Goal: Task Accomplishment & Management: Manage account settings

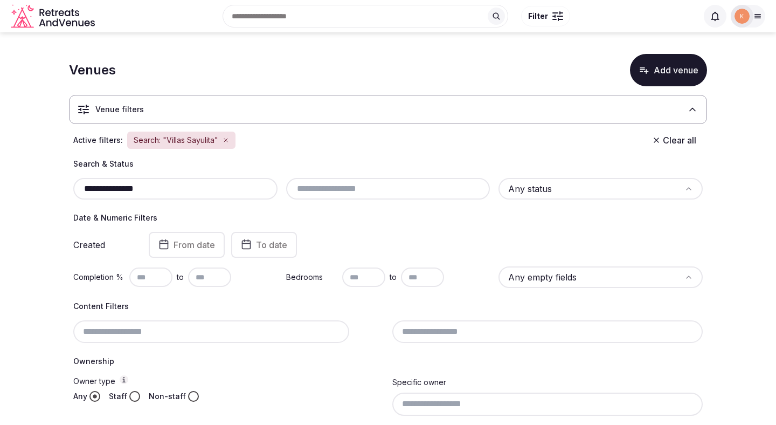
scroll to position [114, 0]
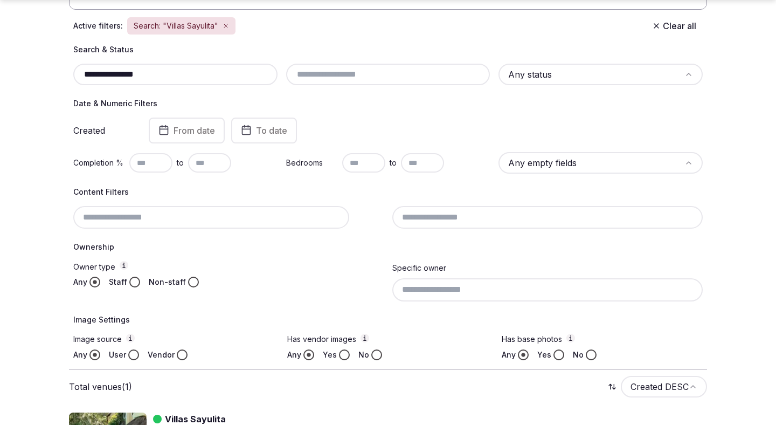
click at [230, 79] on input "**********" at bounding box center [176, 74] width 196 height 13
paste input "text"
type input "**********"
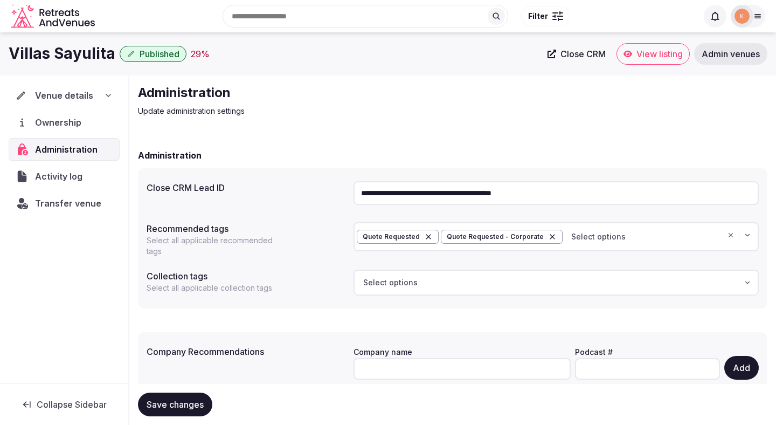
click at [728, 54] on span "Admin venues" at bounding box center [731, 54] width 58 height 11
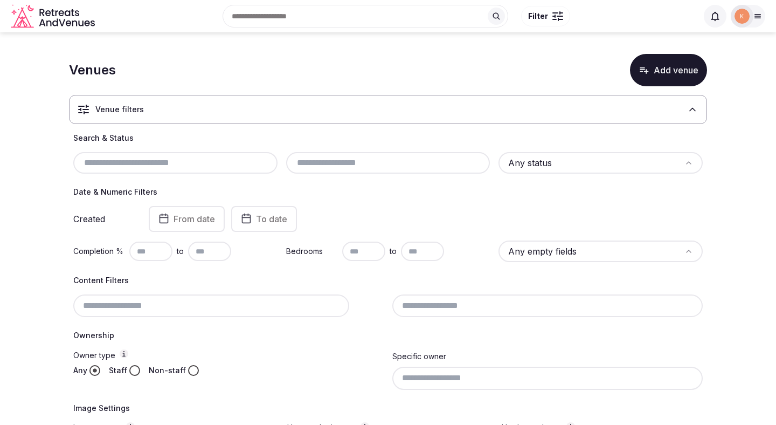
click at [200, 162] on input "text" at bounding box center [176, 162] width 196 height 13
paste input "**********"
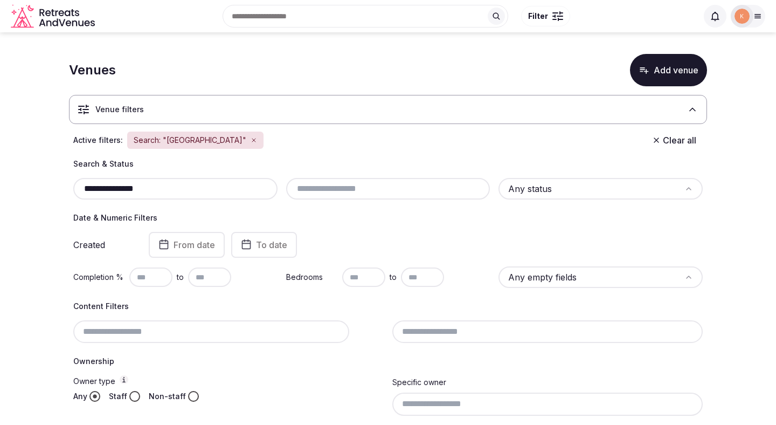
type input "**********"
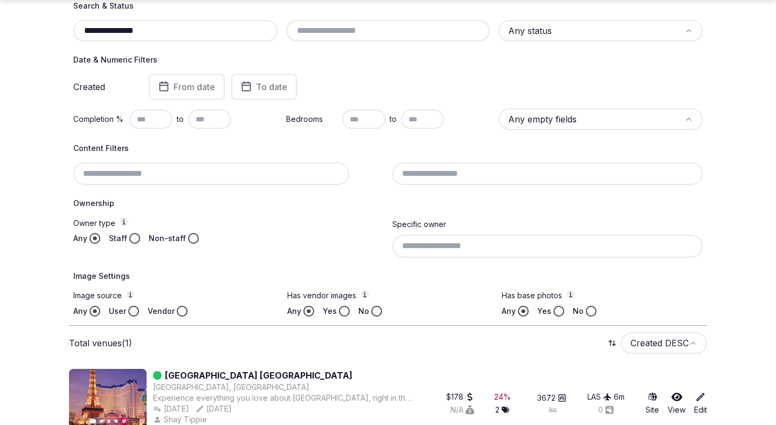
scroll to position [179, 0]
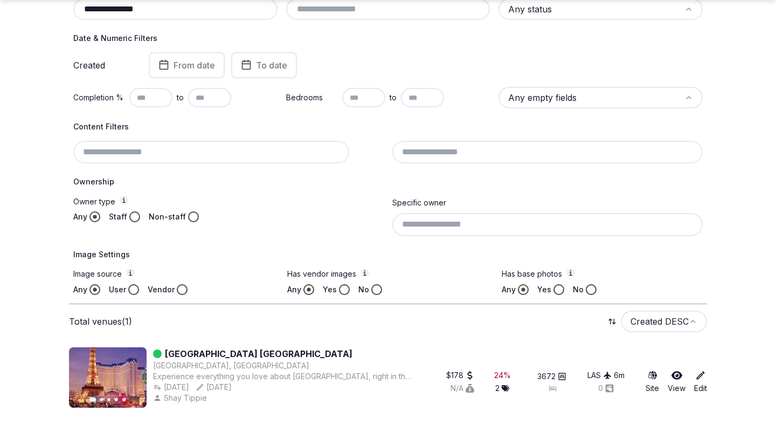
click at [207, 354] on link "Paris Las Vegas" at bounding box center [259, 353] width 188 height 13
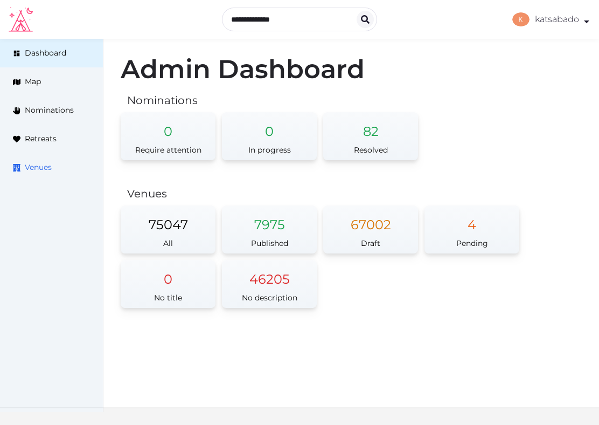
click at [45, 164] on span "Venues" at bounding box center [38, 167] width 27 height 11
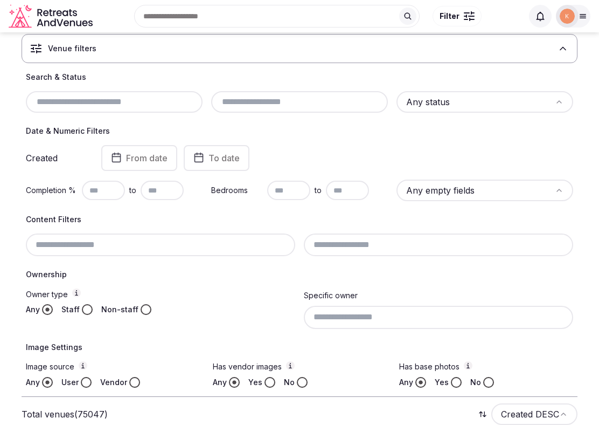
scroll to position [57, 0]
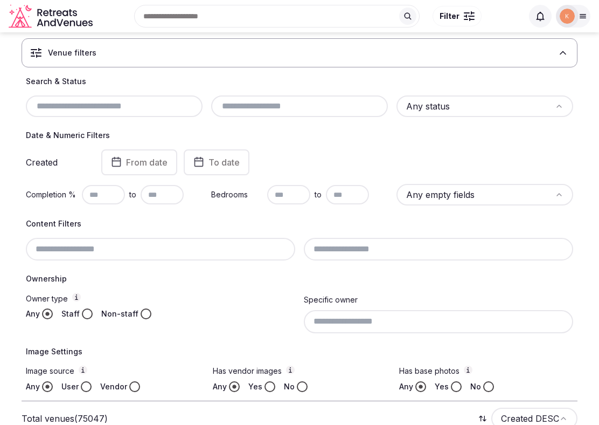
click at [272, 108] on input "text" at bounding box center [300, 106] width 168 height 13
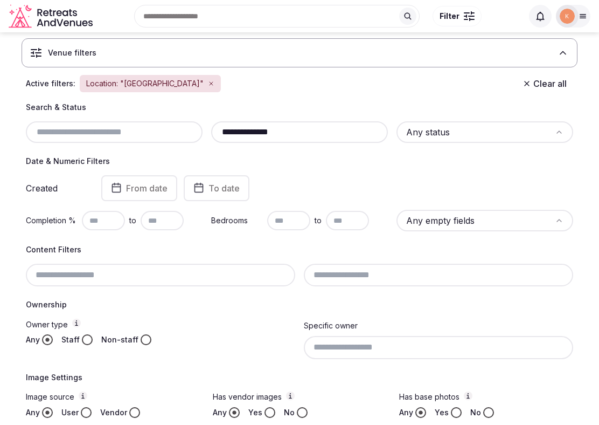
type input "**********"
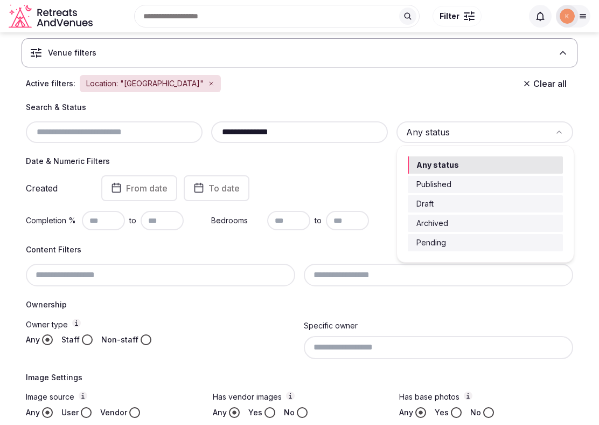
click at [436, 132] on html "**********" at bounding box center [299, 155] width 599 height 425
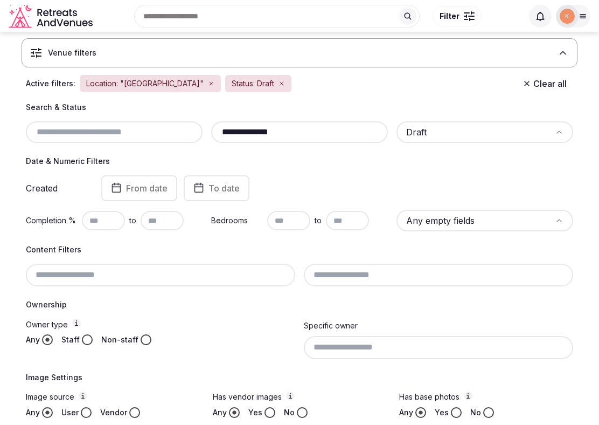
click at [99, 226] on input "text" at bounding box center [103, 220] width 43 height 19
type input "**"
click at [178, 255] on div "Content Filters" at bounding box center [300, 265] width 548 height 42
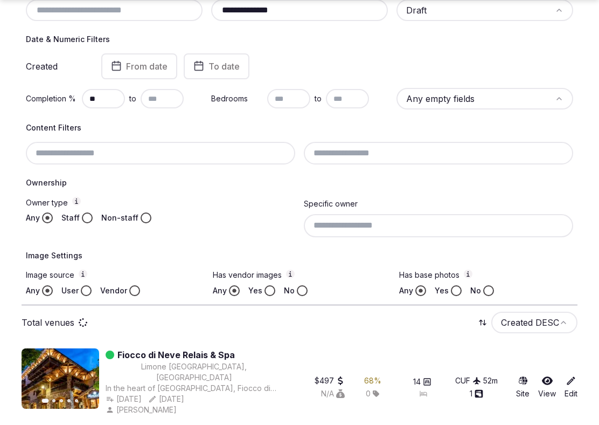
scroll to position [184, 0]
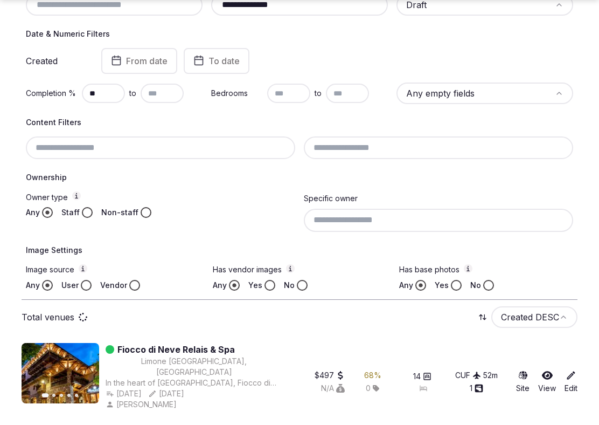
click at [86, 211] on button "Staff" at bounding box center [87, 212] width 11 height 11
click at [133, 283] on button "Vendor" at bounding box center [134, 285] width 11 height 11
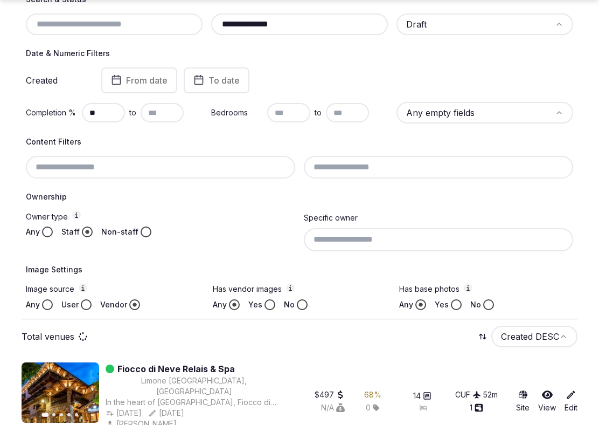
scroll to position [203, 0]
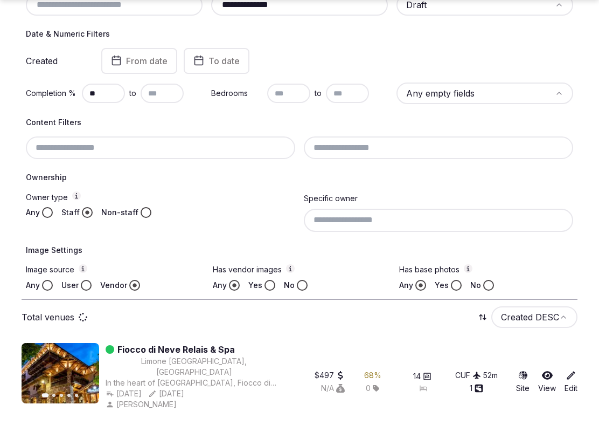
click at [268, 283] on button "Yes" at bounding box center [270, 285] width 11 height 11
click at [458, 286] on button "Yes" at bounding box center [456, 285] width 11 height 11
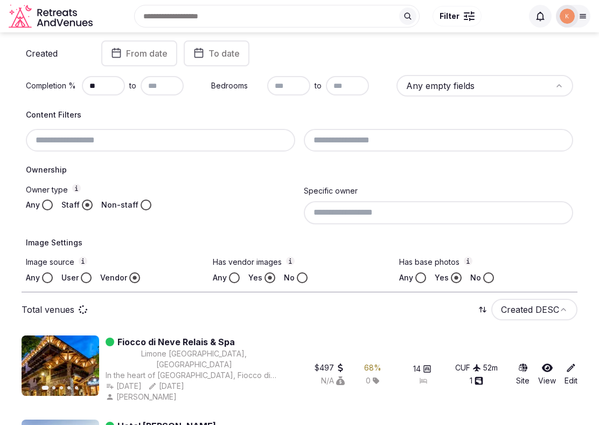
scroll to position [206, 0]
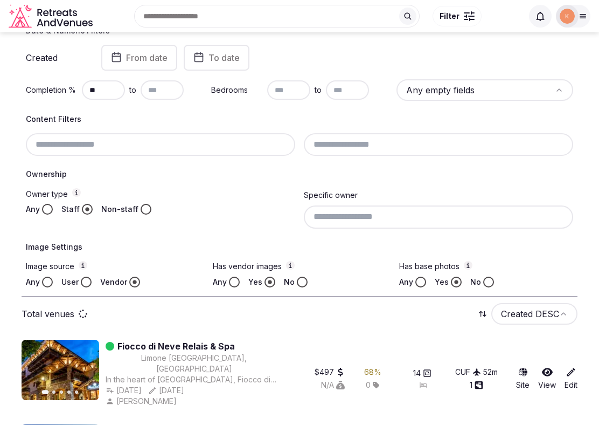
click at [446, 216] on input at bounding box center [438, 216] width 269 height 23
type input "*"
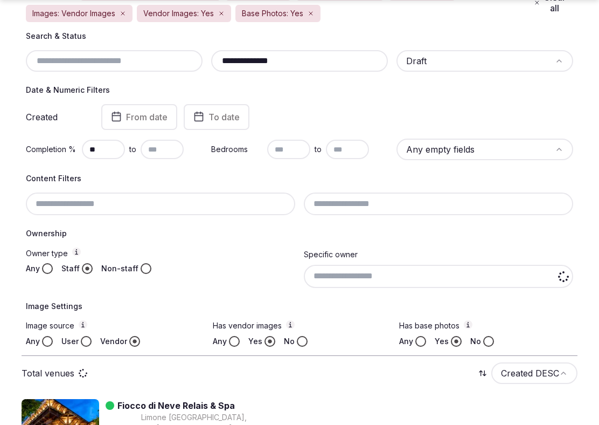
scroll to position [225, 0]
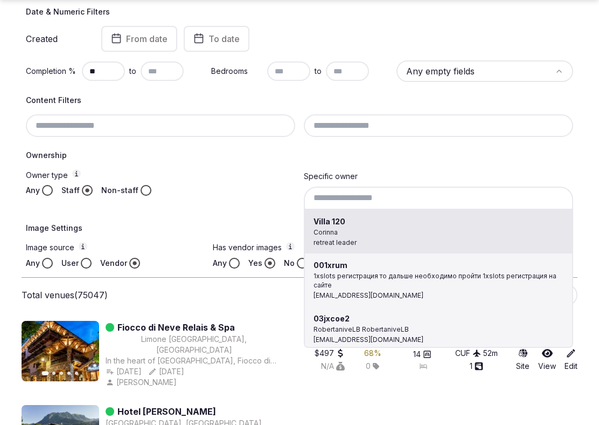
click at [400, 198] on div "Villa 120 Corinna retreat leader 001xrum 1xslots регистрация то дальше необходи…" at bounding box center [438, 197] width 269 height 23
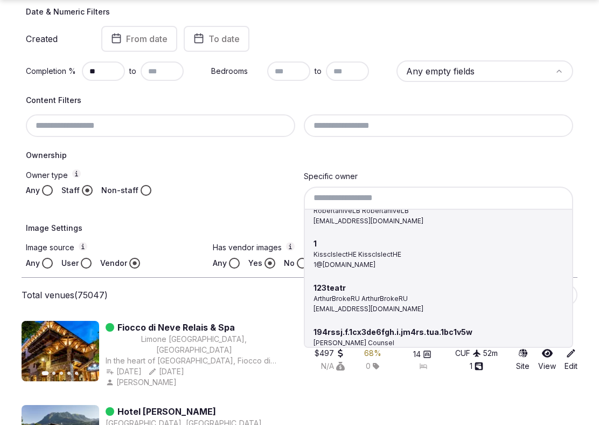
scroll to position [178, 0]
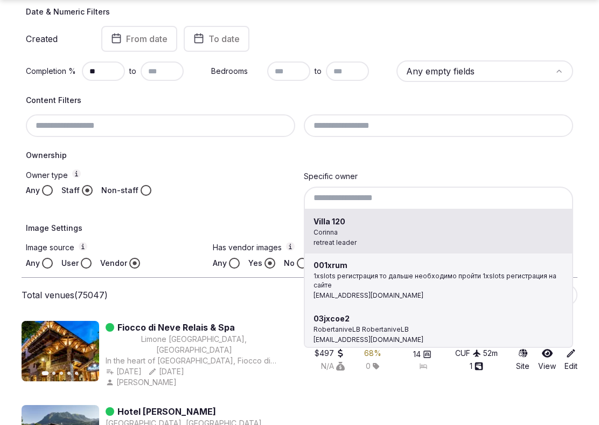
click at [414, 195] on div "Villa 120 Corinna retreat leader 001xrum 1xslots регистрация то дальше необходи…" at bounding box center [438, 197] width 269 height 23
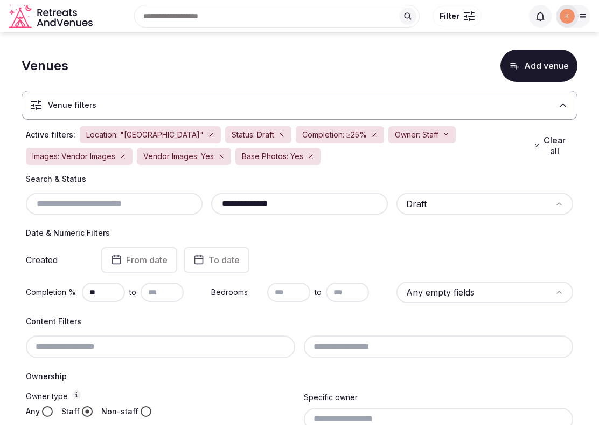
scroll to position [0, 0]
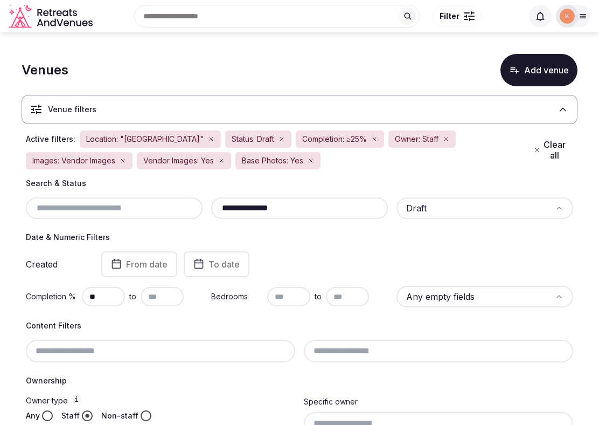
click at [350, 204] on input "**********" at bounding box center [300, 208] width 168 height 13
click at [319, 209] on input "**********" at bounding box center [300, 208] width 168 height 13
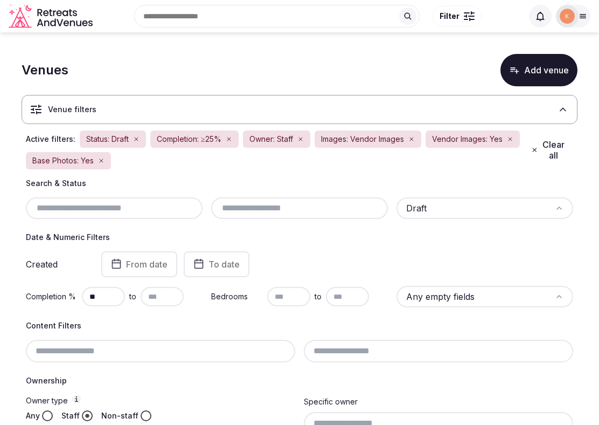
click at [319, 210] on input "text" at bounding box center [300, 208] width 168 height 13
paste input "**********"
type input "**********"
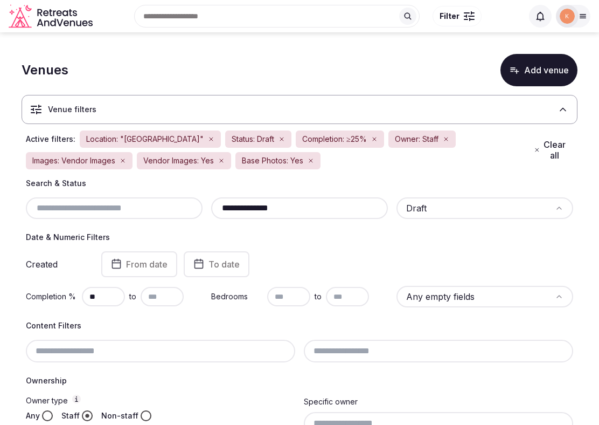
click at [308, 253] on div "Created From date To date" at bounding box center [300, 264] width 548 height 26
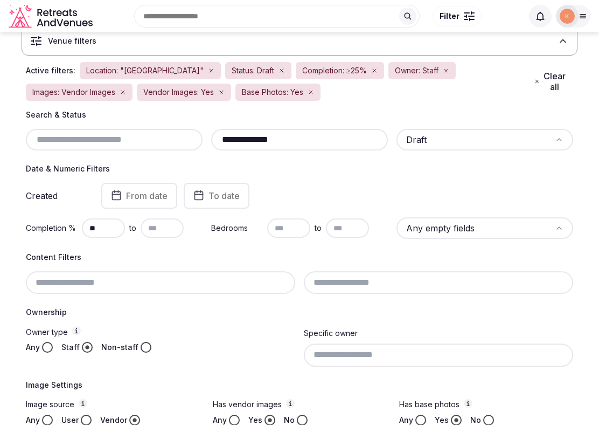
scroll to position [38, 0]
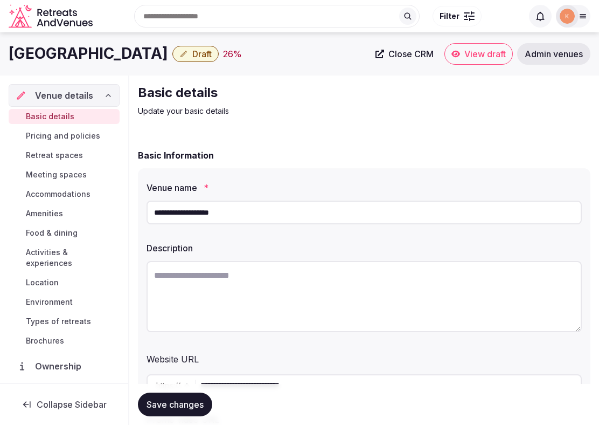
click at [234, 210] on input "**********" at bounding box center [364, 212] width 435 height 24
paste input "*******"
type input "**********"
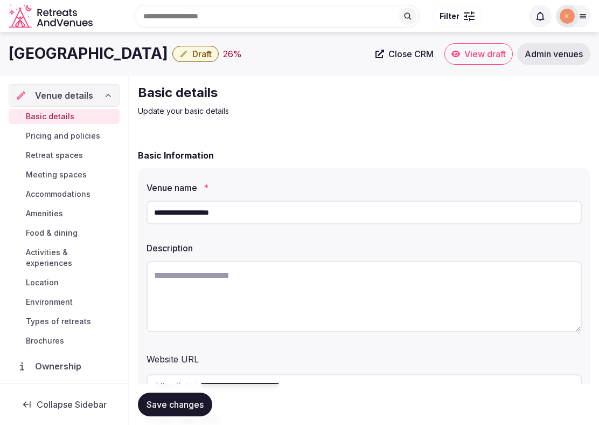
click at [558, 52] on span "Admin venues" at bounding box center [554, 54] width 58 height 11
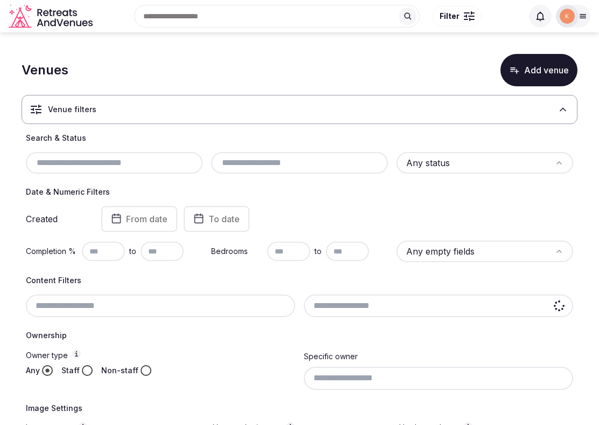
click at [163, 167] on input "text" at bounding box center [114, 162] width 168 height 13
paste input "**********"
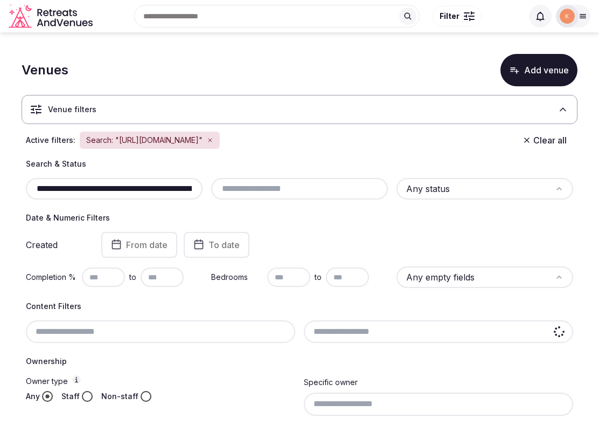
scroll to position [0, 231]
type input "**********"
click at [107, 193] on input "**********" at bounding box center [114, 188] width 168 height 13
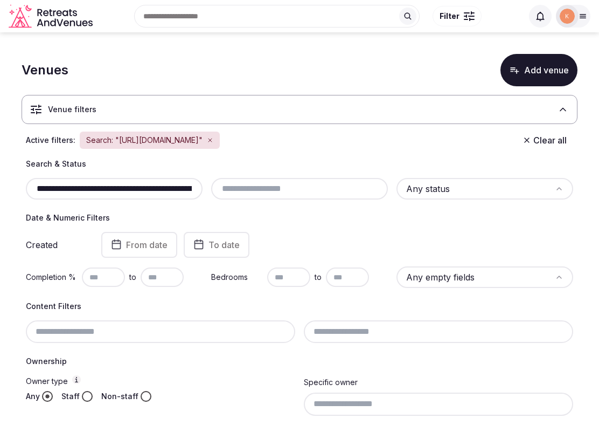
click at [107, 193] on input "**********" at bounding box center [114, 188] width 168 height 13
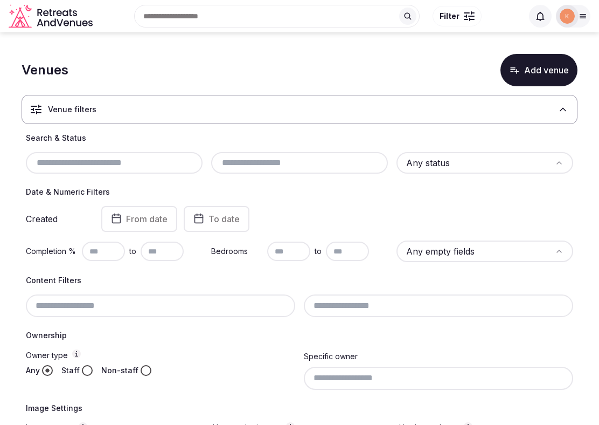
paste input "**********"
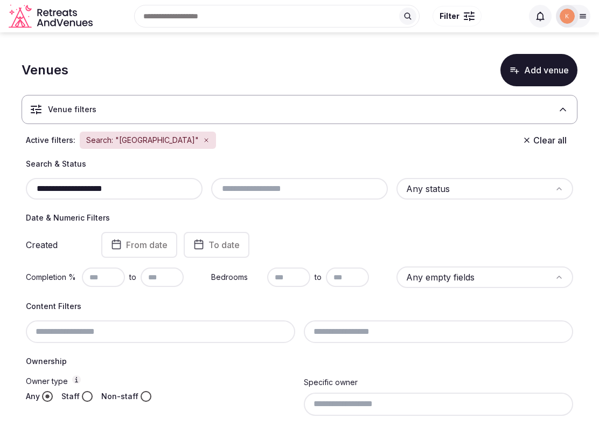
type input "**********"
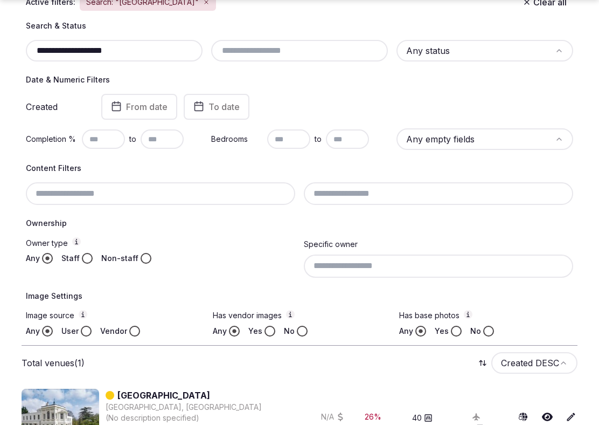
scroll to position [179, 0]
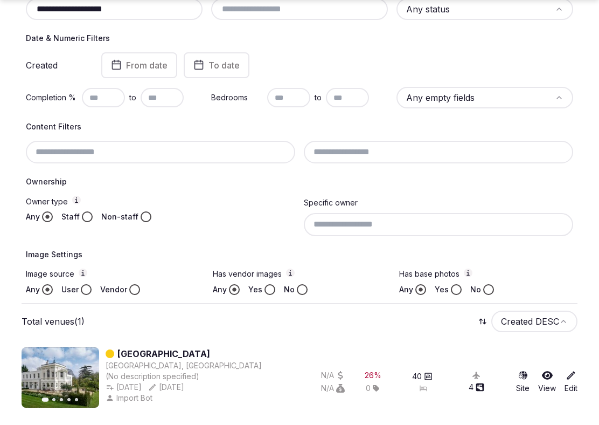
click at [164, 351] on link "Monkey Island Estate" at bounding box center [163, 353] width 93 height 13
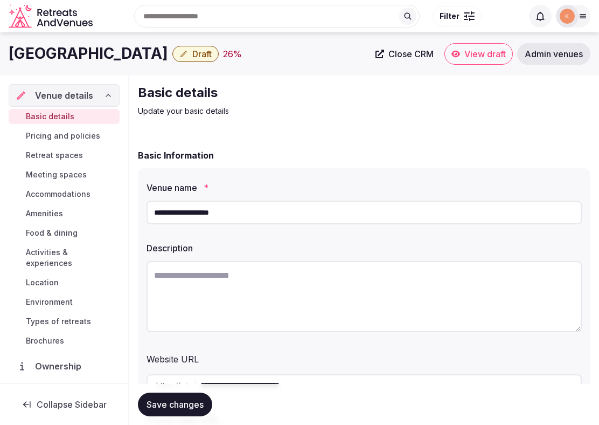
scroll to position [73, 0]
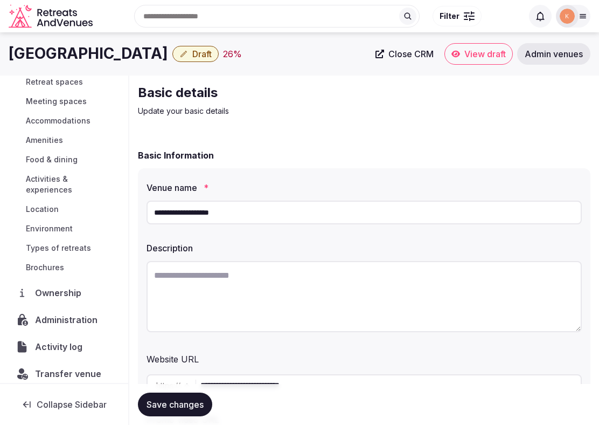
click at [68, 340] on span "Activity log" at bounding box center [61, 346] width 52 height 13
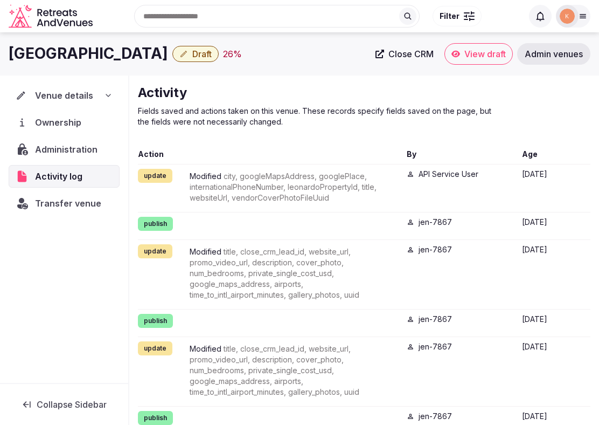
click at [70, 206] on span "Transfer venue" at bounding box center [68, 203] width 66 height 13
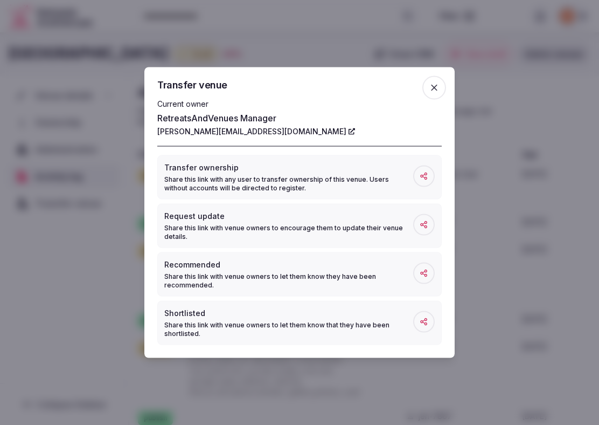
click at [126, 238] on div at bounding box center [299, 212] width 599 height 425
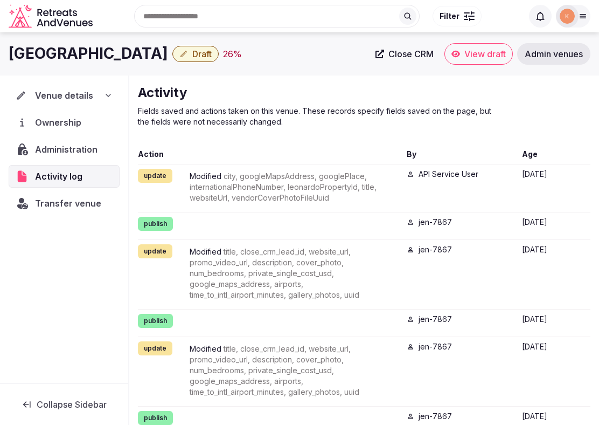
click at [96, 156] on div "Administration" at bounding box center [64, 149] width 111 height 23
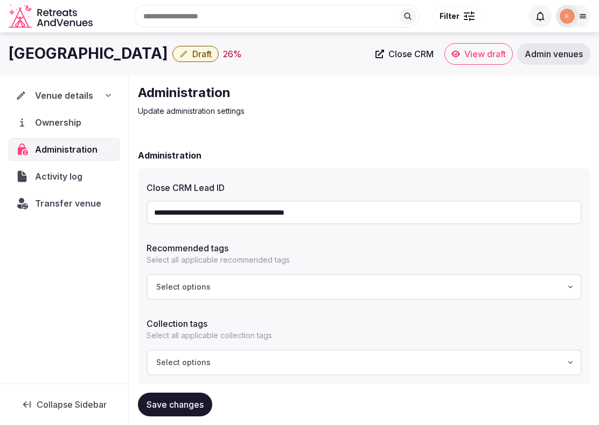
click at [325, 209] on input "**********" at bounding box center [364, 212] width 435 height 24
click at [71, 99] on span "Venue details" at bounding box center [64, 95] width 58 height 13
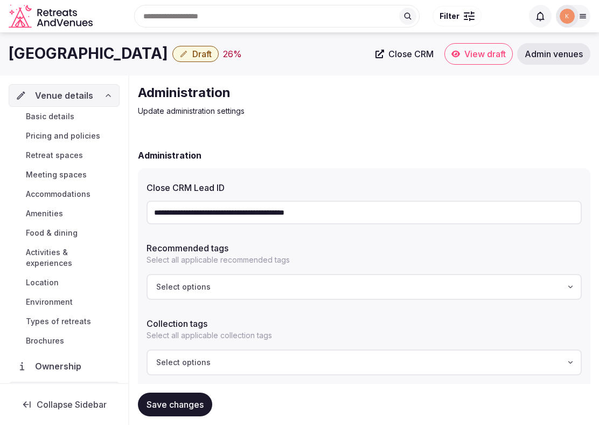
click at [62, 115] on span "Basic details" at bounding box center [50, 116] width 49 height 11
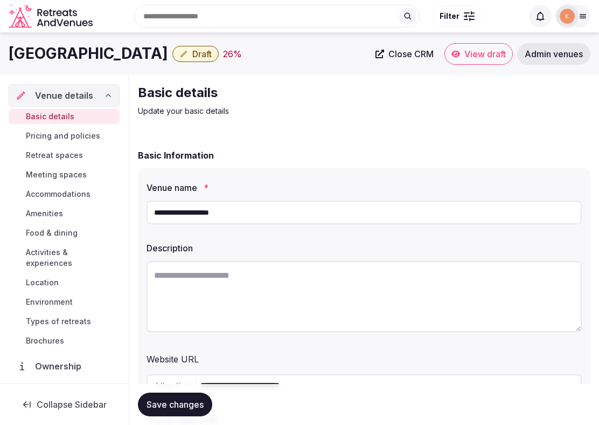
click at [206, 210] on input "**********" at bounding box center [364, 212] width 435 height 24
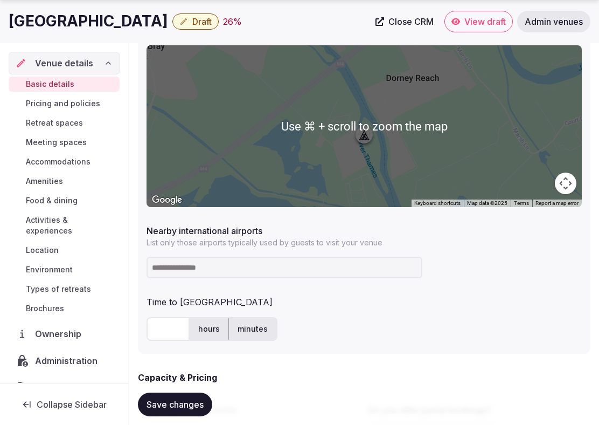
scroll to position [534, 0]
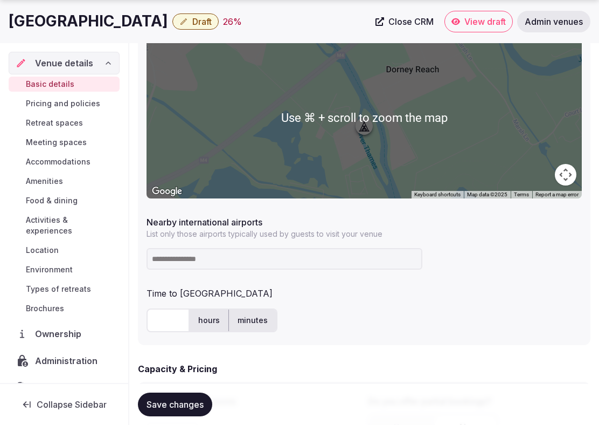
click at [224, 265] on input at bounding box center [285, 259] width 276 height 22
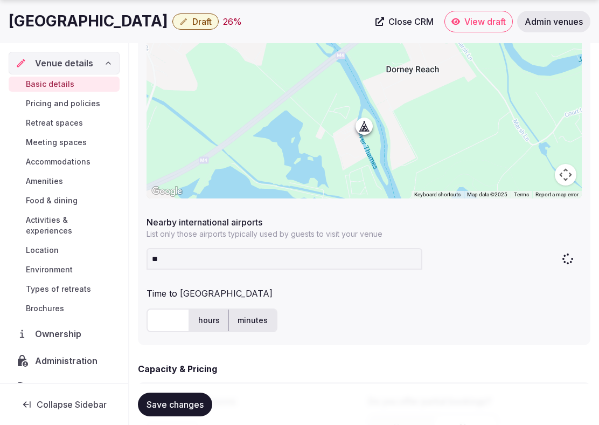
type input "***"
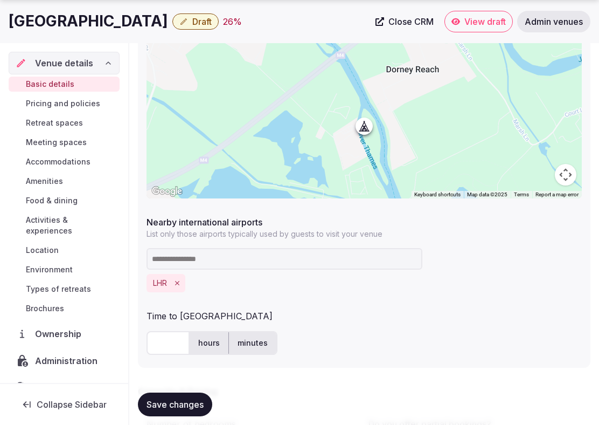
click at [161, 342] on input "text" at bounding box center [168, 343] width 43 height 24
type input "**"
click at [360, 326] on div "Time to international airport ** hours minutes" at bounding box center [364, 332] width 435 height 54
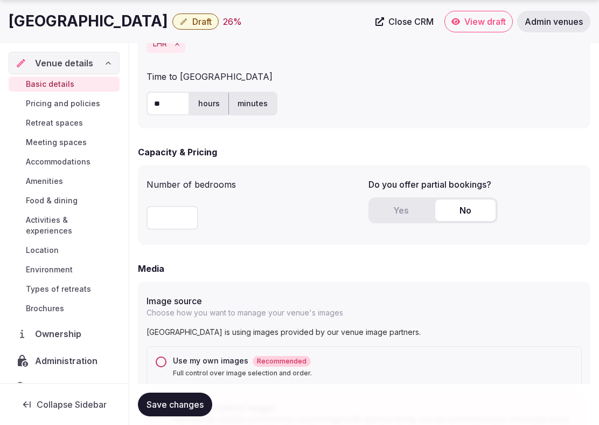
scroll to position [803, 0]
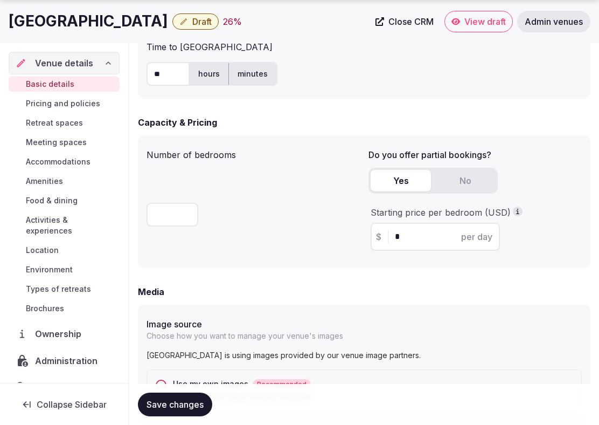
click at [409, 187] on button "Yes" at bounding box center [401, 181] width 60 height 22
click at [403, 243] on input "*" at bounding box center [445, 236] width 100 height 13
type input "***"
click at [181, 402] on span "Save changes" at bounding box center [175, 404] width 57 height 11
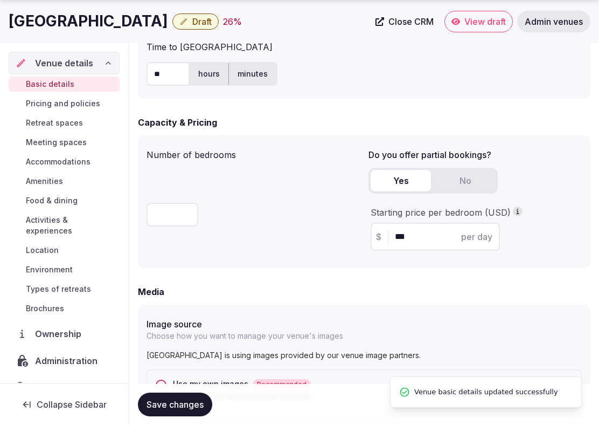
click at [181, 402] on span "Save changes" at bounding box center [175, 404] width 57 height 11
click at [178, 402] on span "Save changes" at bounding box center [175, 404] width 57 height 11
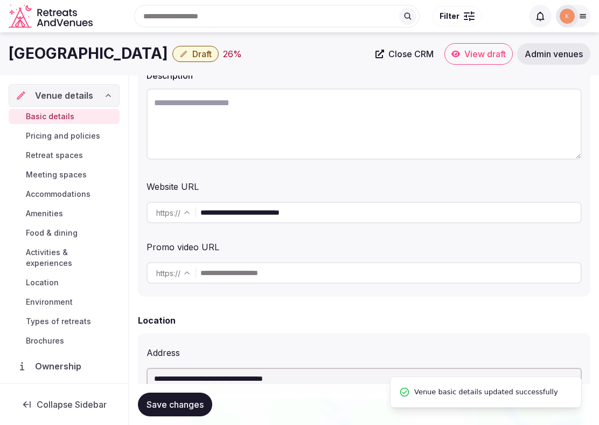
scroll to position [134, 0]
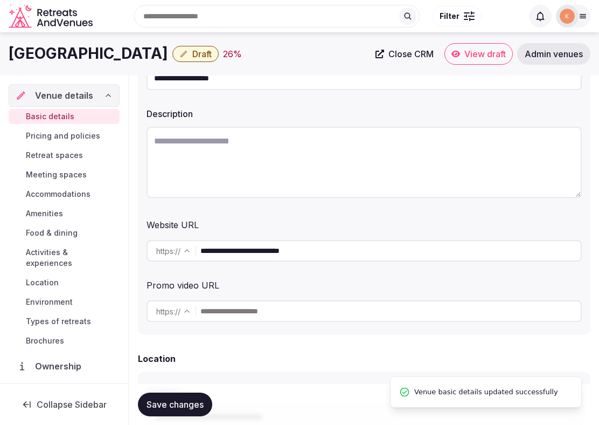
click at [310, 254] on input "**********" at bounding box center [390, 251] width 381 height 22
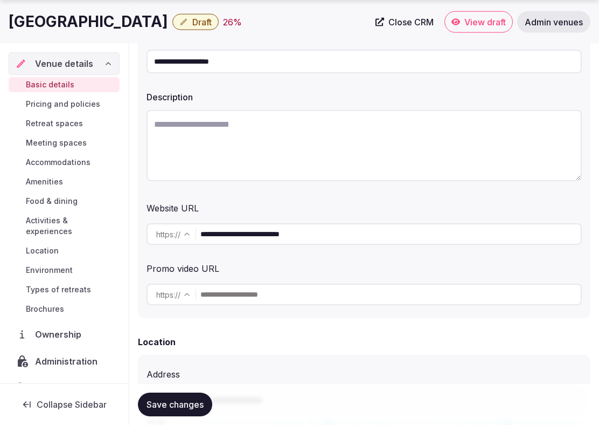
scroll to position [154, 0]
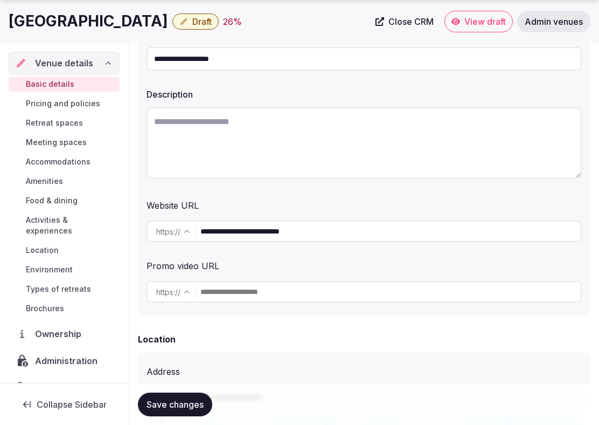
click at [224, 151] on textarea at bounding box center [364, 142] width 435 height 71
paste textarea "**********"
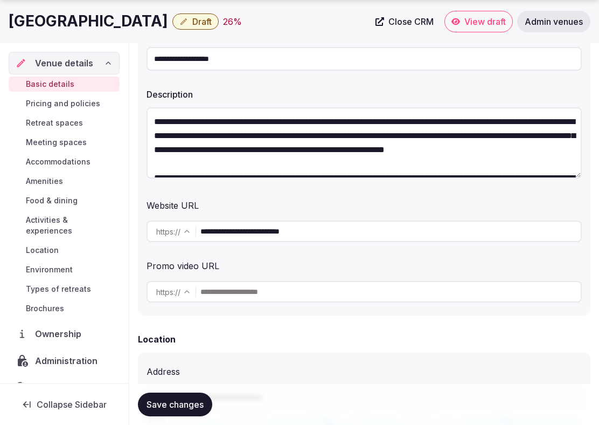
scroll to position [132, 0]
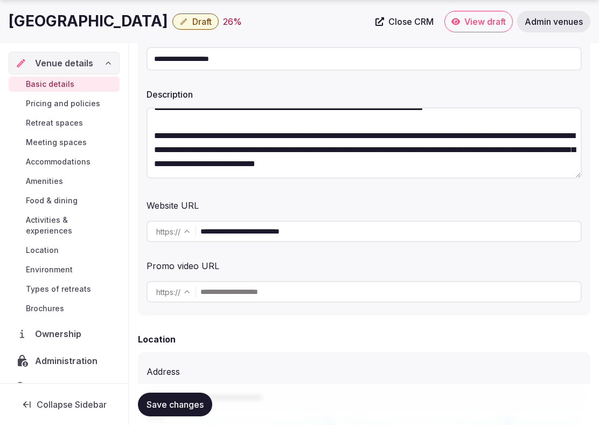
type textarea "**********"
click at [181, 406] on span "Save changes" at bounding box center [175, 404] width 57 height 11
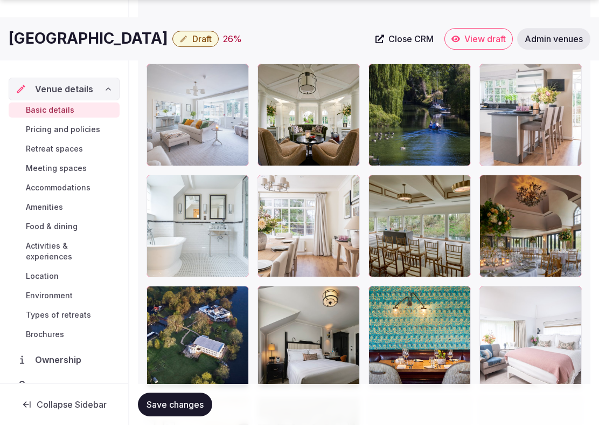
scroll to position [1589, 0]
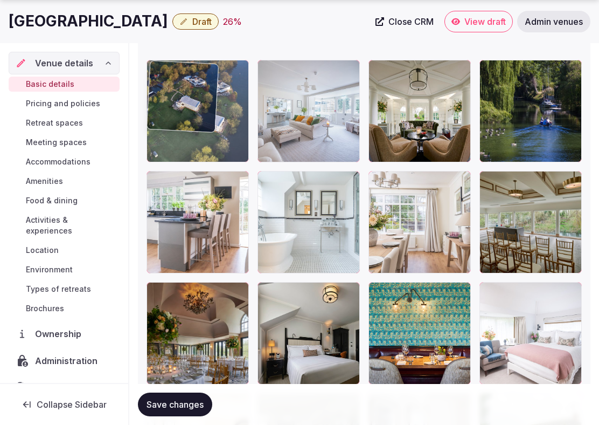
drag, startPoint x: 202, startPoint y: 334, endPoint x: 202, endPoint y: 169, distance: 164.9
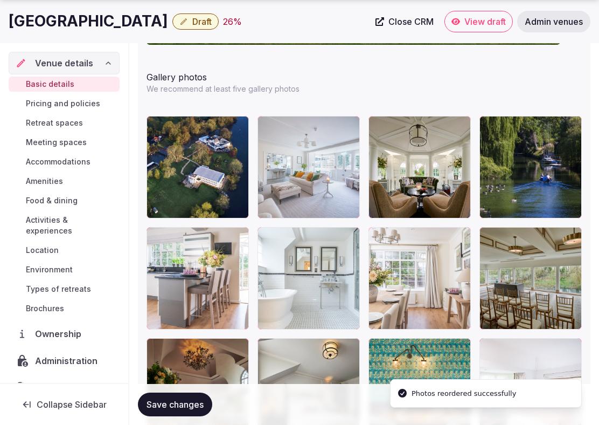
scroll to position [1538, 0]
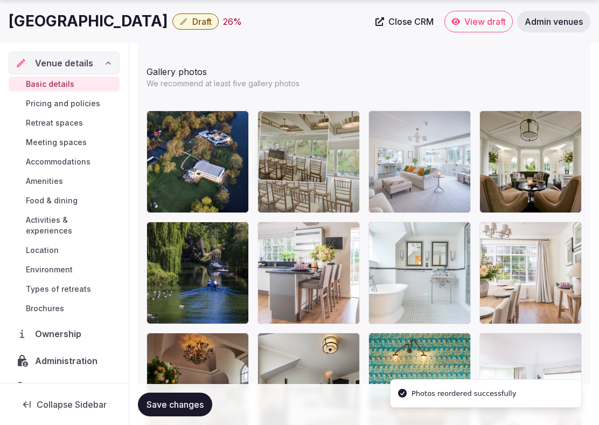
drag, startPoint x: 550, startPoint y: 287, endPoint x: 358, endPoint y: 169, distance: 224.8
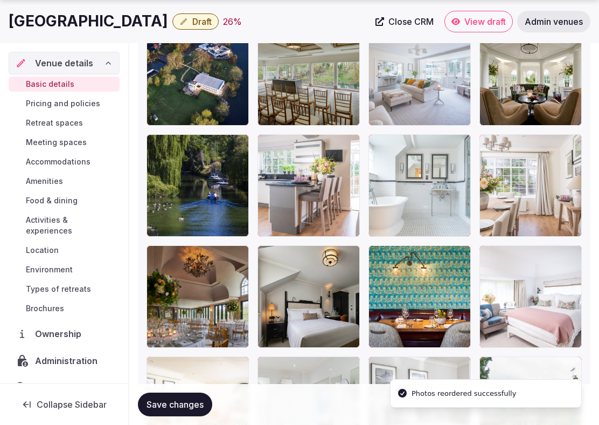
scroll to position [1629, 0]
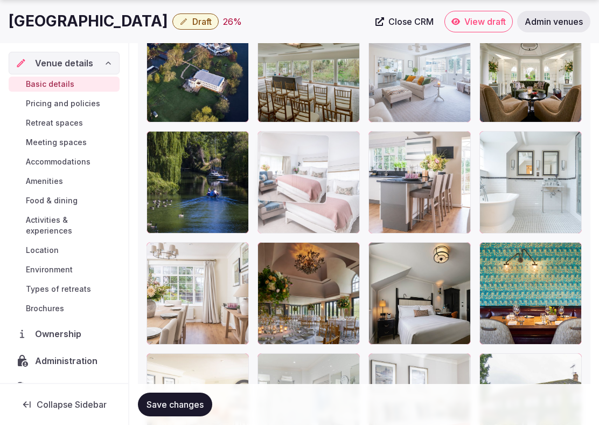
drag, startPoint x: 535, startPoint y: 302, endPoint x: 325, endPoint y: 182, distance: 241.9
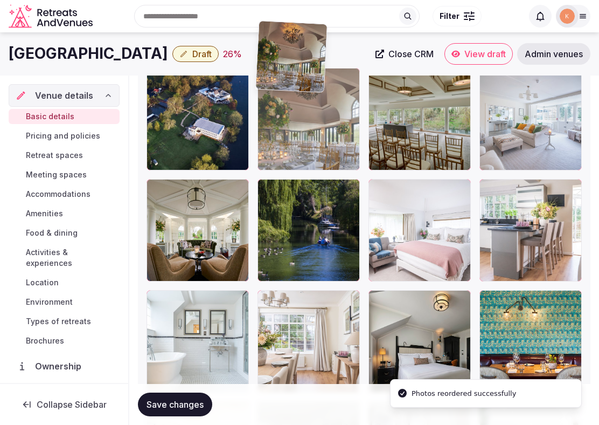
scroll to position [1578, 0]
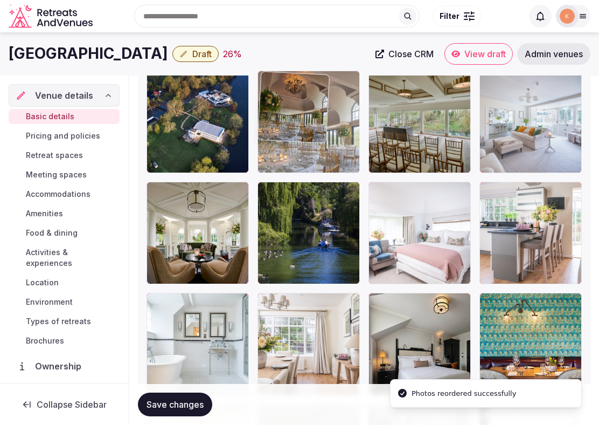
drag, startPoint x: 335, startPoint y: 290, endPoint x: 352, endPoint y: 135, distance: 156.2
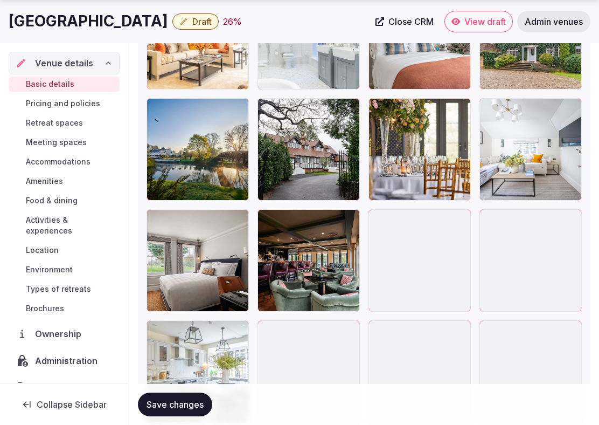
scroll to position [1998, 0]
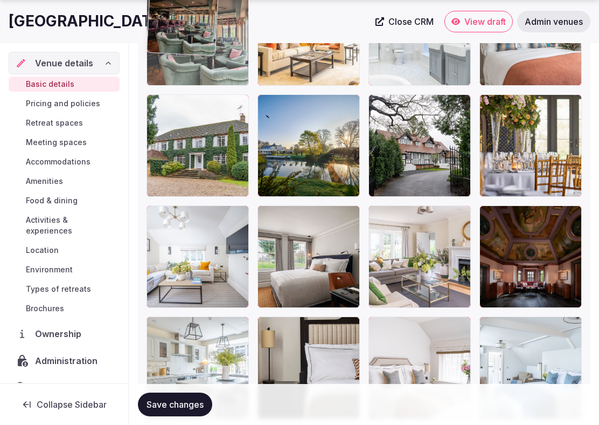
drag, startPoint x: 317, startPoint y: 258, endPoint x: 239, endPoint y: 93, distance: 183.2
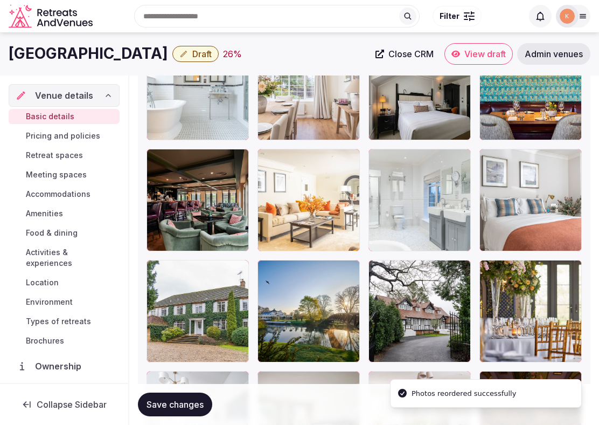
scroll to position [1783, 0]
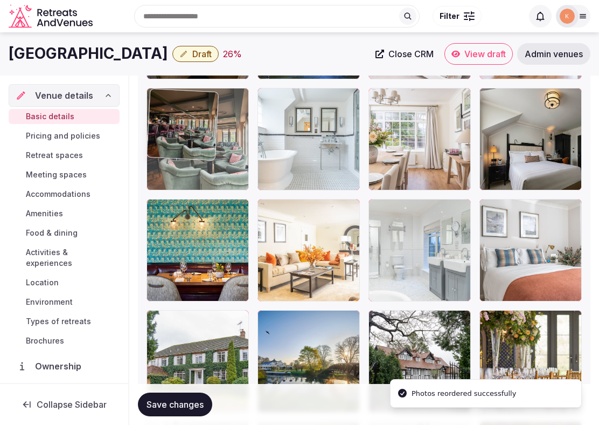
drag, startPoint x: 212, startPoint y: 241, endPoint x: 212, endPoint y: 167, distance: 74.4
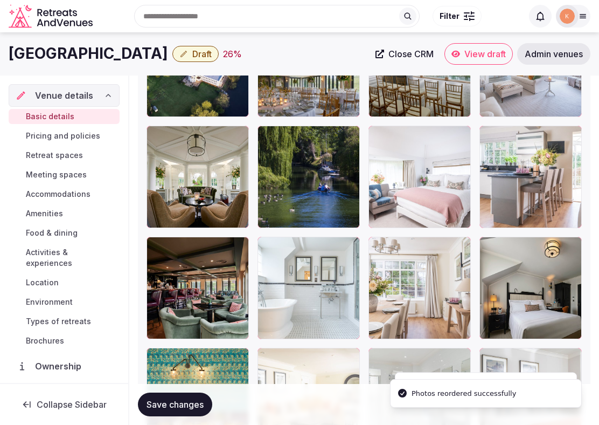
scroll to position [1615, 0]
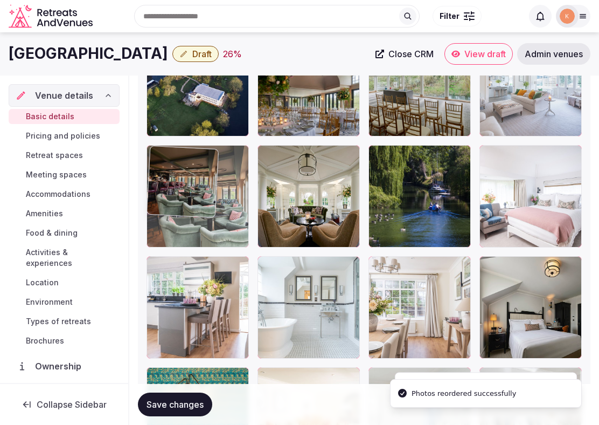
drag, startPoint x: 205, startPoint y: 299, endPoint x: 205, endPoint y: 215, distance: 84.6
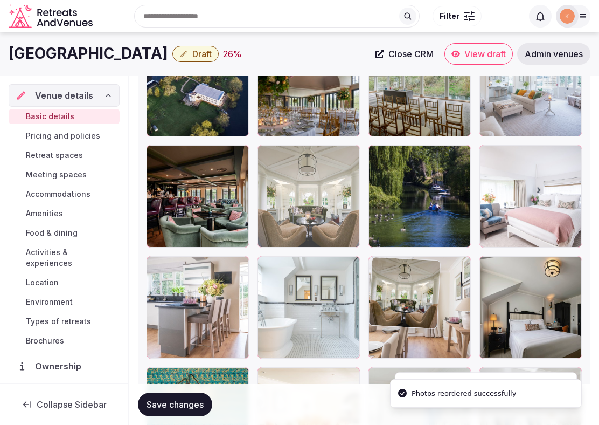
drag, startPoint x: 333, startPoint y: 215, endPoint x: 422, endPoint y: 296, distance: 120.9
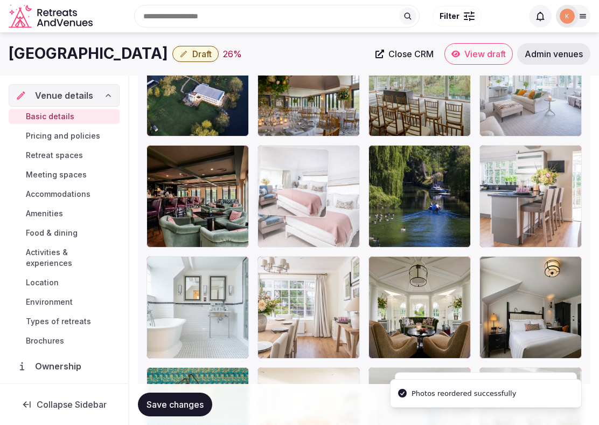
drag, startPoint x: 430, startPoint y: 226, endPoint x: 334, endPoint y: 228, distance: 96.0
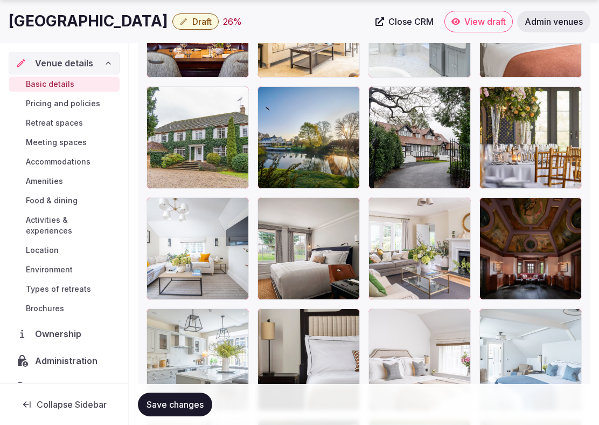
scroll to position [2008, 0]
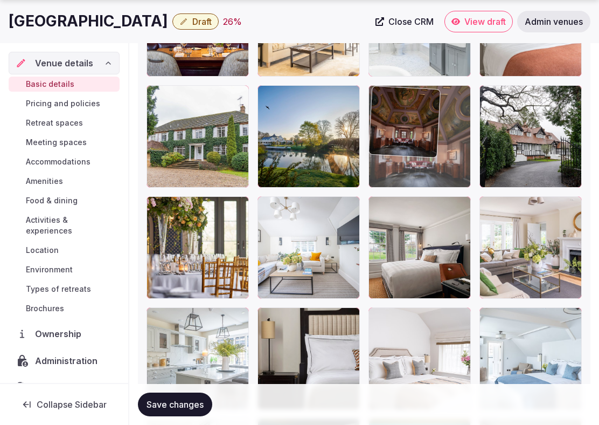
drag, startPoint x: 560, startPoint y: 270, endPoint x: 487, endPoint y: 132, distance: 156.2
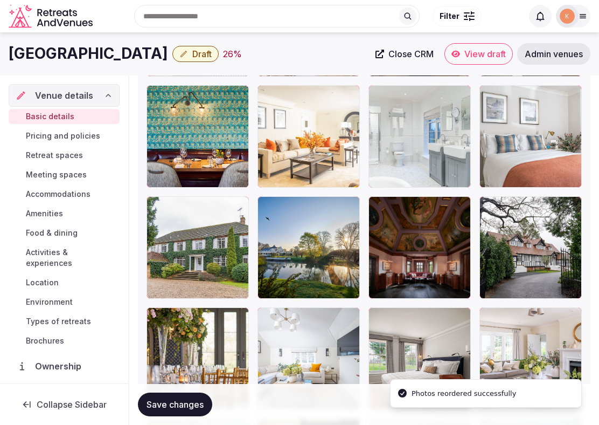
scroll to position [1856, 0]
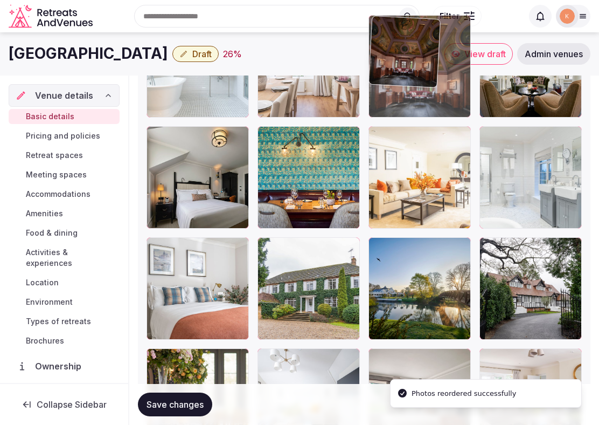
drag, startPoint x: 417, startPoint y: 270, endPoint x: 418, endPoint y: 109, distance: 161.2
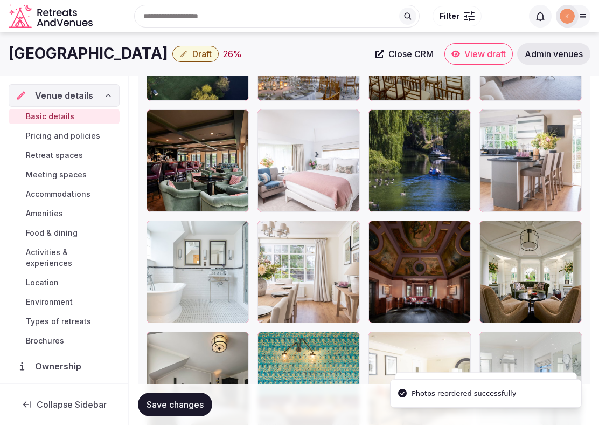
scroll to position [1621, 0]
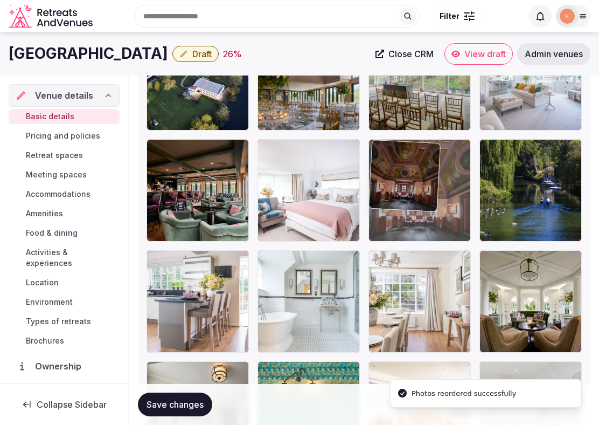
drag, startPoint x: 406, startPoint y: 298, endPoint x: 410, endPoint y: 204, distance: 93.3
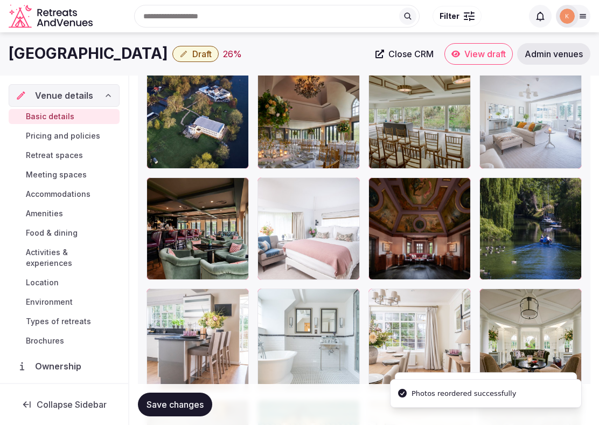
scroll to position [1581, 0]
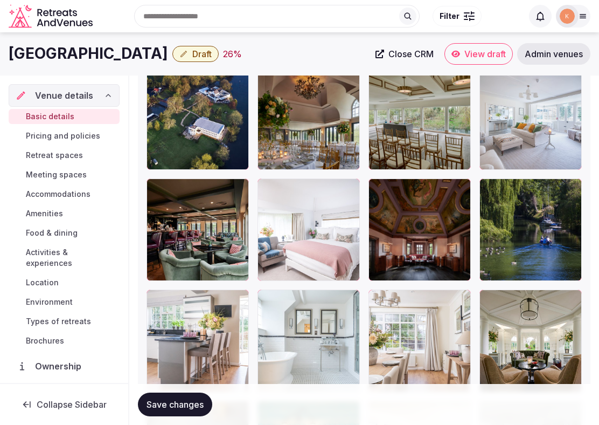
click at [438, 122] on div at bounding box center [420, 118] width 102 height 102
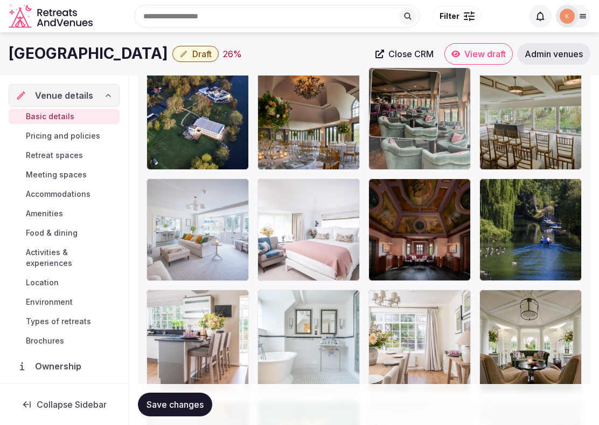
drag, startPoint x: 221, startPoint y: 224, endPoint x: 419, endPoint y: 140, distance: 215.4
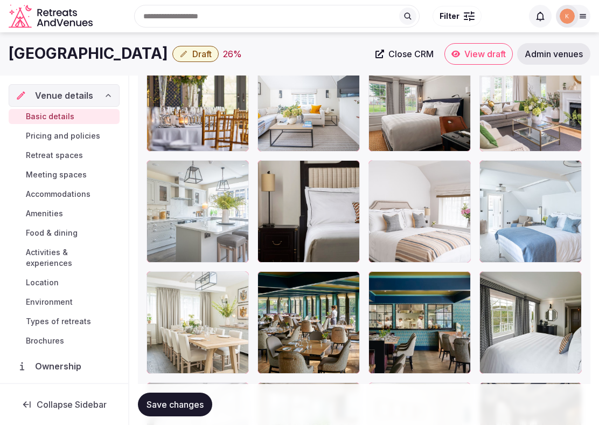
scroll to position [2152, 0]
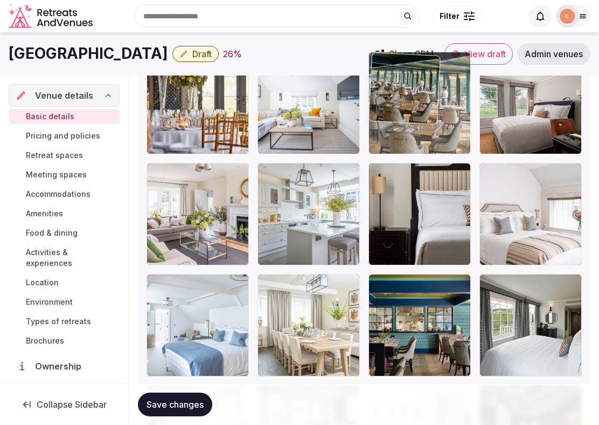
drag, startPoint x: 316, startPoint y: 335, endPoint x: 414, endPoint y: 164, distance: 197.2
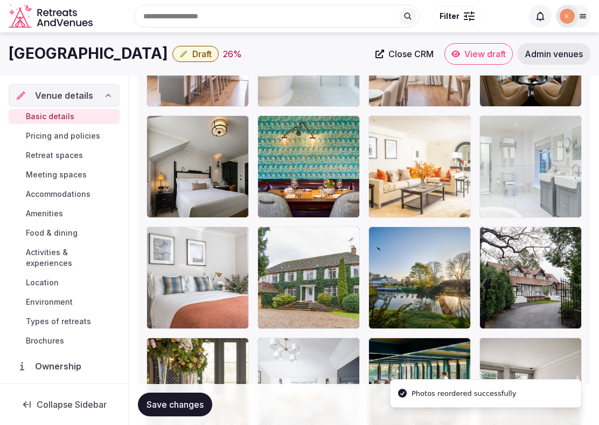
scroll to position [1856, 0]
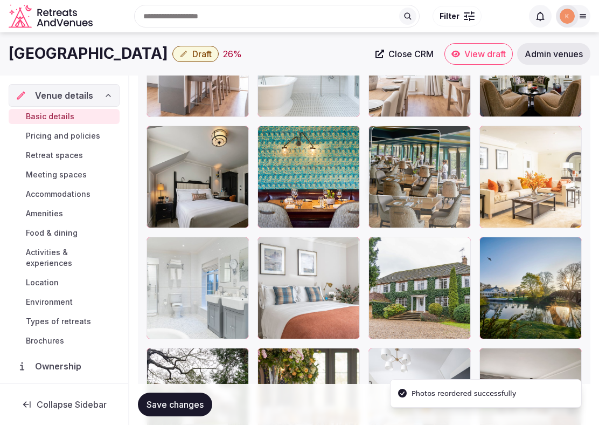
drag, startPoint x: 413, startPoint y: 363, endPoint x: 460, endPoint y: 153, distance: 215.5
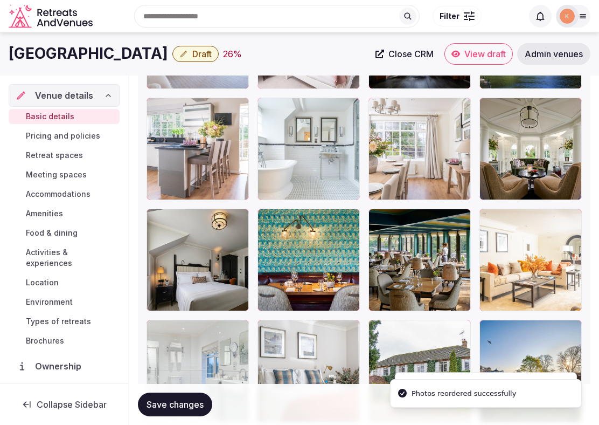
scroll to position [1717, 0]
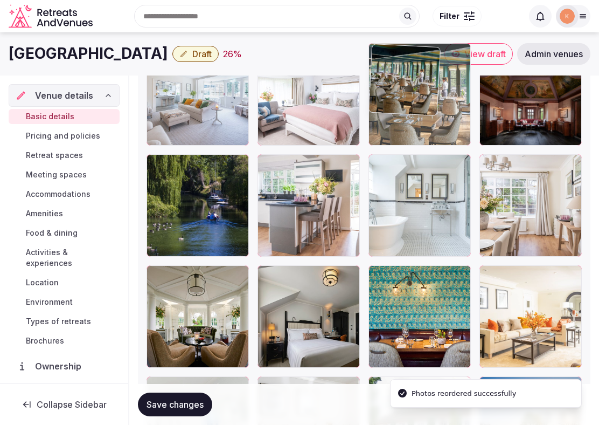
drag, startPoint x: 416, startPoint y: 309, endPoint x: 473, endPoint y: 150, distance: 168.9
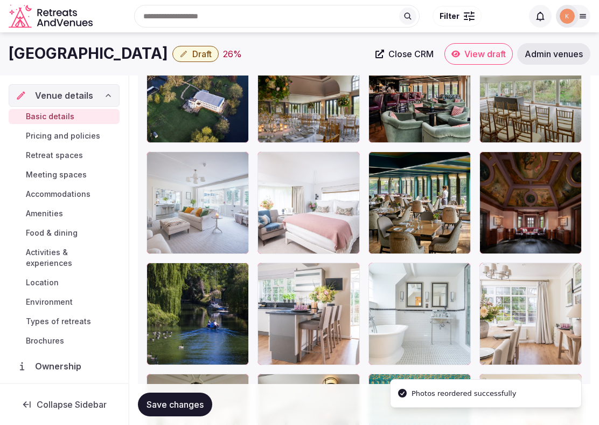
scroll to position [1602, 0]
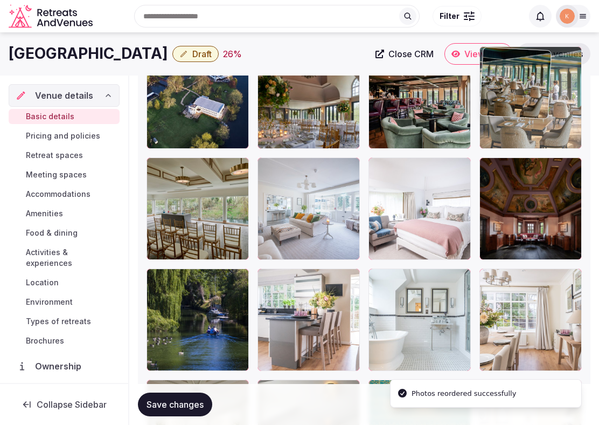
drag, startPoint x: 435, startPoint y: 210, endPoint x: 515, endPoint y: 127, distance: 114.4
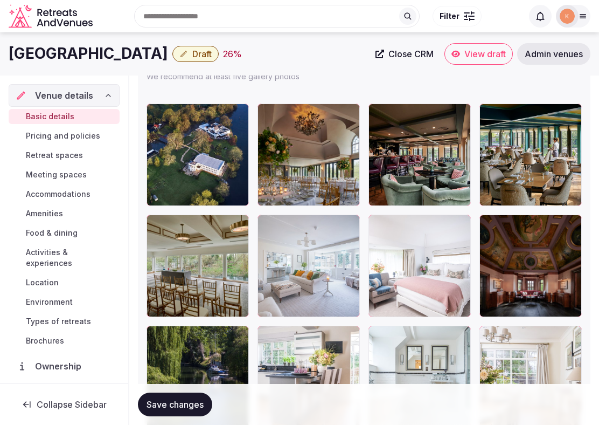
scroll to position [1537, 0]
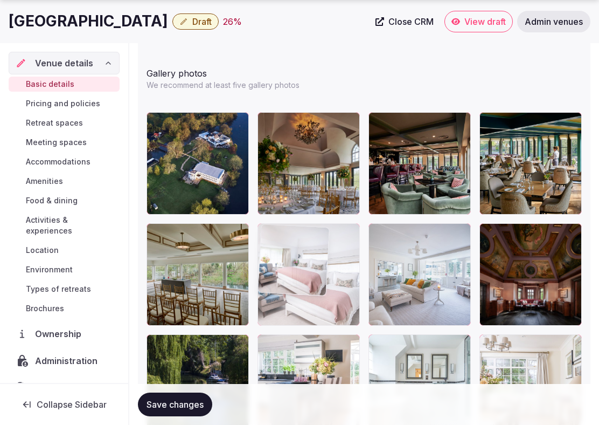
drag, startPoint x: 398, startPoint y: 272, endPoint x: 304, endPoint y: 280, distance: 94.7
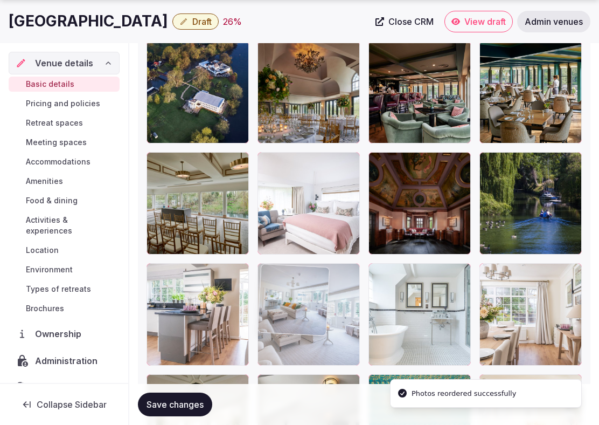
drag, startPoint x: 423, startPoint y: 288, endPoint x: 373, endPoint y: 323, distance: 60.4
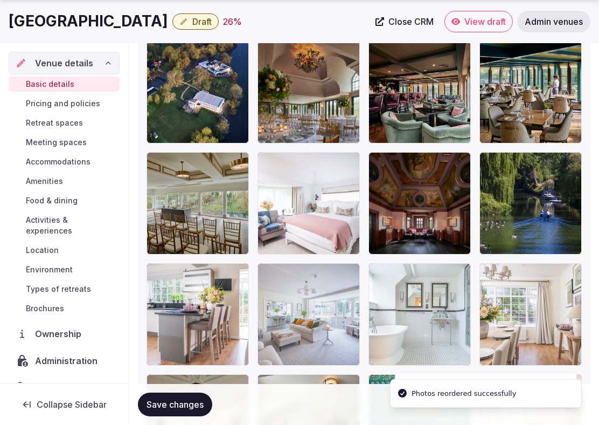
click at [192, 414] on button "Save changes" at bounding box center [175, 404] width 74 height 24
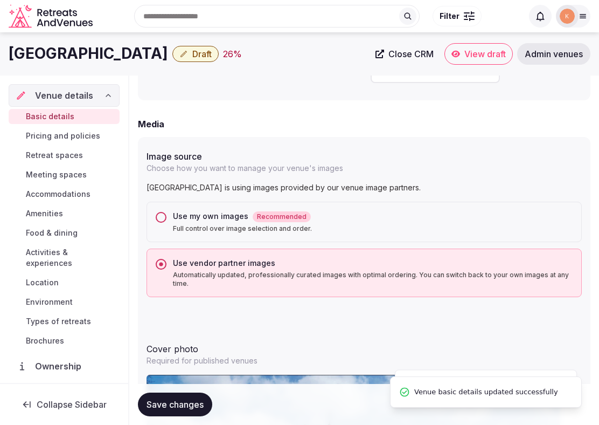
scroll to position [964, 0]
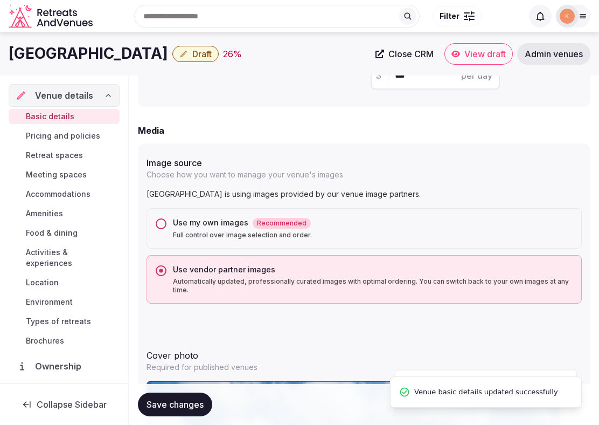
click at [199, 58] on span "Draft" at bounding box center [201, 54] width 19 height 11
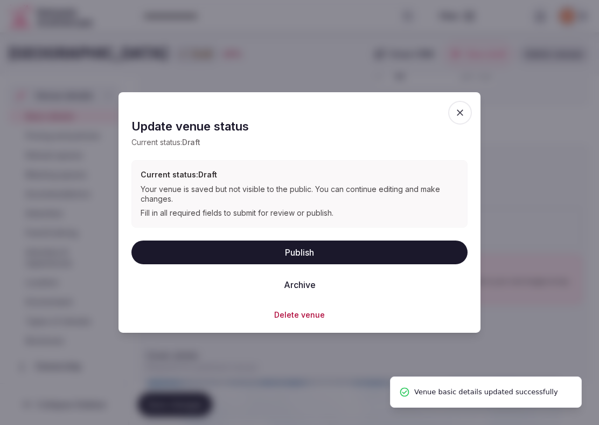
click at [231, 247] on button "Publish" at bounding box center [300, 252] width 336 height 24
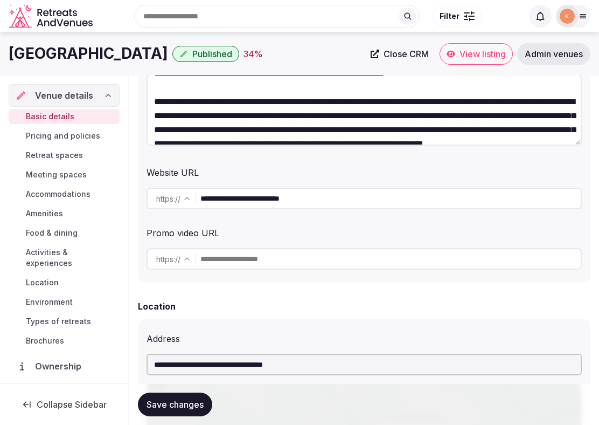
scroll to position [0, 0]
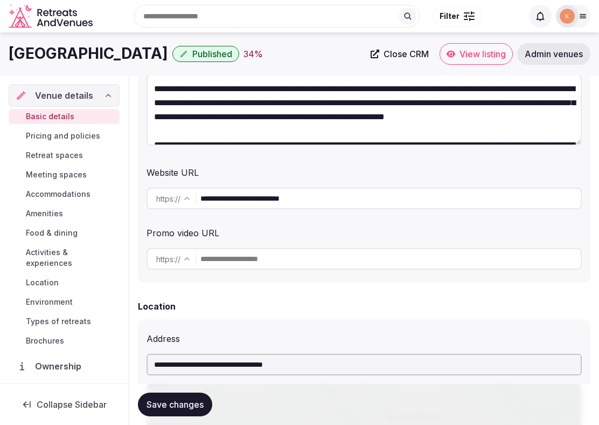
click at [473, 54] on span "View listing" at bounding box center [483, 54] width 46 height 11
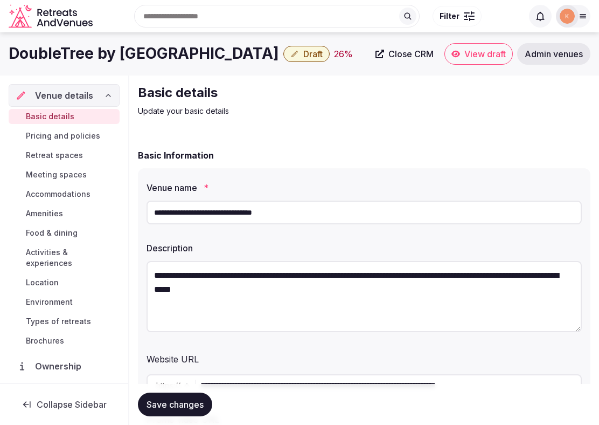
click at [315, 219] on input "**********" at bounding box center [364, 212] width 435 height 24
click at [534, 58] on span "Admin venues" at bounding box center [554, 54] width 58 height 11
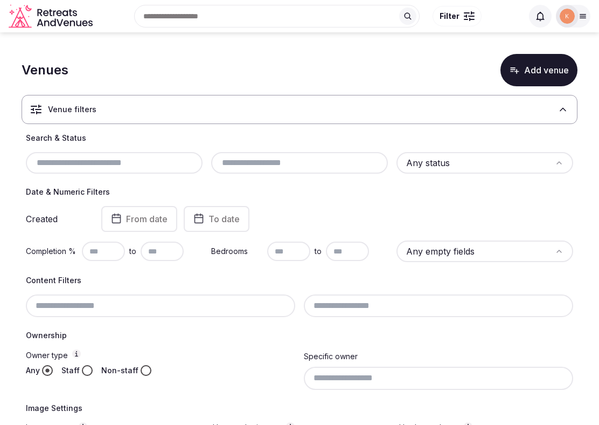
click at [141, 158] on input "text" at bounding box center [114, 162] width 168 height 13
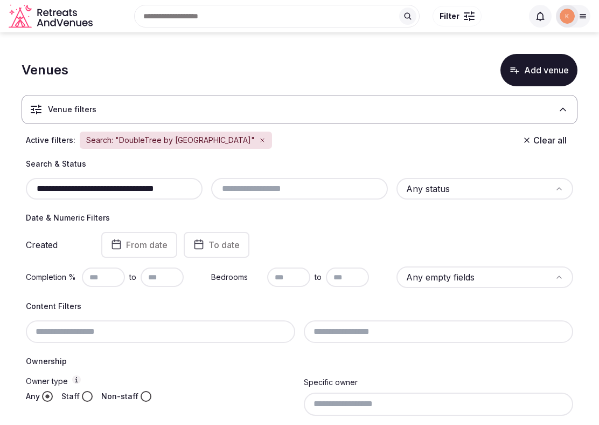
type input "**********"
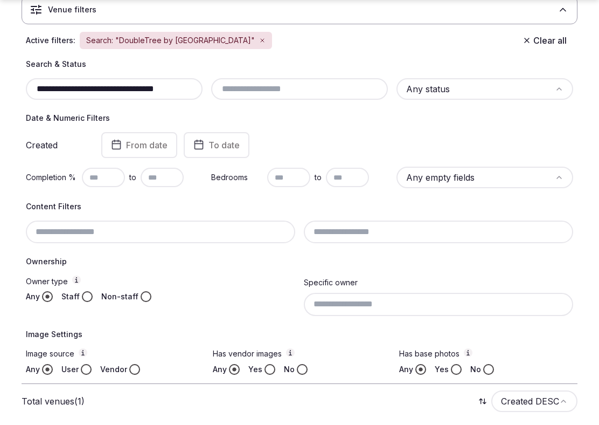
scroll to position [179, 0]
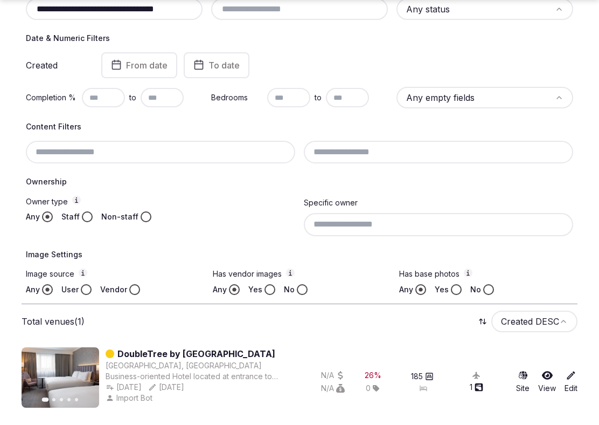
click at [143, 352] on link "DoubleTree by [GEOGRAPHIC_DATA]" at bounding box center [196, 353] width 158 height 13
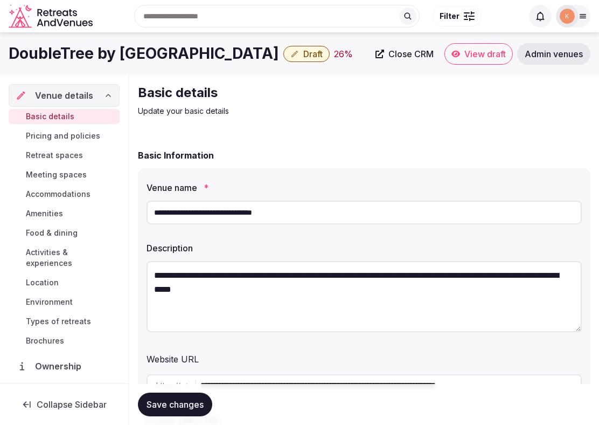
scroll to position [73, 0]
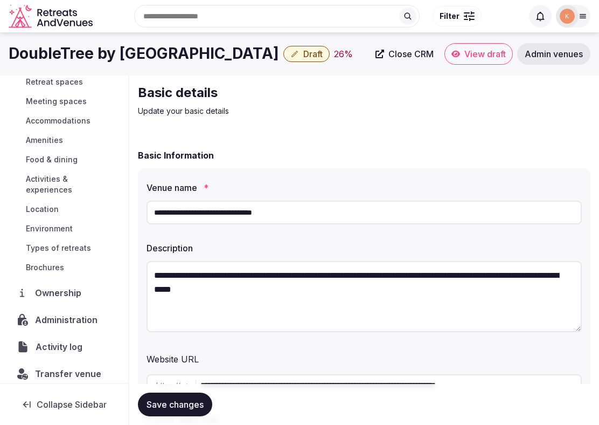
click at [77, 340] on span "Activity log" at bounding box center [61, 346] width 51 height 13
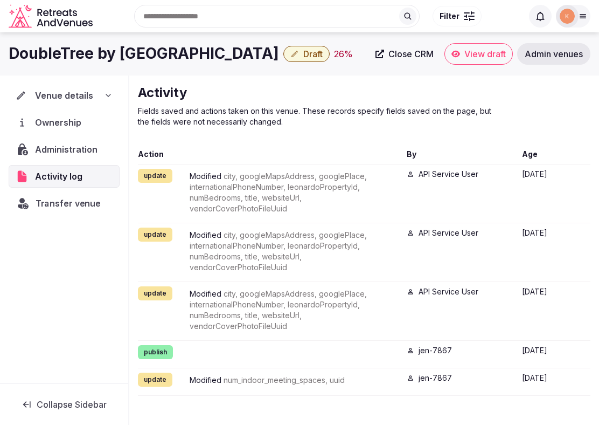
click at [81, 196] on div "Transfer venue" at bounding box center [63, 203] width 109 height 22
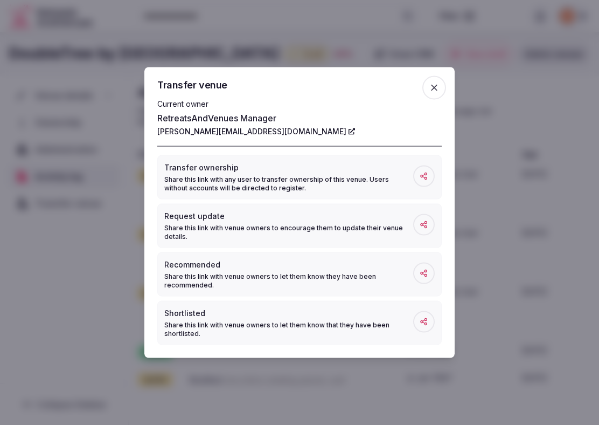
click at [52, 290] on div at bounding box center [299, 212] width 599 height 425
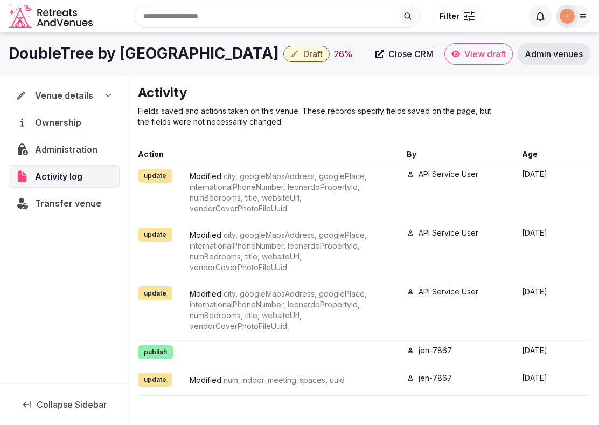
click at [86, 146] on span "Administration" at bounding box center [68, 149] width 67 height 13
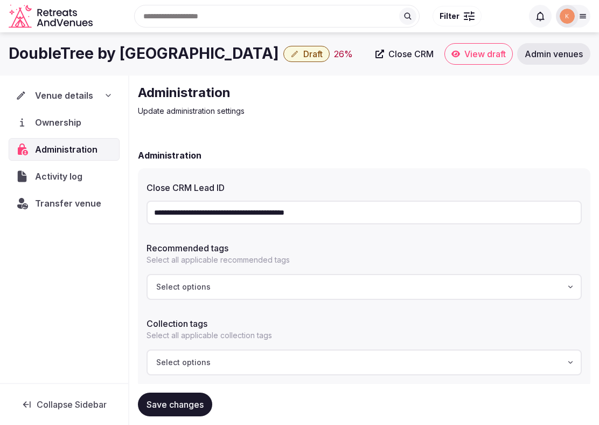
click at [323, 213] on input "**********" at bounding box center [364, 212] width 435 height 24
click at [85, 97] on span "Venue details" at bounding box center [64, 95] width 58 height 13
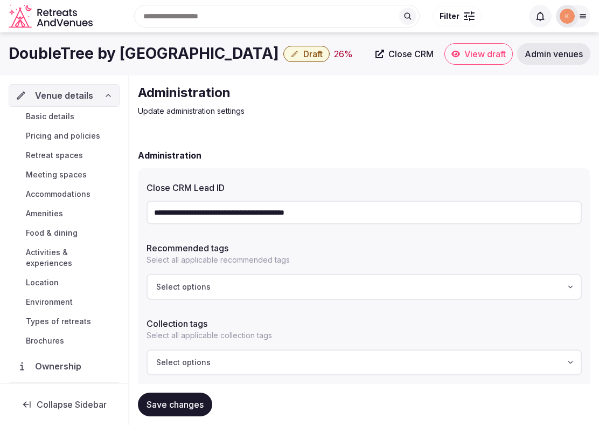
click at [68, 119] on span "Basic details" at bounding box center [50, 116] width 49 height 11
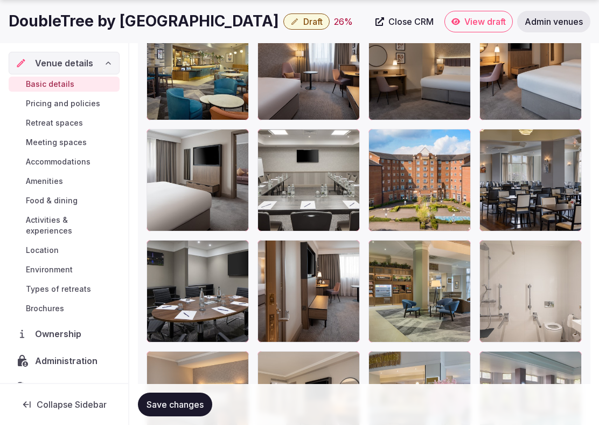
scroll to position [2000, 0]
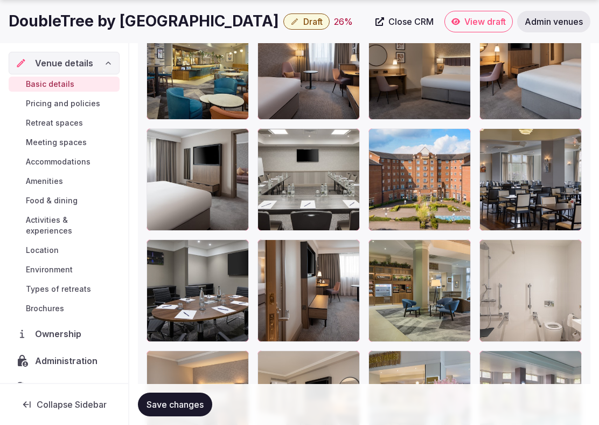
click at [460, 141] on icon "button" at bounding box center [460, 139] width 9 height 9
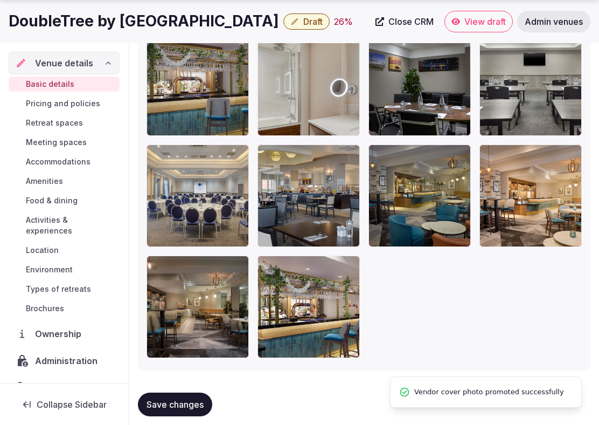
scroll to position [2663, 0]
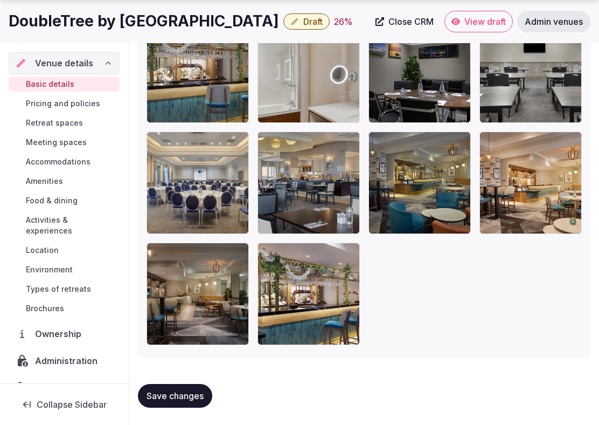
click at [177, 397] on span "Save changes" at bounding box center [175, 395] width 57 height 11
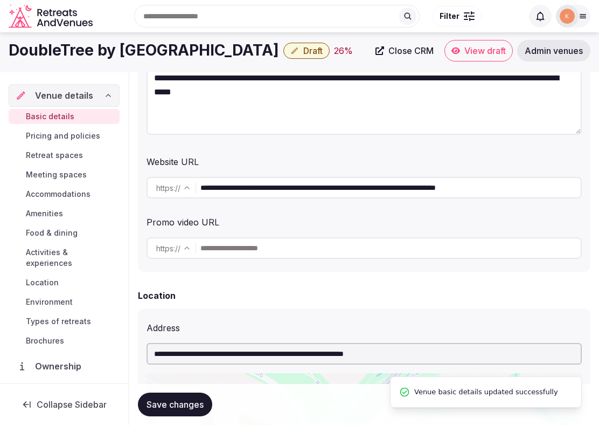
scroll to position [0, 0]
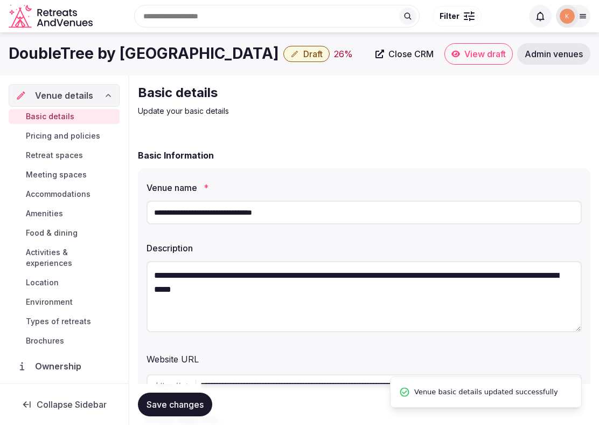
click at [279, 215] on input "**********" at bounding box center [364, 212] width 435 height 24
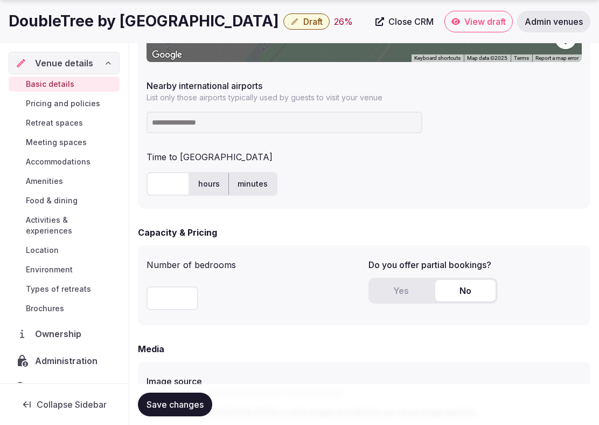
scroll to position [691, 0]
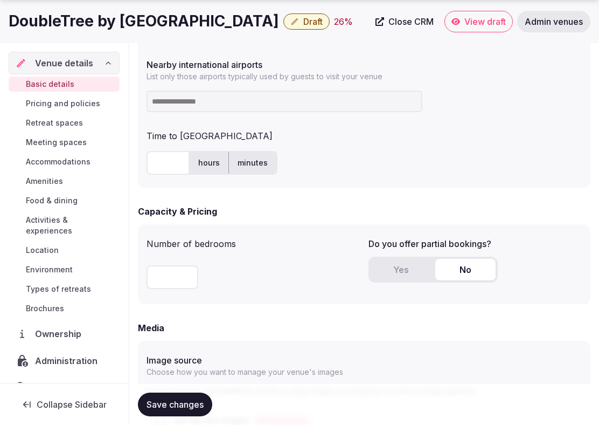
click at [278, 102] on input at bounding box center [285, 102] width 276 height 22
type input "******"
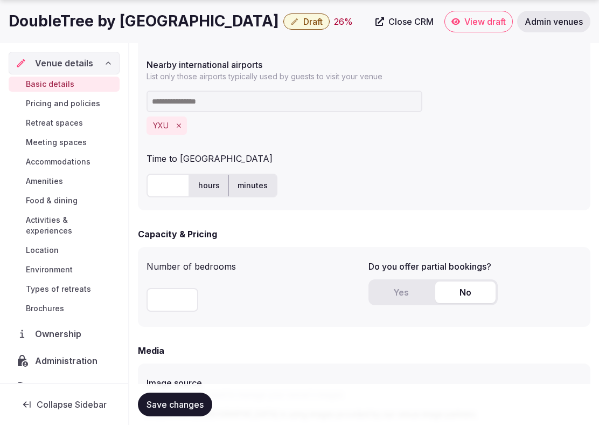
click at [173, 189] on input "text" at bounding box center [168, 186] width 43 height 24
type input "**"
click at [385, 184] on div "** hours minutes" at bounding box center [364, 186] width 435 height 24
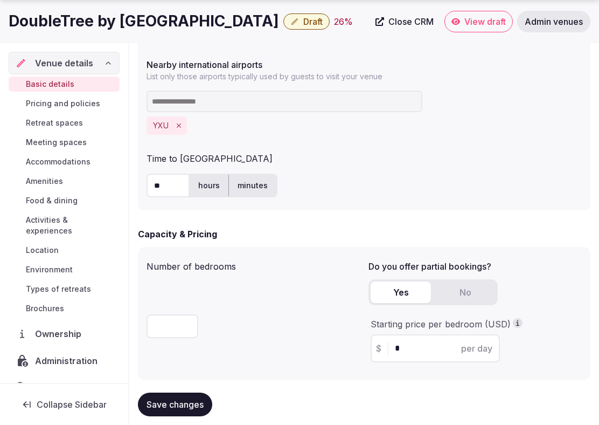
click at [393, 287] on button "Yes" at bounding box center [401, 292] width 60 height 22
click at [412, 349] on input "*" at bounding box center [445, 348] width 100 height 13
type input "**"
click at [138, 392] on button "Save changes" at bounding box center [175, 404] width 74 height 24
click at [329, 331] on div "***" at bounding box center [253, 324] width 213 height 37
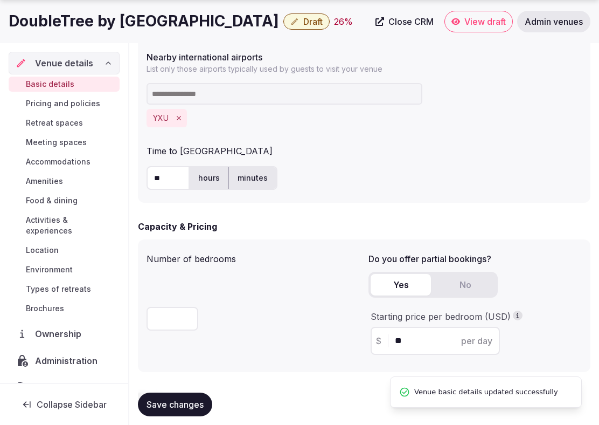
scroll to position [706, 0]
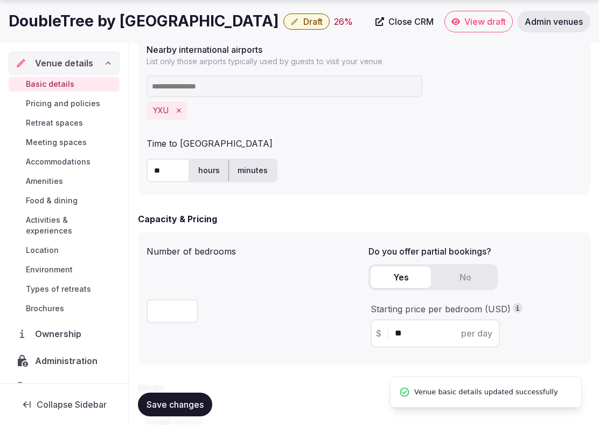
click at [188, 404] on span "Save changes" at bounding box center [175, 404] width 57 height 11
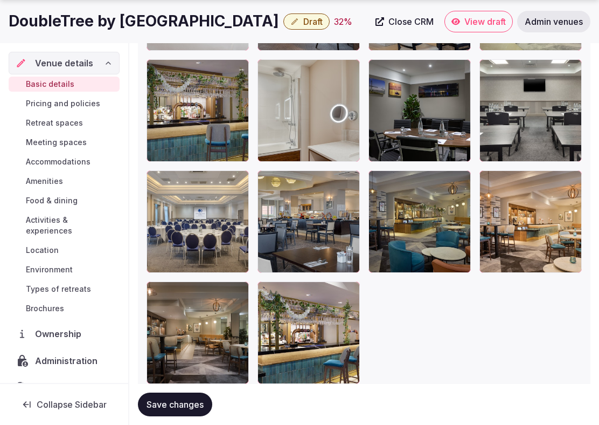
scroll to position [2729, 0]
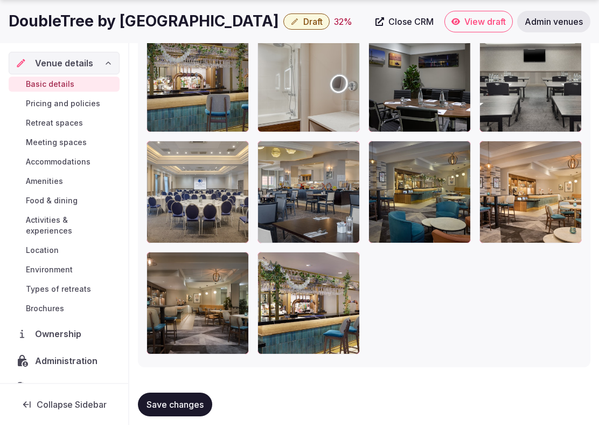
click at [189, 400] on span "Save changes" at bounding box center [175, 404] width 57 height 11
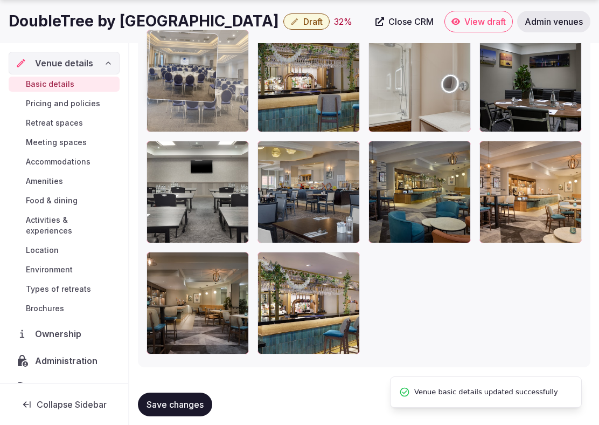
drag, startPoint x: 232, startPoint y: 224, endPoint x: 232, endPoint y: 137, distance: 86.2
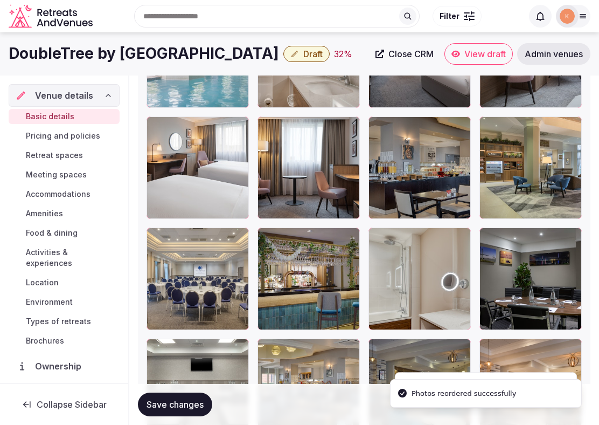
scroll to position [2526, 0]
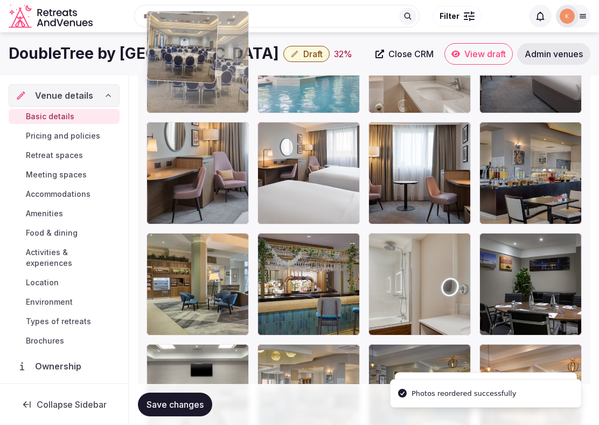
drag, startPoint x: 196, startPoint y: 293, endPoint x: 194, endPoint y: 131, distance: 161.7
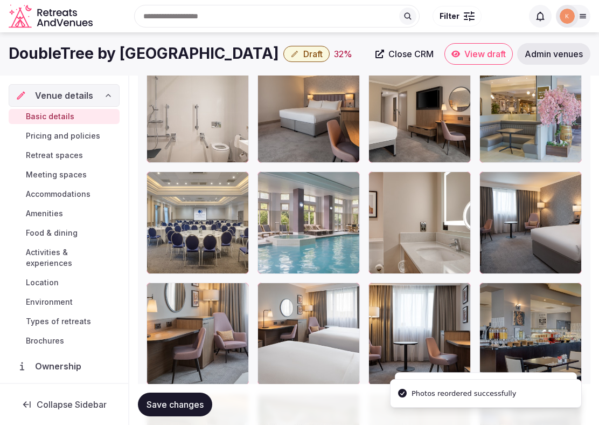
scroll to position [2325, 0]
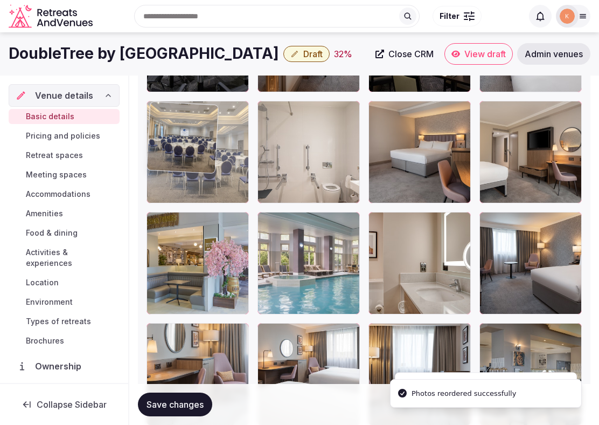
drag, startPoint x: 190, startPoint y: 245, endPoint x: 190, endPoint y: 117, distance: 128.3
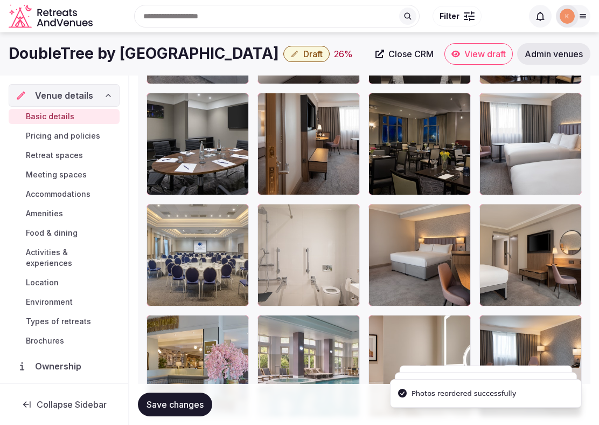
scroll to position [2173, 0]
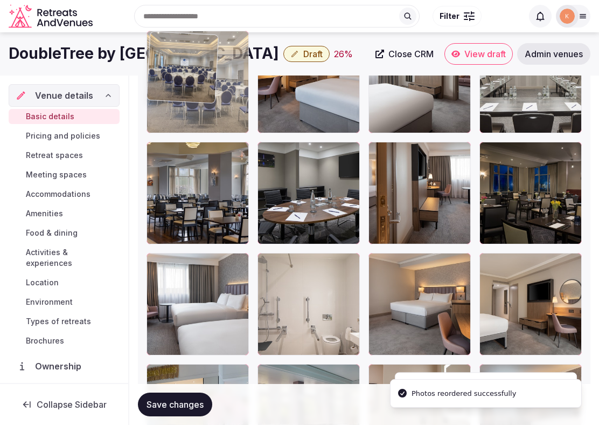
drag, startPoint x: 183, startPoint y: 292, endPoint x: 183, endPoint y: 132, distance: 160.6
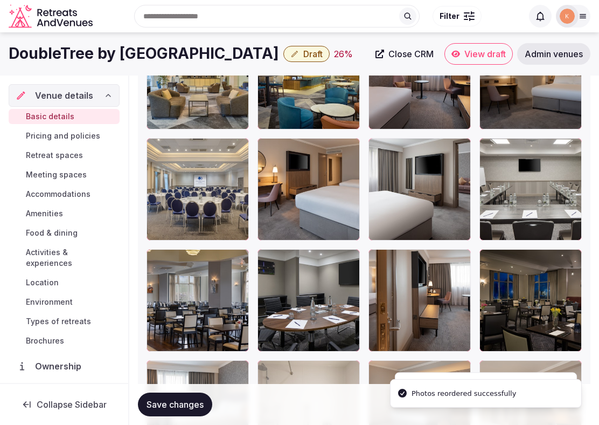
scroll to position [1969, 0]
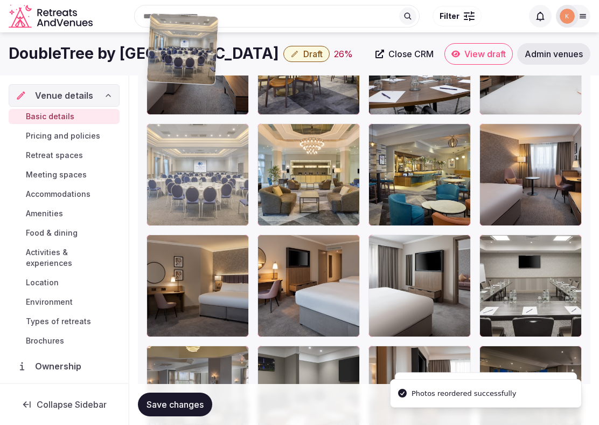
drag, startPoint x: 188, startPoint y: 262, endPoint x: 186, endPoint y: 112, distance: 150.4
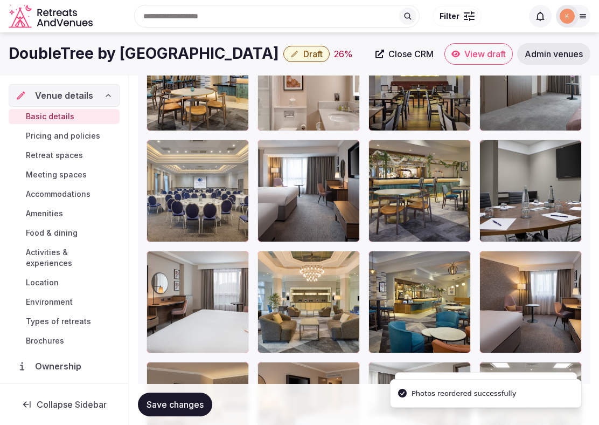
scroll to position [1754, 0]
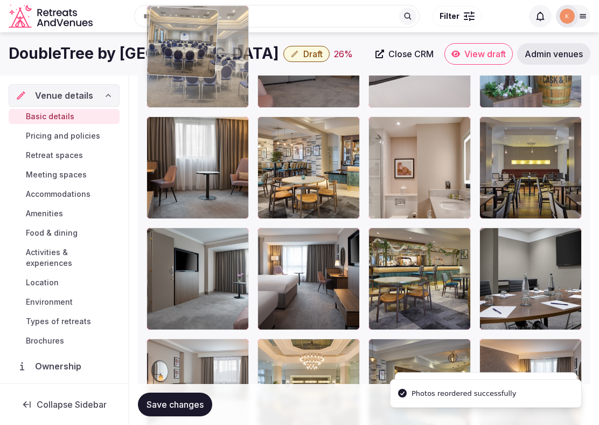
drag, startPoint x: 191, startPoint y: 291, endPoint x: 191, endPoint y: 159, distance: 132.0
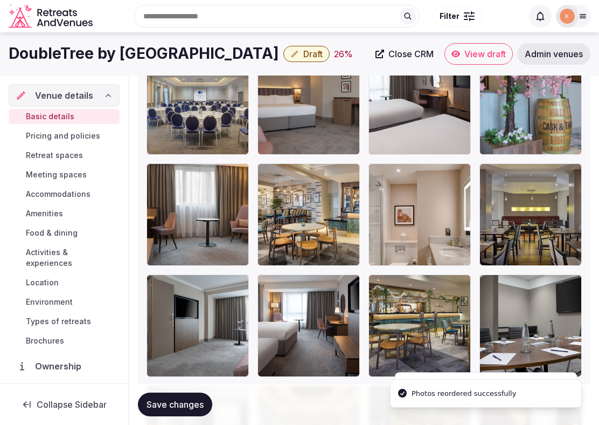
scroll to position [1533, 0]
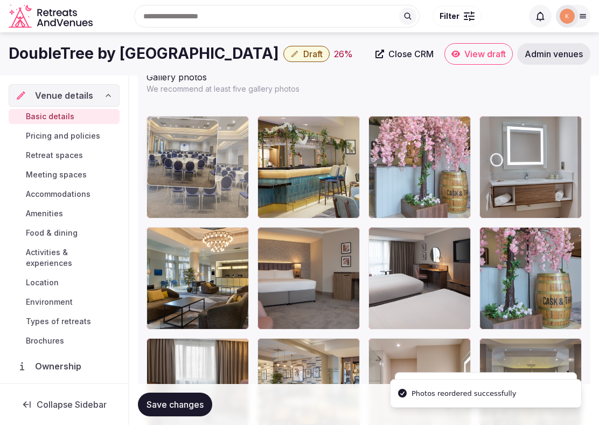
drag, startPoint x: 195, startPoint y: 250, endPoint x: 195, endPoint y: 185, distance: 64.1
click at [195, 185] on body "**********" at bounding box center [299, 48] width 599 height 3163
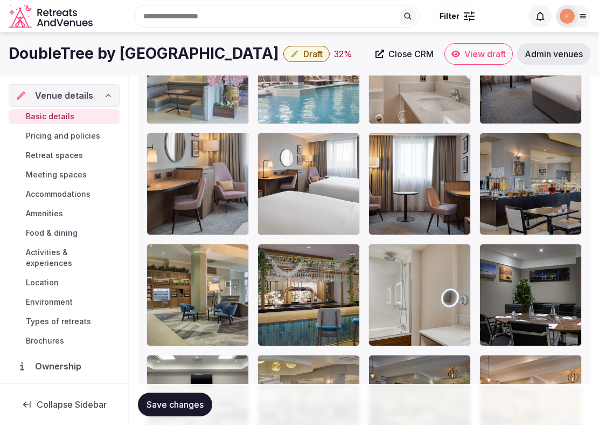
scroll to position [2469, 0]
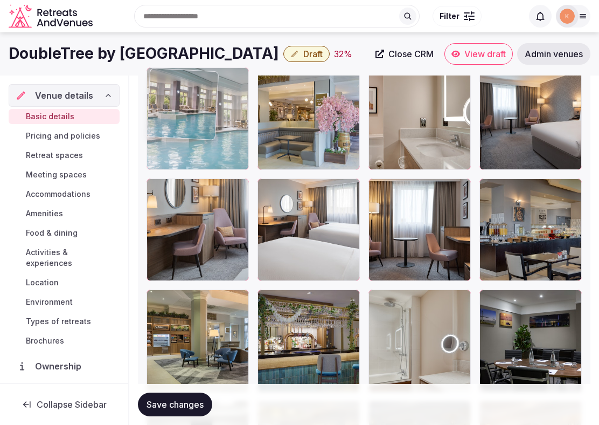
drag, startPoint x: 325, startPoint y: 135, endPoint x: 227, endPoint y: 142, distance: 98.4
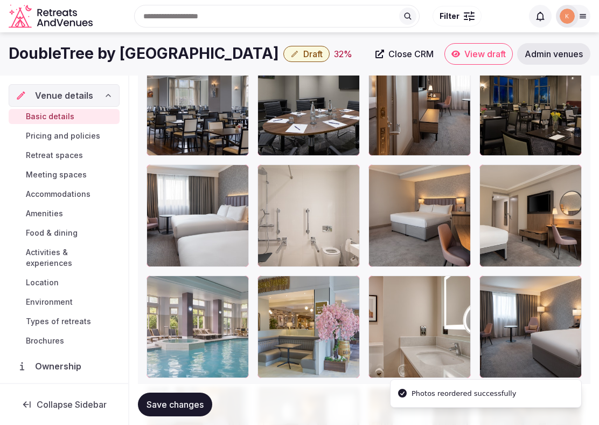
scroll to position [2206, 0]
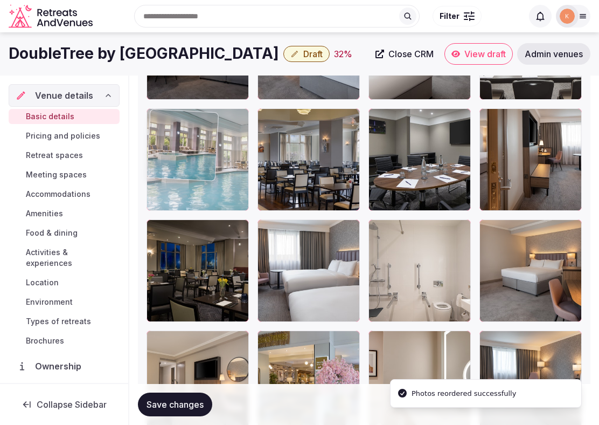
drag, startPoint x: 183, startPoint y: 351, endPoint x: 171, endPoint y: 115, distance: 236.9
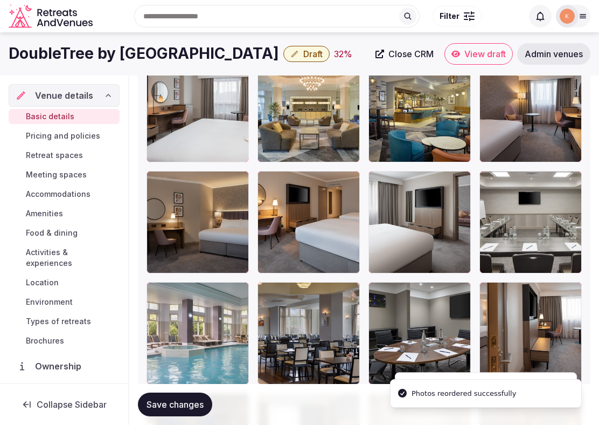
scroll to position [2025, 0]
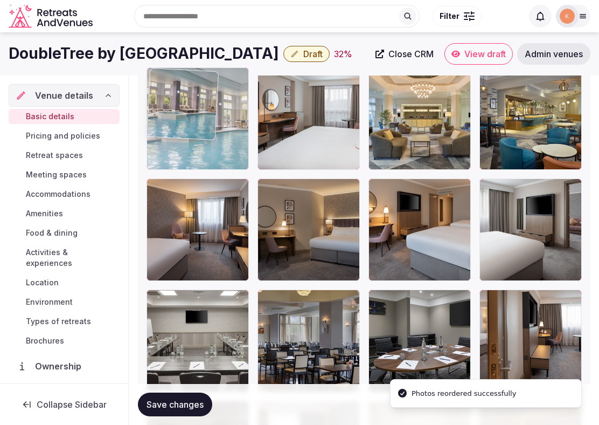
drag, startPoint x: 176, startPoint y: 311, endPoint x: 170, endPoint y: 101, distance: 209.7
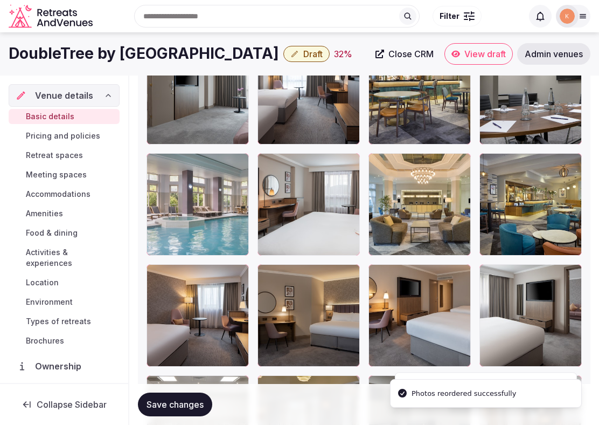
scroll to position [1881, 0]
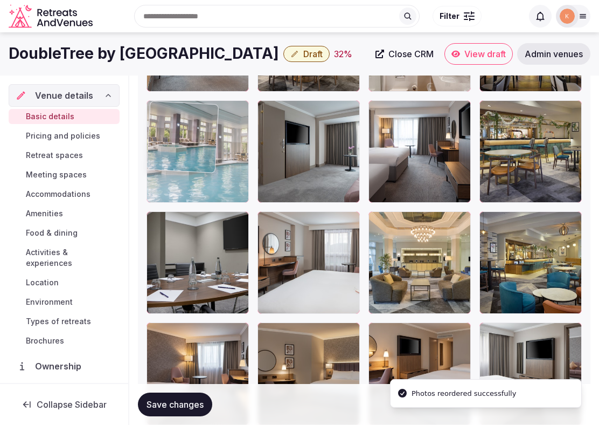
drag, startPoint x: 182, startPoint y: 243, endPoint x: 177, endPoint y: 106, distance: 137.5
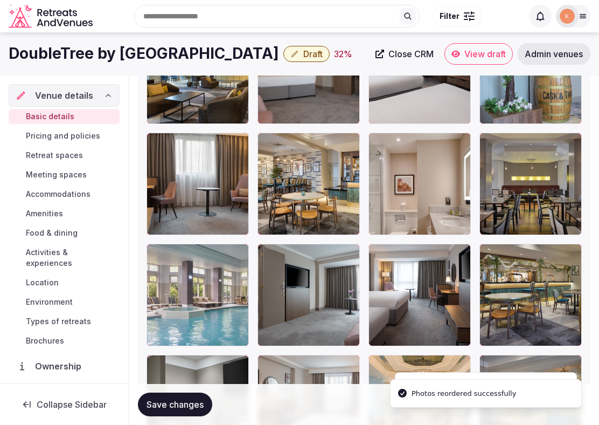
scroll to position [1701, 0]
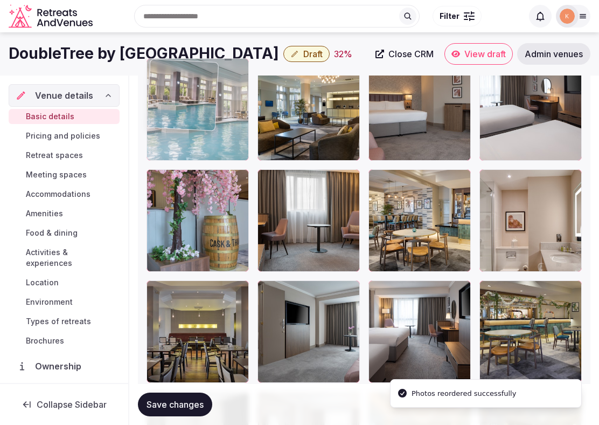
drag, startPoint x: 172, startPoint y: 312, endPoint x: 171, endPoint y: 124, distance: 187.0
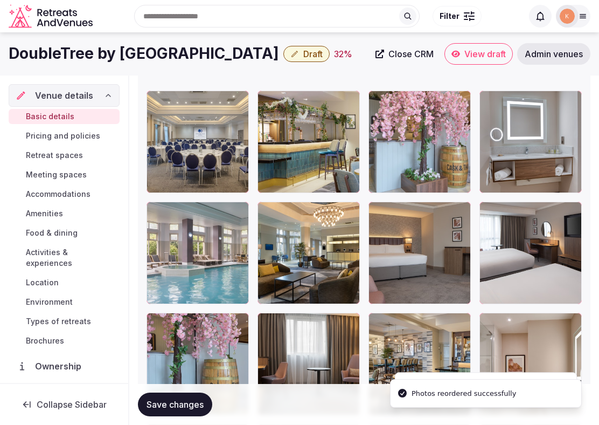
scroll to position [1535, 0]
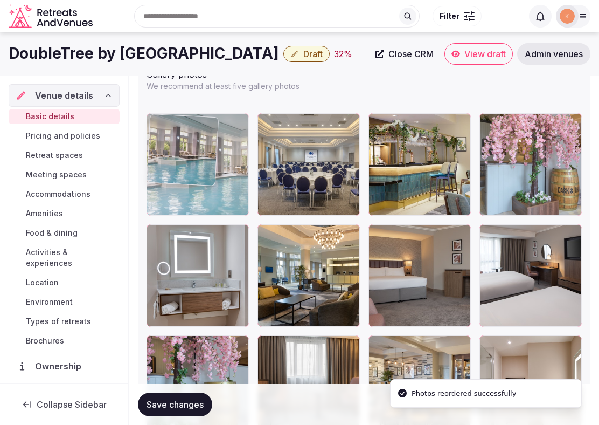
drag, startPoint x: 178, startPoint y: 254, endPoint x: 179, endPoint y: 165, distance: 88.9
click at [179, 165] on body "**********" at bounding box center [299, 46] width 599 height 3163
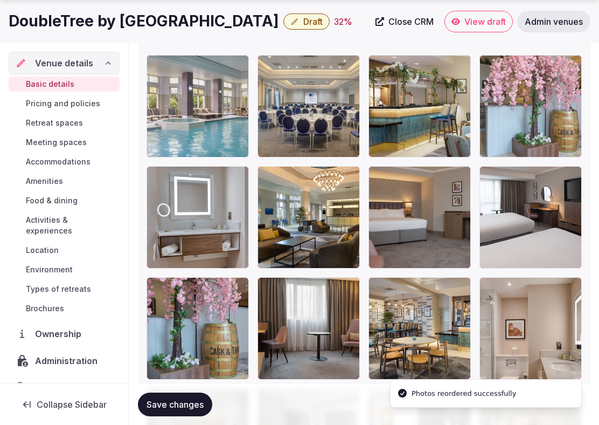
scroll to position [1594, 0]
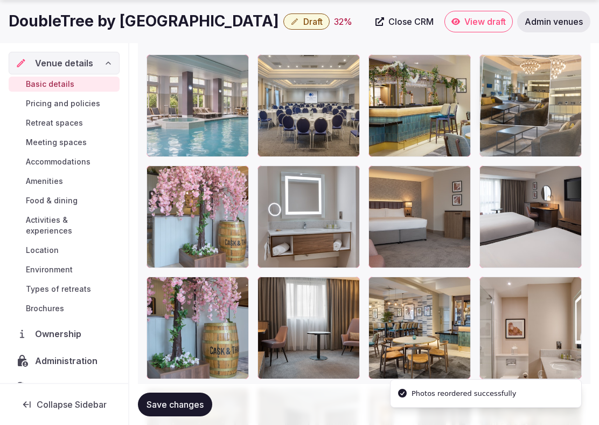
drag, startPoint x: 286, startPoint y: 208, endPoint x: 504, endPoint y: 120, distance: 235.5
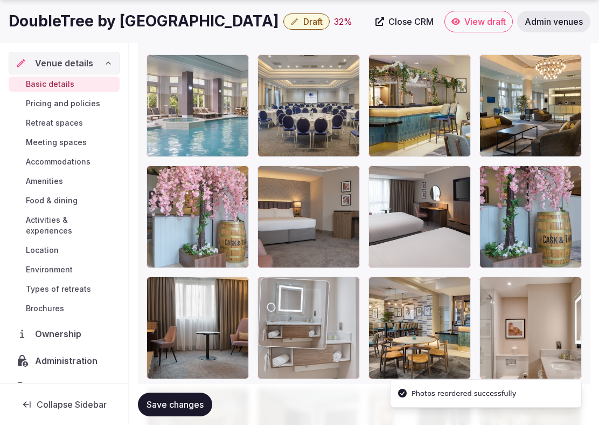
drag, startPoint x: 311, startPoint y: 234, endPoint x: 297, endPoint y: 334, distance: 101.2
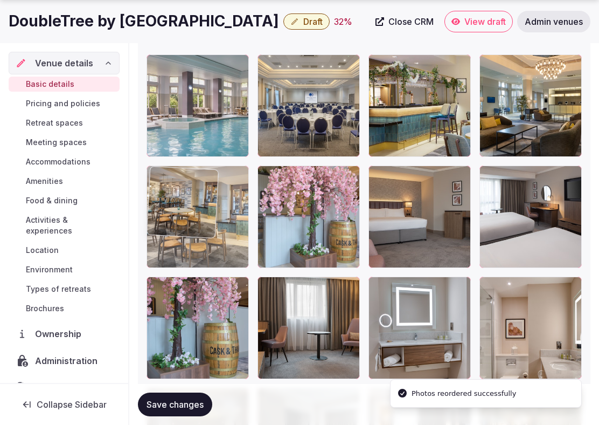
drag, startPoint x: 400, startPoint y: 345, endPoint x: 166, endPoint y: 245, distance: 254.5
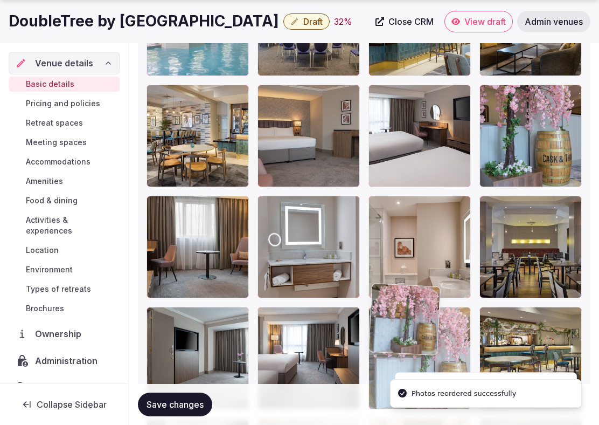
drag, startPoint x: 292, startPoint y: 226, endPoint x: 395, endPoint y: 368, distance: 175.6
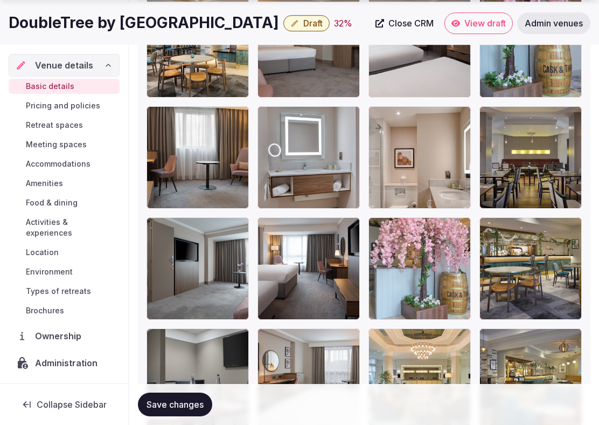
scroll to position [1777, 0]
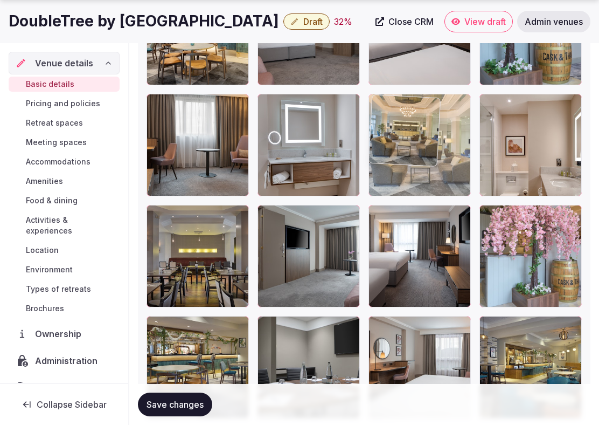
drag, startPoint x: 407, startPoint y: 357, endPoint x: 412, endPoint y: 133, distance: 224.3
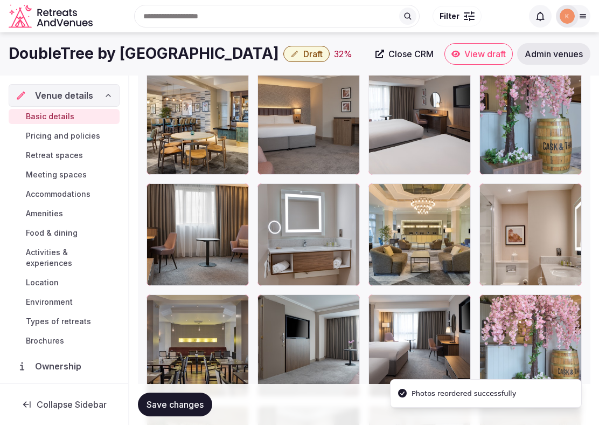
scroll to position [1634, 0]
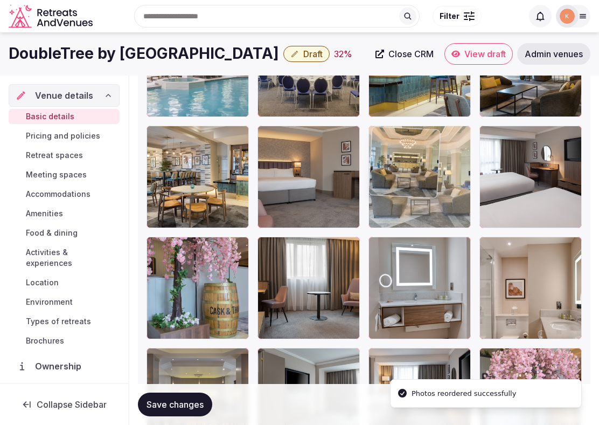
drag, startPoint x: 406, startPoint y: 260, endPoint x: 407, endPoint y: 155, distance: 105.6
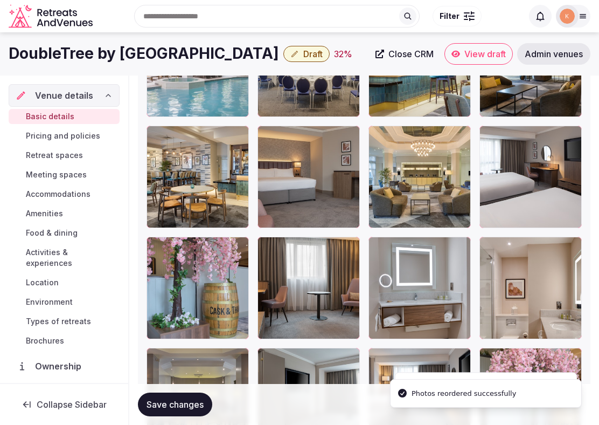
click at [223, 274] on div at bounding box center [198, 288] width 102 height 102
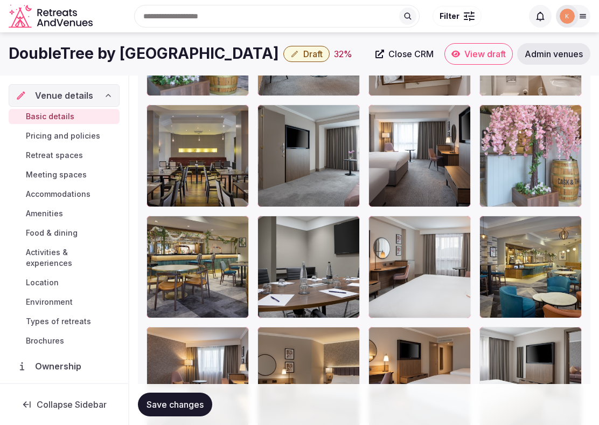
scroll to position [1855, 0]
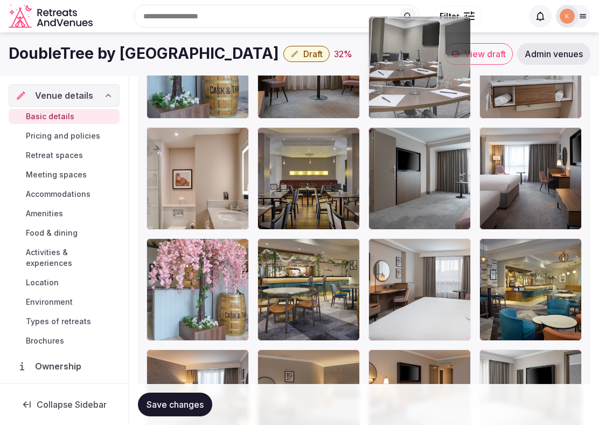
drag, startPoint x: 306, startPoint y: 287, endPoint x: 459, endPoint y: 121, distance: 225.4
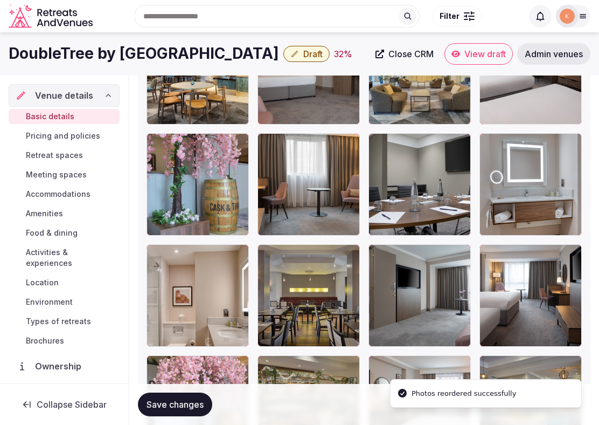
scroll to position [1663, 0]
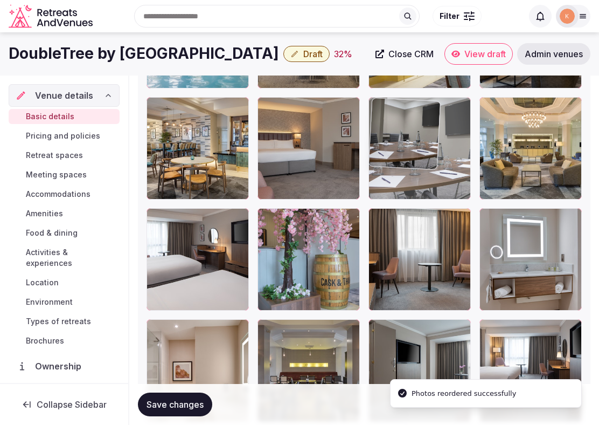
drag, startPoint x: 405, startPoint y: 268, endPoint x: 402, endPoint y: 159, distance: 108.9
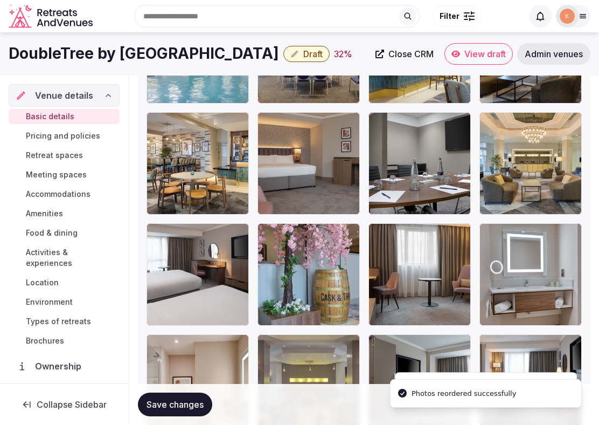
scroll to position [1635, 0]
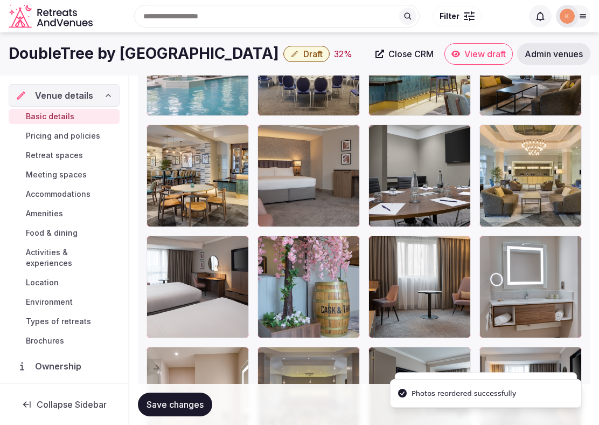
click at [192, 401] on span "Save changes" at bounding box center [175, 404] width 57 height 11
click at [192, 402] on span "Save changes" at bounding box center [175, 404] width 57 height 11
click at [310, 56] on span "Draft" at bounding box center [312, 54] width 19 height 11
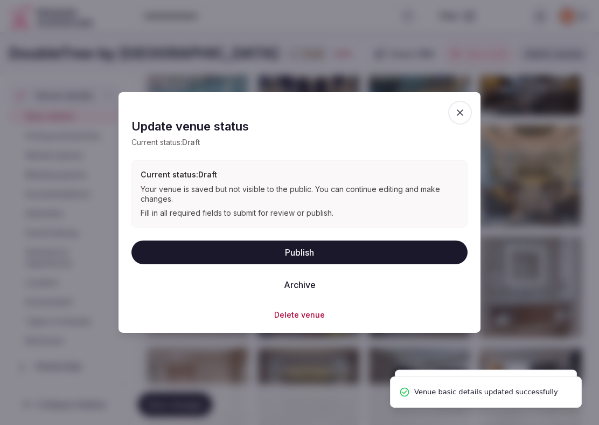
click at [264, 252] on button "Publish" at bounding box center [300, 252] width 336 height 24
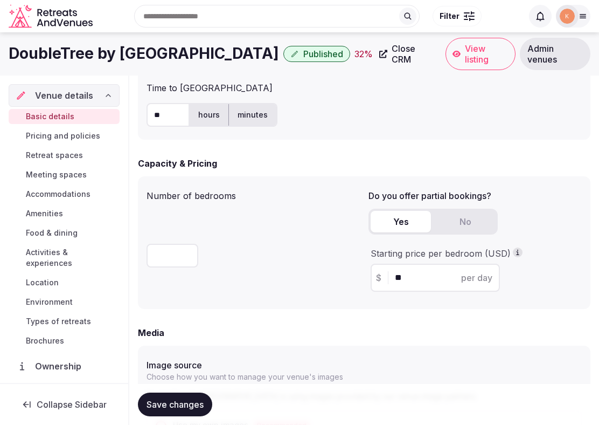
scroll to position [607, 0]
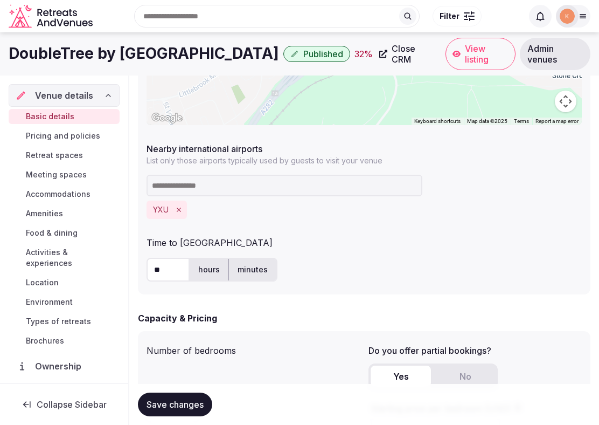
click at [471, 57] on span "View listing" at bounding box center [487, 54] width 44 height 22
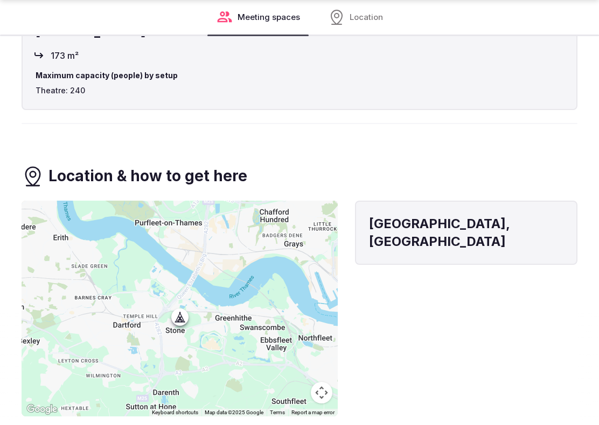
scroll to position [1100, 0]
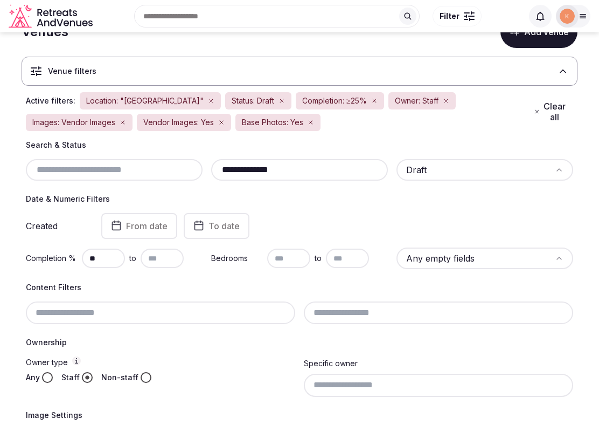
scroll to position [38, 0]
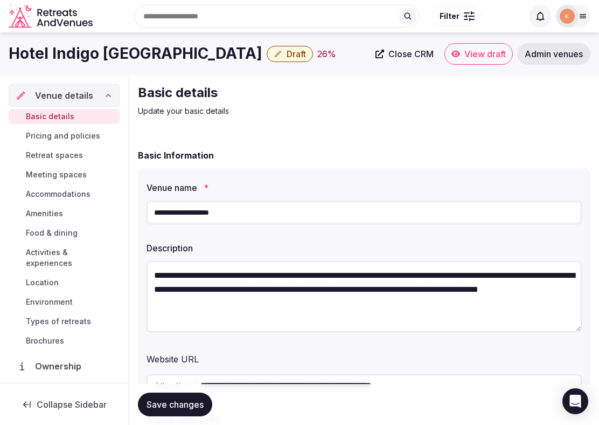
click at [197, 215] on input "**********" at bounding box center [364, 212] width 435 height 24
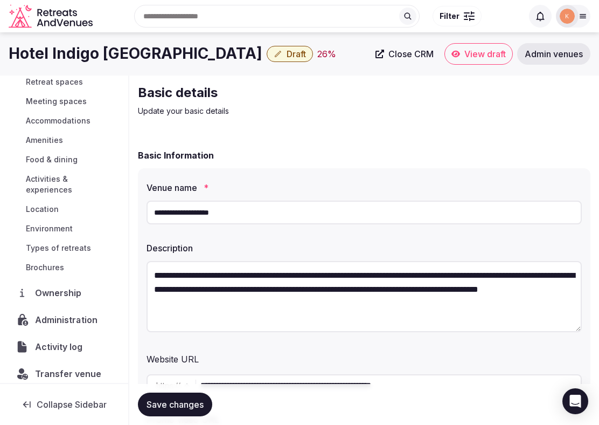
click at [54, 313] on span "Administration" at bounding box center [68, 319] width 66 height 13
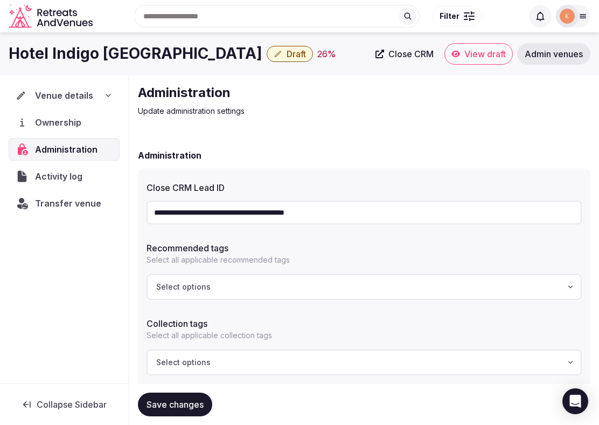
click at [224, 214] on input "**********" at bounding box center [364, 212] width 435 height 24
click at [78, 96] on span "Venue details" at bounding box center [64, 95] width 58 height 13
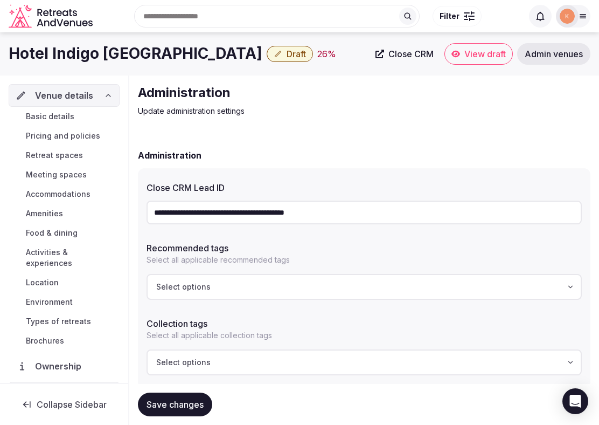
click at [63, 119] on span "Basic details" at bounding box center [50, 116] width 49 height 11
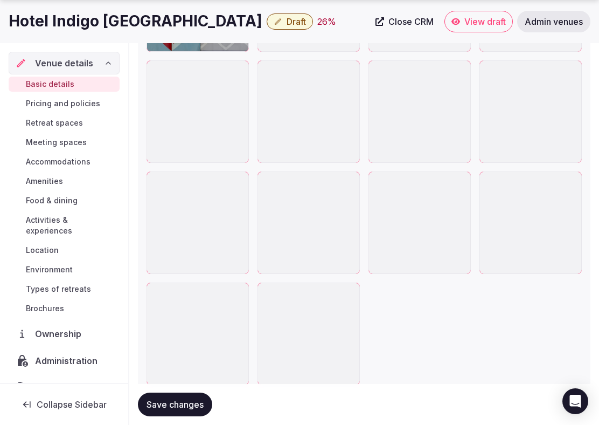
scroll to position [2628, 0]
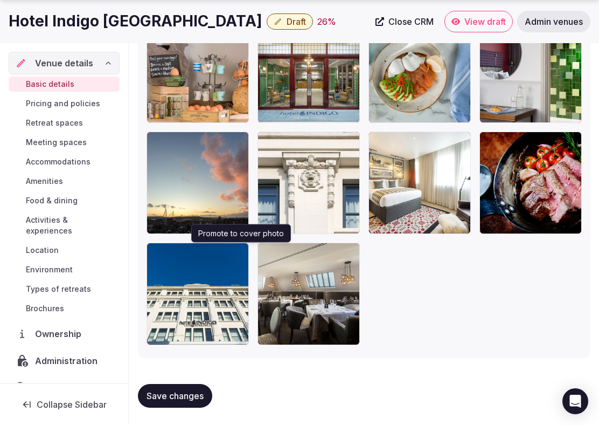
click at [240, 250] on icon "button" at bounding box center [239, 253] width 6 height 7
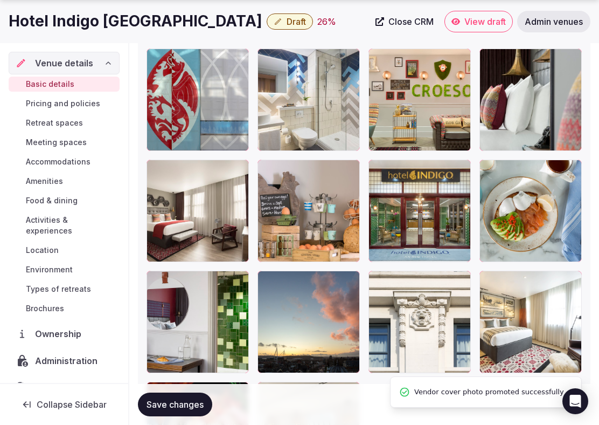
scroll to position [2493, 0]
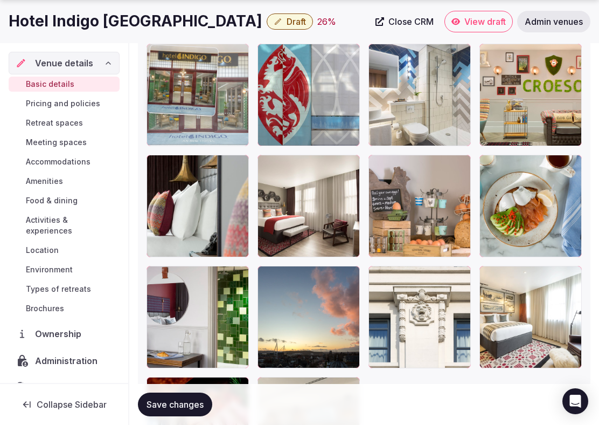
drag, startPoint x: 389, startPoint y: 237, endPoint x: 174, endPoint y: 134, distance: 238.9
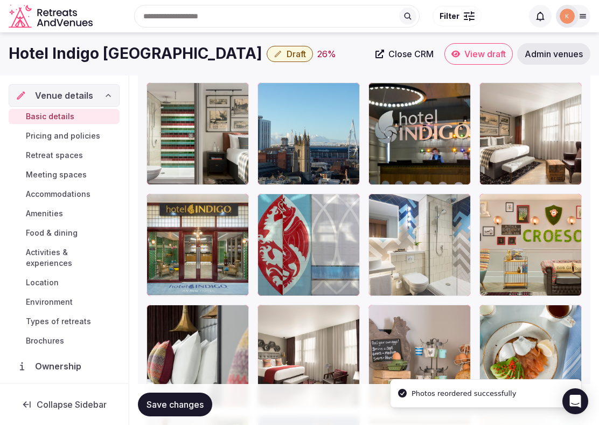
scroll to position [2305, 0]
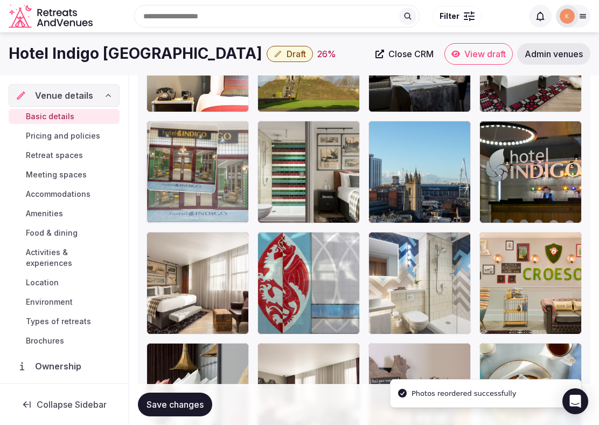
drag, startPoint x: 183, startPoint y: 277, endPoint x: 183, endPoint y: 130, distance: 147.1
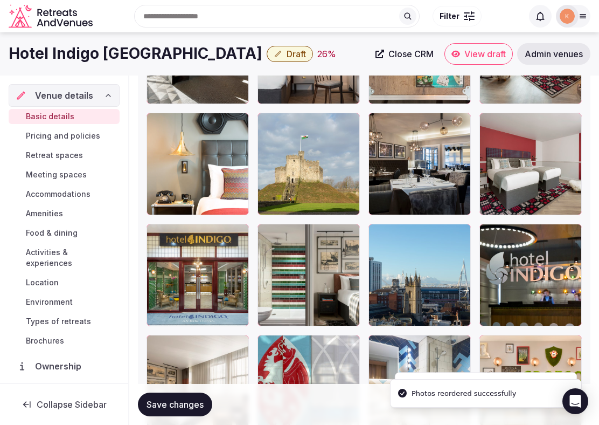
scroll to position [2169, 0]
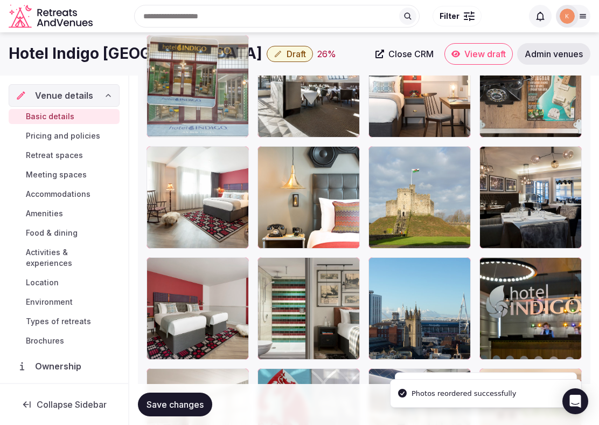
drag, startPoint x: 182, startPoint y: 267, endPoint x: 177, endPoint y: 96, distance: 170.4
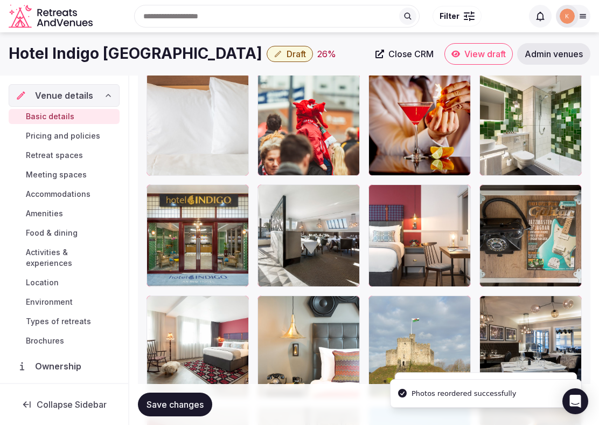
scroll to position [1989, 0]
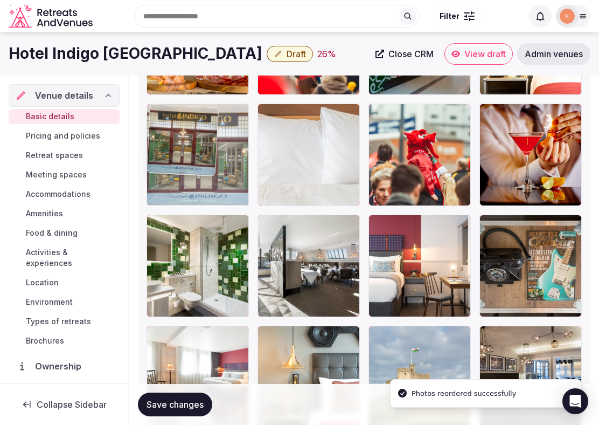
drag, startPoint x: 186, startPoint y: 269, endPoint x: 187, endPoint y: 138, distance: 131.5
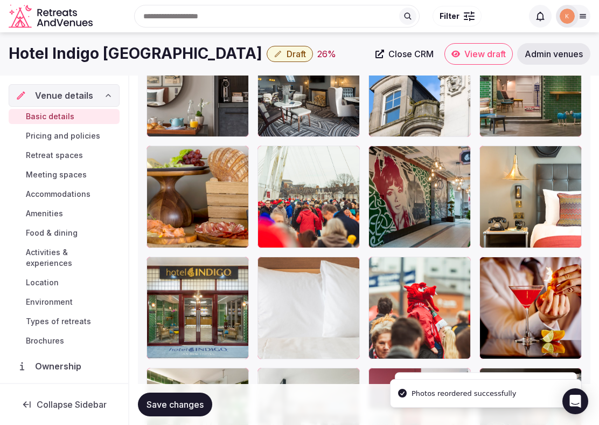
scroll to position [1821, 0]
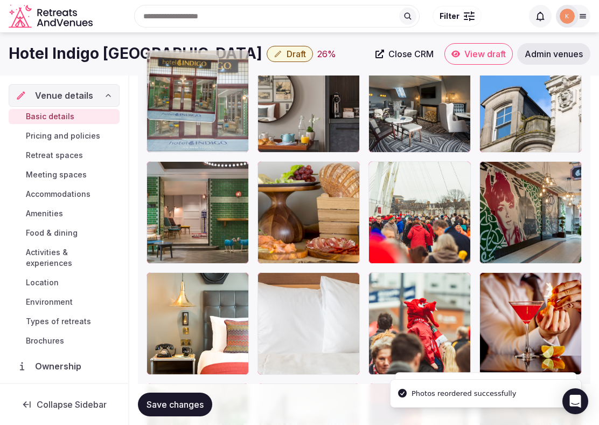
drag, startPoint x: 195, startPoint y: 303, endPoint x: 197, endPoint y: 126, distance: 177.3
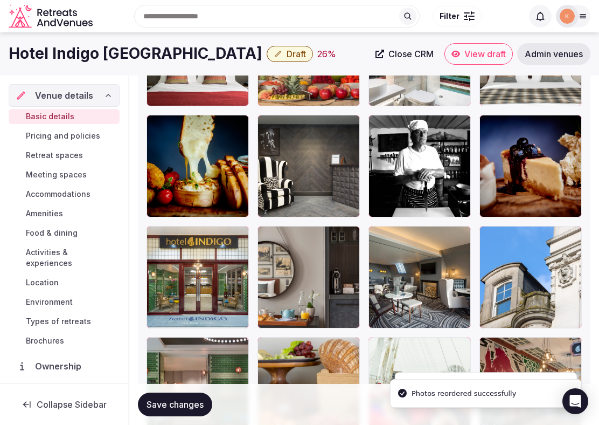
scroll to position [1622, 0]
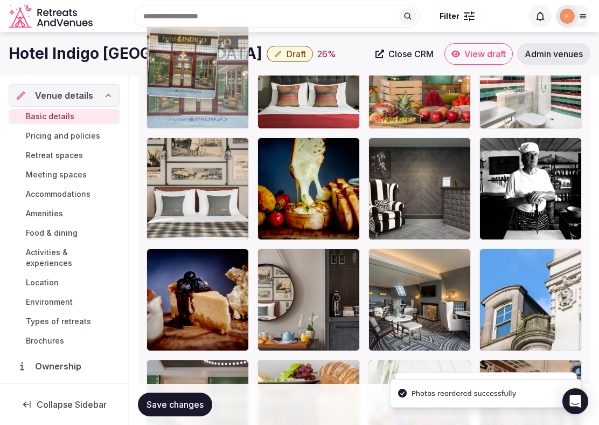
drag, startPoint x: 199, startPoint y: 282, endPoint x: 204, endPoint y: 118, distance: 163.9
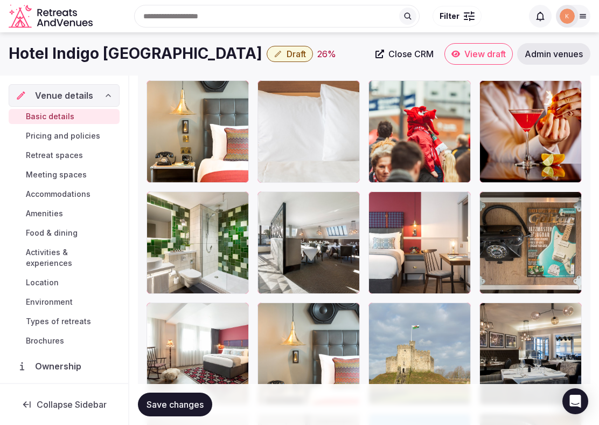
scroll to position [2008, 0]
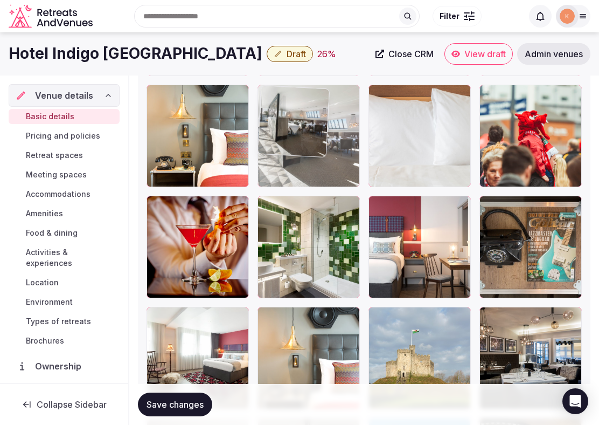
drag, startPoint x: 327, startPoint y: 259, endPoint x: 328, endPoint y: 160, distance: 99.2
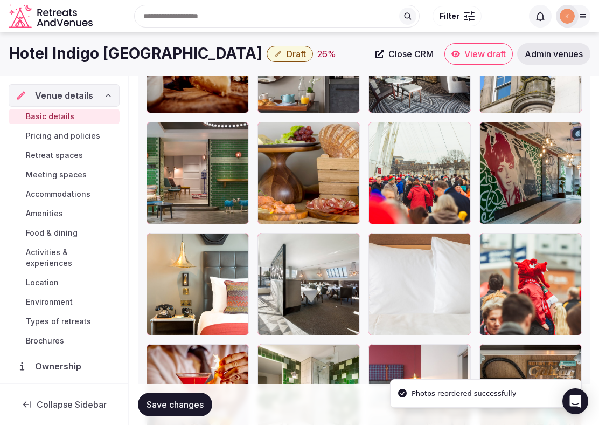
scroll to position [1828, 0]
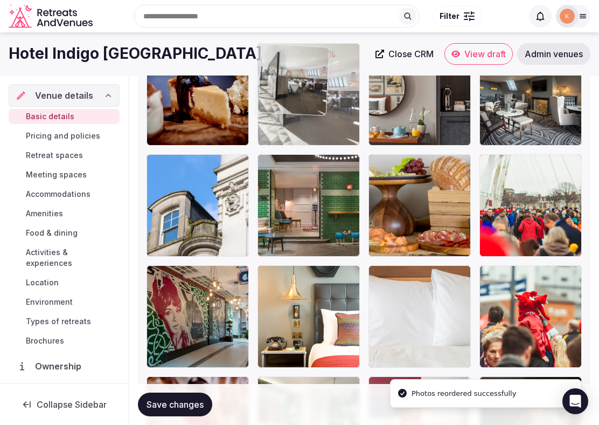
drag, startPoint x: 307, startPoint y: 288, endPoint x: 309, endPoint y: 103, distance: 184.9
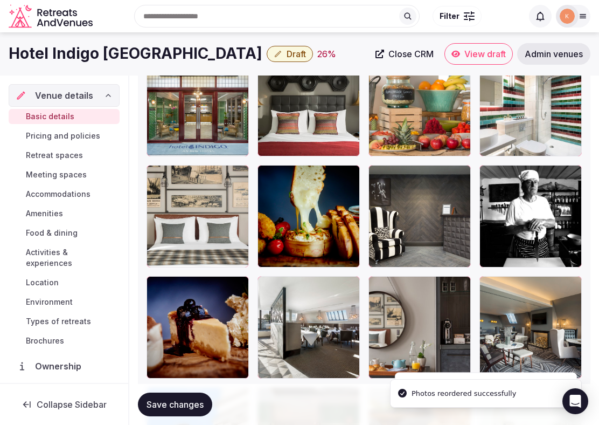
scroll to position [1589, 0]
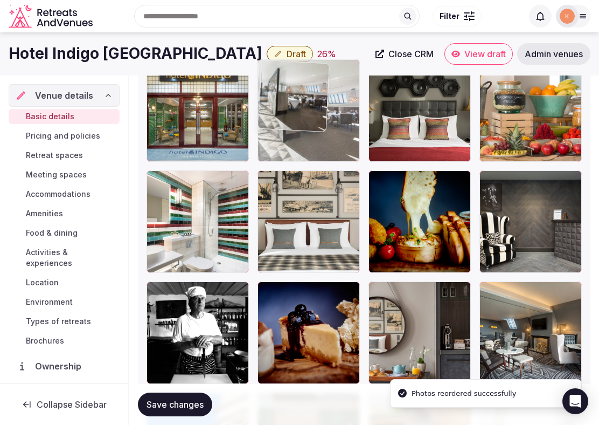
drag, startPoint x: 300, startPoint y: 305, endPoint x: 301, endPoint y: 124, distance: 180.6
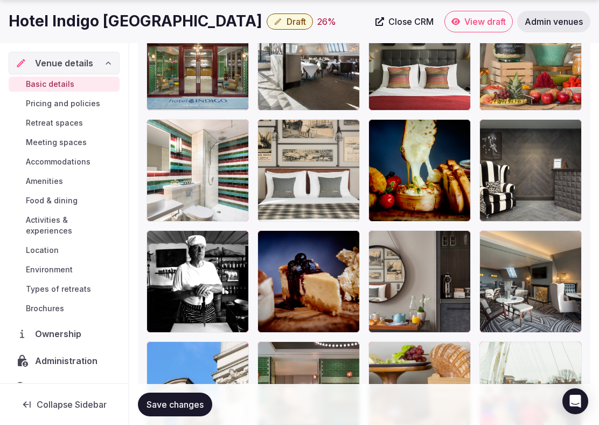
scroll to position [1687, 0]
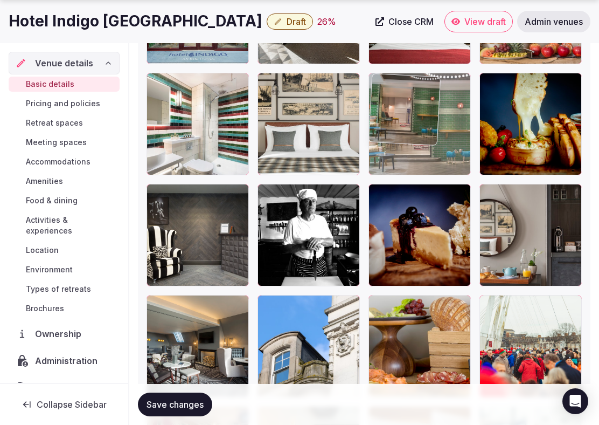
drag, startPoint x: 323, startPoint y: 349, endPoint x: 421, endPoint y: 119, distance: 249.5
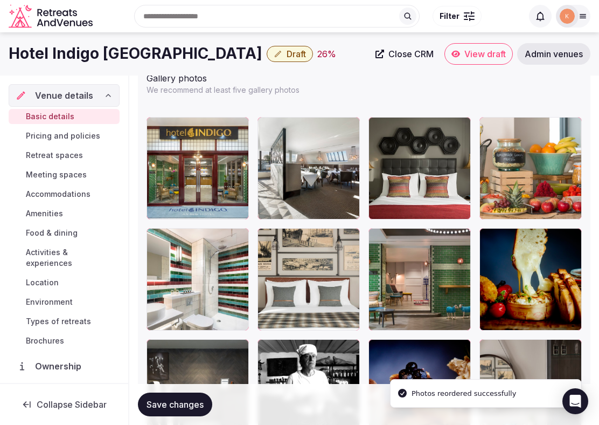
scroll to position [1527, 0]
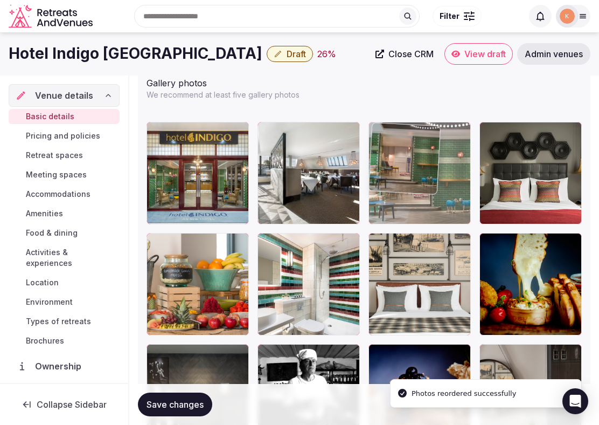
drag, startPoint x: 406, startPoint y: 261, endPoint x: 404, endPoint y: 156, distance: 105.1
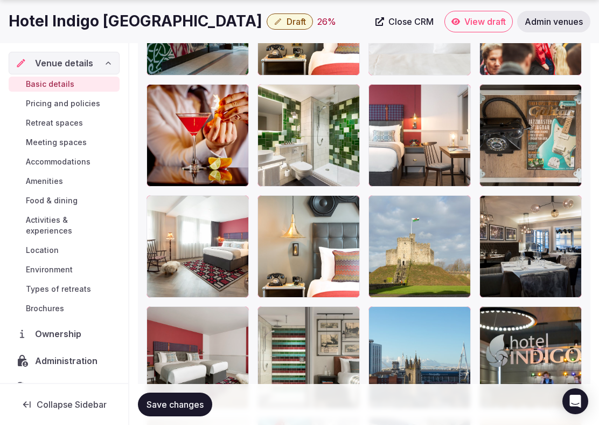
scroll to position [2121, 0]
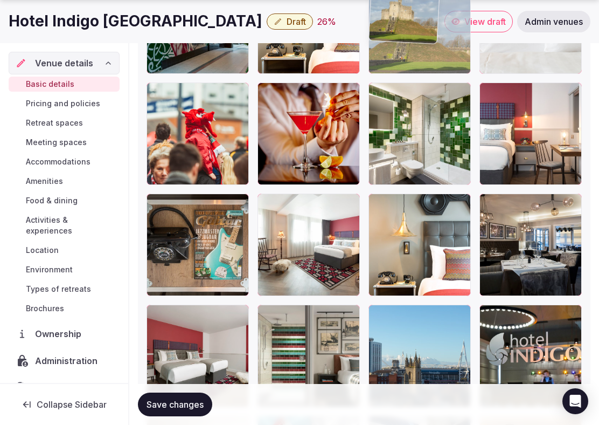
drag, startPoint x: 420, startPoint y: 247, endPoint x: 412, endPoint y: 97, distance: 150.6
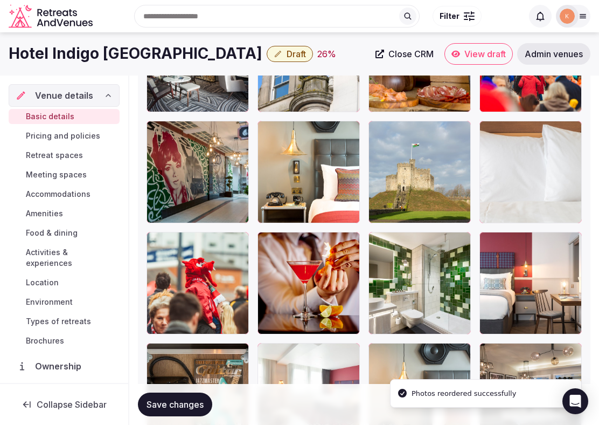
scroll to position [1926, 0]
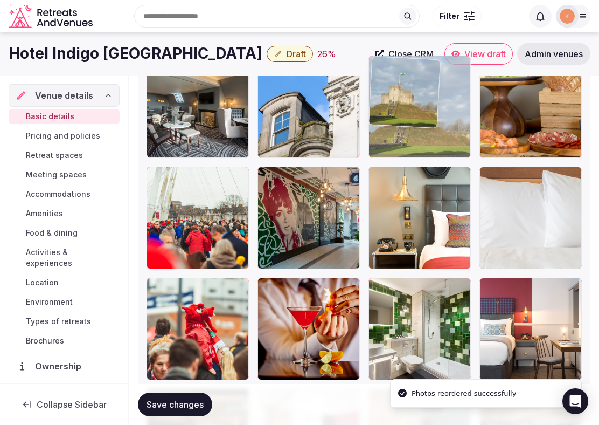
drag, startPoint x: 410, startPoint y: 221, endPoint x: 410, endPoint y: 127, distance: 93.8
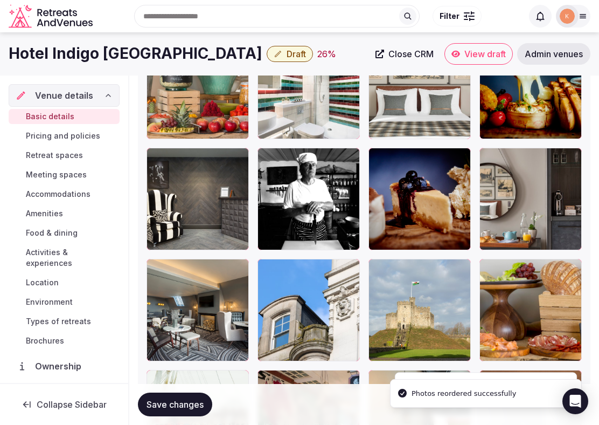
scroll to position [1717, 0]
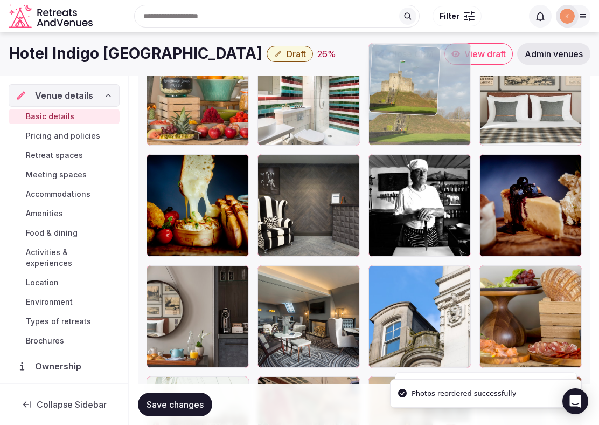
drag, startPoint x: 413, startPoint y: 296, endPoint x: 416, endPoint y: 132, distance: 164.4
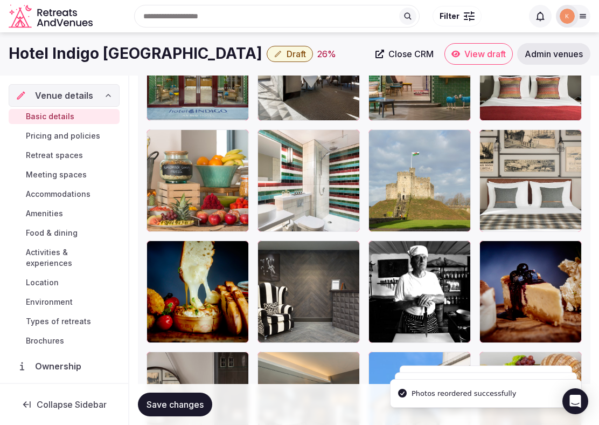
scroll to position [1547, 0]
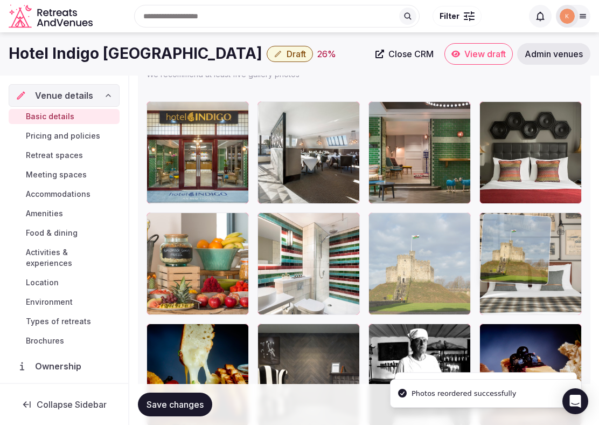
drag, startPoint x: 419, startPoint y: 248, endPoint x: 504, endPoint y: 256, distance: 85.0
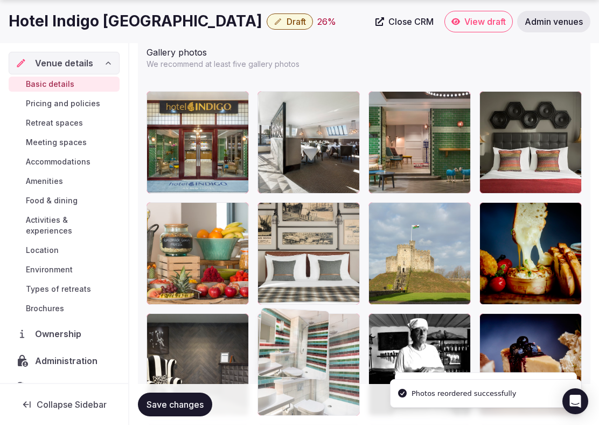
drag, startPoint x: 334, startPoint y: 270, endPoint x: 323, endPoint y: 351, distance: 81.6
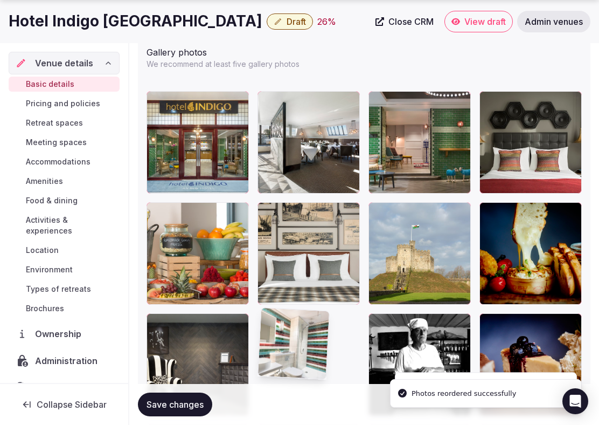
scroll to position [1564, 0]
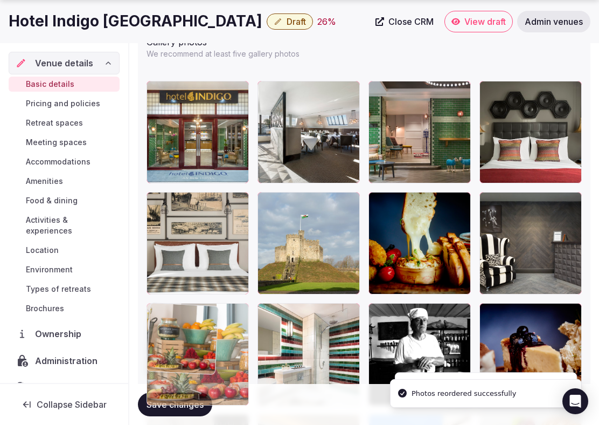
drag, startPoint x: 227, startPoint y: 265, endPoint x: 293, endPoint y: 344, distance: 103.0
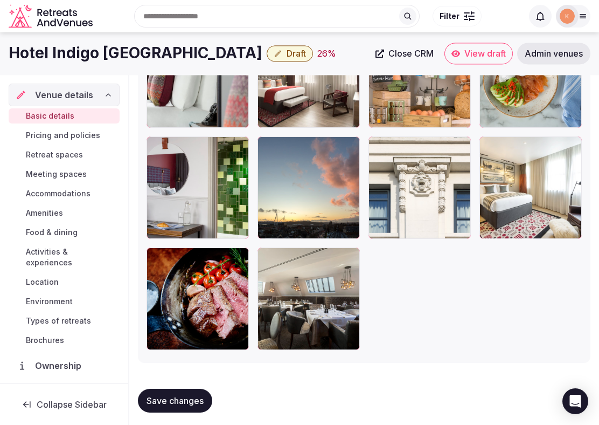
scroll to position [2611, 0]
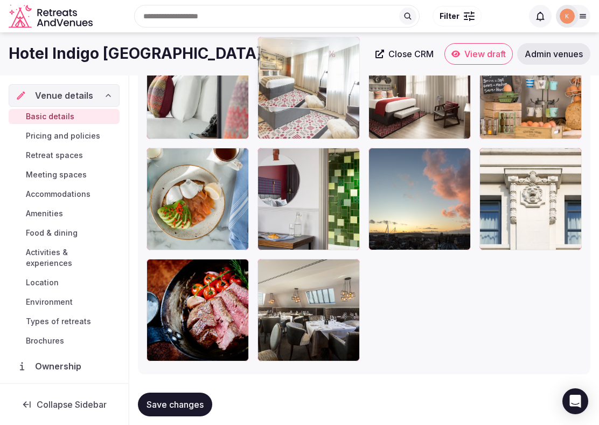
drag, startPoint x: 510, startPoint y: 237, endPoint x: 285, endPoint y: 165, distance: 236.8
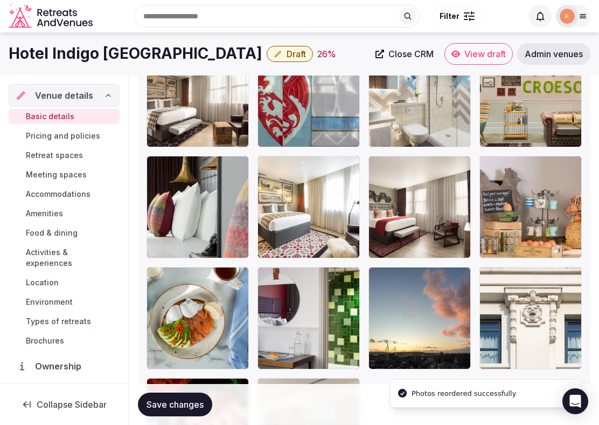
scroll to position [2489, 0]
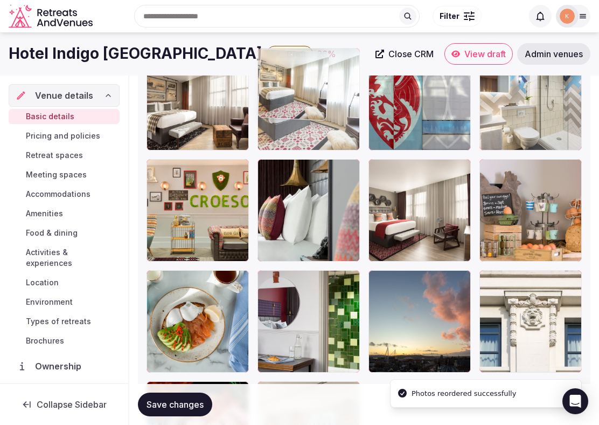
drag, startPoint x: 292, startPoint y: 234, endPoint x: 272, endPoint y: 121, distance: 115.0
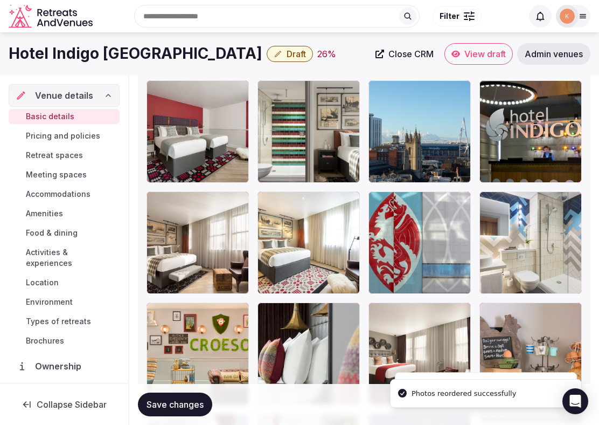
scroll to position [2318, 0]
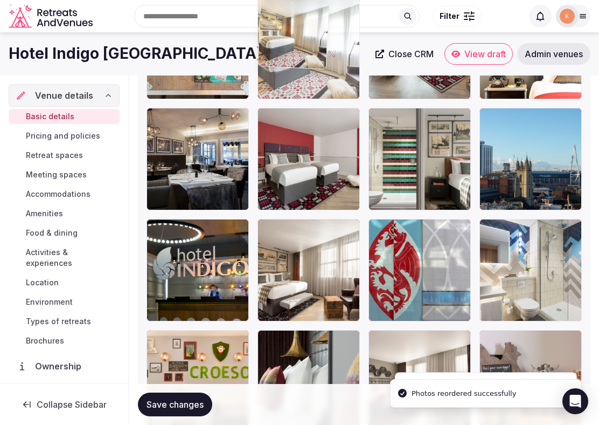
drag, startPoint x: 291, startPoint y: 287, endPoint x: 282, endPoint y: 134, distance: 153.3
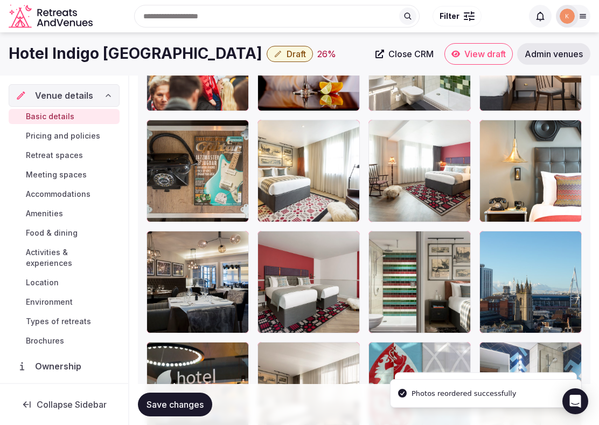
scroll to position [2132, 0]
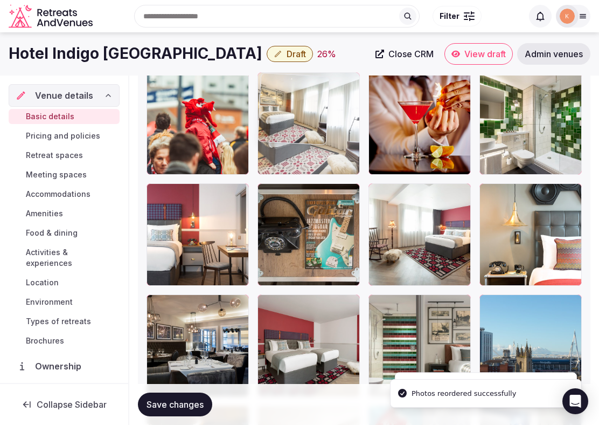
drag, startPoint x: 302, startPoint y: 230, endPoint x: 302, endPoint y: 116, distance: 113.7
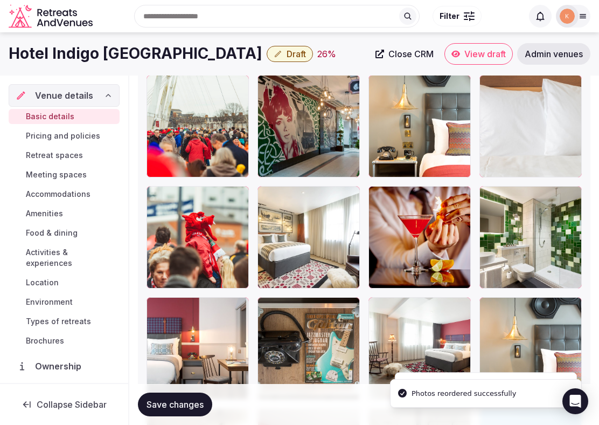
scroll to position [1944, 0]
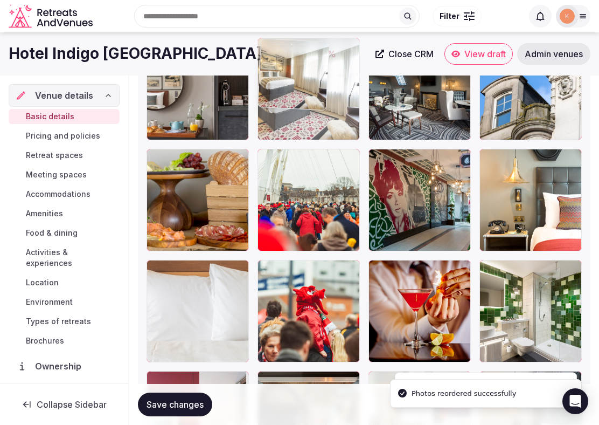
drag, startPoint x: 301, startPoint y: 285, endPoint x: 303, endPoint y: 111, distance: 174.1
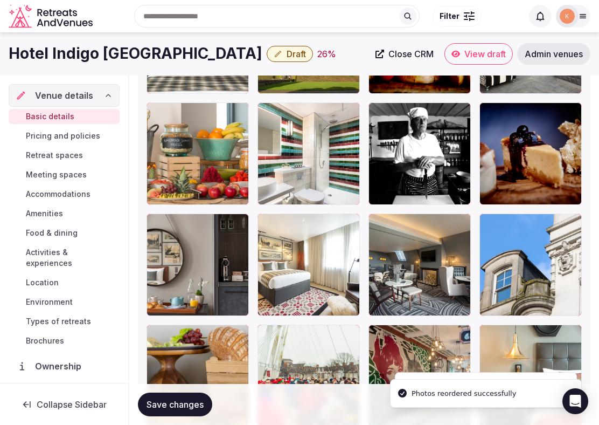
scroll to position [1720, 0]
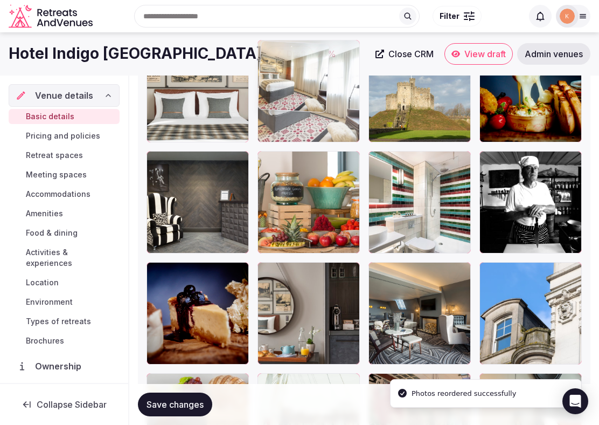
drag, startPoint x: 302, startPoint y: 279, endPoint x: 299, endPoint y: 110, distance: 168.2
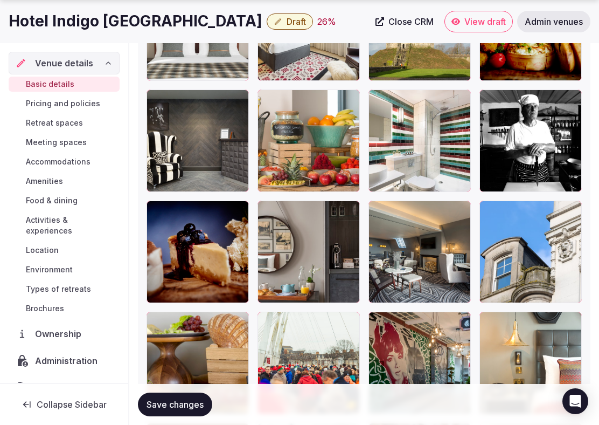
scroll to position [1806, 0]
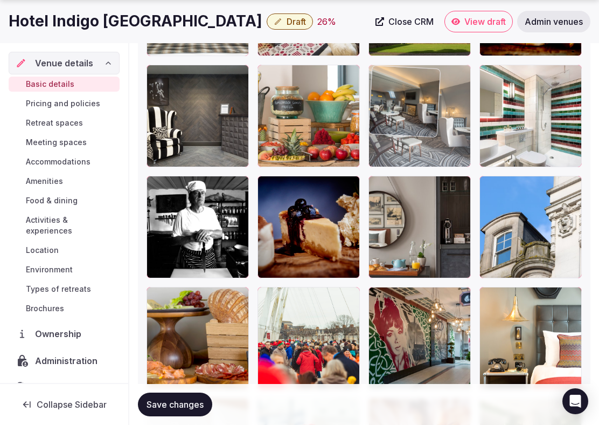
drag, startPoint x: 431, startPoint y: 259, endPoint x: 444, endPoint y: 111, distance: 148.3
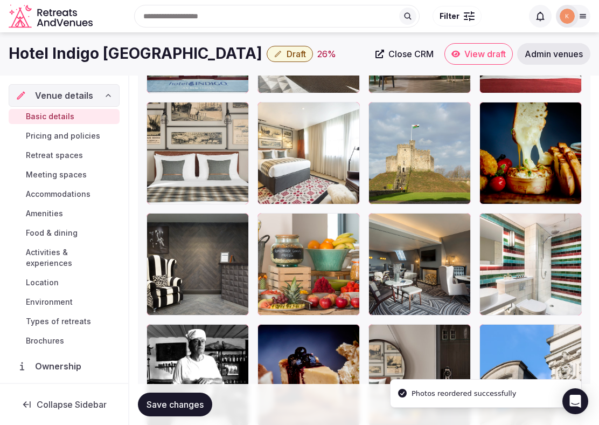
scroll to position [1654, 0]
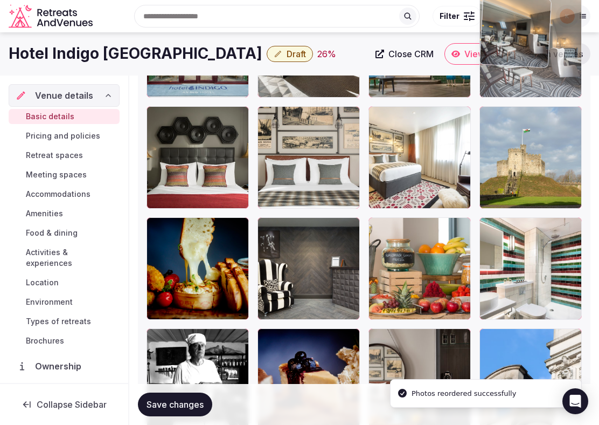
drag, startPoint x: 428, startPoint y: 296, endPoint x: 516, endPoint y: 143, distance: 176.5
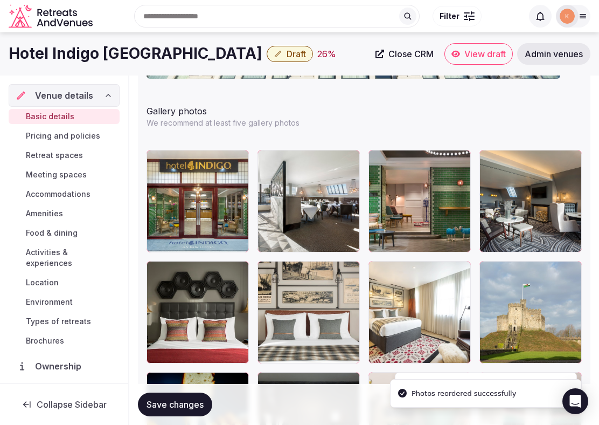
scroll to position [1496, 0]
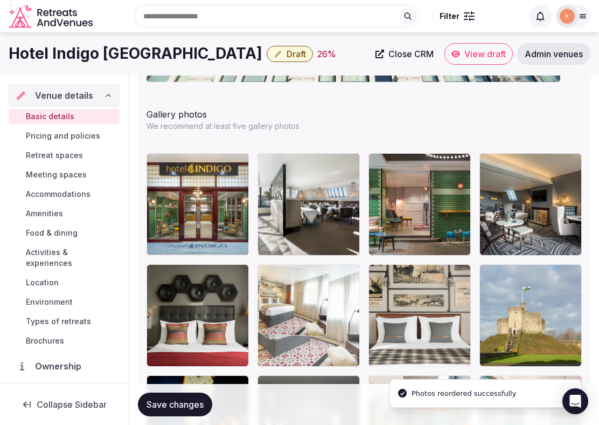
drag, startPoint x: 434, startPoint y: 280, endPoint x: 354, endPoint y: 285, distance: 79.9
click at [354, 285] on body "**********" at bounding box center [299, 30] width 599 height 3052
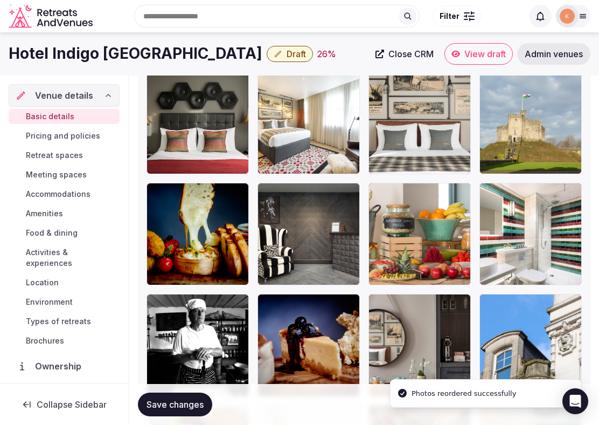
scroll to position [1657, 0]
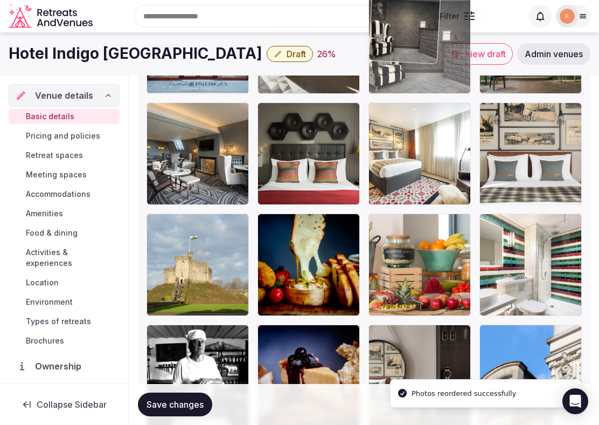
drag, startPoint x: 323, startPoint y: 289, endPoint x: 453, endPoint y: 120, distance: 213.2
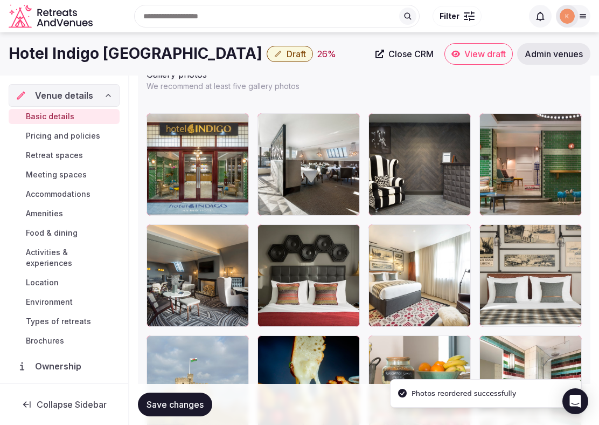
scroll to position [1517, 0]
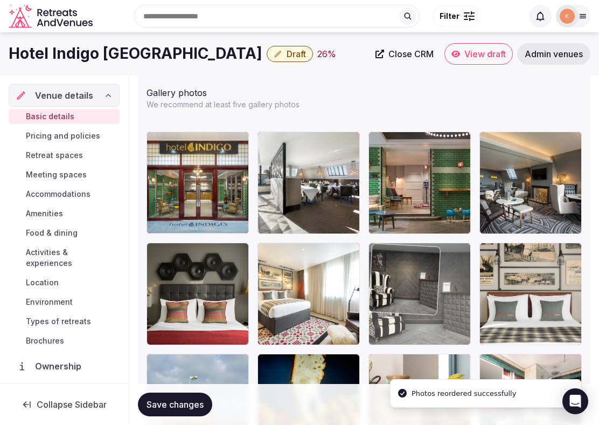
drag, startPoint x: 435, startPoint y: 166, endPoint x: 442, endPoint y: 283, distance: 117.1
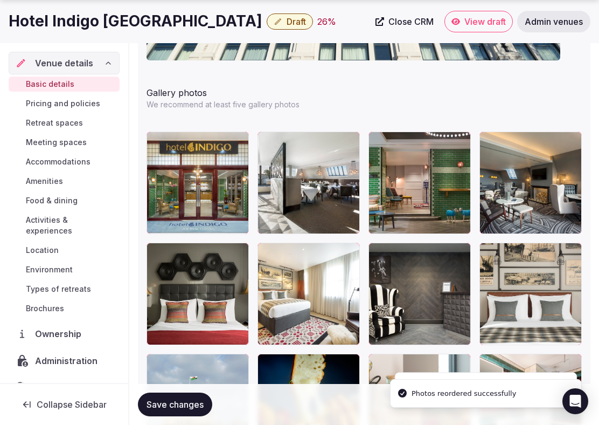
scroll to position [1742, 0]
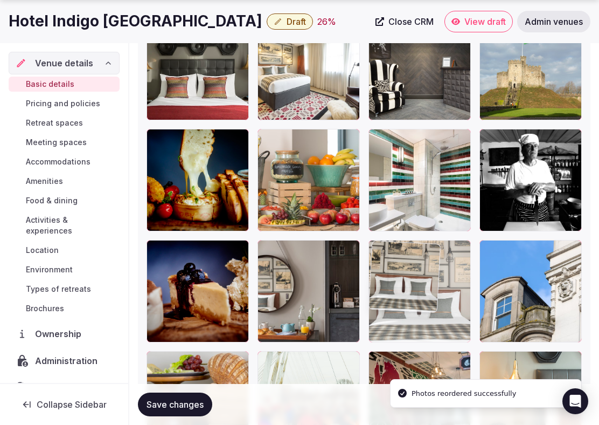
drag, startPoint x: 520, startPoint y: 103, endPoint x: 406, endPoint y: 323, distance: 247.8
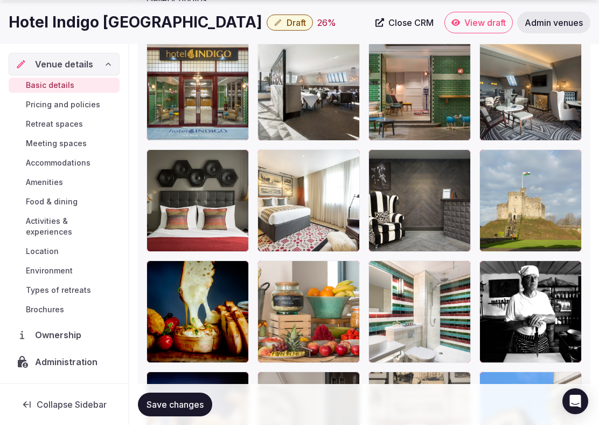
scroll to position [1627, 0]
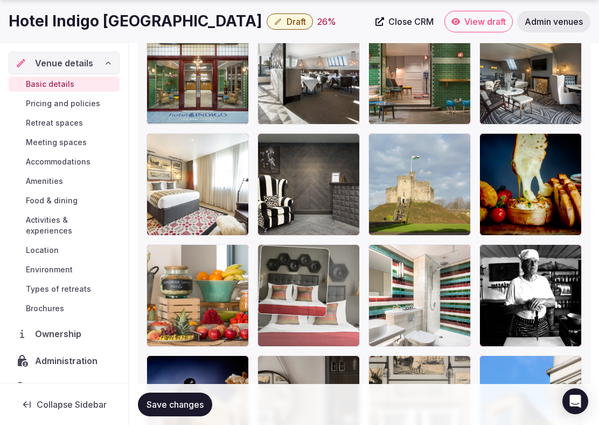
drag, startPoint x: 209, startPoint y: 176, endPoint x: 287, endPoint y: 319, distance: 162.8
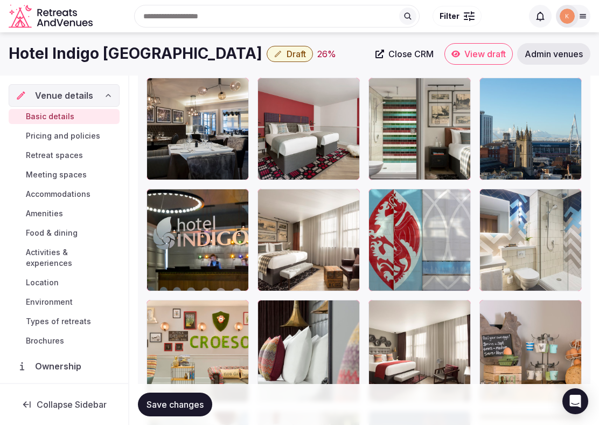
scroll to position [2292, 0]
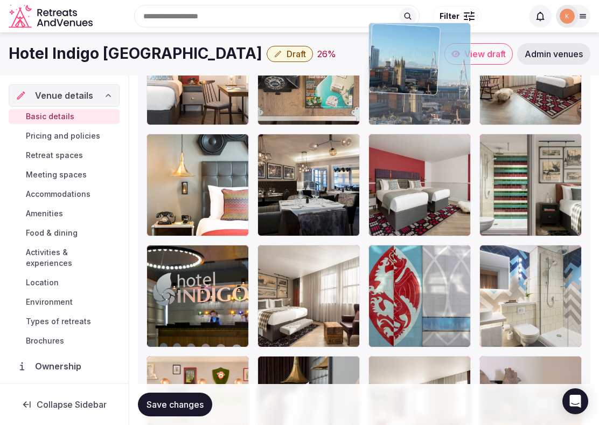
drag, startPoint x: 540, startPoint y: 214, endPoint x: 443, endPoint y: 160, distance: 111.2
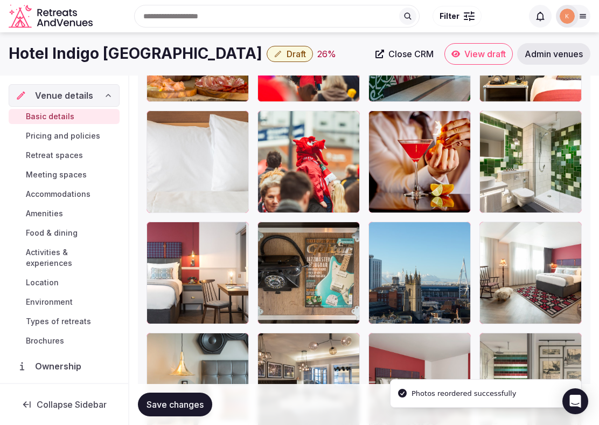
scroll to position [2068, 0]
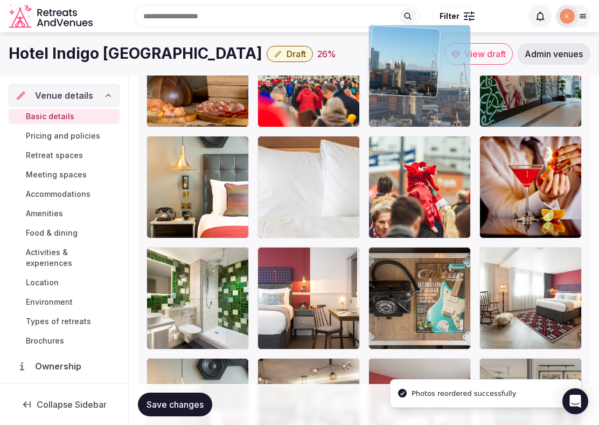
drag, startPoint x: 430, startPoint y: 279, endPoint x: 430, endPoint y: 121, distance: 158.5
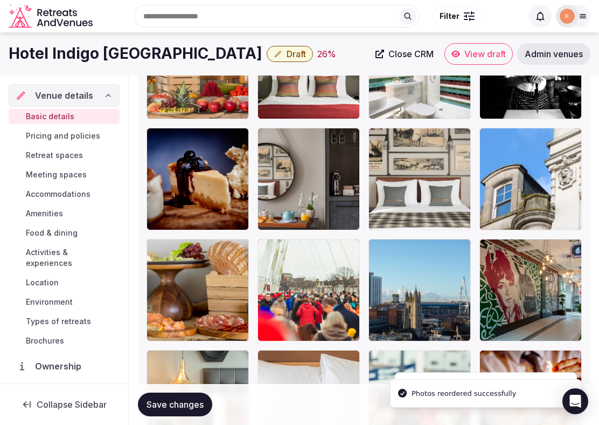
scroll to position [1839, 0]
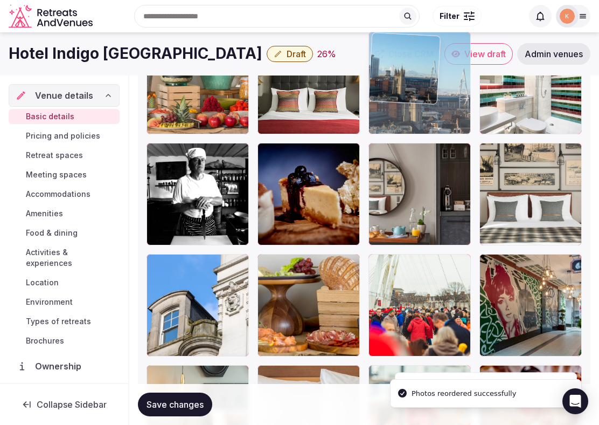
drag, startPoint x: 425, startPoint y: 295, endPoint x: 426, endPoint y: 111, distance: 184.3
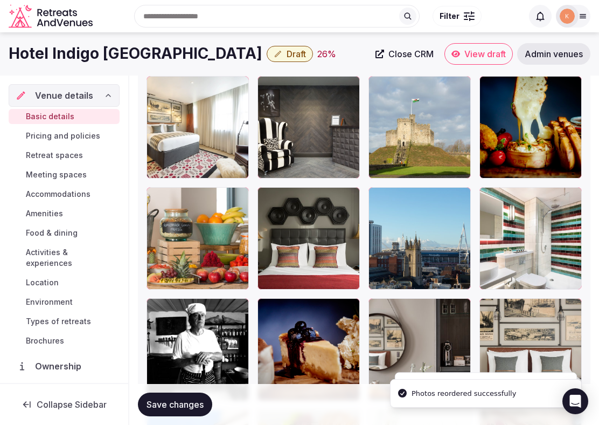
scroll to position [1672, 0]
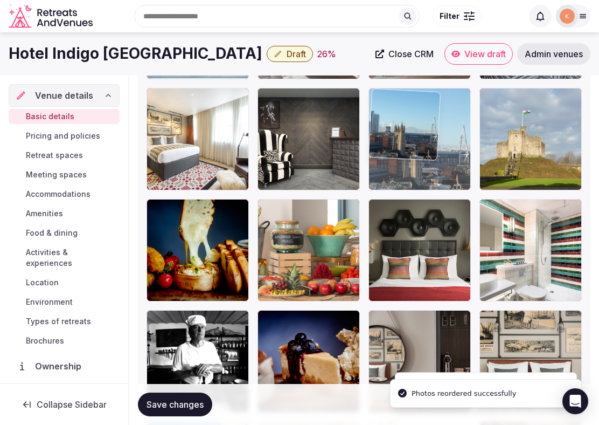
drag, startPoint x: 414, startPoint y: 230, endPoint x: 414, endPoint y: 133, distance: 97.0
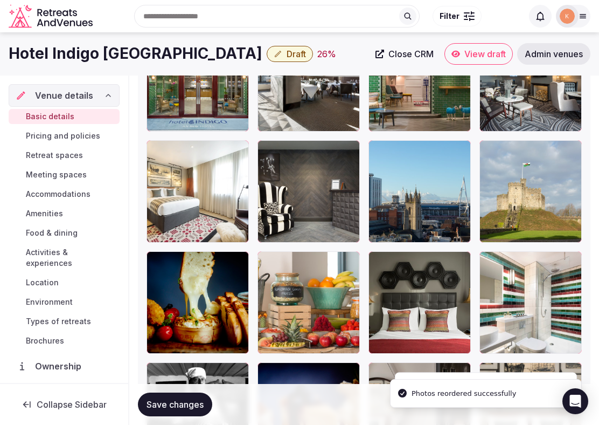
scroll to position [1617, 0]
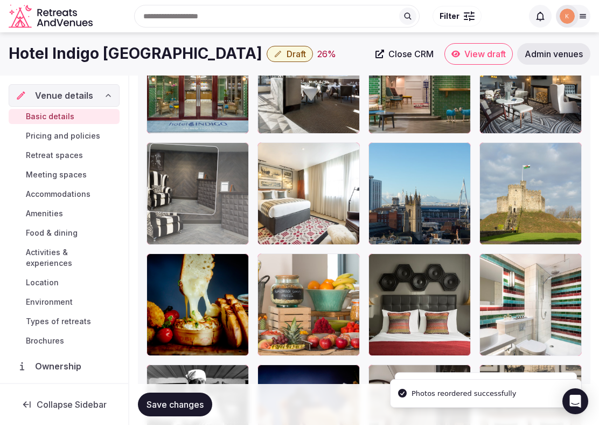
drag, startPoint x: 306, startPoint y: 218, endPoint x: 210, endPoint y: 218, distance: 95.9
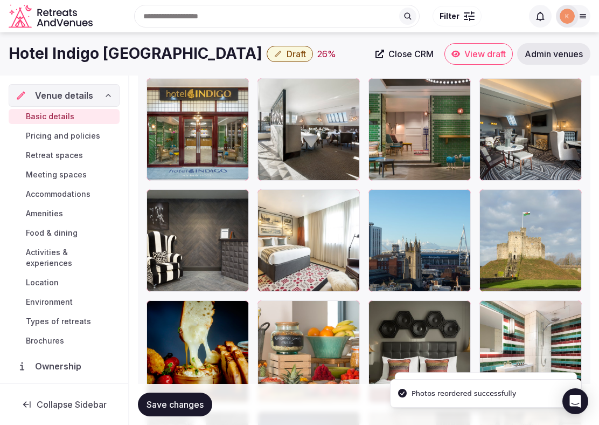
scroll to position [1569, 0]
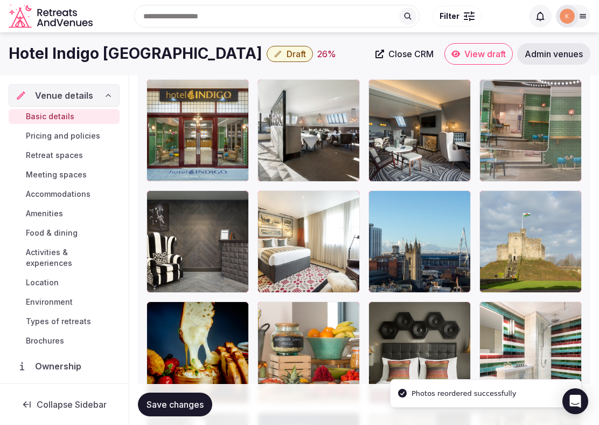
drag, startPoint x: 419, startPoint y: 143, endPoint x: 506, endPoint y: 143, distance: 86.8
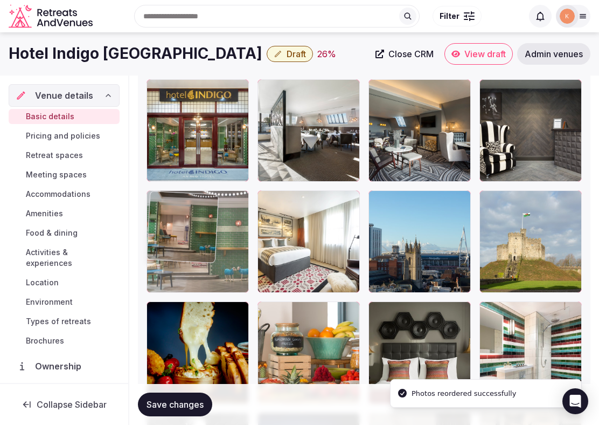
drag, startPoint x: 525, startPoint y: 137, endPoint x: 195, endPoint y: 275, distance: 358.2
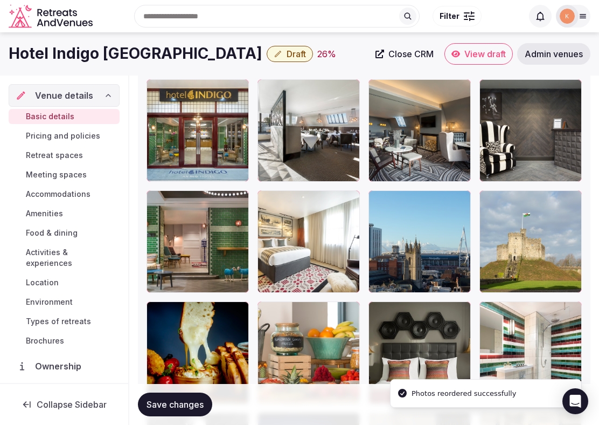
click at [186, 407] on span "Save changes" at bounding box center [175, 404] width 57 height 11
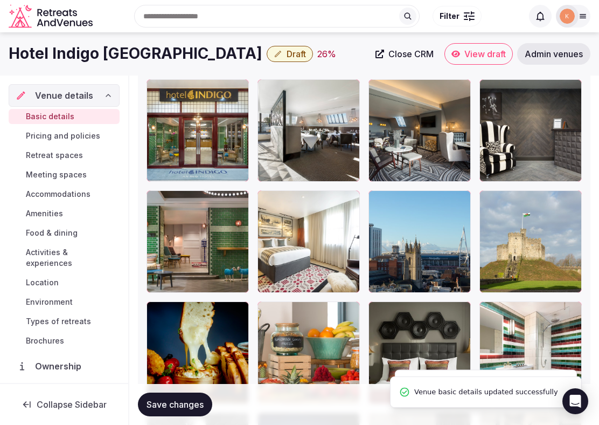
click at [186, 406] on span "Save changes" at bounding box center [175, 404] width 57 height 11
click at [287, 50] on span "Draft" at bounding box center [296, 54] width 19 height 11
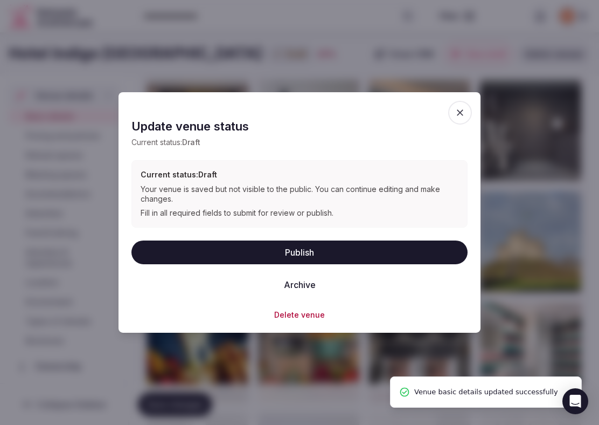
click at [232, 249] on button "Publish" at bounding box center [300, 252] width 336 height 24
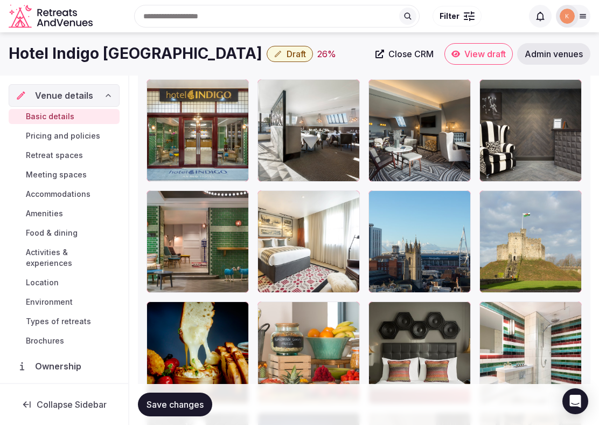
click at [193, 409] on span "Save changes" at bounding box center [175, 404] width 57 height 11
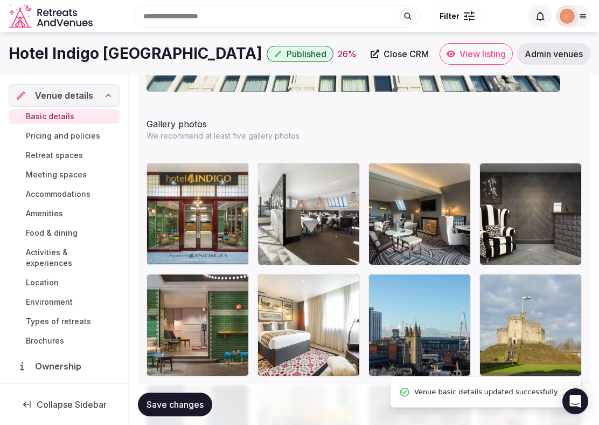
scroll to position [1152, 0]
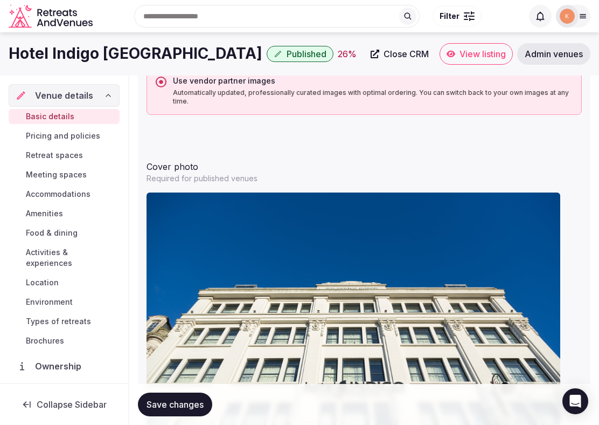
click at [469, 49] on span "View listing" at bounding box center [483, 54] width 46 height 11
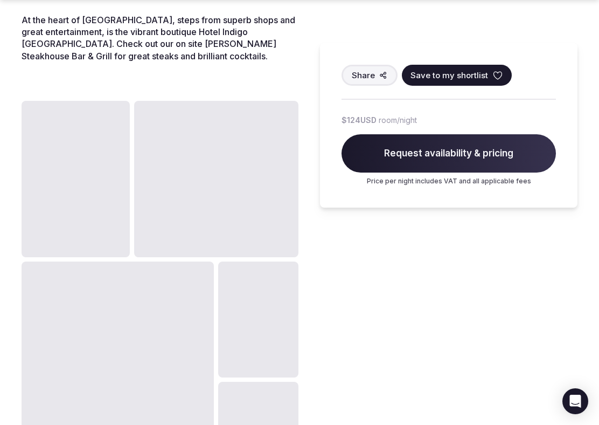
scroll to position [551, 0]
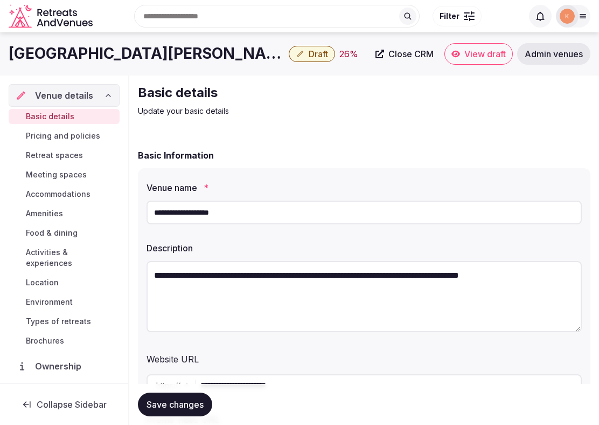
click at [558, 59] on span "Admin venues" at bounding box center [554, 54] width 58 height 11
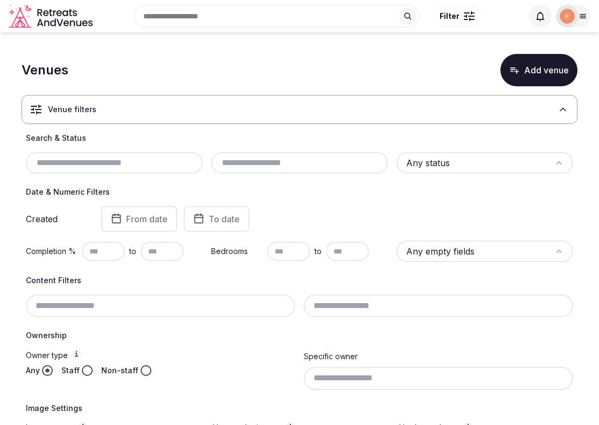
click at [176, 164] on input "text" at bounding box center [114, 162] width 168 height 13
paste input "**********"
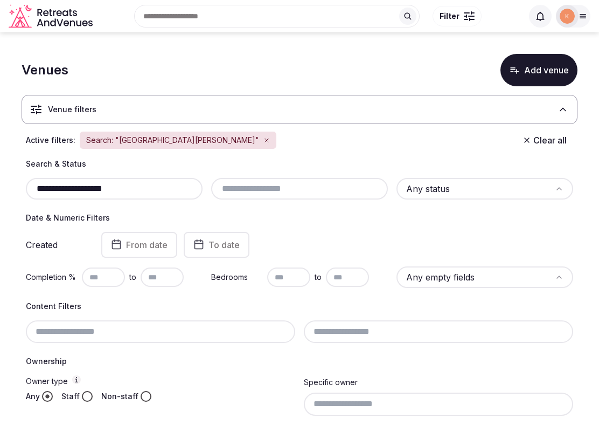
type input "**********"
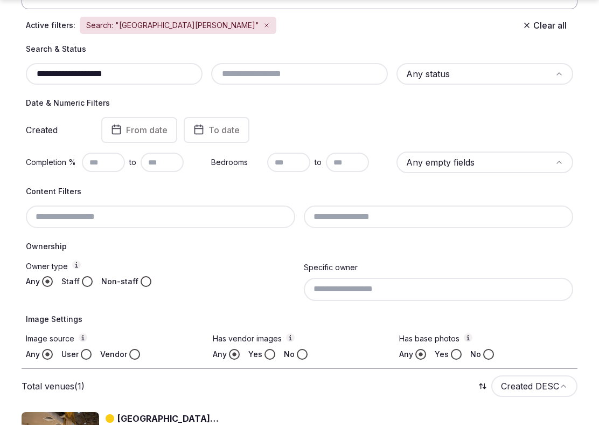
scroll to position [179, 0]
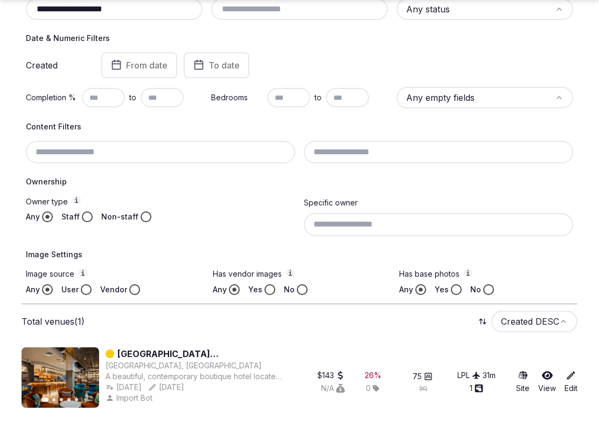
click at [171, 354] on link "[GEOGRAPHIC_DATA][PERSON_NAME]" at bounding box center [199, 353] width 165 height 13
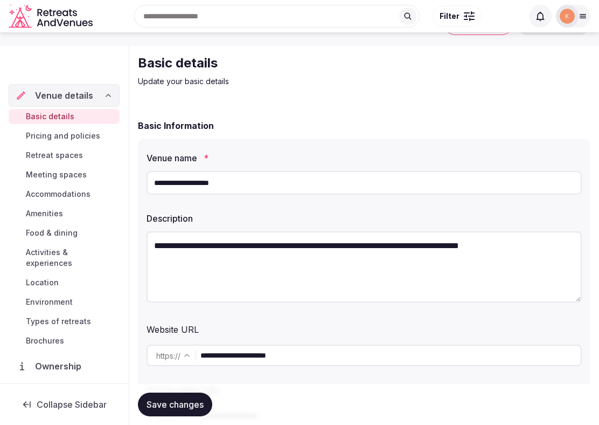
scroll to position [73, 0]
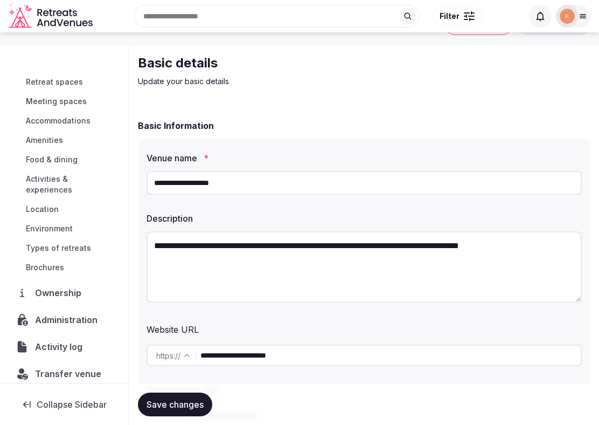
click at [71, 313] on span "Administration" at bounding box center [68, 319] width 67 height 13
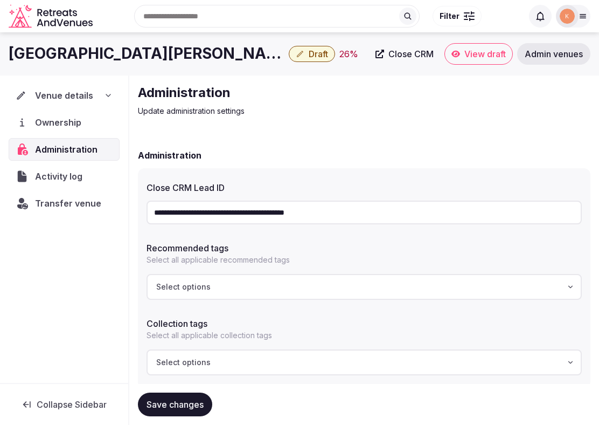
click at [220, 207] on input "**********" at bounding box center [364, 212] width 435 height 24
click at [78, 92] on span "Venue details" at bounding box center [64, 95] width 58 height 13
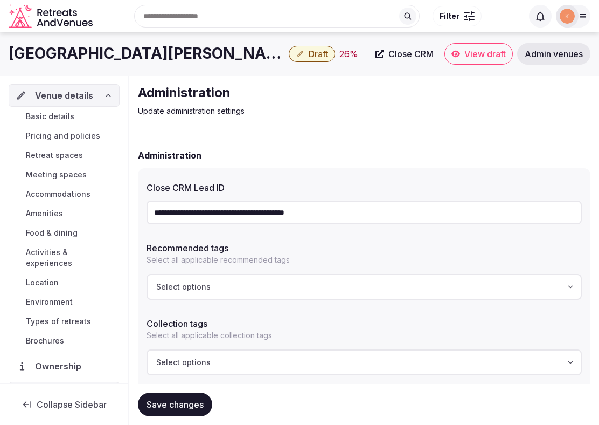
click at [64, 116] on span "Basic details" at bounding box center [50, 116] width 49 height 11
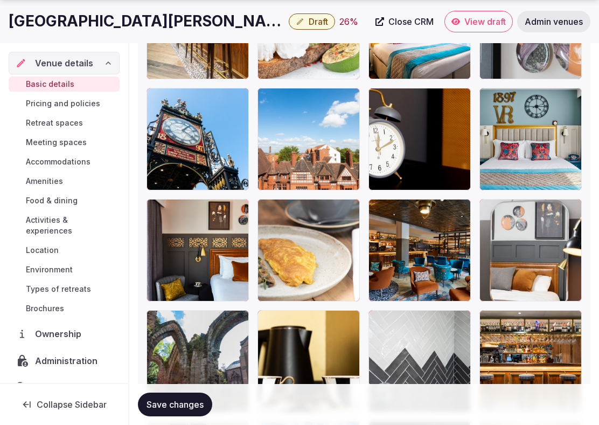
scroll to position [2229, 0]
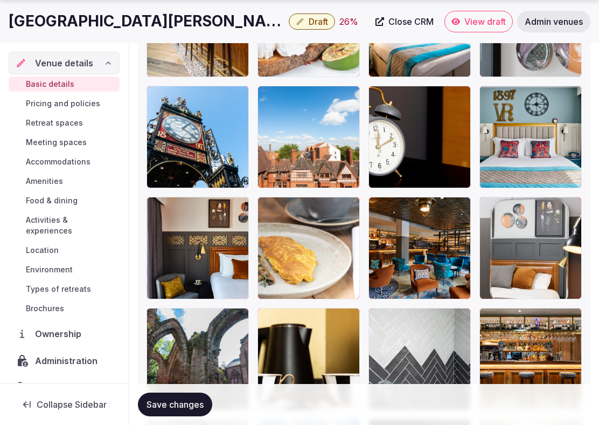
click at [349, 101] on button "button" at bounding box center [349, 96] width 13 height 13
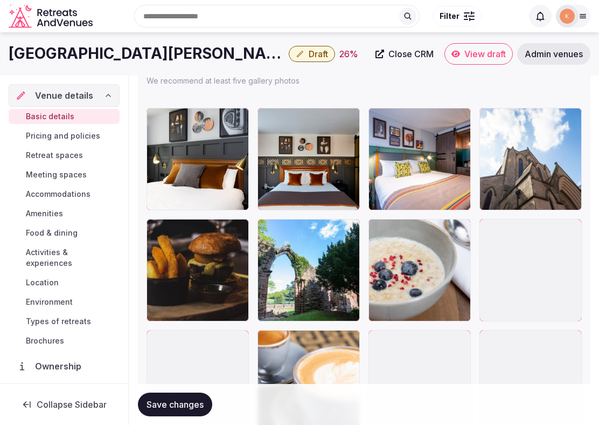
scroll to position [1537, 0]
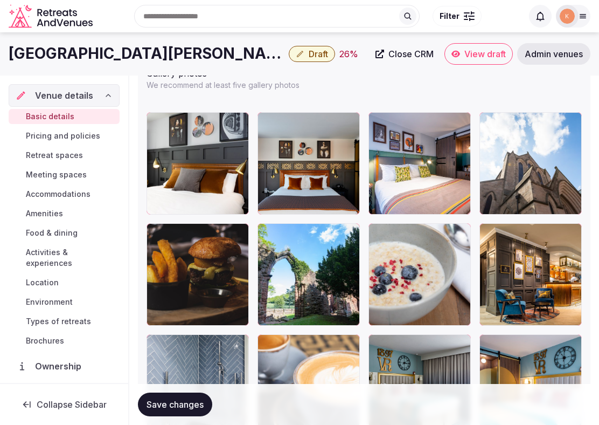
click at [190, 405] on span "Save changes" at bounding box center [175, 404] width 57 height 11
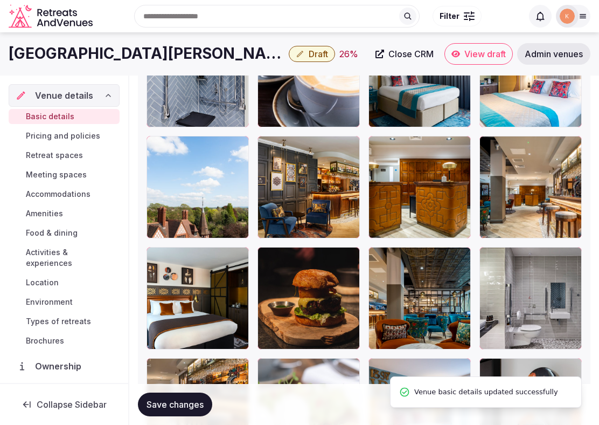
scroll to position [1775, 0]
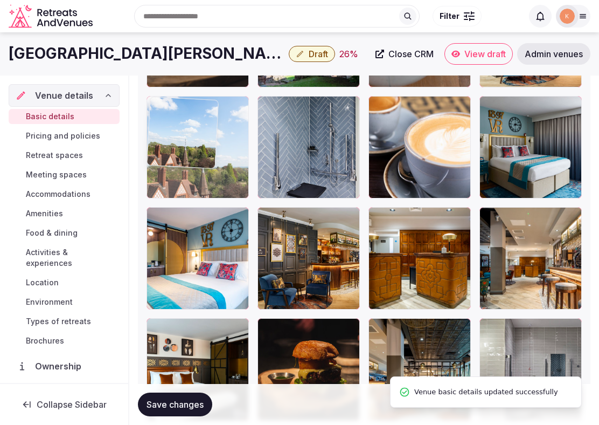
drag, startPoint x: 203, startPoint y: 267, endPoint x: 204, endPoint y: 154, distance: 112.6
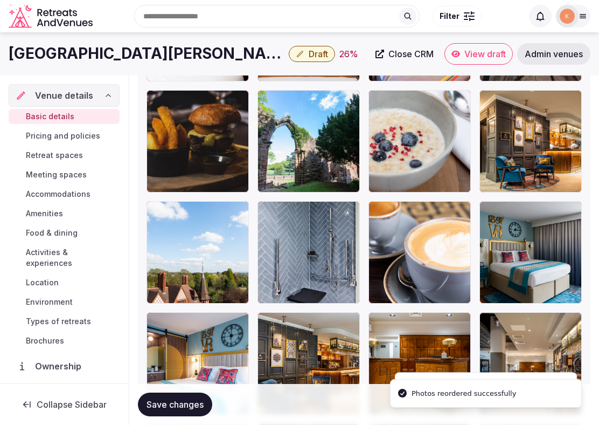
scroll to position [1638, 0]
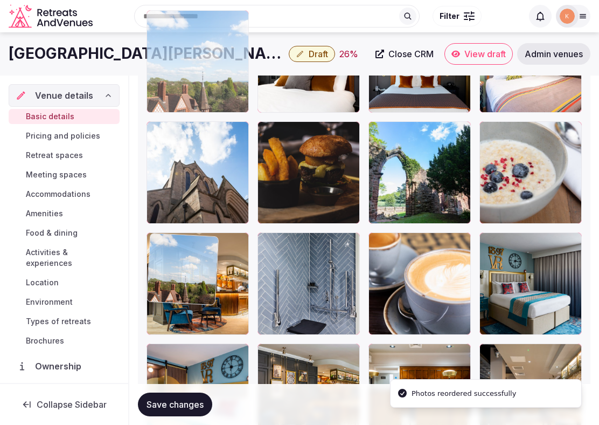
drag, startPoint x: 184, startPoint y: 289, endPoint x: 184, endPoint y: 124, distance: 164.4
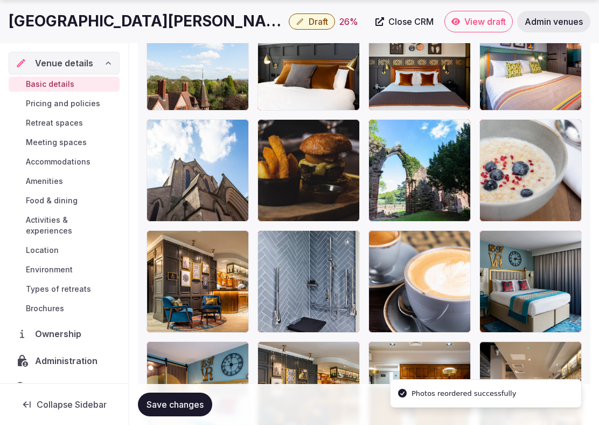
scroll to position [1659, 0]
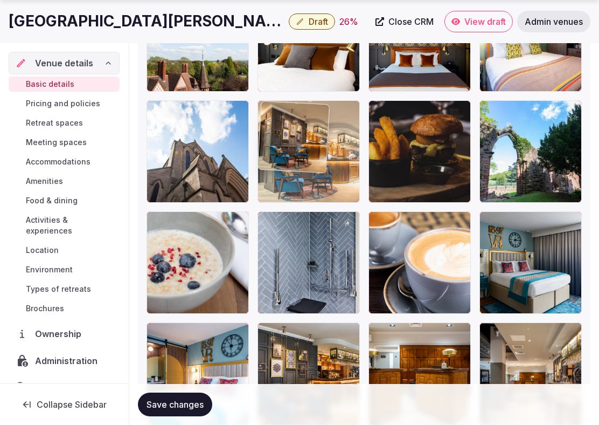
drag, startPoint x: 192, startPoint y: 261, endPoint x: 298, endPoint y: 122, distance: 175.0
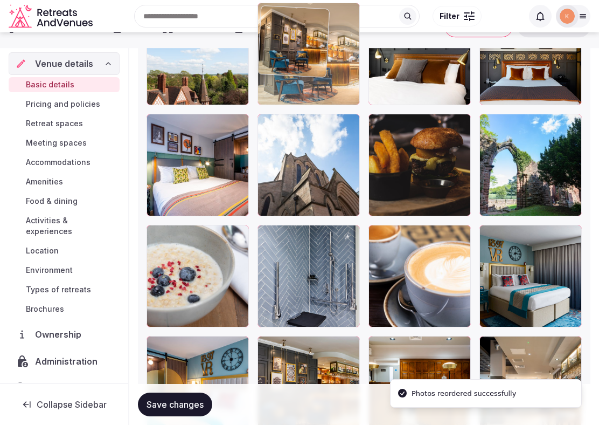
drag, startPoint x: 298, startPoint y: 138, endPoint x: 299, endPoint y: 73, distance: 64.7
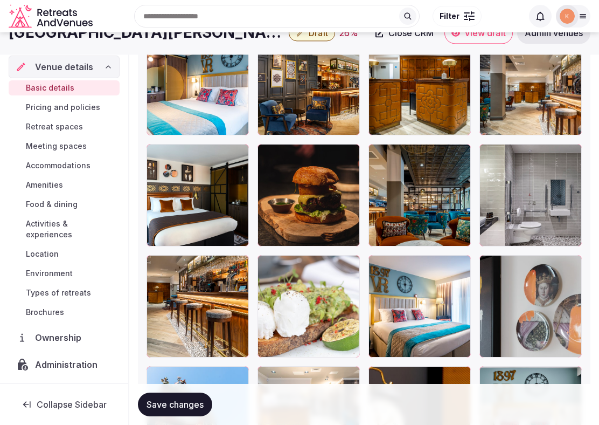
scroll to position [1948, 0]
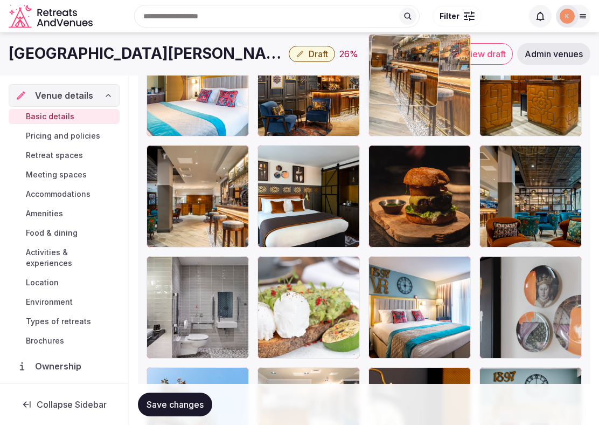
drag, startPoint x: 176, startPoint y: 309, endPoint x: 389, endPoint y: 132, distance: 276.6
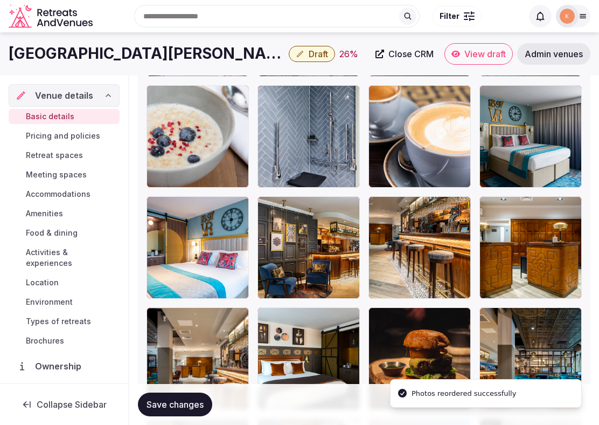
scroll to position [1782, 0]
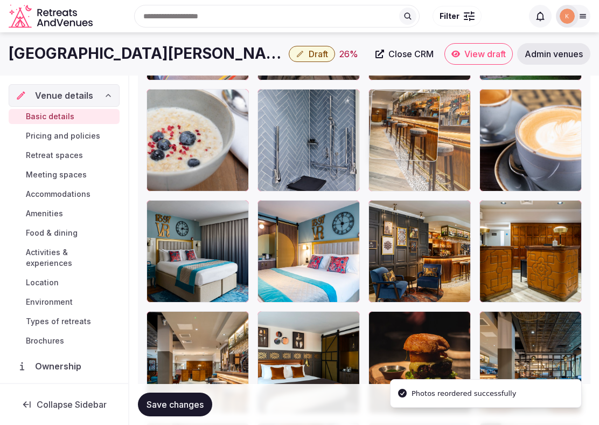
drag, startPoint x: 397, startPoint y: 266, endPoint x: 399, endPoint y: 150, distance: 115.9
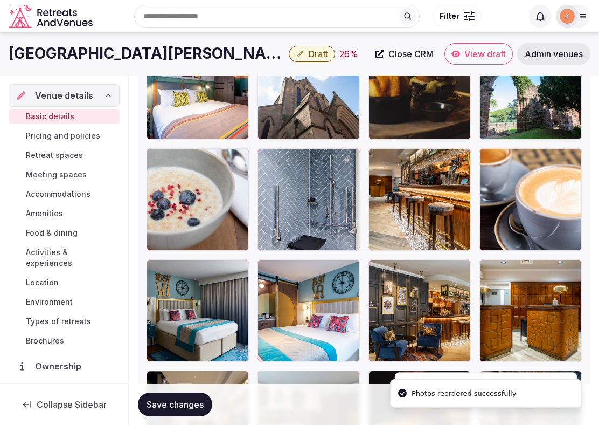
scroll to position [1631, 0]
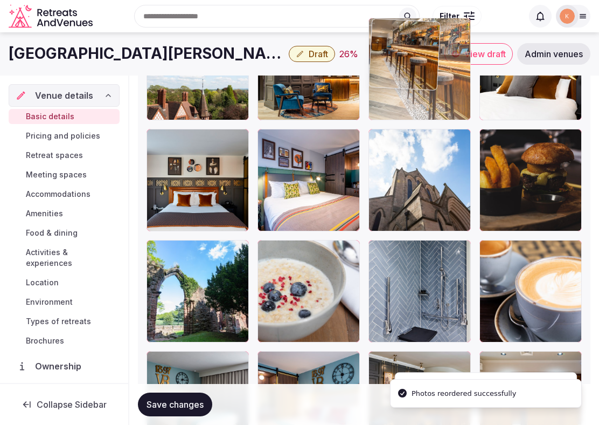
drag, startPoint x: 403, startPoint y: 282, endPoint x: 411, endPoint y: 107, distance: 174.8
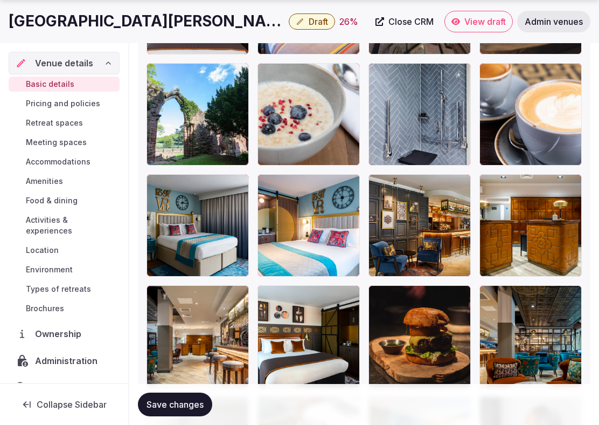
scroll to position [1815, 0]
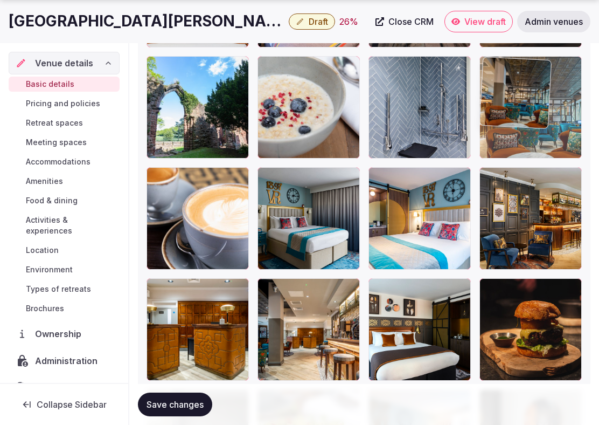
drag, startPoint x: 509, startPoint y: 325, endPoint x: 514, endPoint y: 95, distance: 230.2
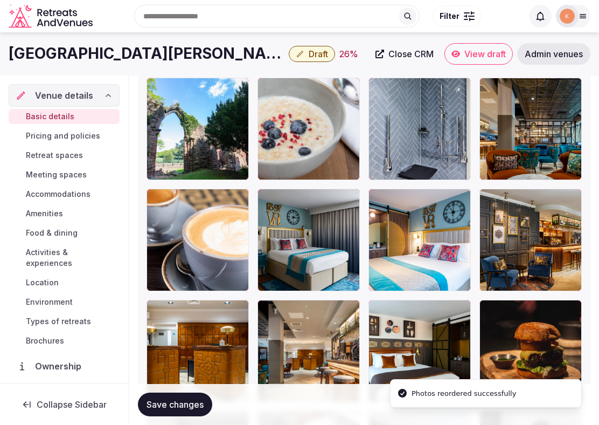
scroll to position [1641, 0]
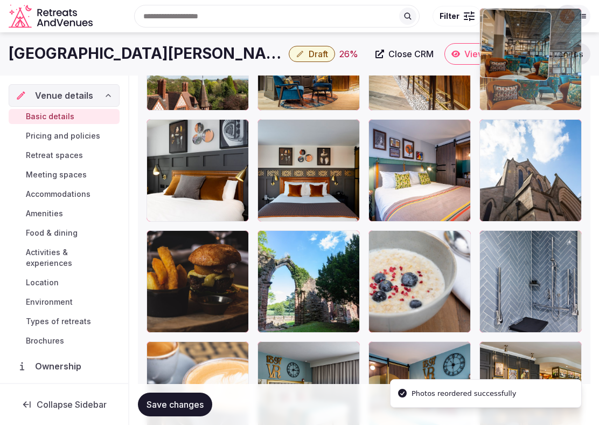
drag, startPoint x: 502, startPoint y: 279, endPoint x: 504, endPoint y: 123, distance: 155.8
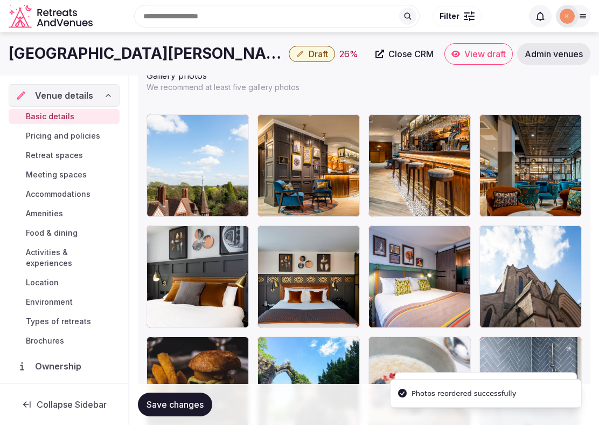
scroll to position [1525, 0]
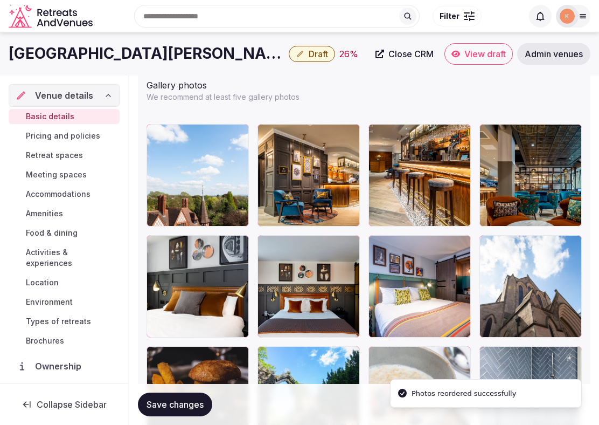
click at [167, 411] on button "Save changes" at bounding box center [175, 404] width 74 height 24
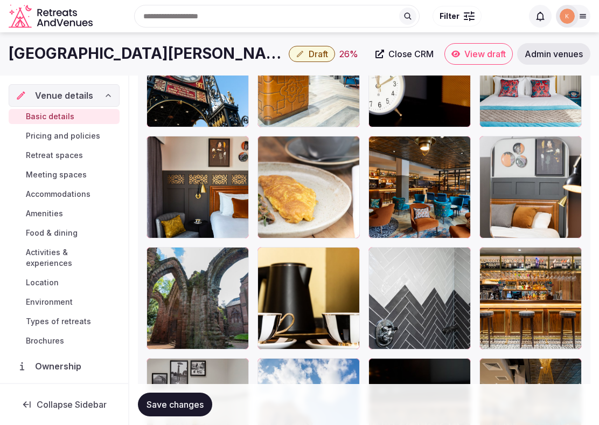
scroll to position [2282, 0]
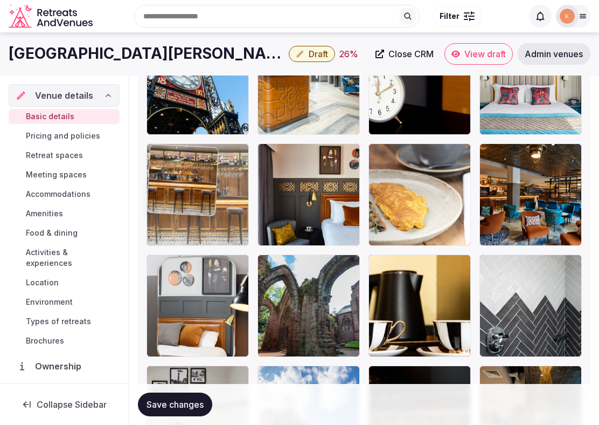
drag, startPoint x: 510, startPoint y: 295, endPoint x: 216, endPoint y: 153, distance: 327.1
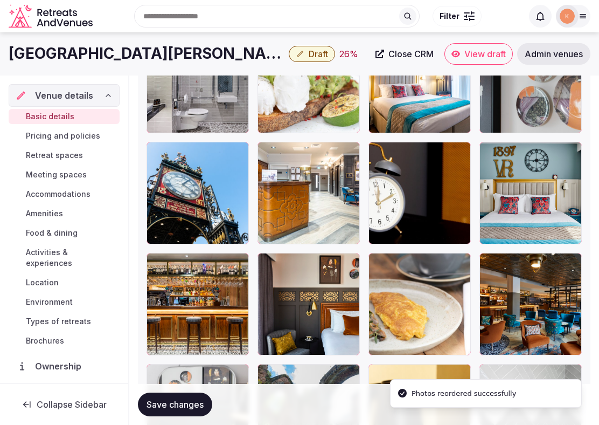
scroll to position [2152, 0]
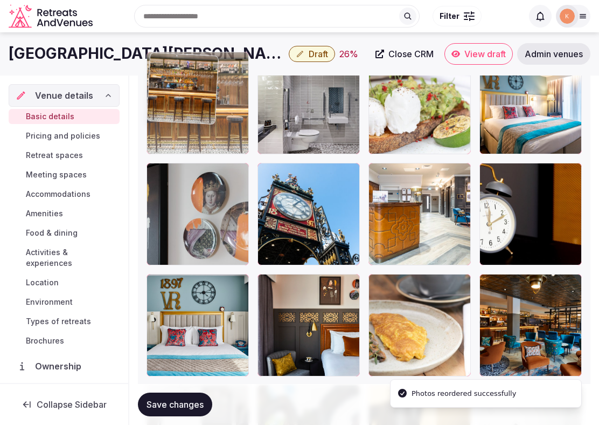
drag, startPoint x: 184, startPoint y: 321, endPoint x: 184, endPoint y: 101, distance: 219.9
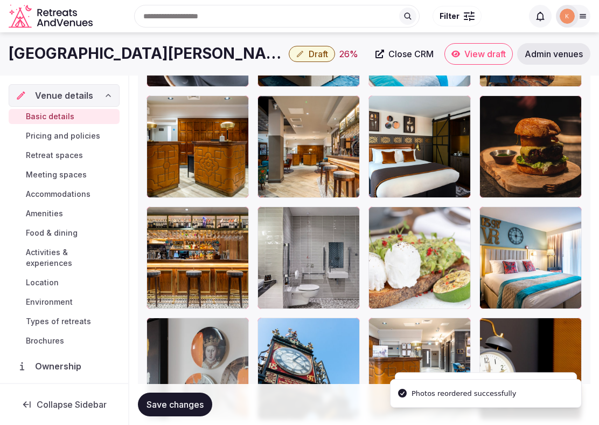
scroll to position [1963, 0]
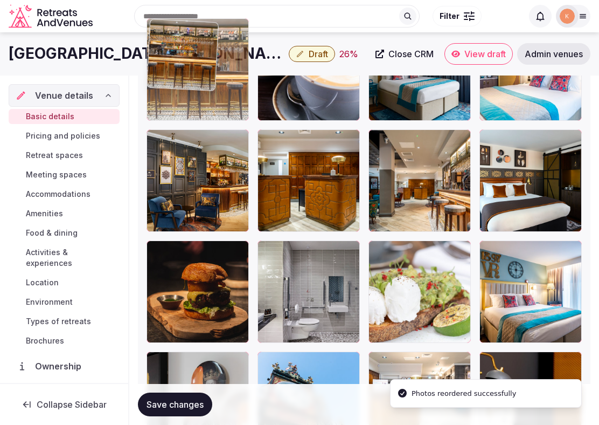
drag, startPoint x: 180, startPoint y: 288, endPoint x: 182, endPoint y: 95, distance: 192.4
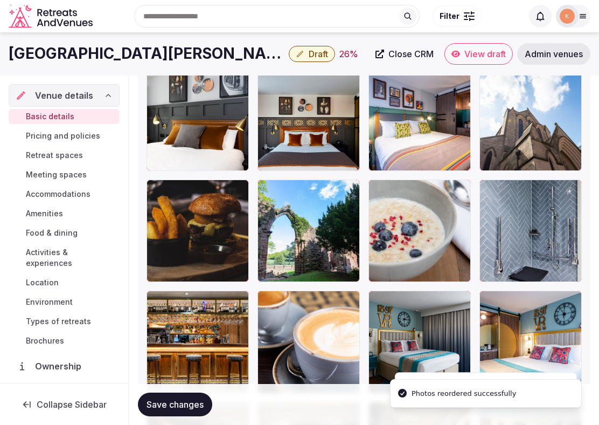
scroll to position [1681, 0]
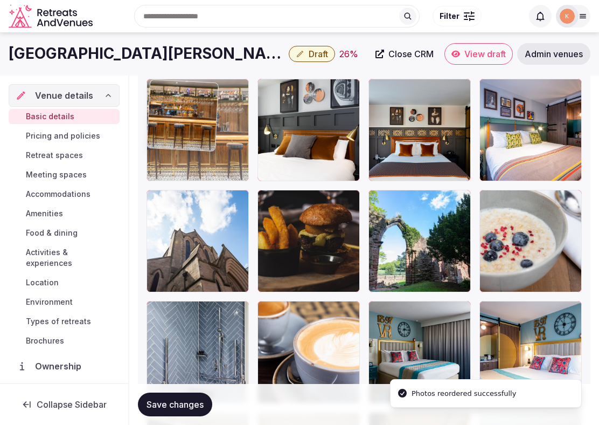
drag, startPoint x: 189, startPoint y: 334, endPoint x: 193, endPoint y: 140, distance: 193.5
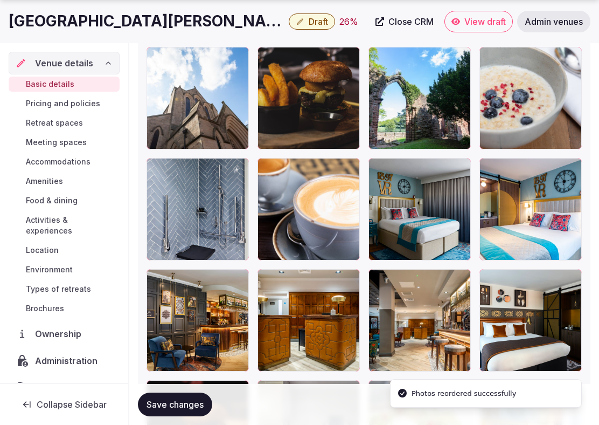
scroll to position [1847, 0]
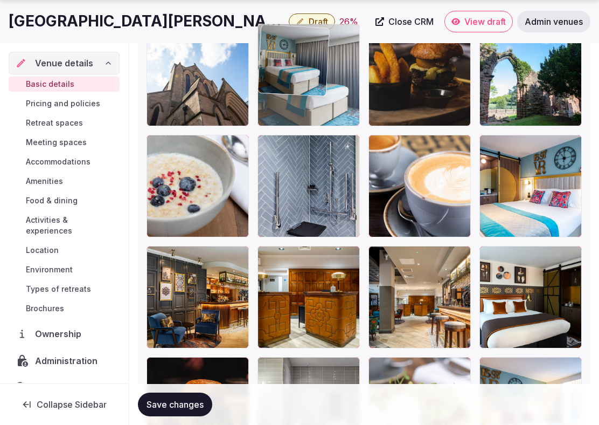
drag, startPoint x: 404, startPoint y: 195, endPoint x: 319, endPoint y: 117, distance: 115.6
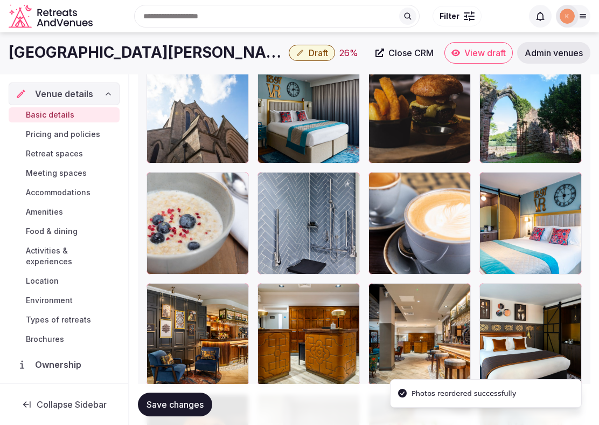
scroll to position [1705, 0]
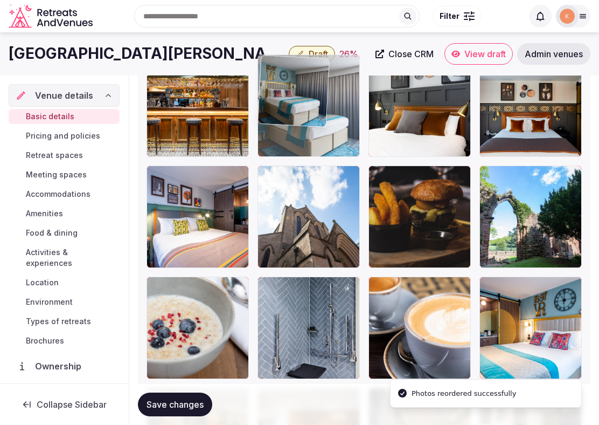
drag, startPoint x: 314, startPoint y: 220, endPoint x: 312, endPoint y: 106, distance: 114.3
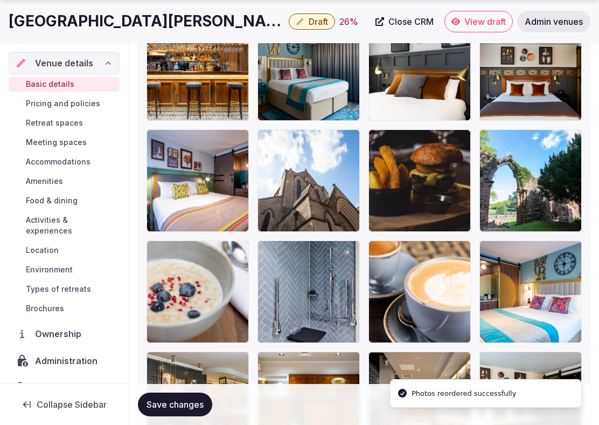
scroll to position [1740, 0]
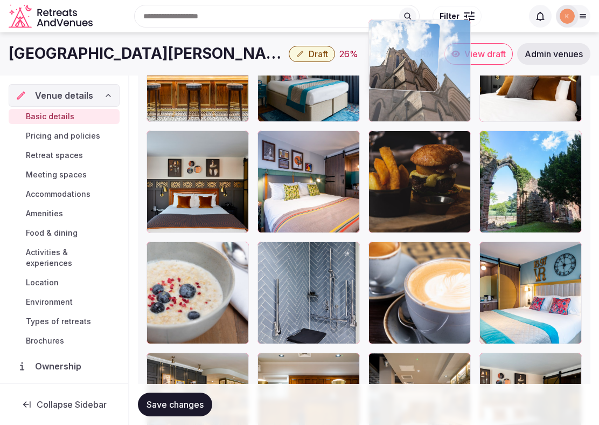
drag, startPoint x: 297, startPoint y: 177, endPoint x: 401, endPoint y: 107, distance: 125.1
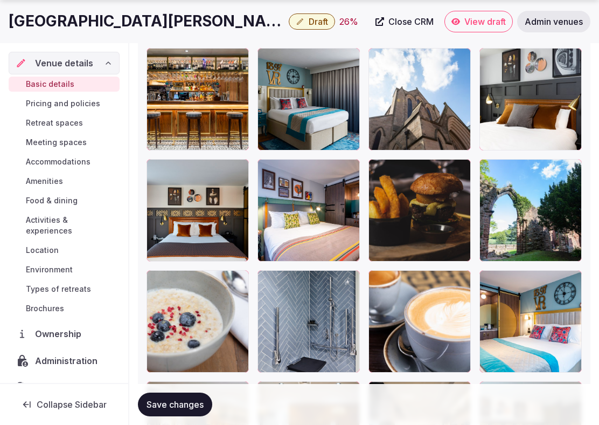
scroll to position [1718, 0]
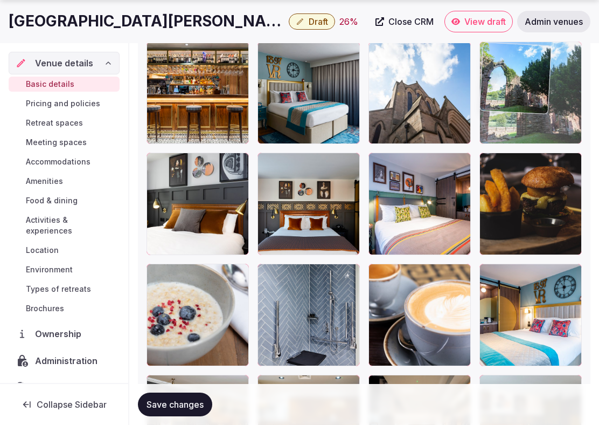
drag, startPoint x: 525, startPoint y: 215, endPoint x: 525, endPoint y: 116, distance: 98.1
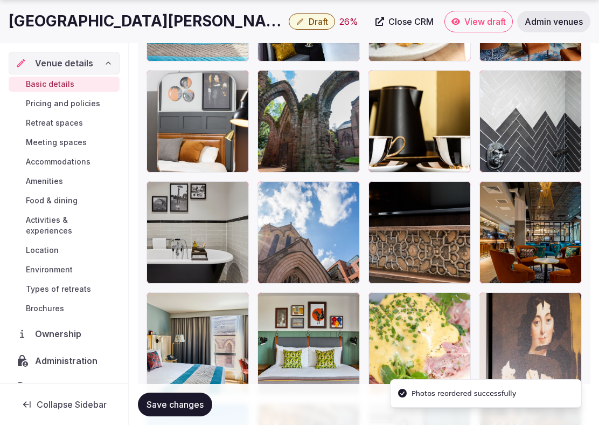
scroll to position [2482, 0]
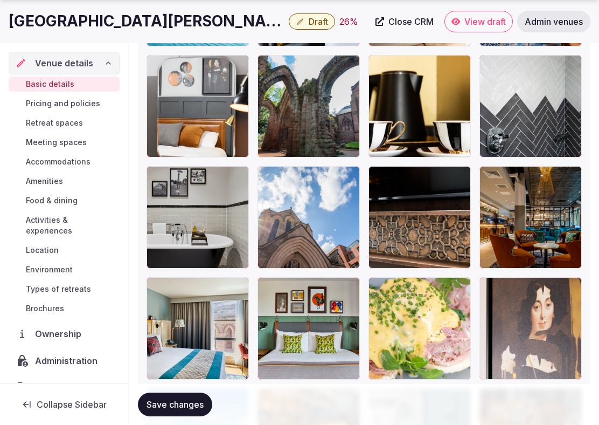
click at [181, 403] on span "Save changes" at bounding box center [175, 404] width 57 height 11
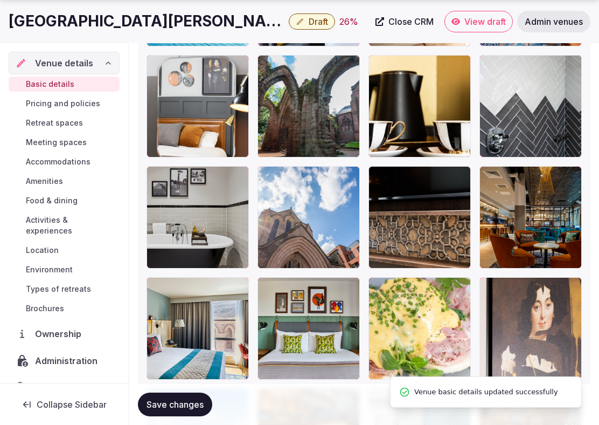
click at [181, 403] on span "Save changes" at bounding box center [175, 404] width 57 height 11
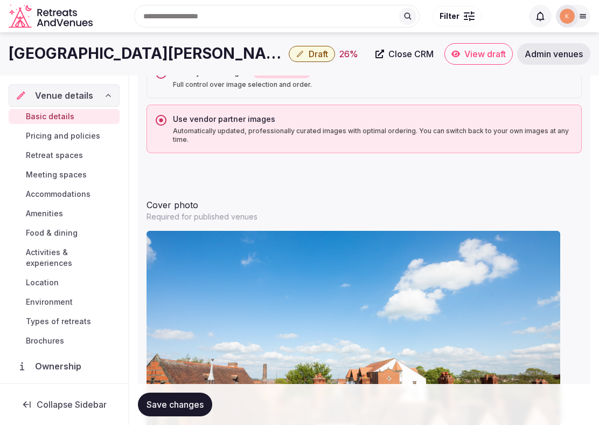
scroll to position [1113, 0]
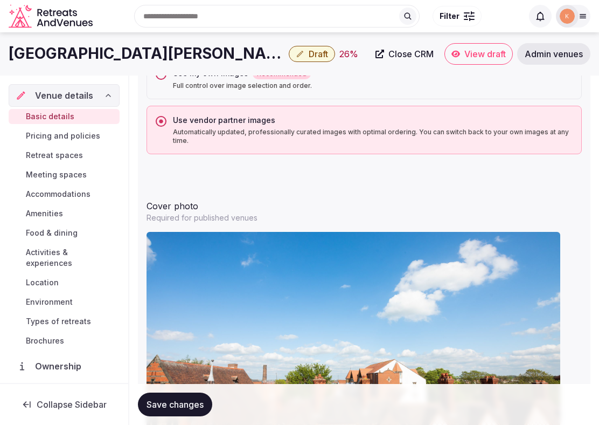
click at [188, 406] on span "Save changes" at bounding box center [175, 404] width 57 height 11
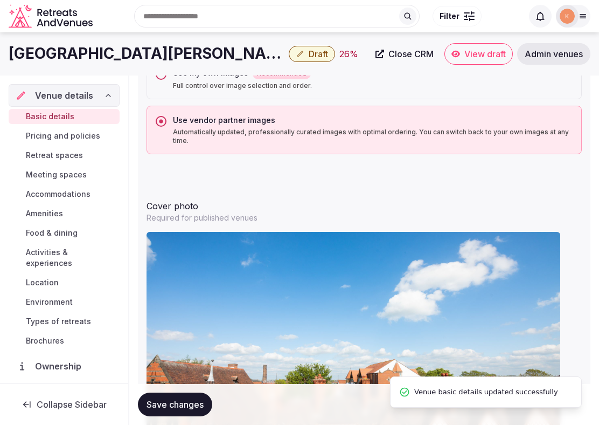
click at [309, 52] on span "Draft" at bounding box center [318, 54] width 19 height 11
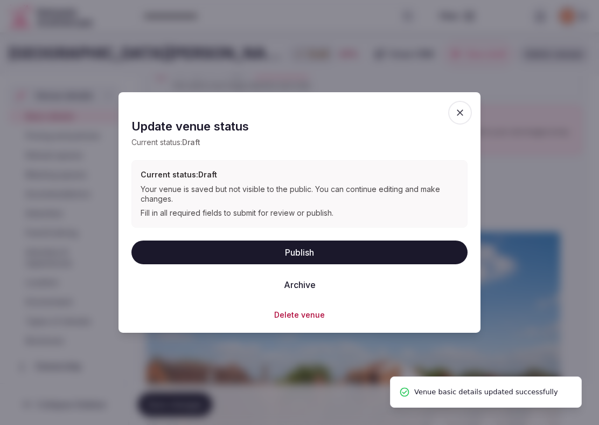
click at [267, 255] on button "Publish" at bounding box center [300, 252] width 336 height 24
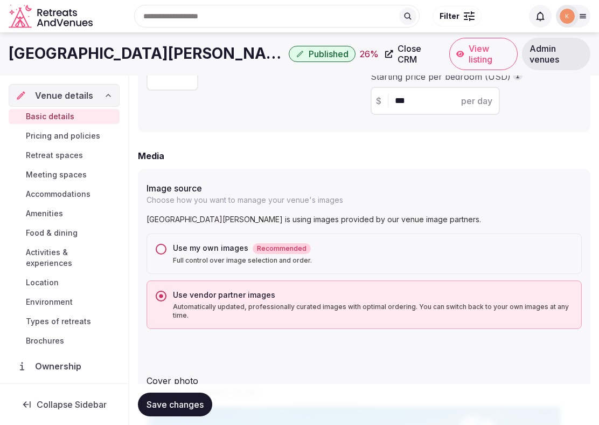
scroll to position [866, 0]
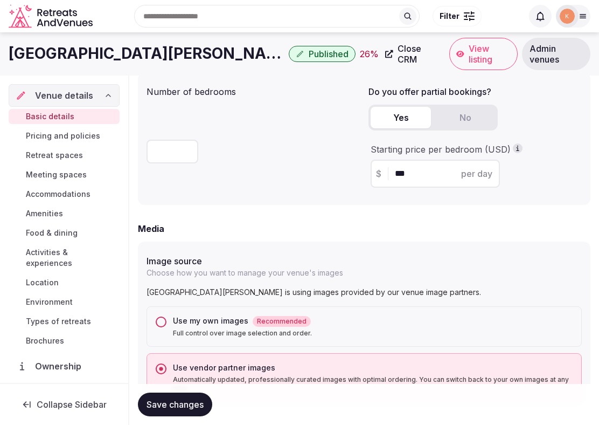
click at [469, 58] on span "View listing" at bounding box center [490, 54] width 42 height 22
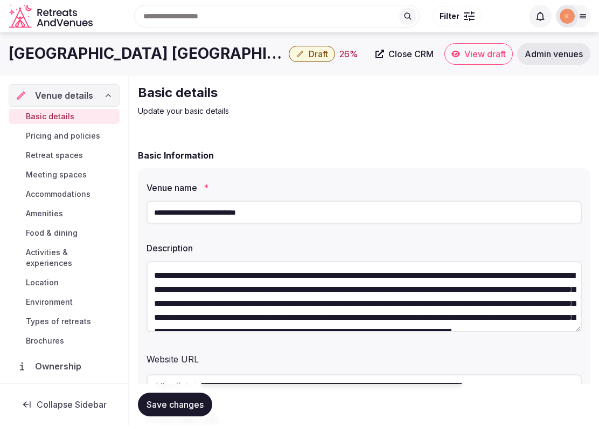
click at [326, 213] on input "**********" at bounding box center [364, 212] width 435 height 24
click at [552, 55] on span "Admin venues" at bounding box center [554, 54] width 58 height 11
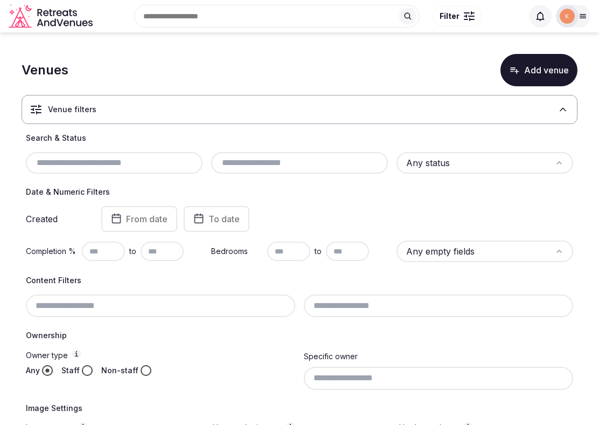
click at [165, 161] on input "text" at bounding box center [114, 162] width 168 height 13
paste input "**********"
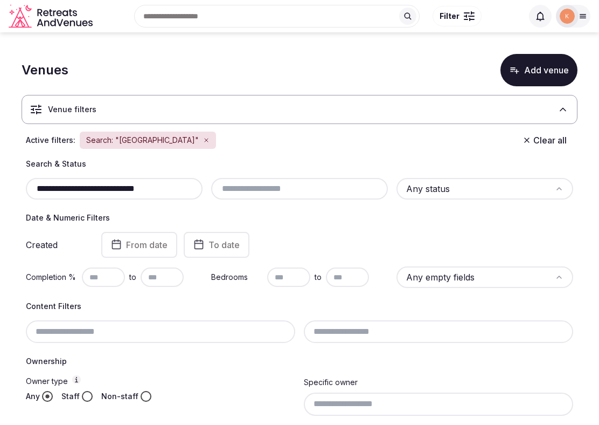
type input "**********"
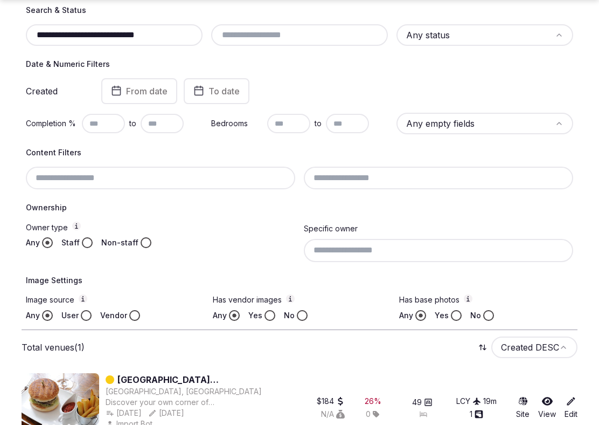
scroll to position [179, 0]
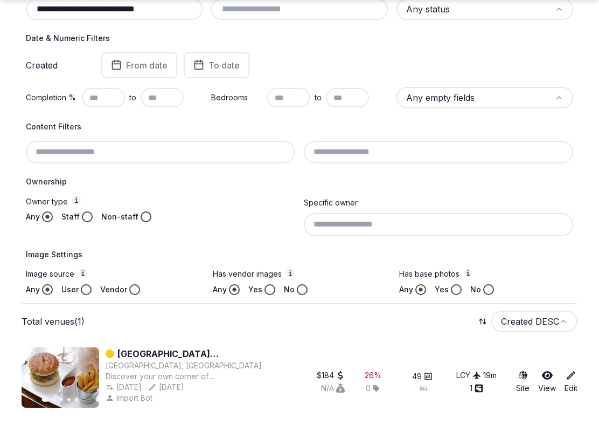
click at [157, 350] on link "[GEOGRAPHIC_DATA] [GEOGRAPHIC_DATA]" at bounding box center [199, 353] width 165 height 13
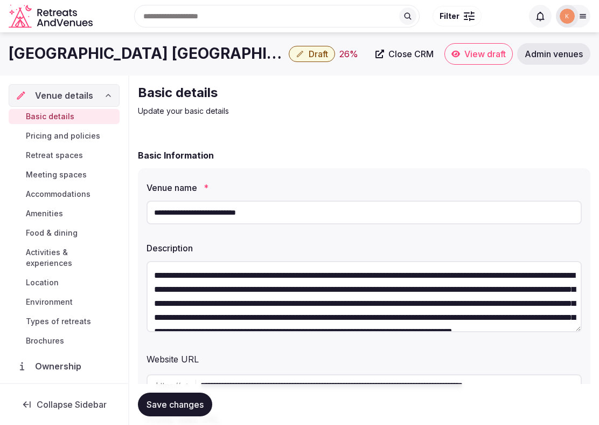
scroll to position [73, 0]
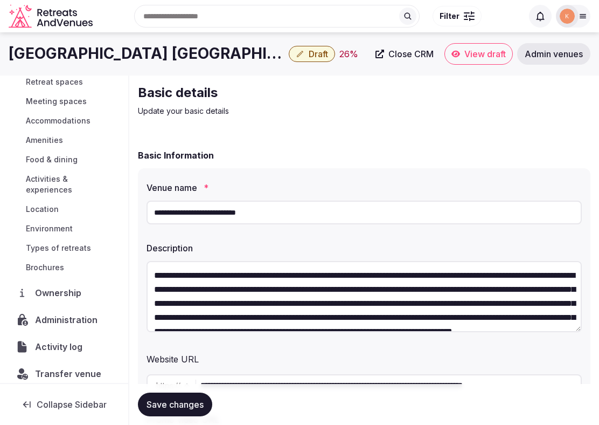
click at [50, 340] on span "Activity log" at bounding box center [61, 346] width 52 height 13
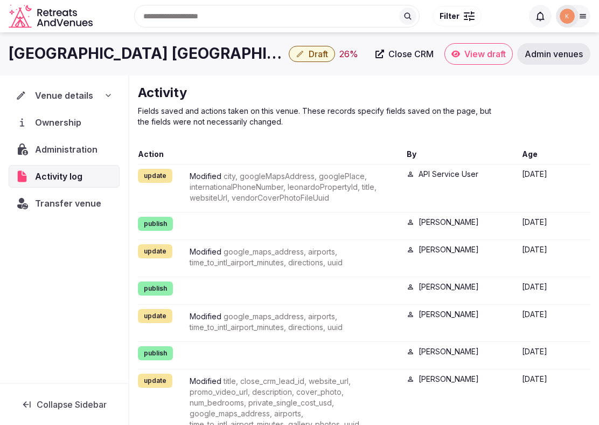
click at [75, 203] on span "Transfer venue" at bounding box center [68, 203] width 66 height 13
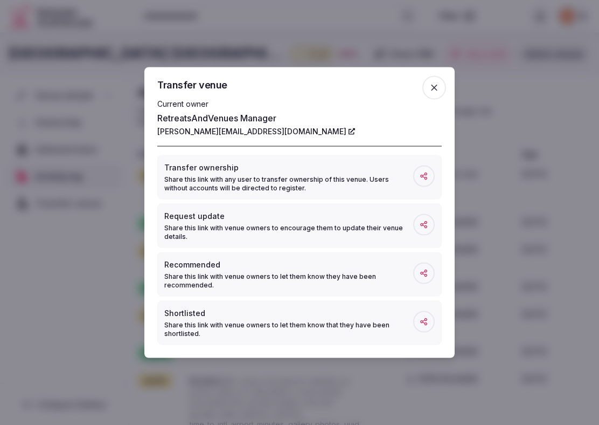
click at [75, 134] on div at bounding box center [299, 212] width 599 height 425
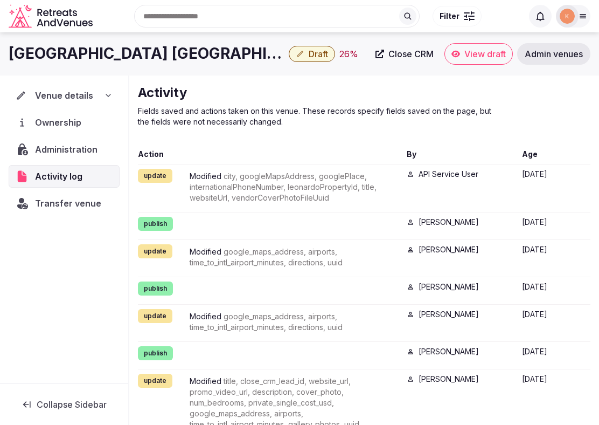
click at [72, 144] on span "Administration" at bounding box center [68, 149] width 67 height 13
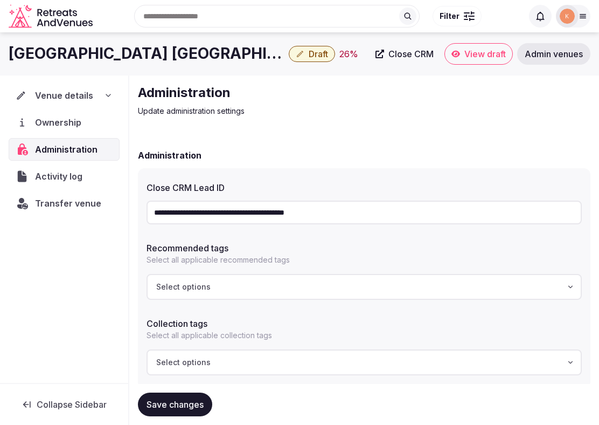
click at [299, 215] on input "**********" at bounding box center [364, 212] width 435 height 24
click at [77, 96] on span "Venue details" at bounding box center [64, 95] width 57 height 13
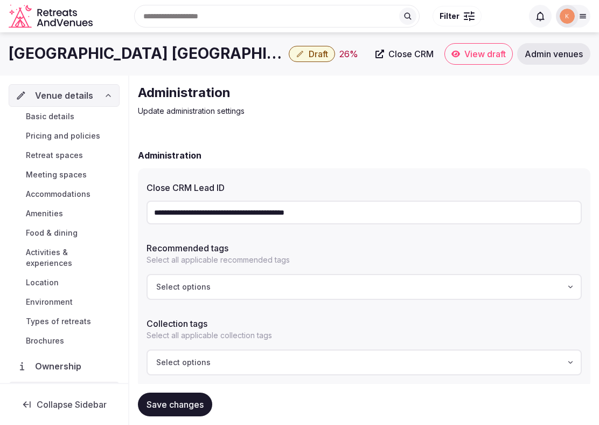
click at [66, 114] on span "Basic details" at bounding box center [50, 116] width 49 height 11
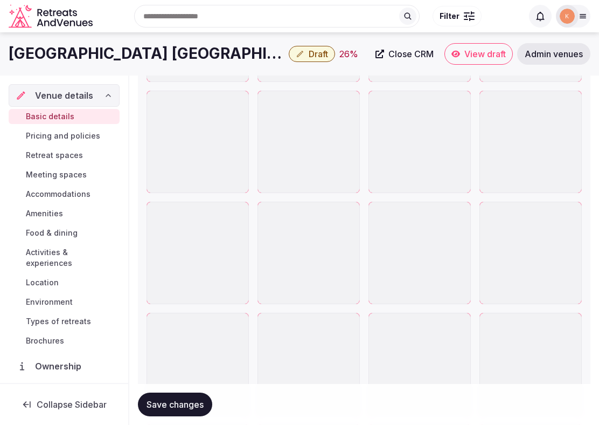
scroll to position [1864, 0]
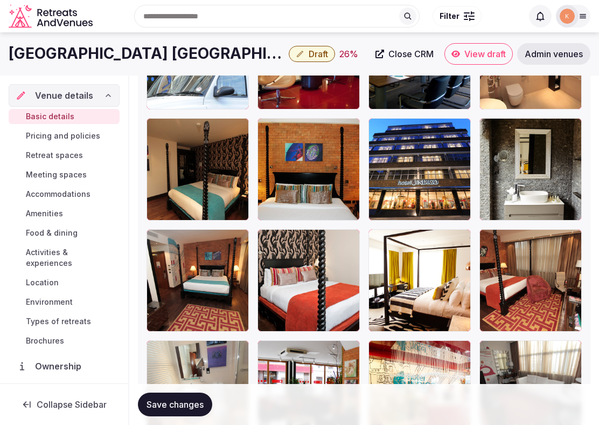
click at [461, 132] on button "button" at bounding box center [460, 128] width 13 height 13
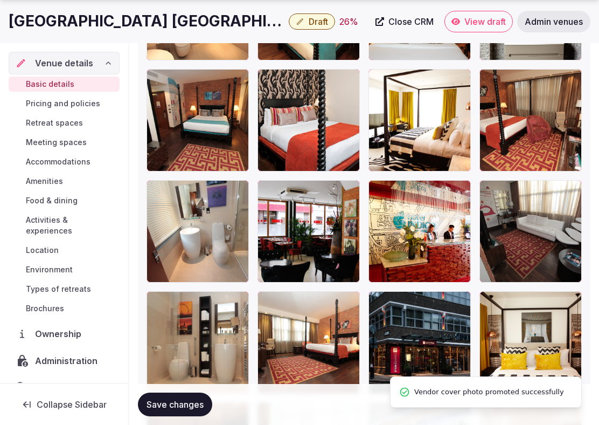
scroll to position [2057, 0]
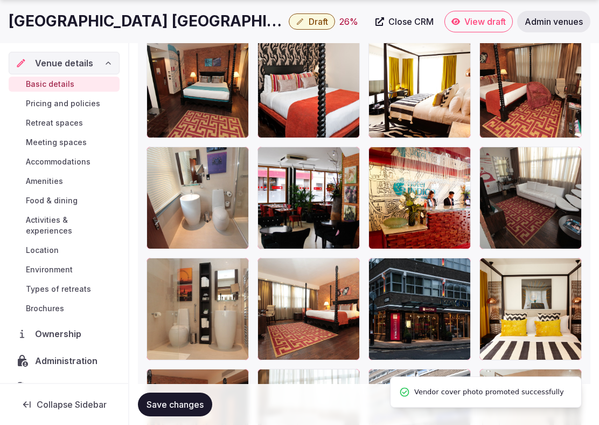
click at [188, 414] on button "Save changes" at bounding box center [175, 404] width 74 height 24
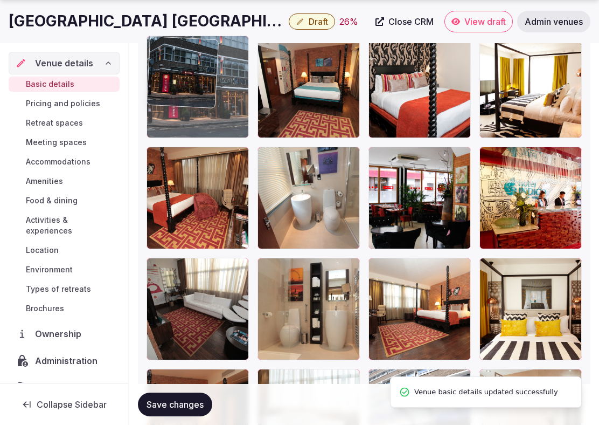
drag, startPoint x: 394, startPoint y: 327, endPoint x: 243, endPoint y: 153, distance: 230.4
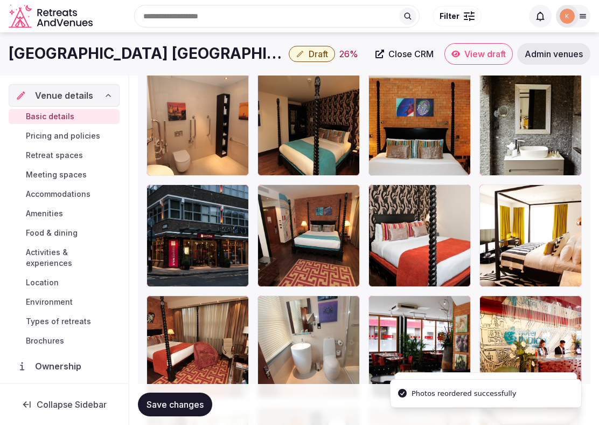
scroll to position [1840, 0]
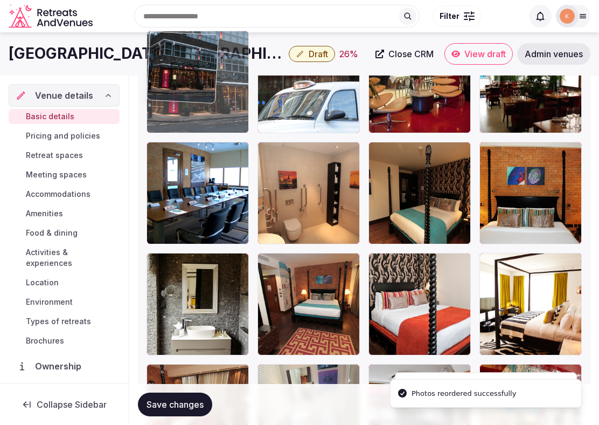
drag, startPoint x: 213, startPoint y: 288, endPoint x: 214, endPoint y: 128, distance: 160.6
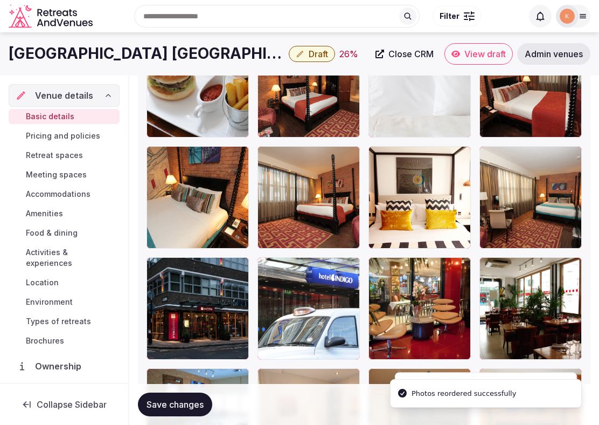
scroll to position [1599, 0]
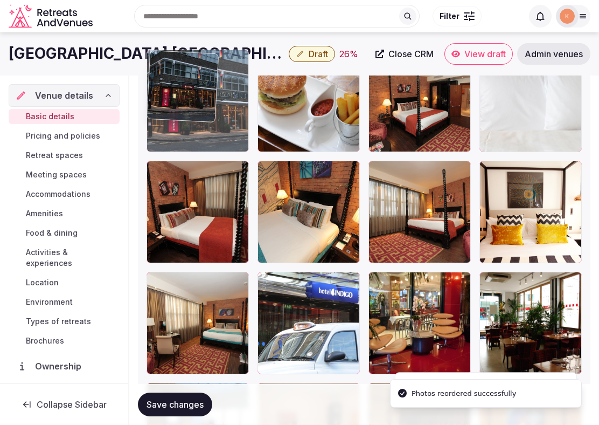
drag, startPoint x: 208, startPoint y: 298, endPoint x: 213, endPoint y: 130, distance: 167.1
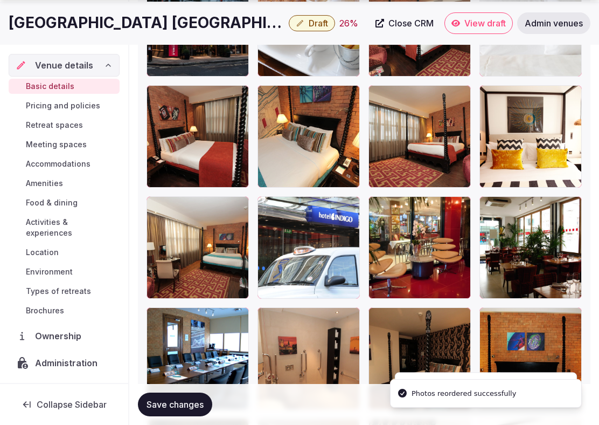
scroll to position [1777, 0]
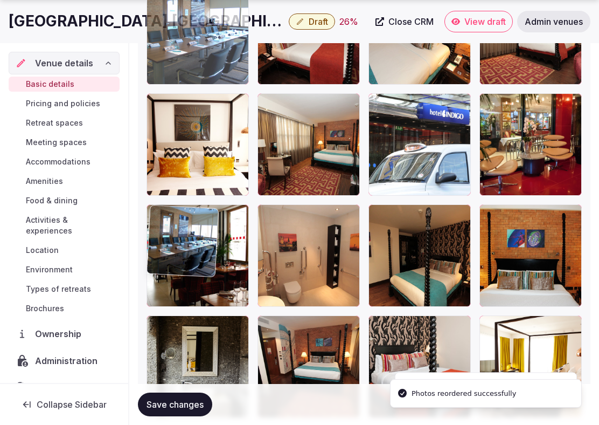
drag, startPoint x: 209, startPoint y: 264, endPoint x: 275, endPoint y: 88, distance: 187.8
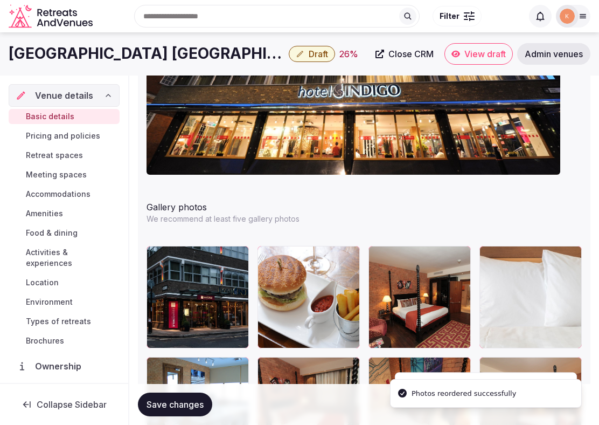
scroll to position [1476, 0]
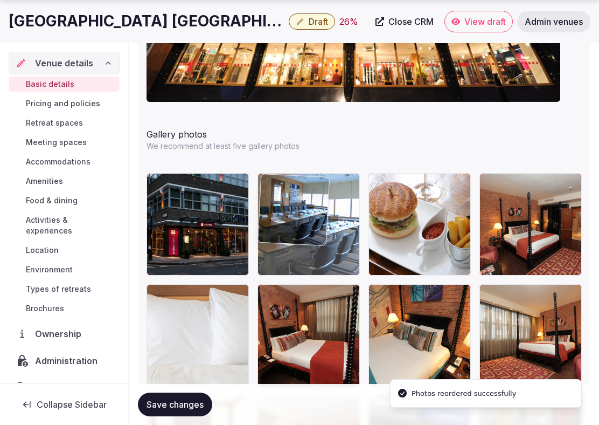
drag, startPoint x: 206, startPoint y: 340, endPoint x: 305, endPoint y: 257, distance: 129.0
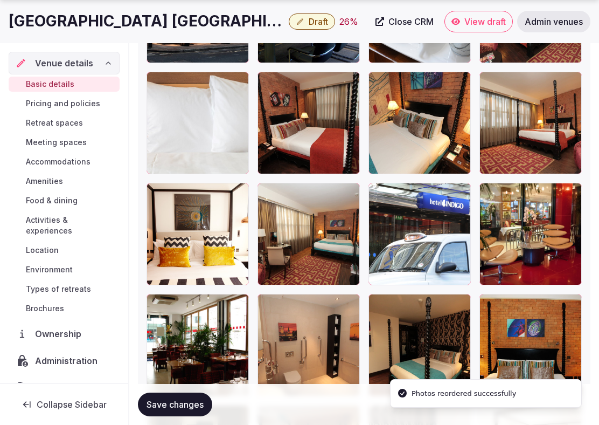
scroll to position [1690, 0]
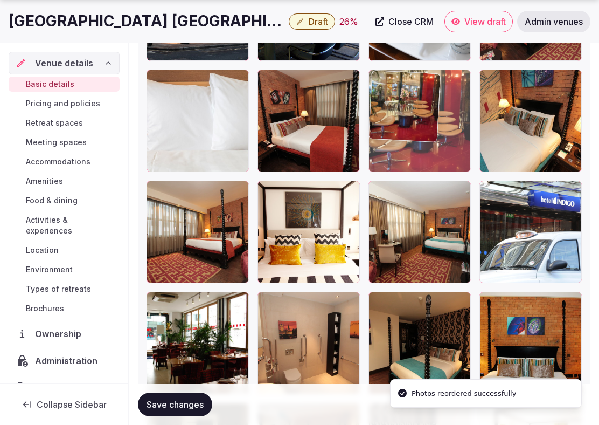
drag, startPoint x: 545, startPoint y: 232, endPoint x: 441, endPoint y: 138, distance: 140.8
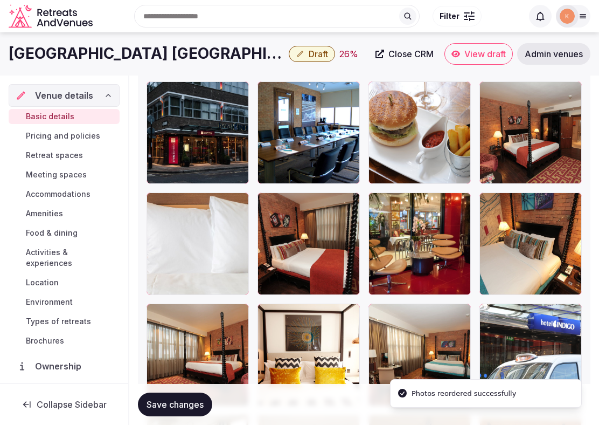
scroll to position [1561, 0]
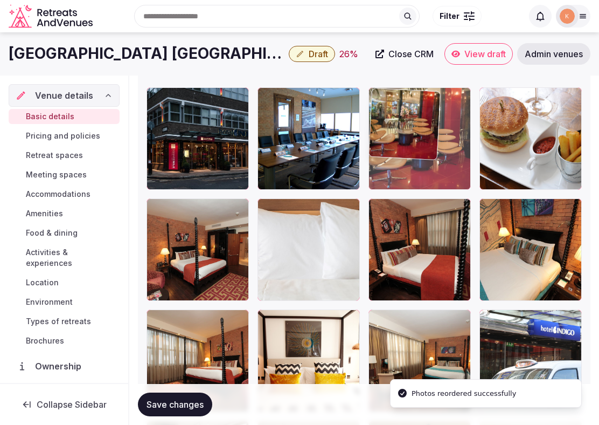
drag, startPoint x: 424, startPoint y: 224, endPoint x: 424, endPoint y: 132, distance: 91.6
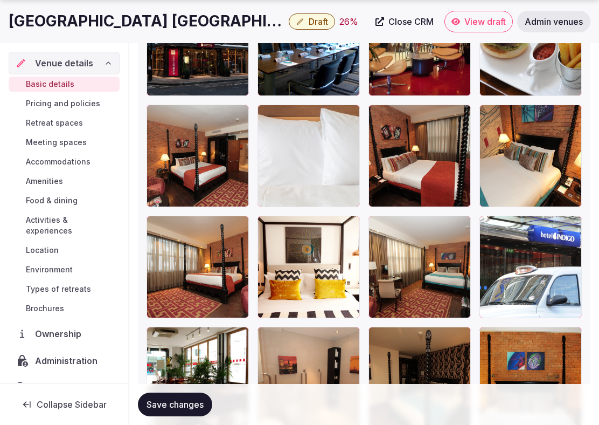
scroll to position [1684, 0]
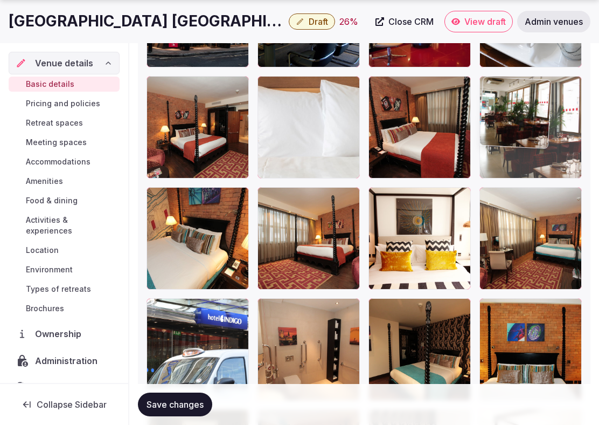
drag, startPoint x: 216, startPoint y: 326, endPoint x: 517, endPoint y: 112, distance: 370.3
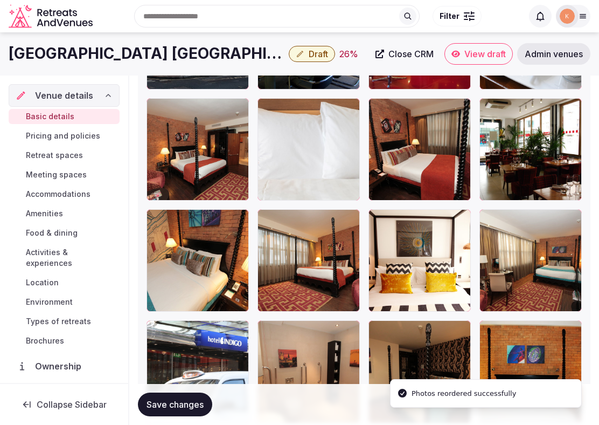
scroll to position [1614, 0]
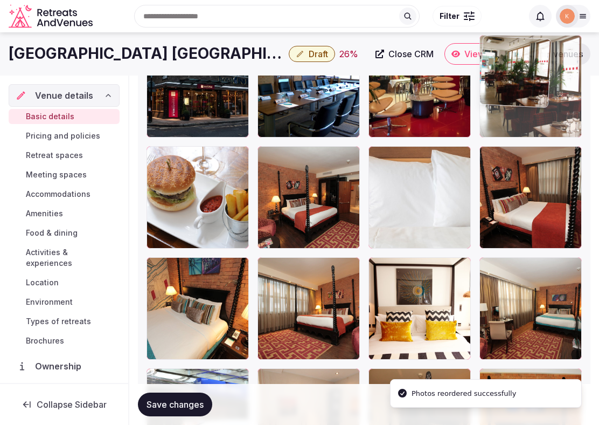
drag, startPoint x: 519, startPoint y: 163, endPoint x: 519, endPoint y: 102, distance: 60.9
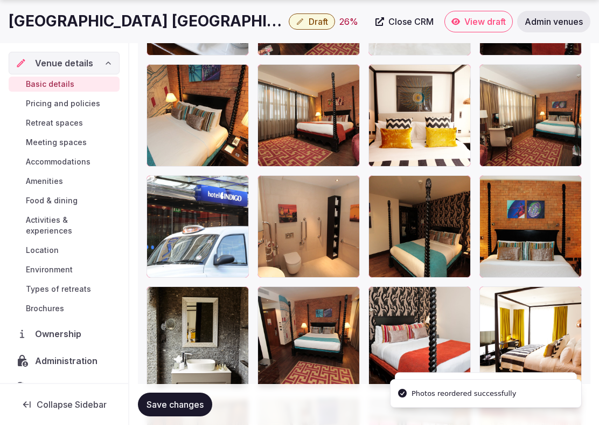
scroll to position [1852, 0]
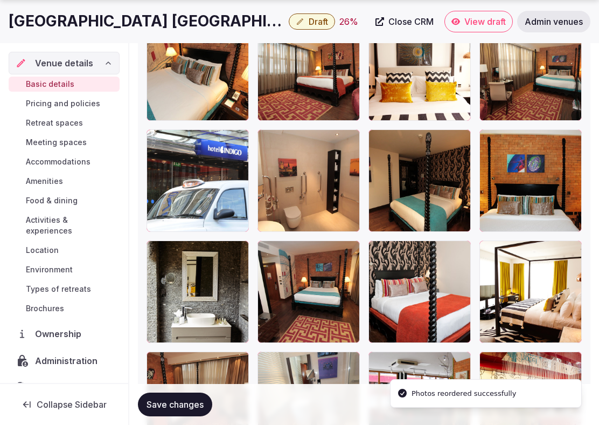
click at [196, 400] on span "Save changes" at bounding box center [175, 404] width 57 height 11
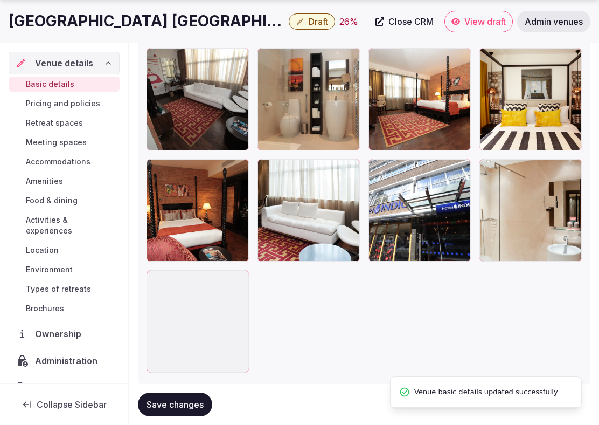
scroll to position [2268, 0]
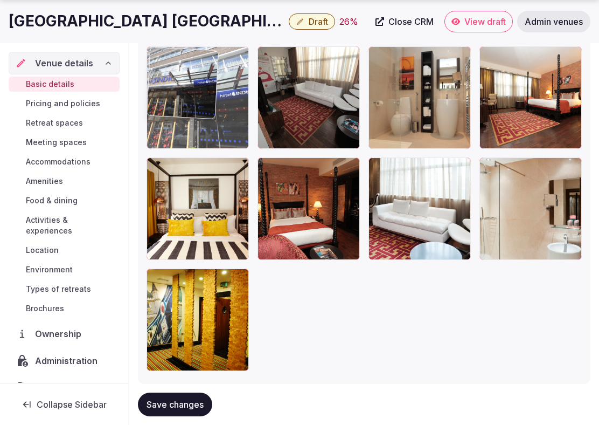
drag, startPoint x: 398, startPoint y: 219, endPoint x: 215, endPoint y: 108, distance: 214.0
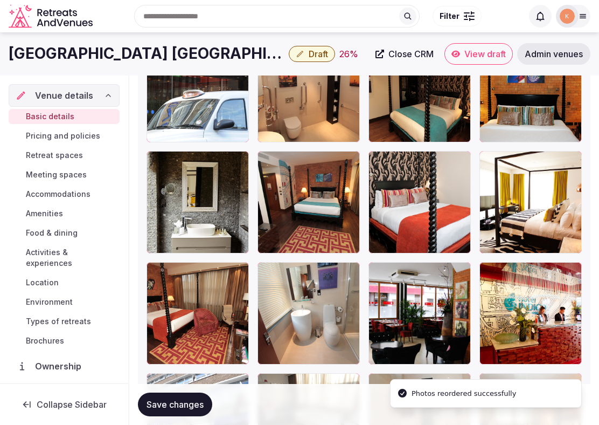
scroll to position [1892, 0]
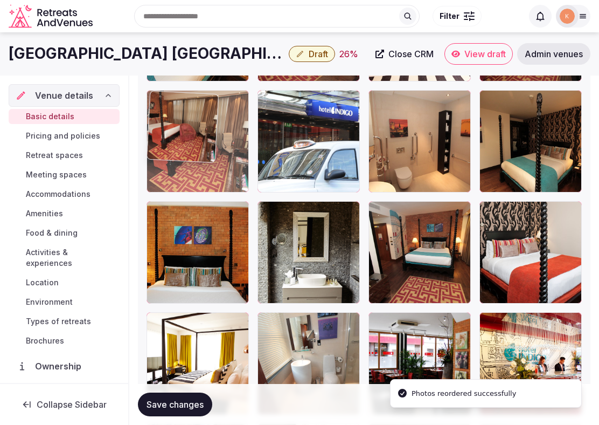
drag, startPoint x: 199, startPoint y: 336, endPoint x: 200, endPoint y: 149, distance: 187.0
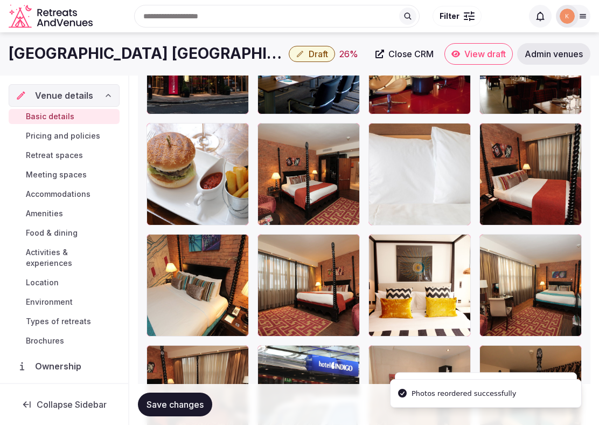
scroll to position [1636, 0]
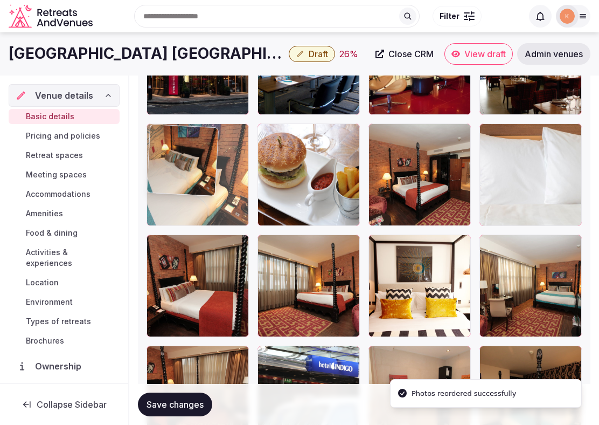
drag, startPoint x: 181, startPoint y: 287, endPoint x: 189, endPoint y: 176, distance: 110.7
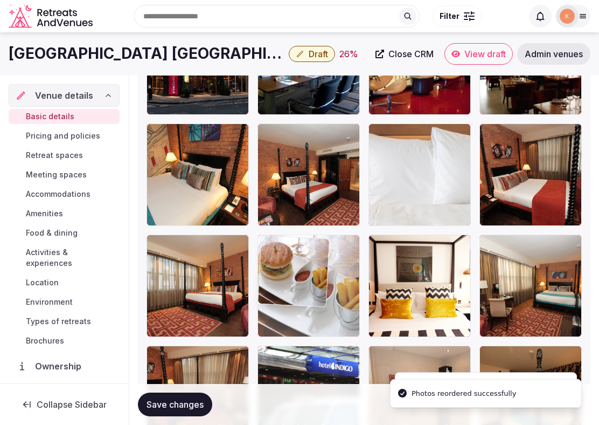
drag, startPoint x: 293, startPoint y: 169, endPoint x: 295, endPoint y: 258, distance: 89.0
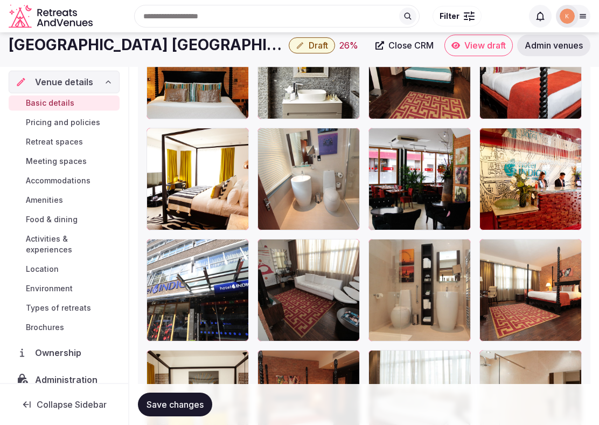
scroll to position [2068, 0]
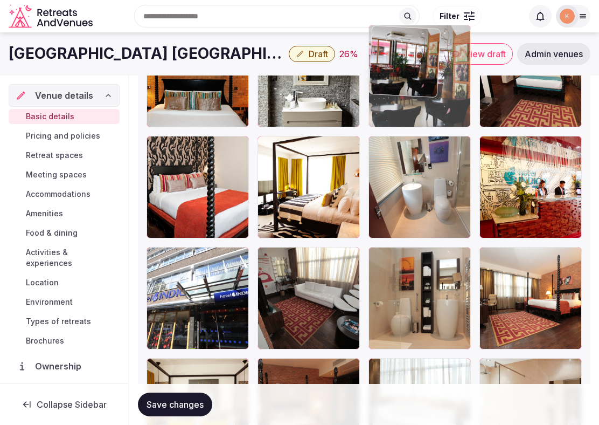
drag, startPoint x: 428, startPoint y: 205, endPoint x: 423, endPoint y: 116, distance: 89.1
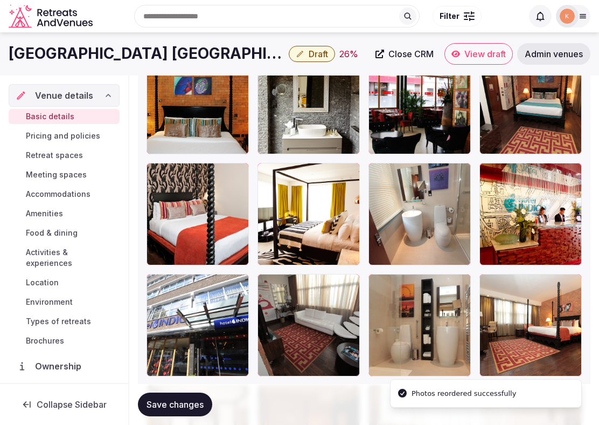
scroll to position [1862, 0]
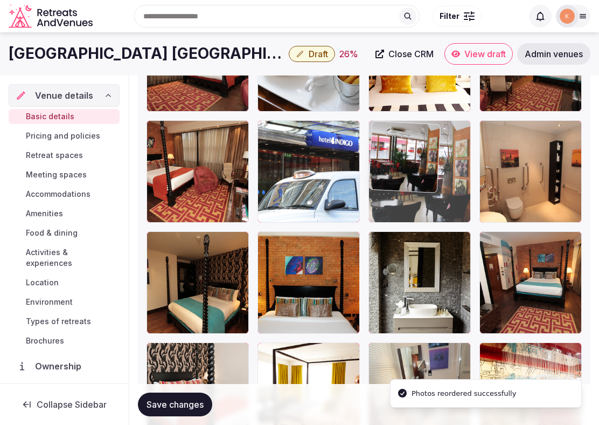
drag, startPoint x: 425, startPoint y: 275, endPoint x: 424, endPoint y: 172, distance: 103.5
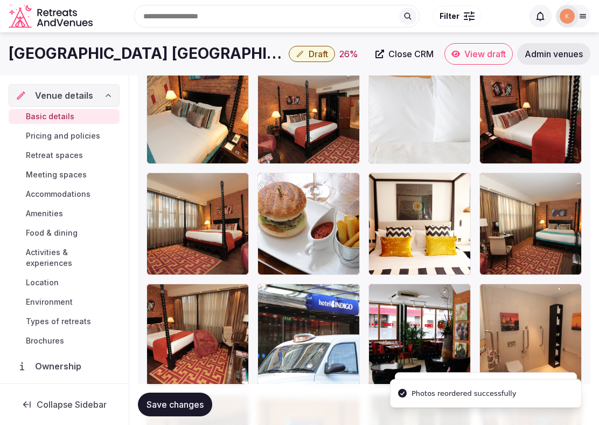
scroll to position [1689, 0]
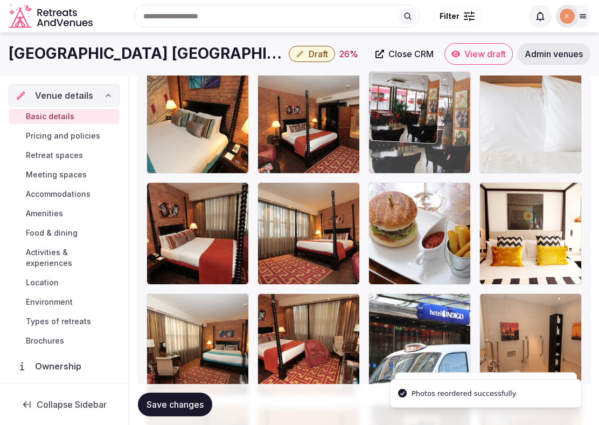
drag, startPoint x: 413, startPoint y: 327, endPoint x: 413, endPoint y: 158, distance: 168.7
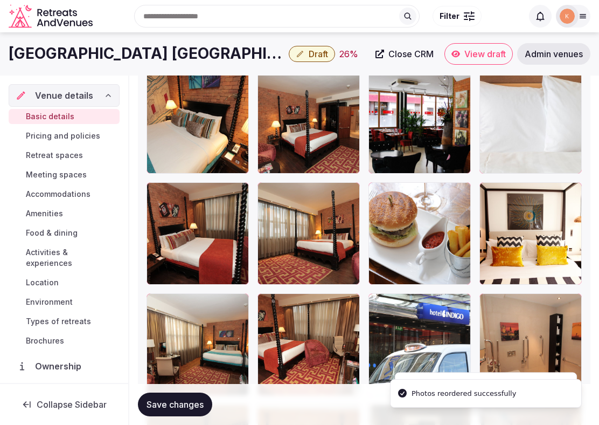
click at [181, 405] on span "Save changes" at bounding box center [175, 404] width 57 height 11
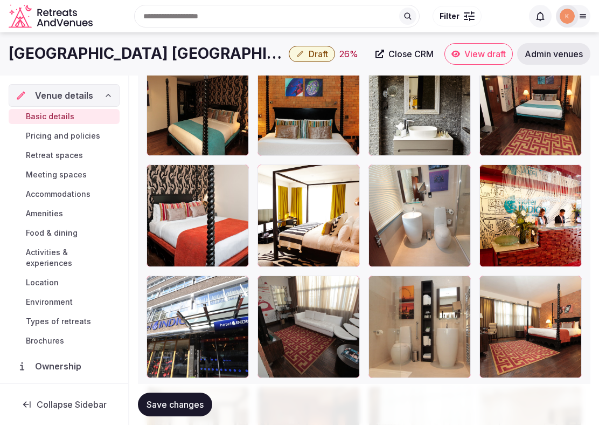
scroll to position [2038, 0]
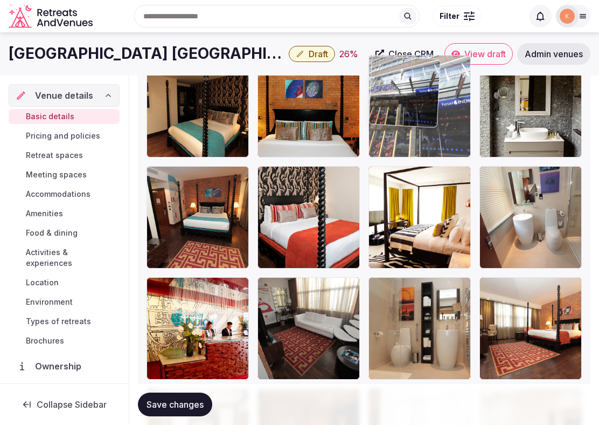
drag, startPoint x: 230, startPoint y: 328, endPoint x: 501, endPoint y: 157, distance: 320.2
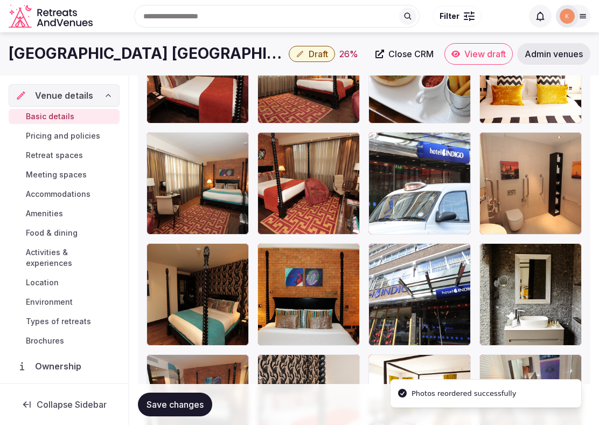
scroll to position [1838, 0]
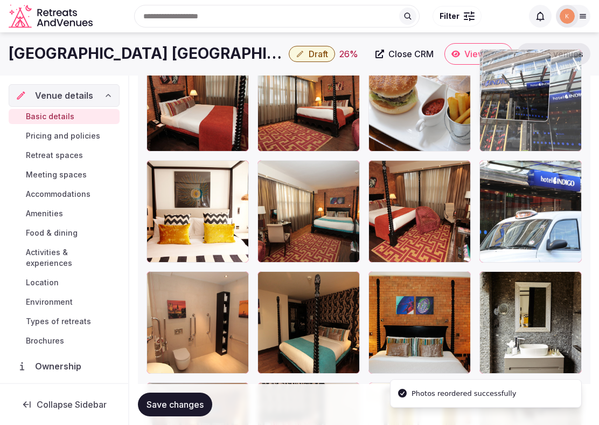
drag, startPoint x: 426, startPoint y: 278, endPoint x: 532, endPoint y: 103, distance: 204.5
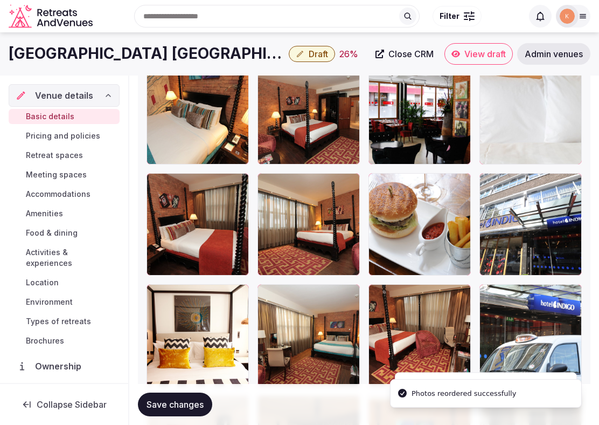
scroll to position [1666, 0]
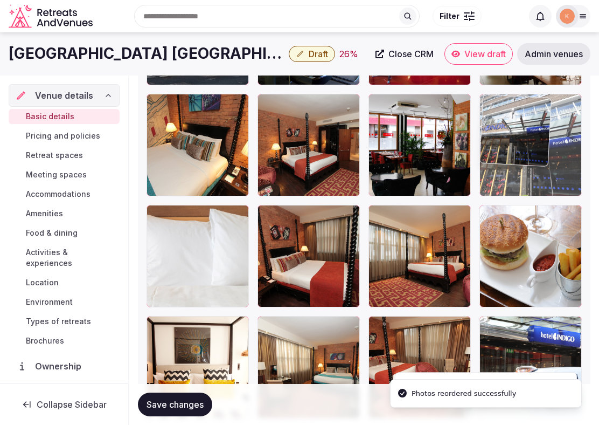
drag, startPoint x: 516, startPoint y: 237, endPoint x: 516, endPoint y: 126, distance: 111.6
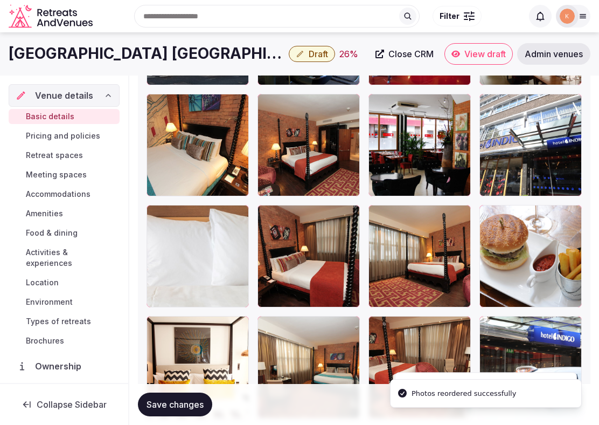
click at [194, 399] on span "Save changes" at bounding box center [175, 404] width 57 height 11
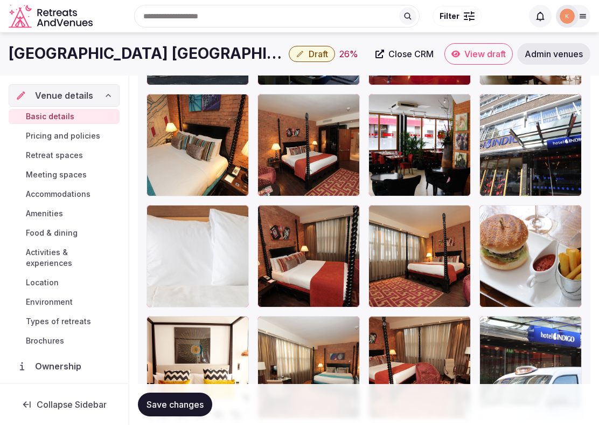
click at [188, 406] on span "Save changes" at bounding box center [175, 404] width 57 height 11
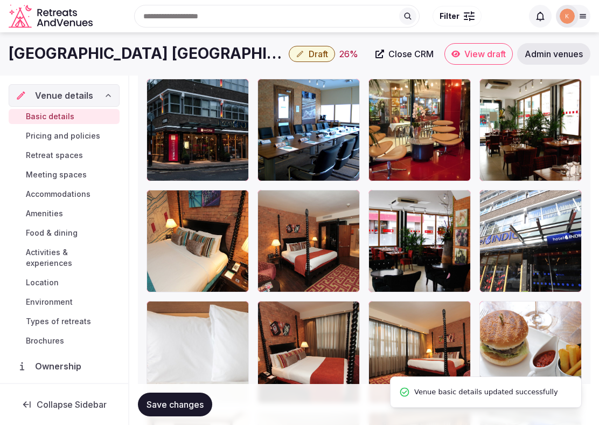
scroll to position [1566, 0]
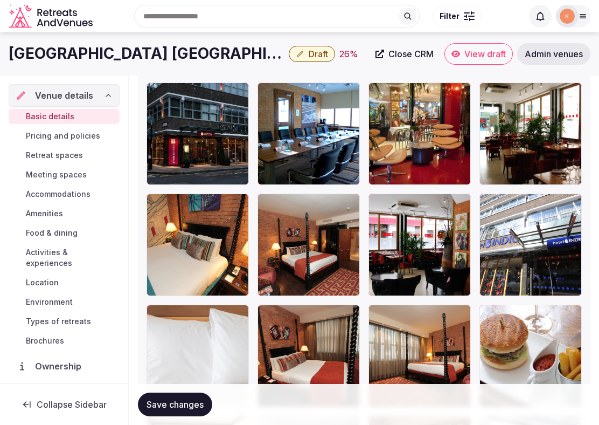
click at [187, 412] on button "Save changes" at bounding box center [175, 404] width 74 height 24
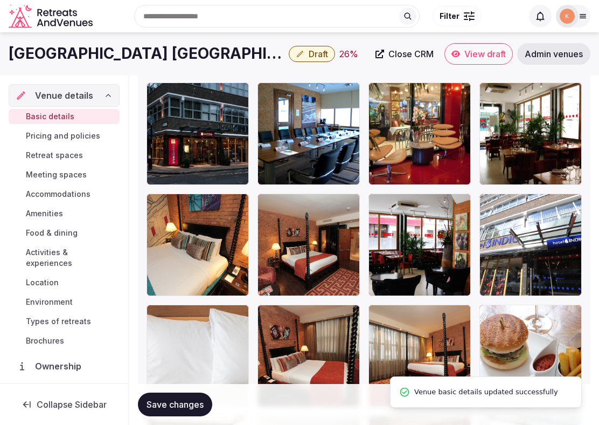
click at [289, 60] on button "Draft" at bounding box center [312, 54] width 46 height 16
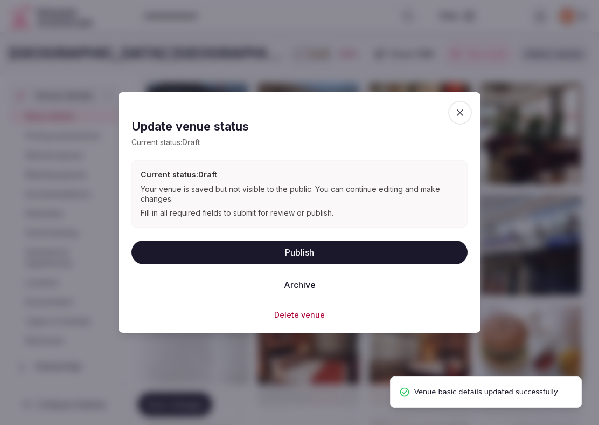
click at [258, 248] on button "Publish" at bounding box center [300, 252] width 336 height 24
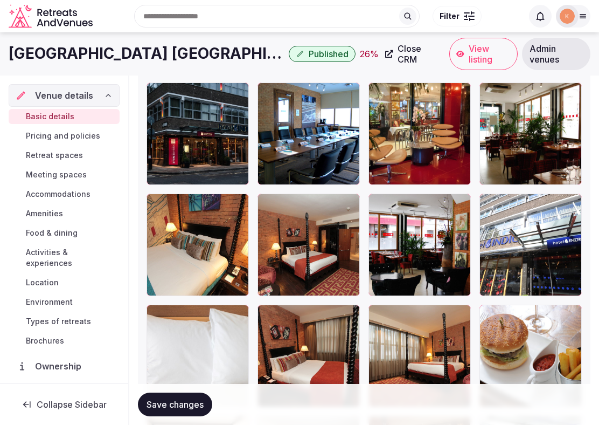
click at [469, 54] on span "View listing" at bounding box center [490, 54] width 42 height 22
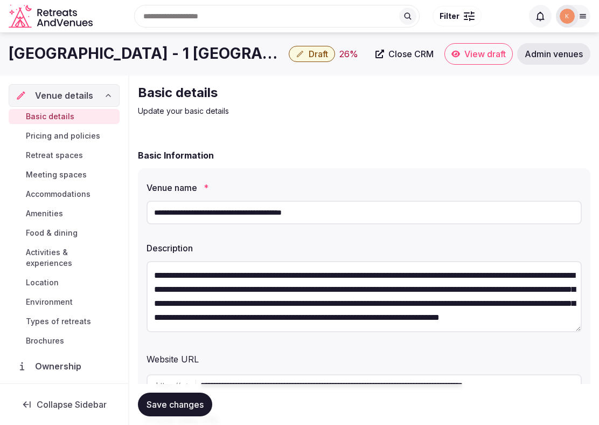
click at [302, 215] on input "**********" at bounding box center [364, 212] width 435 height 24
click at [544, 58] on span "Admin venues" at bounding box center [554, 54] width 58 height 11
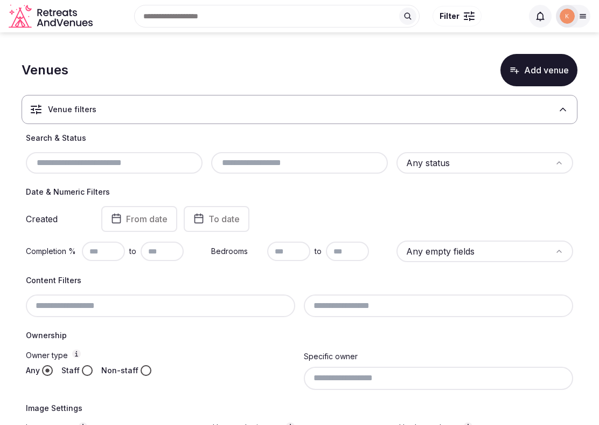
click at [153, 169] on div at bounding box center [114, 163] width 177 height 22
click at [152, 168] on input "text" at bounding box center [114, 162] width 168 height 13
paste input "**********"
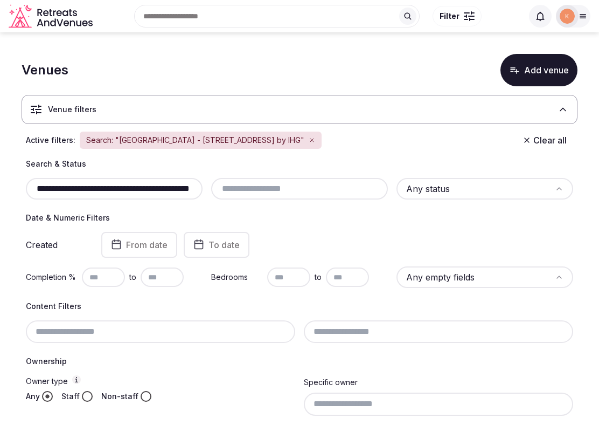
scroll to position [0, 40]
type input "**********"
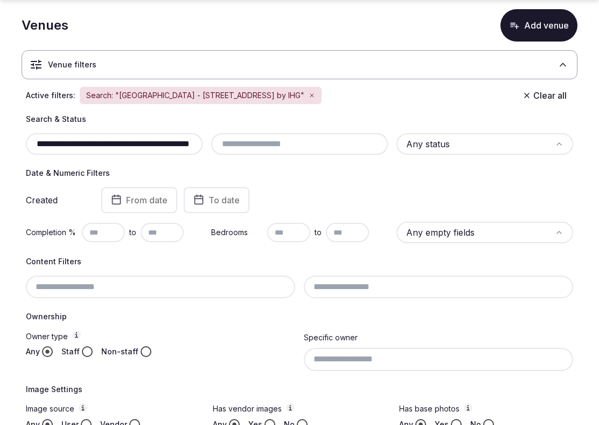
scroll to position [179, 0]
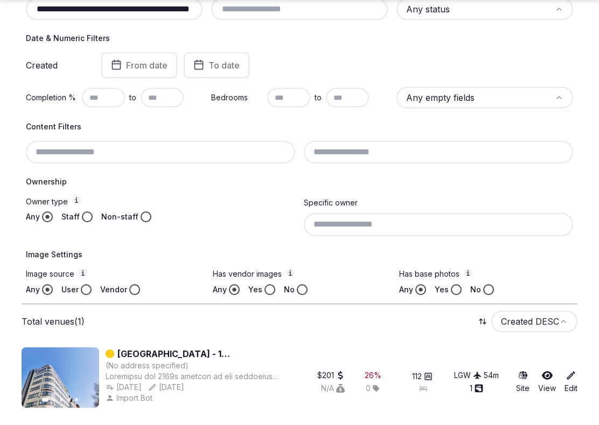
click at [211, 351] on link "[GEOGRAPHIC_DATA] - 1 [GEOGRAPHIC_DATA] by IHG" at bounding box center [199, 353] width 165 height 13
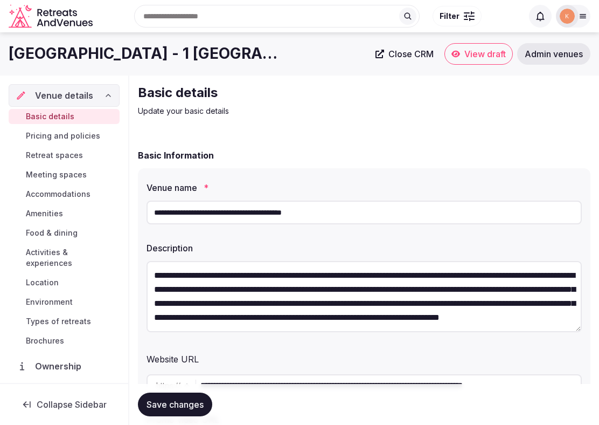
click at [403, 53] on span "Close CRM" at bounding box center [411, 54] width 45 height 11
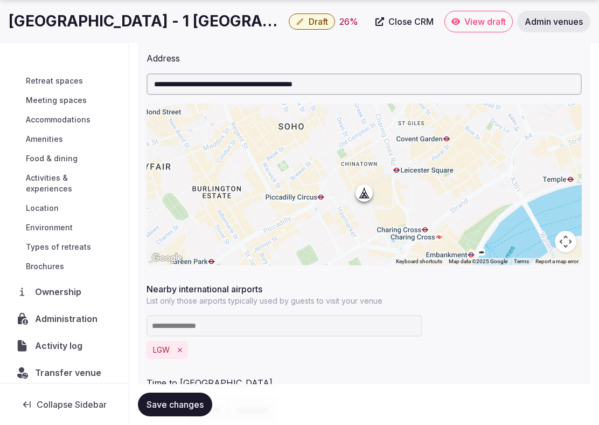
scroll to position [41, 0]
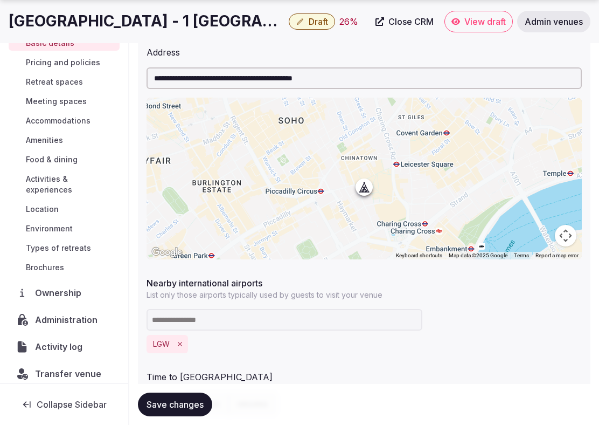
click at [50, 313] on span "Administration" at bounding box center [68, 319] width 67 height 13
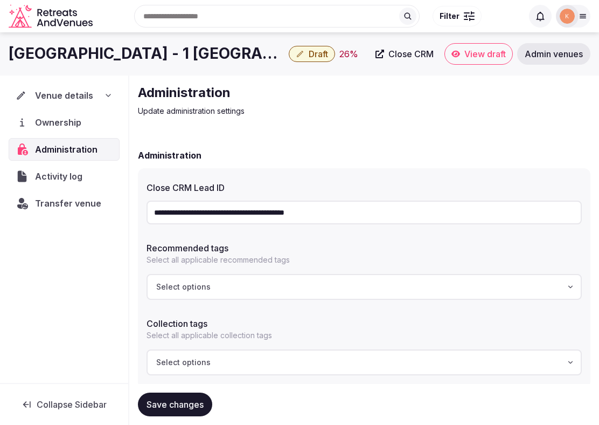
click at [283, 214] on input "**********" at bounding box center [364, 212] width 435 height 24
click at [383, 116] on p "Update administration settings" at bounding box center [319, 111] width 362 height 11
click at [86, 92] on span "Venue details" at bounding box center [65, 95] width 58 height 13
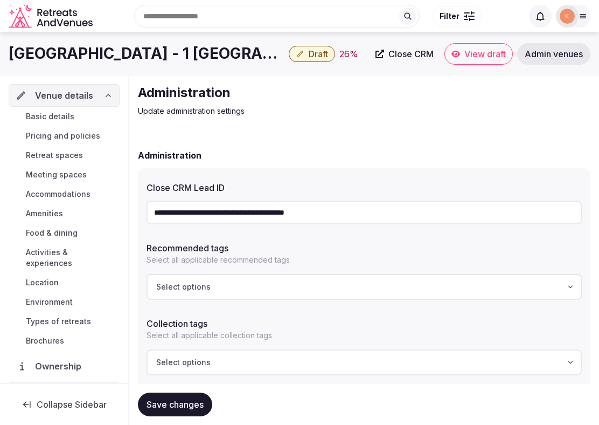
click at [73, 121] on link "Basic details" at bounding box center [64, 116] width 111 height 15
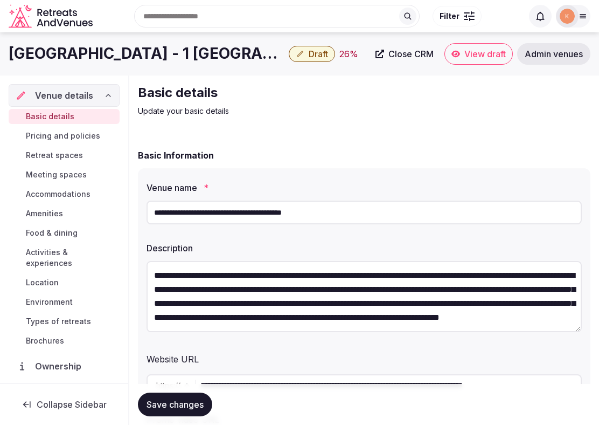
click at [272, 212] on input "**********" at bounding box center [364, 212] width 435 height 24
click at [570, 57] on span "Admin venues" at bounding box center [554, 54] width 58 height 11
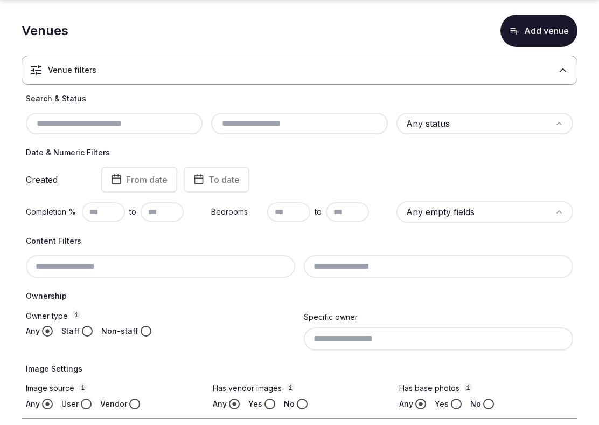
scroll to position [65, 0]
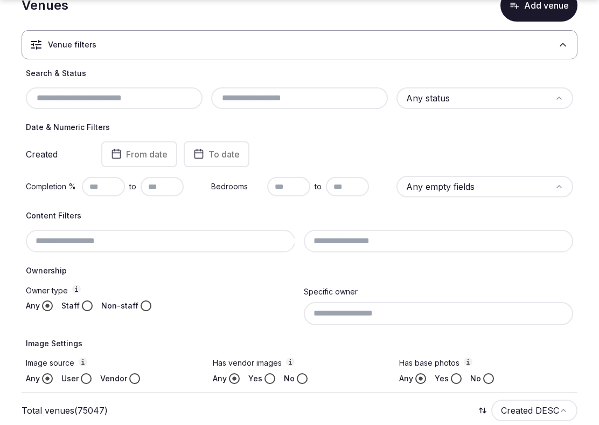
click at [163, 236] on input at bounding box center [160, 241] width 269 height 23
paste input "**********"
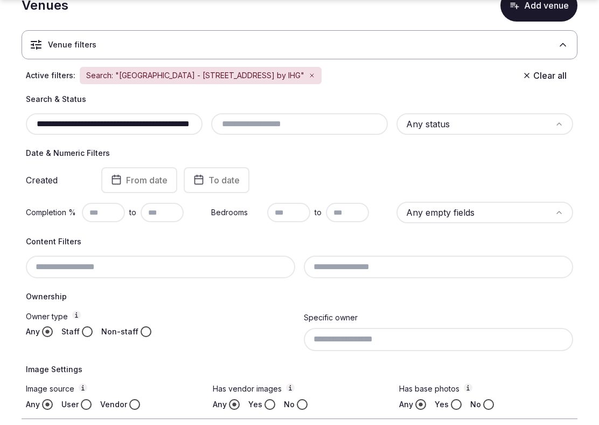
scroll to position [0, 40]
type input "**********"
click at [215, 312] on label "Owner type" at bounding box center [160, 315] width 269 height 11
click at [81, 312] on button "Owner type" at bounding box center [76, 314] width 9 height 9
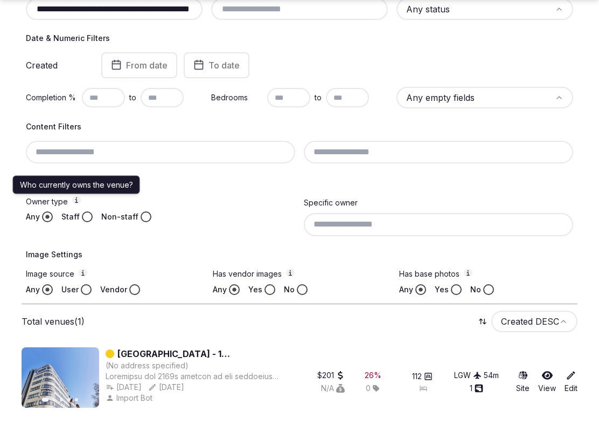
click at [153, 351] on link "[GEOGRAPHIC_DATA] - 1 [GEOGRAPHIC_DATA] by IHG" at bounding box center [199, 353] width 165 height 13
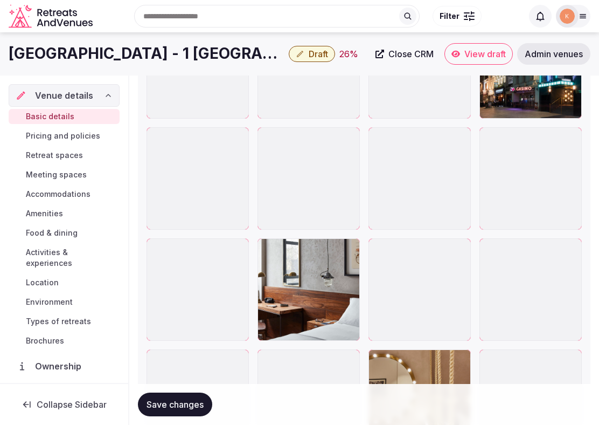
scroll to position [1948, 0]
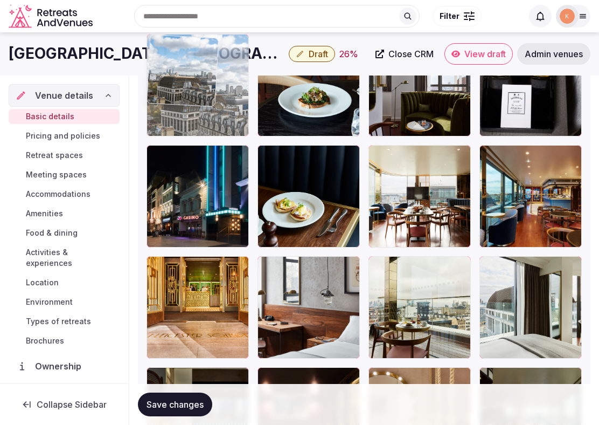
drag, startPoint x: 210, startPoint y: 218, endPoint x: 217, endPoint y: 149, distance: 69.9
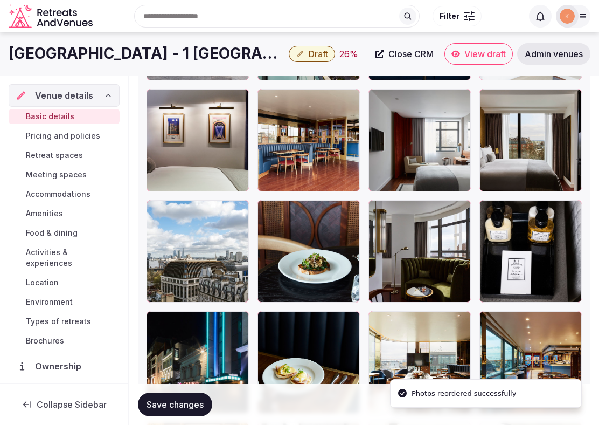
scroll to position [1779, 0]
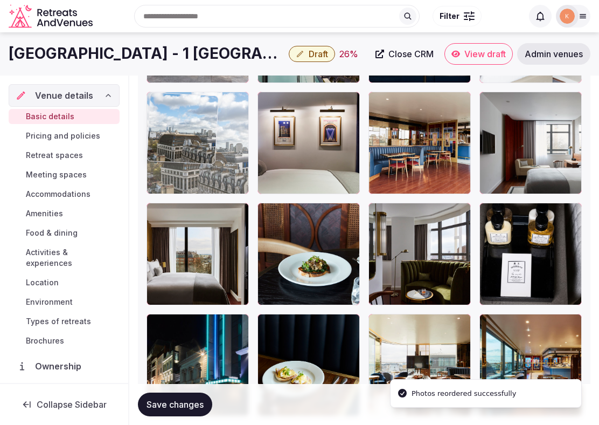
drag, startPoint x: 191, startPoint y: 241, endPoint x: 197, endPoint y: 115, distance: 125.7
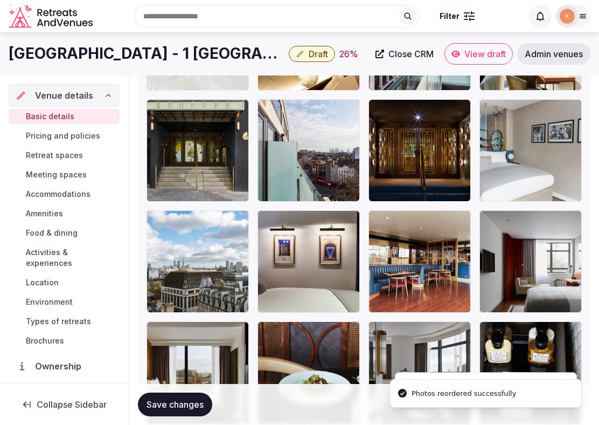
scroll to position [1651, 0]
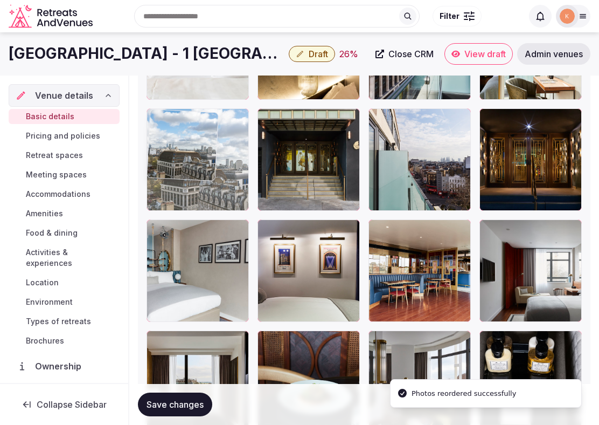
drag, startPoint x: 181, startPoint y: 236, endPoint x: 198, endPoint y: 120, distance: 117.2
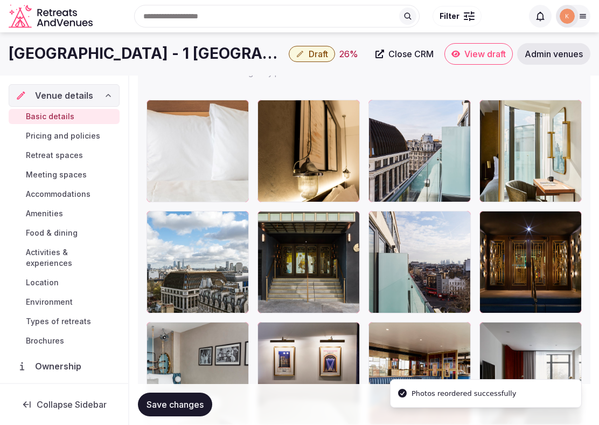
scroll to position [1540, 0]
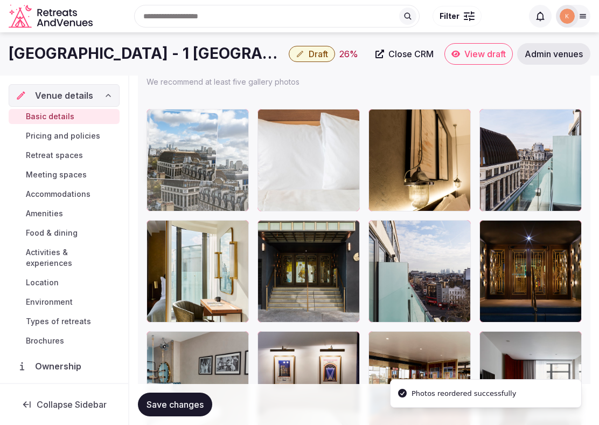
drag, startPoint x: 177, startPoint y: 245, endPoint x: 182, endPoint y: 157, distance: 88.6
click at [182, 157] on body "**********" at bounding box center [299, 41] width 599 height 3163
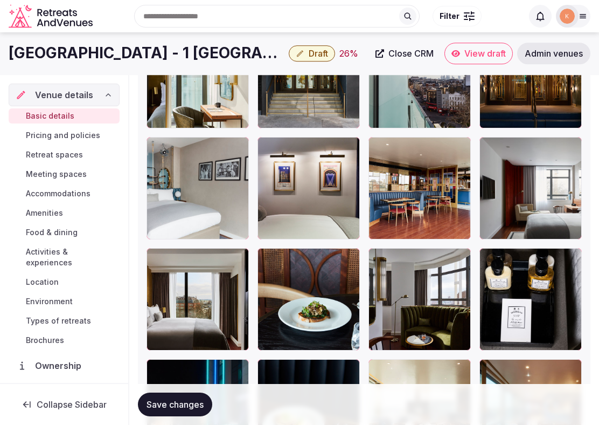
scroll to position [1678, 0]
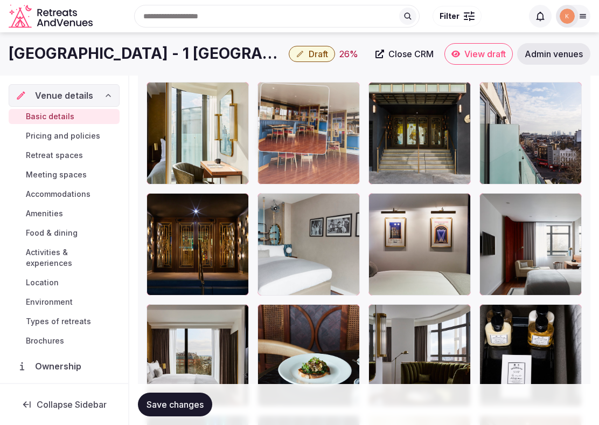
drag, startPoint x: 406, startPoint y: 261, endPoint x: 330, endPoint y: 158, distance: 128.0
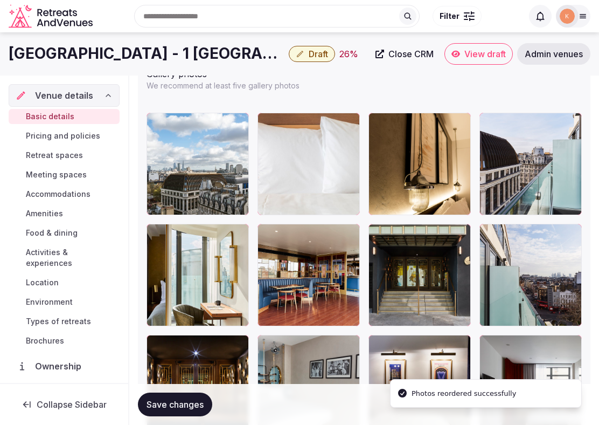
scroll to position [1491, 0]
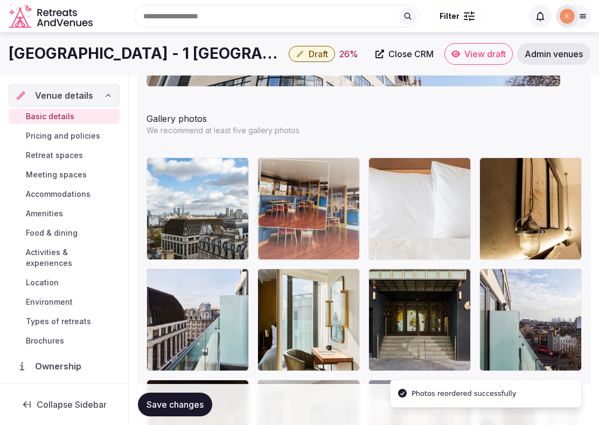
drag, startPoint x: 291, startPoint y: 290, endPoint x: 291, endPoint y: 228, distance: 62.0
click at [291, 228] on body "**********" at bounding box center [299, 90] width 599 height 3163
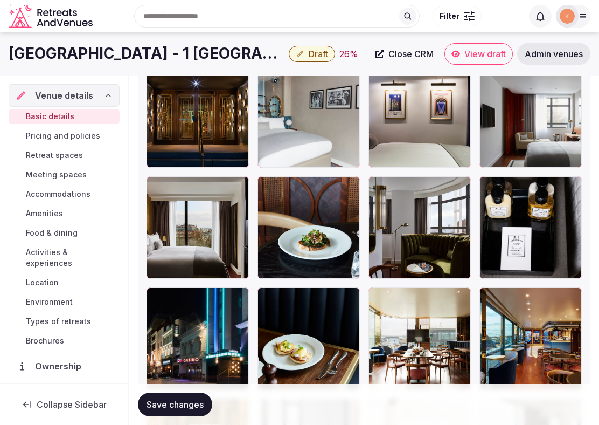
scroll to position [1770, 0]
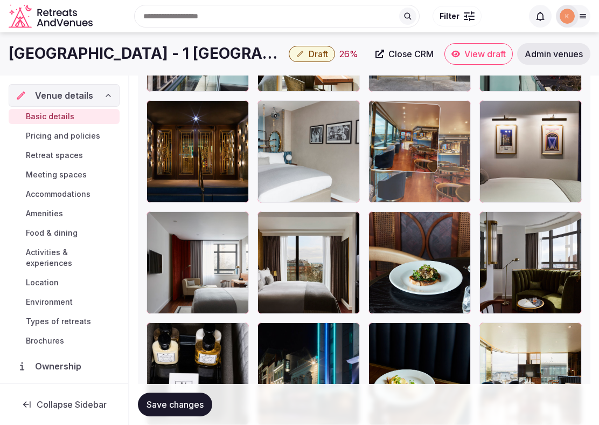
drag, startPoint x: 516, startPoint y: 352, endPoint x: 397, endPoint y: 133, distance: 249.4
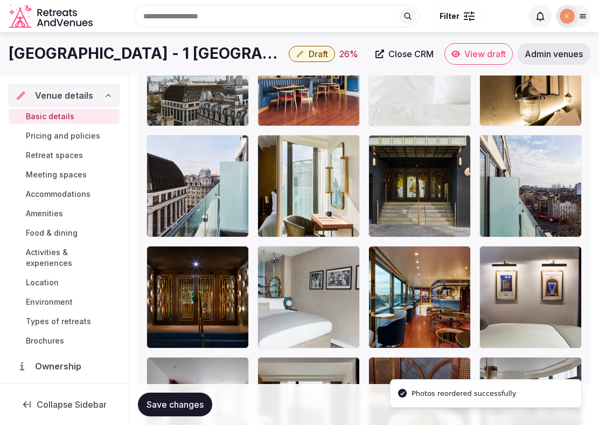
scroll to position [1613, 0]
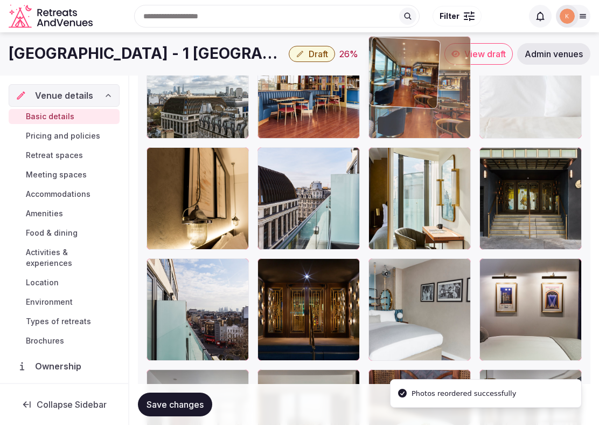
drag, startPoint x: 386, startPoint y: 299, endPoint x: 390, endPoint y: 106, distance: 193.0
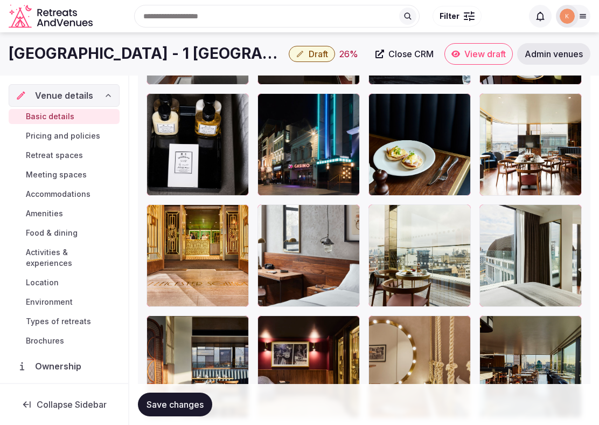
scroll to position [1998, 0]
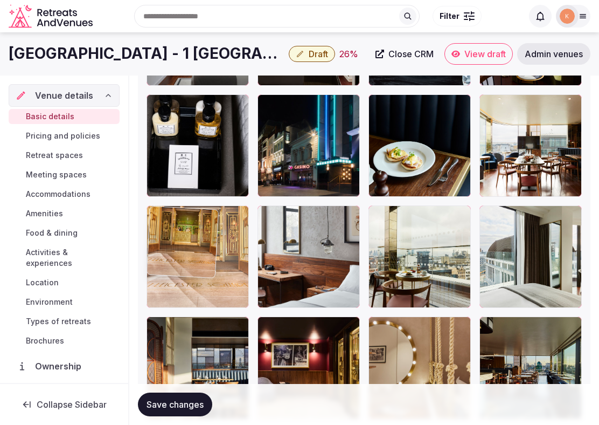
drag, startPoint x: 223, startPoint y: 281, endPoint x: 230, endPoint y: 274, distance: 10.3
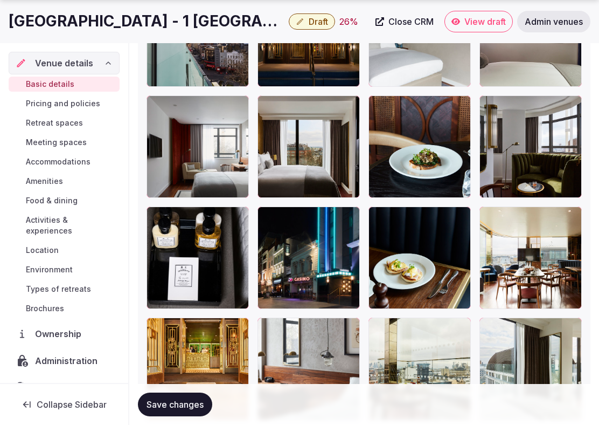
scroll to position [1888, 0]
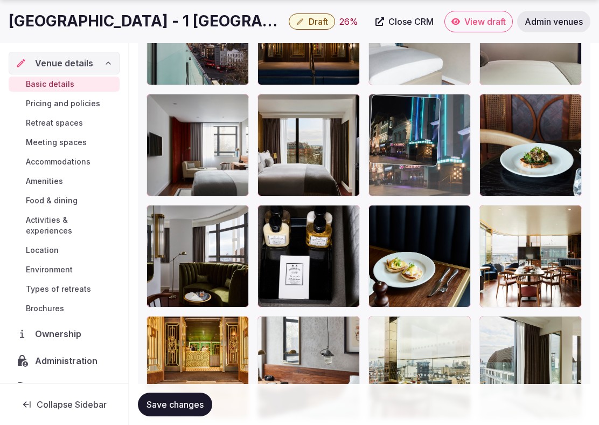
drag, startPoint x: 338, startPoint y: 278, endPoint x: 426, endPoint y: 181, distance: 130.9
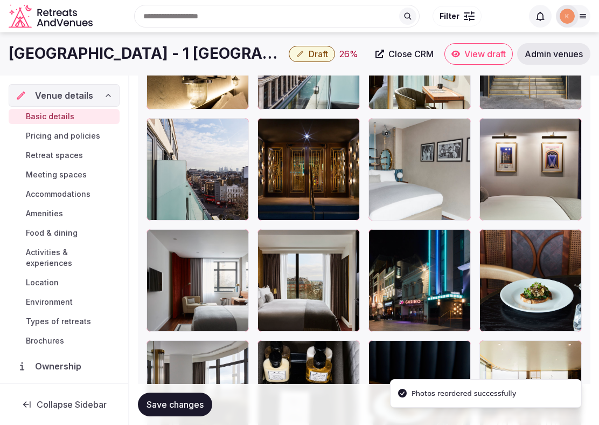
scroll to position [1719, 0]
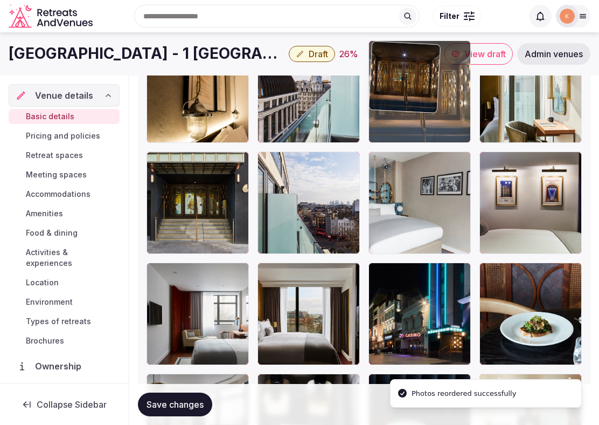
drag, startPoint x: 341, startPoint y: 218, endPoint x: 441, endPoint y: 148, distance: 122.0
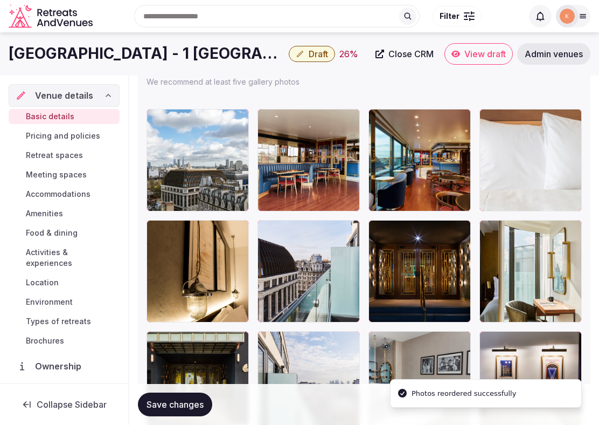
scroll to position [1526, 0]
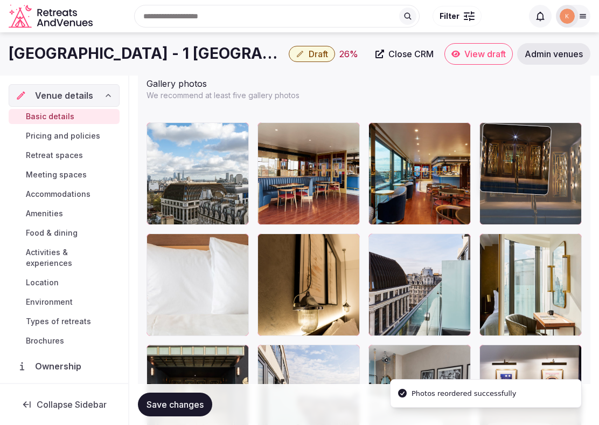
drag, startPoint x: 409, startPoint y: 260, endPoint x: 497, endPoint y: 187, distance: 114.9
click at [497, 187] on body "**********" at bounding box center [299, 55] width 599 height 3163
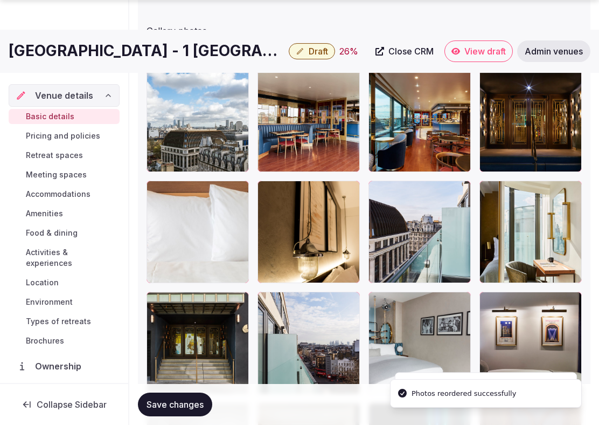
scroll to position [1580, 0]
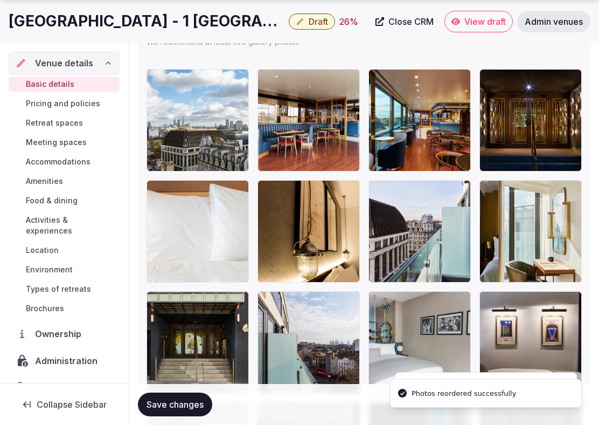
click at [205, 322] on div at bounding box center [198, 342] width 102 height 102
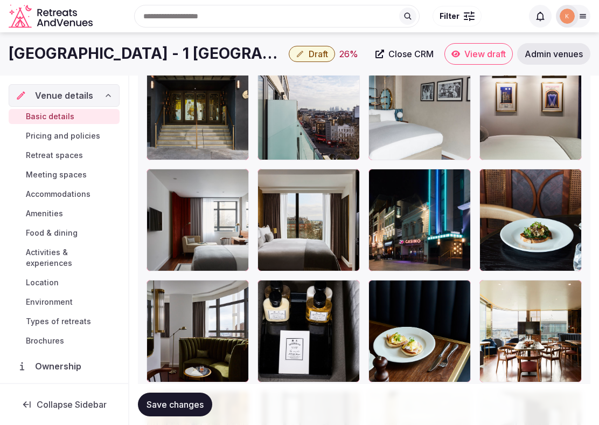
scroll to position [1812, 0]
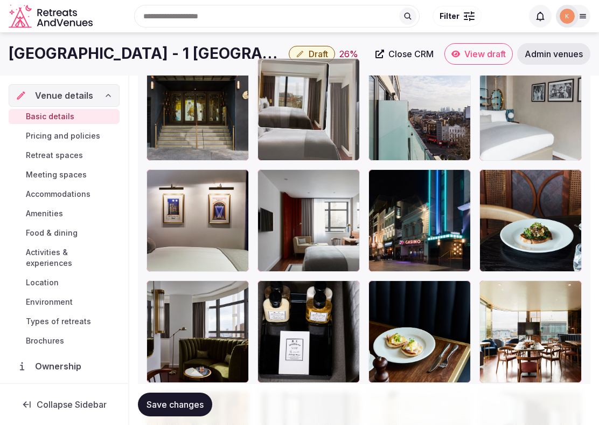
drag, startPoint x: 296, startPoint y: 248, endPoint x: 296, endPoint y: 165, distance: 83.5
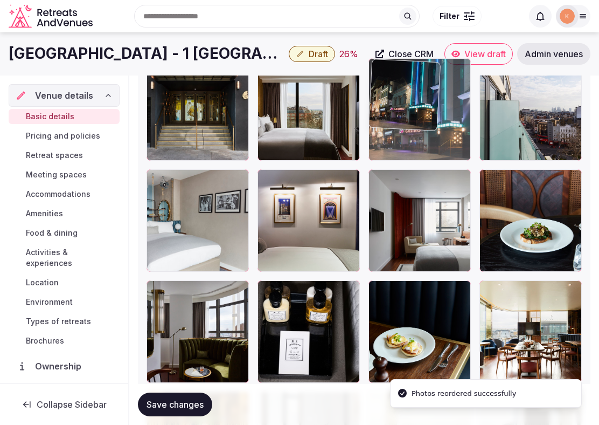
drag, startPoint x: 390, startPoint y: 225, endPoint x: 371, endPoint y: 155, distance: 72.6
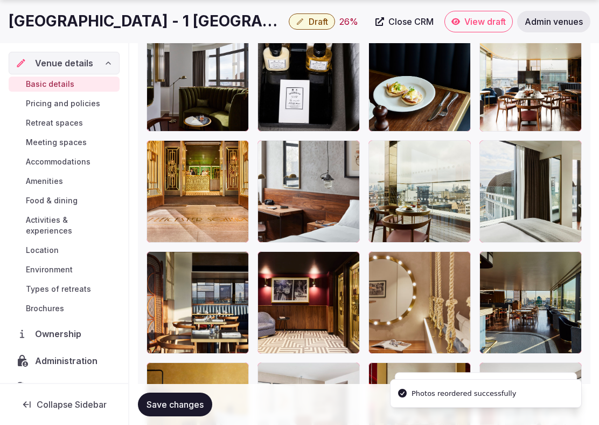
scroll to position [2067, 0]
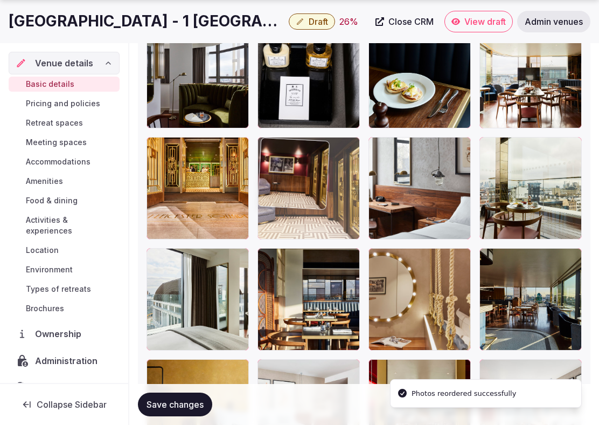
drag, startPoint x: 303, startPoint y: 288, endPoint x: 283, endPoint y: 167, distance: 122.9
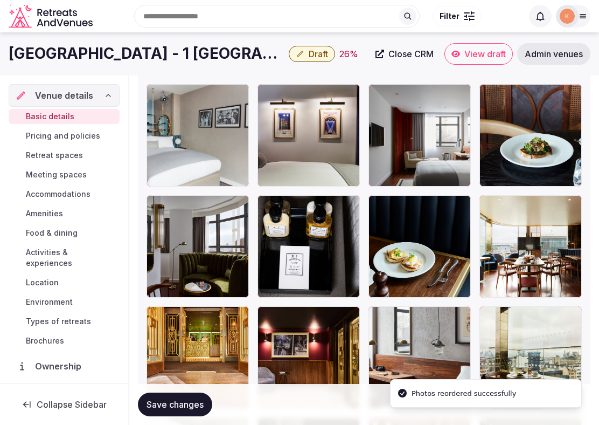
scroll to position [1877, 0]
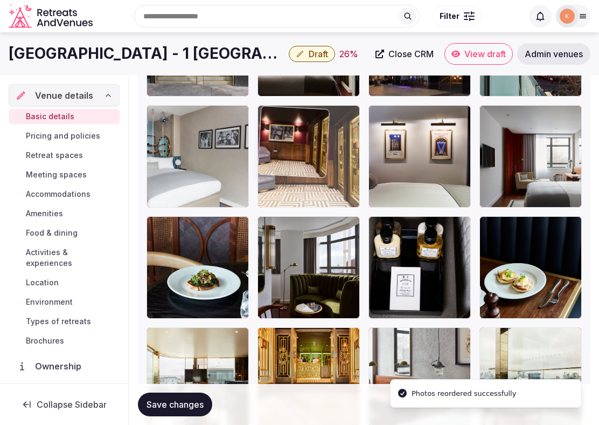
drag, startPoint x: 281, startPoint y: 355, endPoint x: 285, endPoint y: 174, distance: 181.7
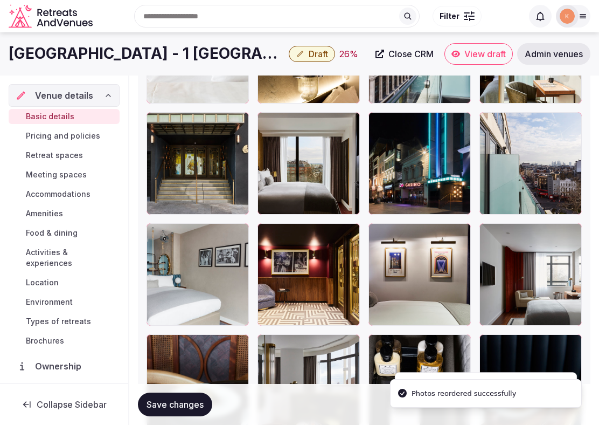
scroll to position [1757, 0]
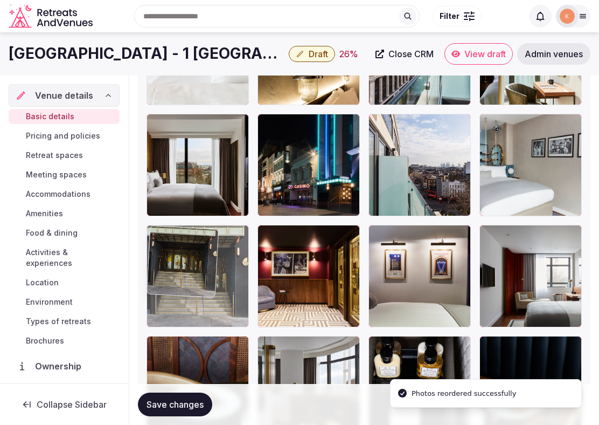
drag, startPoint x: 217, startPoint y: 182, endPoint x: 211, endPoint y: 273, distance: 91.3
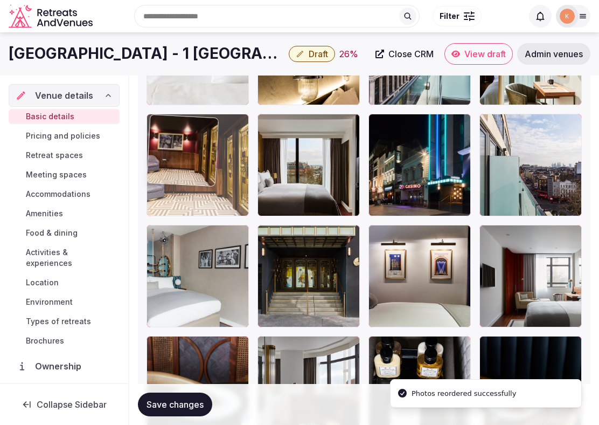
drag, startPoint x: 310, startPoint y: 276, endPoint x: 233, endPoint y: 183, distance: 121.0
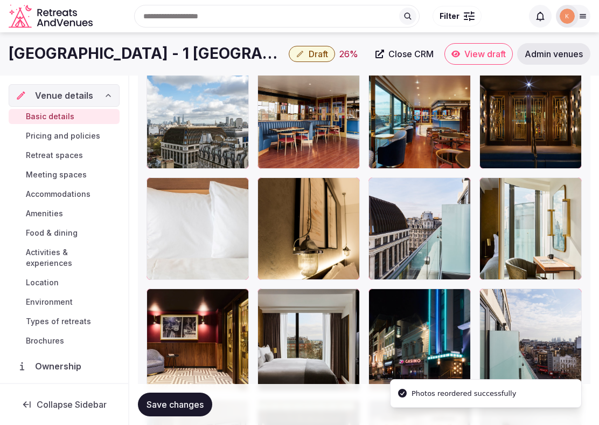
scroll to position [1585, 0]
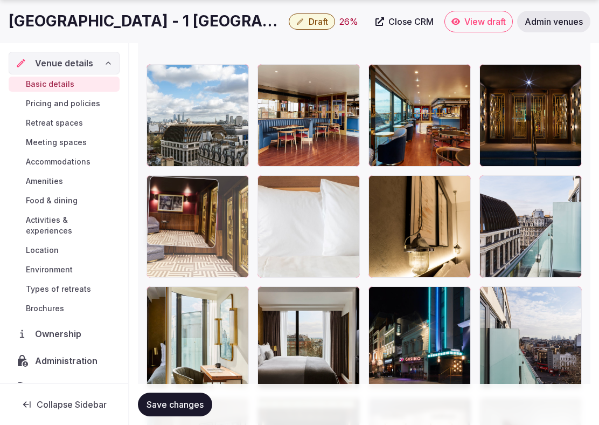
drag, startPoint x: 206, startPoint y: 341, endPoint x: 210, endPoint y: 248, distance: 92.8
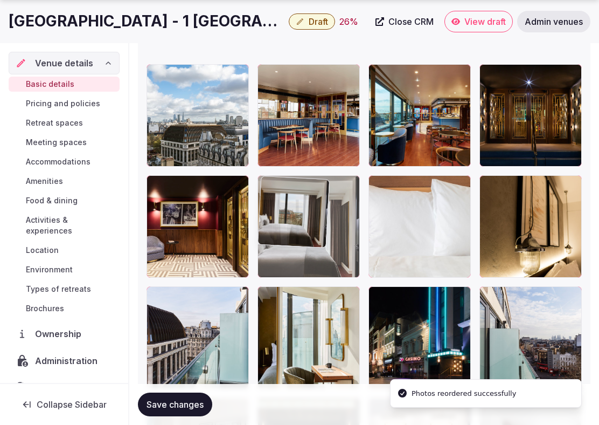
drag, startPoint x: 288, startPoint y: 302, endPoint x: 288, endPoint y: 230, distance: 72.8
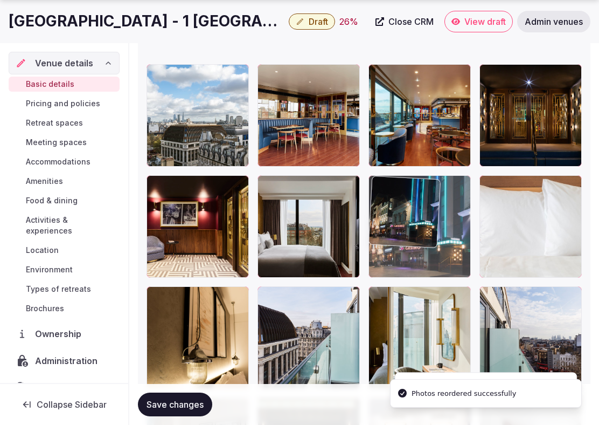
drag, startPoint x: 388, startPoint y: 316, endPoint x: 392, endPoint y: 238, distance: 78.3
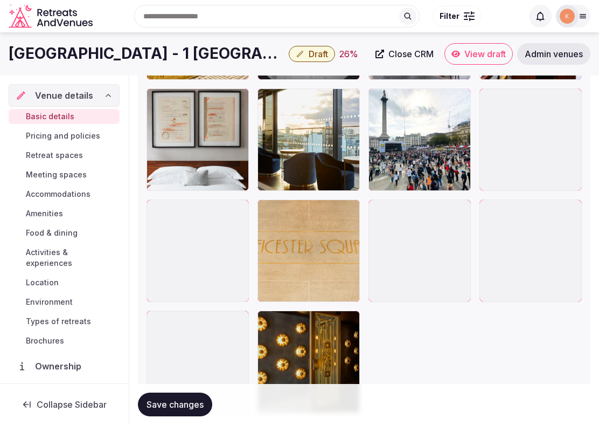
scroll to position [2668, 0]
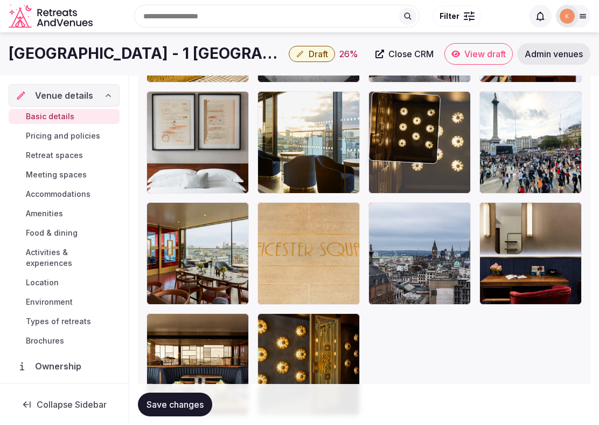
drag, startPoint x: 227, startPoint y: 258, endPoint x: 467, endPoint y: 150, distance: 263.7
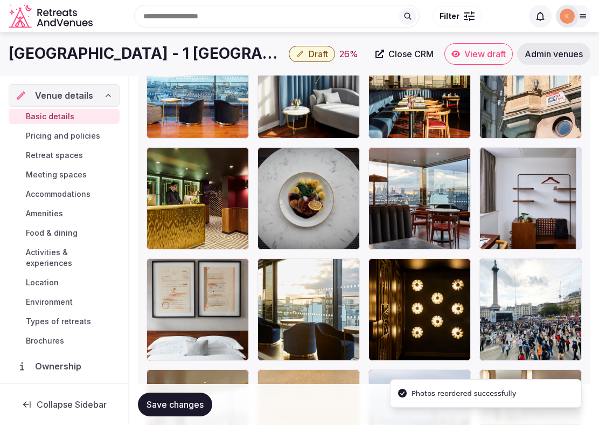
scroll to position [2459, 0]
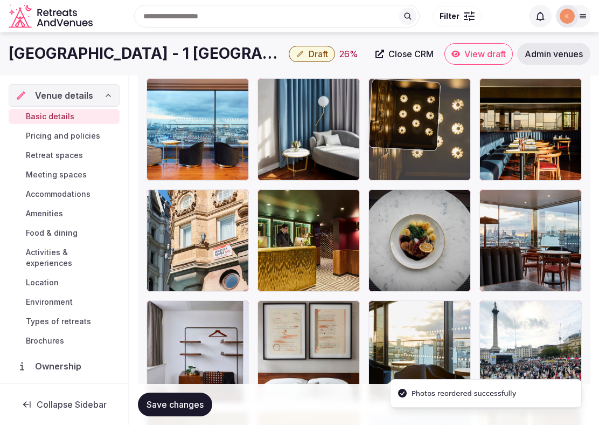
drag, startPoint x: 416, startPoint y: 306, endPoint x: 478, endPoint y: 125, distance: 191.6
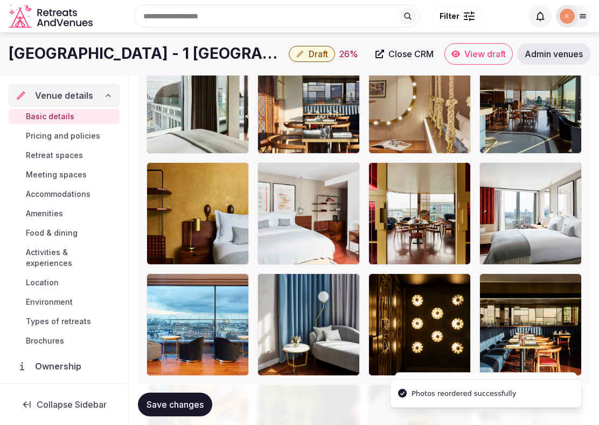
scroll to position [2247, 0]
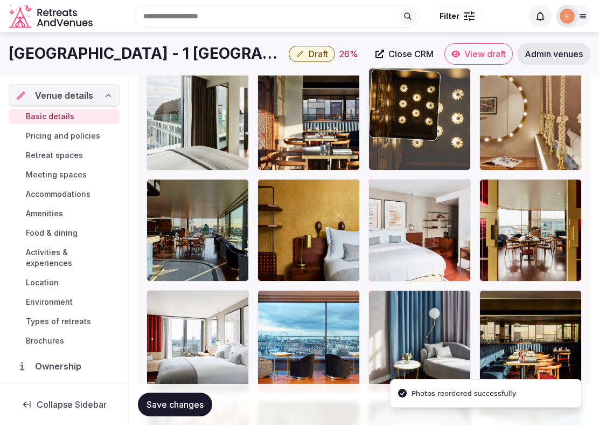
drag, startPoint x: 416, startPoint y: 321, endPoint x: 438, endPoint y: 143, distance: 179.7
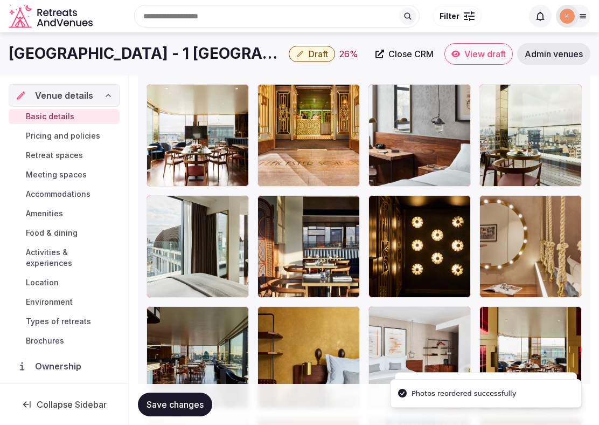
scroll to position [1998, 0]
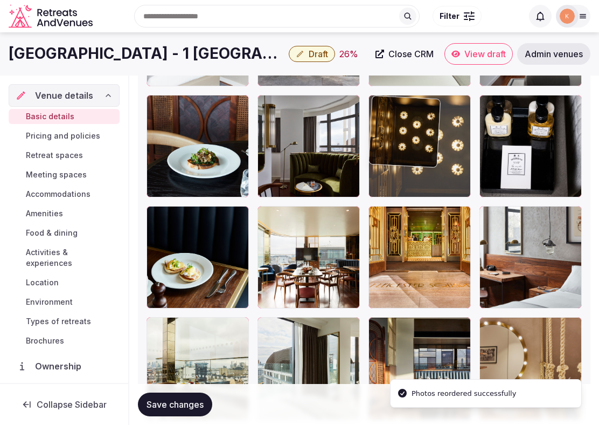
drag, startPoint x: 396, startPoint y: 340, endPoint x: 411, endPoint y: 151, distance: 189.2
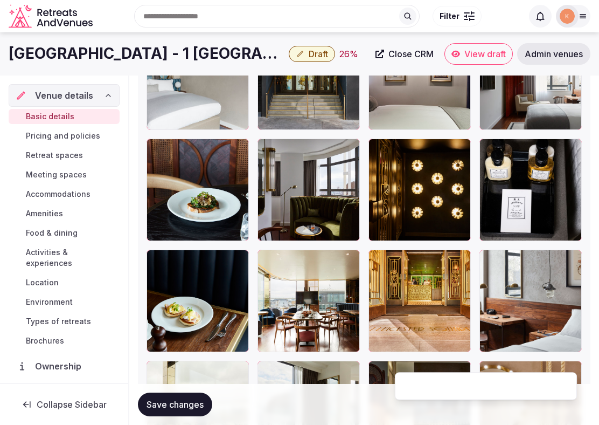
scroll to position [1846, 0]
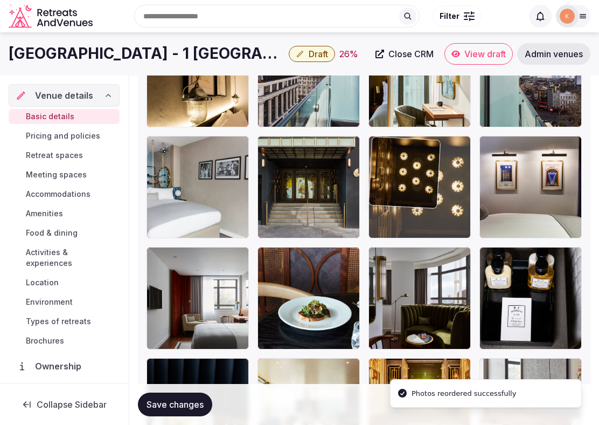
drag, startPoint x: 399, startPoint y: 307, endPoint x: 417, endPoint y: 168, distance: 140.2
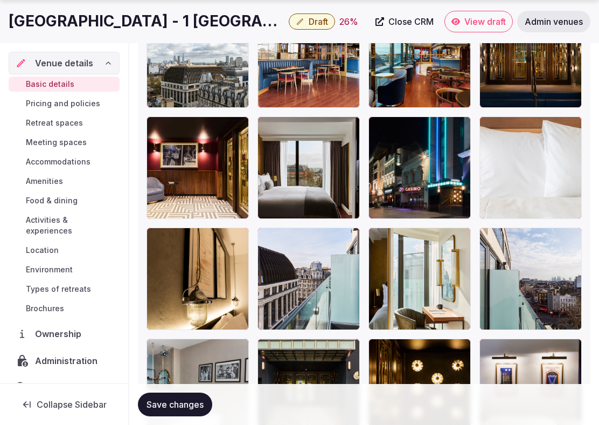
scroll to position [1665, 0]
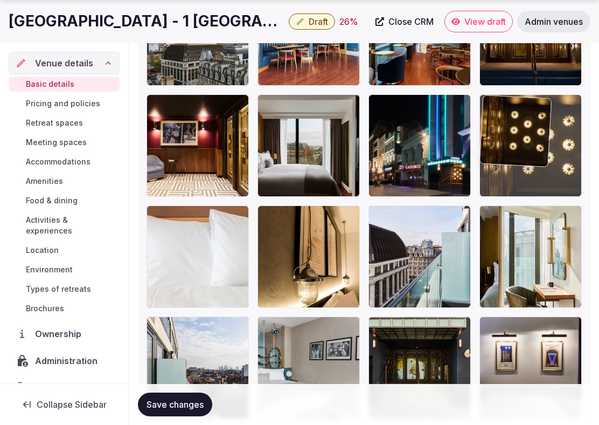
drag, startPoint x: 400, startPoint y: 344, endPoint x: 512, endPoint y: 147, distance: 227.4
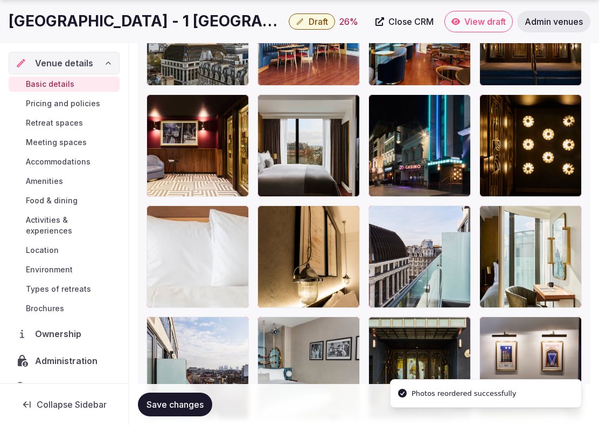
click at [200, 409] on span "Save changes" at bounding box center [175, 404] width 57 height 11
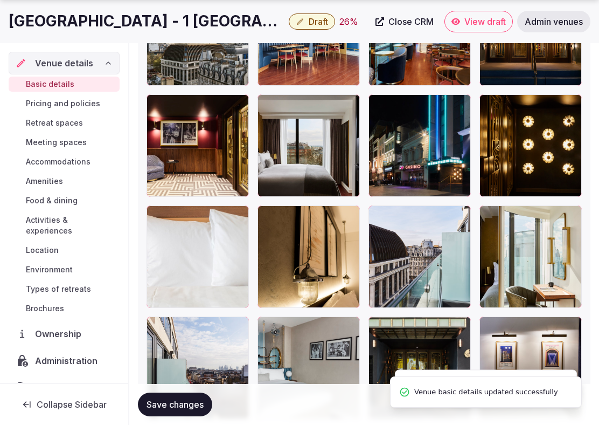
click at [199, 409] on span "Save changes" at bounding box center [175, 404] width 57 height 11
click at [328, 17] on span "Draft" at bounding box center [318, 21] width 19 height 11
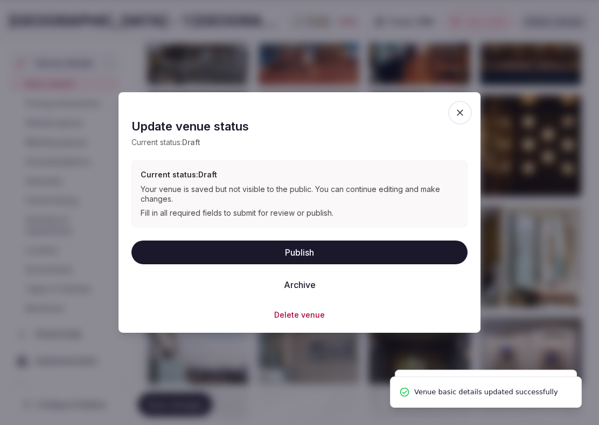
click at [298, 248] on button "Publish" at bounding box center [300, 252] width 336 height 24
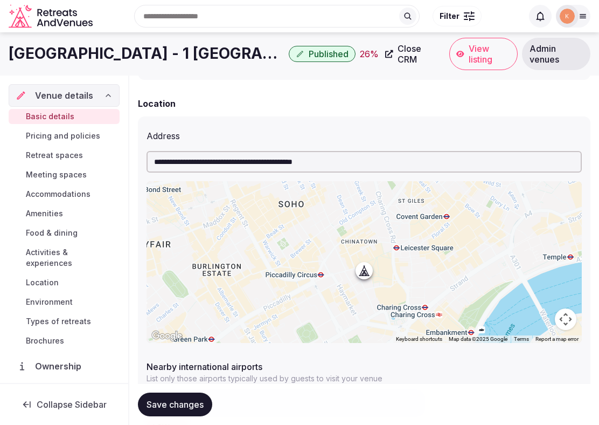
scroll to position [336, 0]
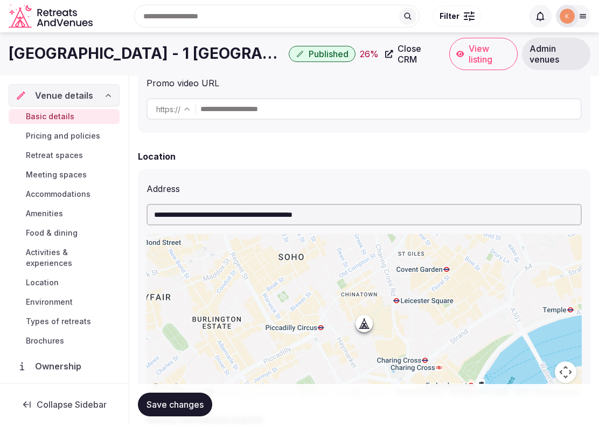
click at [494, 57] on span "View listing" at bounding box center [490, 54] width 42 height 22
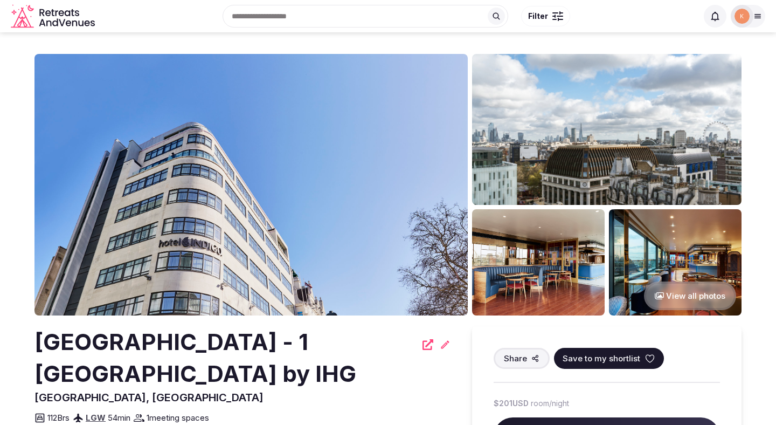
click at [599, 18] on icon at bounding box center [757, 16] width 9 height 9
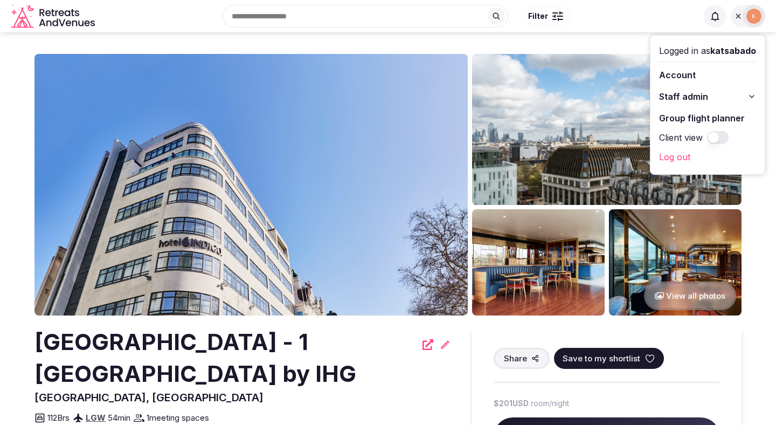
click at [599, 39] on div "Search Popular Destinations Toscana, Italy Riviera Maya, Mexico Indonesia, Bali…" at bounding box center [388, 16] width 755 height 55
click at [599, 14] on icon at bounding box center [738, 16] width 9 height 9
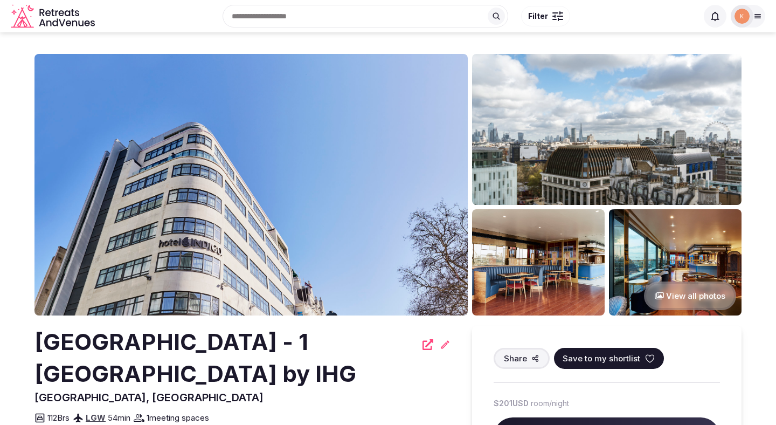
click at [599, 17] on div at bounding box center [742, 16] width 23 height 23
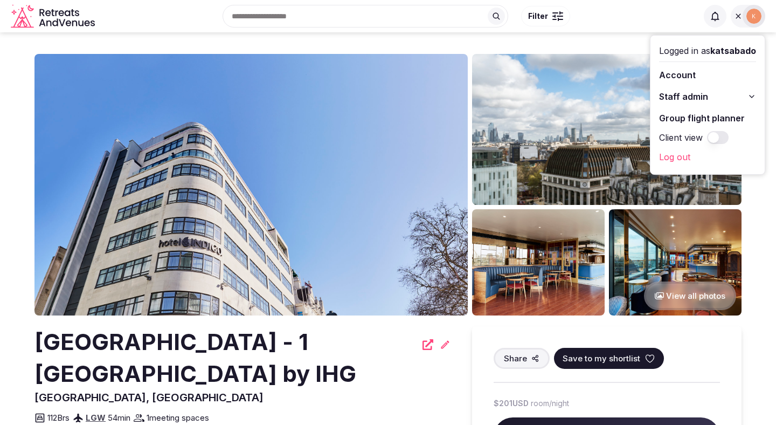
click at [599, 98] on span "Staff admin" at bounding box center [683, 96] width 49 height 13
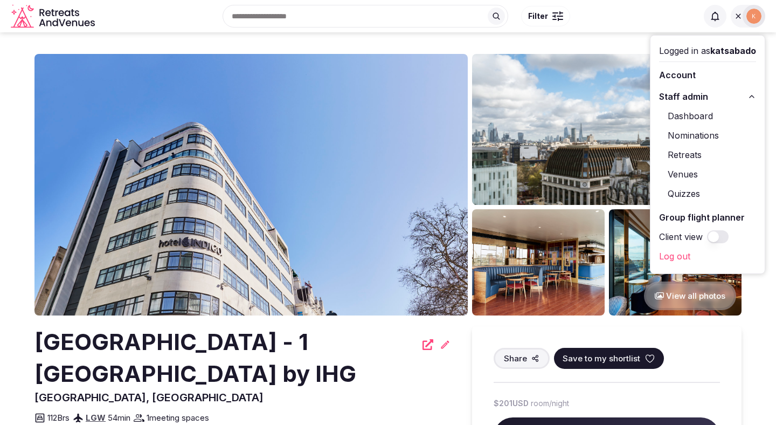
click at [599, 174] on link "Venues" at bounding box center [707, 173] width 97 height 17
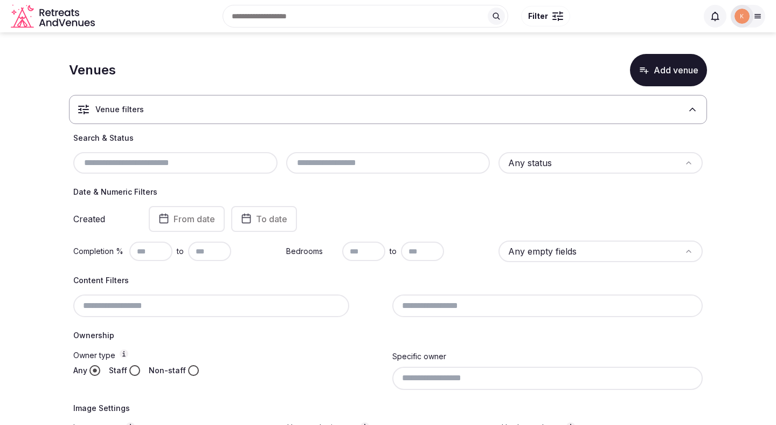
click at [222, 162] on input "text" at bounding box center [176, 162] width 196 height 13
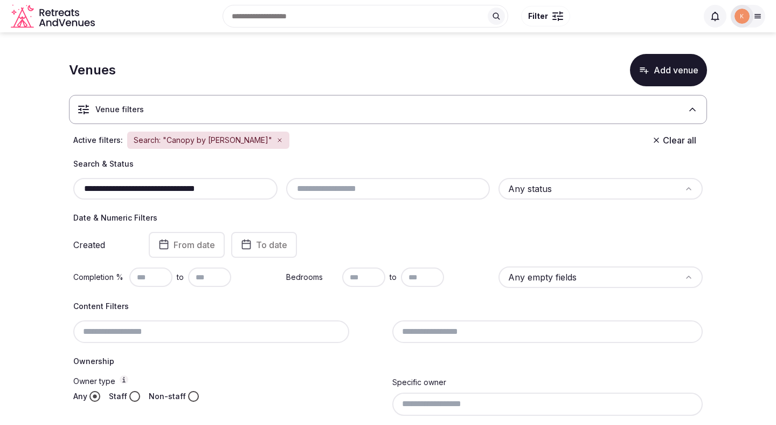
type input "**********"
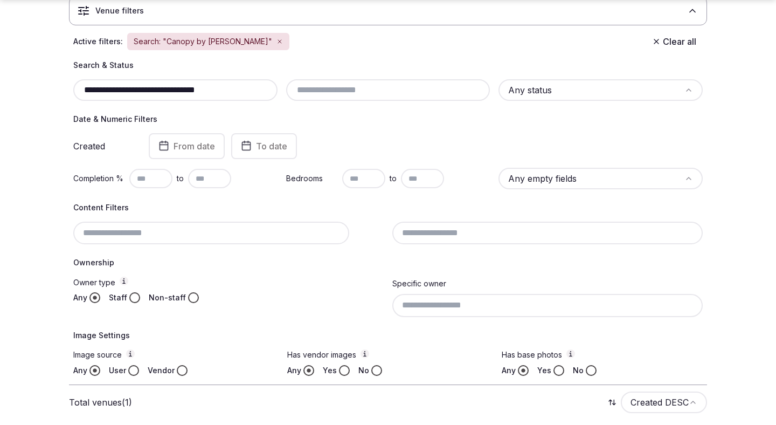
scroll to position [179, 0]
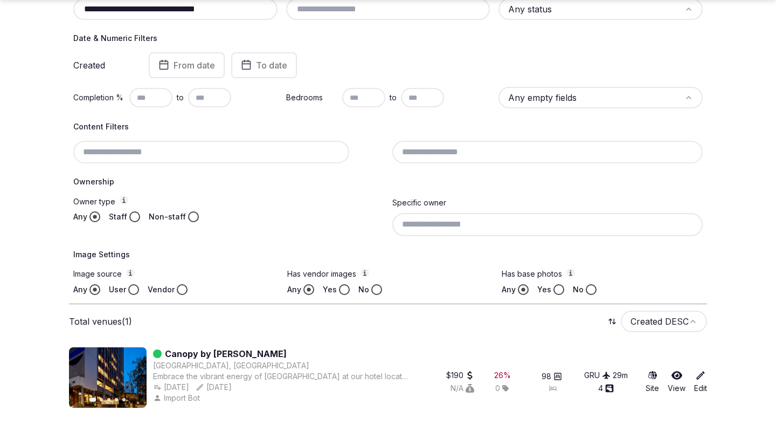
click at [245, 149] on div at bounding box center [228, 152] width 310 height 23
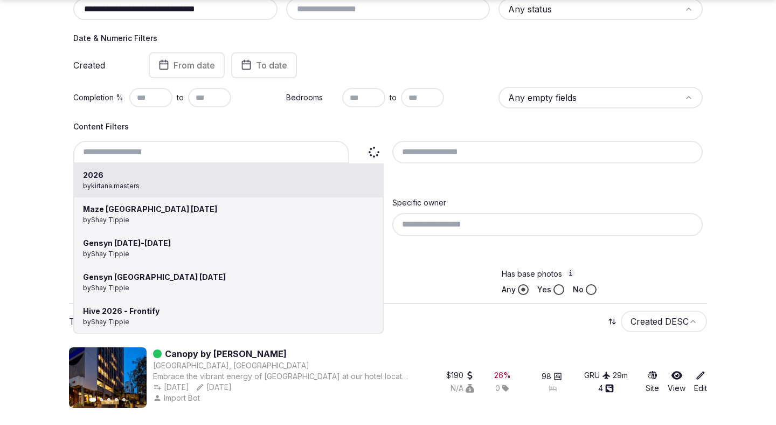
paste input "**********"
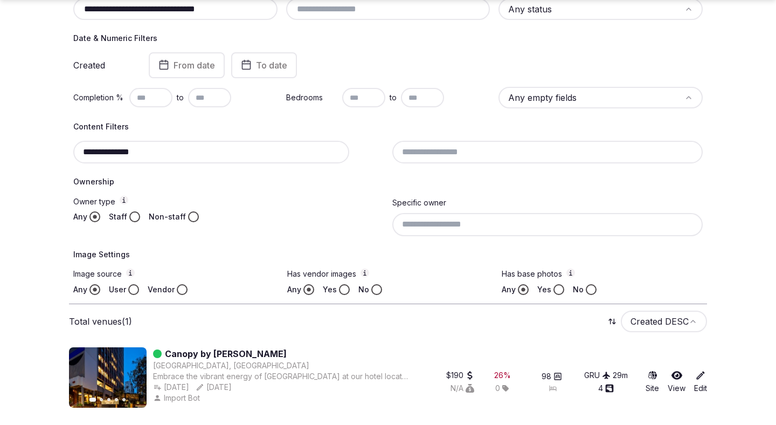
click at [163, 150] on input "**********" at bounding box center [211, 152] width 276 height 23
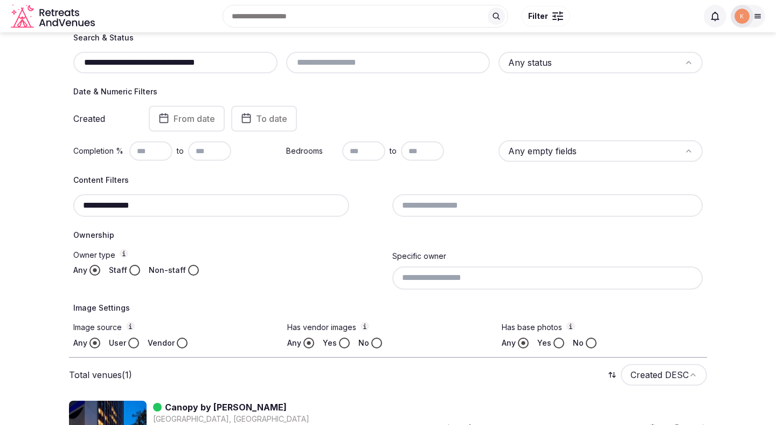
scroll to position [89, 0]
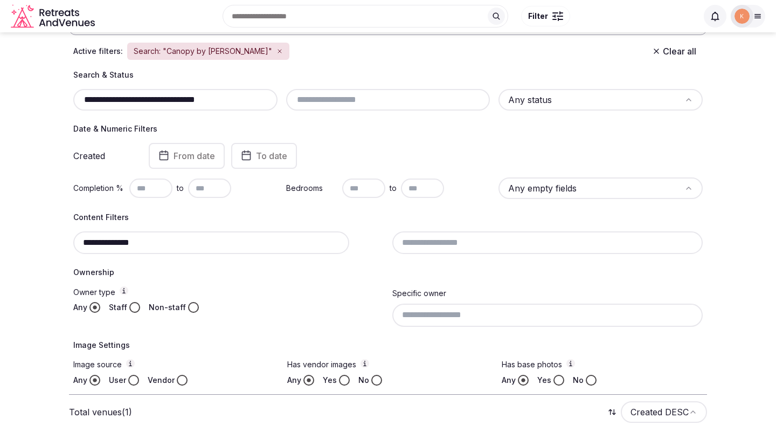
type input "**********"
click at [211, 99] on input "**********" at bounding box center [176, 99] width 196 height 13
paste input "text"
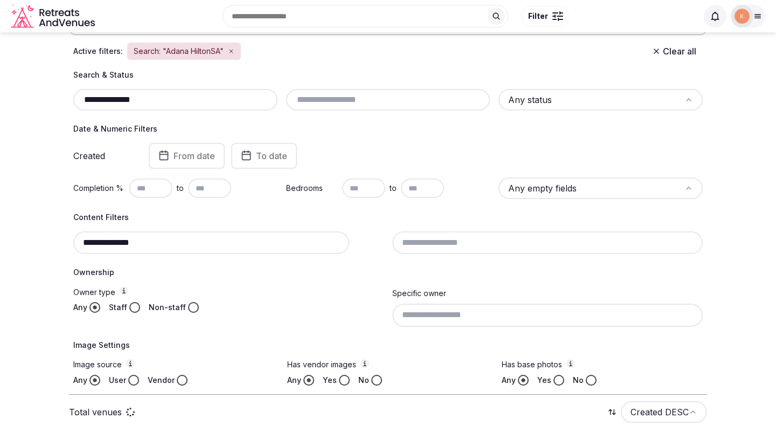
type input "**********"
click at [172, 245] on input "**********" at bounding box center [211, 242] width 276 height 23
click at [33, 247] on section "**********" at bounding box center [388, 229] width 776 height 572
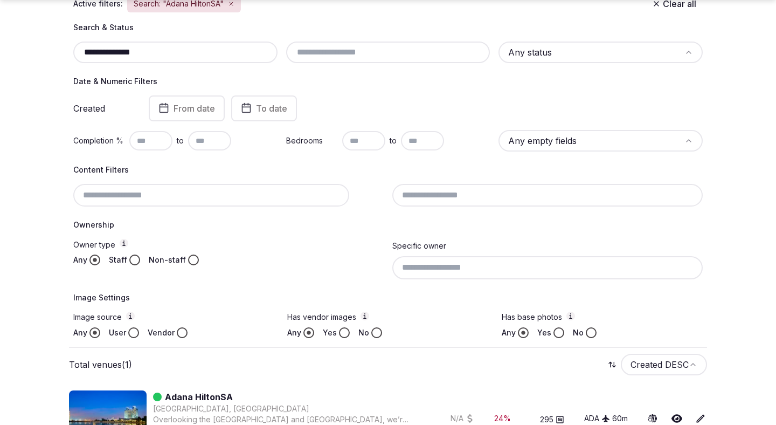
scroll to position [179, 0]
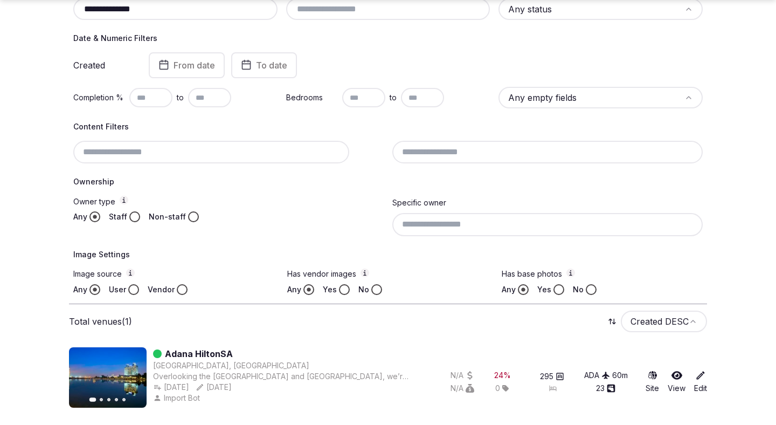
click at [164, 14] on input "**********" at bounding box center [176, 9] width 196 height 13
paste input "**********"
type input "**********"
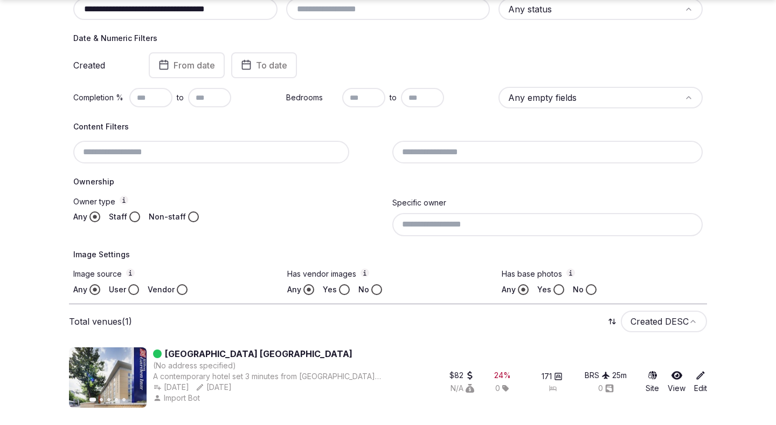
click at [208, 353] on link "Hilton Garden Inn Bristol City Centre" at bounding box center [259, 353] width 188 height 13
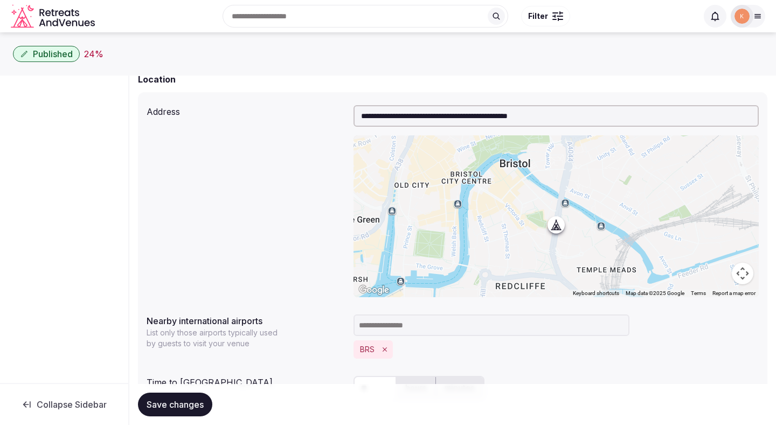
scroll to position [315, 0]
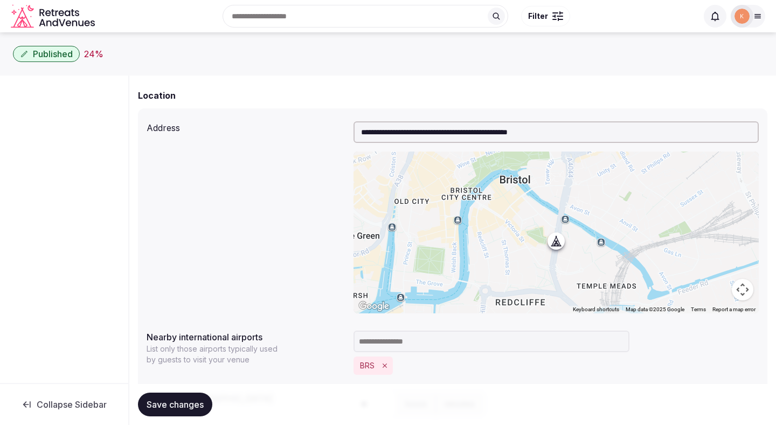
click at [509, 133] on input "**********" at bounding box center [556, 132] width 405 height 22
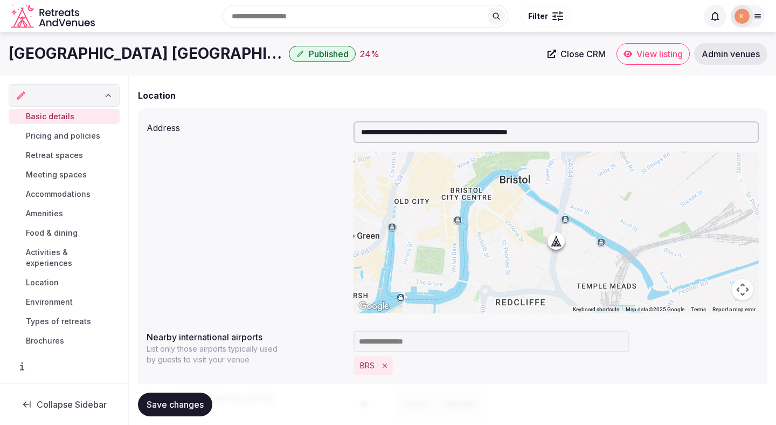
click at [509, 134] on input "**********" at bounding box center [556, 132] width 405 height 22
paste input "text"
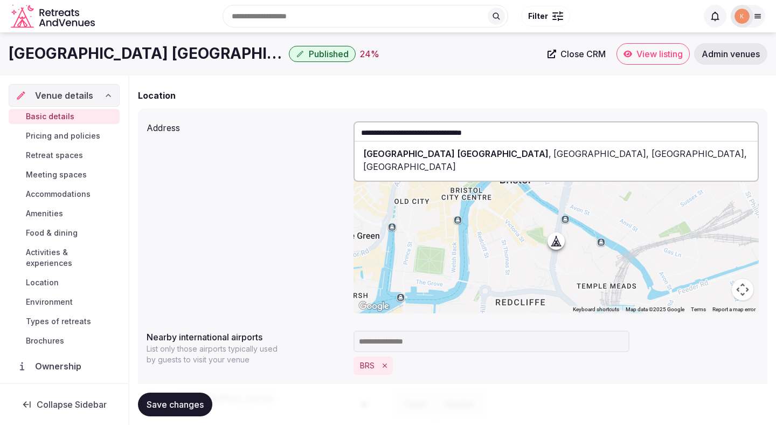
click at [496, 148] on div "Hilton Garden Inn Bristol City Centre , Temple Way, Redcliffe, Bristol, UK" at bounding box center [556, 160] width 403 height 32
type input "**********"
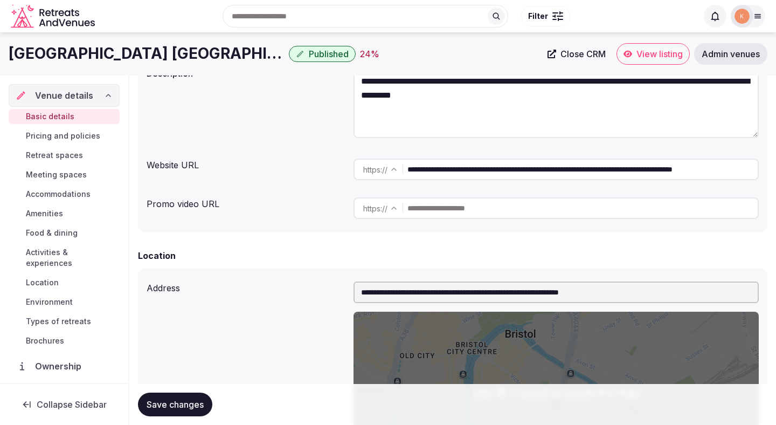
scroll to position [0, 0]
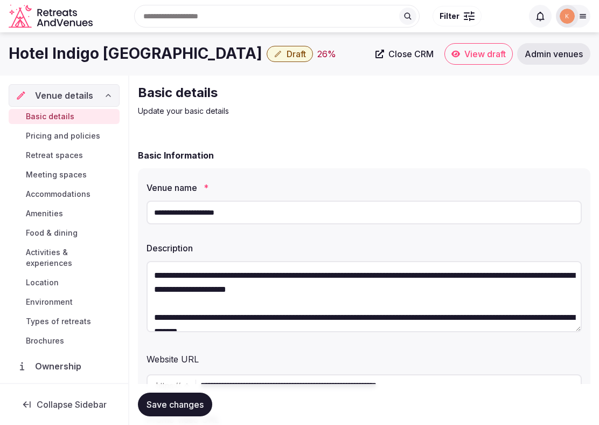
click at [244, 207] on input "**********" at bounding box center [364, 212] width 435 height 24
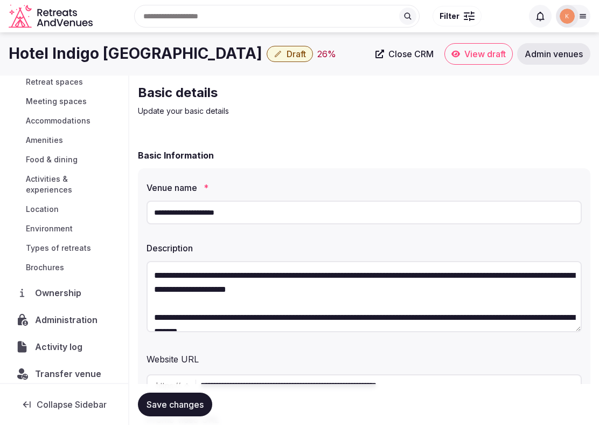
click at [70, 340] on span "Activity log" at bounding box center [61, 346] width 52 height 13
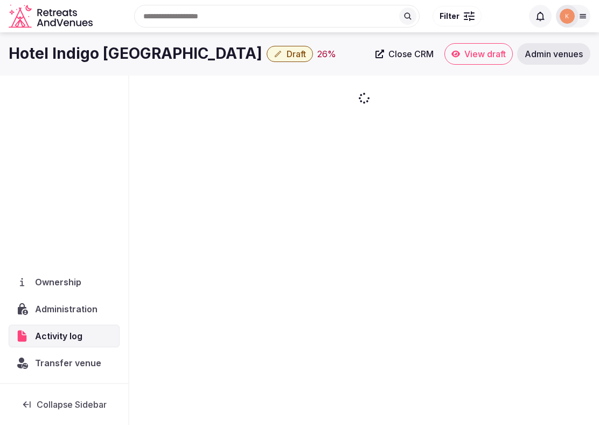
click at [79, 309] on nav "Venue details Basic details Pricing and policies Retreat spaces Meeting spaces …" at bounding box center [64, 193] width 111 height 361
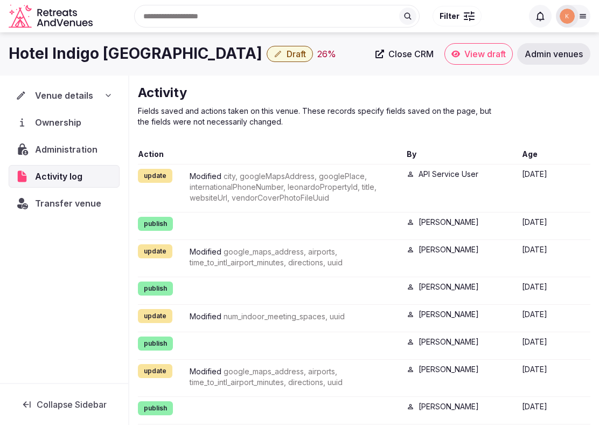
click at [57, 150] on span "Administration" at bounding box center [68, 149] width 66 height 13
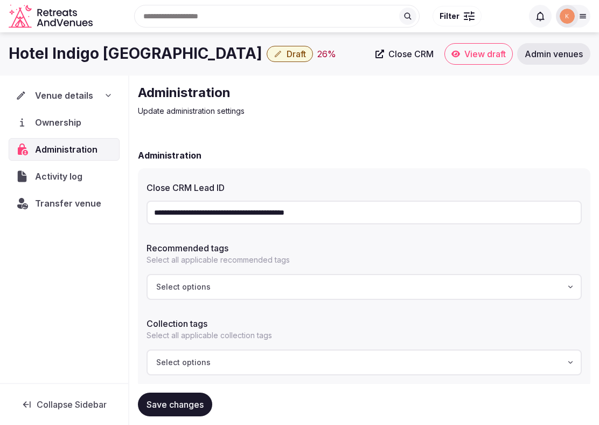
click at [230, 212] on input "**********" at bounding box center [364, 212] width 435 height 24
click at [82, 96] on span "Venue details" at bounding box center [64, 95] width 58 height 13
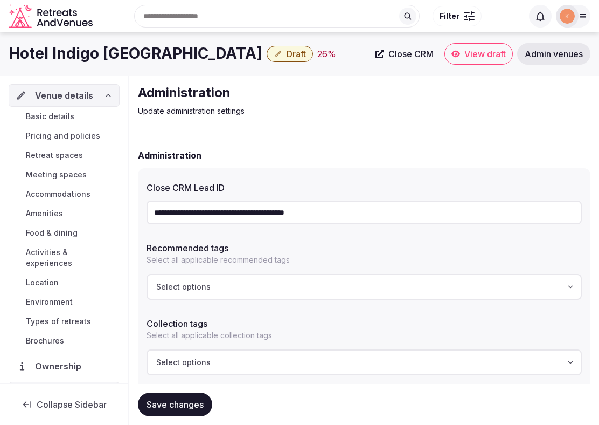
click at [68, 114] on span "Basic details" at bounding box center [50, 116] width 49 height 11
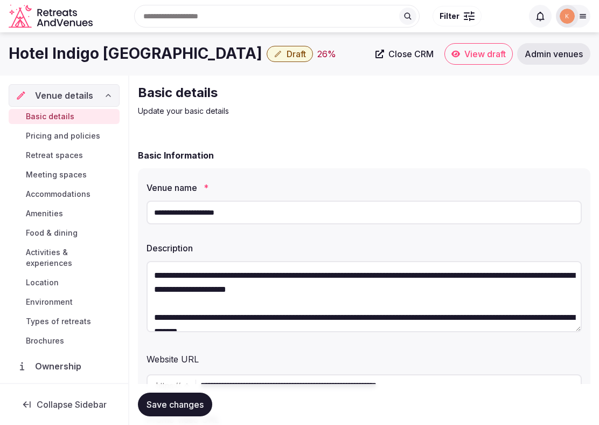
click at [281, 212] on input "**********" at bounding box center [364, 212] width 435 height 24
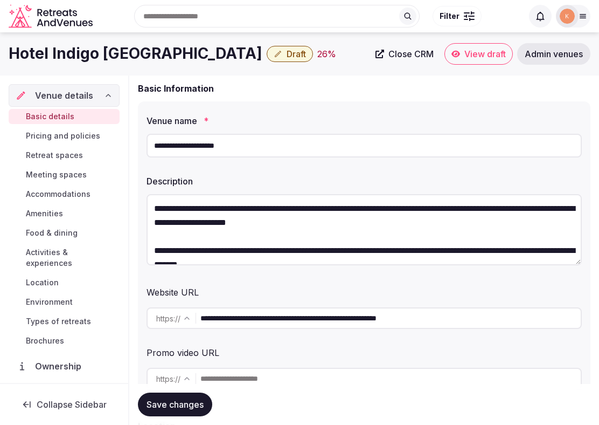
click at [544, 54] on span "Admin venues" at bounding box center [554, 54] width 58 height 11
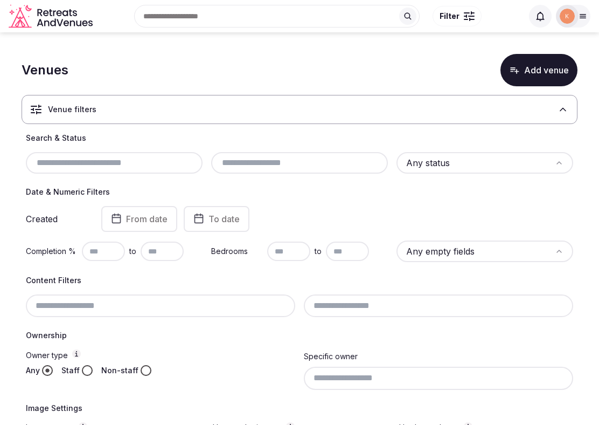
click at [149, 161] on input "text" at bounding box center [114, 162] width 168 height 13
paste input "**********"
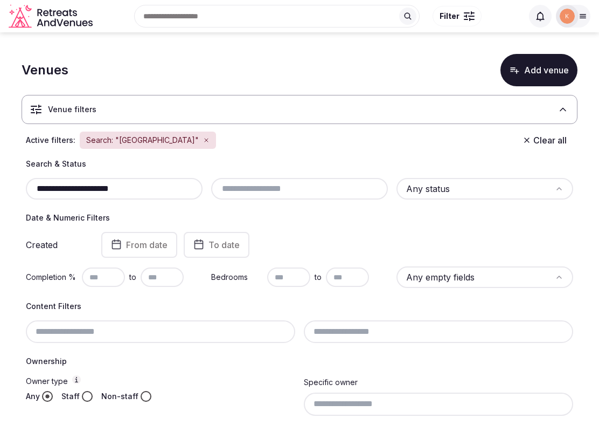
type input "**********"
click at [149, 189] on input "**********" at bounding box center [114, 188] width 168 height 13
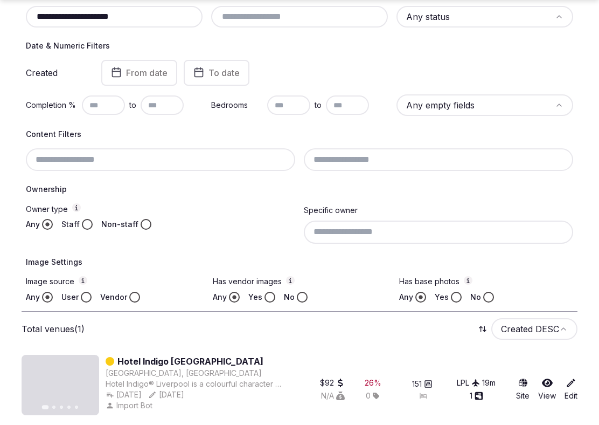
scroll to position [179, 0]
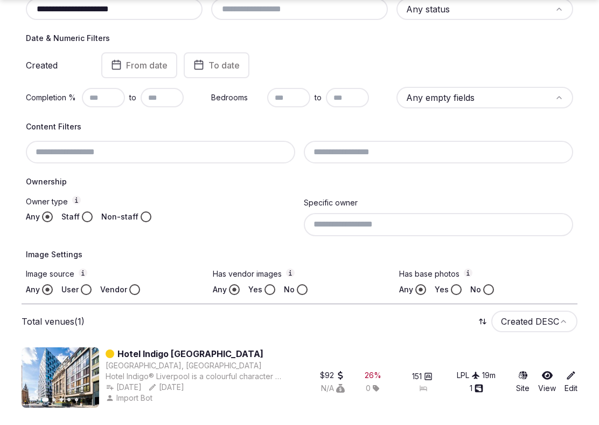
click at [153, 353] on link "Hotel Indigo [GEOGRAPHIC_DATA]" at bounding box center [190, 353] width 146 height 13
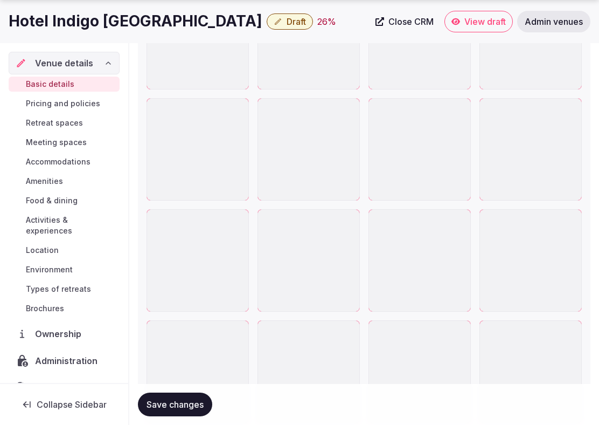
scroll to position [1851, 0]
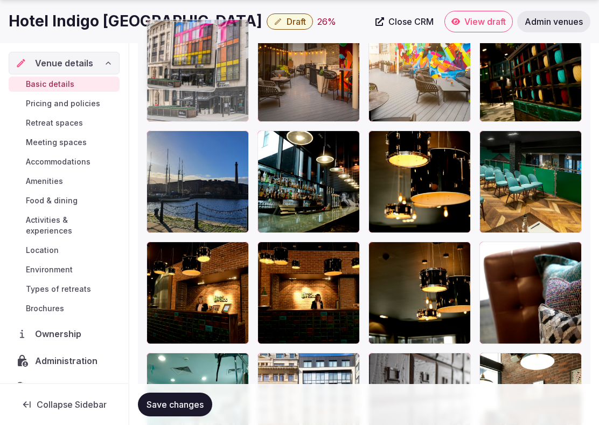
drag, startPoint x: 398, startPoint y: 196, endPoint x: 216, endPoint y: 109, distance: 201.8
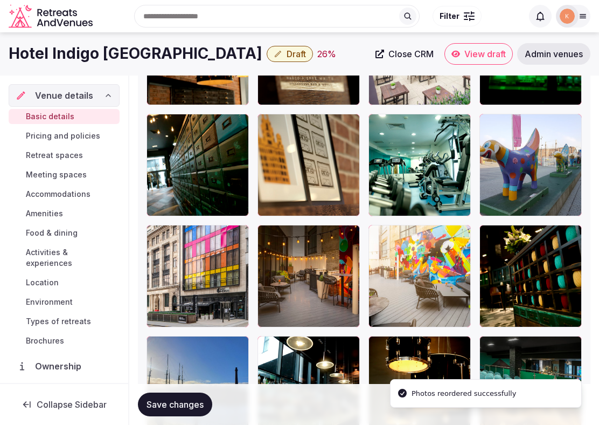
scroll to position [1640, 0]
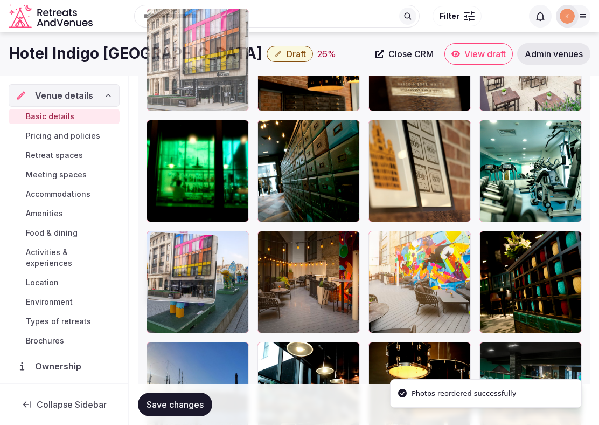
drag, startPoint x: 172, startPoint y: 269, endPoint x: 186, endPoint y: 118, distance: 151.5
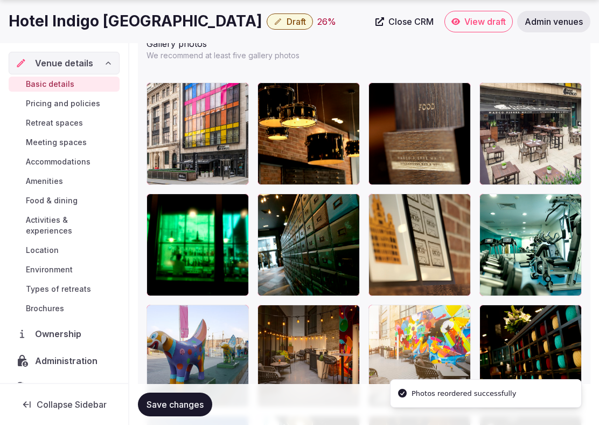
scroll to position [1568, 0]
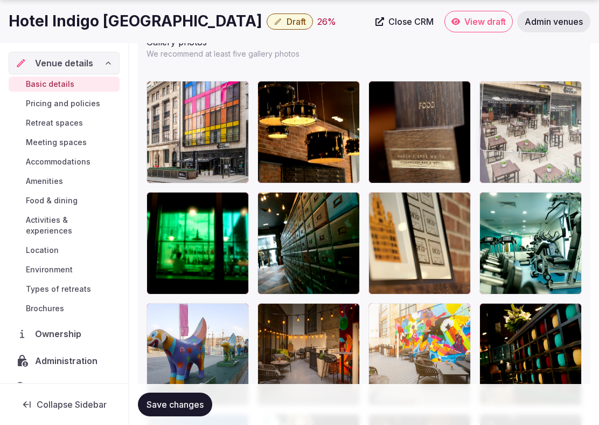
drag, startPoint x: 506, startPoint y: 161, endPoint x: 482, endPoint y: 160, distance: 23.7
click at [482, 160] on body "**********" at bounding box center [299, 13] width 599 height 3163
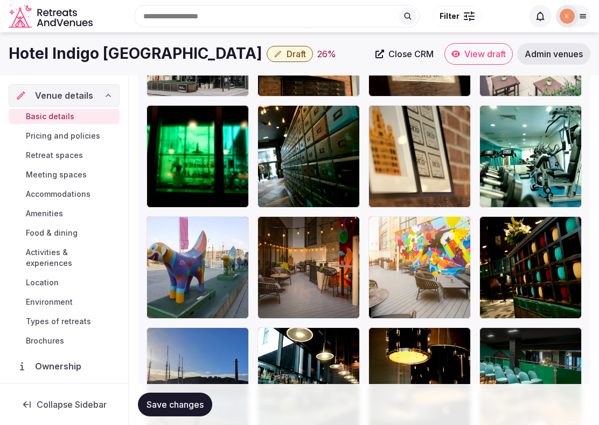
scroll to position [1628, 0]
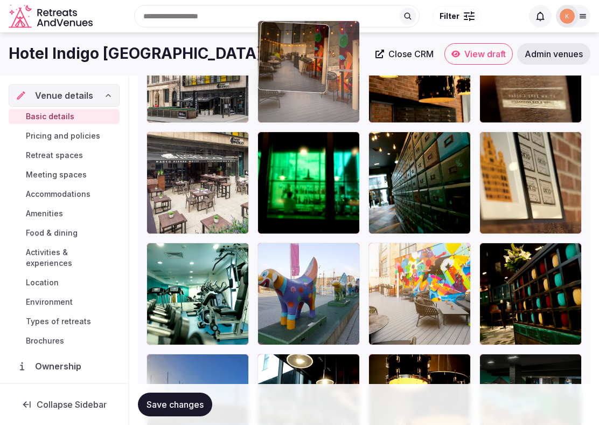
drag, startPoint x: 329, startPoint y: 289, endPoint x: 334, endPoint y: 121, distance: 168.2
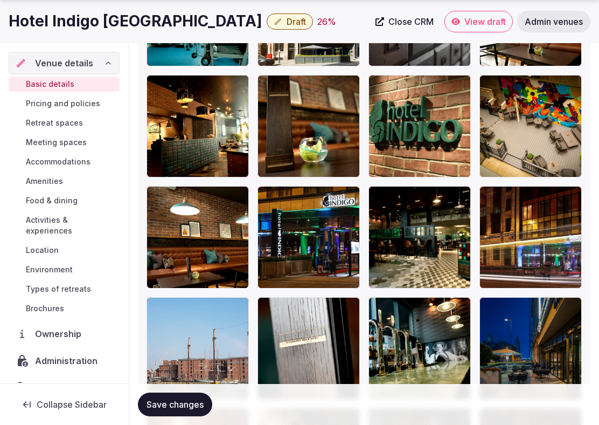
scroll to position [2240, 0]
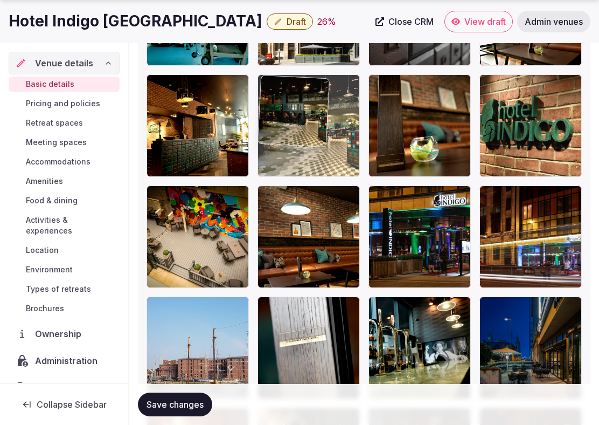
drag, startPoint x: 389, startPoint y: 249, endPoint x: 305, endPoint y: 115, distance: 158.1
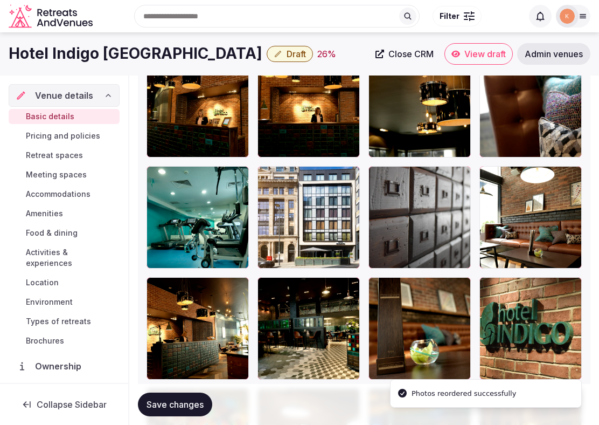
scroll to position [1974, 0]
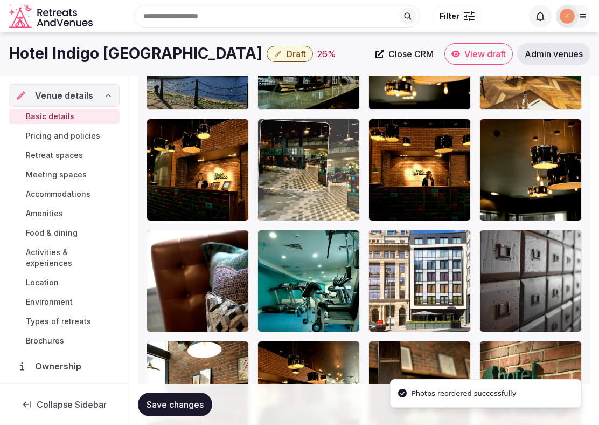
drag, startPoint x: 288, startPoint y: 349, endPoint x: 294, endPoint y: 161, distance: 188.2
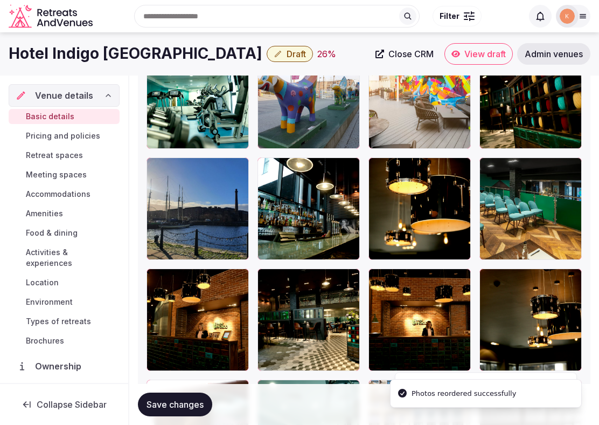
scroll to position [1817, 0]
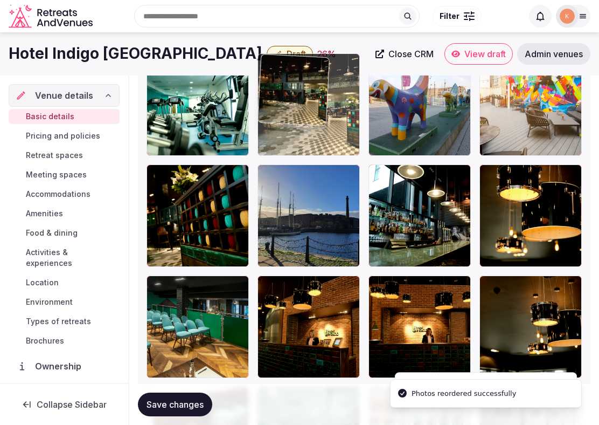
drag, startPoint x: 291, startPoint y: 299, endPoint x: 294, endPoint y: 133, distance: 166.0
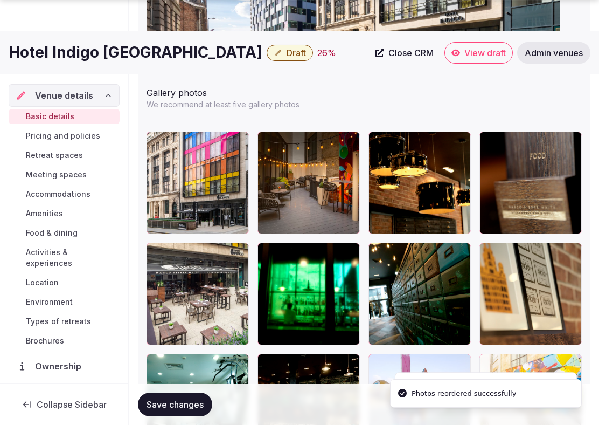
scroll to position [1609, 0]
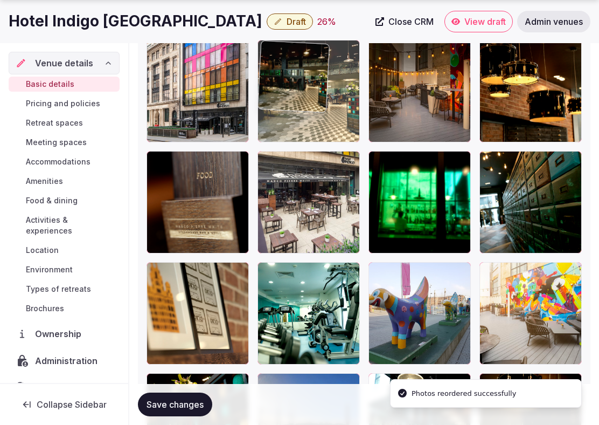
drag, startPoint x: 288, startPoint y: 291, endPoint x: 300, endPoint y: 116, distance: 175.6
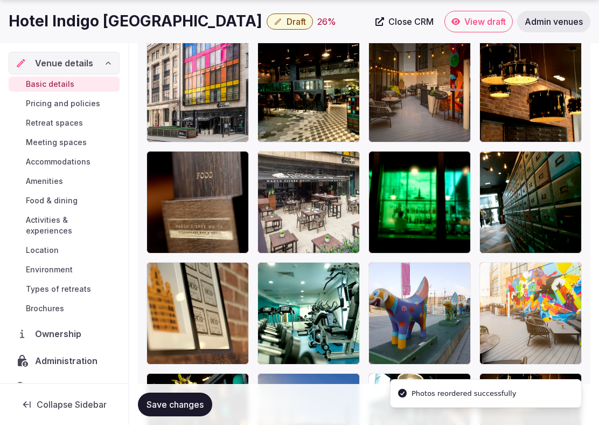
click at [178, 407] on span "Save changes" at bounding box center [175, 404] width 57 height 11
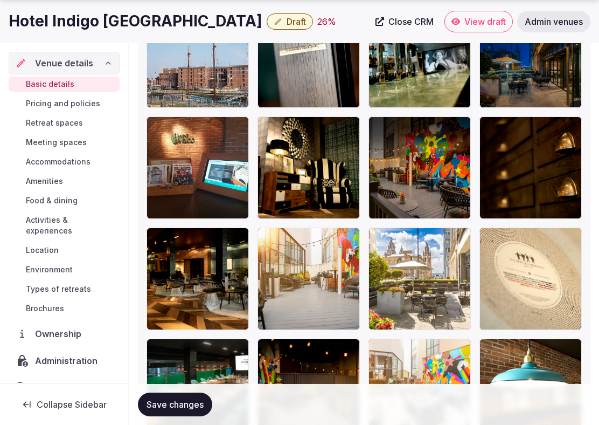
scroll to position [2533, 0]
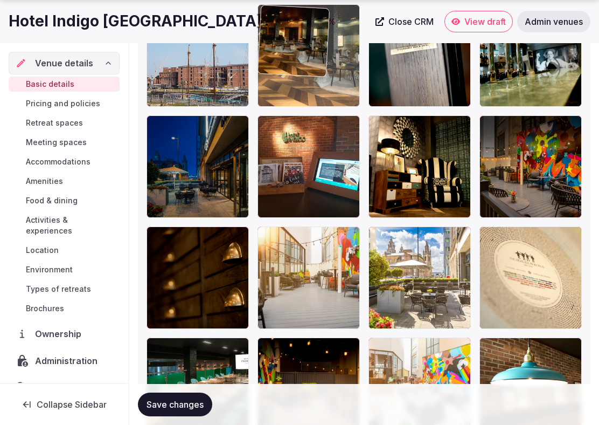
drag, startPoint x: 222, startPoint y: 282, endPoint x: 362, endPoint y: 100, distance: 229.8
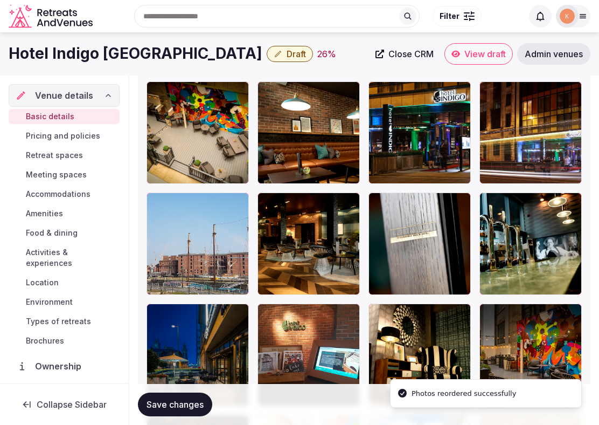
scroll to position [2277, 0]
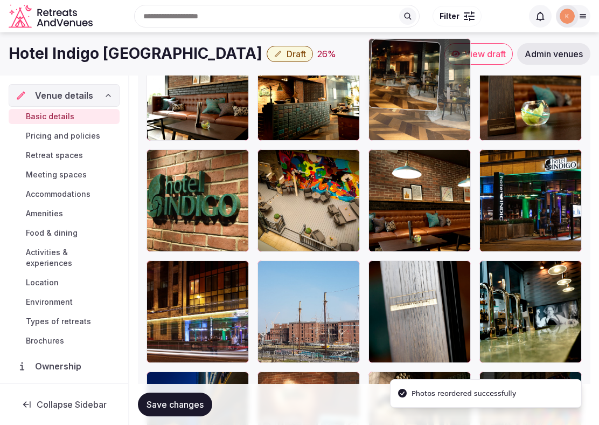
drag, startPoint x: 285, startPoint y: 275, endPoint x: 383, endPoint y: 115, distance: 187.6
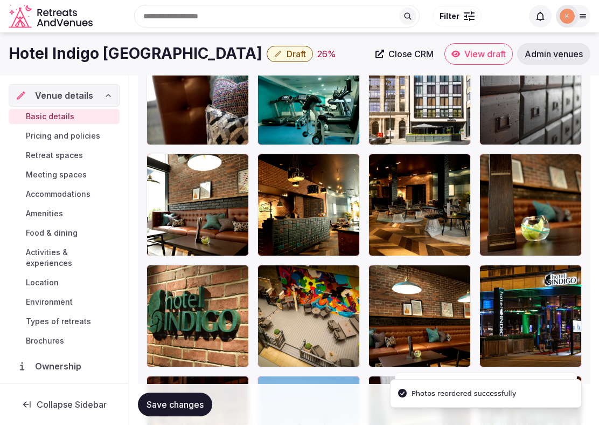
scroll to position [2153, 0]
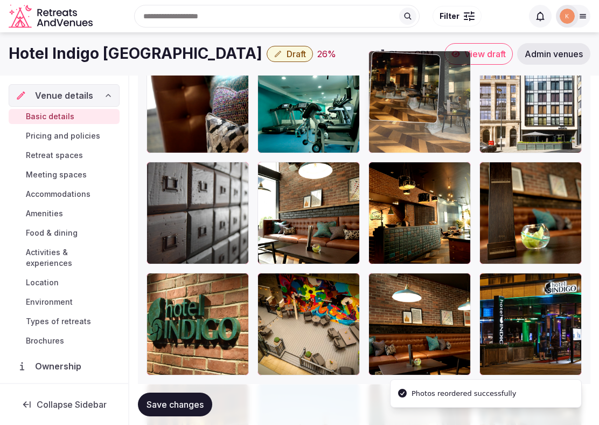
drag, startPoint x: 389, startPoint y: 223, endPoint x: 400, endPoint y: 132, distance: 92.4
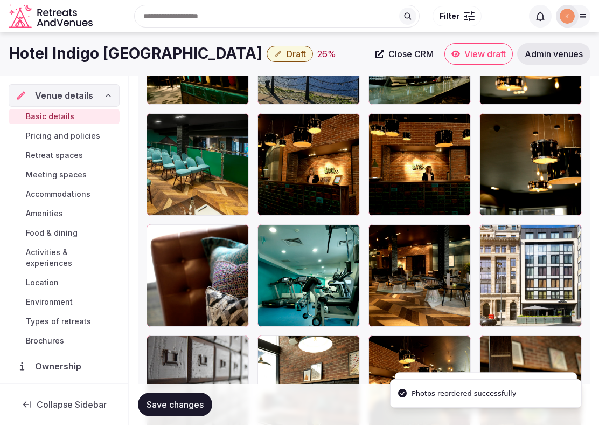
scroll to position [1908, 0]
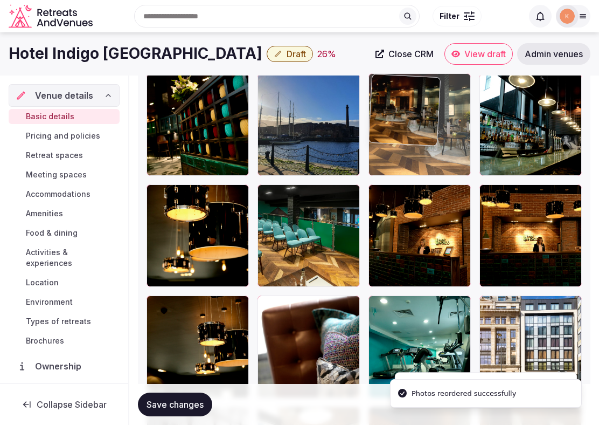
drag, startPoint x: 375, startPoint y: 318, endPoint x: 394, endPoint y: 137, distance: 181.6
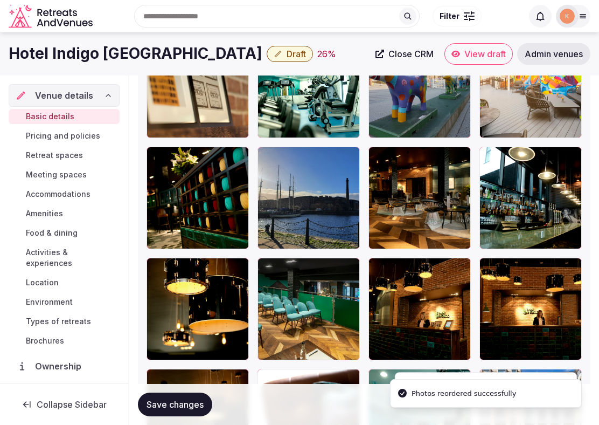
scroll to position [1788, 0]
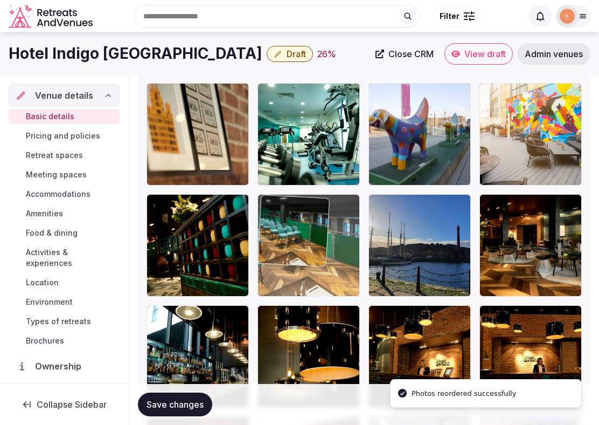
drag, startPoint x: 314, startPoint y: 337, endPoint x: 326, endPoint y: 264, distance: 74.8
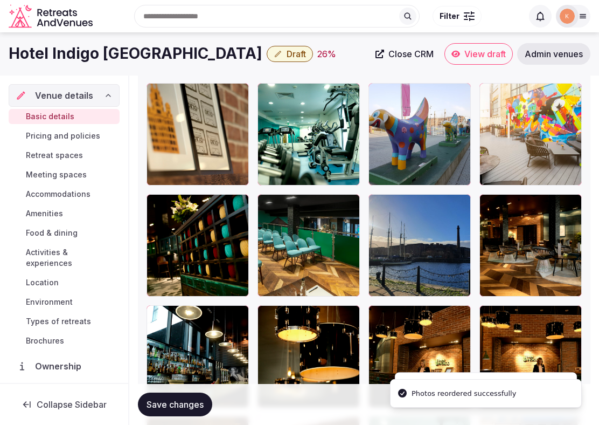
click at [414, 257] on div at bounding box center [420, 245] width 102 height 102
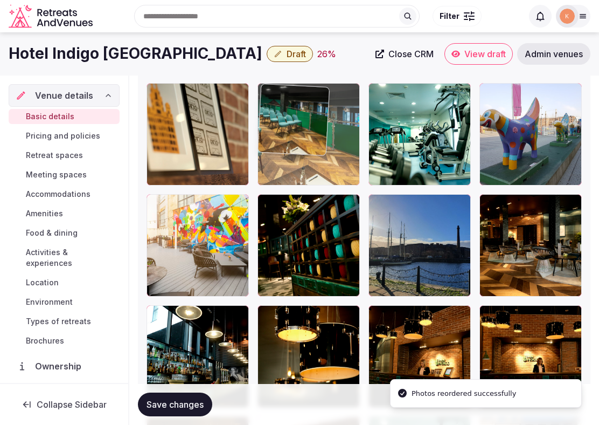
drag, startPoint x: 308, startPoint y: 261, endPoint x: 319, endPoint y: 163, distance: 98.1
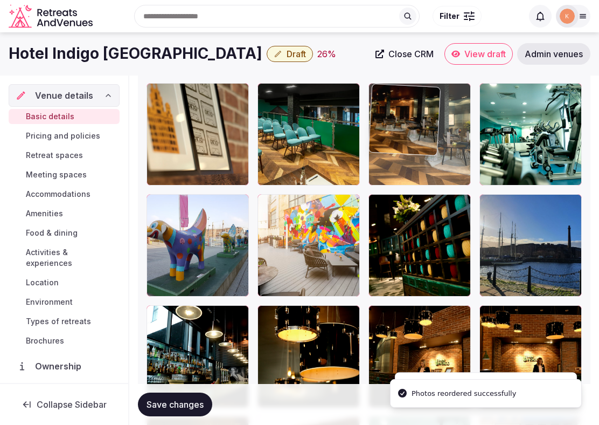
drag, startPoint x: 508, startPoint y: 259, endPoint x: 402, endPoint y: 140, distance: 158.8
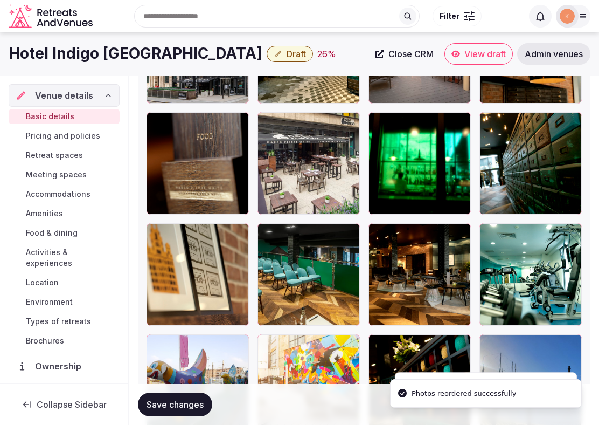
scroll to position [1615, 0]
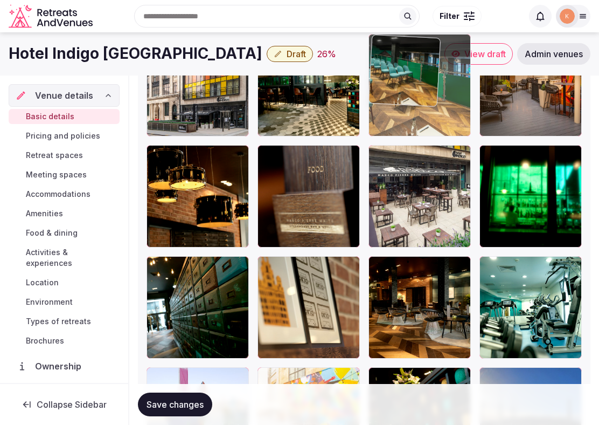
drag, startPoint x: 312, startPoint y: 290, endPoint x: 438, endPoint y: 132, distance: 202.9
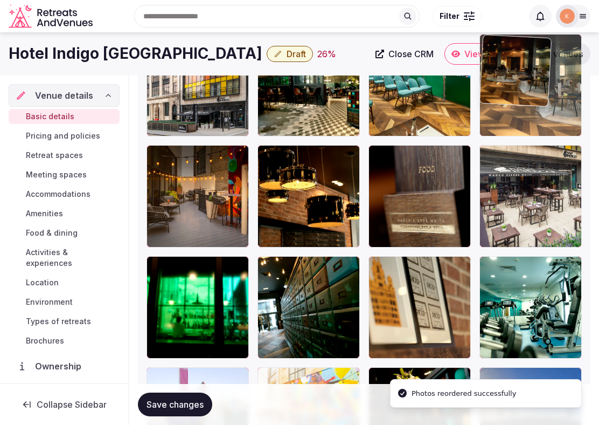
drag, startPoint x: 419, startPoint y: 285, endPoint x: 499, endPoint y: 106, distance: 195.9
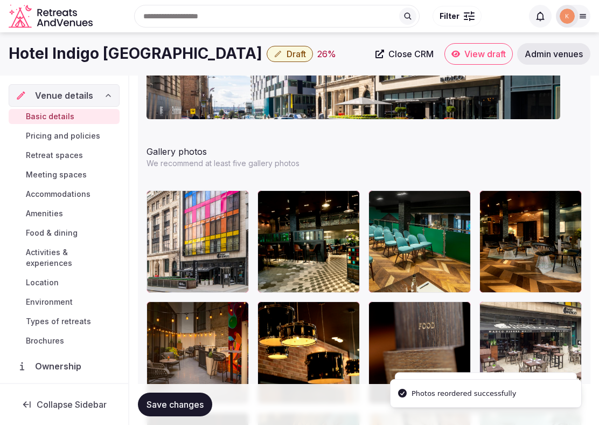
scroll to position [1455, 0]
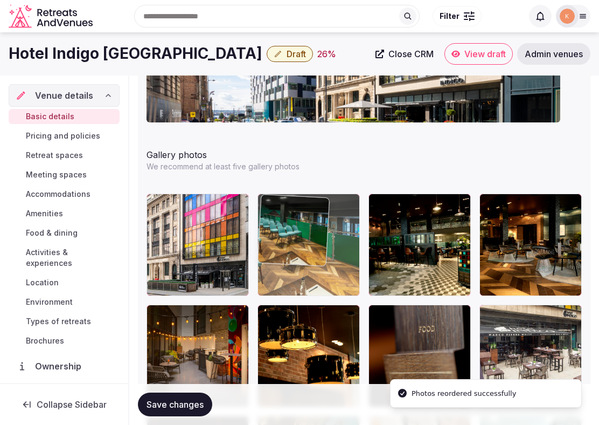
drag, startPoint x: 423, startPoint y: 212, endPoint x: 337, endPoint y: 214, distance: 85.7
click at [337, 214] on body "**********" at bounding box center [299, 126] width 599 height 3163
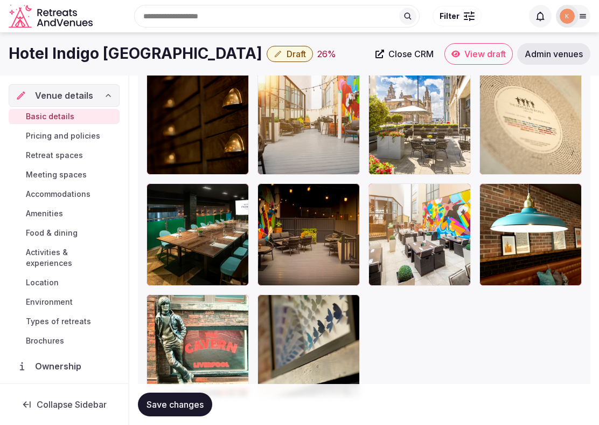
scroll to position [2664, 0]
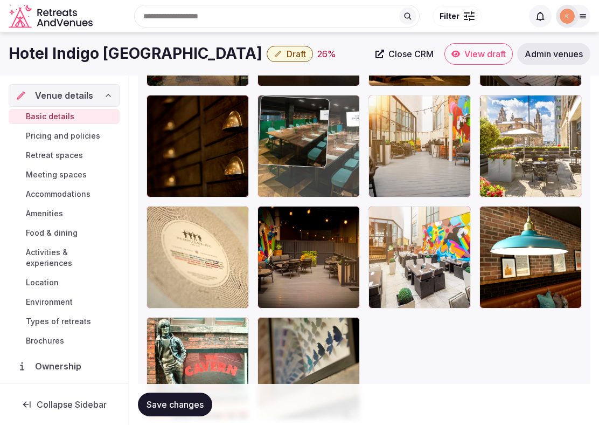
drag, startPoint x: 210, startPoint y: 276, endPoint x: 314, endPoint y: 137, distance: 173.7
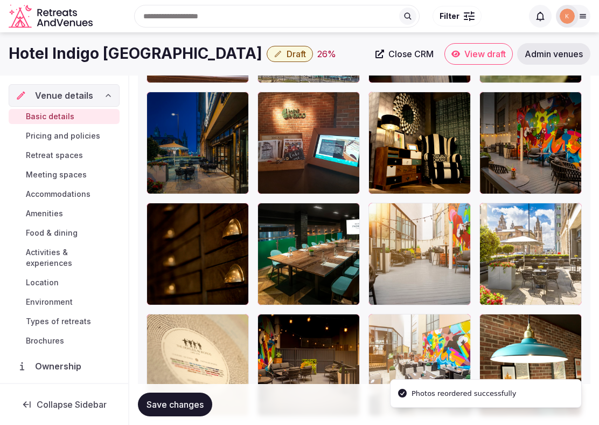
scroll to position [2555, 0]
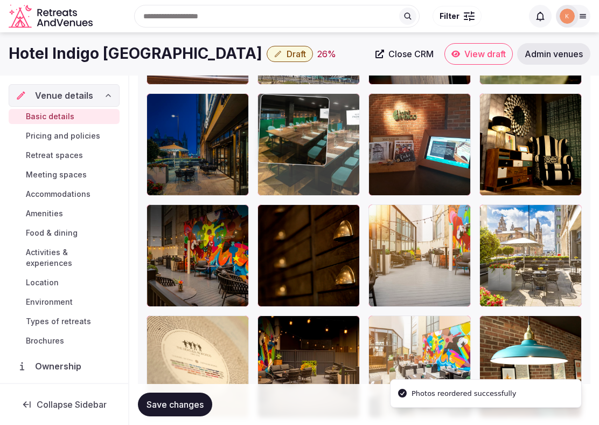
drag, startPoint x: 295, startPoint y: 245, endPoint x: 306, endPoint y: 117, distance: 127.6
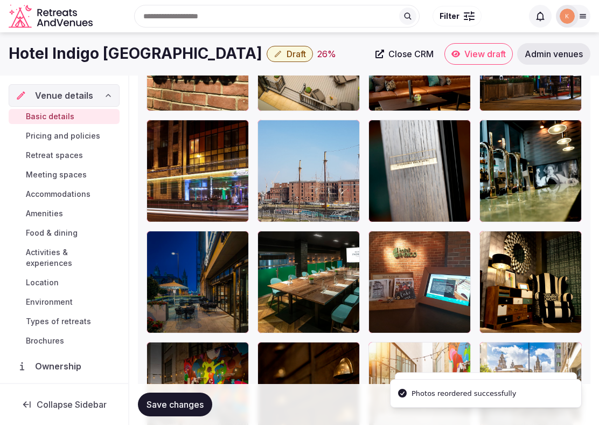
scroll to position [2379, 0]
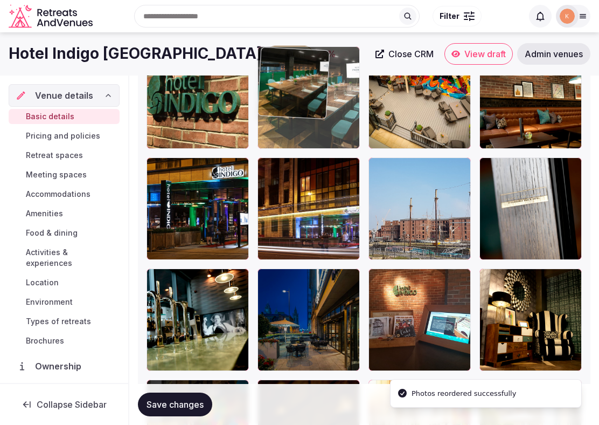
drag, startPoint x: 278, startPoint y: 306, endPoint x: 294, endPoint y: 139, distance: 167.9
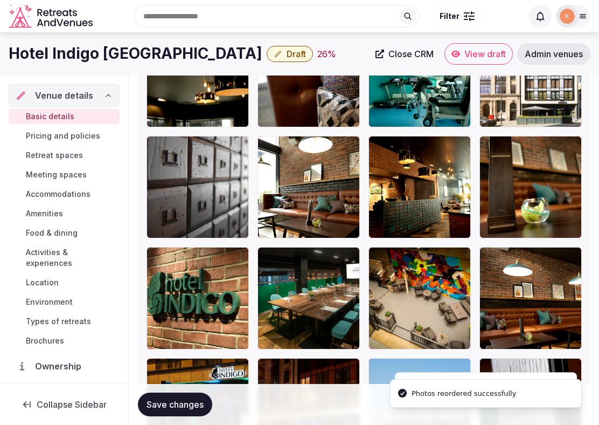
scroll to position [2172, 0]
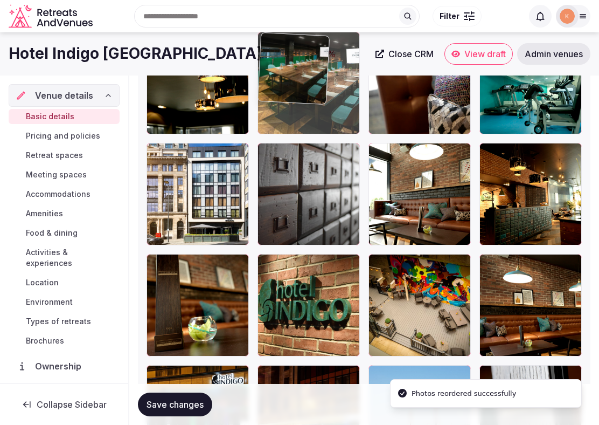
drag, startPoint x: 294, startPoint y: 289, endPoint x: 319, endPoint y: 123, distance: 167.3
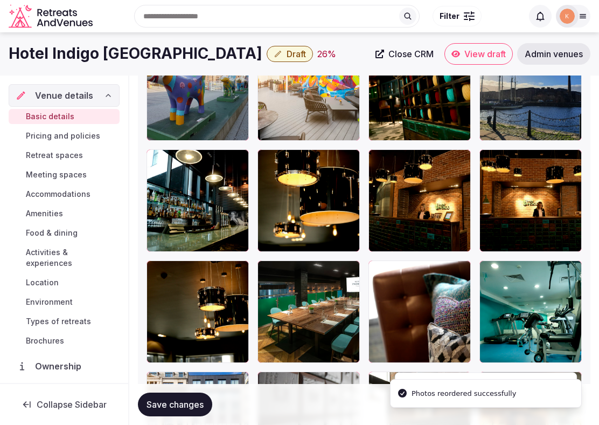
scroll to position [1915, 0]
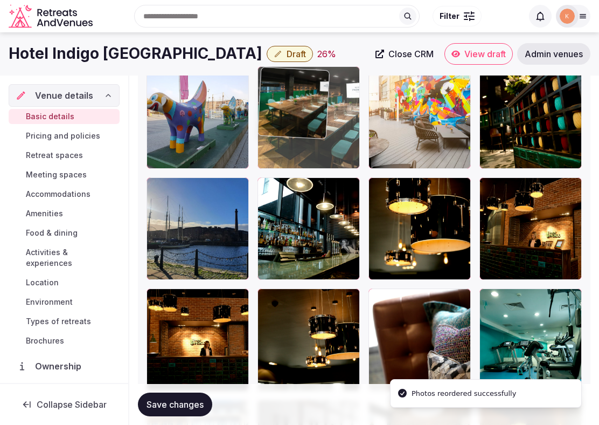
drag, startPoint x: 299, startPoint y: 334, endPoint x: 327, endPoint y: 134, distance: 201.9
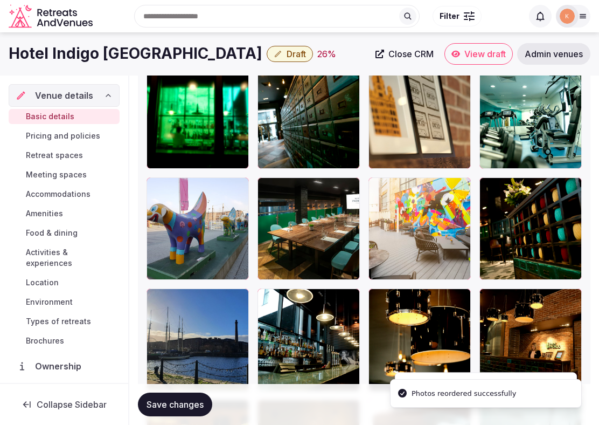
scroll to position [1773, 0]
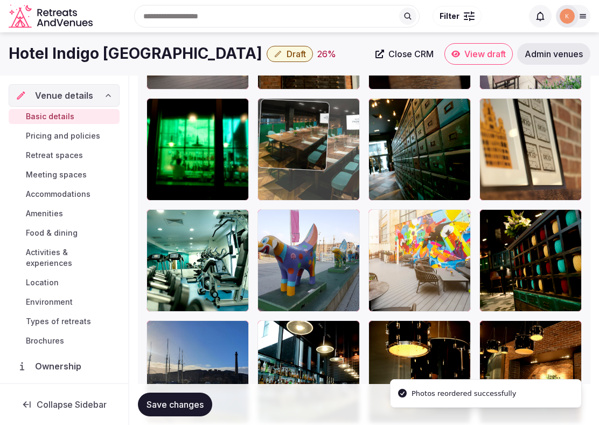
drag, startPoint x: 307, startPoint y: 248, endPoint x: 316, endPoint y: 118, distance: 130.2
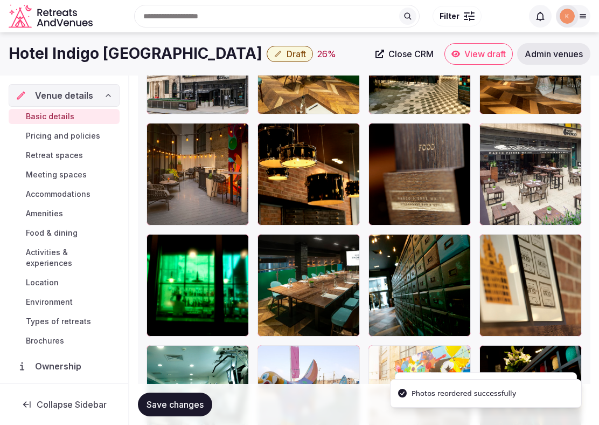
scroll to position [1610, 0]
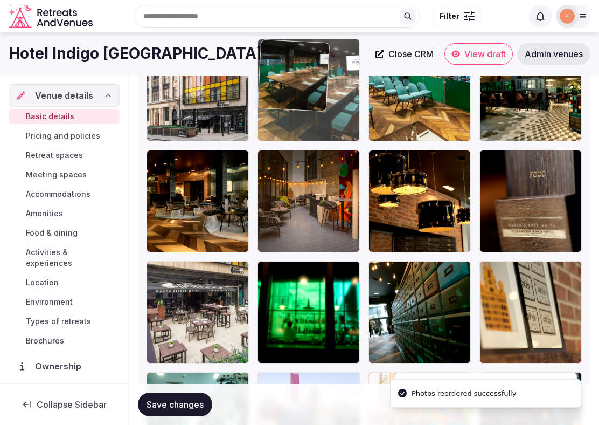
drag, startPoint x: 295, startPoint y: 286, endPoint x: 314, endPoint y: 87, distance: 199.8
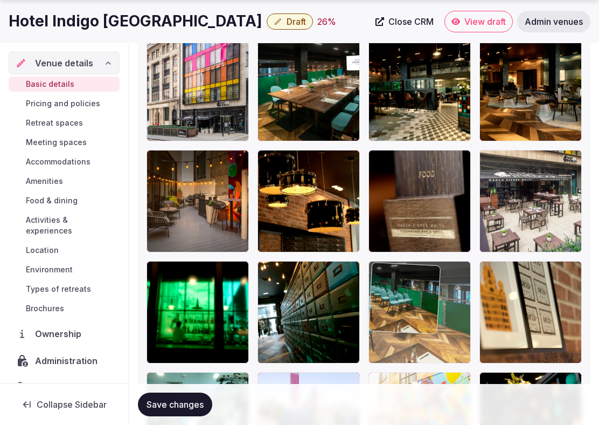
drag, startPoint x: 387, startPoint y: 151, endPoint x: 390, endPoint y: 332, distance: 180.6
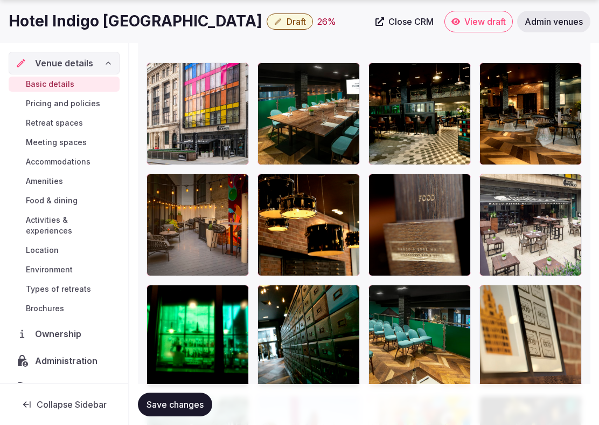
scroll to position [1592, 0]
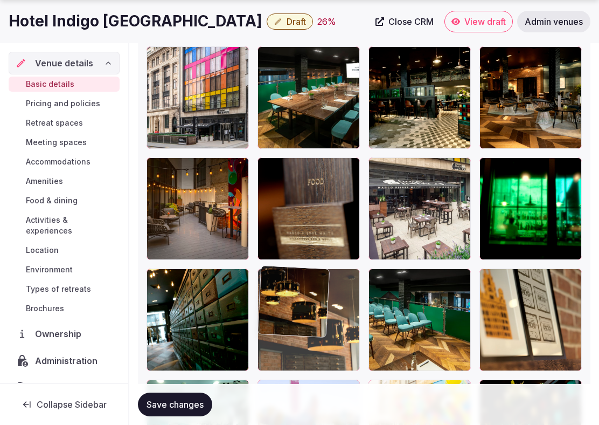
drag, startPoint x: 324, startPoint y: 247, endPoint x: 322, endPoint y: 348, distance: 101.3
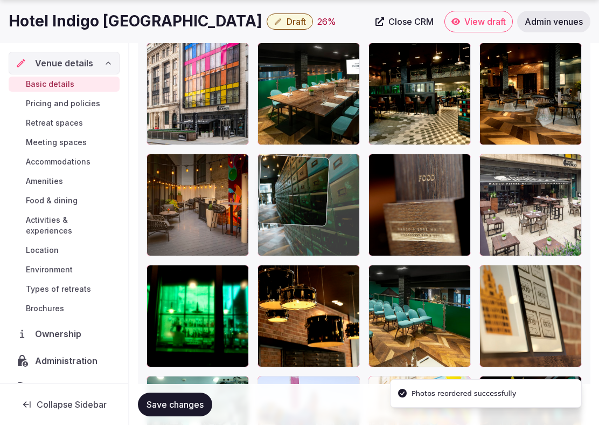
drag, startPoint x: 240, startPoint y: 311, endPoint x: 326, endPoint y: 242, distance: 110.0
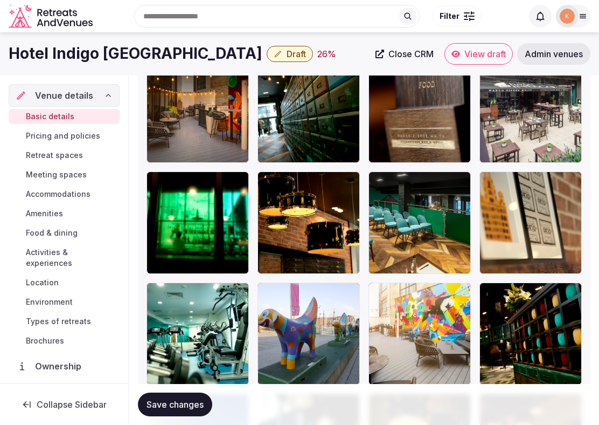
scroll to position [1699, 0]
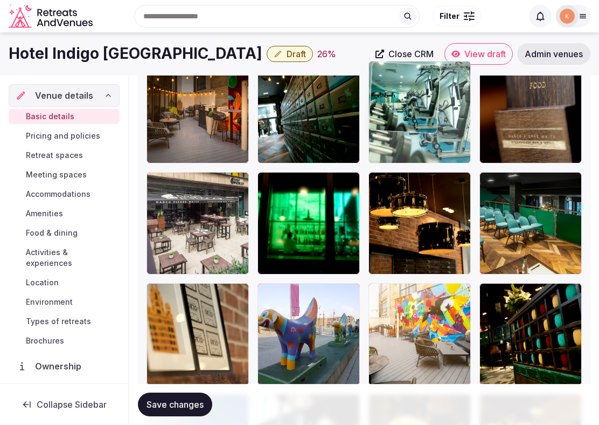
drag, startPoint x: 220, startPoint y: 336, endPoint x: 473, endPoint y: 137, distance: 322.0
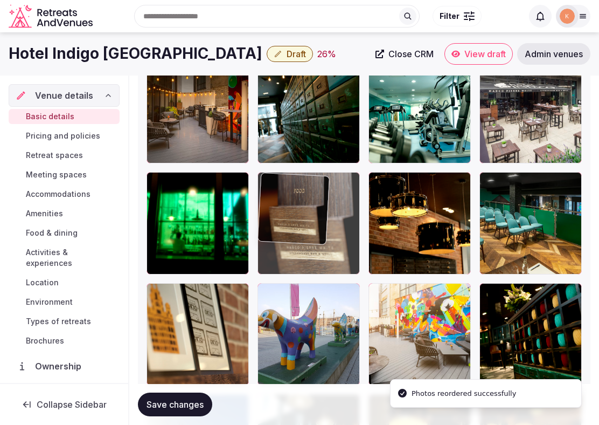
drag, startPoint x: 511, startPoint y: 121, endPoint x: 257, endPoint y: 227, distance: 275.9
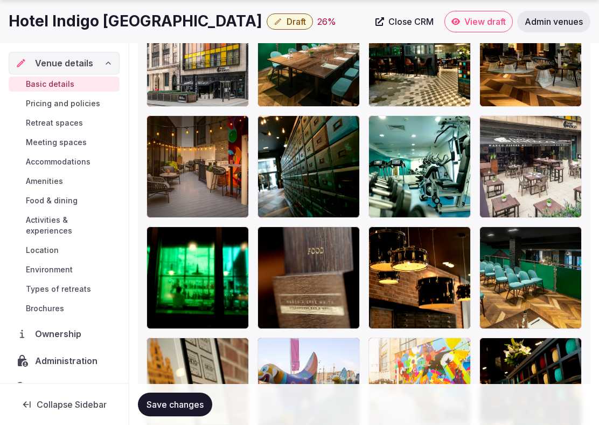
scroll to position [1731, 0]
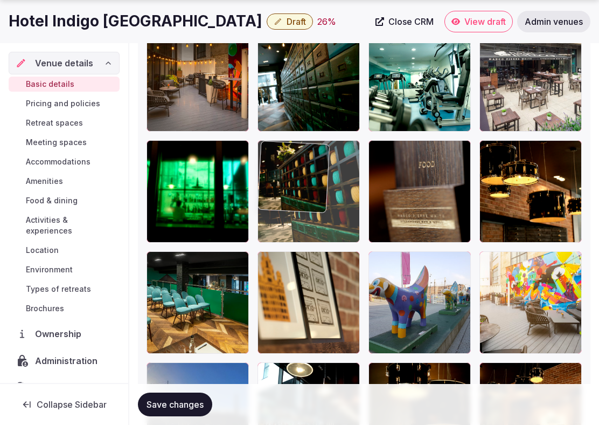
drag, startPoint x: 517, startPoint y: 319, endPoint x: 341, endPoint y: 199, distance: 213.2
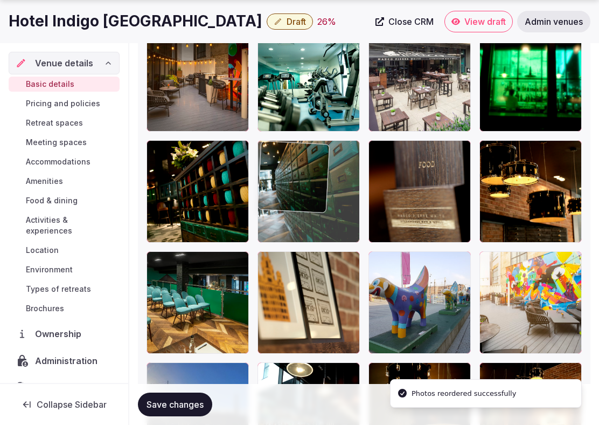
drag, startPoint x: 321, startPoint y: 99, endPoint x: 348, endPoint y: 183, distance: 88.6
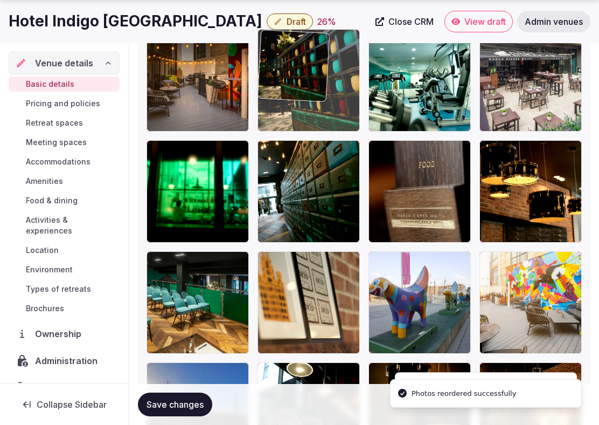
drag, startPoint x: 201, startPoint y: 190, endPoint x: 302, endPoint y: 96, distance: 137.7
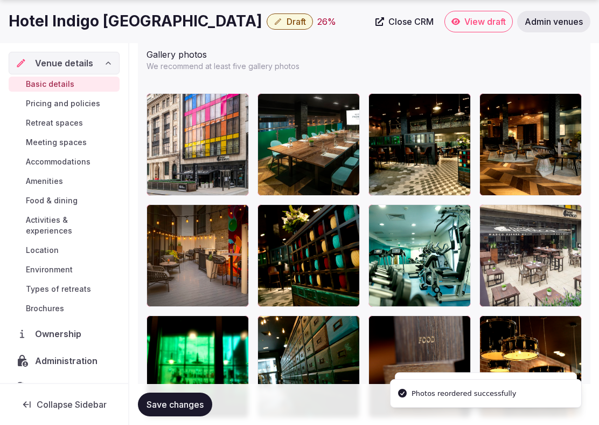
scroll to position [1586, 0]
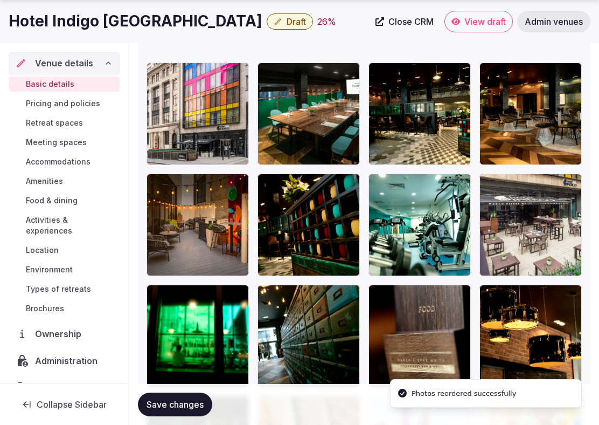
click at [182, 399] on span "Save changes" at bounding box center [175, 404] width 57 height 11
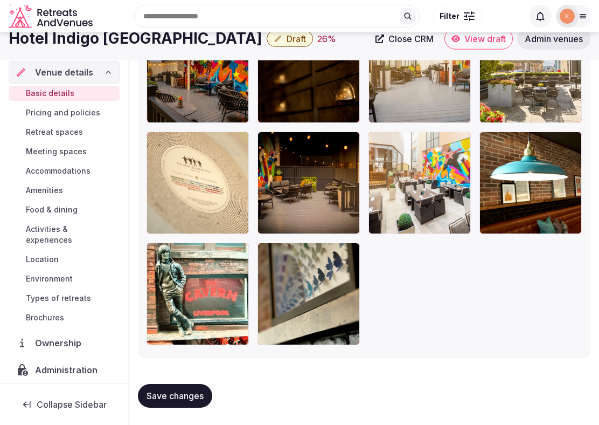
scroll to position [2602, 0]
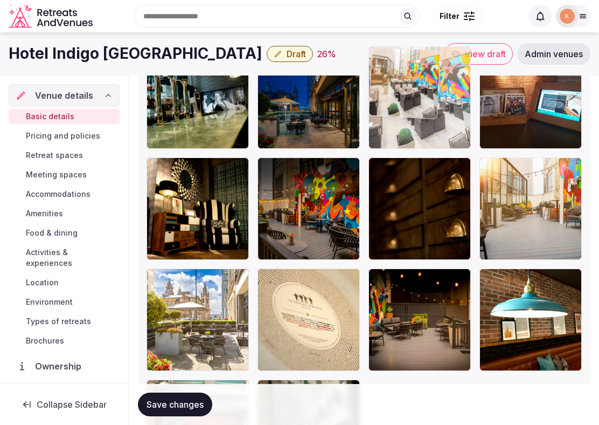
drag, startPoint x: 407, startPoint y: 294, endPoint x: 384, endPoint y: 139, distance: 156.4
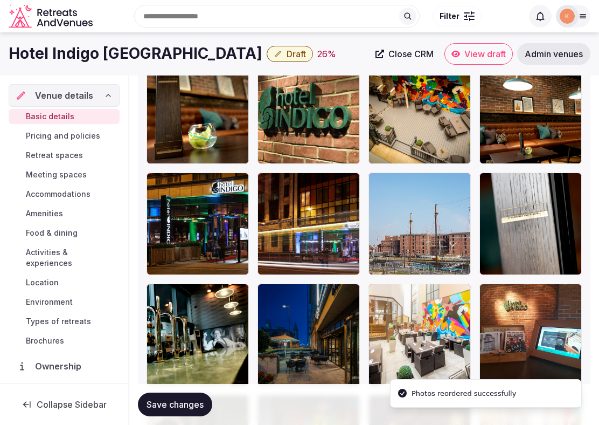
scroll to position [2285, 0]
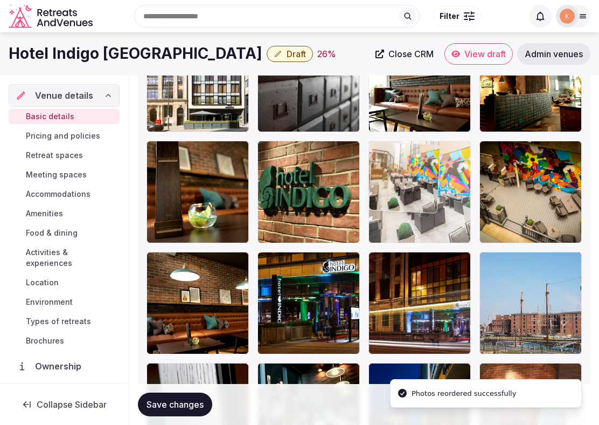
drag, startPoint x: 401, startPoint y: 368, endPoint x: 400, endPoint y: 141, distance: 226.9
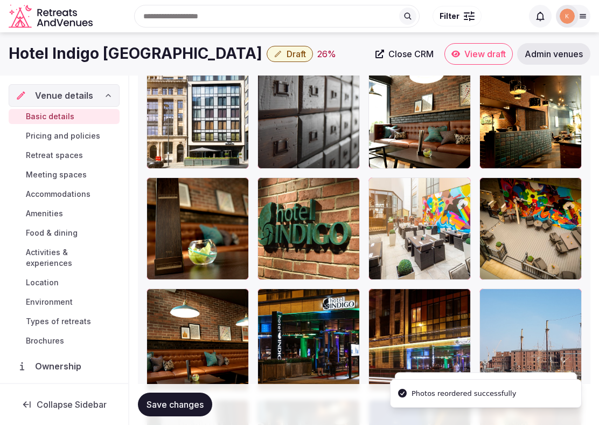
scroll to position [2134, 0]
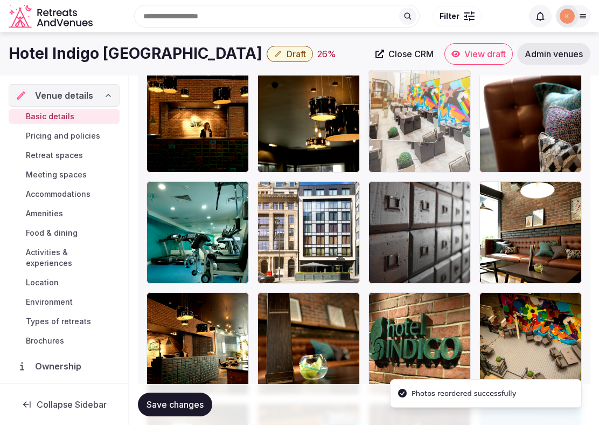
drag, startPoint x: 389, startPoint y: 345, endPoint x: 421, endPoint y: 146, distance: 201.9
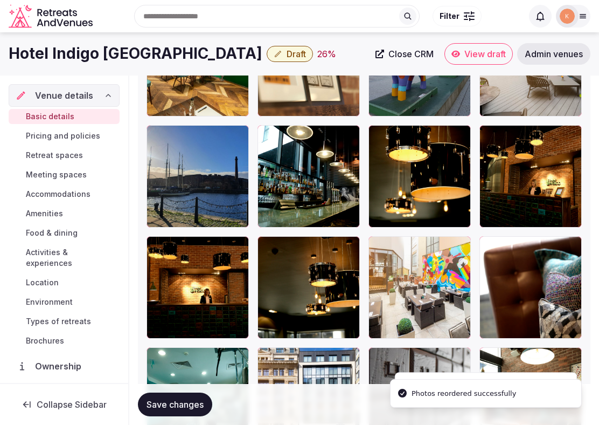
scroll to position [1909, 0]
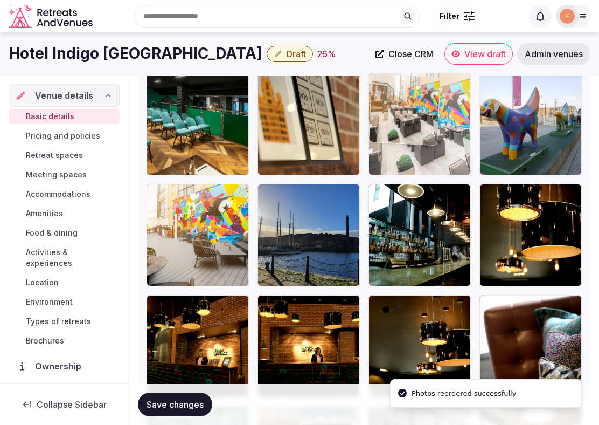
drag, startPoint x: 402, startPoint y: 323, endPoint x: 426, endPoint y: 106, distance: 219.1
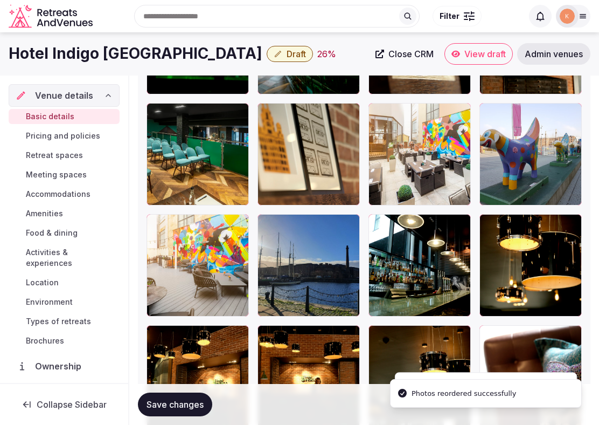
scroll to position [1798, 0]
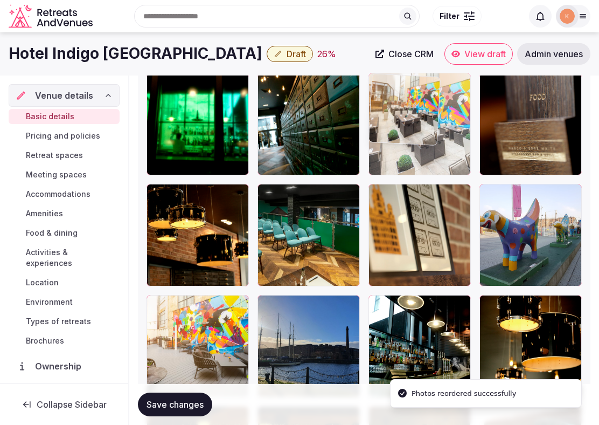
drag, startPoint x: 400, startPoint y: 218, endPoint x: 400, endPoint y: 120, distance: 97.6
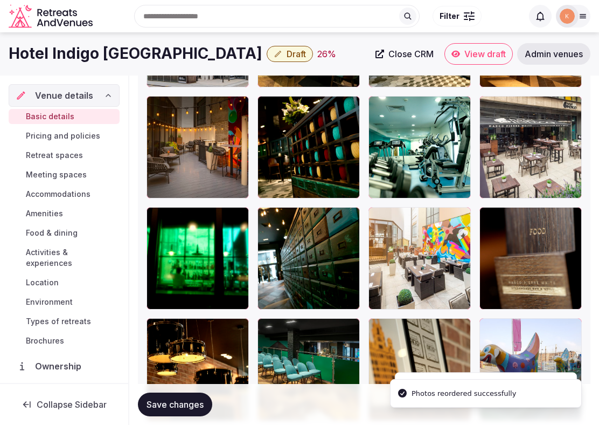
scroll to position [1628, 0]
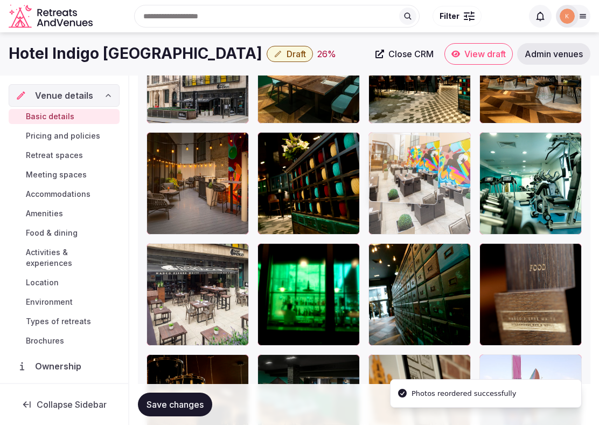
drag, startPoint x: 399, startPoint y: 268, endPoint x: 411, endPoint y: 176, distance: 93.0
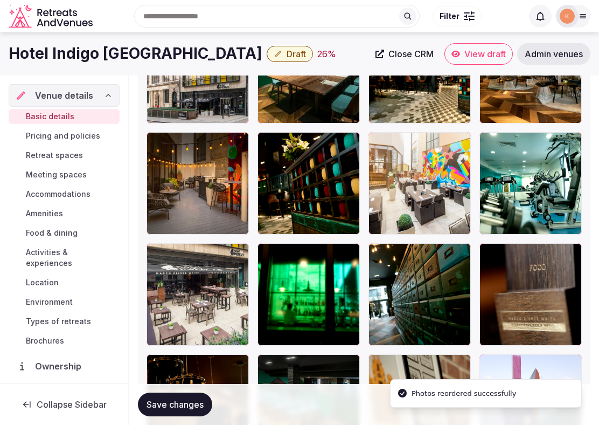
click at [196, 401] on span "Save changes" at bounding box center [175, 404] width 57 height 11
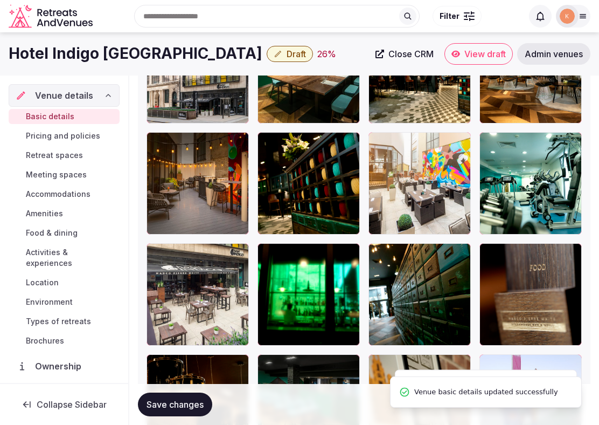
click at [175, 395] on button "Save changes" at bounding box center [175, 404] width 74 height 24
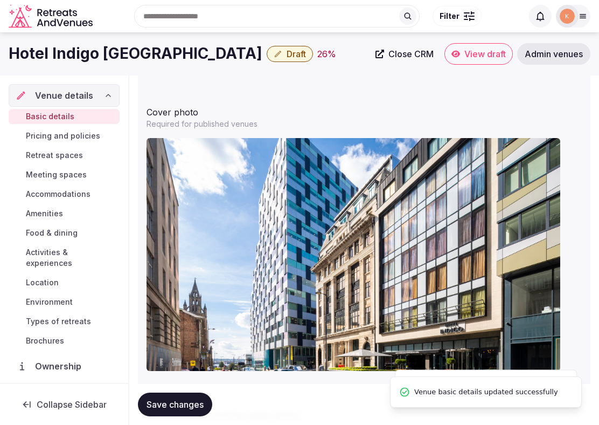
scroll to position [1192, 0]
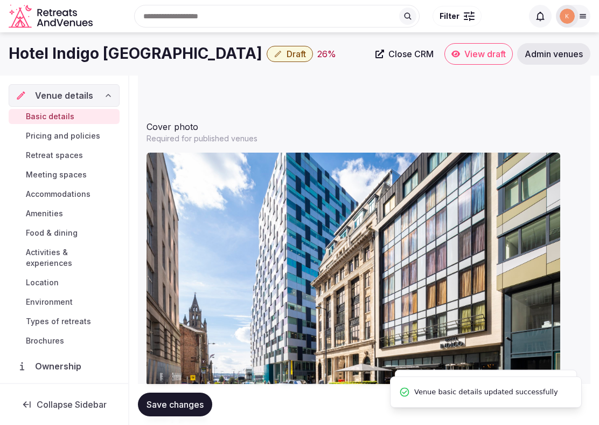
click at [287, 57] on span "Draft" at bounding box center [296, 54] width 19 height 11
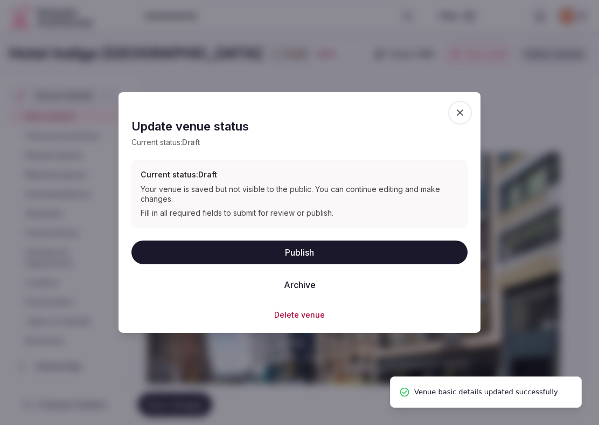
click at [193, 245] on button "Publish" at bounding box center [300, 252] width 336 height 24
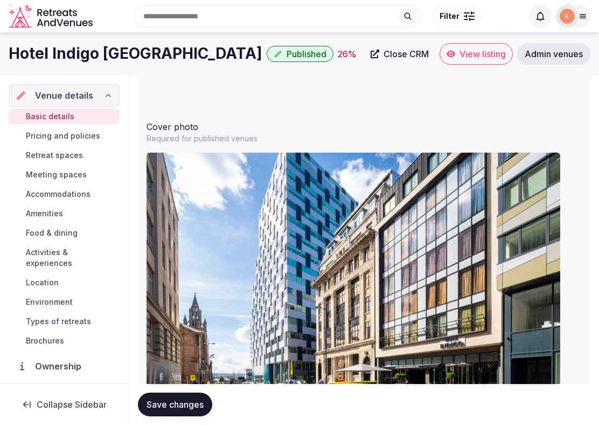
click at [468, 54] on span "View listing" at bounding box center [483, 54] width 46 height 11
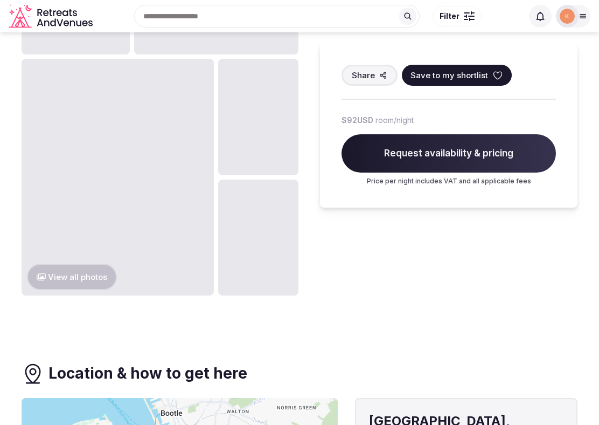
scroll to position [527, 0]
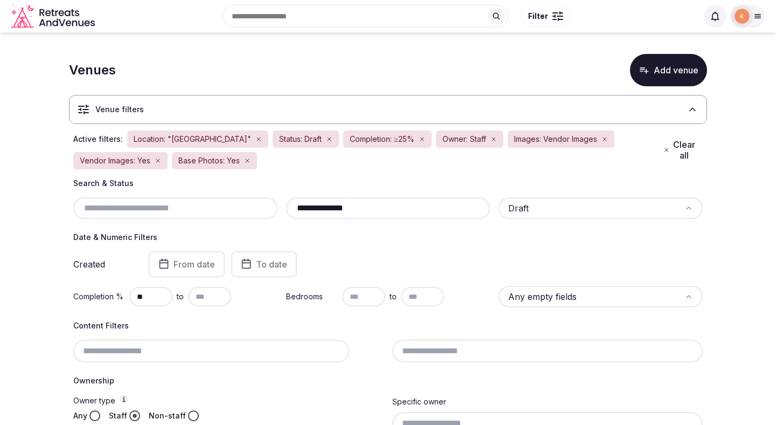
click at [678, 145] on button "Clear all" at bounding box center [680, 150] width 46 height 30
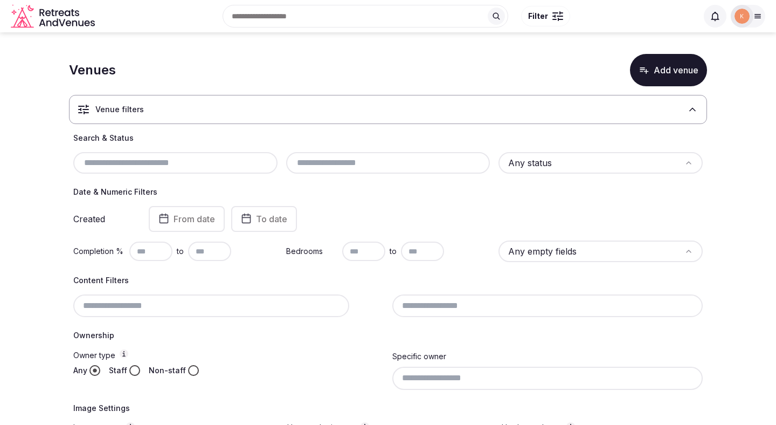
click at [521, 165] on html "Search Popular Destinations [GEOGRAPHIC_DATA], [GEOGRAPHIC_DATA] [GEOGRAPHIC_DA…" at bounding box center [388, 212] width 776 height 425
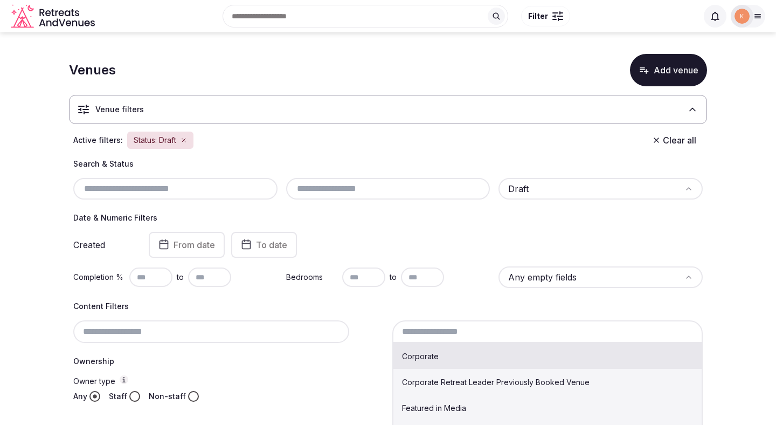
click at [468, 329] on input at bounding box center [547, 331] width 310 height 23
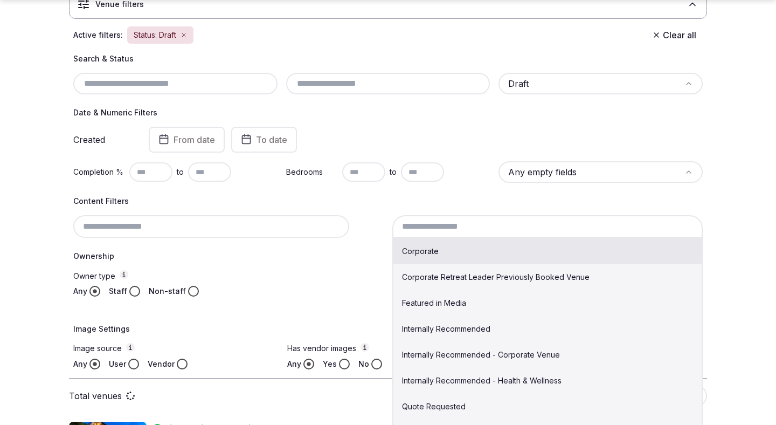
scroll to position [193, 0]
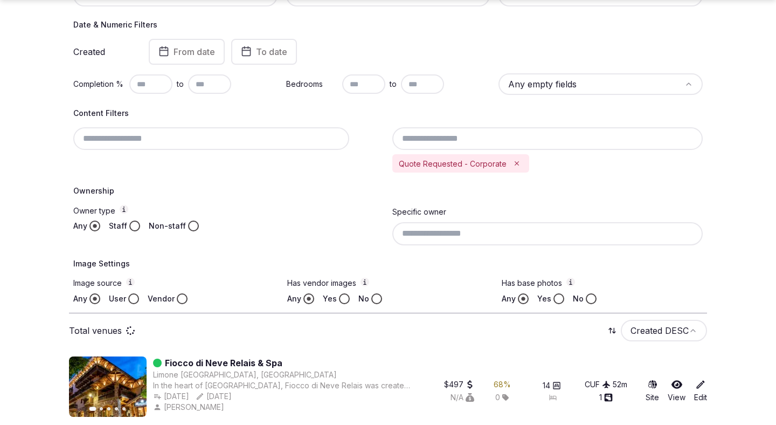
click at [141, 79] on input "text" at bounding box center [150, 83] width 43 height 19
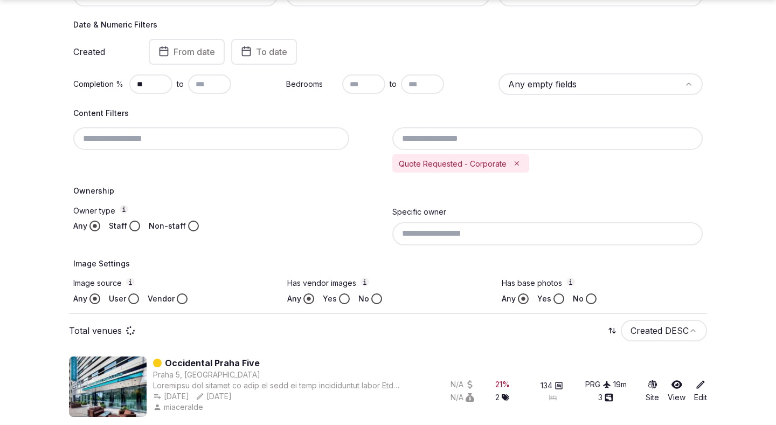
type input "**"
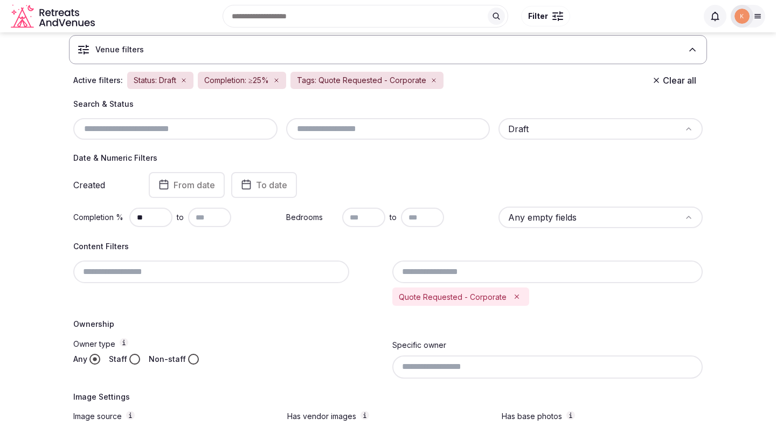
scroll to position [67, 0]
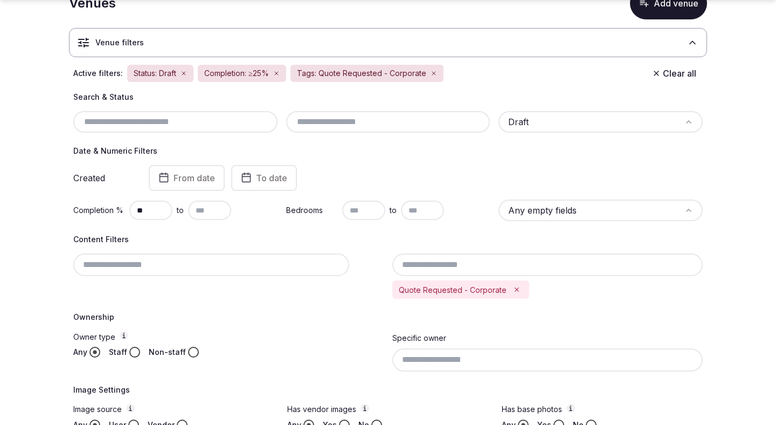
click at [478, 357] on div at bounding box center [547, 359] width 310 height 23
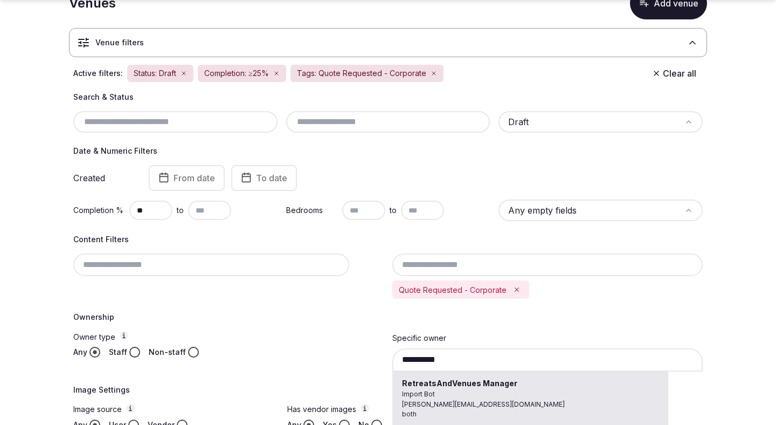
type input "**********"
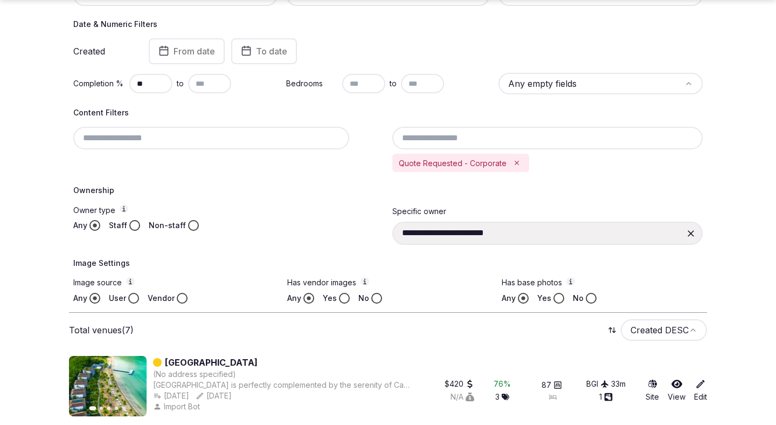
scroll to position [199, 0]
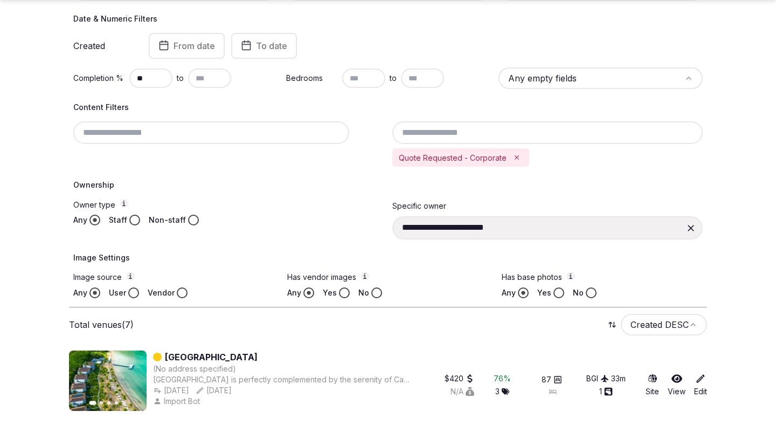
click at [135, 291] on button "User" at bounding box center [133, 292] width 11 height 11
click at [372, 291] on button "No" at bounding box center [376, 292] width 11 height 11
click at [587, 289] on button "No" at bounding box center [591, 292] width 11 height 11
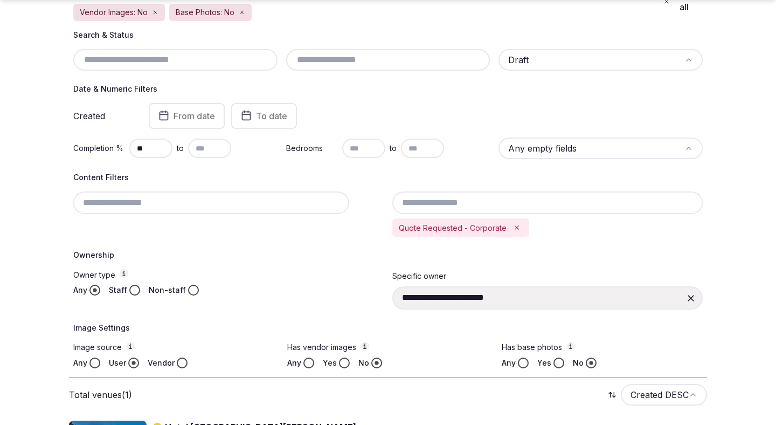
scroll to position [162, 0]
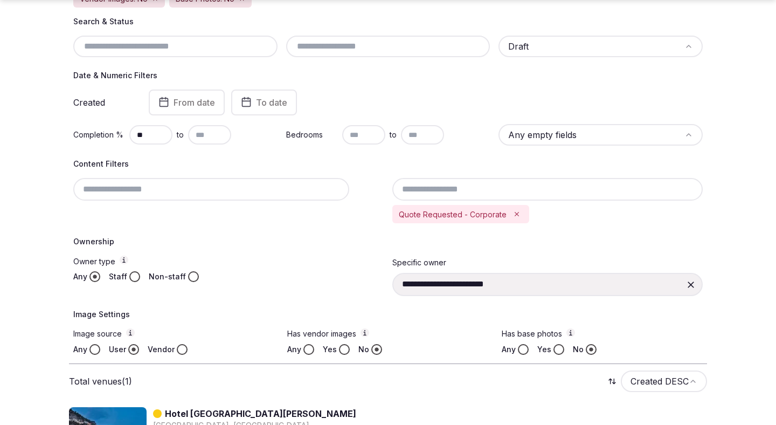
click at [135, 276] on button "Staff" at bounding box center [134, 276] width 11 height 11
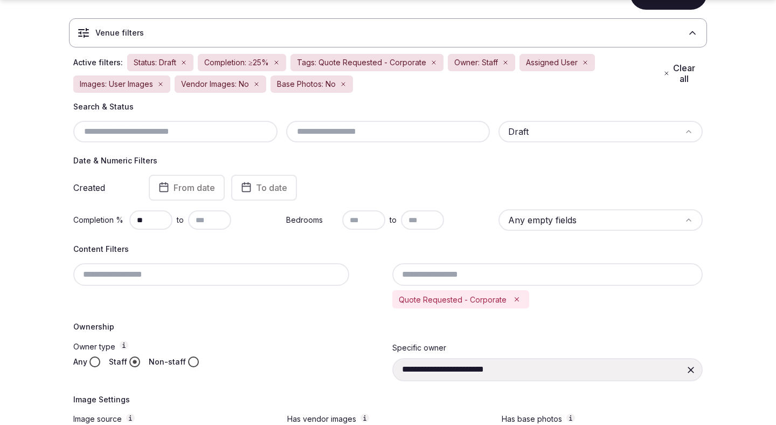
scroll to position [222, 0]
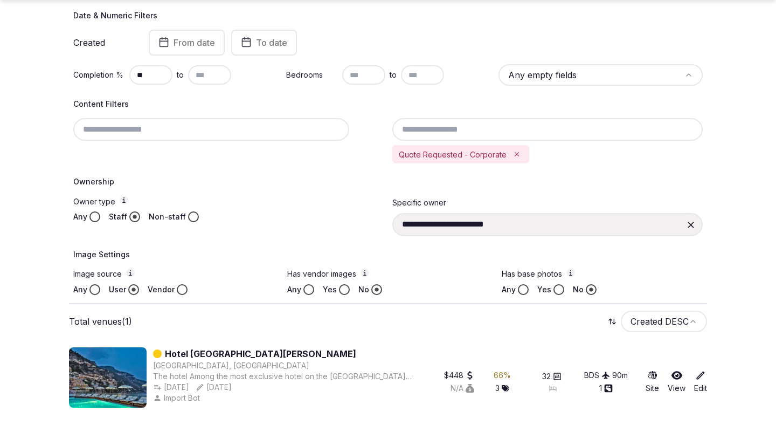
click at [690, 225] on icon at bounding box center [691, 224] width 11 height 11
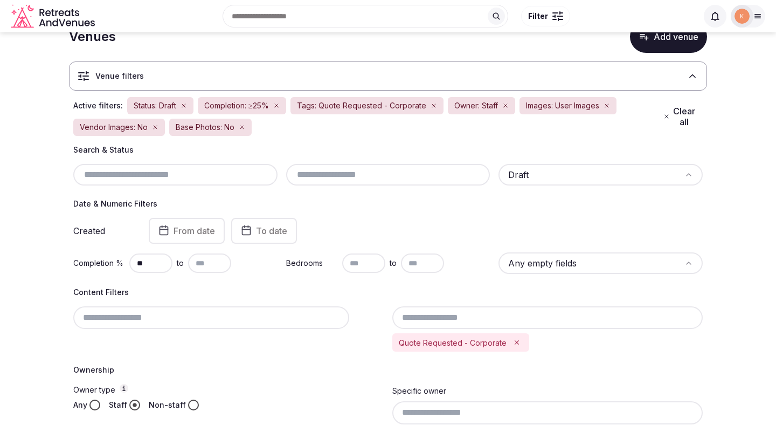
scroll to position [222, 0]
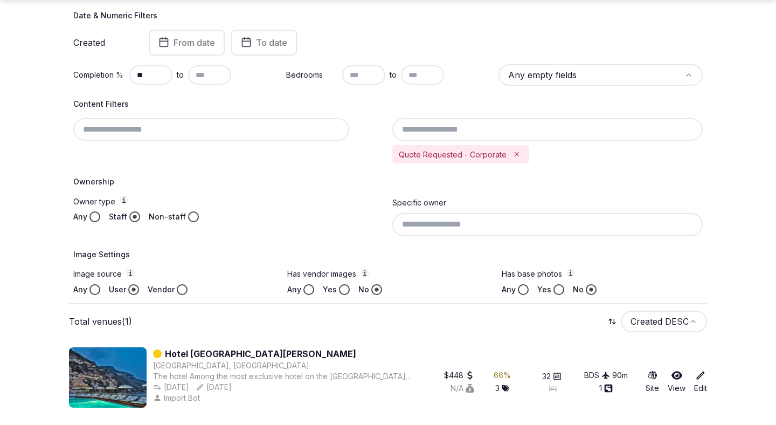
click at [311, 288] on button "Any" at bounding box center [308, 289] width 11 height 11
click at [519, 289] on button "Any" at bounding box center [523, 289] width 11 height 11
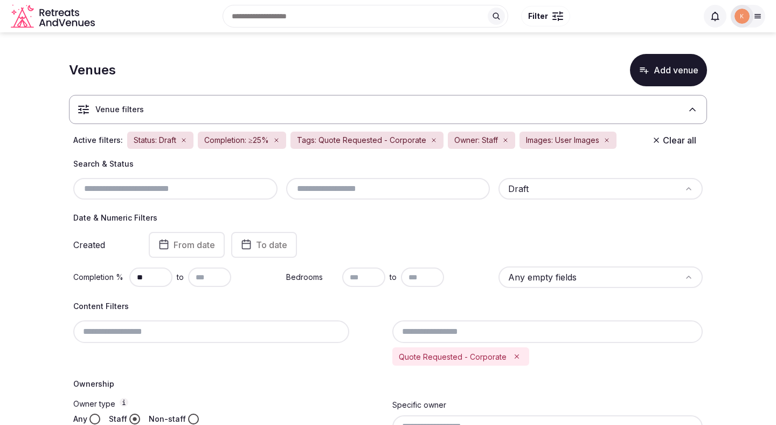
click at [750, 20] on div at bounding box center [742, 16] width 23 height 23
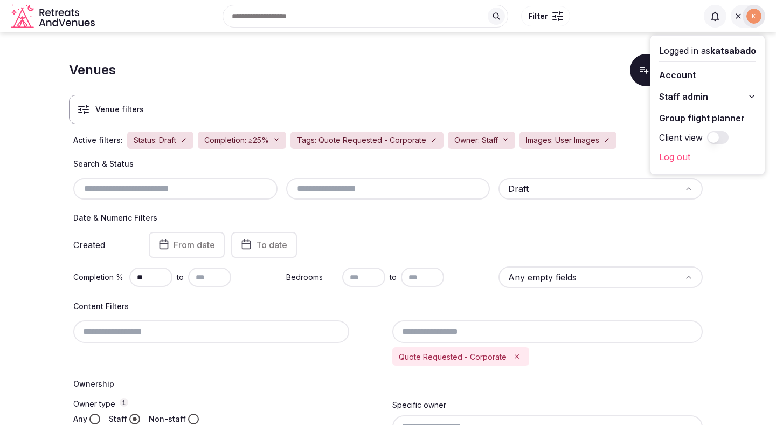
click at [702, 96] on span "Staff admin" at bounding box center [683, 96] width 49 height 13
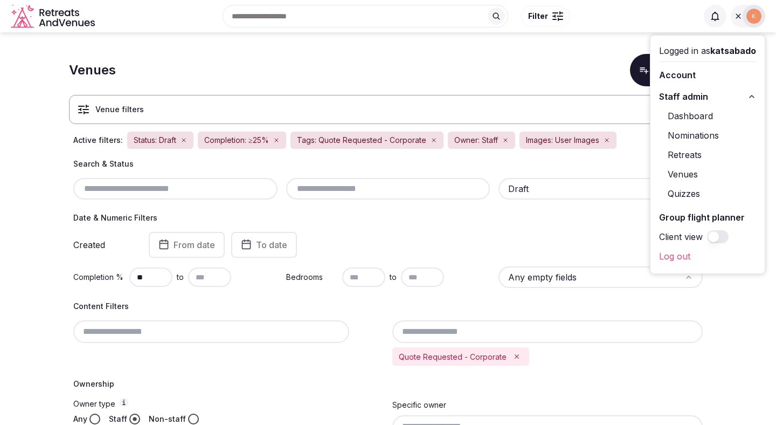
click at [690, 176] on link "Venues" at bounding box center [707, 173] width 97 height 17
click at [688, 171] on link "Venues" at bounding box center [707, 173] width 97 height 17
click at [688, 173] on link "Venues" at bounding box center [707, 173] width 97 height 17
click at [683, 176] on link "Venues" at bounding box center [707, 173] width 97 height 17
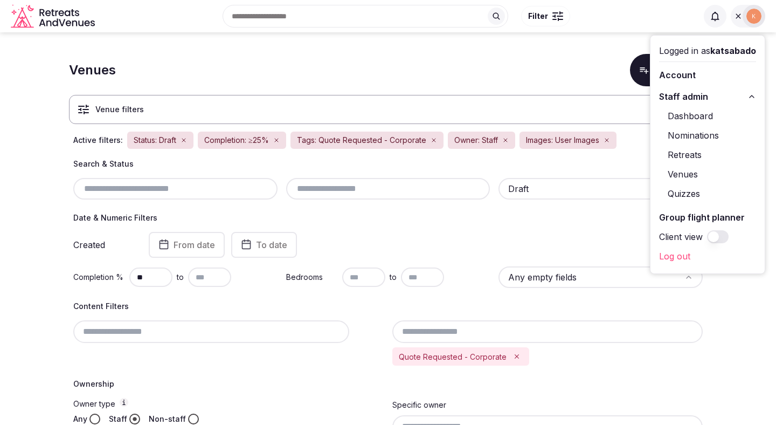
click at [683, 176] on link "Venues" at bounding box center [707, 173] width 97 height 17
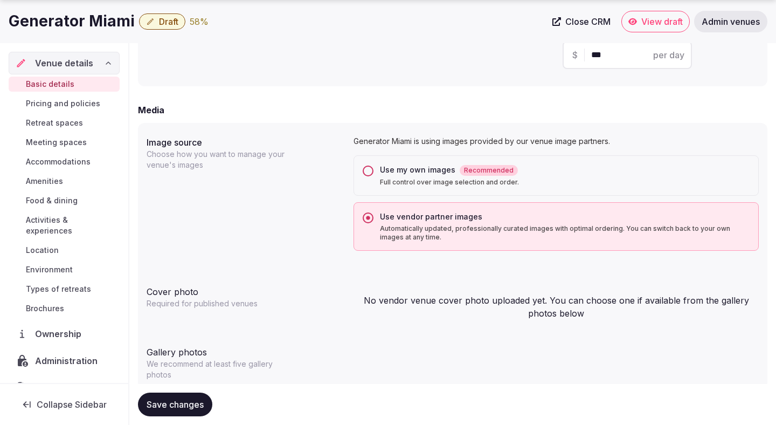
scroll to position [839, 0]
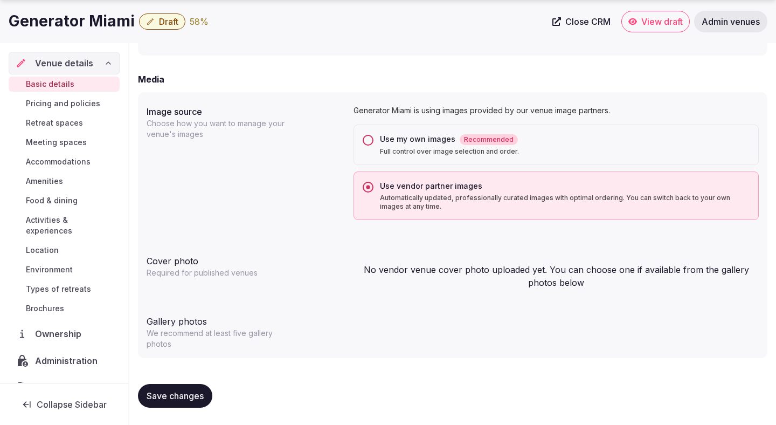
click at [528, 139] on div "Use my own images Recommended" at bounding box center [565, 139] width 370 height 11
click at [373, 139] on button "Use my own images Recommended Full control over image selection and order." at bounding box center [368, 140] width 11 height 11
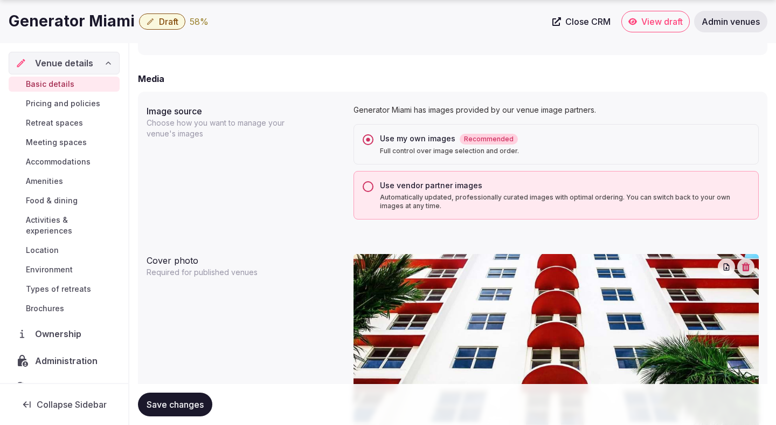
click at [511, 196] on p "Automatically updated, professionally curated images with optimal ordering. You…" at bounding box center [565, 201] width 370 height 17
click at [373, 192] on button "Use vendor partner images Automatically updated, professionally curated images …" at bounding box center [368, 186] width 11 height 11
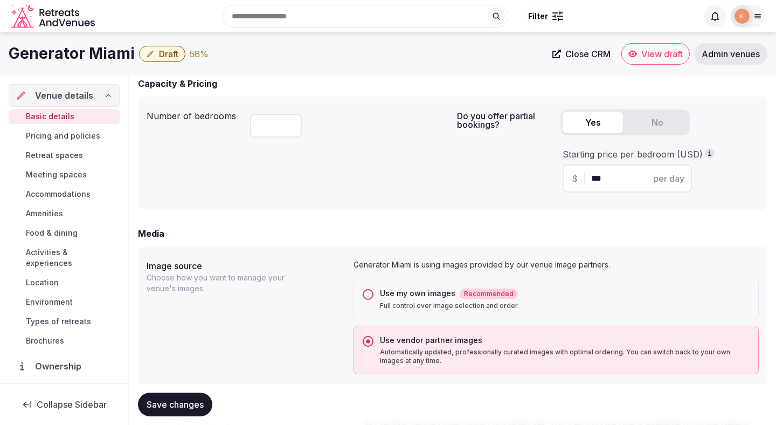
scroll to position [645, 0]
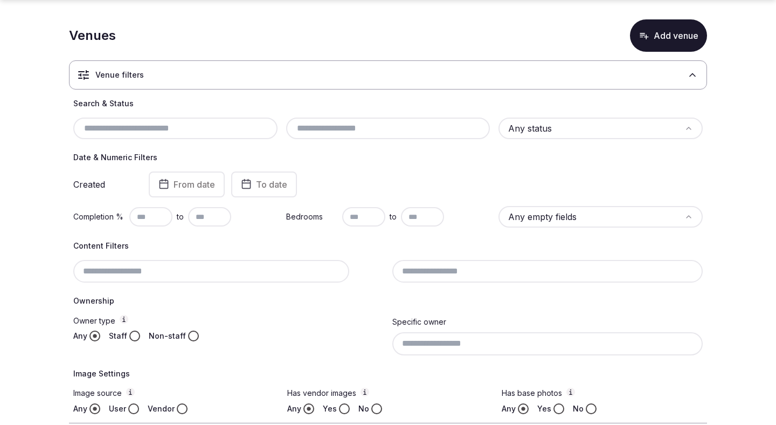
scroll to position [89, 0]
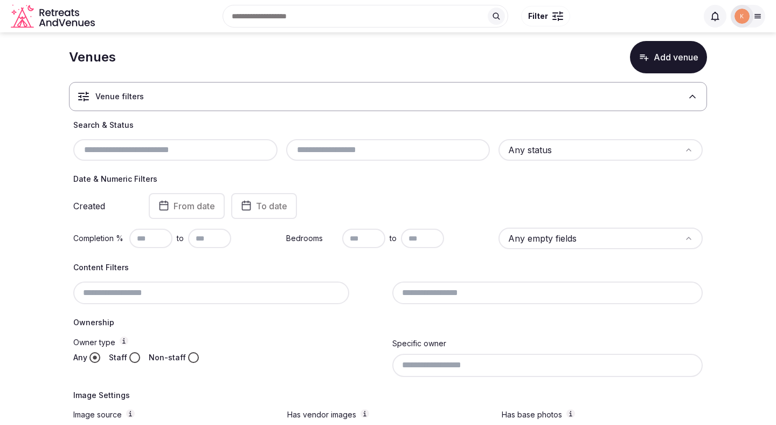
scroll to position [14, 0]
click at [571, 150] on html "Search Popular Destinations [GEOGRAPHIC_DATA], [GEOGRAPHIC_DATA] [GEOGRAPHIC_DA…" at bounding box center [388, 198] width 776 height 425
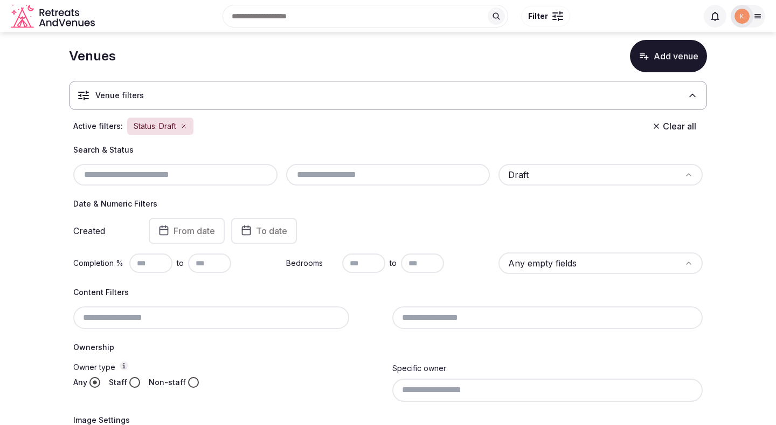
click at [538, 219] on div "Created From date To date" at bounding box center [387, 231] width 629 height 26
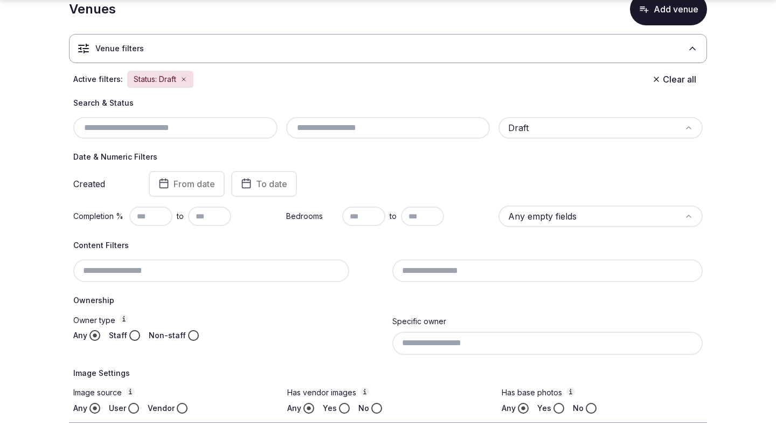
scroll to position [63, 0]
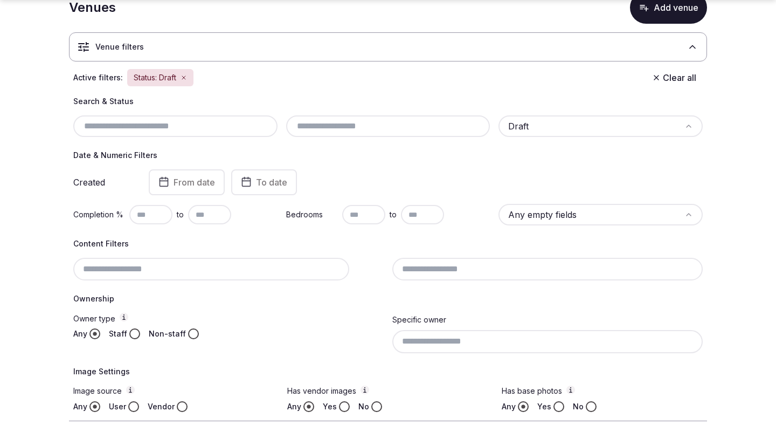
click at [154, 216] on input "text" at bounding box center [150, 214] width 43 height 19
click at [376, 169] on div "Date & Numeric Filters Created From date To date Completion % to Bedrooms to An…" at bounding box center [387, 187] width 629 height 75
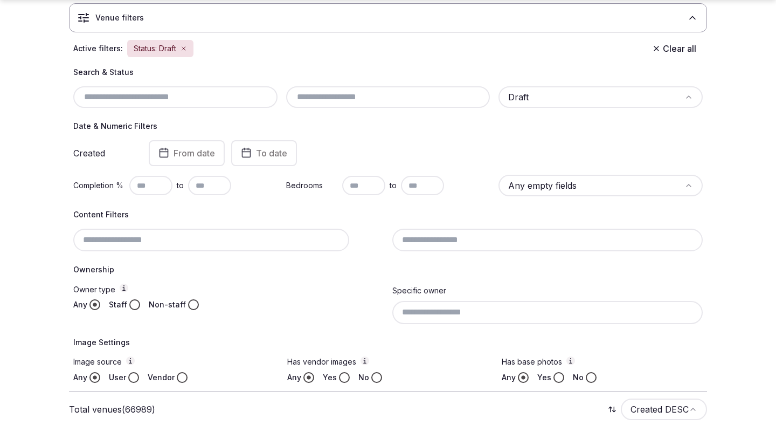
scroll to position [123, 0]
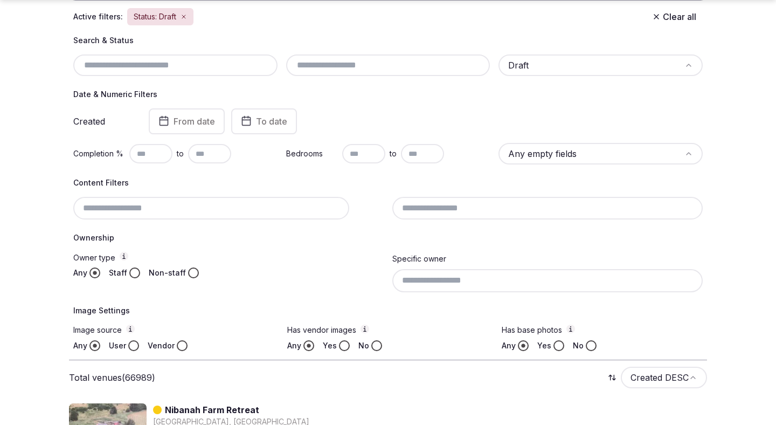
click at [135, 275] on button "Staff" at bounding box center [134, 272] width 11 height 11
click at [135, 345] on button "User" at bounding box center [133, 345] width 11 height 11
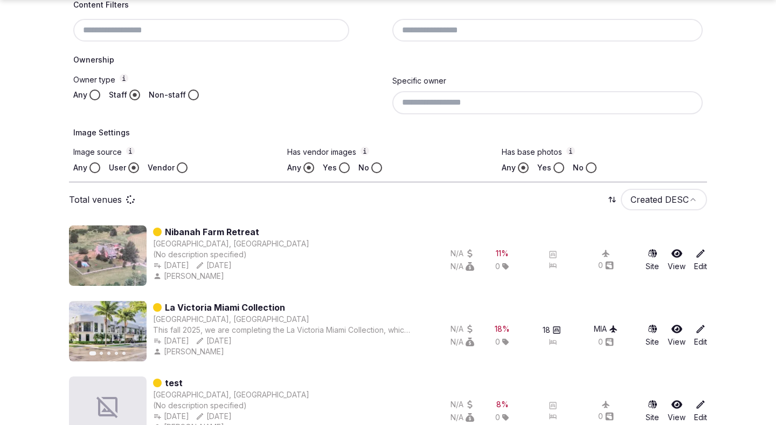
scroll to position [304, 0]
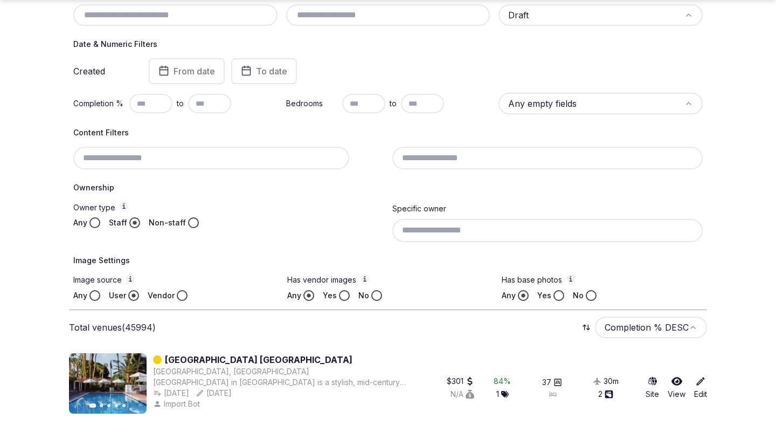
scroll to position [177, 0]
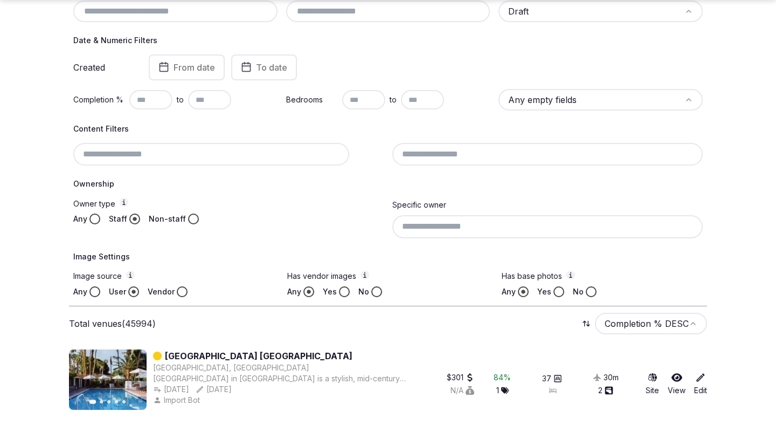
click at [372, 290] on button "No" at bounding box center [376, 291] width 11 height 11
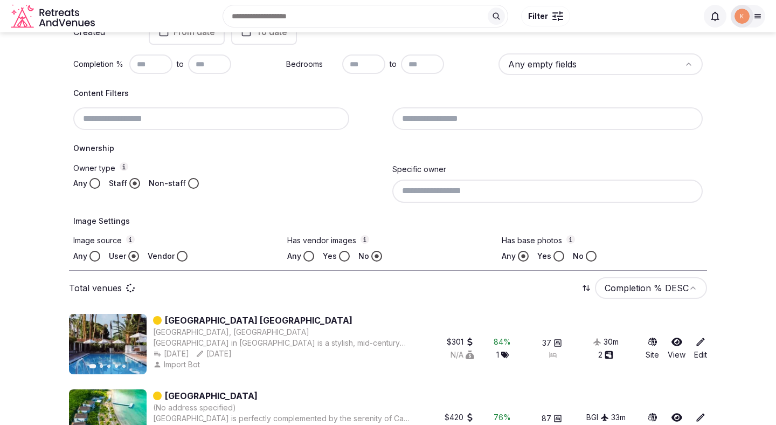
scroll to position [209, 0]
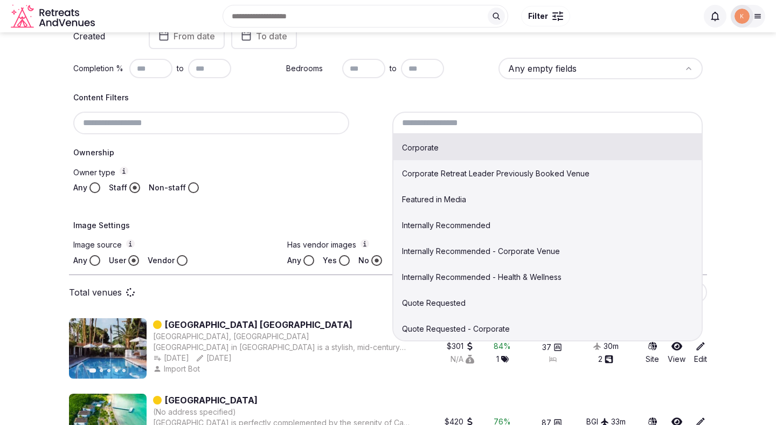
click at [489, 121] on input at bounding box center [547, 123] width 310 height 23
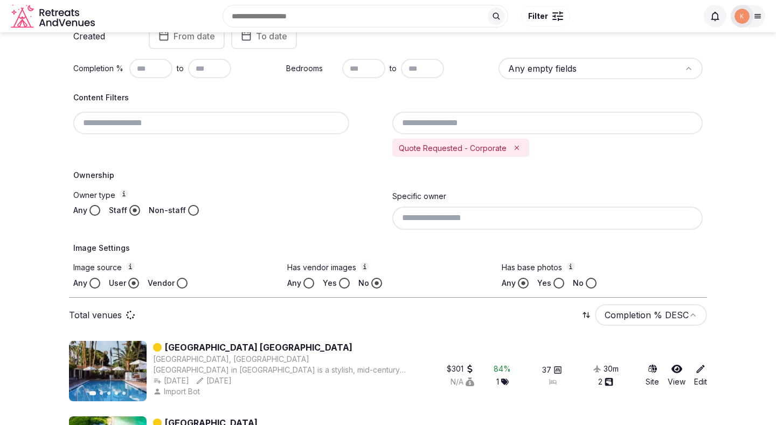
click at [525, 127] on input at bounding box center [547, 123] width 310 height 23
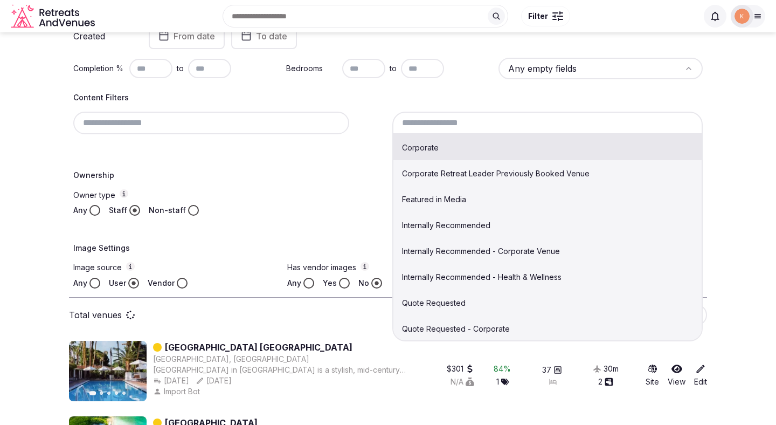
scroll to position [228, 0]
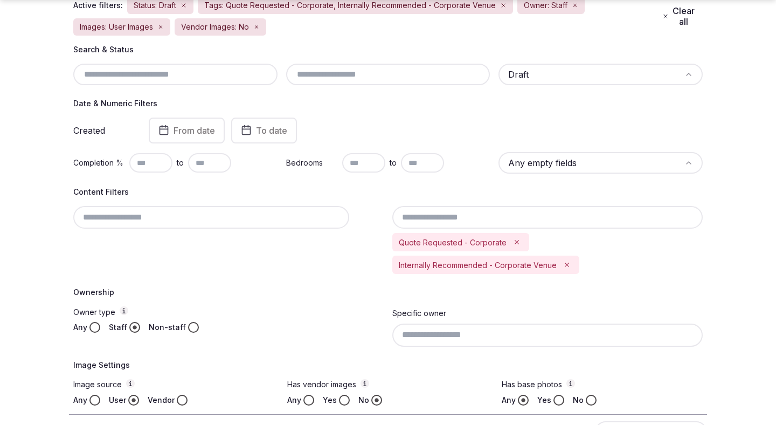
scroll to position [155, 0]
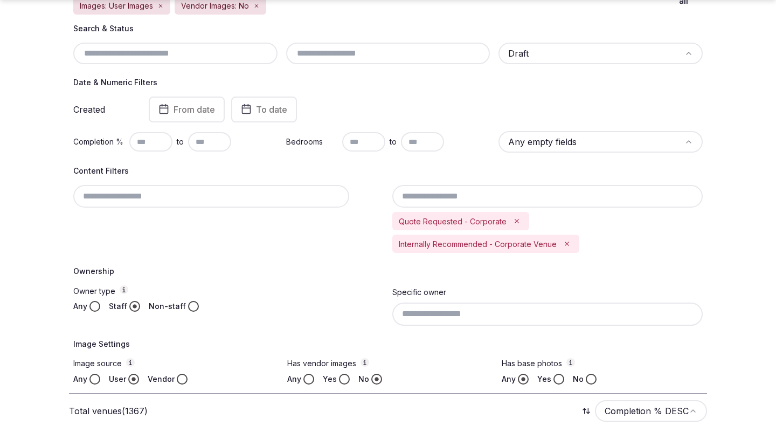
click at [459, 320] on input at bounding box center [547, 313] width 310 height 23
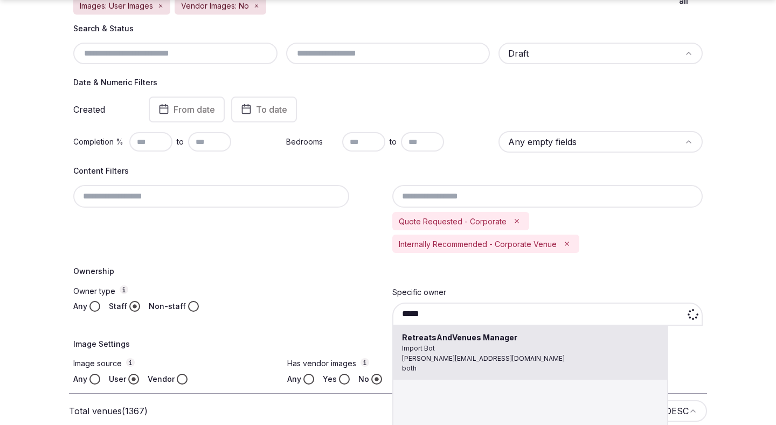
type input "**********"
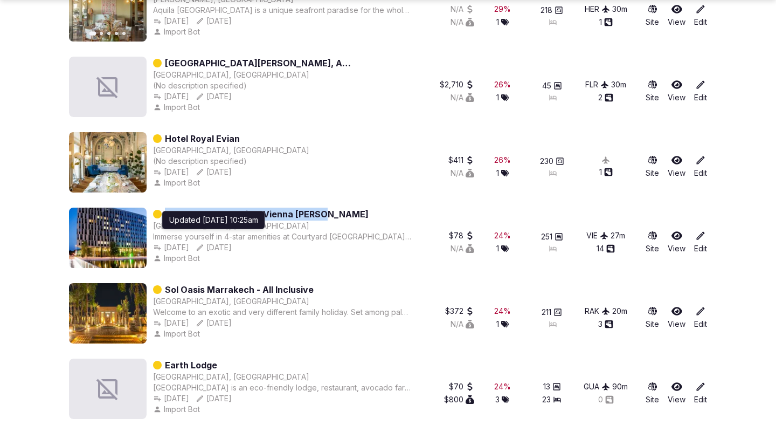
scroll to position [914, 0]
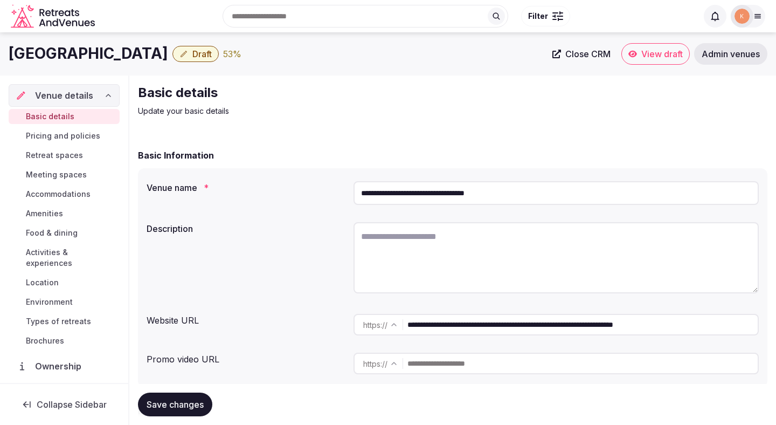
click at [534, 328] on input "**********" at bounding box center [582, 325] width 350 height 22
click at [402, 192] on input "**********" at bounding box center [556, 193] width 405 height 24
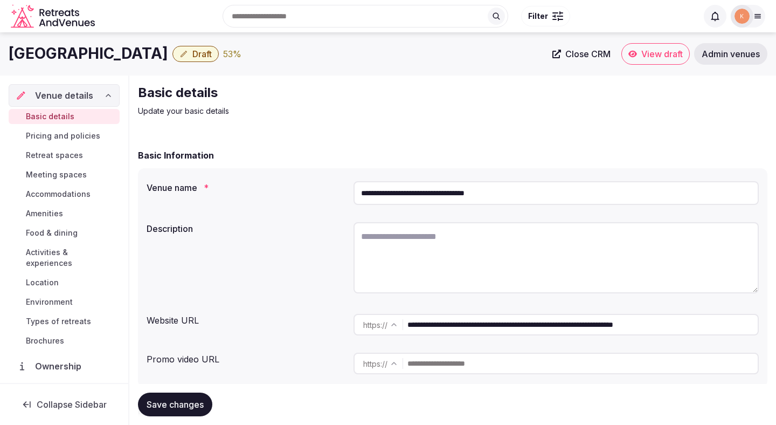
click at [402, 192] on input "**********" at bounding box center [556, 193] width 405 height 24
click at [577, 56] on span "Close CRM" at bounding box center [587, 54] width 45 height 11
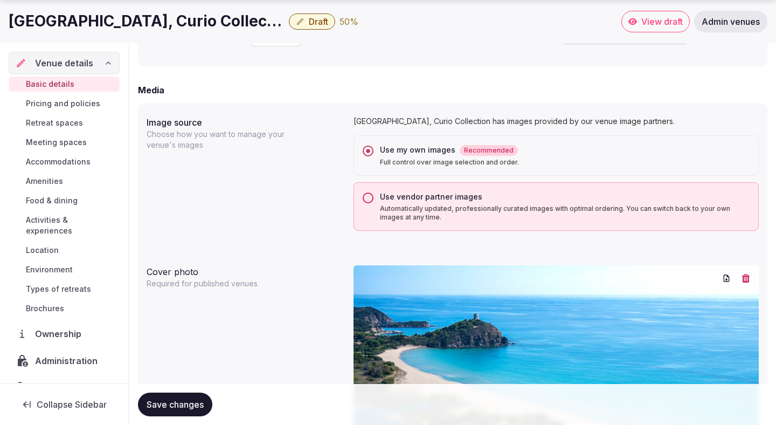
scroll to position [775, 0]
click at [395, 193] on div "Use vendor partner images" at bounding box center [565, 196] width 370 height 11
click at [373, 193] on button "Use vendor partner images Automatically updated, professionally curated images …" at bounding box center [368, 197] width 11 height 11
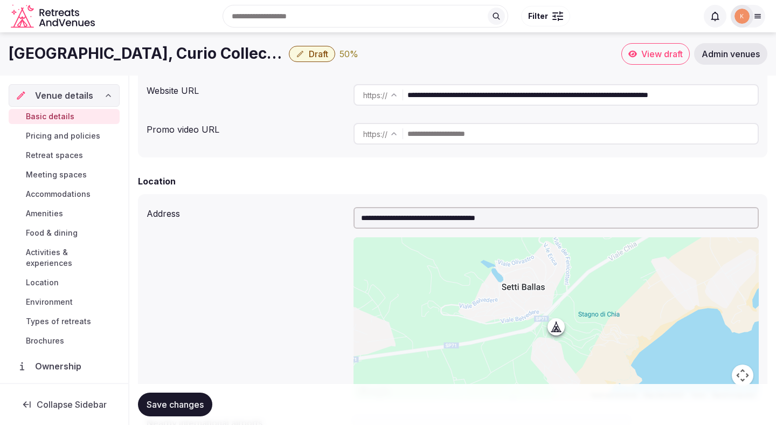
scroll to position [183, 0]
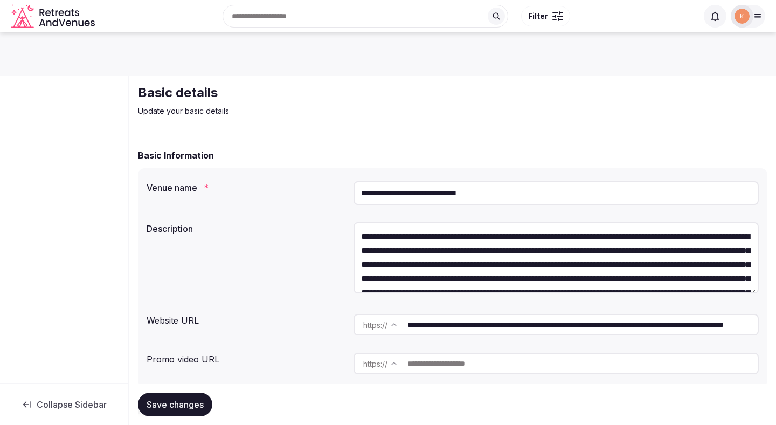
click at [396, 195] on input "**********" at bounding box center [556, 193] width 405 height 24
click at [748, 17] on img at bounding box center [742, 16] width 15 height 15
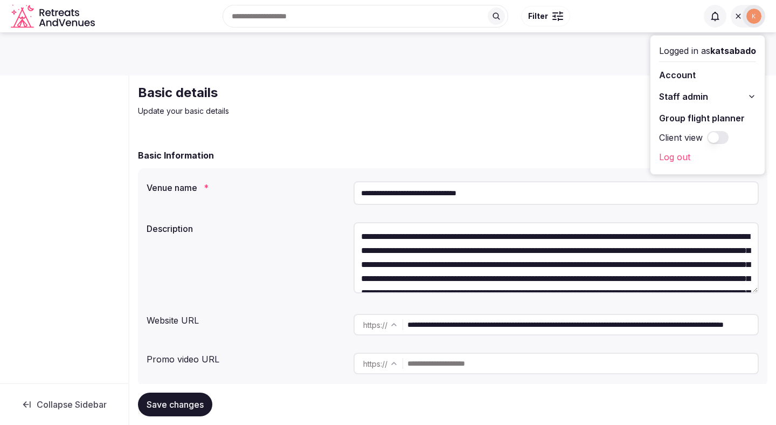
click at [692, 96] on span "Staff admin" at bounding box center [683, 96] width 49 height 13
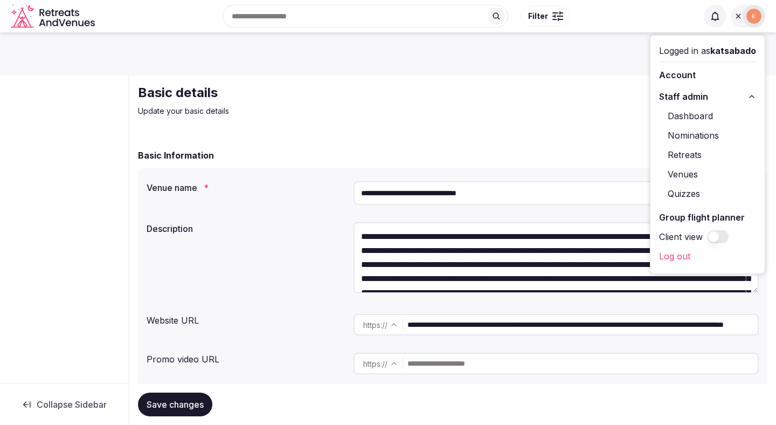
click at [686, 171] on link "Venues" at bounding box center [707, 173] width 97 height 17
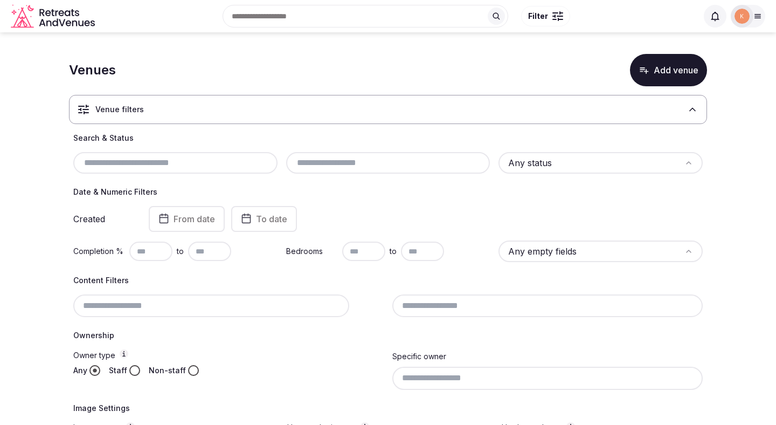
click at [258, 164] on input "text" at bounding box center [176, 162] width 196 height 13
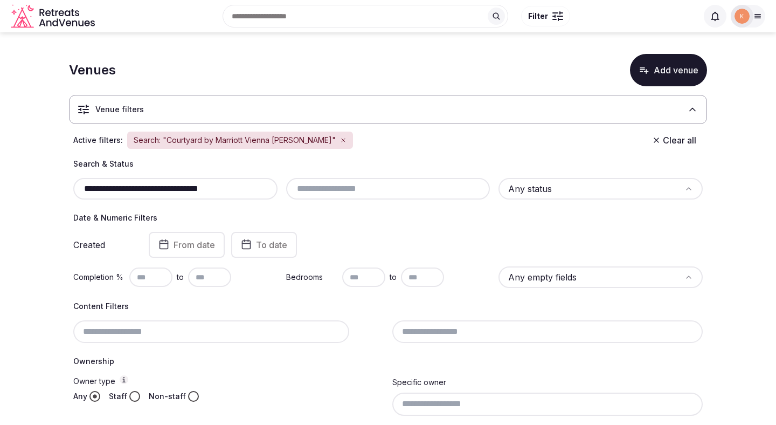
type input "**********"
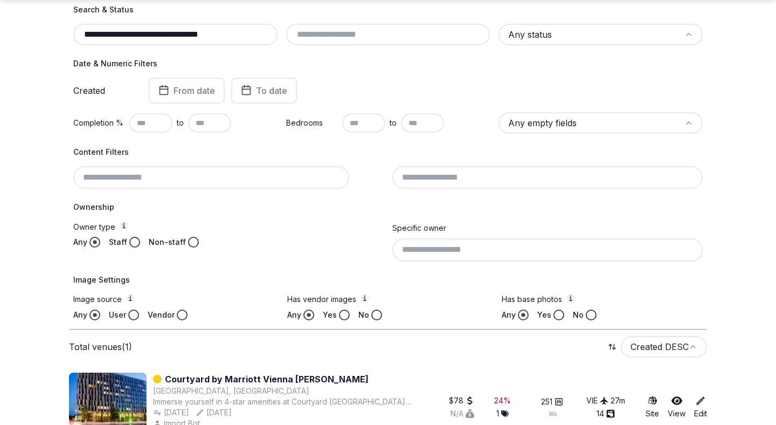
scroll to position [179, 0]
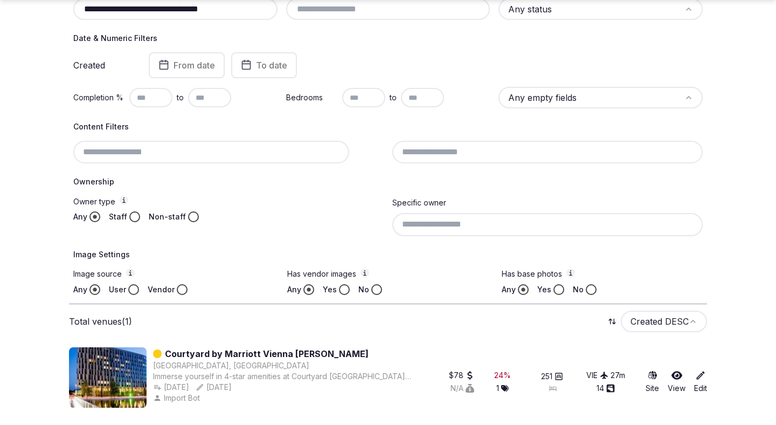
click at [206, 351] on link "Courtyard by Marriott Vienna [PERSON_NAME]" at bounding box center [267, 353] width 204 height 13
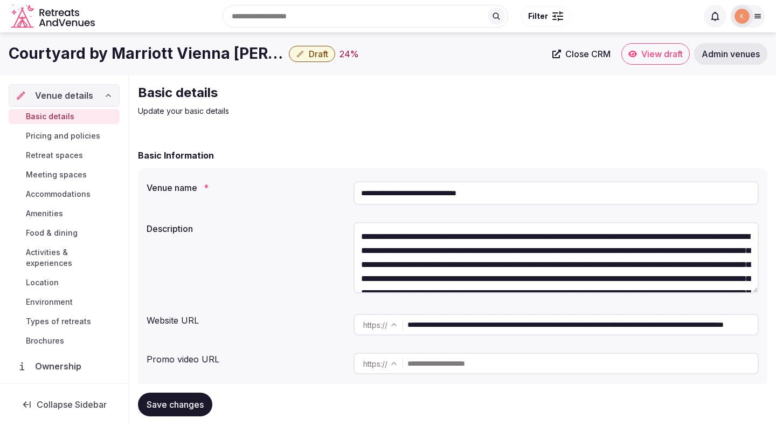
click at [590, 53] on span "Close CRM" at bounding box center [587, 54] width 45 height 11
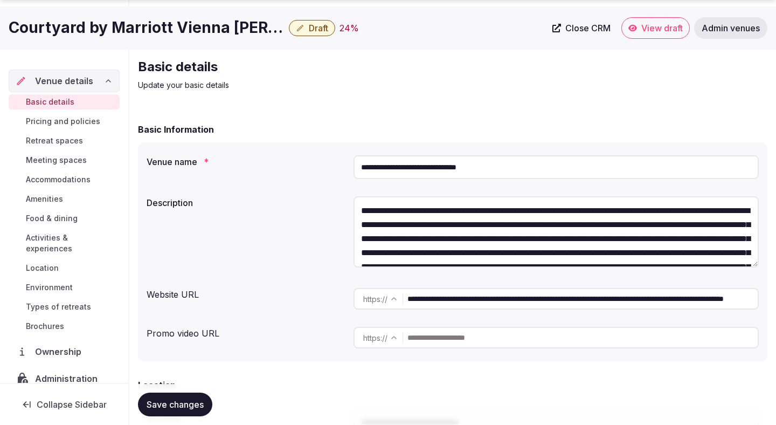
scroll to position [52, 0]
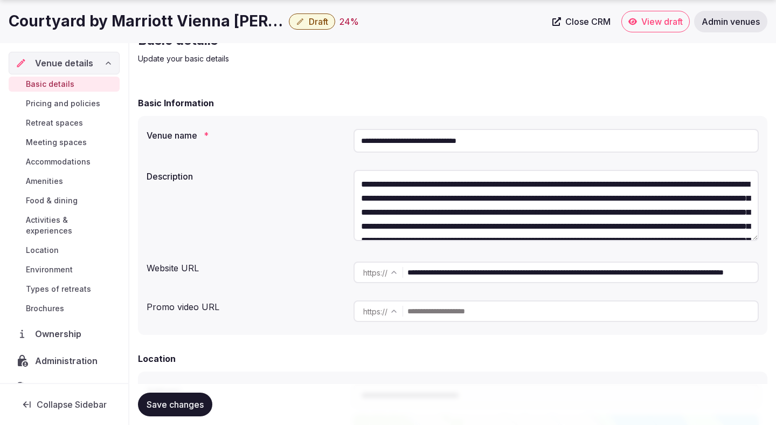
click at [473, 266] on input "**********" at bounding box center [582, 272] width 350 height 22
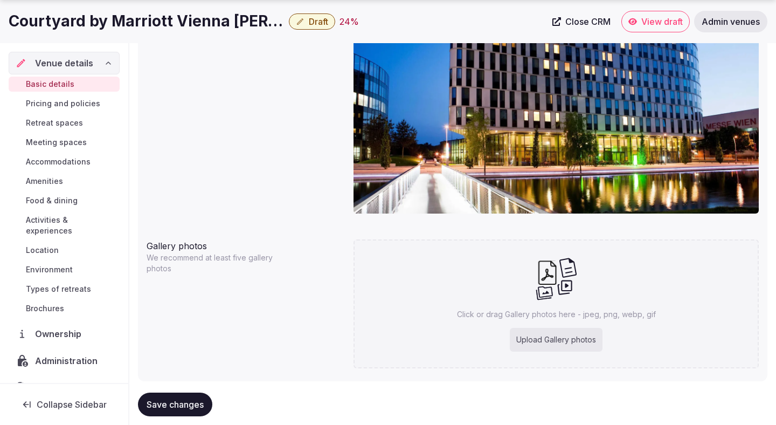
scroll to position [999, 0]
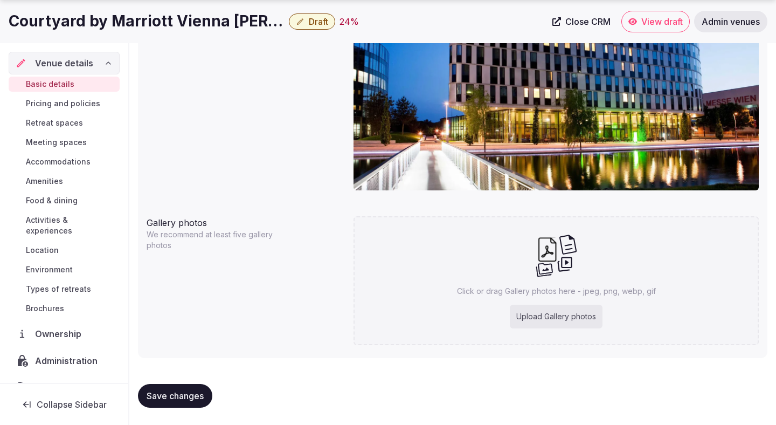
click at [554, 317] on div "Upload Gallery photos" at bounding box center [556, 317] width 93 height 24
click at [537, 316] on div "Upload Gallery photos" at bounding box center [556, 317] width 93 height 24
type input "**********"
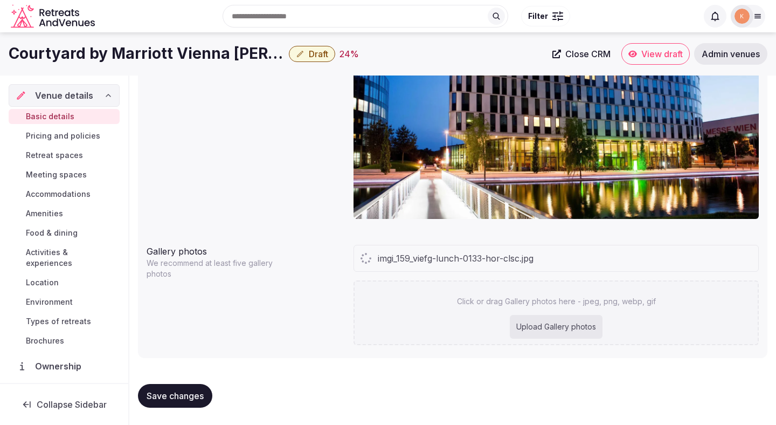
scroll to position [944, 0]
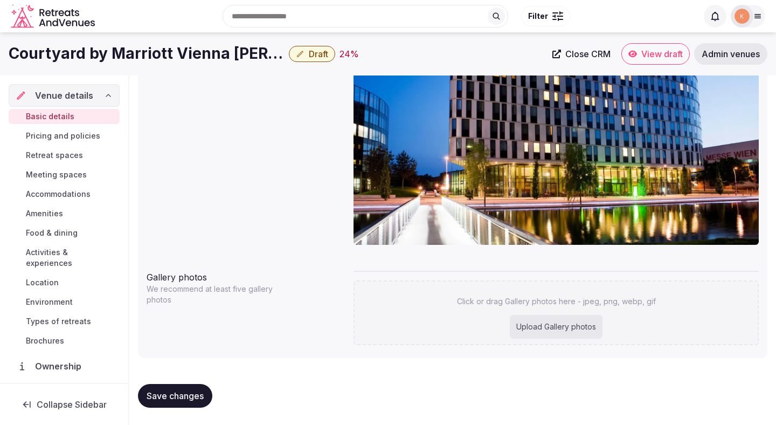
click at [566, 326] on div "Upload Gallery photos" at bounding box center [556, 327] width 93 height 24
click at [169, 392] on span "Save changes" at bounding box center [175, 395] width 57 height 11
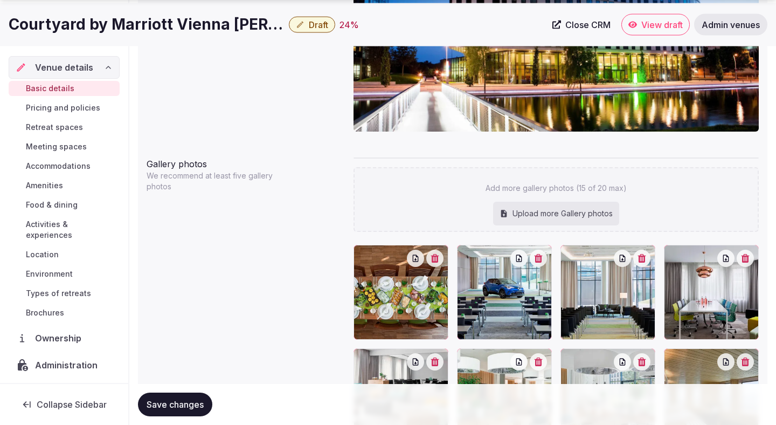
scroll to position [1192, 0]
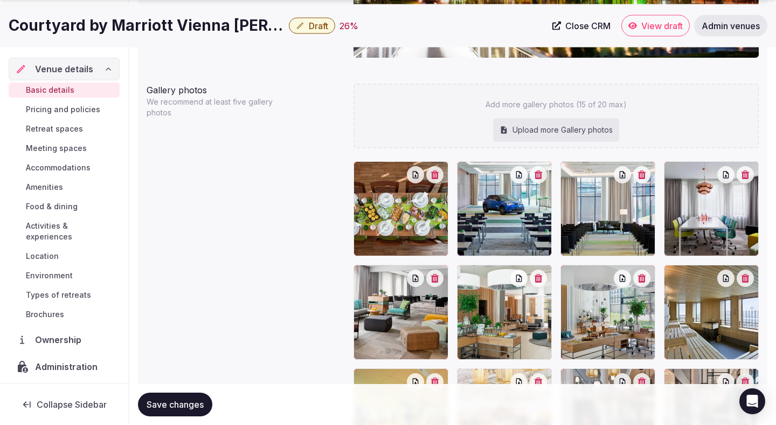
scroll to position [1131, 0]
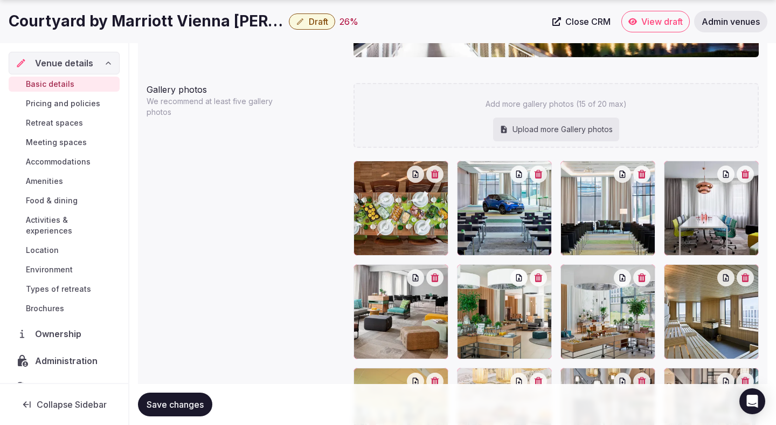
click at [535, 129] on div "Upload more Gallery photos" at bounding box center [556, 129] width 126 height 24
click at [563, 132] on div "Upload more Gallery photos" at bounding box center [556, 129] width 126 height 24
type input "**********"
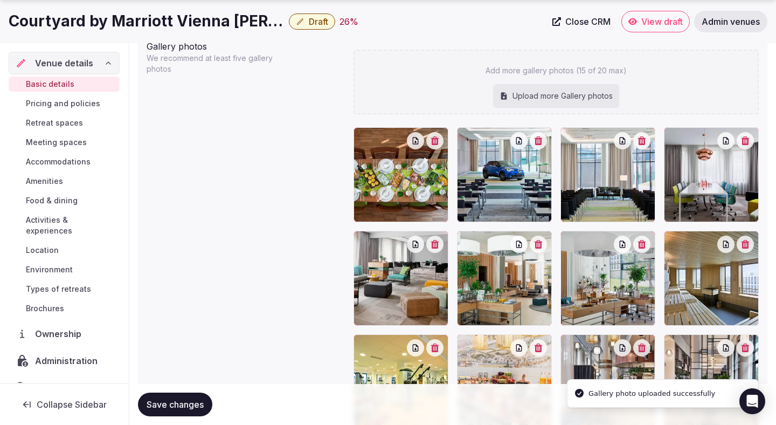
scroll to position [1362, 0]
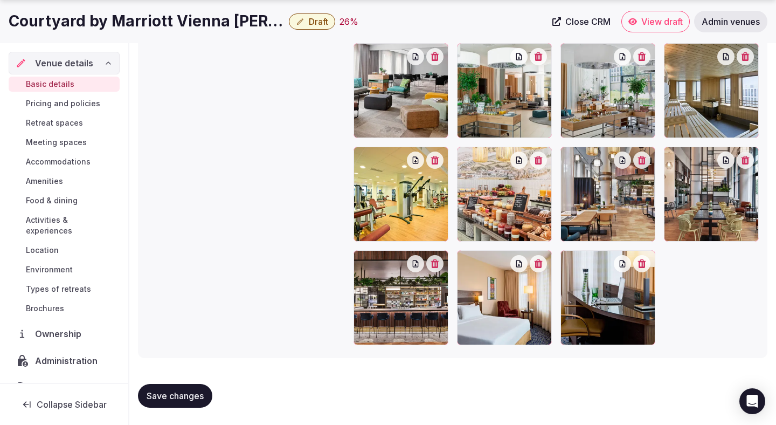
click at [197, 398] on span "Save changes" at bounding box center [175, 395] width 57 height 11
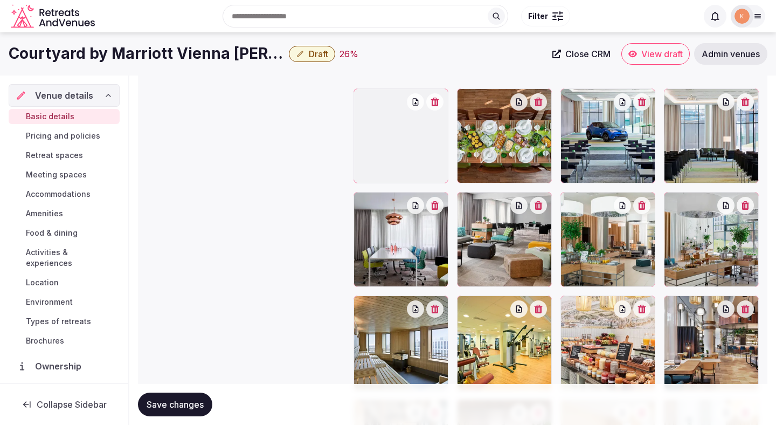
scroll to position [1202, 0]
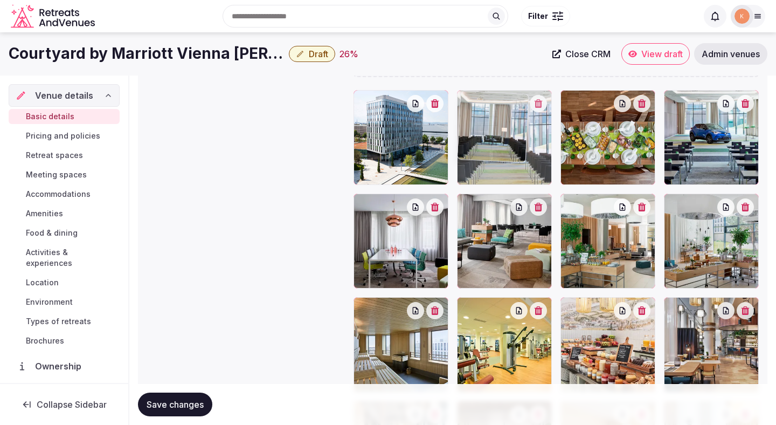
drag, startPoint x: 704, startPoint y: 174, endPoint x: 522, endPoint y: 162, distance: 183.1
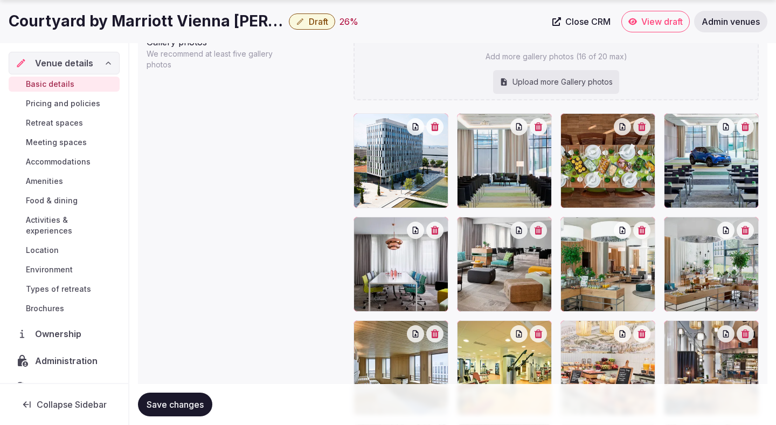
scroll to position [1182, 0]
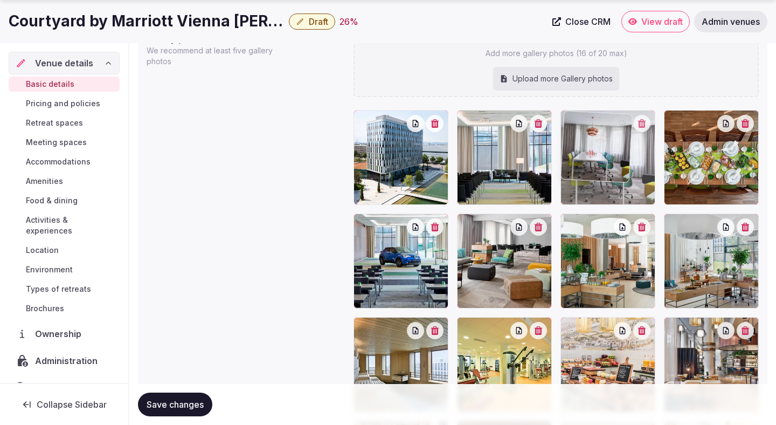
drag, startPoint x: 398, startPoint y: 273, endPoint x: 651, endPoint y: 153, distance: 280.1
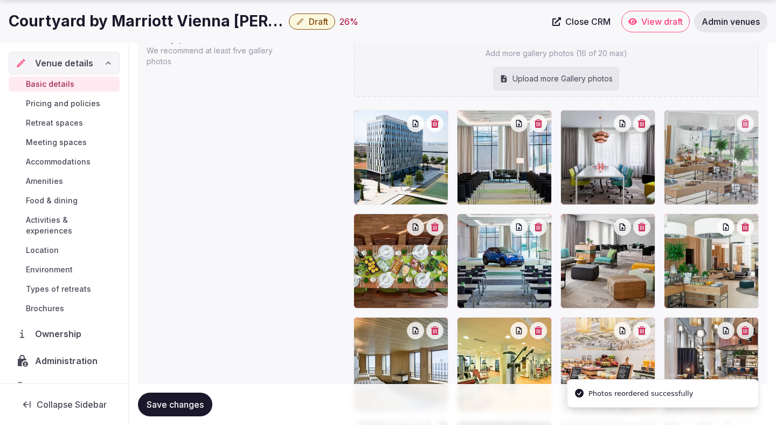
drag, startPoint x: 697, startPoint y: 239, endPoint x: 688, endPoint y: 152, distance: 87.3
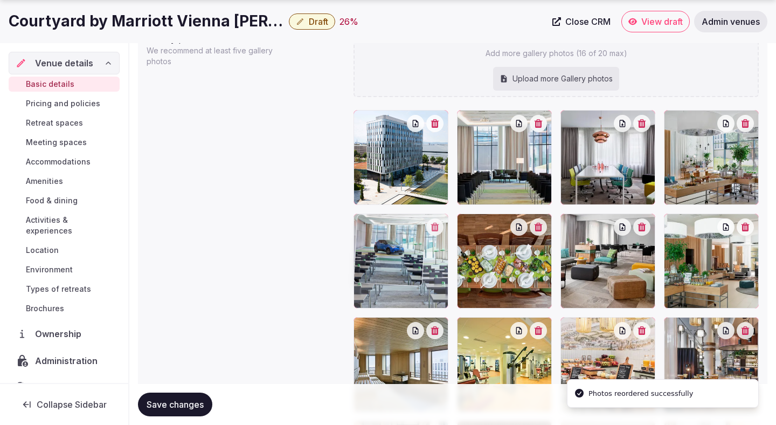
drag, startPoint x: 476, startPoint y: 294, endPoint x: 426, endPoint y: 294, distance: 49.6
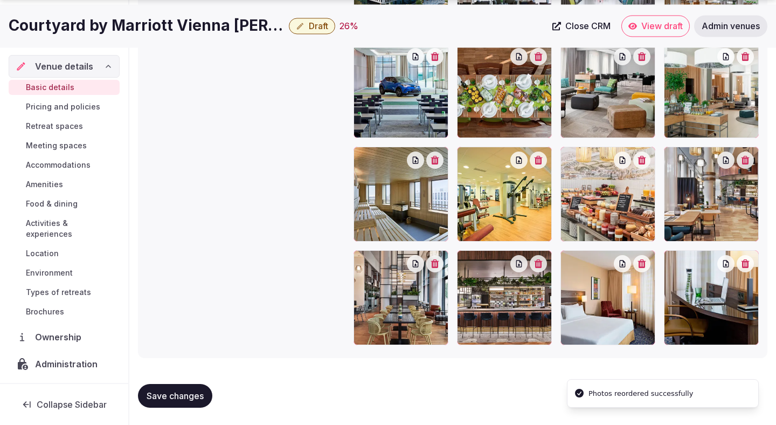
scroll to position [1353, 0]
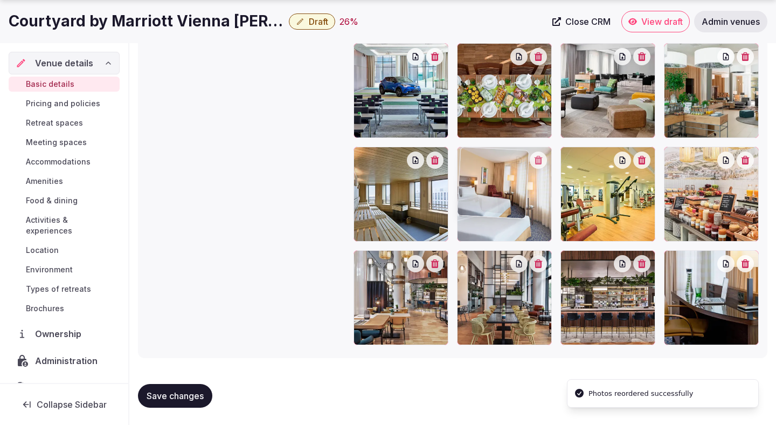
drag, startPoint x: 614, startPoint y: 298, endPoint x: 526, endPoint y: 164, distance: 160.4
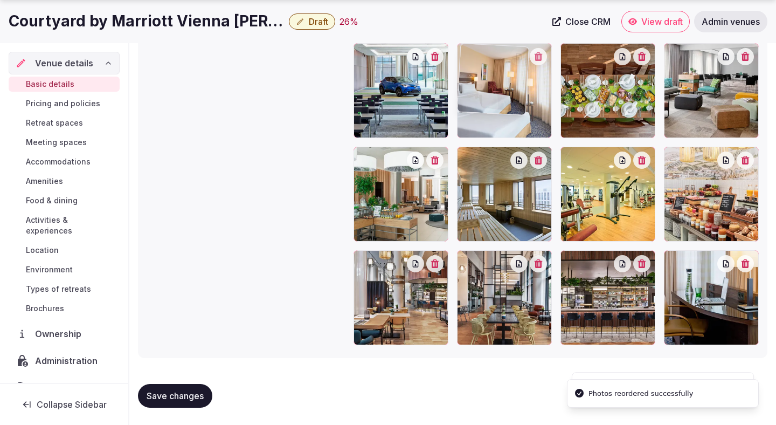
drag, startPoint x: 519, startPoint y: 181, endPoint x: 520, endPoint y: 100, distance: 80.8
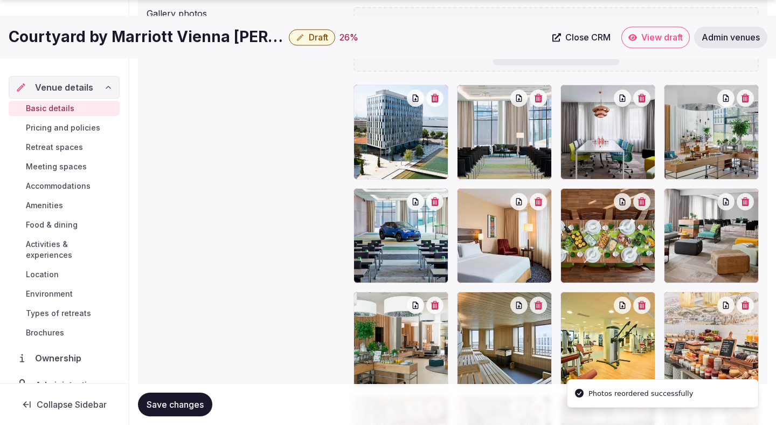
scroll to position [1327, 0]
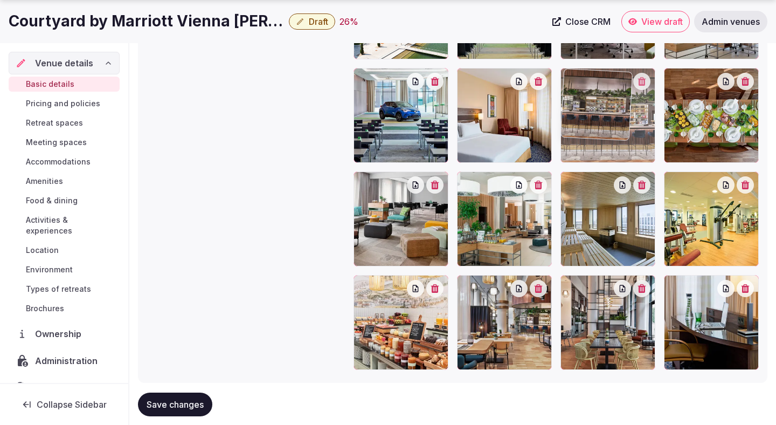
drag, startPoint x: 606, startPoint y: 331, endPoint x: 606, endPoint y: 139, distance: 192.4
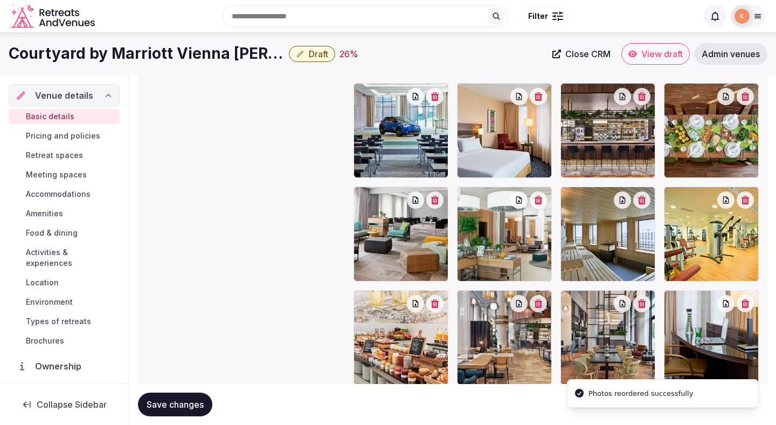
scroll to position [1308, 0]
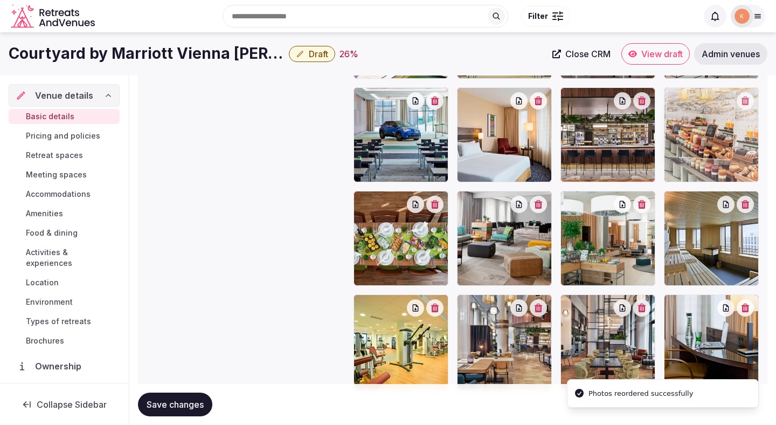
drag, startPoint x: 395, startPoint y: 349, endPoint x: 728, endPoint y: 147, distance: 388.9
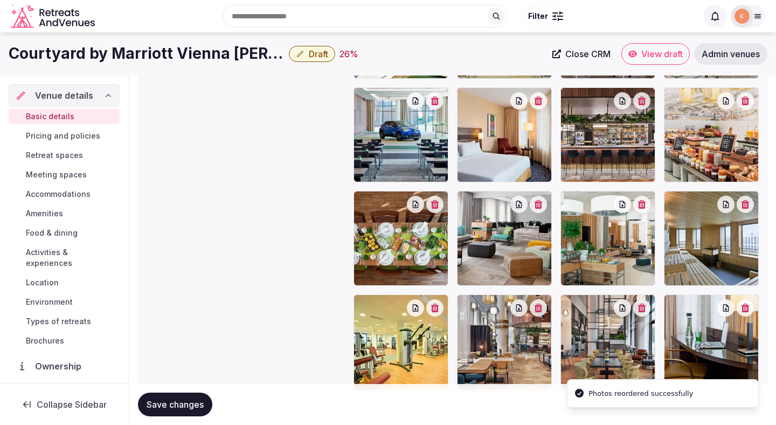
click at [192, 407] on span "Save changes" at bounding box center [175, 404] width 57 height 11
click at [309, 55] on span "Draft" at bounding box center [318, 54] width 19 height 11
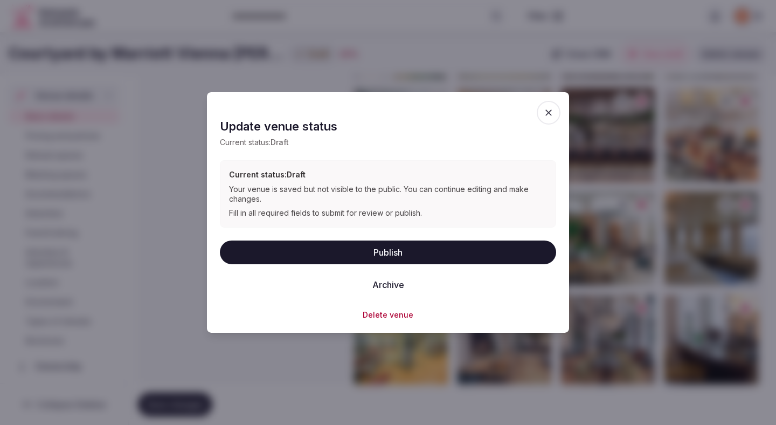
click at [361, 251] on button "Publish" at bounding box center [388, 252] width 336 height 24
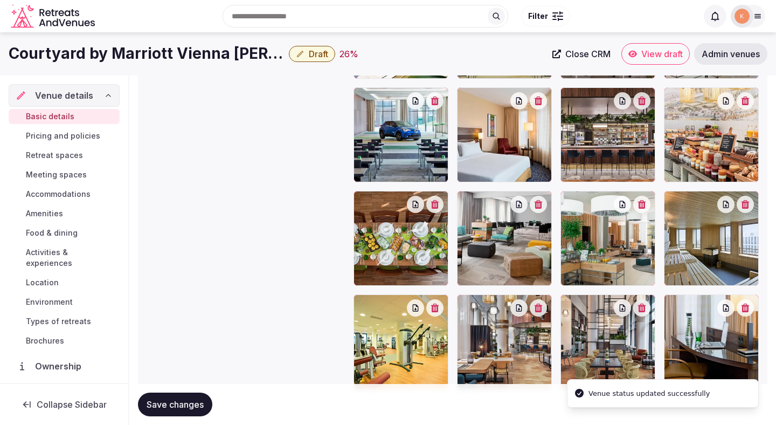
click at [196, 401] on span "Save changes" at bounding box center [175, 404] width 57 height 11
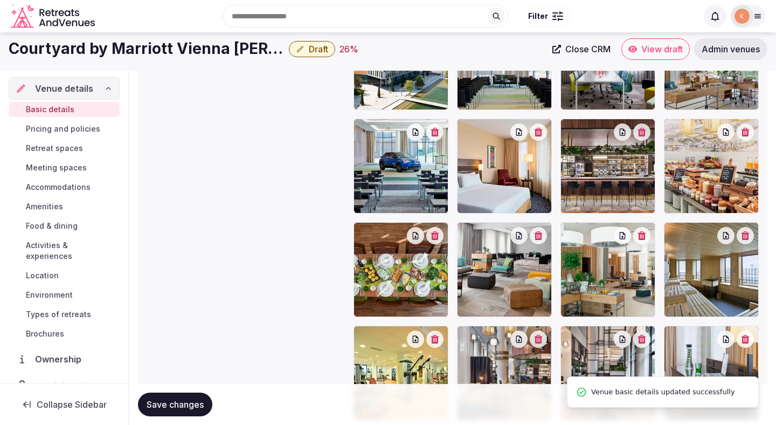
scroll to position [1208, 0]
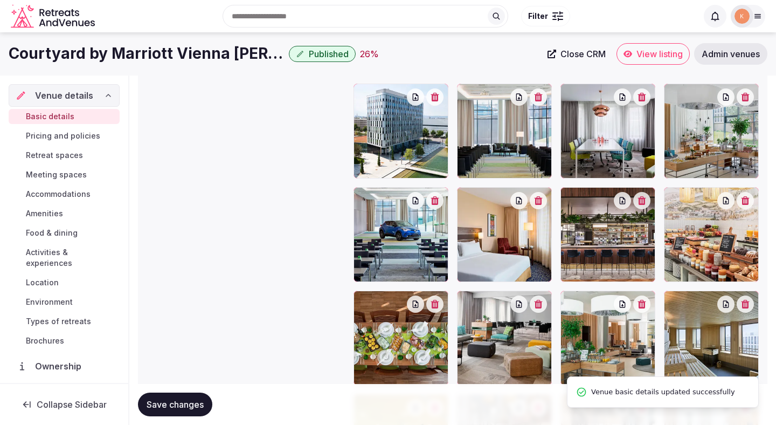
click at [93, 132] on span "Pricing and policies" at bounding box center [63, 135] width 74 height 11
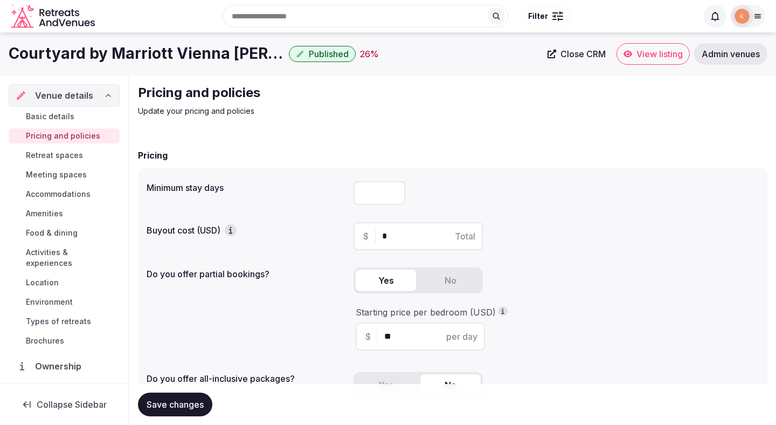
click at [68, 157] on span "Retreat spaces" at bounding box center [54, 155] width 57 height 11
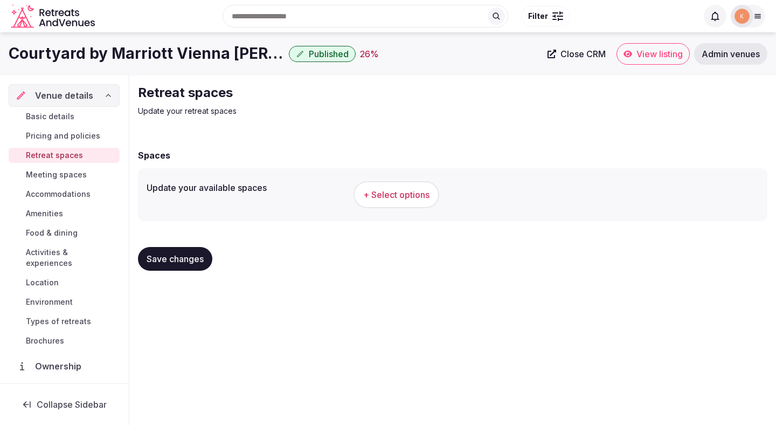
click at [421, 193] on span "+ Select options" at bounding box center [396, 195] width 66 height 12
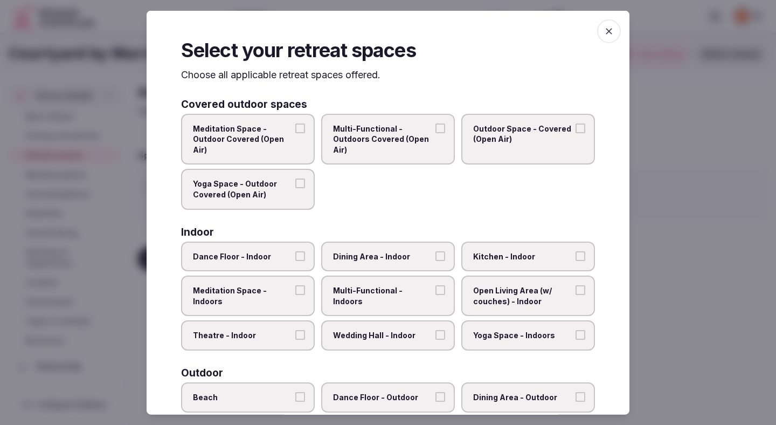
click at [281, 330] on span "Theatre - Indoor" at bounding box center [242, 335] width 99 height 11
click at [295, 330] on button "Theatre - Indoor" at bounding box center [300, 335] width 10 height 10
click at [364, 259] on span "Dining Area - Indoor" at bounding box center [382, 256] width 99 height 11
click at [435, 259] on button "Dining Area - Indoor" at bounding box center [440, 256] width 10 height 10
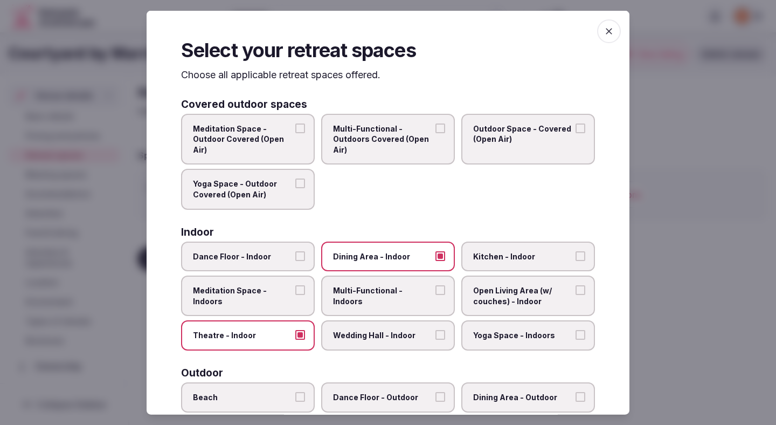
click at [364, 297] on label "Multi-Functional - Indoors" at bounding box center [388, 295] width 134 height 40
click at [435, 295] on button "Multi-Functional - Indoors" at bounding box center [440, 290] width 10 height 10
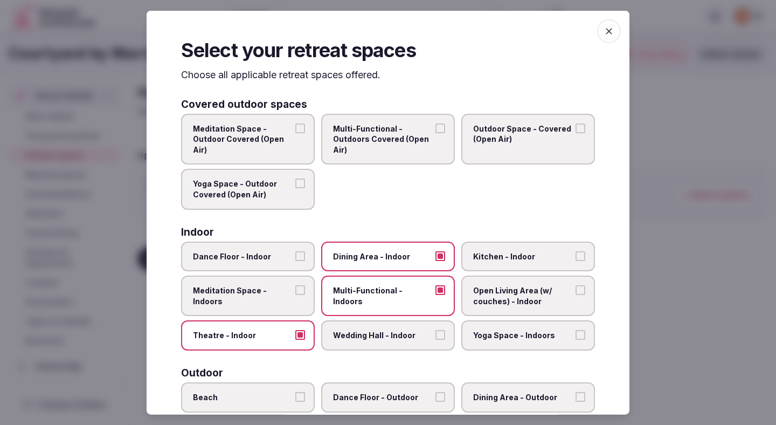
click at [364, 334] on span "Wedding Hall - Indoor" at bounding box center [382, 335] width 99 height 11
click at [435, 334] on button "Wedding Hall - Indoor" at bounding box center [440, 335] width 10 height 10
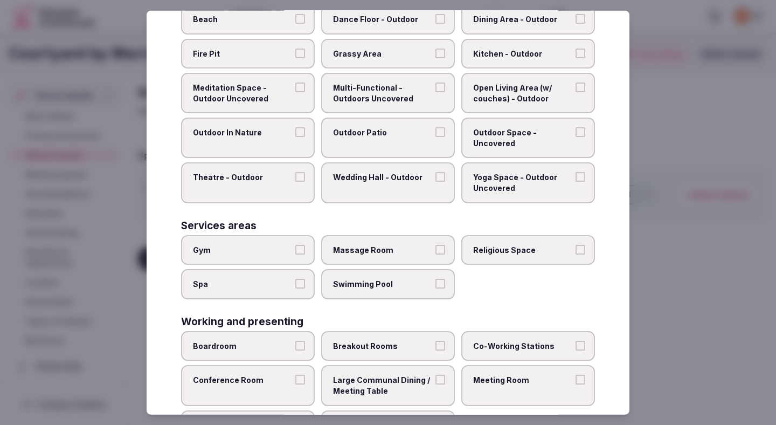
scroll to position [430, 0]
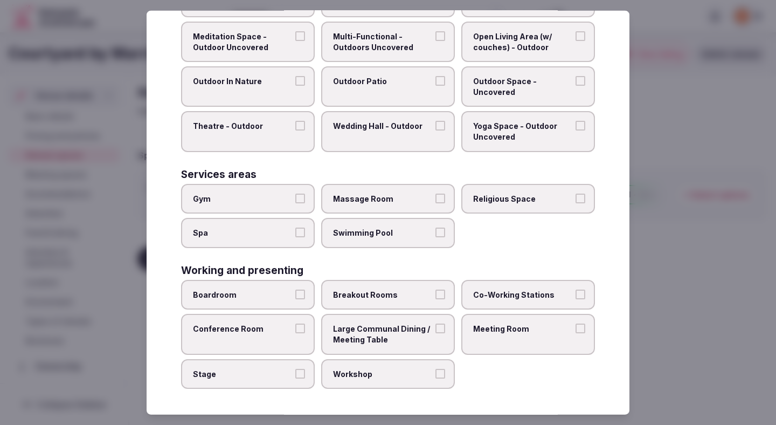
click at [288, 289] on span "Boardroom" at bounding box center [242, 294] width 99 height 11
click at [295, 289] on button "Boardroom" at bounding box center [300, 294] width 10 height 10
click at [369, 291] on span "Breakout Rooms" at bounding box center [382, 294] width 99 height 11
click at [435, 291] on button "Breakout Rooms" at bounding box center [440, 294] width 10 height 10
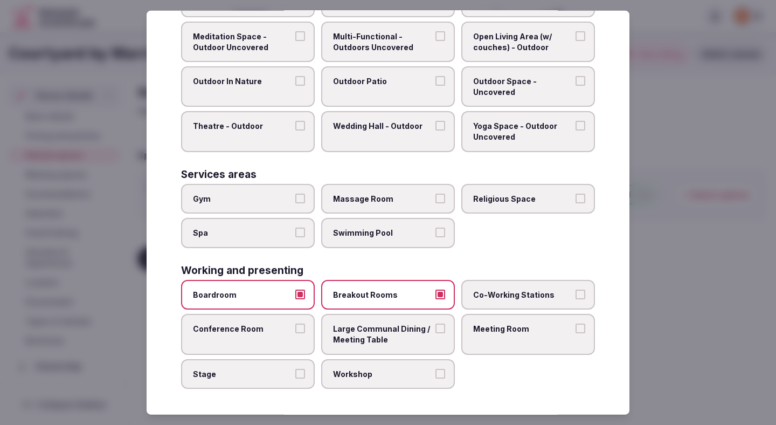
drag, startPoint x: 518, startPoint y: 295, endPoint x: 517, endPoint y: 314, distance: 18.4
click at [518, 295] on span "Co-Working Stations" at bounding box center [522, 294] width 99 height 11
click at [576, 295] on button "Co-Working Stations" at bounding box center [581, 294] width 10 height 10
click at [516, 330] on span "Meeting Room" at bounding box center [522, 328] width 99 height 11
click at [576, 330] on button "Meeting Room" at bounding box center [581, 328] width 10 height 10
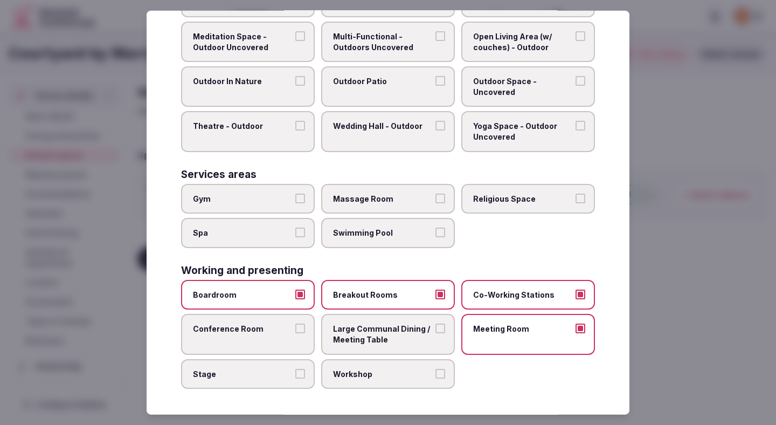
click at [407, 364] on label "Workshop" at bounding box center [388, 373] width 134 height 30
click at [435, 368] on button "Workshop" at bounding box center [440, 373] width 10 height 10
click at [403, 329] on span "Large Communal Dining / Meeting Table" at bounding box center [382, 333] width 99 height 21
click at [435, 329] on button "Large Communal Dining / Meeting Table" at bounding box center [440, 328] width 10 height 10
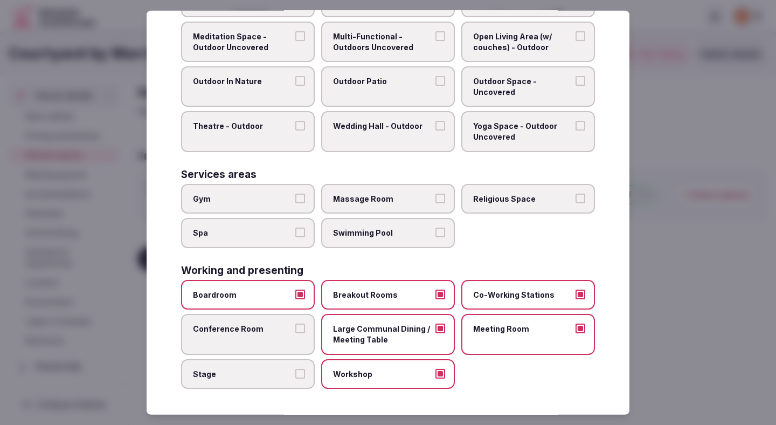
click at [246, 334] on label "Conference Room" at bounding box center [248, 334] width 134 height 40
click at [295, 333] on button "Conference Room" at bounding box center [300, 328] width 10 height 10
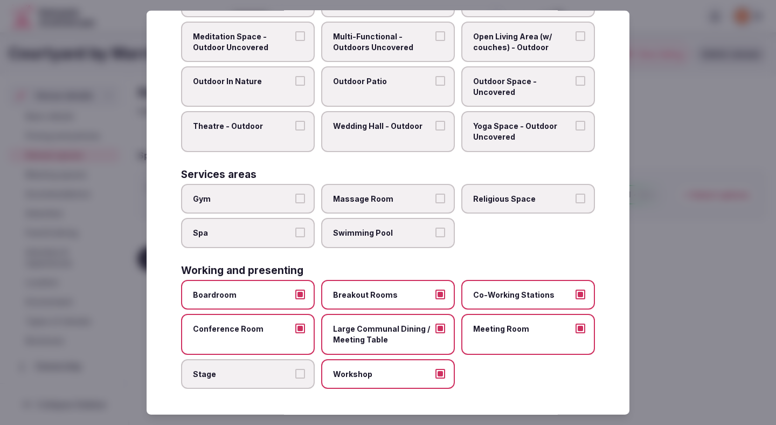
click at [686, 279] on div at bounding box center [388, 212] width 776 height 425
drag, startPoint x: 686, startPoint y: 279, endPoint x: 503, endPoint y: 279, distance: 183.2
click at [516, 279] on div "Retreat spaces Update your retreat spaces Spaces Update your available spaces T…" at bounding box center [452, 181] width 647 height 212
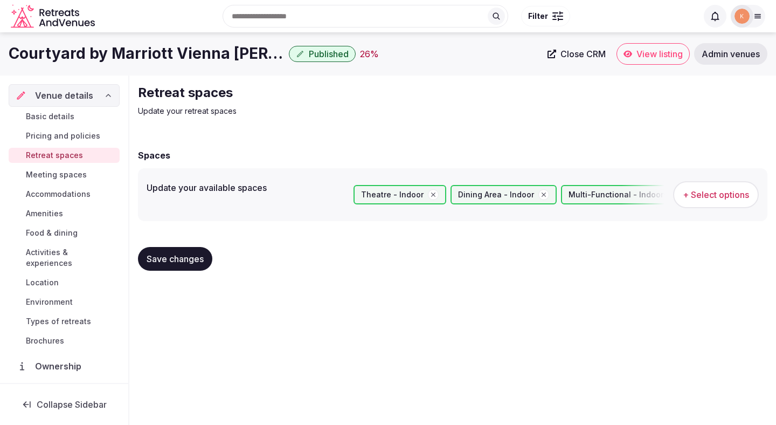
click at [179, 264] on span "Save changes" at bounding box center [175, 258] width 57 height 11
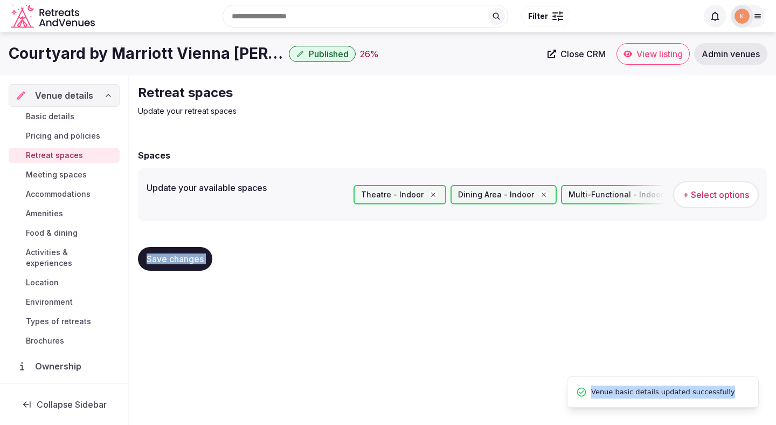
click at [65, 174] on span "Meeting spaces" at bounding box center [56, 174] width 61 height 11
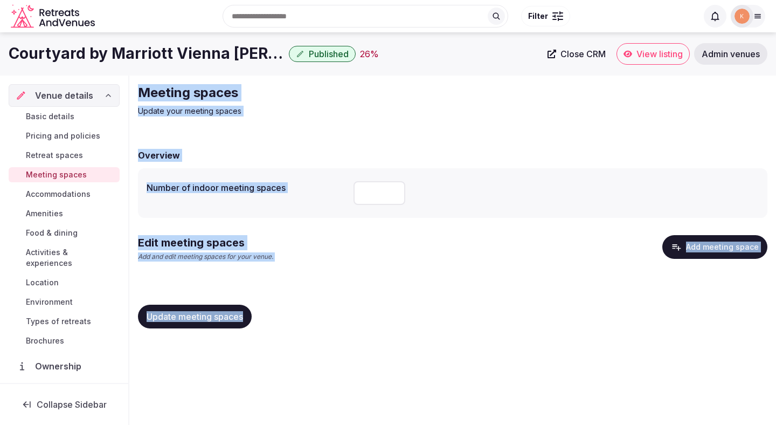
click at [80, 154] on span "Retreat spaces" at bounding box center [54, 155] width 57 height 11
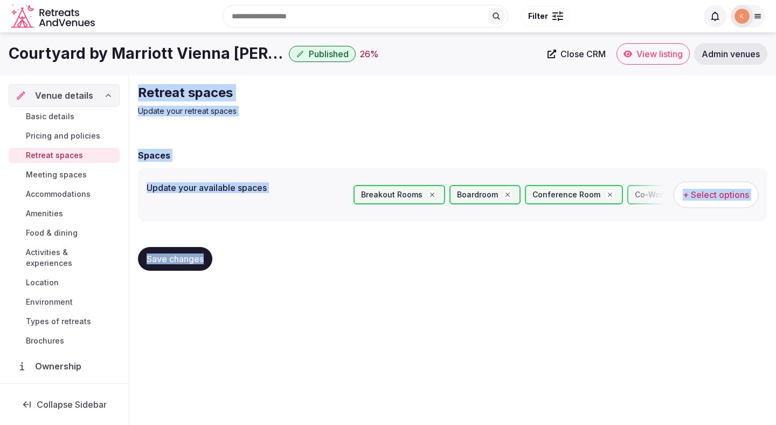
click at [73, 176] on span "Meeting spaces" at bounding box center [56, 174] width 61 height 11
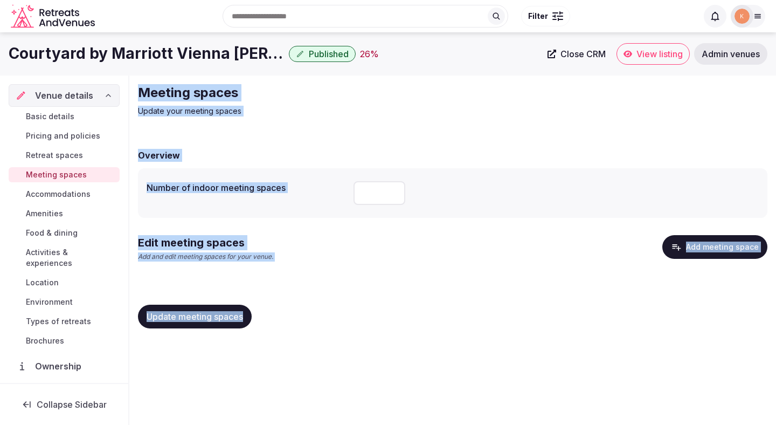
click at [701, 251] on button "Add meeting space" at bounding box center [714, 247] width 105 height 24
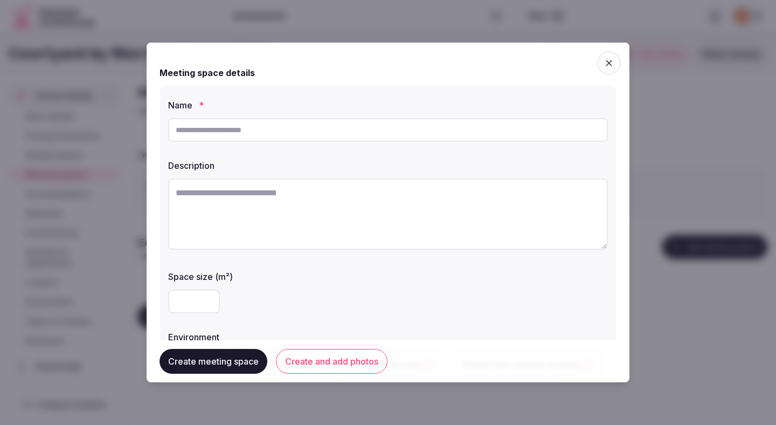
click at [268, 130] on input "text" at bounding box center [388, 130] width 440 height 24
paste input "**********"
click at [199, 129] on input "**********" at bounding box center [388, 130] width 440 height 24
click at [407, 146] on div "**********" at bounding box center [388, 130] width 440 height 32
click at [408, 137] on input "**********" at bounding box center [388, 130] width 440 height 24
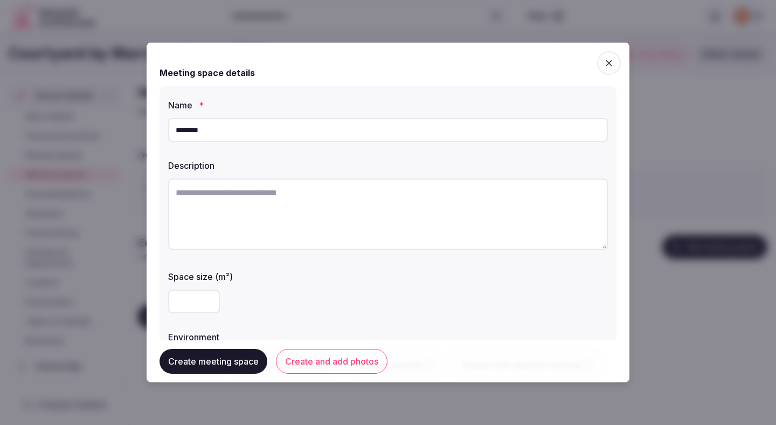
type input "********"
click at [195, 301] on input "number" at bounding box center [194, 301] width 52 height 24
type input "**"
click at [319, 289] on div "**" at bounding box center [388, 301] width 440 height 24
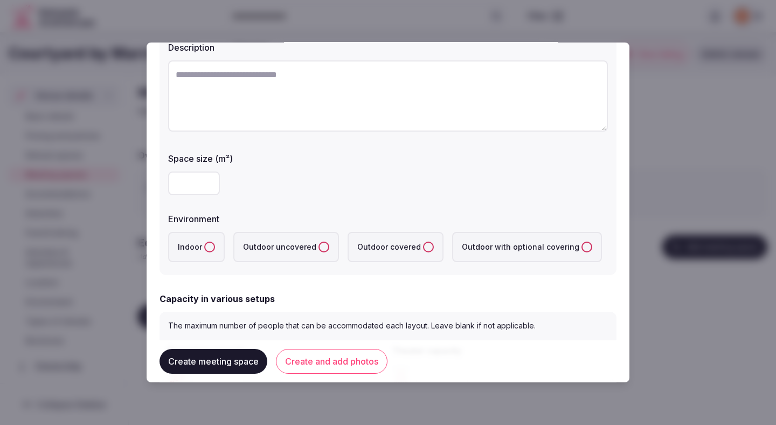
scroll to position [176, 0]
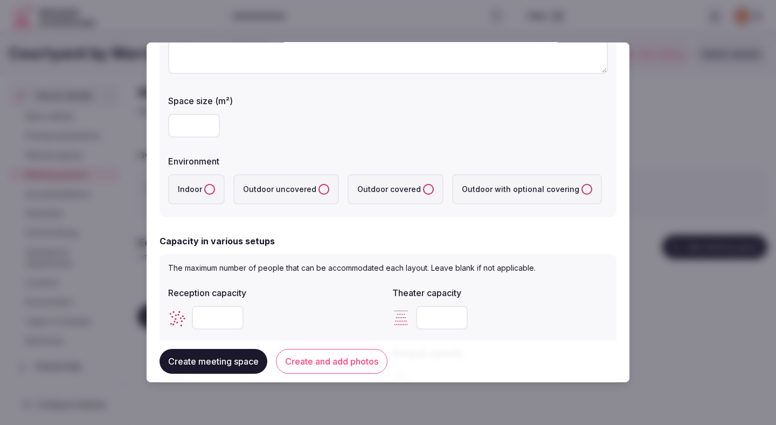
click at [215, 193] on label "Indoor" at bounding box center [196, 189] width 57 height 30
click at [215, 193] on button "Indoor" at bounding box center [209, 189] width 11 height 11
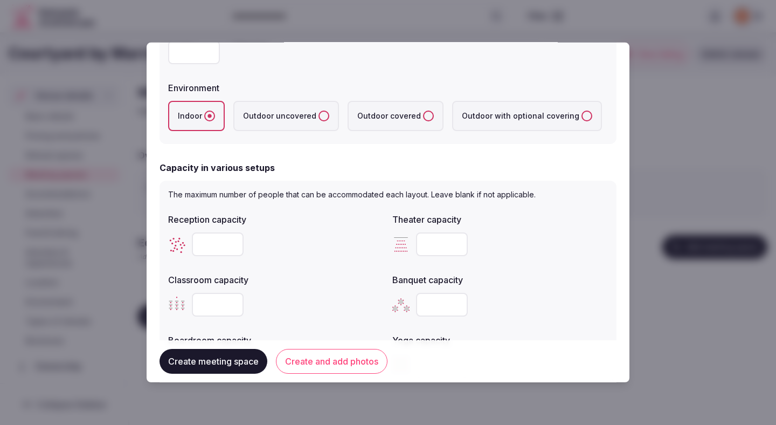
click at [212, 242] on input "number" at bounding box center [218, 244] width 52 height 24
type input "**"
click at [425, 250] on input "number" at bounding box center [442, 244] width 52 height 24
click at [438, 233] on input "number" at bounding box center [442, 244] width 52 height 24
type input "**"
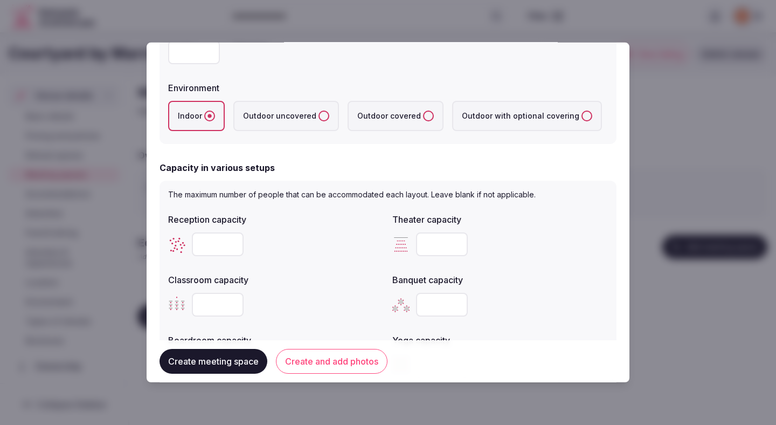
click at [335, 245] on div "**" at bounding box center [276, 244] width 216 height 24
click at [217, 304] on input "number" at bounding box center [218, 305] width 52 height 24
type input "**"
click at [427, 307] on input "number" at bounding box center [442, 305] width 52 height 24
click at [426, 307] on input "number" at bounding box center [442, 305] width 52 height 24
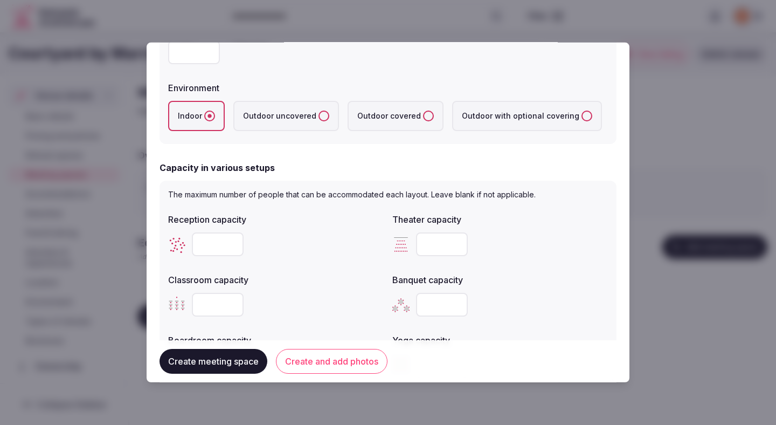
type input "**"
click at [330, 301] on div "**" at bounding box center [276, 305] width 216 height 24
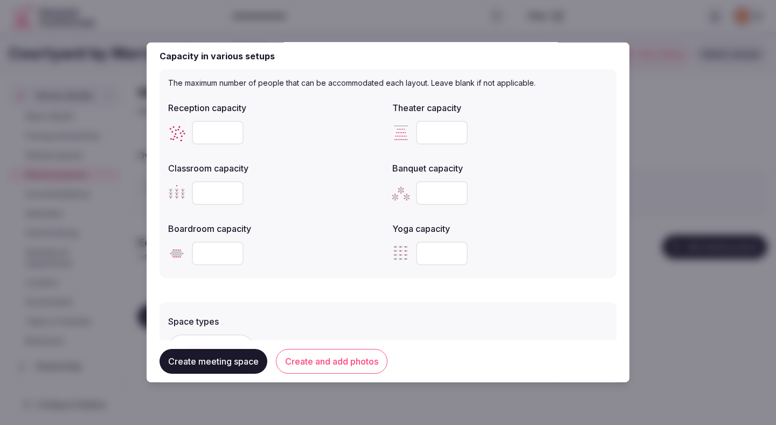
scroll to position [396, 0]
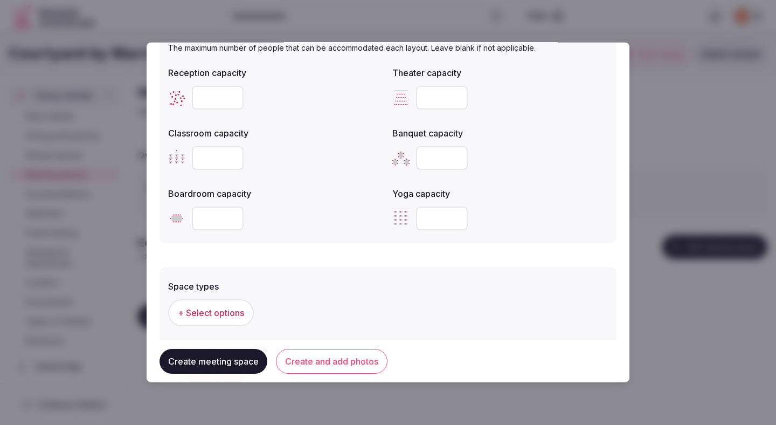
click at [215, 224] on input "number" at bounding box center [218, 218] width 52 height 24
type input "**"
click at [288, 197] on label "Boardroom capacity" at bounding box center [276, 193] width 216 height 9
click at [299, 224] on div "**" at bounding box center [276, 218] width 216 height 24
click at [235, 310] on span "+ Select options" at bounding box center [211, 313] width 66 height 12
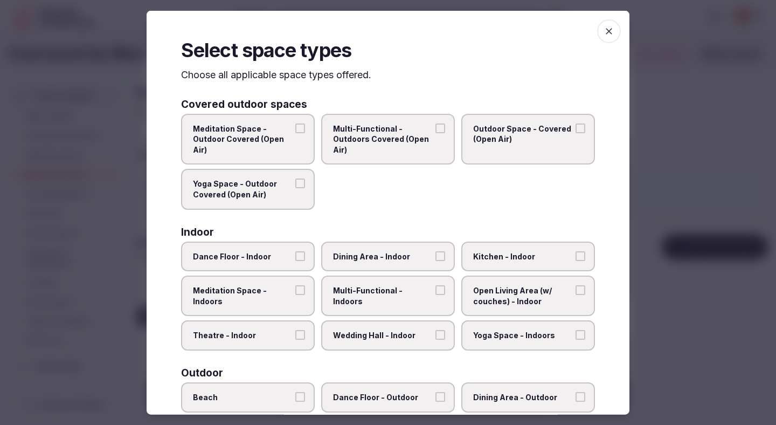
click at [377, 254] on span "Dining Area - Indoor" at bounding box center [382, 256] width 99 height 11
click at [435, 254] on button "Dining Area - Indoor" at bounding box center [440, 256] width 10 height 10
click at [378, 285] on span "Multi-Functional - Indoors" at bounding box center [382, 295] width 99 height 21
click at [435, 285] on button "Multi-Functional - Indoors" at bounding box center [440, 290] width 10 height 10
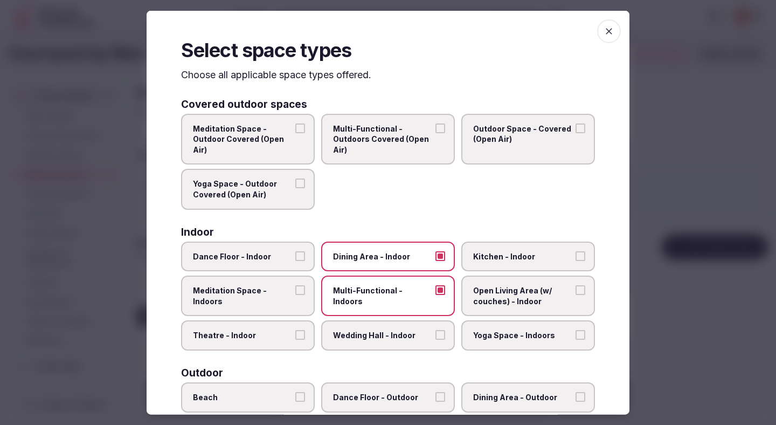
click at [280, 336] on span "Theatre - Indoor" at bounding box center [242, 335] width 99 height 11
click at [295, 336] on button "Theatre - Indoor" at bounding box center [300, 335] width 10 height 10
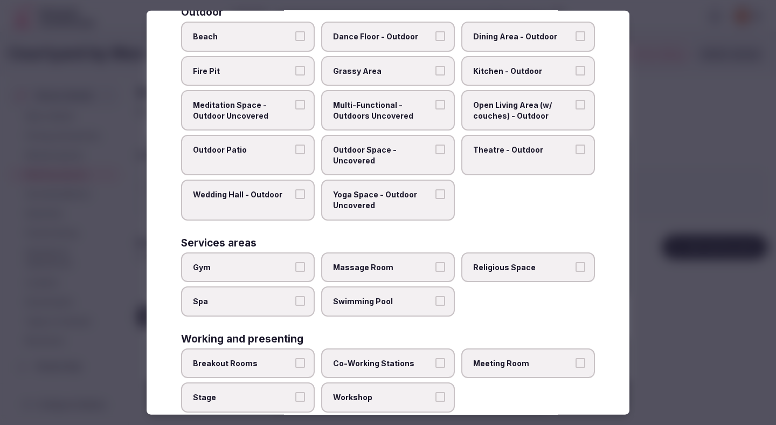
scroll to position [384, 0]
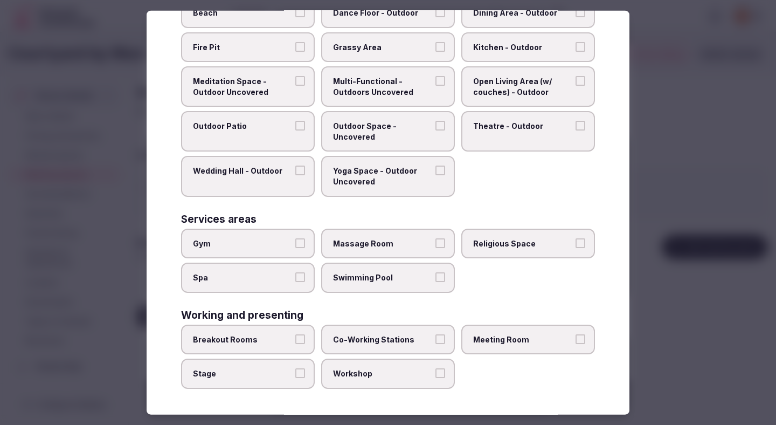
click at [292, 332] on label "Breakout Rooms" at bounding box center [248, 339] width 134 height 30
click at [295, 334] on button "Breakout Rooms" at bounding box center [300, 339] width 10 height 10
click at [370, 335] on span "Co-Working Stations" at bounding box center [382, 339] width 99 height 11
click at [435, 335] on button "Co-Working Stations" at bounding box center [440, 339] width 10 height 10
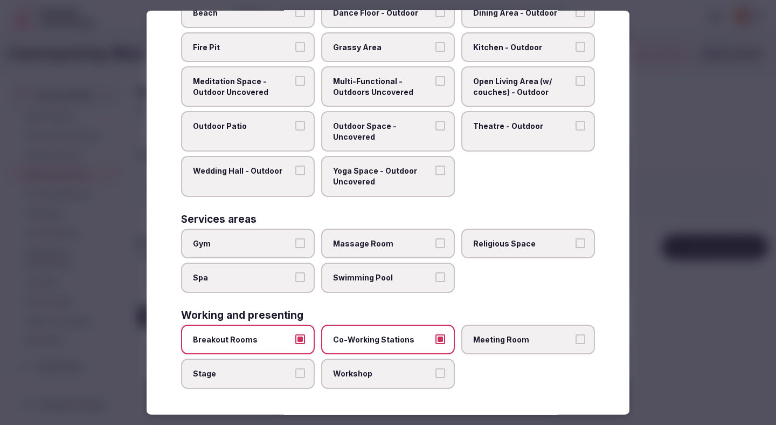
click at [493, 340] on span "Meeting Room" at bounding box center [522, 339] width 99 height 11
click at [576, 340] on button "Meeting Room" at bounding box center [581, 339] width 10 height 10
click at [381, 381] on label "Workshop" at bounding box center [388, 373] width 134 height 30
click at [435, 378] on button "Workshop" at bounding box center [440, 373] width 10 height 10
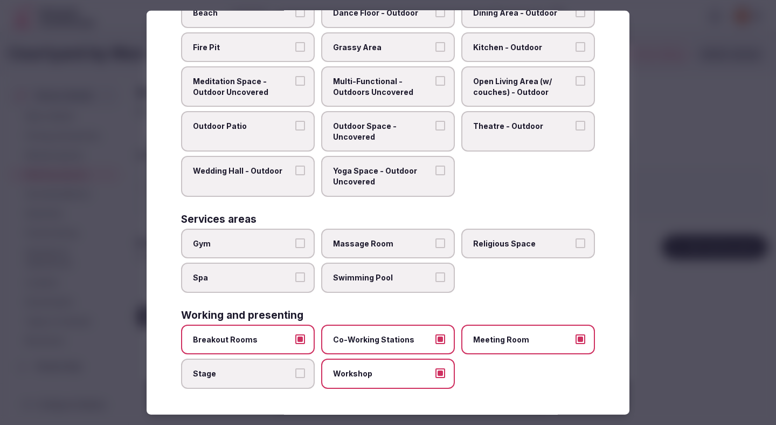
click at [692, 292] on div at bounding box center [388, 212] width 776 height 425
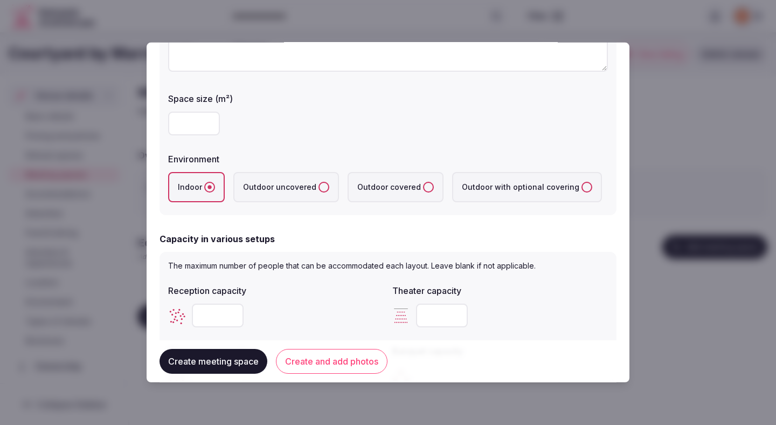
scroll to position [0, 0]
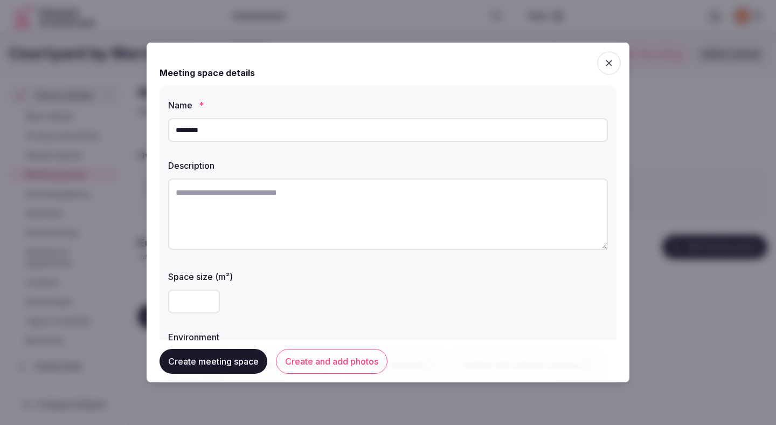
click at [328, 204] on textarea at bounding box center [388, 213] width 440 height 71
paste textarea "**********"
type textarea "**********"
click at [328, 357] on button "Create and add photos" at bounding box center [332, 361] width 112 height 25
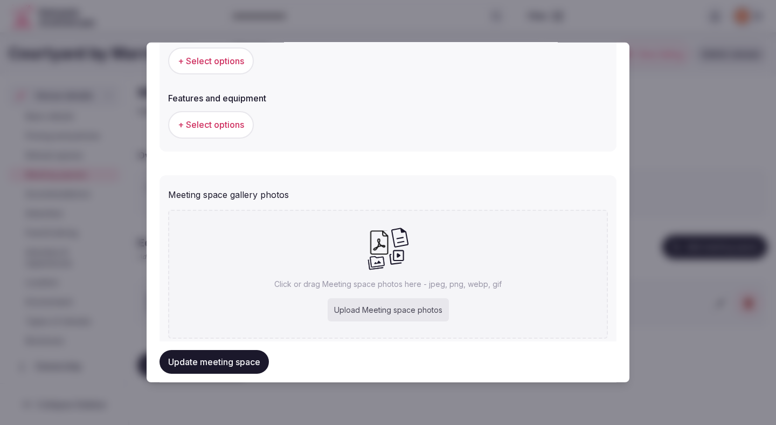
scroll to position [707, 0]
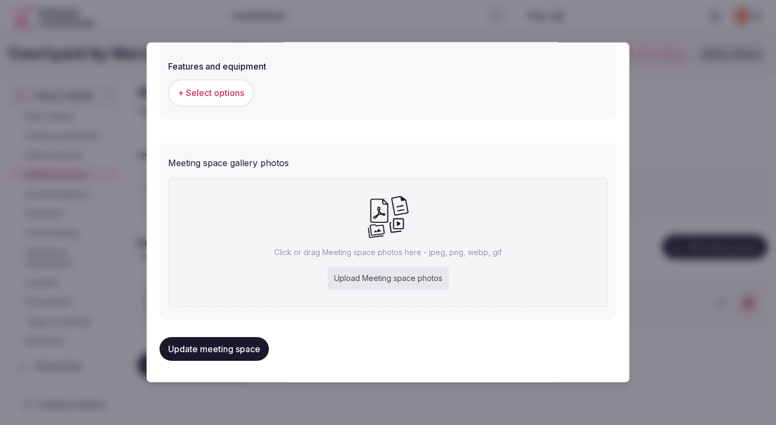
click at [364, 272] on div "Upload Meeting space photos" at bounding box center [388, 278] width 121 height 24
type input "**********"
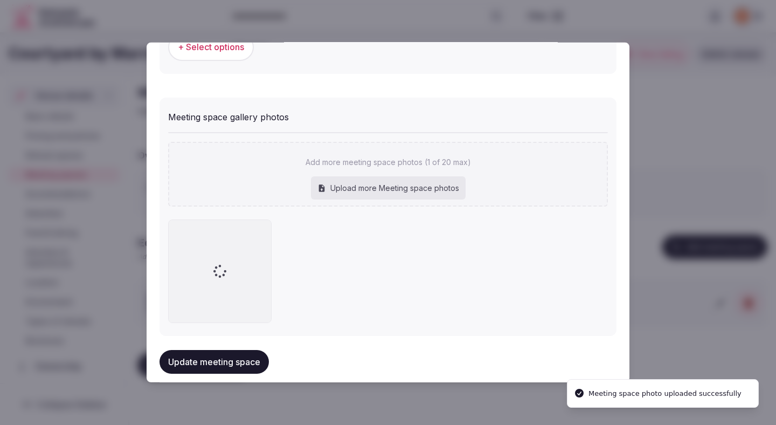
scroll to position [769, 0]
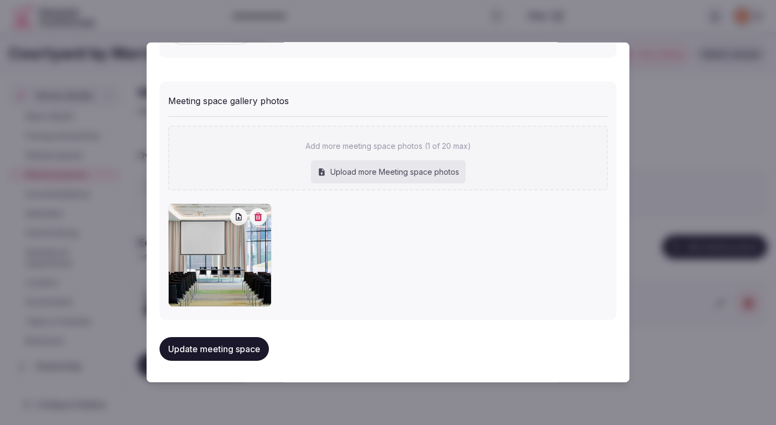
click at [236, 346] on button "Update meeting space" at bounding box center [214, 349] width 109 height 24
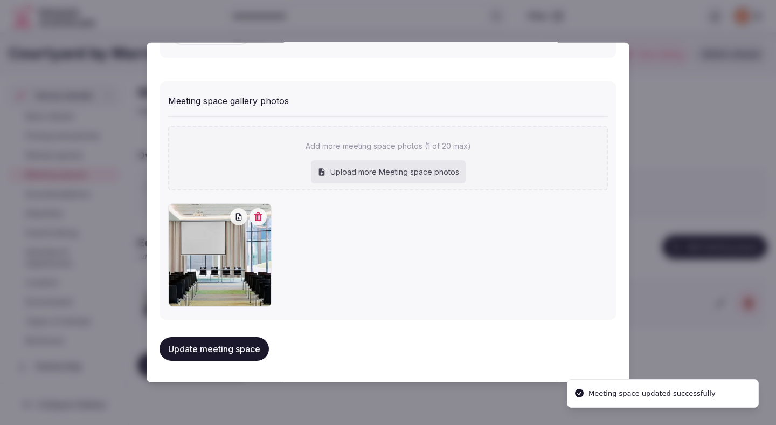
click at [236, 346] on button "Update meeting space" at bounding box center [214, 349] width 109 height 24
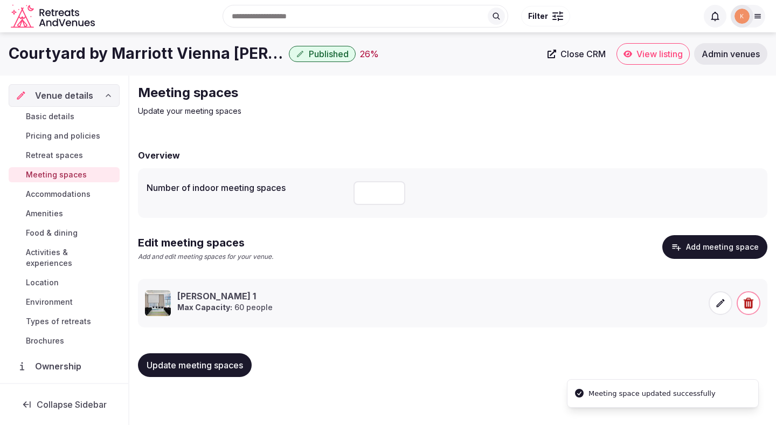
click at [87, 192] on span "Accommodations" at bounding box center [58, 194] width 65 height 11
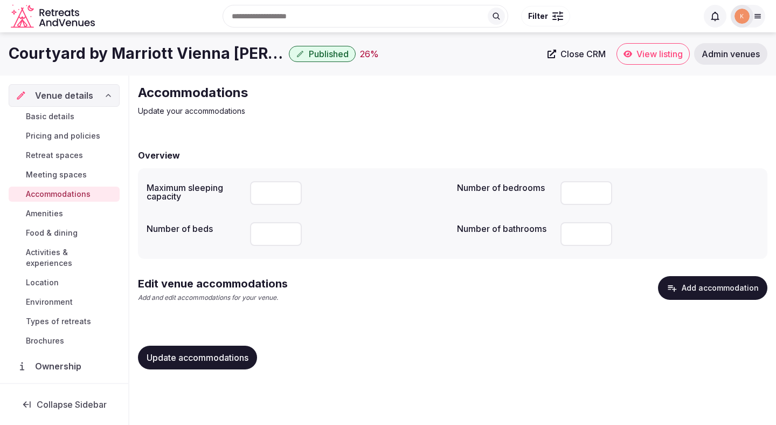
click at [681, 290] on button "Add accommodation" at bounding box center [712, 288] width 109 height 24
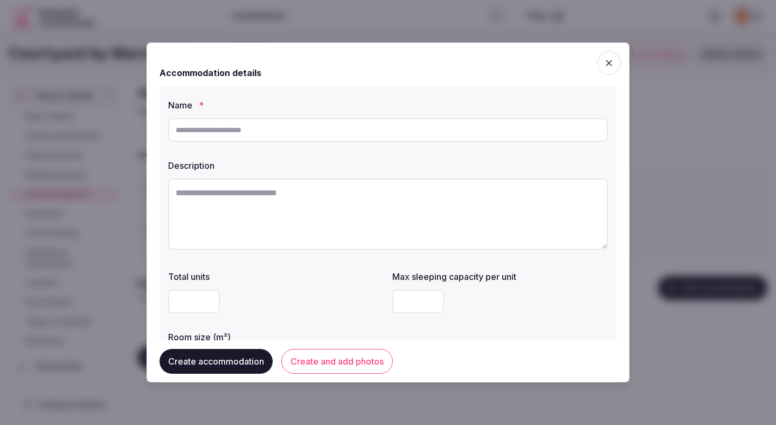
click at [354, 133] on input "text" at bounding box center [388, 130] width 440 height 24
type input "**********"
click at [322, 203] on textarea at bounding box center [388, 213] width 440 height 71
paste textarea "**********"
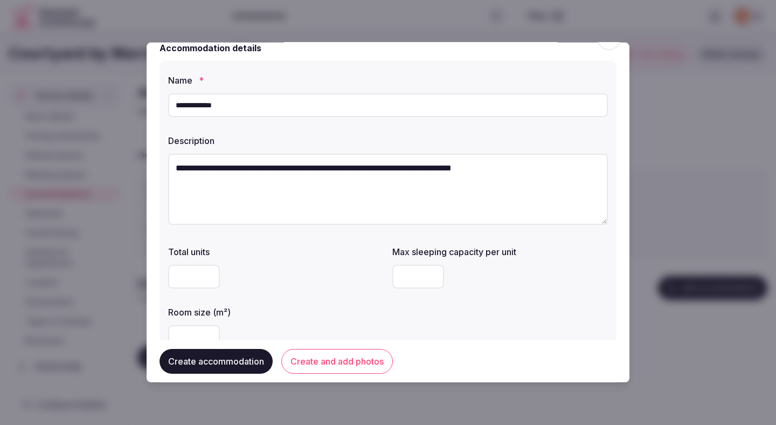
scroll to position [25, 0]
type textarea "**********"
click at [414, 272] on input "number" at bounding box center [418, 276] width 52 height 24
type input "*"
click at [340, 307] on div "Room size (m²)" at bounding box center [276, 308] width 216 height 15
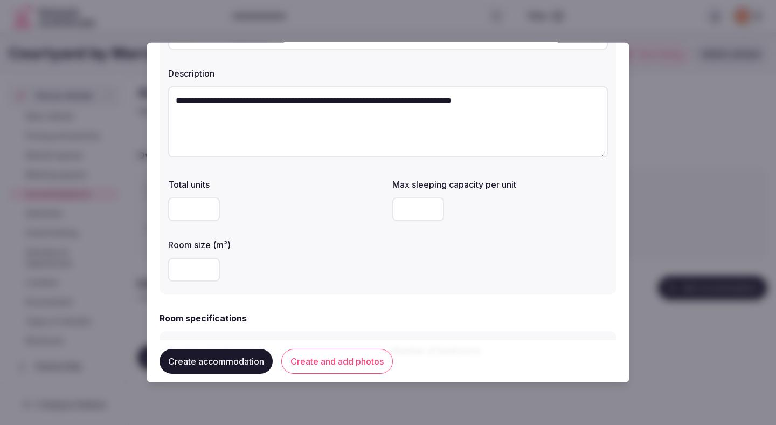
scroll to position [102, 0]
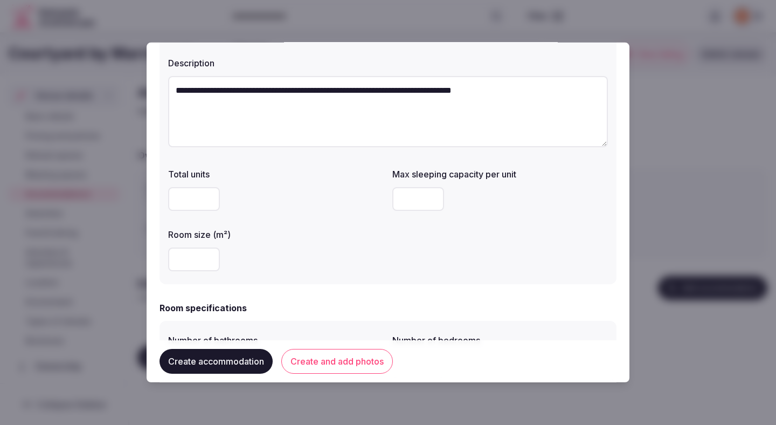
click at [199, 262] on input "number" at bounding box center [194, 259] width 52 height 24
type input "**"
click at [282, 248] on div "**" at bounding box center [276, 259] width 216 height 24
click at [301, 246] on div "**" at bounding box center [276, 259] width 216 height 32
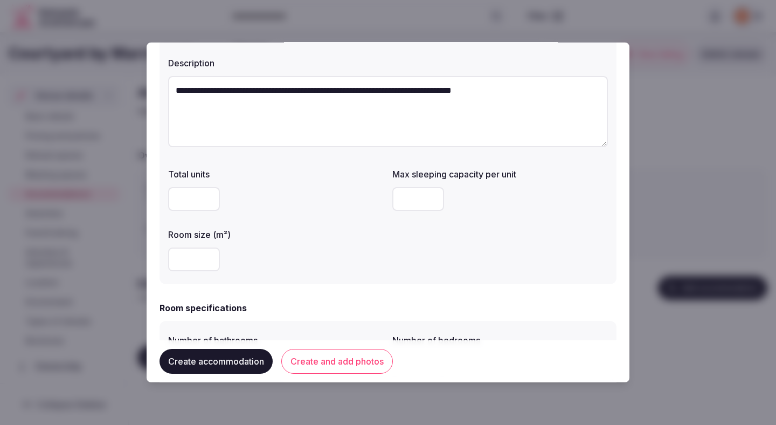
click at [309, 246] on div "**" at bounding box center [276, 259] width 216 height 32
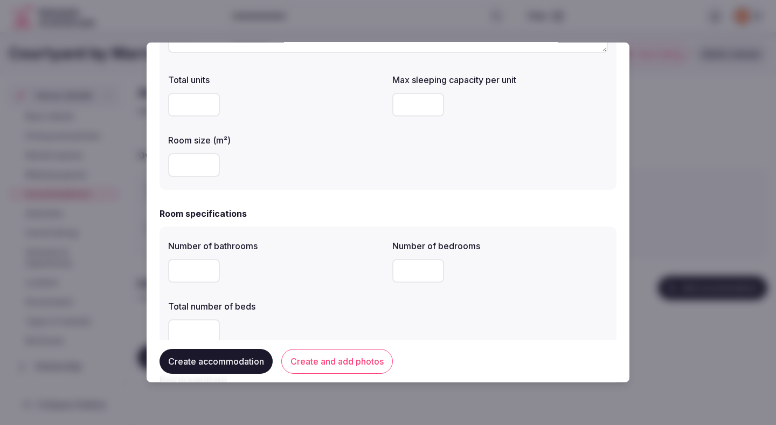
scroll to position [230, 0]
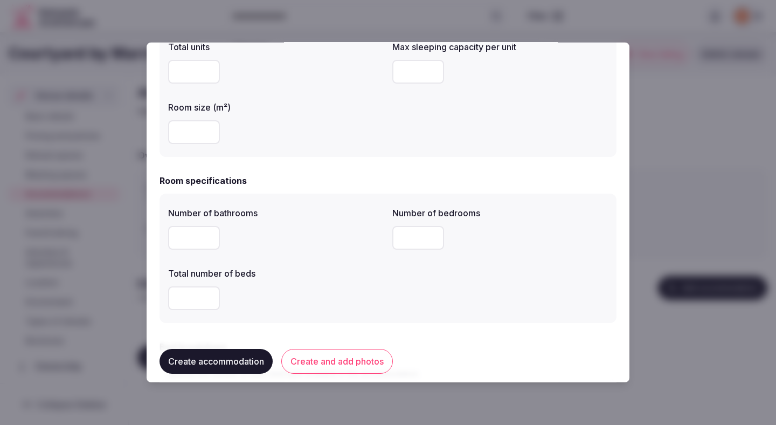
click at [193, 240] on input "number" at bounding box center [194, 238] width 52 height 24
type input "*"
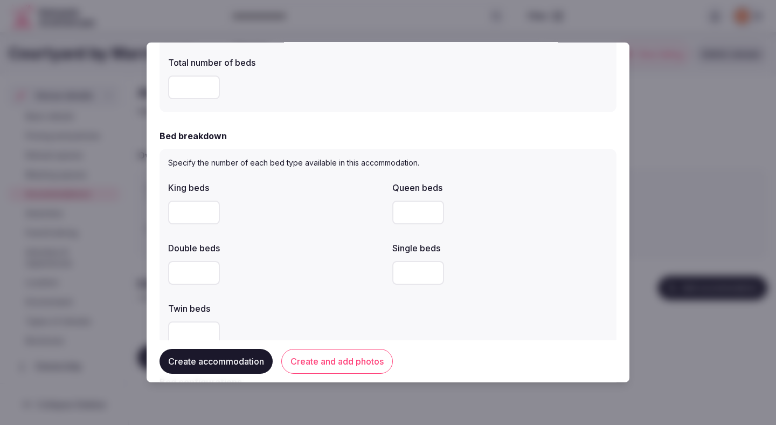
type input "*"
click at [294, 269] on div at bounding box center [276, 273] width 216 height 24
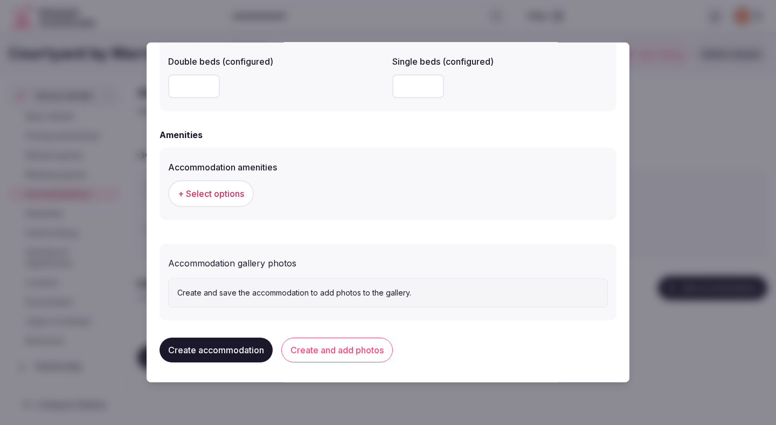
scroll to position [966, 0]
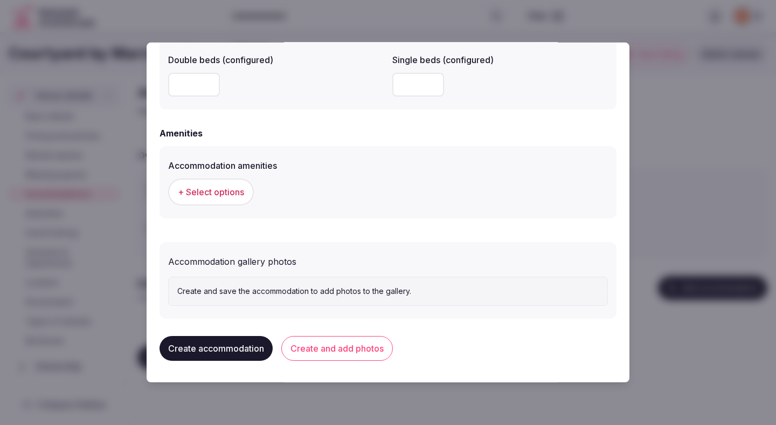
click at [230, 185] on button "+ Select options" at bounding box center [211, 191] width 86 height 27
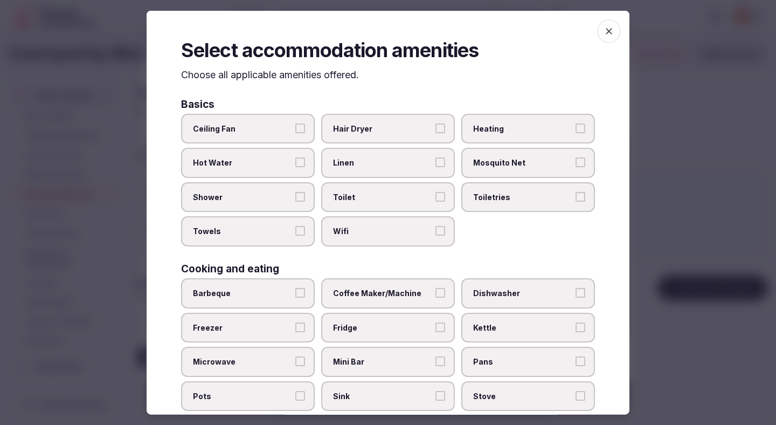
click at [275, 131] on span "Ceiling Fan" at bounding box center [242, 128] width 99 height 11
click at [295, 131] on button "Ceiling Fan" at bounding box center [300, 128] width 10 height 10
click at [275, 160] on span "Hot Water" at bounding box center [242, 162] width 99 height 11
click at [295, 160] on button "Hot Water" at bounding box center [300, 162] width 10 height 10
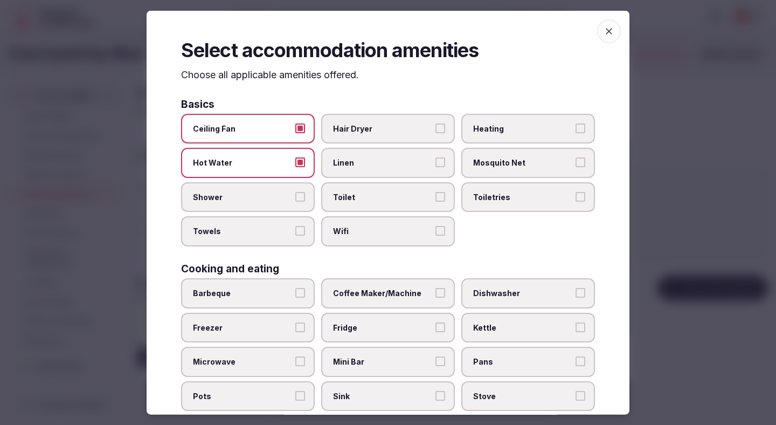
click at [275, 200] on span "Shower" at bounding box center [242, 196] width 99 height 11
click at [295, 200] on button "Shower" at bounding box center [300, 196] width 10 height 10
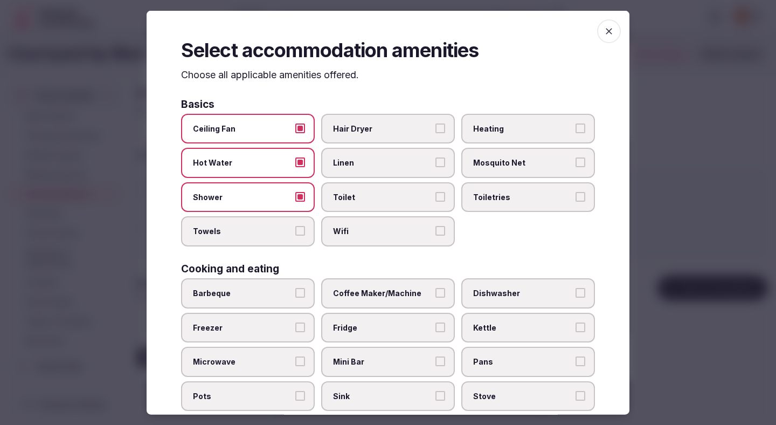
click at [275, 238] on label "Towels" at bounding box center [248, 231] width 134 height 30
click at [295, 236] on button "Towels" at bounding box center [300, 231] width 10 height 10
click at [383, 228] on span "Wifi" at bounding box center [382, 231] width 99 height 11
click at [435, 228] on button "Wifi" at bounding box center [440, 231] width 10 height 10
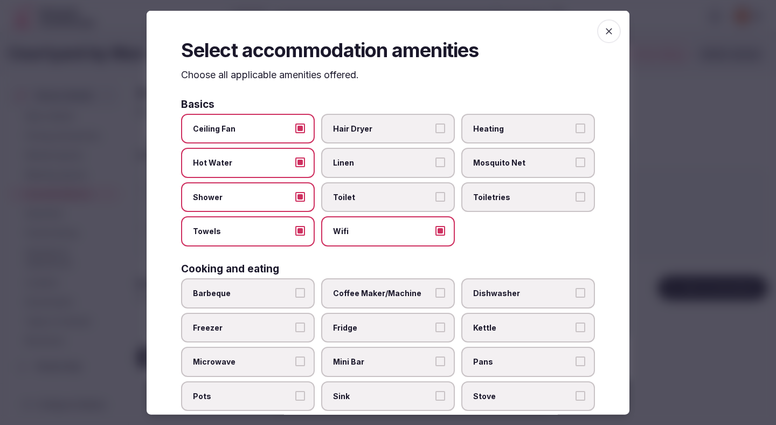
click at [383, 196] on span "Toilet" at bounding box center [382, 196] width 99 height 11
click at [435, 196] on button "Toilet" at bounding box center [440, 196] width 10 height 10
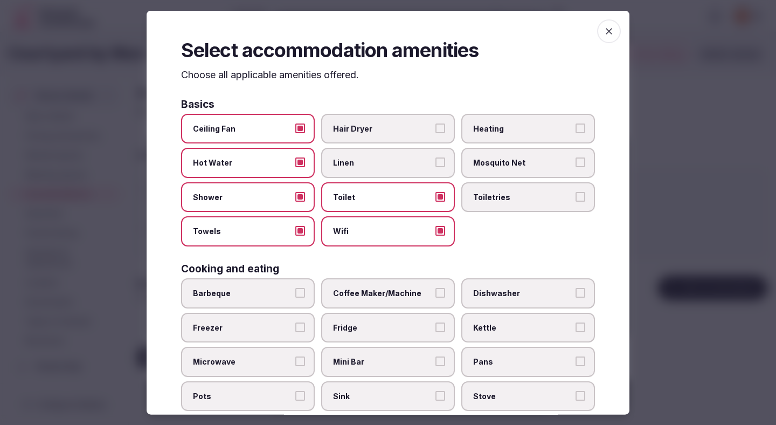
click at [383, 167] on span "Linen" at bounding box center [382, 162] width 99 height 11
click at [435, 167] on button "Linen" at bounding box center [440, 162] width 10 height 10
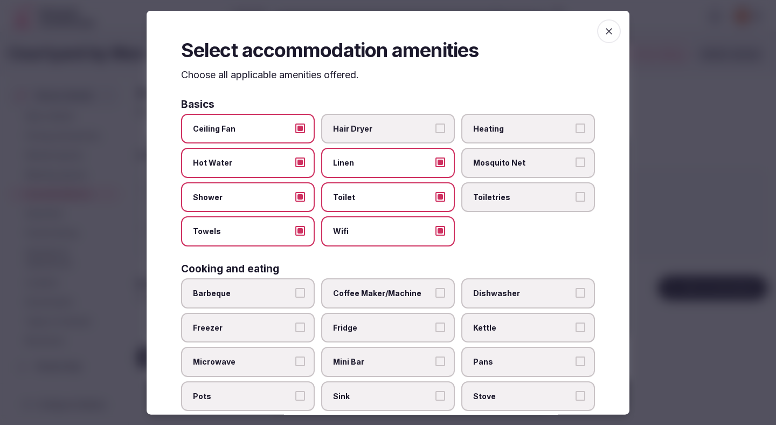
click at [388, 130] on span "Hair Dryer" at bounding box center [382, 128] width 99 height 11
click at [435, 130] on button "Hair Dryer" at bounding box center [440, 128] width 10 height 10
click at [486, 130] on span "Heating" at bounding box center [522, 128] width 99 height 11
click at [576, 130] on button "Heating" at bounding box center [581, 128] width 10 height 10
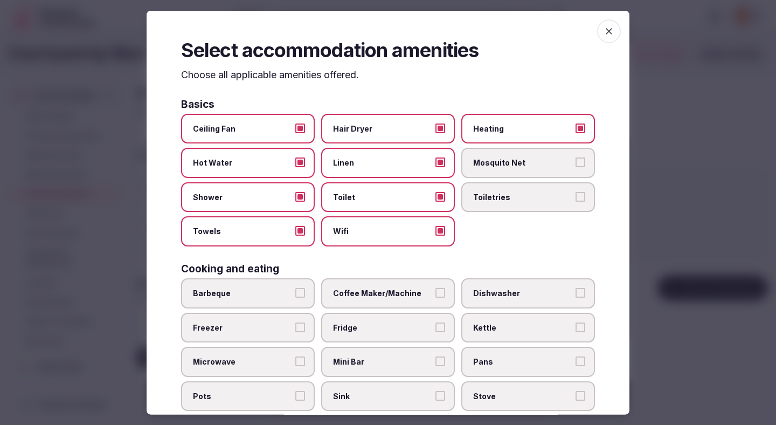
click at [486, 192] on span "Toiletries" at bounding box center [522, 196] width 99 height 11
click at [576, 192] on button "Toiletries" at bounding box center [581, 196] width 10 height 10
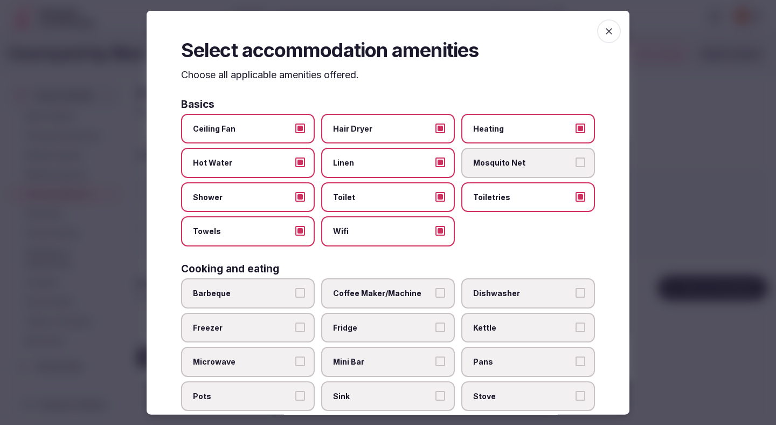
click at [392, 296] on span "Coffee Maker/Machine" at bounding box center [382, 293] width 99 height 11
click at [435, 296] on button "Coffee Maker/Machine" at bounding box center [440, 293] width 10 height 10
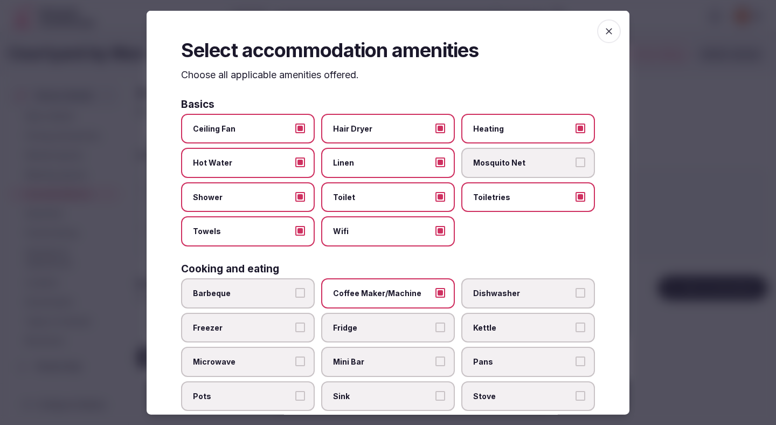
click at [384, 328] on span "Fridge" at bounding box center [382, 327] width 99 height 11
click at [435, 328] on button "Fridge" at bounding box center [440, 327] width 10 height 10
click at [384, 358] on span "Mini Bar" at bounding box center [382, 361] width 99 height 11
click at [435, 358] on button "Mini Bar" at bounding box center [440, 361] width 10 height 10
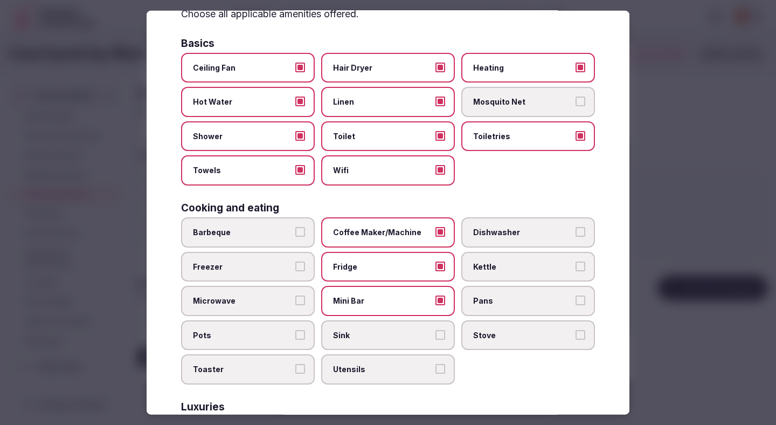
scroll to position [92, 0]
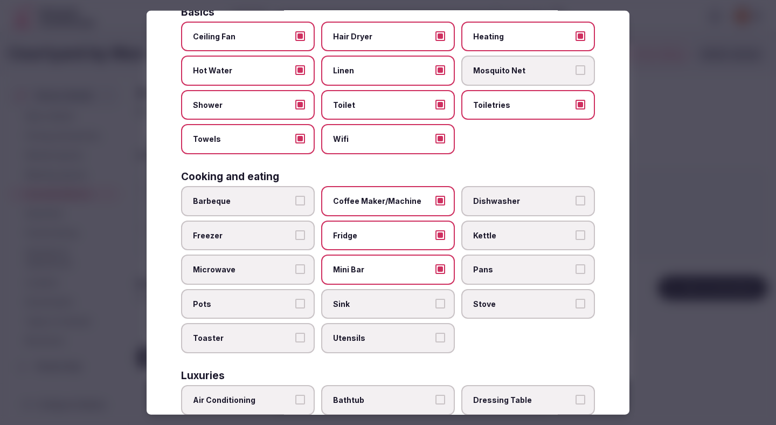
click at [506, 238] on span "Kettle" at bounding box center [522, 235] width 99 height 11
click at [576, 238] on button "Kettle" at bounding box center [581, 235] width 10 height 10
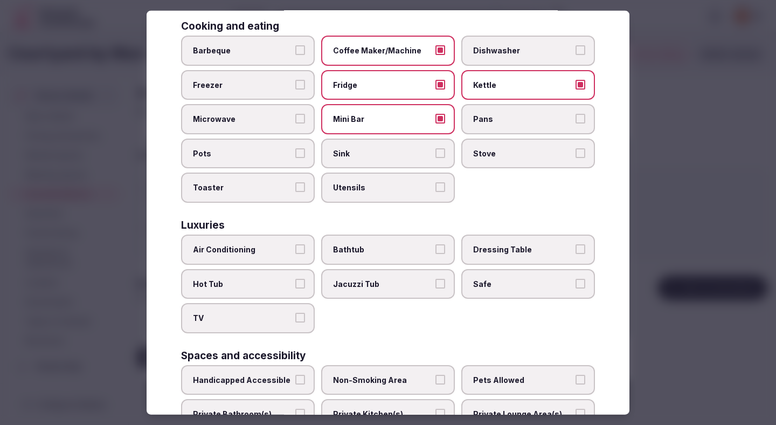
scroll to position [319, 0]
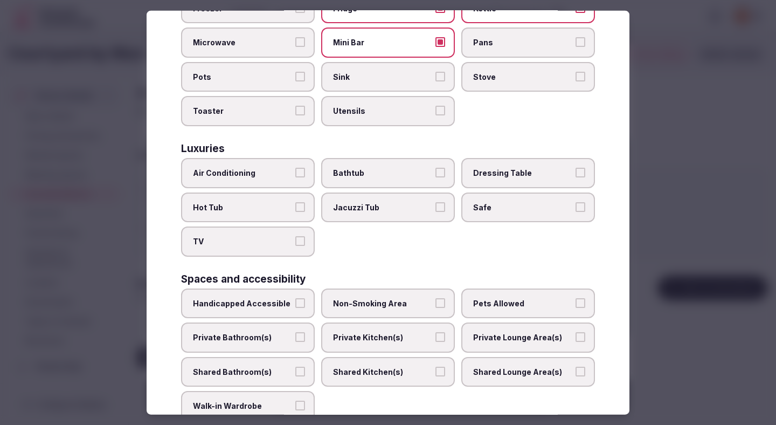
click at [298, 172] on button "Air Conditioning" at bounding box center [300, 173] width 10 height 10
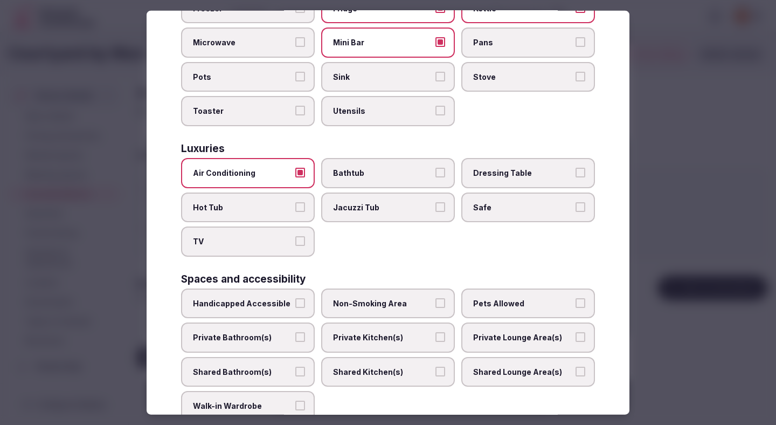
click at [485, 209] on span "Safe" at bounding box center [522, 207] width 99 height 11
click at [576, 209] on button "Safe" at bounding box center [581, 207] width 10 height 10
click at [279, 247] on label "TV" at bounding box center [248, 241] width 134 height 30
click at [295, 246] on button "TV" at bounding box center [300, 241] width 10 height 10
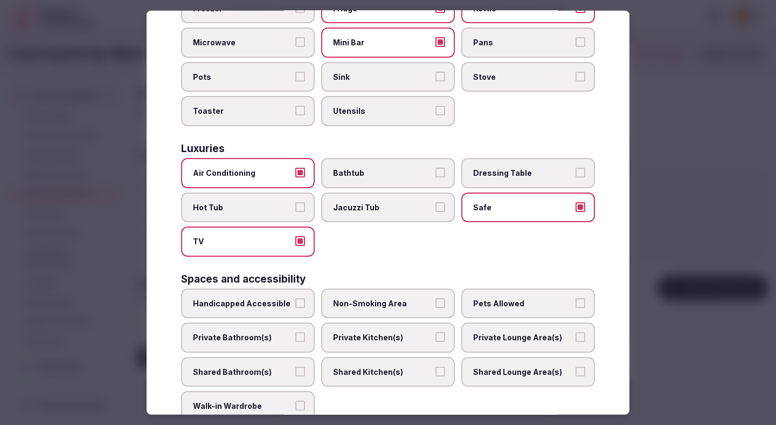
scroll to position [453, 0]
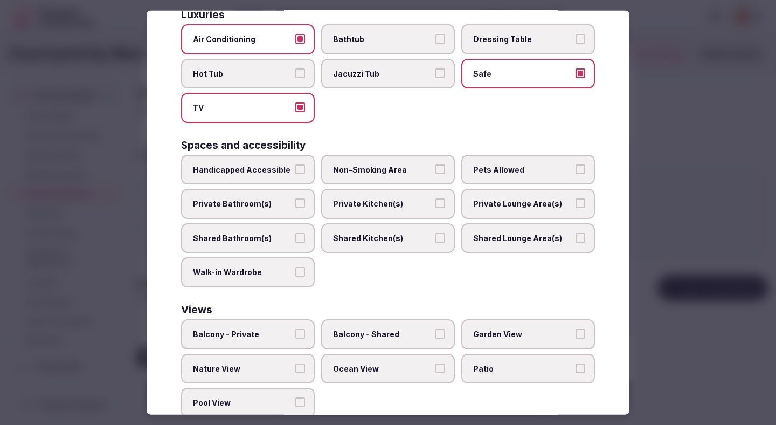
click at [378, 172] on span "Non-Smoking Area" at bounding box center [382, 169] width 99 height 11
click at [435, 172] on button "Non-Smoking Area" at bounding box center [440, 169] width 10 height 10
click at [289, 204] on span "Private Bathroom(s)" at bounding box center [242, 203] width 99 height 11
click at [295, 204] on button "Private Bathroom(s)" at bounding box center [300, 203] width 10 height 10
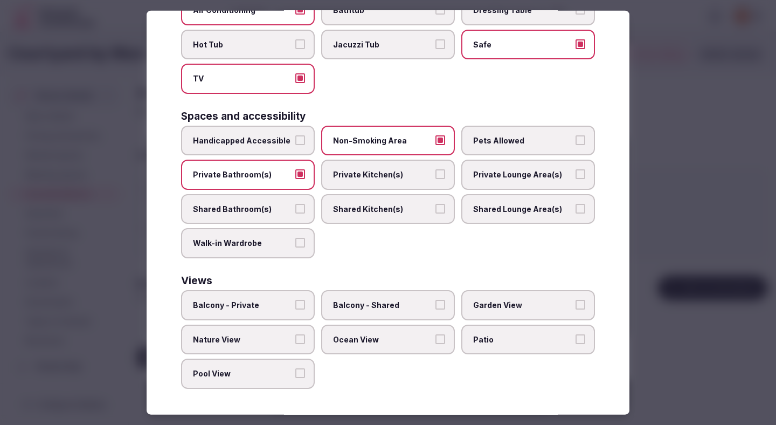
scroll to position [482, 0]
click at [407, 388] on div "Balcony - Private Balcony - Shared Garden View Nature View Ocean View Patio Poo…" at bounding box center [388, 339] width 414 height 99
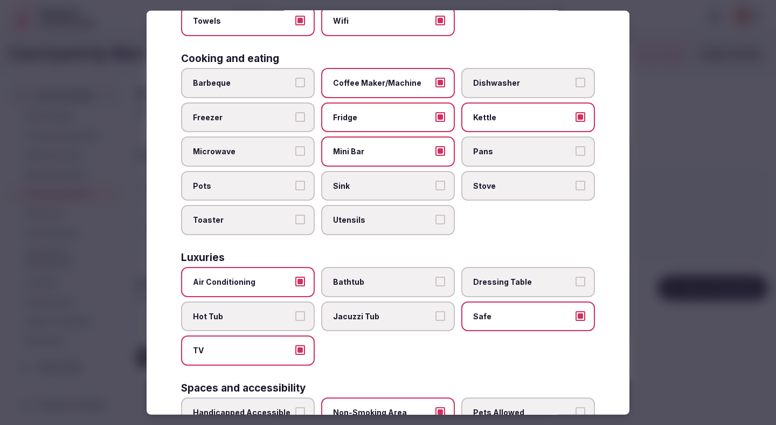
scroll to position [0, 0]
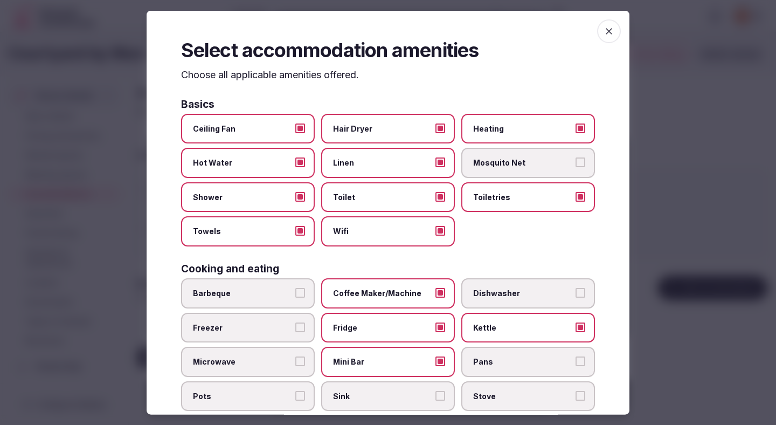
click at [670, 200] on div at bounding box center [388, 212] width 776 height 425
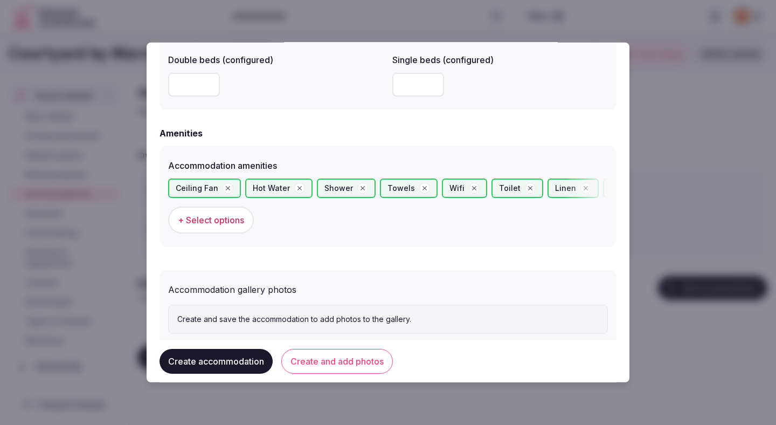
scroll to position [994, 0]
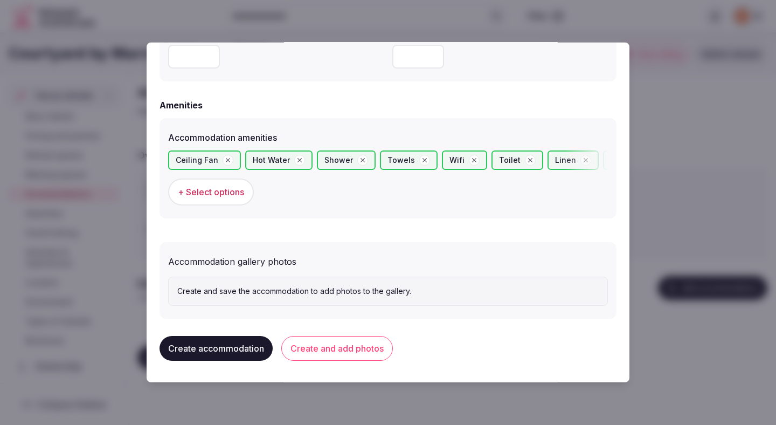
click at [352, 346] on button "Create and add photos" at bounding box center [337, 348] width 112 height 25
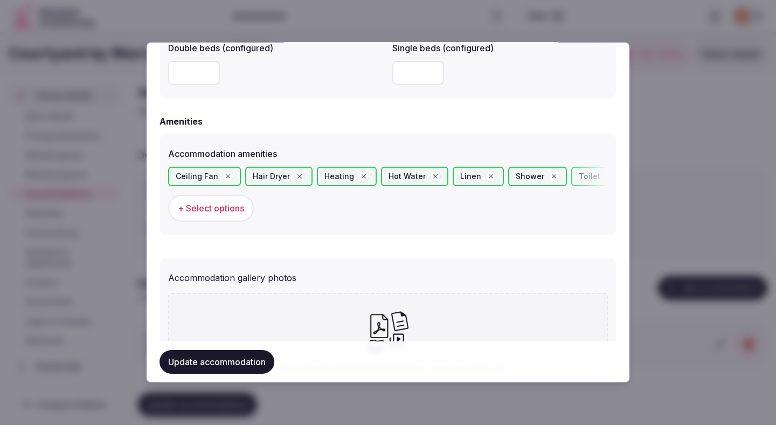
scroll to position [1093, 0]
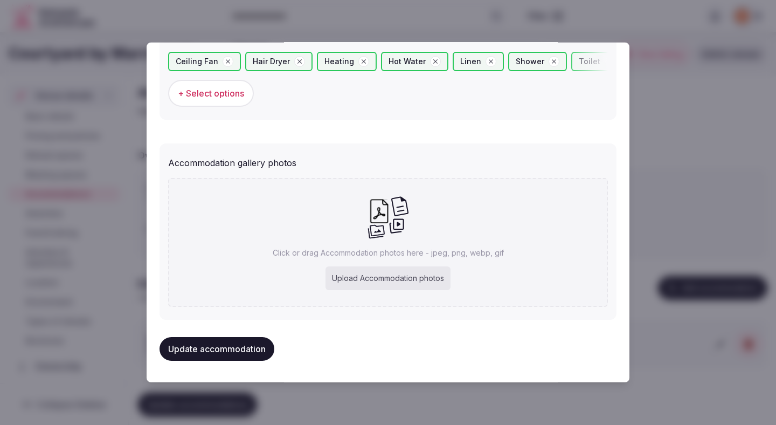
click at [368, 275] on div "Upload Accommodation photos" at bounding box center [388, 278] width 125 height 24
type input "**********"
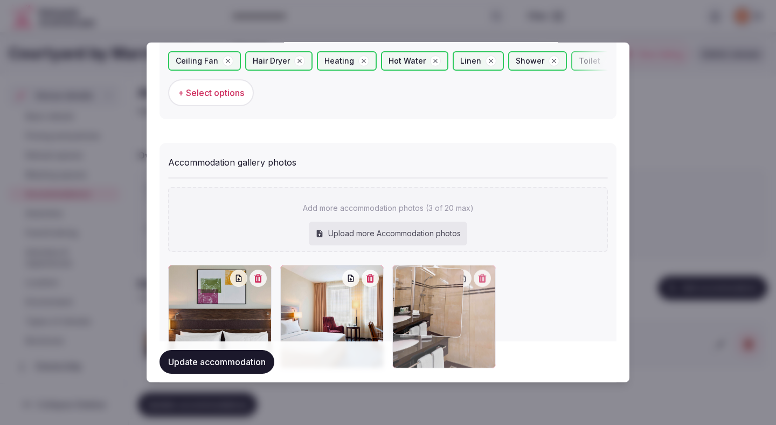
drag, startPoint x: 246, startPoint y: 312, endPoint x: 486, endPoint y: 312, distance: 239.8
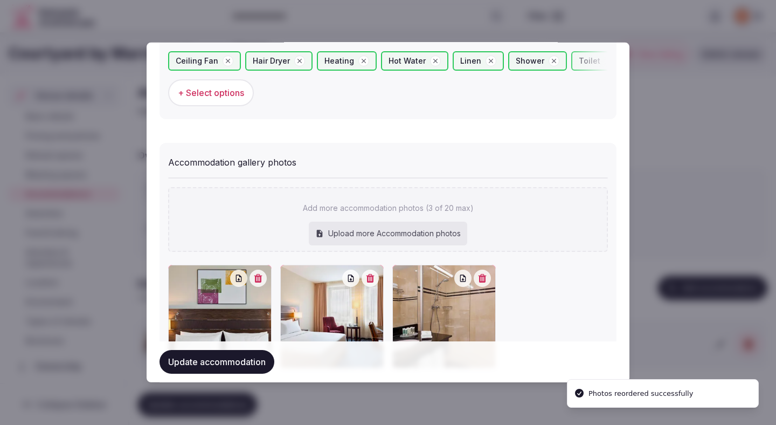
click at [245, 366] on button "Update accommodation" at bounding box center [217, 362] width 115 height 24
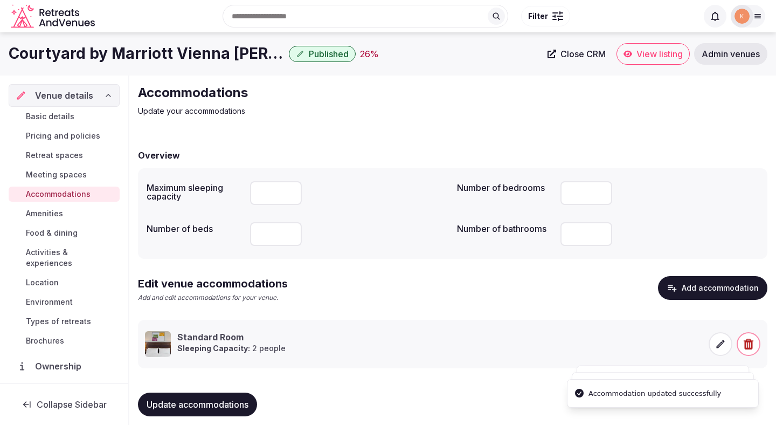
scroll to position [10, 0]
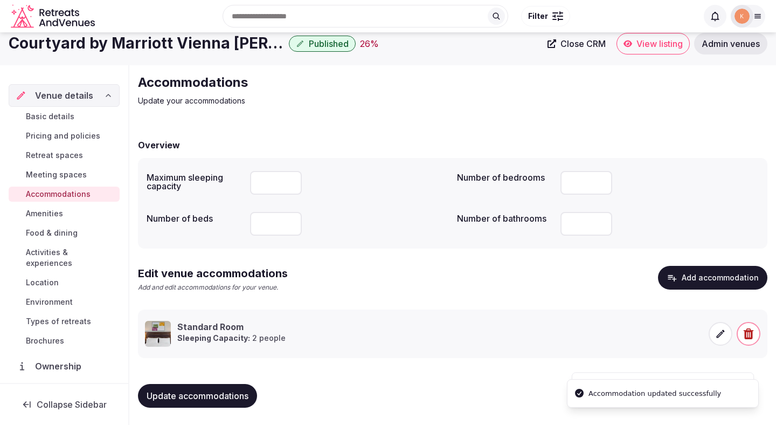
click at [433, 375] on div "Update accommodations" at bounding box center [452, 395] width 629 height 41
click at [60, 215] on span "Amenities" at bounding box center [44, 213] width 37 height 11
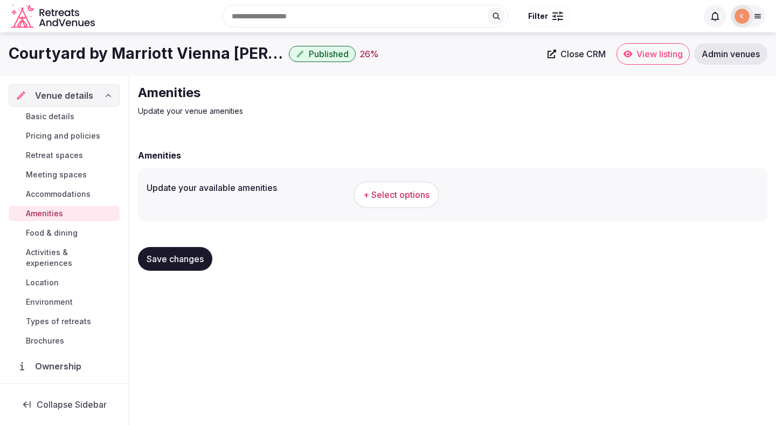
click at [388, 196] on span "+ Select options" at bounding box center [396, 195] width 66 height 12
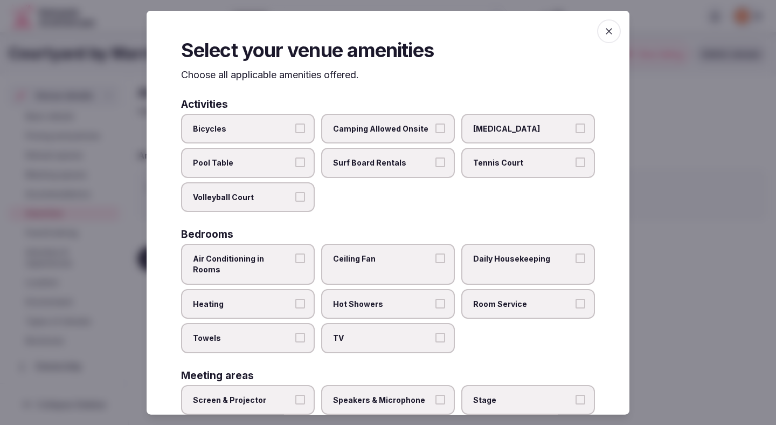
click at [294, 250] on label "Air Conditioning in Rooms" at bounding box center [248, 264] width 134 height 40
click at [295, 253] on button "Air Conditioning in Rooms" at bounding box center [300, 258] width 10 height 10
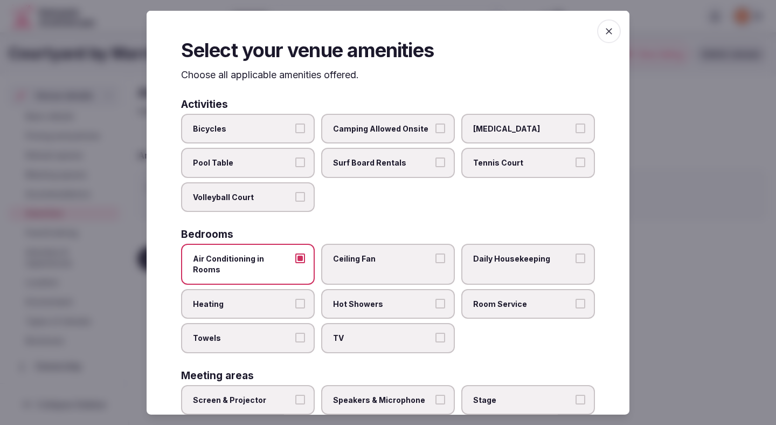
click at [289, 298] on span "Heating" at bounding box center [242, 303] width 99 height 11
click at [295, 298] on button "Heating" at bounding box center [300, 303] width 10 height 10
click at [289, 333] on span "Towels" at bounding box center [242, 338] width 99 height 11
click at [295, 333] on button "Towels" at bounding box center [300, 338] width 10 height 10
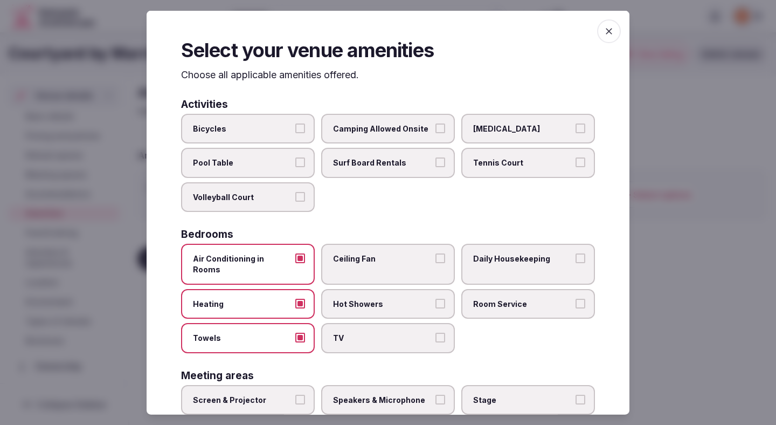
click at [363, 251] on label "Ceiling Fan" at bounding box center [388, 264] width 134 height 40
click at [435, 253] on button "Ceiling Fan" at bounding box center [440, 258] width 10 height 10
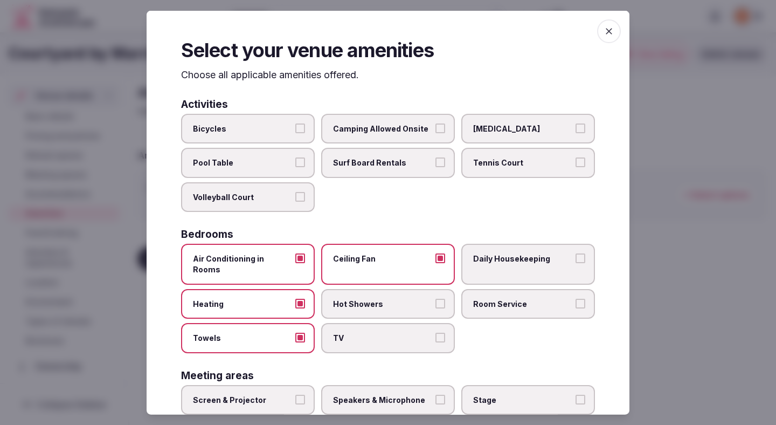
click at [358, 300] on label "Hot Showers" at bounding box center [388, 303] width 134 height 30
click at [435, 300] on button "Hot Showers" at bounding box center [440, 303] width 10 height 10
click at [358, 333] on span "TV" at bounding box center [382, 338] width 99 height 11
click at [435, 333] on button "TV" at bounding box center [440, 338] width 10 height 10
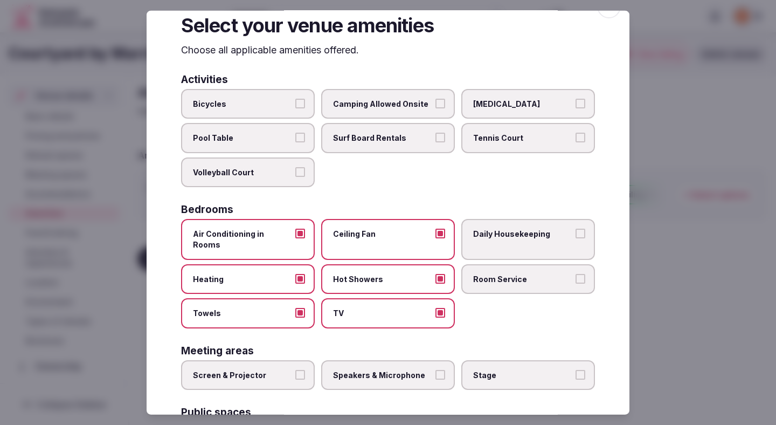
scroll to position [46, 0]
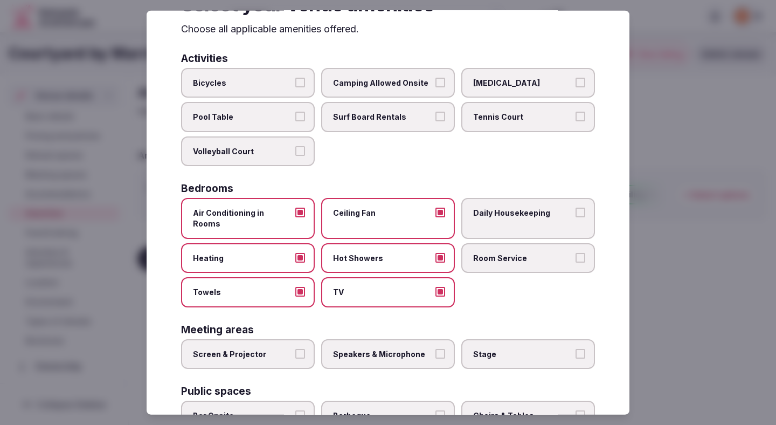
click at [500, 252] on span "Room Service" at bounding box center [522, 257] width 99 height 11
click at [576, 252] on button "Room Service" at bounding box center [581, 257] width 10 height 10
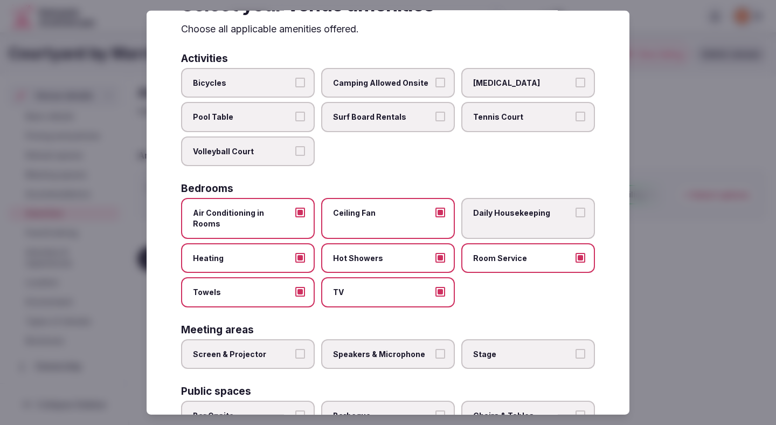
click at [501, 206] on label "Daily Housekeeping" at bounding box center [528, 218] width 134 height 40
click at [576, 207] on button "Daily Housekeeping" at bounding box center [581, 212] width 10 height 10
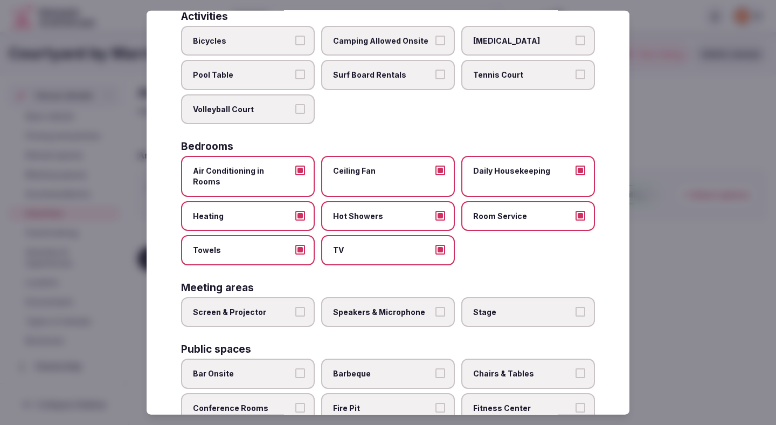
scroll to position [153, 0]
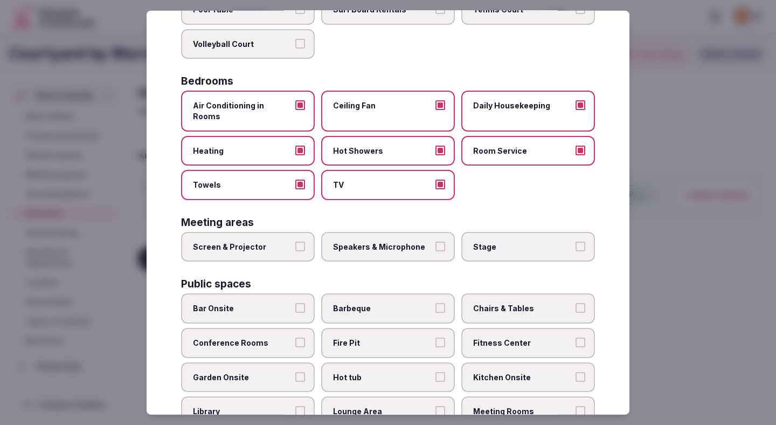
click at [307, 245] on label "Screen & Projector" at bounding box center [248, 246] width 134 height 30
click at [305, 245] on button "Screen & Projector" at bounding box center [300, 246] width 10 height 10
click at [371, 245] on label "Speakers & Microphone" at bounding box center [388, 246] width 134 height 30
click at [435, 245] on button "Speakers & Microphone" at bounding box center [440, 246] width 10 height 10
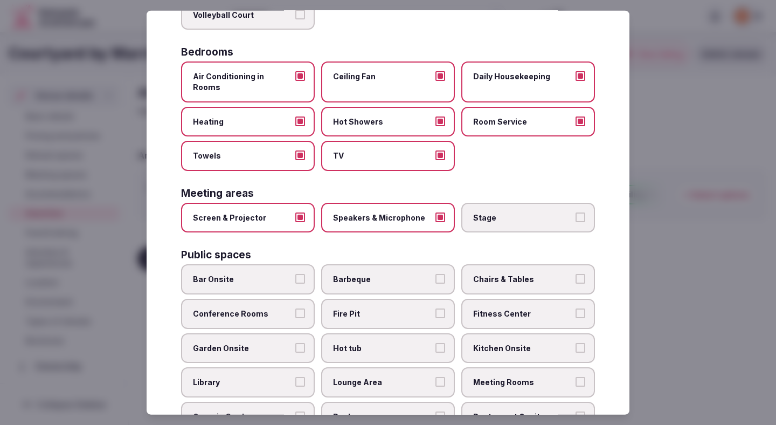
scroll to position [188, 0]
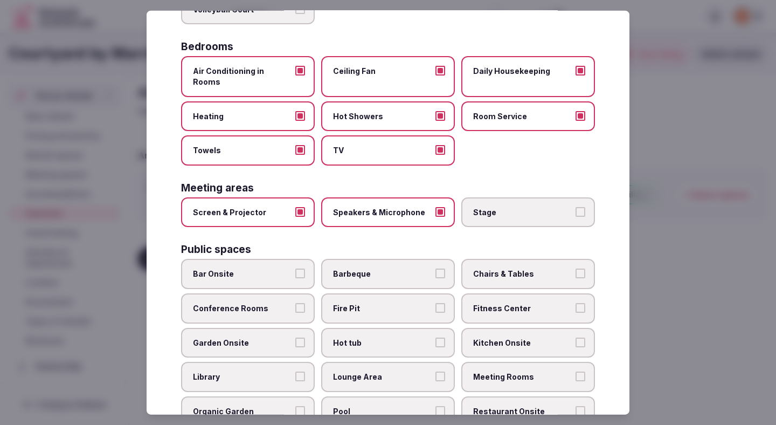
click at [283, 303] on span "Conference Rooms" at bounding box center [242, 308] width 99 height 11
click at [295, 303] on button "Conference Rooms" at bounding box center [300, 308] width 10 height 10
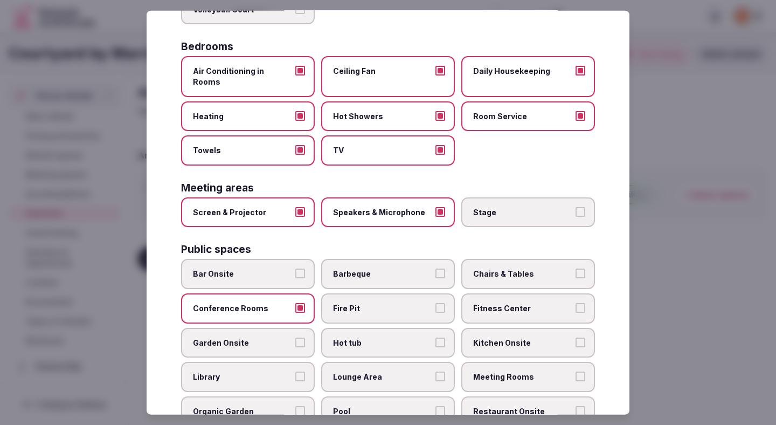
click at [282, 337] on span "Garden Onsite" at bounding box center [242, 342] width 99 height 11
click at [295, 337] on button "Garden Onsite" at bounding box center [300, 342] width 10 height 10
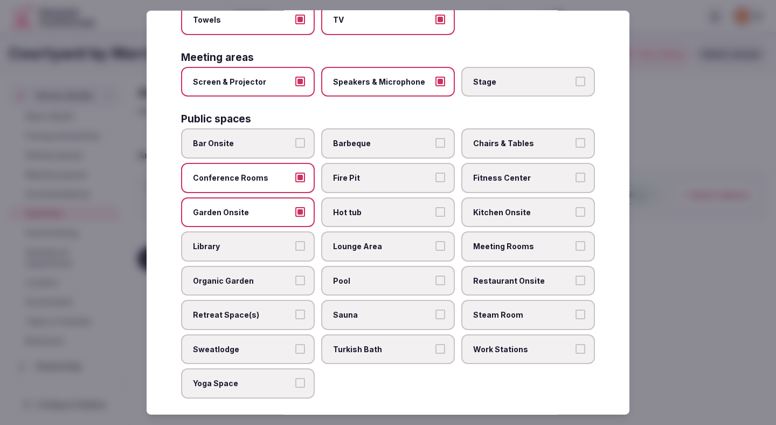
scroll to position [324, 0]
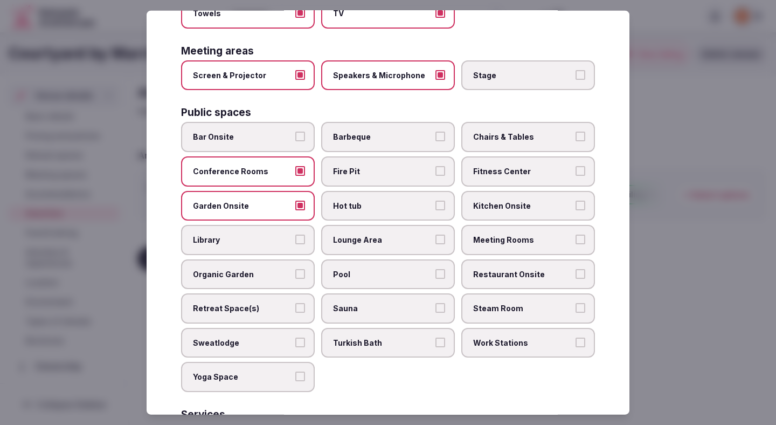
click at [377, 268] on span "Pool" at bounding box center [382, 273] width 99 height 11
click at [435, 268] on button "Pool" at bounding box center [440, 273] width 10 height 10
click at [381, 234] on span "Lounge Area" at bounding box center [382, 239] width 99 height 11
click at [435, 234] on button "Lounge Area" at bounding box center [440, 239] width 10 height 10
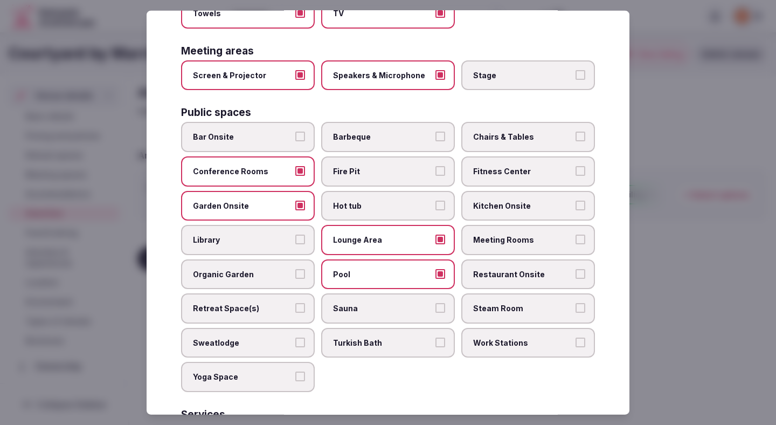
click at [489, 132] on span "Chairs & Tables" at bounding box center [522, 137] width 99 height 11
click at [576, 132] on button "Chairs & Tables" at bounding box center [581, 137] width 10 height 10
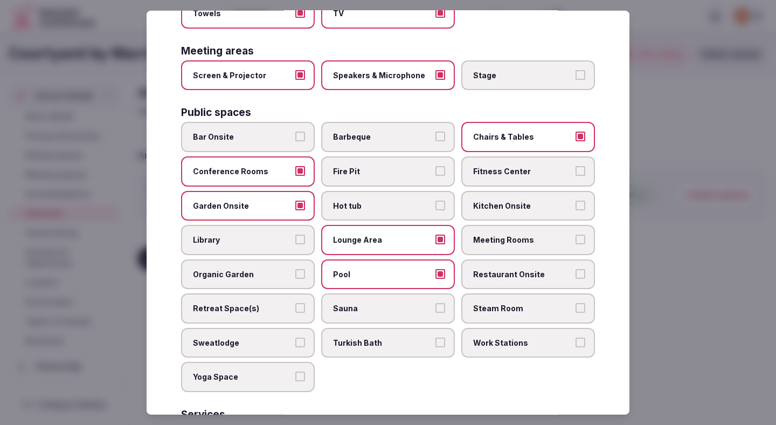
click at [489, 166] on span "Fitness Center" at bounding box center [522, 171] width 99 height 11
click at [576, 166] on button "Fitness Center" at bounding box center [581, 171] width 10 height 10
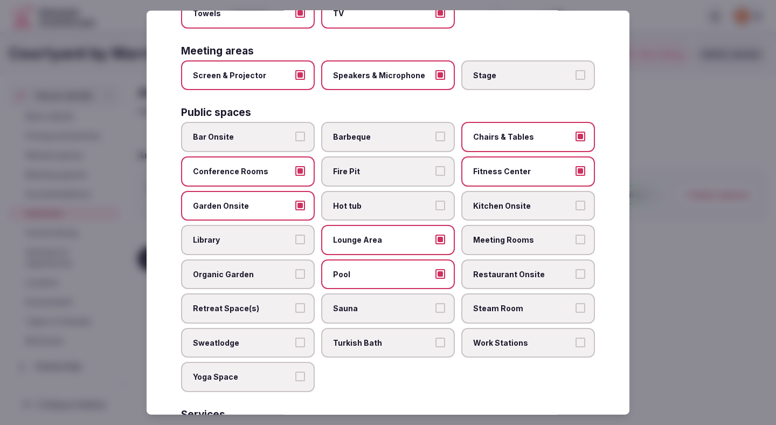
click at [499, 234] on span "Meeting Rooms" at bounding box center [522, 239] width 99 height 11
click at [576, 234] on button "Meeting Rooms" at bounding box center [581, 239] width 10 height 10
click at [497, 268] on span "Restaurant Onsite" at bounding box center [522, 273] width 99 height 11
click at [576, 268] on button "Restaurant Onsite" at bounding box center [581, 273] width 10 height 10
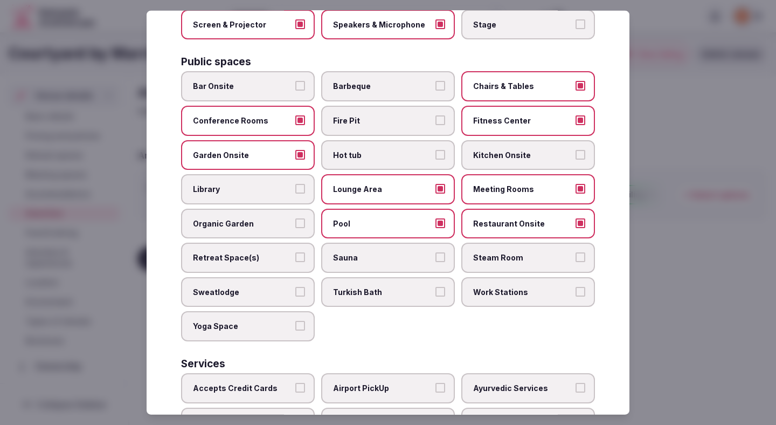
scroll to position [417, 0]
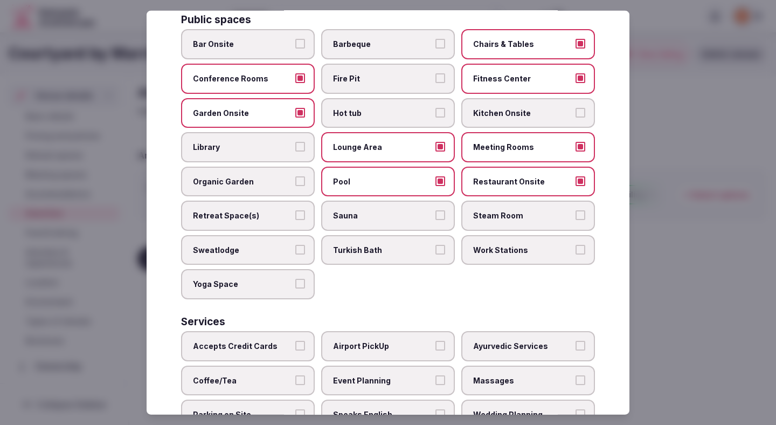
click at [501, 235] on label "Work Stations" at bounding box center [528, 250] width 134 height 30
click at [576, 245] on button "Work Stations" at bounding box center [581, 250] width 10 height 10
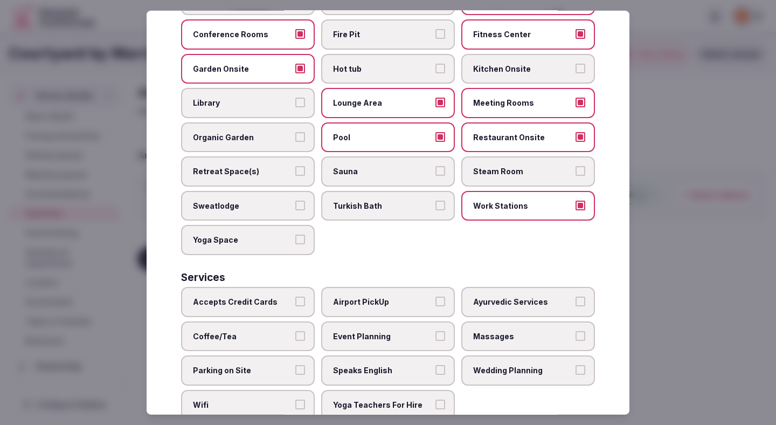
scroll to position [482, 0]
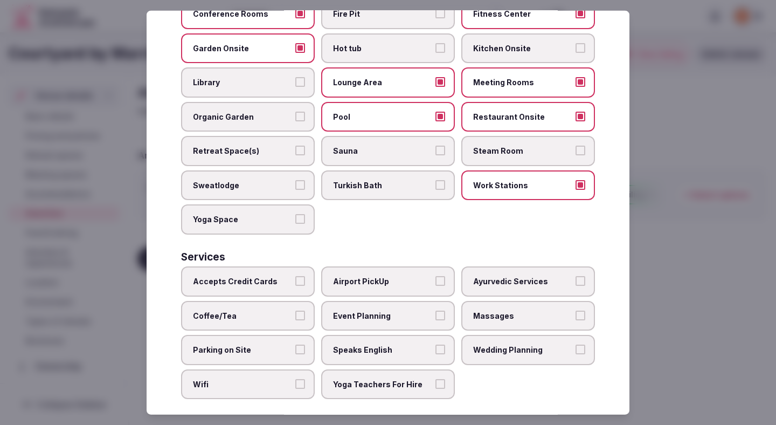
click at [269, 276] on span "Accepts Credit Cards" at bounding box center [242, 281] width 99 height 11
click at [295, 276] on button "Accepts Credit Cards" at bounding box center [300, 281] width 10 height 10
click at [269, 310] on span "Coffee/Tea" at bounding box center [242, 315] width 99 height 11
click at [295, 310] on button "Coffee/Tea" at bounding box center [300, 315] width 10 height 10
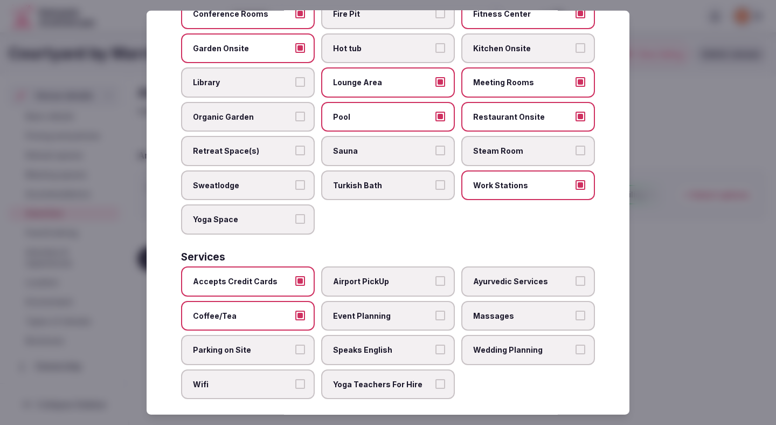
click at [264, 344] on span "Parking on Site" at bounding box center [242, 349] width 99 height 11
click at [295, 344] on button "Parking on Site" at bounding box center [300, 349] width 10 height 10
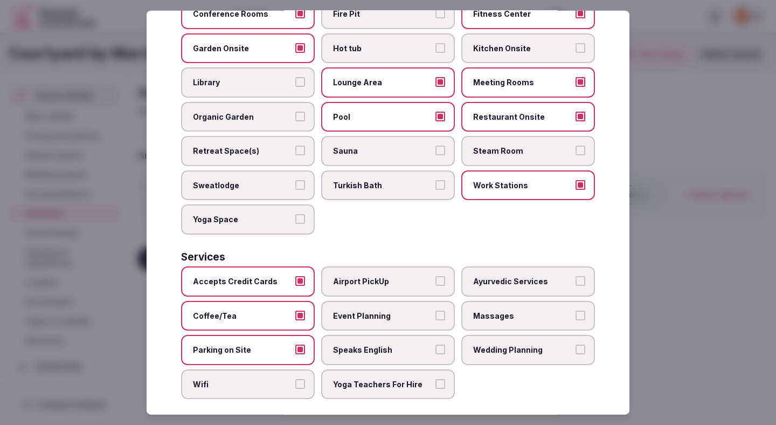
click at [264, 379] on span "Wifi" at bounding box center [242, 384] width 99 height 11
click at [295, 379] on button "Wifi" at bounding box center [300, 384] width 10 height 10
click at [368, 310] on span "Event Planning" at bounding box center [382, 315] width 99 height 11
click at [435, 310] on button "Event Planning" at bounding box center [440, 315] width 10 height 10
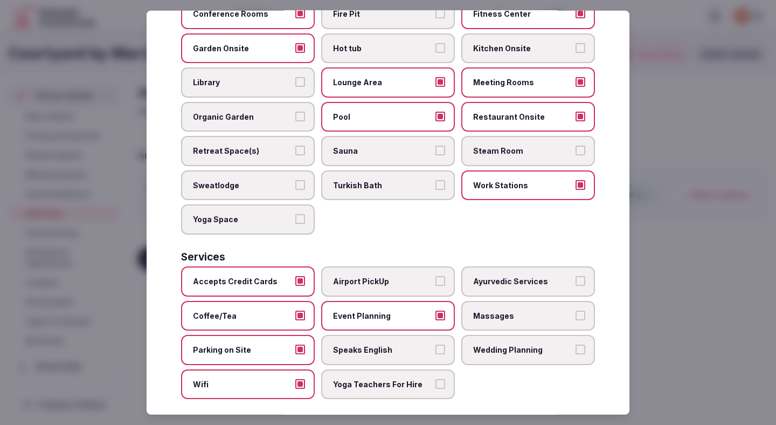
click at [368, 335] on label "Speaks English" at bounding box center [388, 350] width 134 height 30
click at [435, 344] on button "Speaks English" at bounding box center [440, 349] width 10 height 10
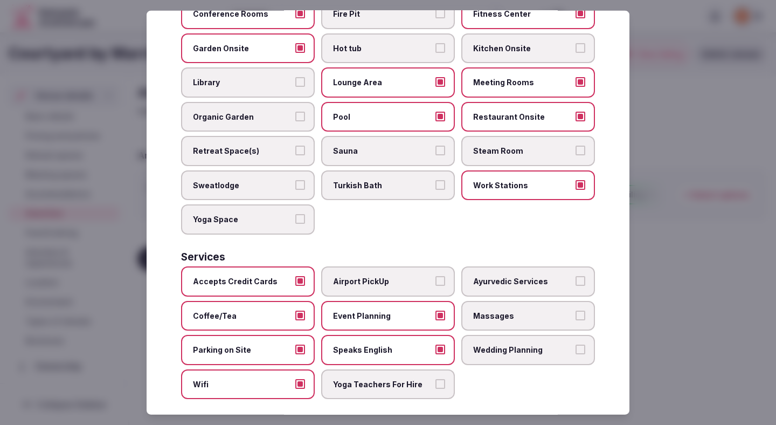
click at [393, 266] on label "Airport PickUp" at bounding box center [388, 281] width 134 height 30
click at [435, 276] on button "Airport PickUp" at bounding box center [440, 281] width 10 height 10
click at [478, 344] on span "Wedding Planning" at bounding box center [522, 349] width 99 height 11
click at [576, 344] on button "Wedding Planning" at bounding box center [581, 349] width 10 height 10
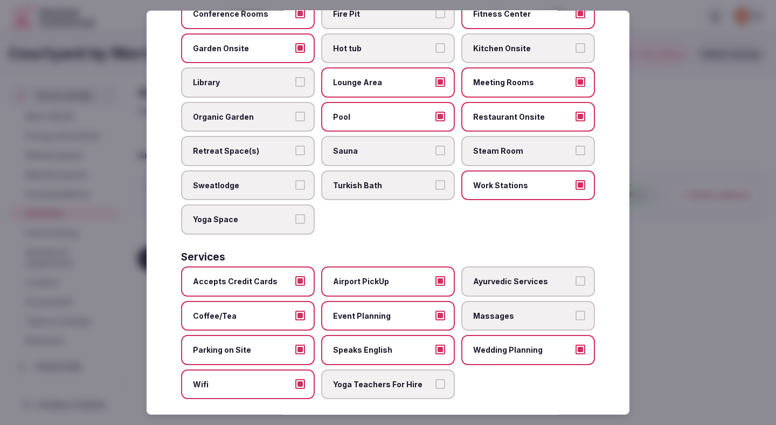
click at [764, 260] on div at bounding box center [388, 212] width 776 height 425
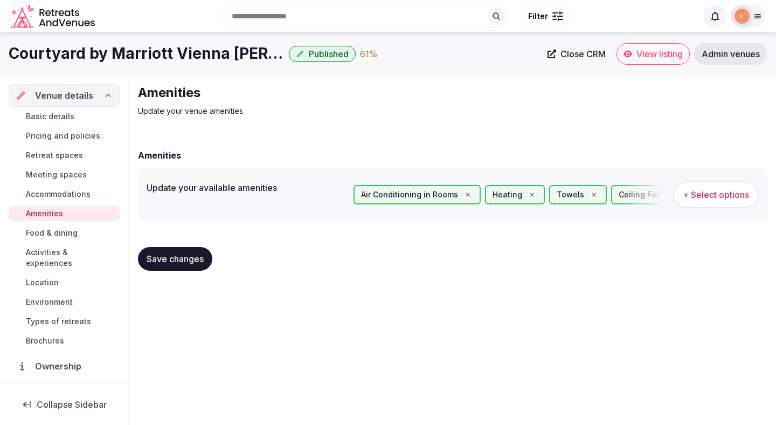
click at [178, 258] on span "Save changes" at bounding box center [175, 258] width 57 height 11
click at [69, 237] on span "Food & dining" at bounding box center [52, 232] width 52 height 11
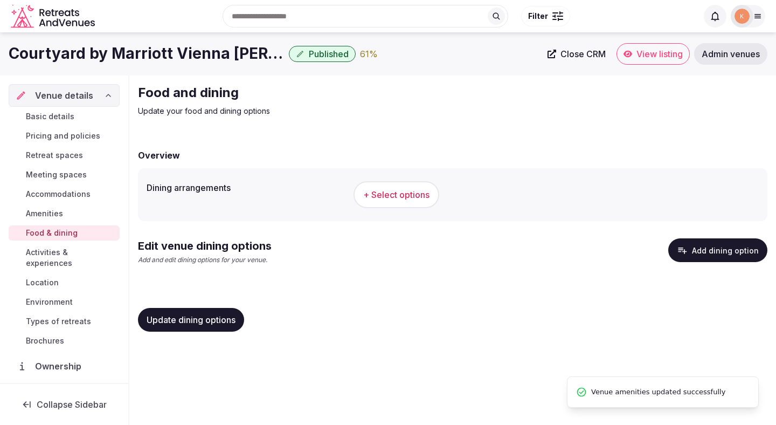
click at [376, 190] on span "+ Select options" at bounding box center [396, 195] width 66 height 12
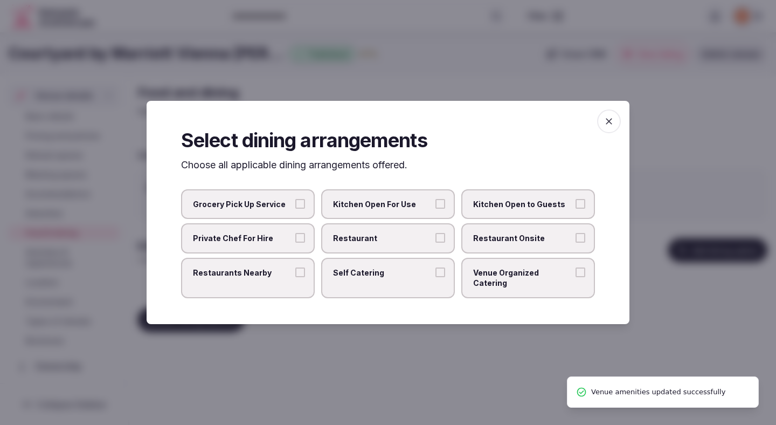
click at [434, 237] on label "Restaurant" at bounding box center [388, 238] width 134 height 30
click at [435, 237] on button "Restaurant" at bounding box center [440, 238] width 10 height 10
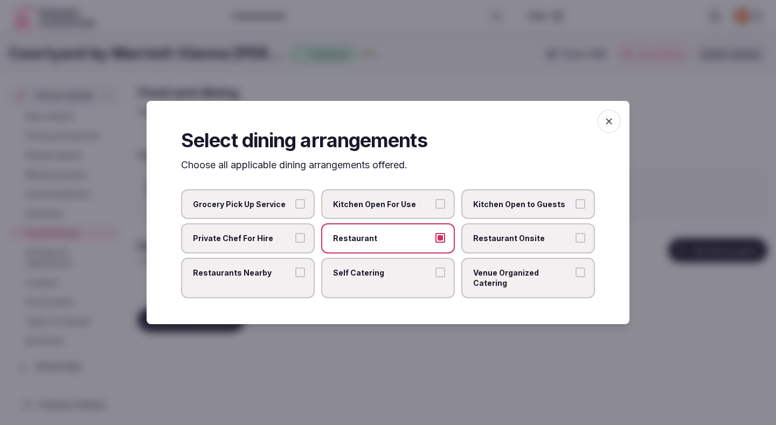
click at [550, 238] on span "Restaurant Onsite" at bounding box center [522, 238] width 99 height 11
click at [576, 238] on button "Restaurant Onsite" at bounding box center [581, 238] width 10 height 10
click at [431, 369] on div at bounding box center [388, 212] width 776 height 425
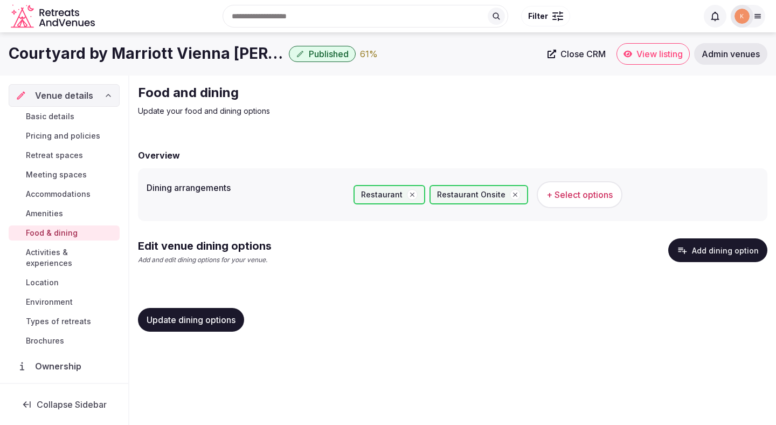
click at [705, 252] on button "Add dining option" at bounding box center [717, 250] width 99 height 24
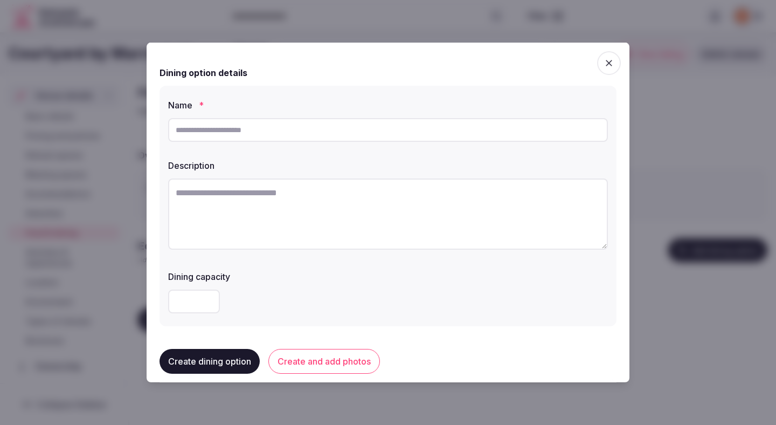
click at [327, 134] on input "text" at bounding box center [388, 130] width 440 height 24
paste input "**********"
type input "**********"
paste textarea "**********"
click at [406, 224] on textarea at bounding box center [388, 213] width 440 height 71
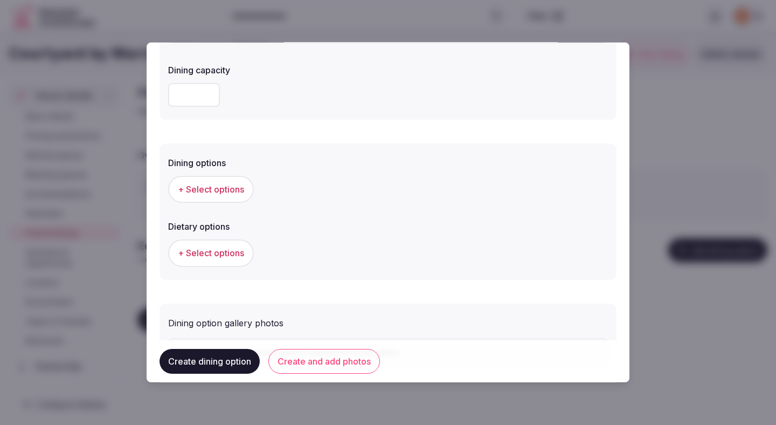
scroll to position [214, 0]
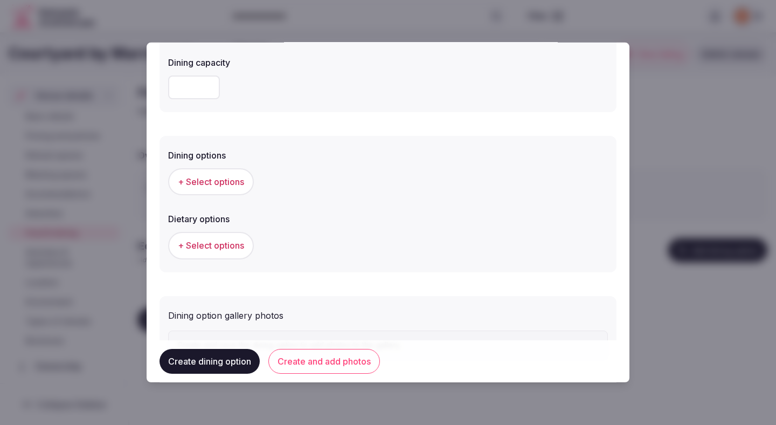
type textarea "**********"
click at [246, 182] on button "+ Select options" at bounding box center [211, 181] width 86 height 27
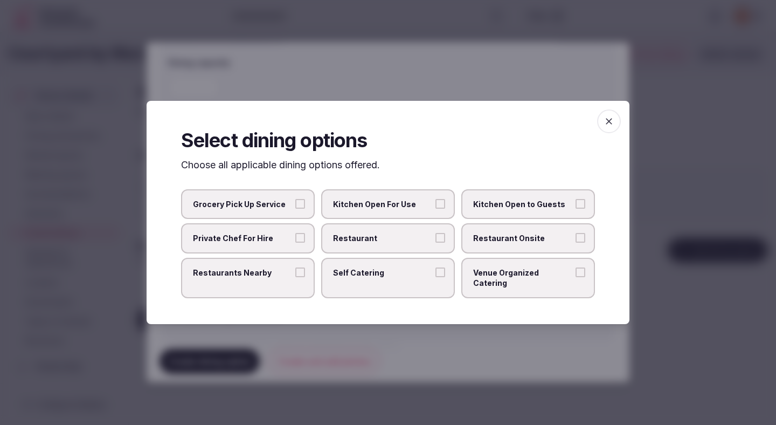
click at [427, 258] on div "Grocery Pick Up Service Kitchen Open For Use Kitchen Open to Guests Private Che…" at bounding box center [388, 243] width 414 height 109
click at [427, 250] on label "Restaurant" at bounding box center [388, 238] width 134 height 30
click at [435, 243] on button "Restaurant" at bounding box center [440, 238] width 10 height 10
click at [507, 244] on span "Restaurant Onsite" at bounding box center [522, 238] width 99 height 11
click at [576, 243] on button "Restaurant Onsite" at bounding box center [581, 238] width 10 height 10
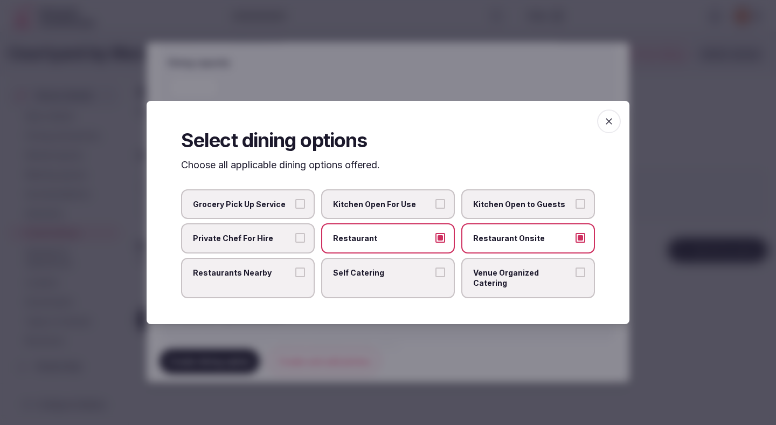
click at [447, 347] on div at bounding box center [388, 212] width 776 height 425
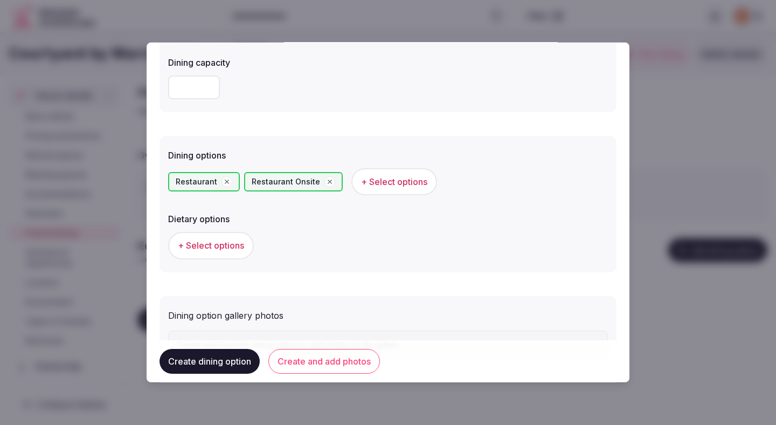
click at [232, 246] on span "+ Select options" at bounding box center [211, 245] width 66 height 12
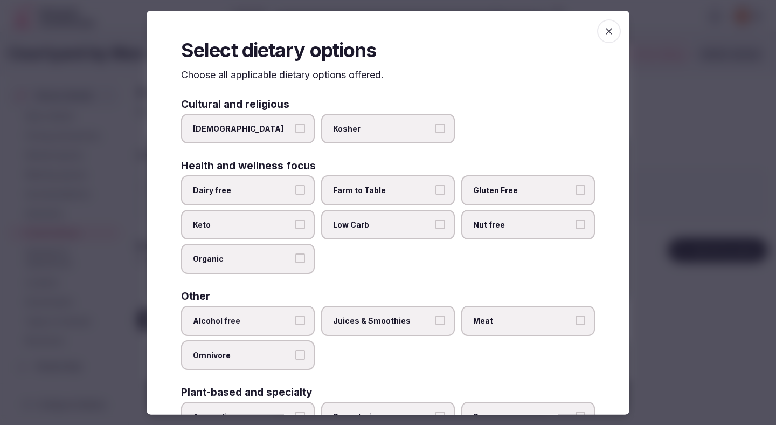
click at [276, 188] on span "Dairy free" at bounding box center [242, 190] width 99 height 11
click at [295, 188] on button "Dairy free" at bounding box center [300, 190] width 10 height 10
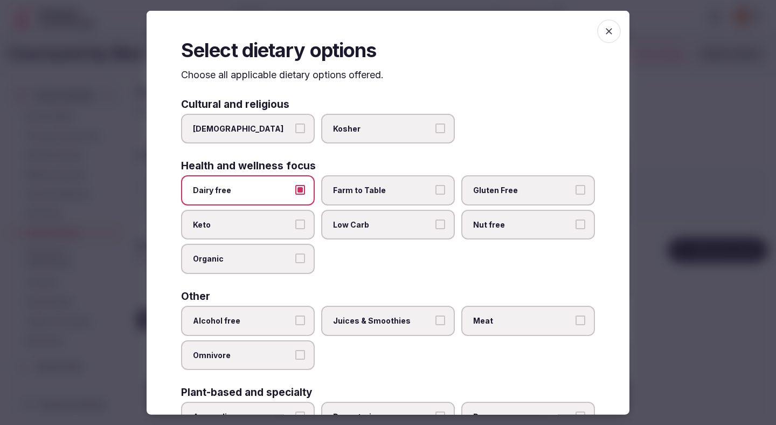
click at [373, 197] on label "Farm to Table" at bounding box center [388, 190] width 134 height 30
click at [435, 195] on button "Farm to Table" at bounding box center [440, 190] width 10 height 10
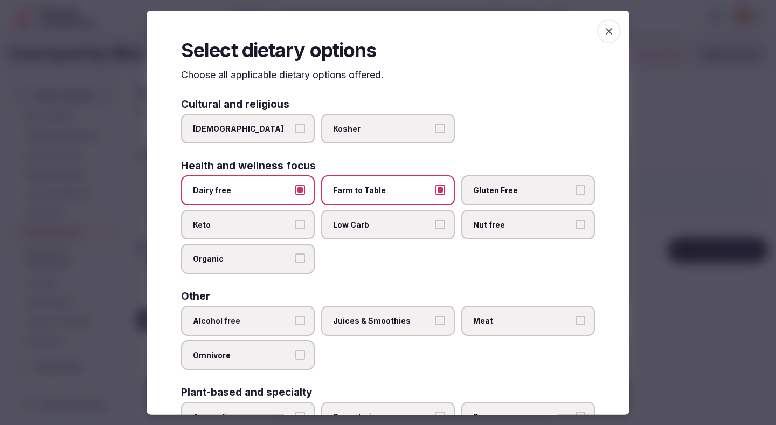
click at [489, 203] on label "Gluten Free" at bounding box center [528, 190] width 134 height 30
click at [576, 195] on button "Gluten Free" at bounding box center [581, 190] width 10 height 10
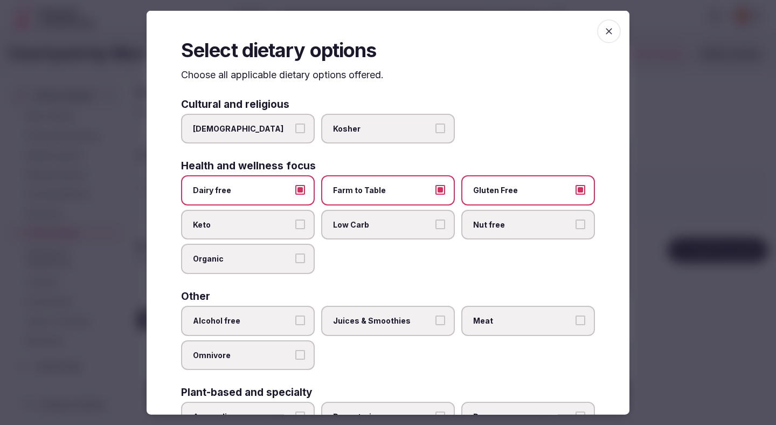
click at [264, 307] on label "Alcohol free" at bounding box center [248, 321] width 134 height 30
click at [295, 315] on button "Alcohol free" at bounding box center [300, 320] width 10 height 10
click at [388, 308] on label "Juices & Smoothies" at bounding box center [388, 321] width 134 height 30
click at [435, 315] on button "Juices & Smoothies" at bounding box center [440, 320] width 10 height 10
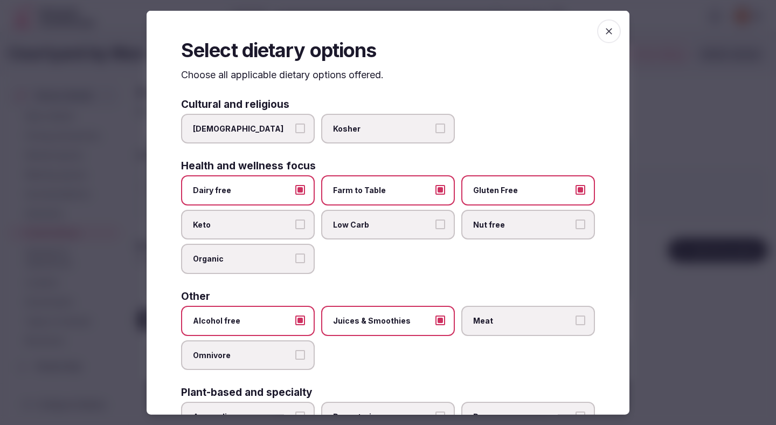
click at [500, 327] on label "Meat" at bounding box center [528, 321] width 134 height 30
click at [576, 325] on button "Meat" at bounding box center [581, 320] width 10 height 10
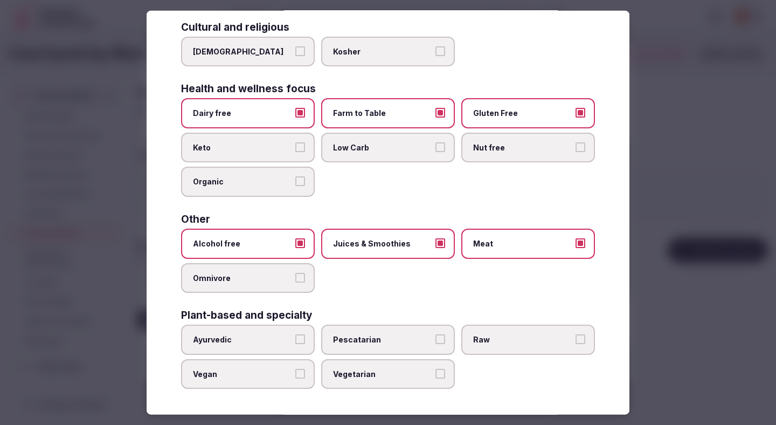
click at [696, 215] on div at bounding box center [388, 212] width 776 height 425
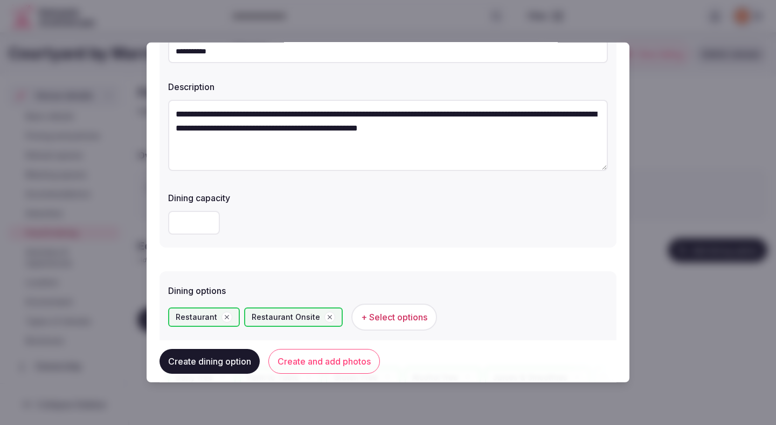
scroll to position [0, 0]
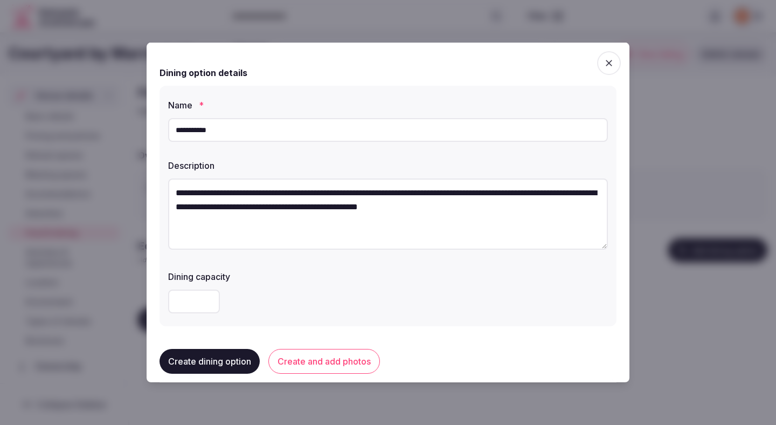
click at [334, 361] on button "Create and add photos" at bounding box center [324, 361] width 112 height 25
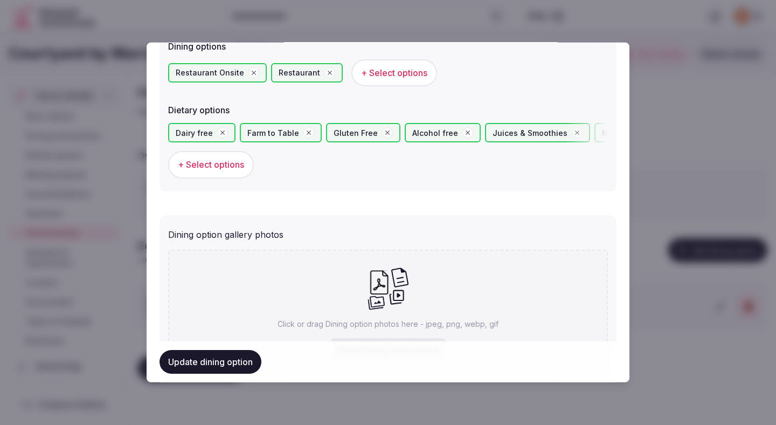
scroll to position [395, 0]
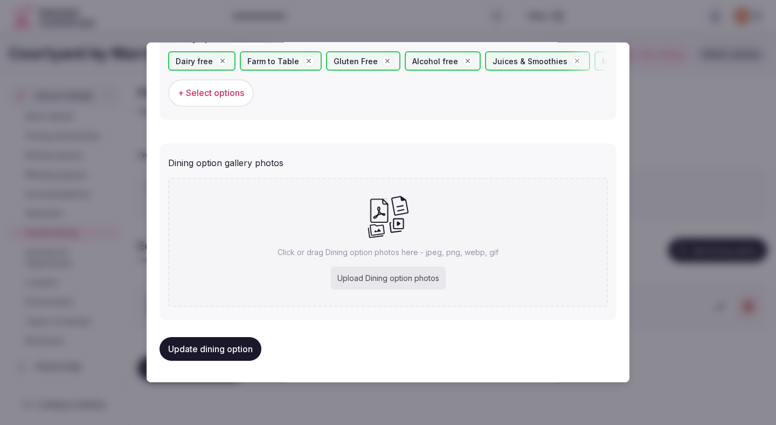
click at [374, 281] on div "Upload Dining option photos" at bounding box center [388, 278] width 115 height 24
type input "**********"
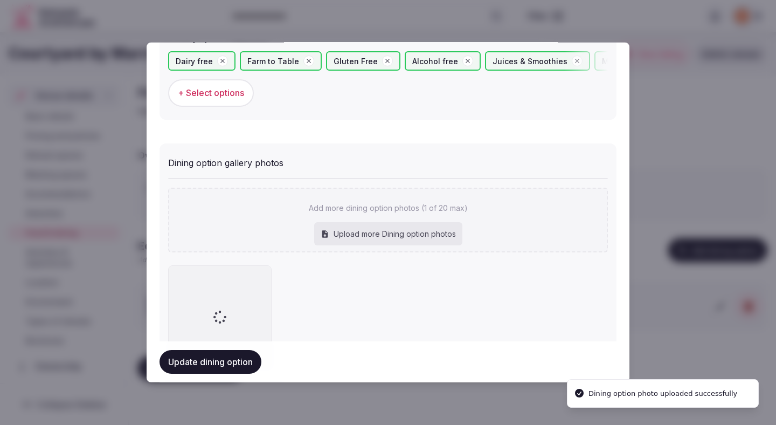
scroll to position [456, 0]
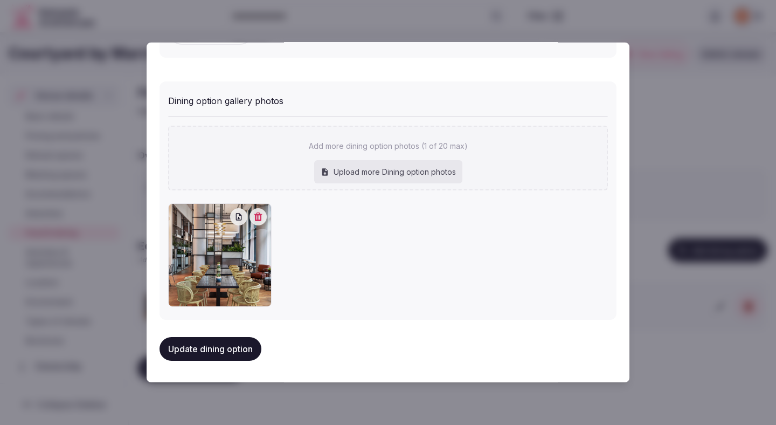
click at [229, 347] on button "Update dining option" at bounding box center [211, 349] width 102 height 24
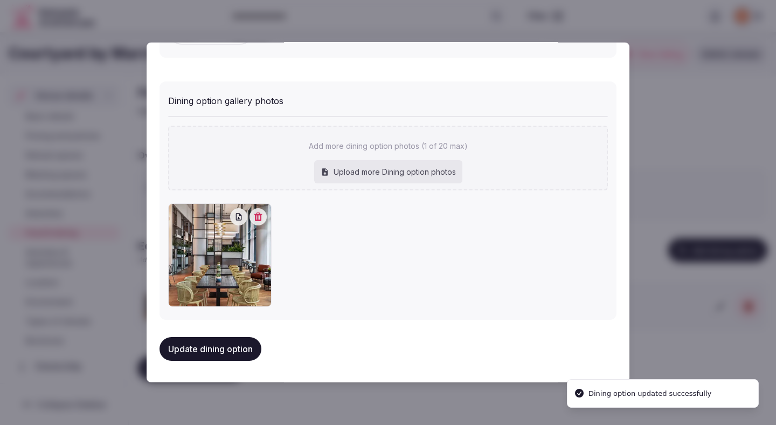
click at [229, 347] on button "Update dining option" at bounding box center [211, 349] width 102 height 24
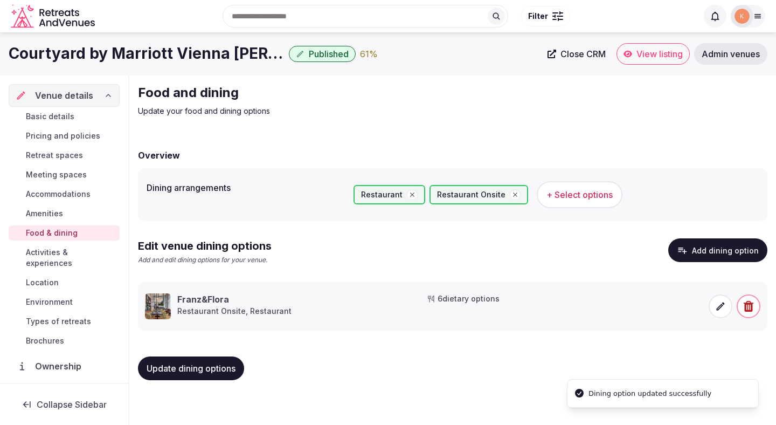
click at [489, 350] on div "Update dining options" at bounding box center [452, 368] width 629 height 41
click at [107, 254] on span "Activities & experiences" at bounding box center [70, 258] width 89 height 22
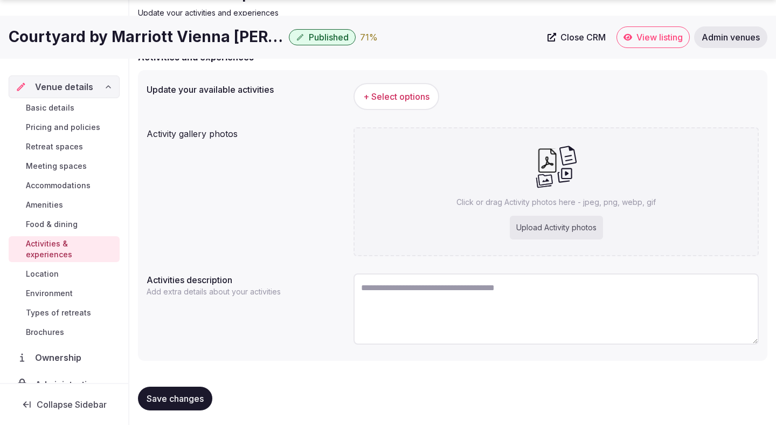
scroll to position [101, 0]
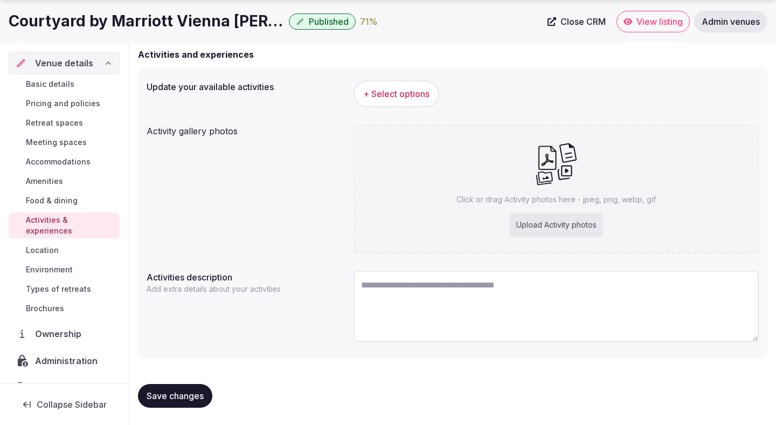
click at [388, 300] on textarea at bounding box center [556, 306] width 405 height 71
paste textarea "**********"
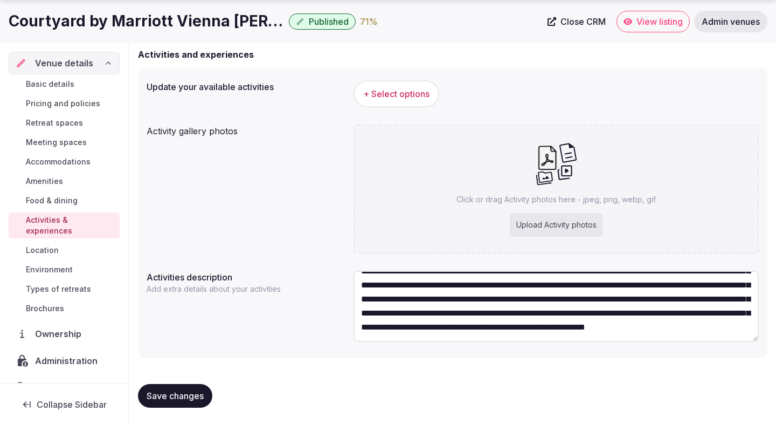
scroll to position [84, 0]
type textarea "**********"
click at [402, 101] on button "+ Select options" at bounding box center [397, 93] width 86 height 27
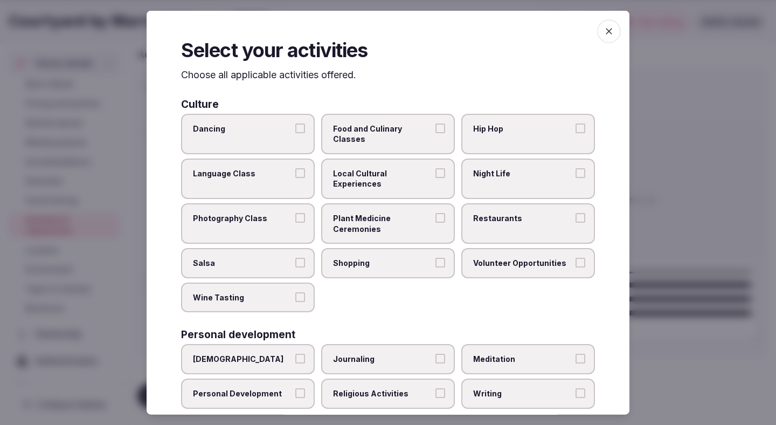
click at [399, 134] on label "Food and Culinary Classes" at bounding box center [388, 133] width 134 height 40
click at [435, 133] on button "Food and Culinary Classes" at bounding box center [440, 128] width 10 height 10
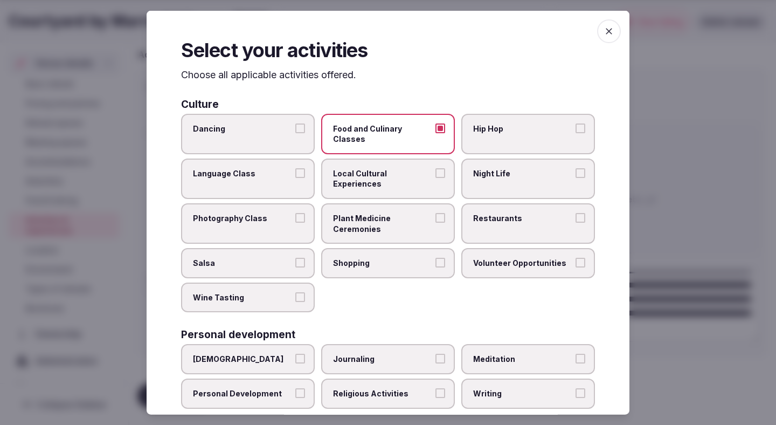
click at [378, 168] on span "Local Cultural Experiences" at bounding box center [382, 178] width 99 height 21
click at [435, 168] on button "Local Cultural Experiences" at bounding box center [440, 173] width 10 height 10
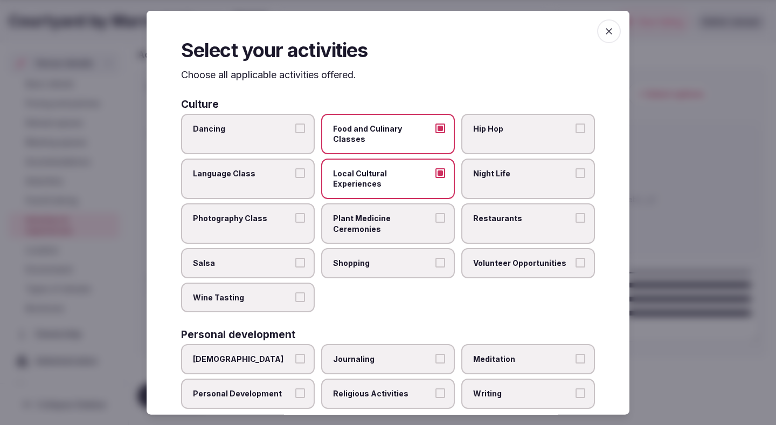
click at [488, 211] on label "Restaurants" at bounding box center [528, 223] width 134 height 40
click at [576, 213] on button "Restaurants" at bounding box center [581, 218] width 10 height 10
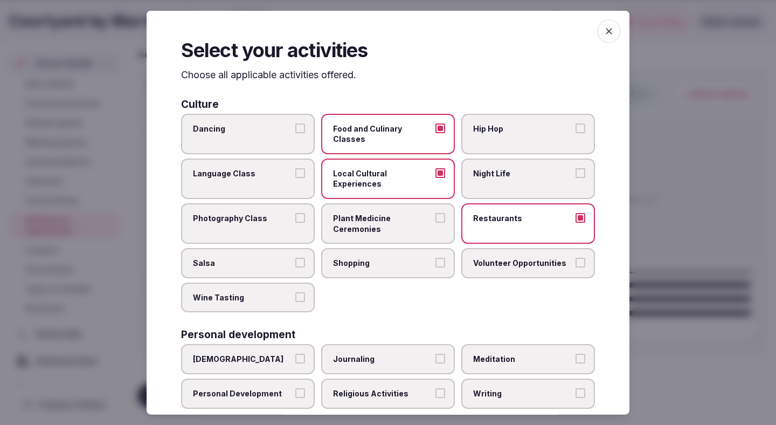
click at [418, 258] on span "Shopping" at bounding box center [382, 263] width 99 height 11
click at [435, 258] on button "Shopping" at bounding box center [440, 263] width 10 height 10
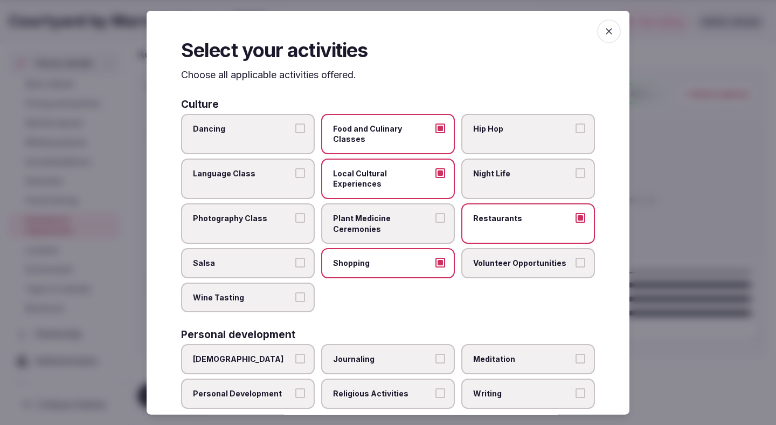
click at [420, 258] on span "Shopping" at bounding box center [382, 263] width 99 height 11
click at [435, 258] on button "Shopping" at bounding box center [440, 263] width 10 height 10
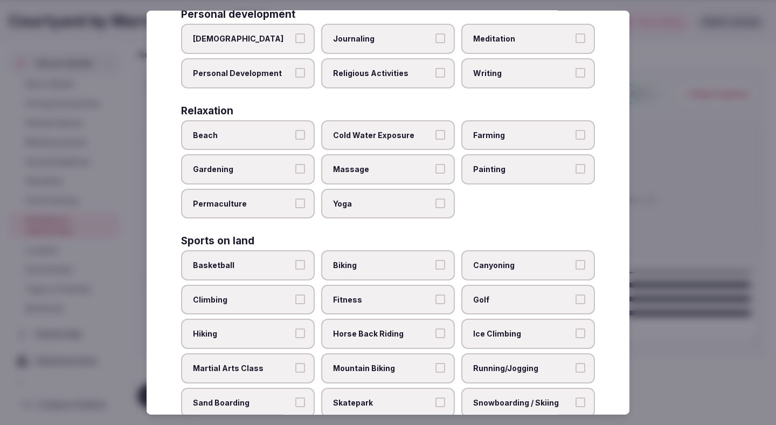
scroll to position [324, 0]
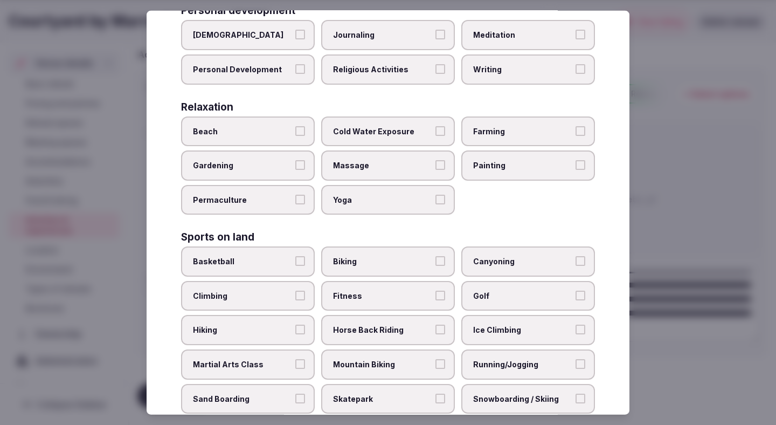
click at [413, 256] on span "Biking" at bounding box center [382, 261] width 99 height 11
click at [435, 256] on button "Biking" at bounding box center [440, 261] width 10 height 10
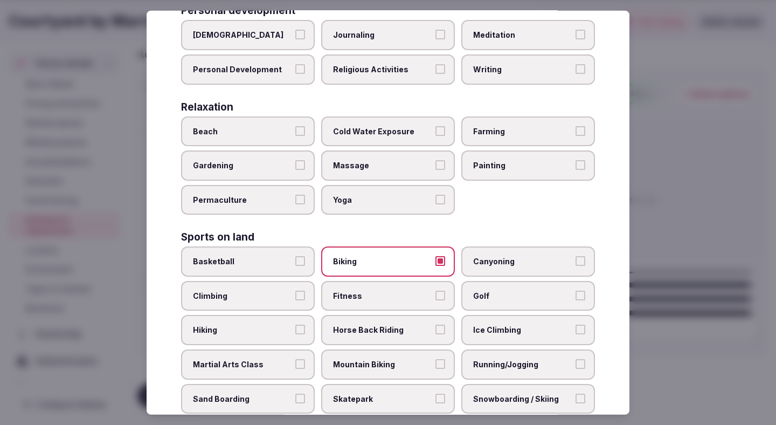
click at [479, 359] on span "Running/Jogging" at bounding box center [522, 364] width 99 height 11
click at [576, 359] on button "Running/Jogging" at bounding box center [581, 364] width 10 height 10
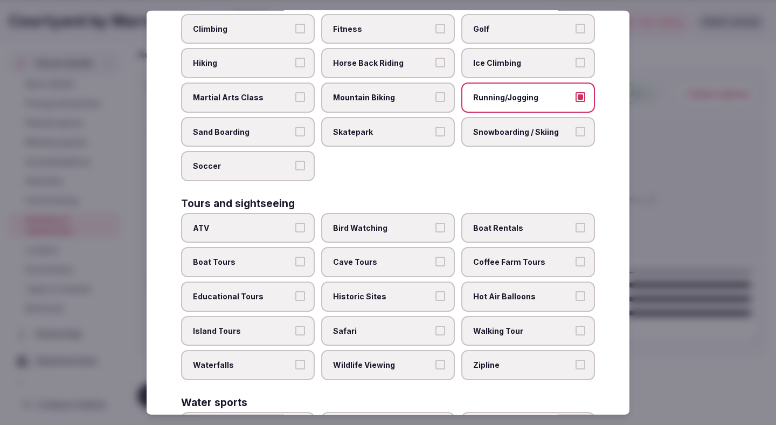
scroll to position [605, 0]
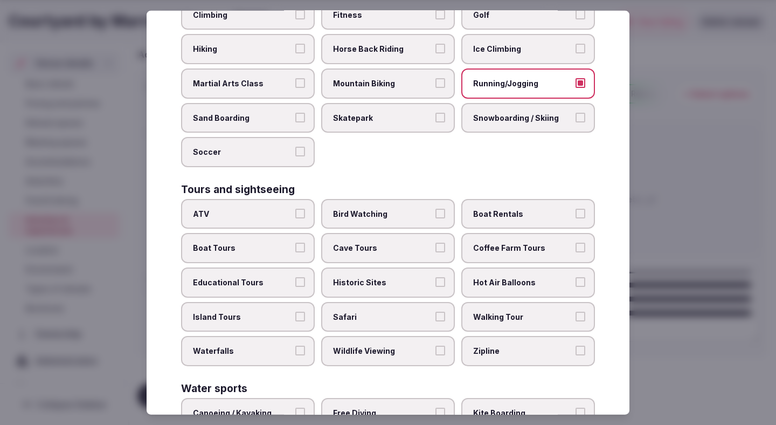
click at [399, 277] on span "Historic Sites" at bounding box center [382, 282] width 99 height 11
click at [435, 277] on button "Historic Sites" at bounding box center [440, 282] width 10 height 10
click at [307, 267] on label "Educational Tours" at bounding box center [248, 282] width 134 height 30
click at [305, 277] on button "Educational Tours" at bounding box center [300, 282] width 10 height 10
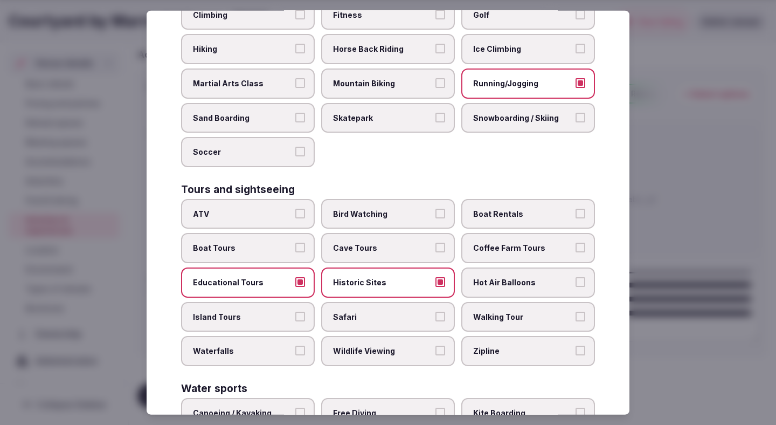
click at [498, 311] on span "Walking Tour" at bounding box center [522, 316] width 99 height 11
click at [576, 311] on button "Walking Tour" at bounding box center [581, 316] width 10 height 10
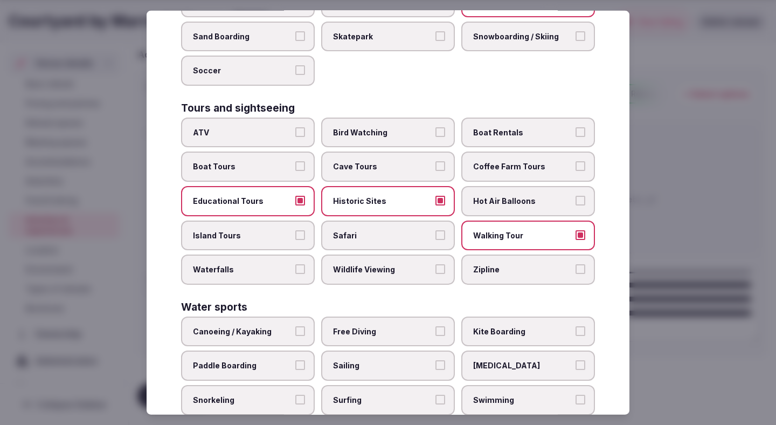
scroll to position [736, 0]
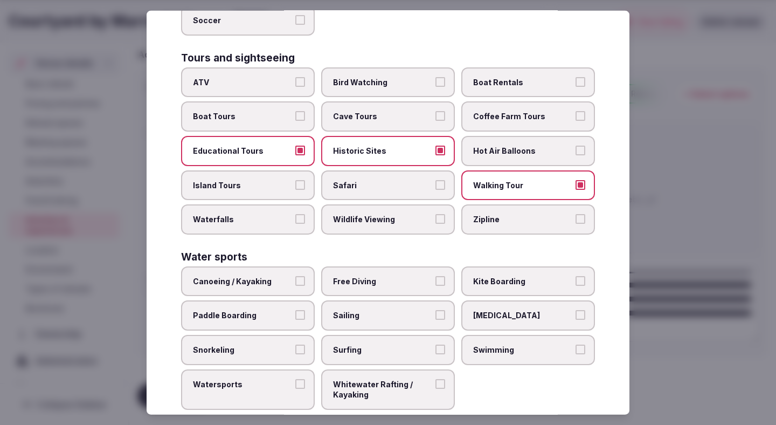
click at [698, 219] on div at bounding box center [388, 212] width 776 height 425
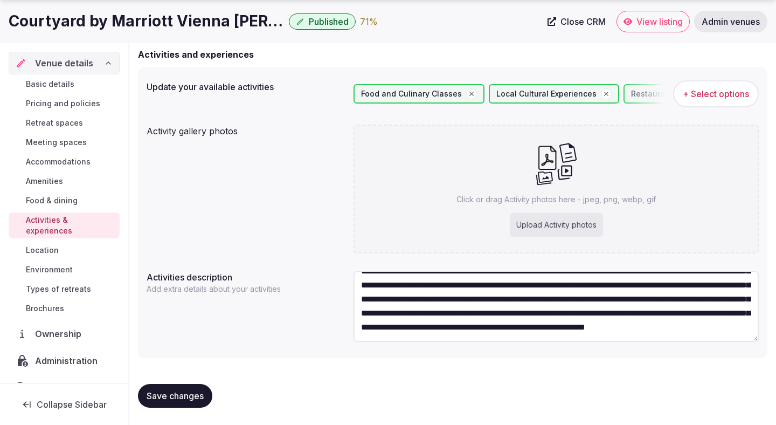
click at [188, 395] on span "Save changes" at bounding box center [175, 395] width 57 height 11
click at [566, 230] on div "Upload Activity photos" at bounding box center [556, 225] width 93 height 24
type input "**********"
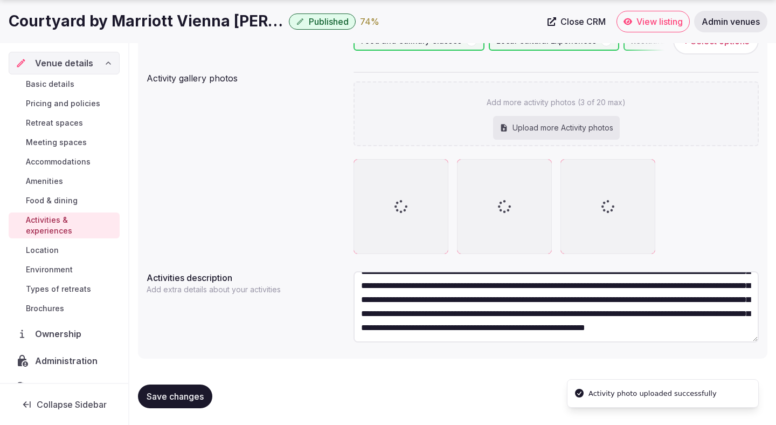
scroll to position [155, 0]
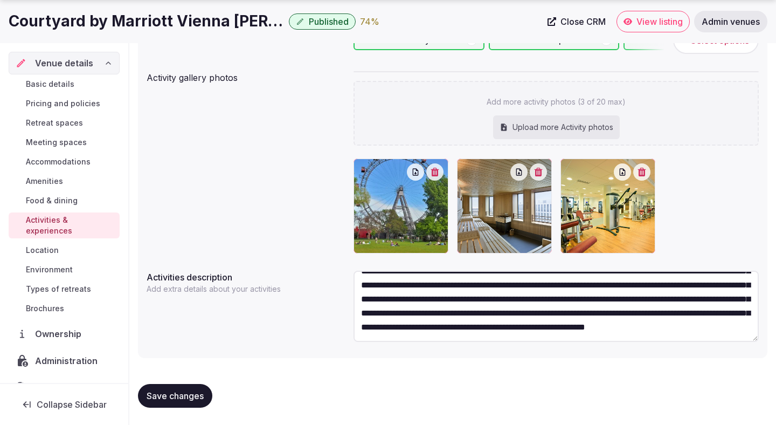
click at [178, 390] on span "Save changes" at bounding box center [175, 395] width 57 height 11
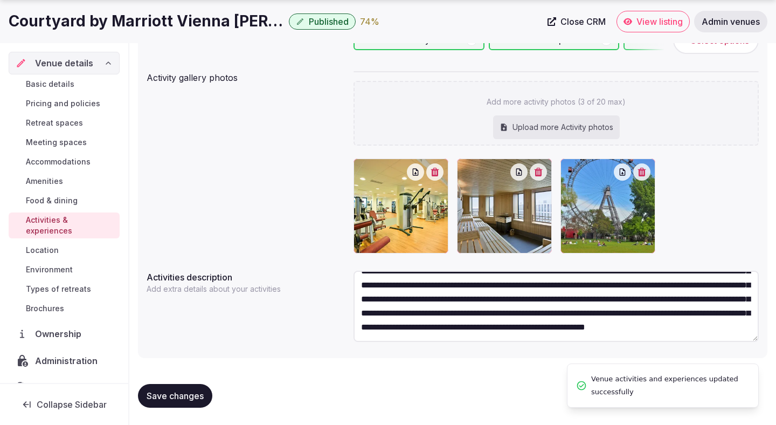
click at [178, 389] on button "Save changes" at bounding box center [175, 396] width 74 height 24
click at [53, 245] on span "Location" at bounding box center [42, 250] width 33 height 11
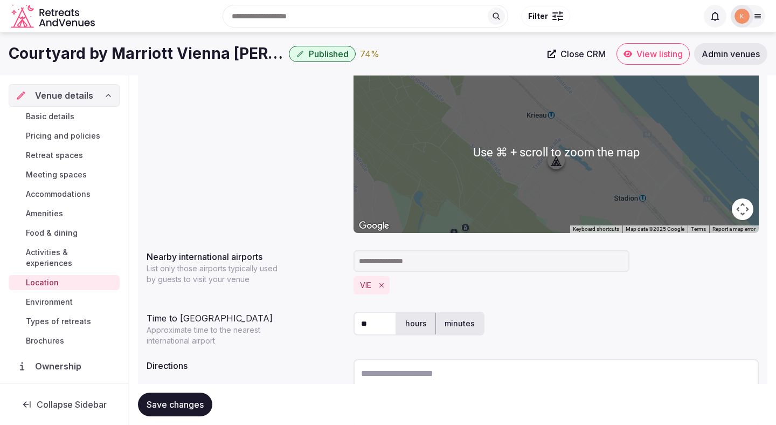
scroll to position [114, 0]
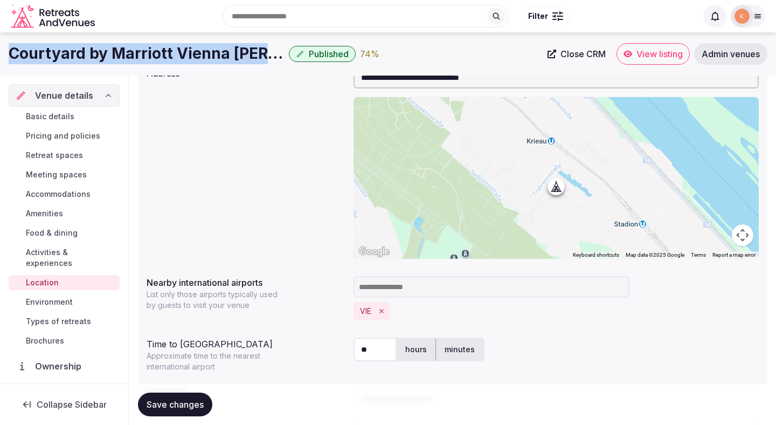
copy h1 "Courtyard by Marriott Vienna [PERSON_NAME]"
drag, startPoint x: 272, startPoint y: 57, endPoint x: 8, endPoint y: 50, distance: 264.7
click at [8, 50] on div "Courtyard by Marriott Vienna Prater Published 74 % Close CRM View listing Admin…" at bounding box center [388, 54] width 776 height 22
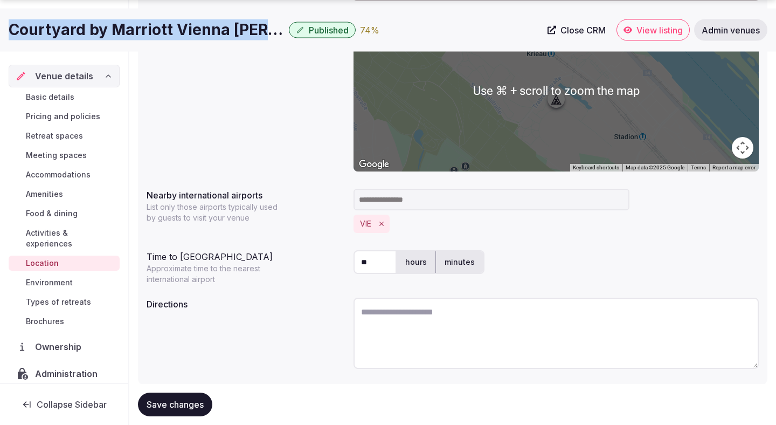
scroll to position [229, 0]
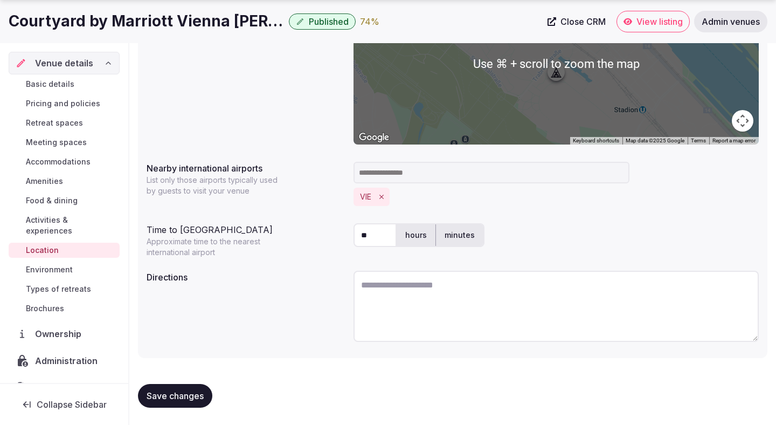
click at [410, 309] on textarea at bounding box center [556, 306] width 405 height 71
paste textarea "**********"
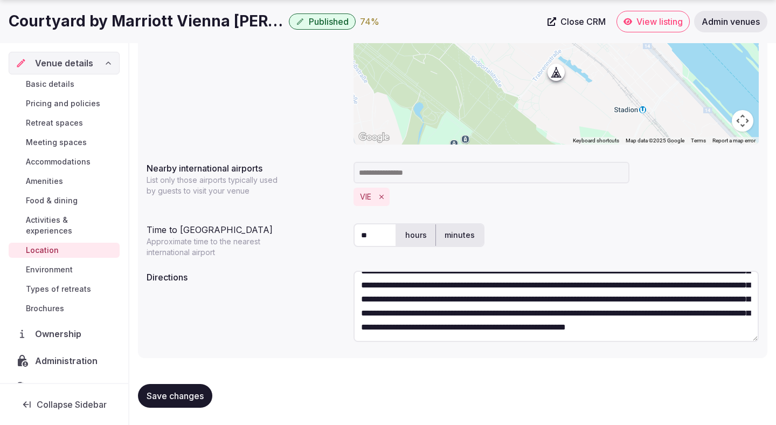
scroll to position [0, 0]
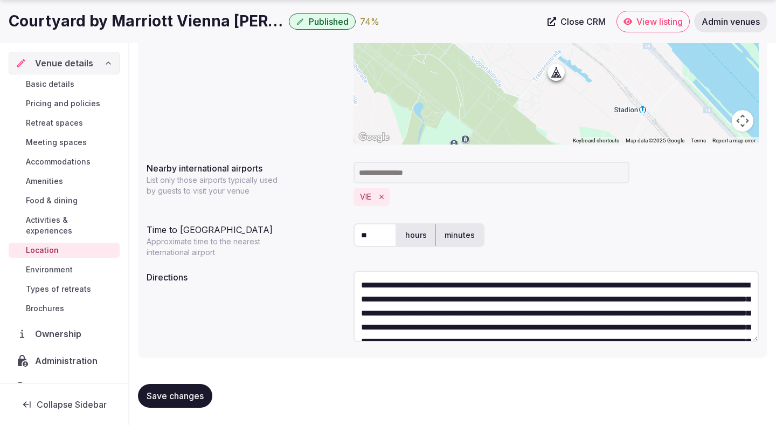
type textarea "**********"
click at [184, 393] on span "Save changes" at bounding box center [175, 395] width 57 height 11
click at [179, 395] on span "Save changes" at bounding box center [175, 395] width 57 height 11
click at [64, 264] on span "Environment" at bounding box center [49, 269] width 47 height 11
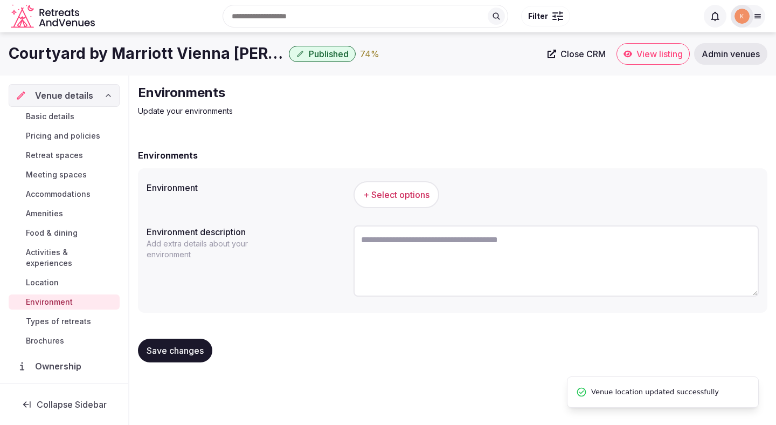
click at [390, 197] on span "+ Select options" at bounding box center [396, 195] width 66 height 12
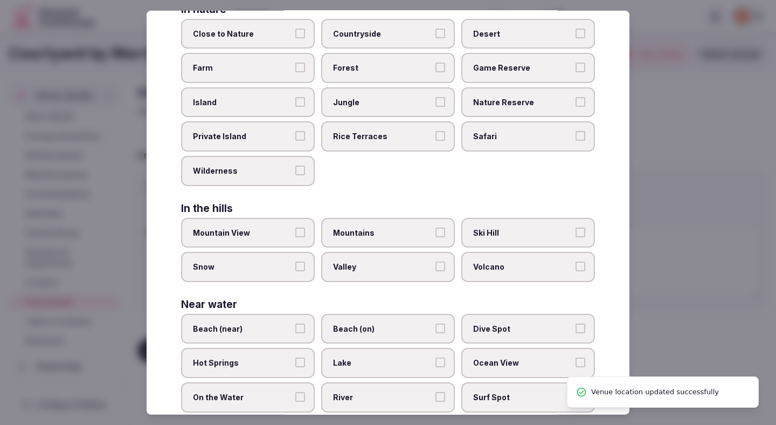
scroll to position [215, 0]
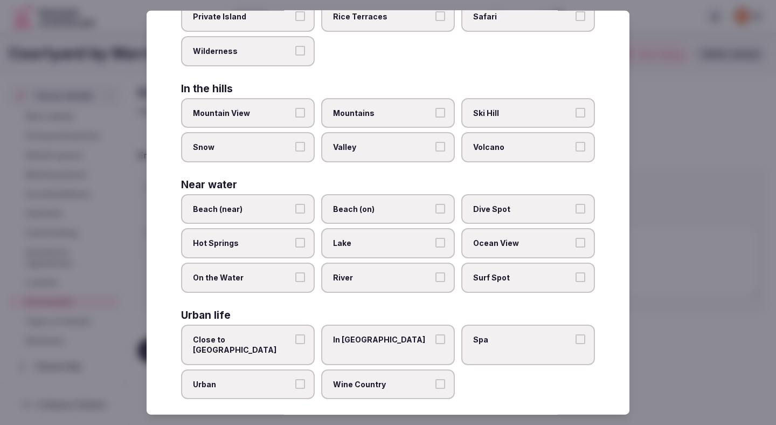
click at [345, 334] on span "In City Center" at bounding box center [382, 339] width 99 height 11
click at [435, 334] on button "In City Center" at bounding box center [440, 339] width 10 height 10
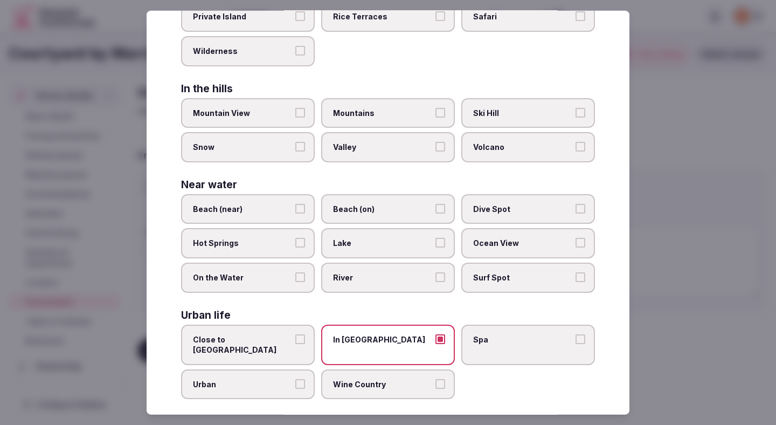
click at [693, 213] on div at bounding box center [388, 212] width 776 height 425
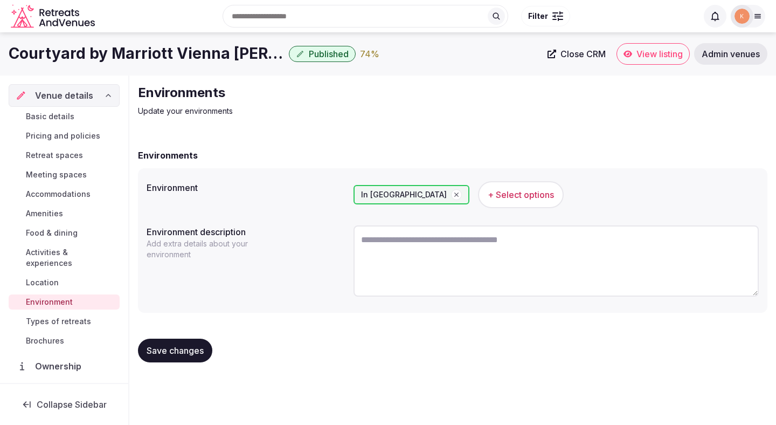
click at [175, 349] on span "Save changes" at bounding box center [175, 350] width 57 height 11
click at [388, 245] on textarea at bounding box center [556, 260] width 405 height 71
paste textarea "**********"
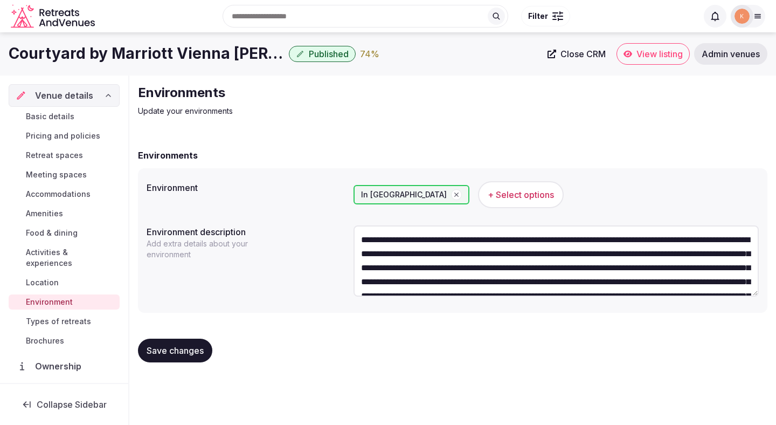
scroll to position [61, 0]
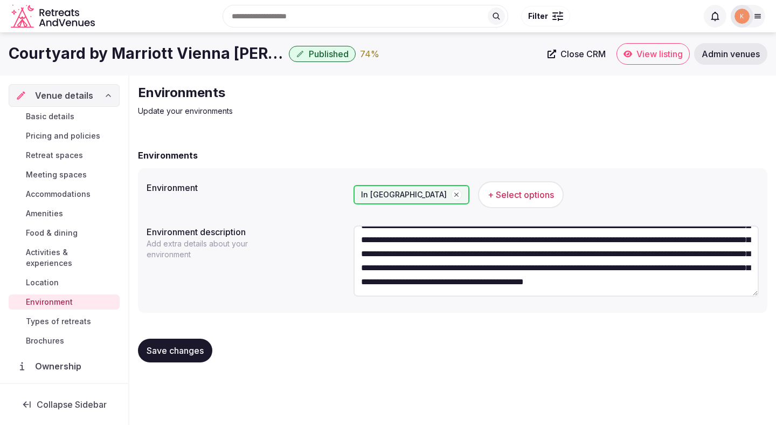
type textarea "**********"
click at [193, 342] on button "Save changes" at bounding box center [175, 350] width 74 height 24
click at [186, 354] on span "Save changes" at bounding box center [175, 350] width 57 height 11
click at [68, 316] on span "Types of retreats" at bounding box center [58, 321] width 65 height 11
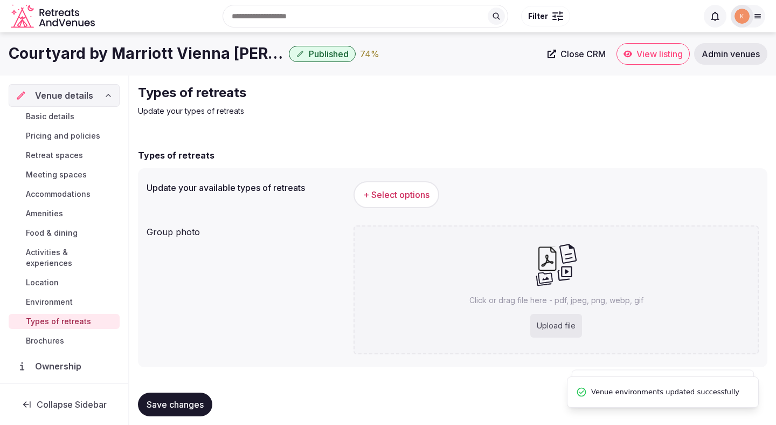
click at [396, 190] on span "+ Select options" at bounding box center [396, 195] width 66 height 12
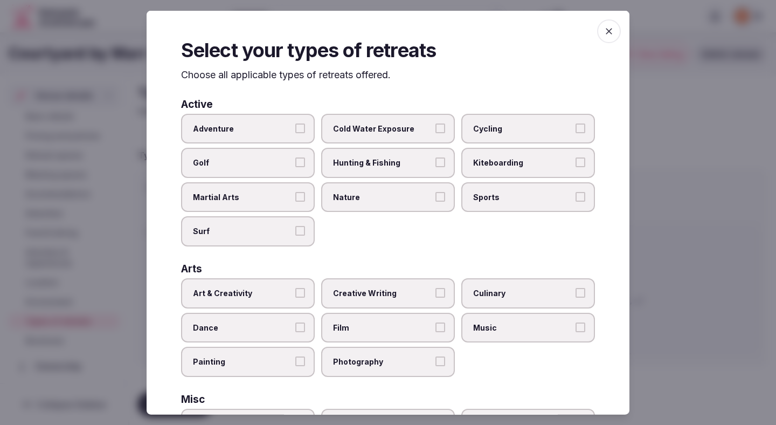
click at [492, 132] on span "Cycling" at bounding box center [522, 128] width 99 height 11
click at [576, 132] on button "Cycling" at bounding box center [581, 128] width 10 height 10
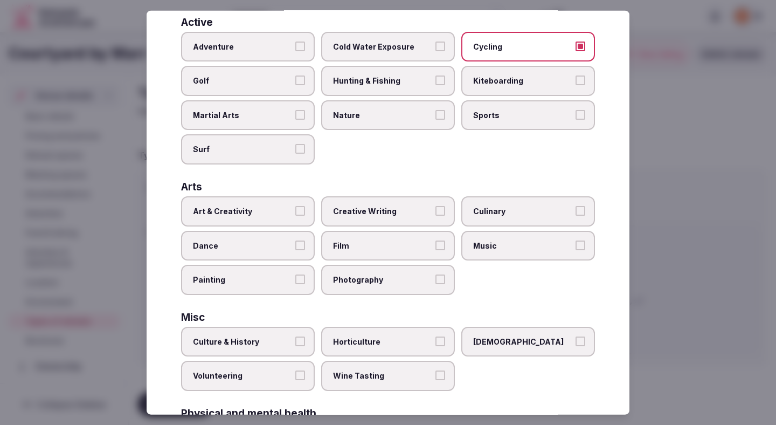
scroll to position [114, 0]
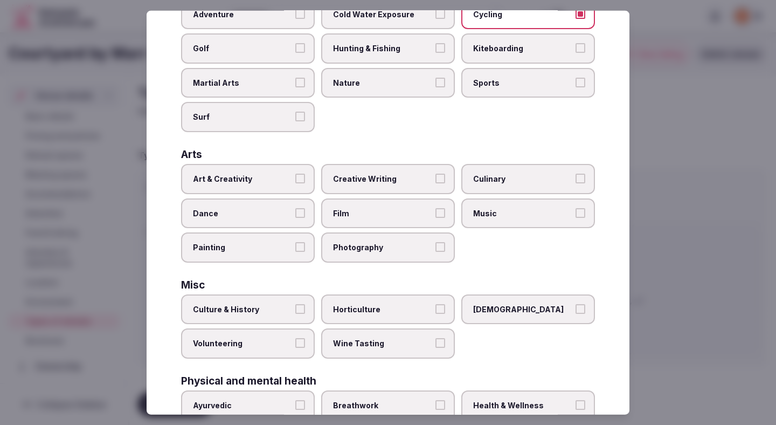
click at [286, 184] on span "Art & Creativity" at bounding box center [242, 179] width 99 height 11
click at [295, 183] on button "Art & Creativity" at bounding box center [300, 179] width 10 height 10
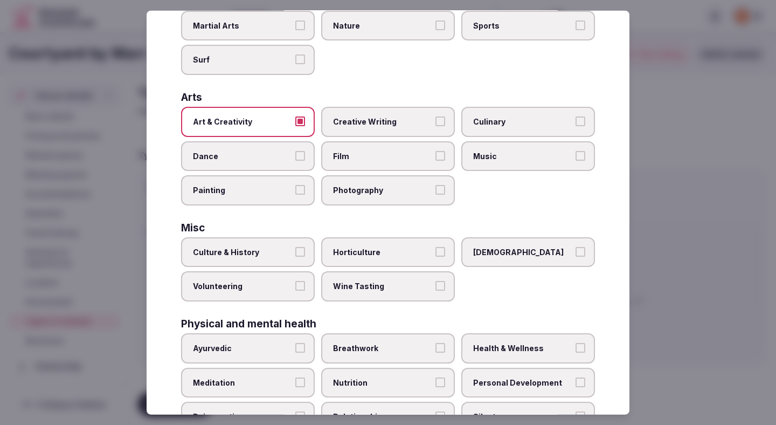
scroll to position [179, 0]
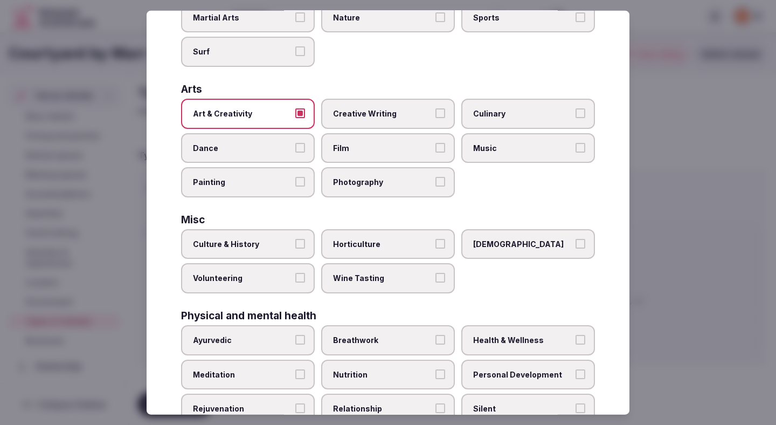
click at [295, 248] on label "Culture & History" at bounding box center [248, 244] width 134 height 30
click at [295, 248] on button "Culture & History" at bounding box center [300, 243] width 10 height 10
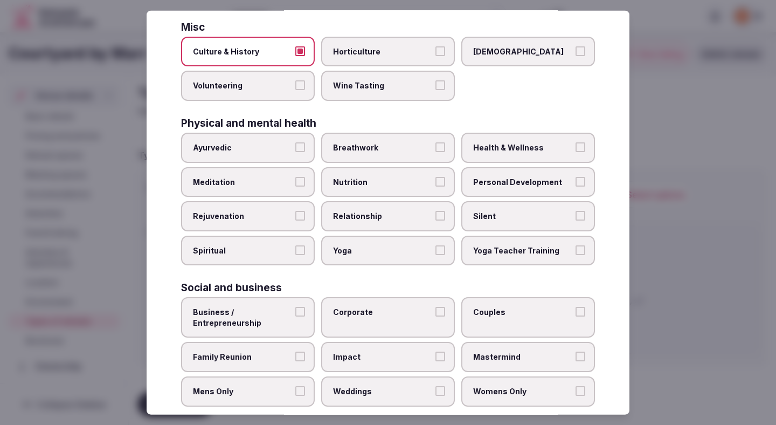
scroll to position [390, 0]
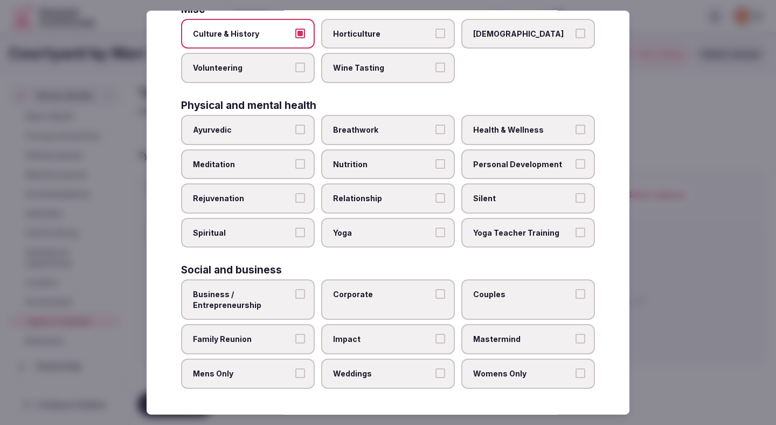
click at [293, 296] on label "Business / Entrepreneurship" at bounding box center [248, 299] width 134 height 40
click at [295, 296] on button "Business / Entrepreneurship" at bounding box center [300, 294] width 10 height 10
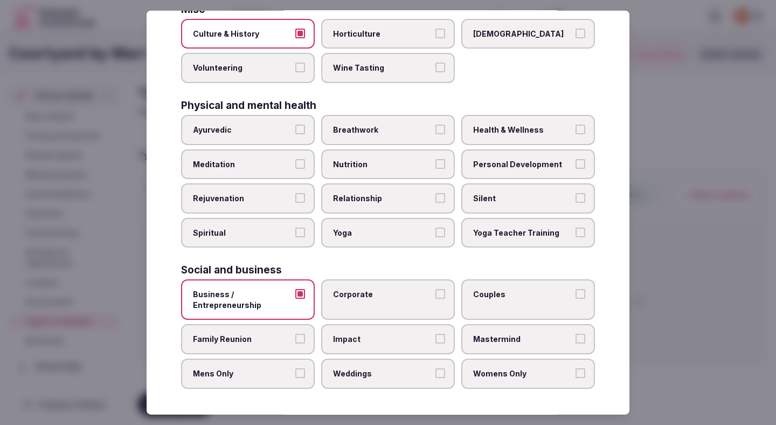
click at [373, 301] on label "Corporate" at bounding box center [388, 299] width 134 height 40
click at [435, 299] on button "Corporate" at bounding box center [440, 294] width 10 height 10
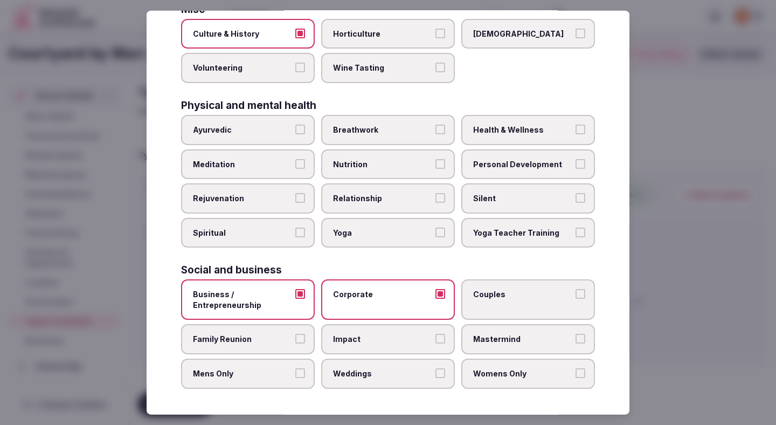
click at [501, 300] on label "Couples" at bounding box center [528, 299] width 134 height 40
click at [576, 299] on button "Couples" at bounding box center [581, 294] width 10 height 10
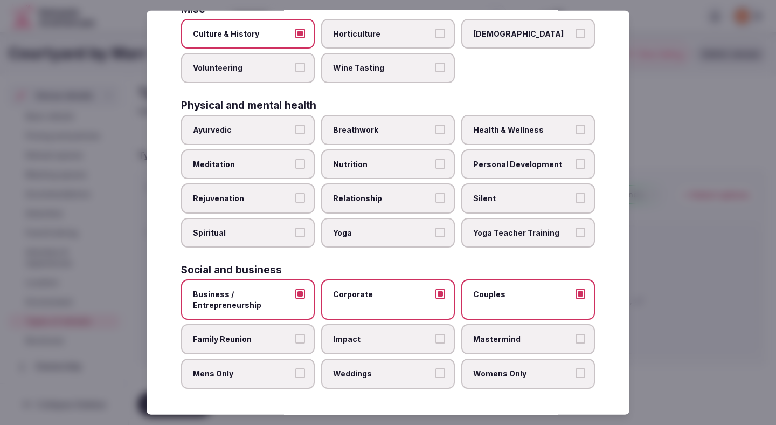
click at [281, 336] on span "Family Reunion" at bounding box center [242, 339] width 99 height 11
click at [295, 336] on button "Family Reunion" at bounding box center [300, 339] width 10 height 10
click at [285, 382] on label "Mens Only" at bounding box center [248, 373] width 134 height 30
click at [295, 378] on button "Mens Only" at bounding box center [300, 373] width 10 height 10
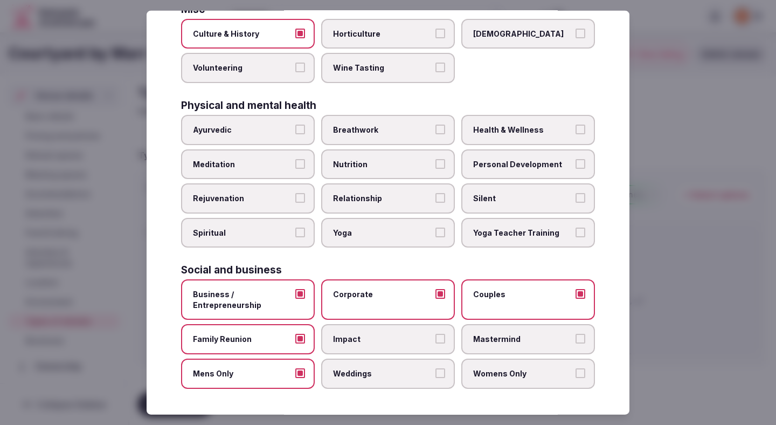
click at [376, 378] on span "Weddings" at bounding box center [382, 373] width 99 height 11
click at [435, 378] on button "Weddings" at bounding box center [440, 373] width 10 height 10
click at [495, 363] on label "Womens Only" at bounding box center [528, 373] width 134 height 30
click at [576, 368] on button "Womens Only" at bounding box center [581, 373] width 10 height 10
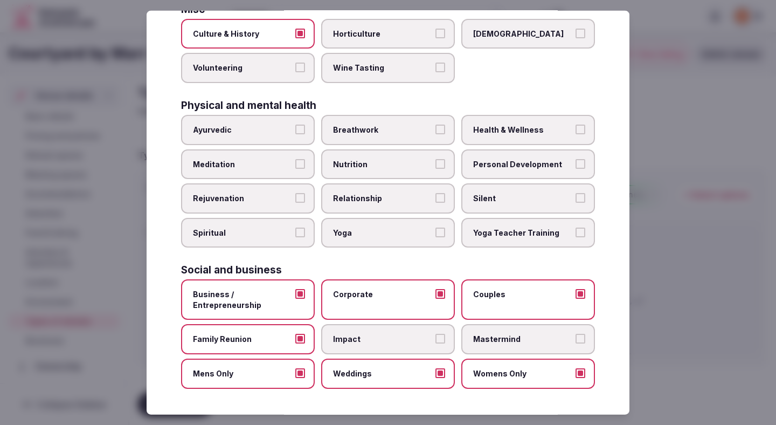
click at [691, 254] on div at bounding box center [388, 212] width 776 height 425
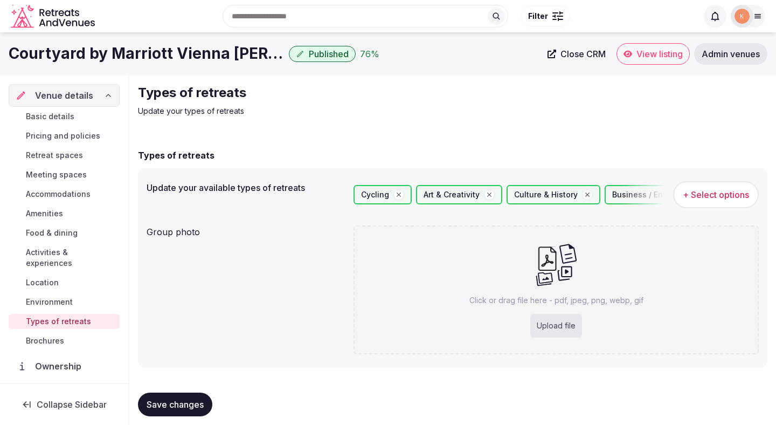
scroll to position [9, 0]
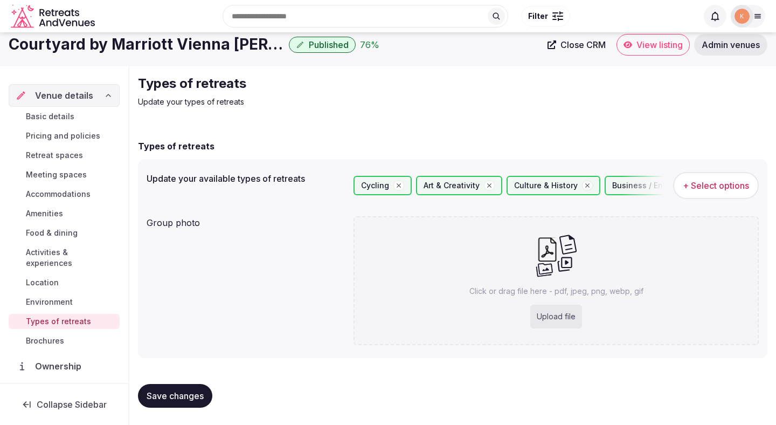
click at [170, 388] on button "Save changes" at bounding box center [175, 396] width 74 height 24
click at [560, 317] on div "Upload file" at bounding box center [556, 317] width 52 height 24
type input "**********"
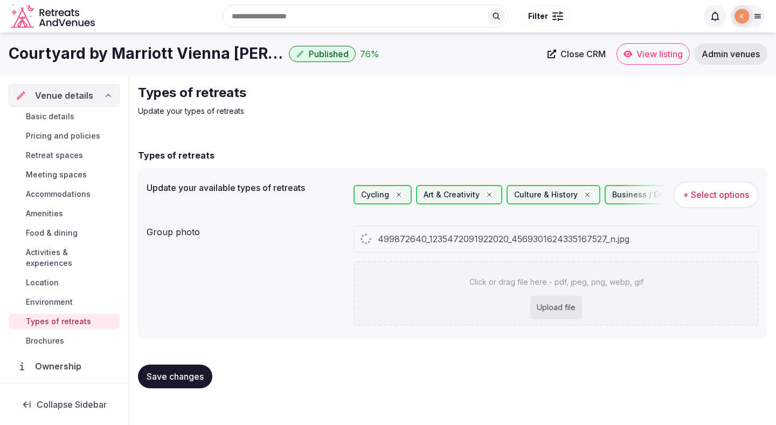
click at [726, 193] on span "+ Select options" at bounding box center [716, 195] width 66 height 12
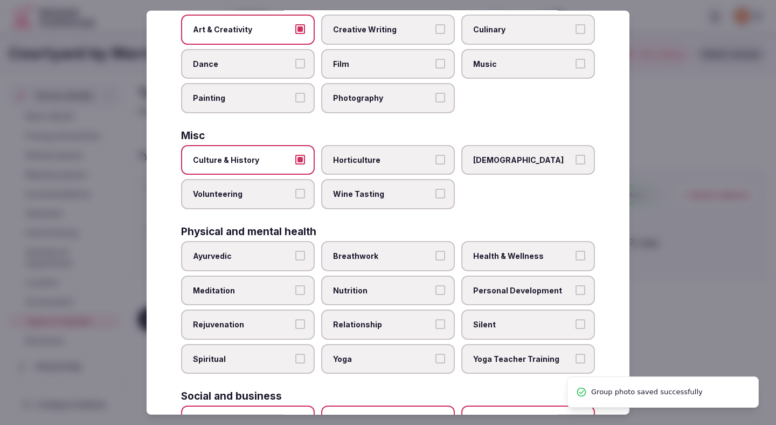
scroll to position [266, 0]
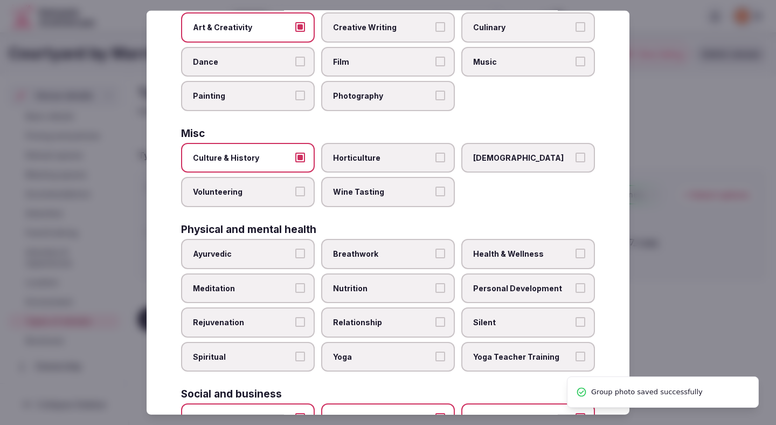
click at [289, 197] on span "Volunteering" at bounding box center [242, 191] width 99 height 11
click at [295, 196] on button "Volunteering" at bounding box center [300, 191] width 10 height 10
click at [682, 240] on div at bounding box center [388, 212] width 776 height 425
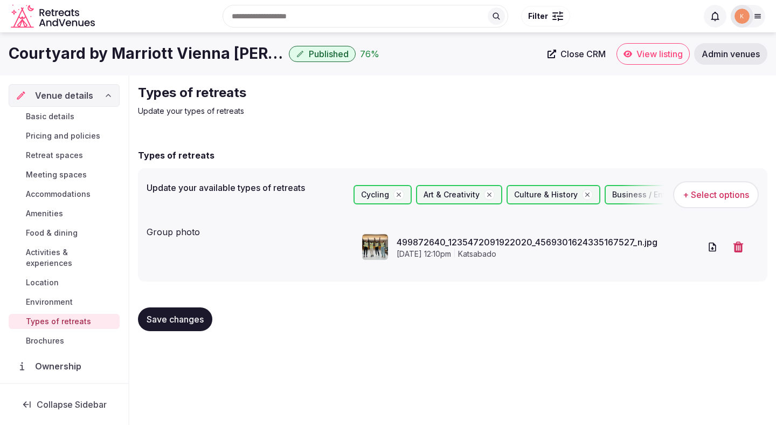
click at [206, 320] on button "Save changes" at bounding box center [175, 319] width 74 height 24
click at [206, 319] on button "Save changes" at bounding box center [175, 319] width 74 height 24
click at [159, 317] on span "Save changes" at bounding box center [175, 319] width 57 height 11
click at [642, 56] on span "View listing" at bounding box center [660, 54] width 46 height 11
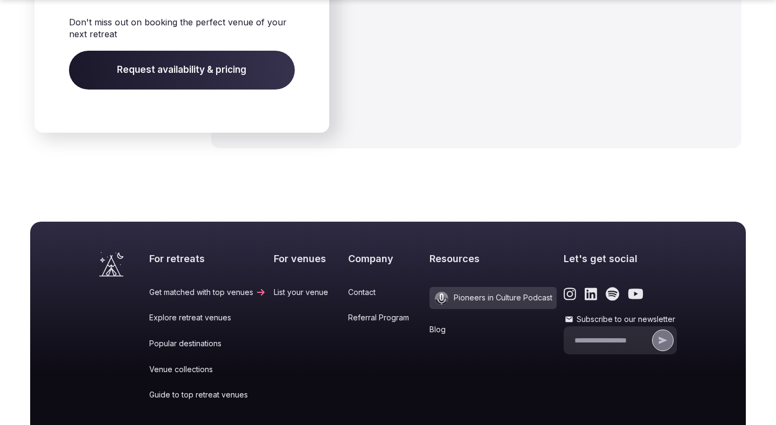
scroll to position [3486, 0]
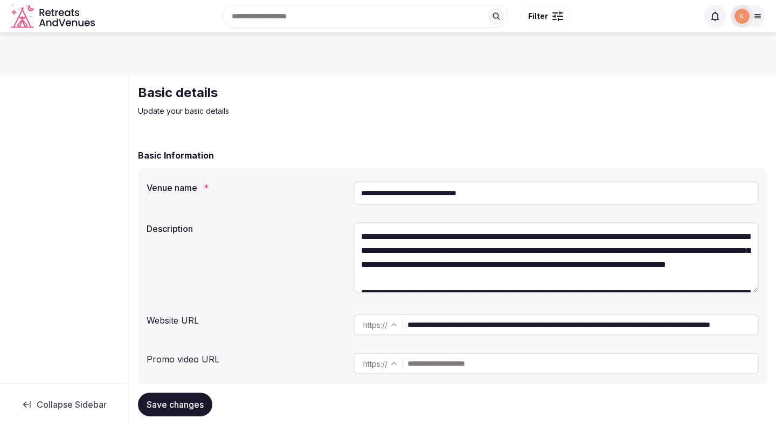
click at [402, 196] on input "**********" at bounding box center [556, 193] width 405 height 24
click at [750, 23] on div at bounding box center [742, 16] width 23 height 23
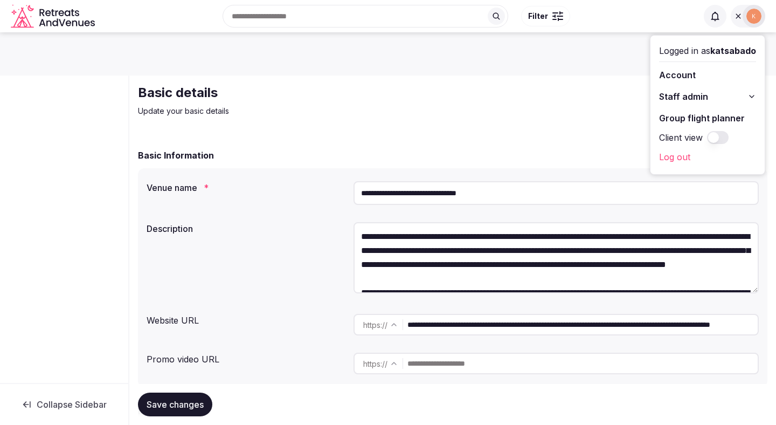
click at [692, 75] on link "Account" at bounding box center [707, 74] width 97 height 17
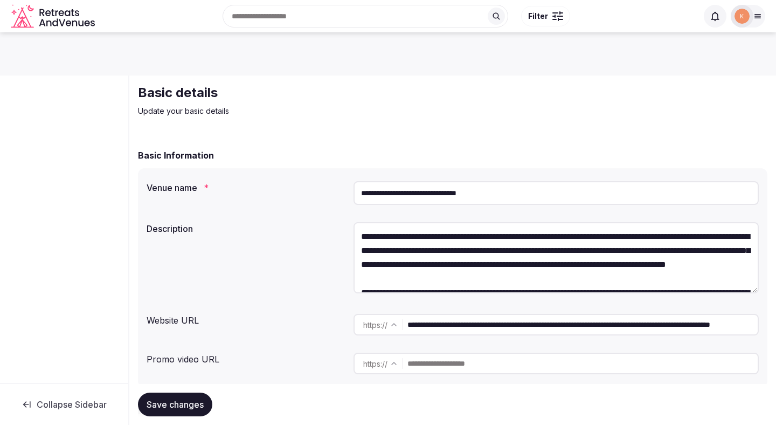
click at [750, 20] on div at bounding box center [742, 16] width 23 height 23
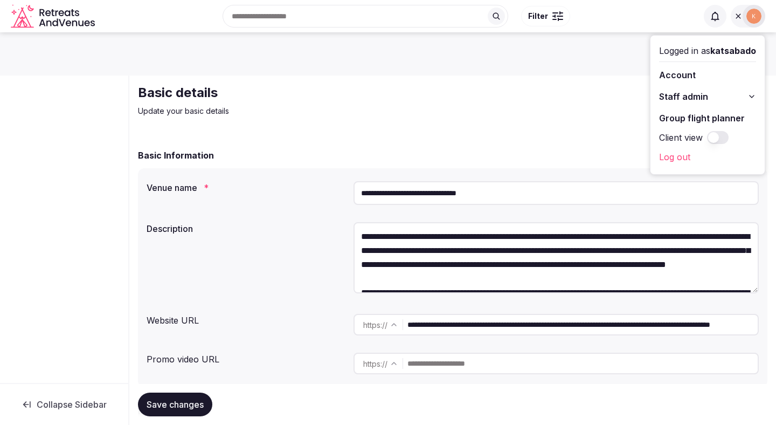
click at [696, 97] on span "Staff admin" at bounding box center [683, 96] width 49 height 13
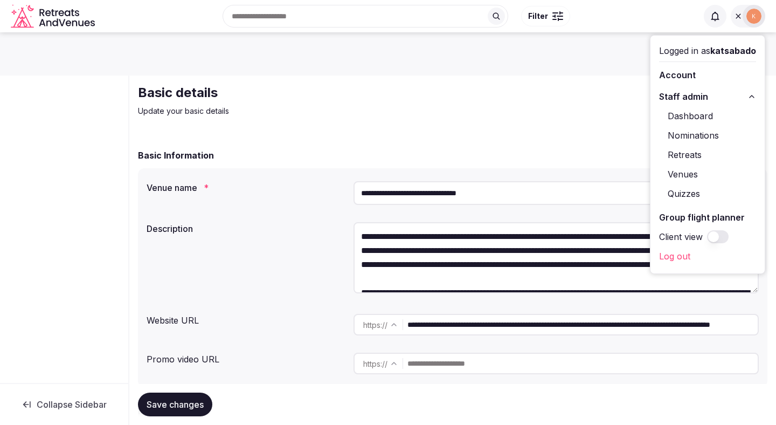
click at [693, 173] on link "Venues" at bounding box center [707, 173] width 97 height 17
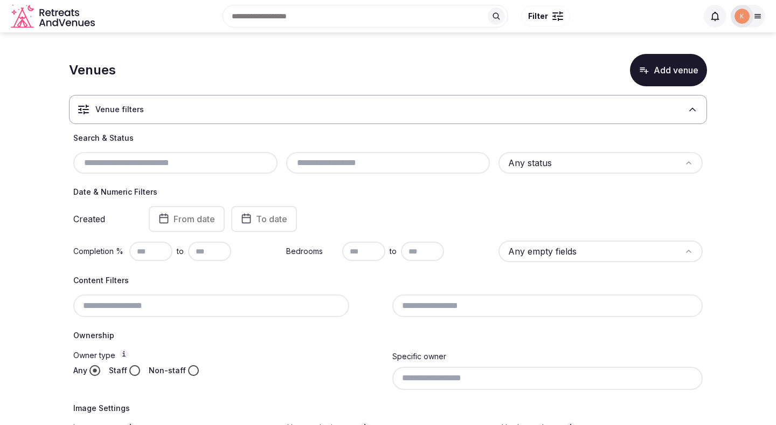
click at [216, 164] on input "text" at bounding box center [176, 162] width 196 height 13
paste input "**********"
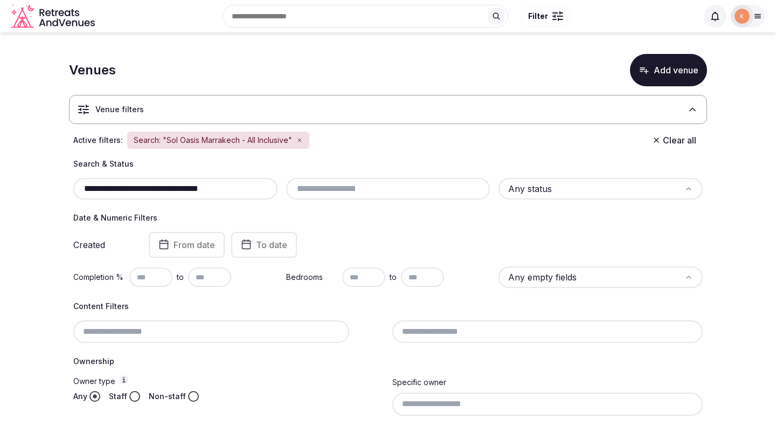
type input "**********"
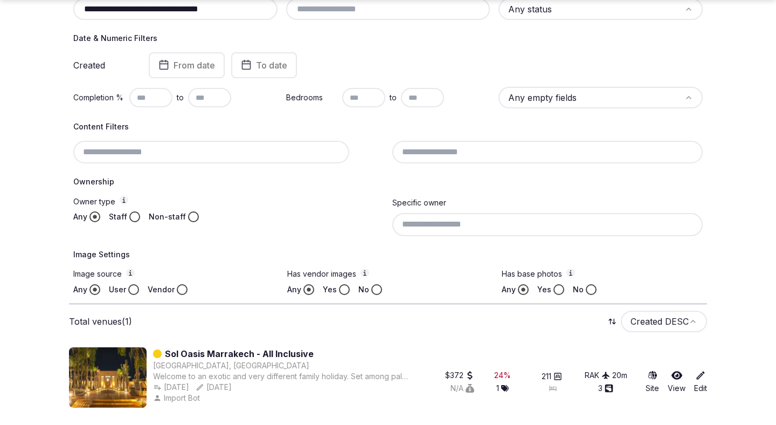
click at [272, 354] on link "Sol Oasis Marrakech - All Inclusive" at bounding box center [239, 353] width 149 height 13
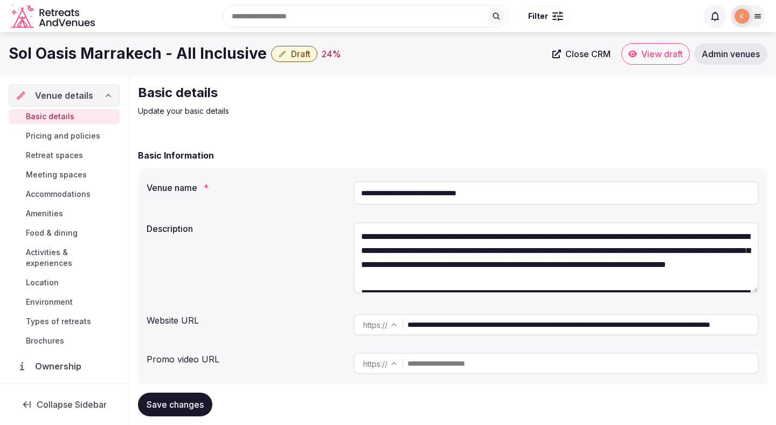
click at [573, 54] on span "Close CRM" at bounding box center [587, 54] width 45 height 11
click at [432, 326] on input "**********" at bounding box center [582, 325] width 350 height 22
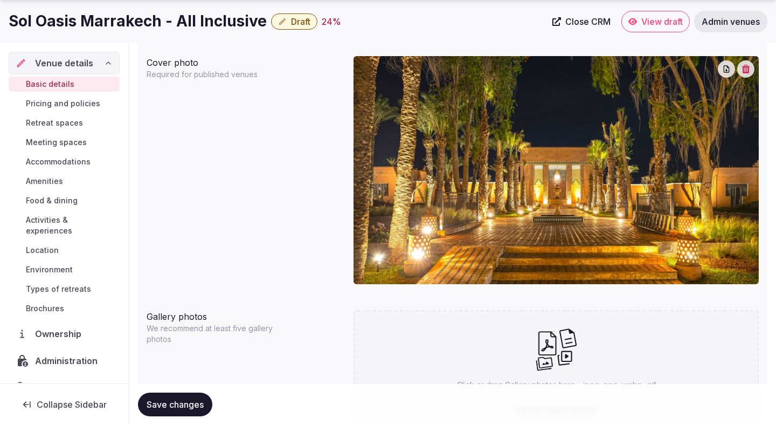
scroll to position [999, 0]
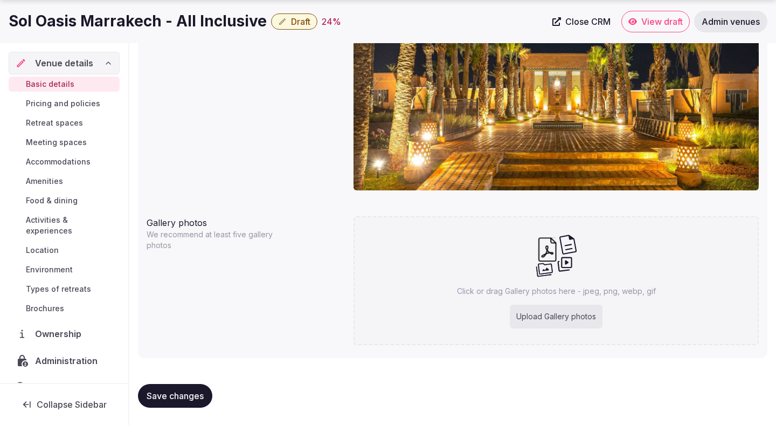
click at [572, 313] on div "Upload Gallery photos" at bounding box center [556, 317] width 93 height 24
type input "**********"
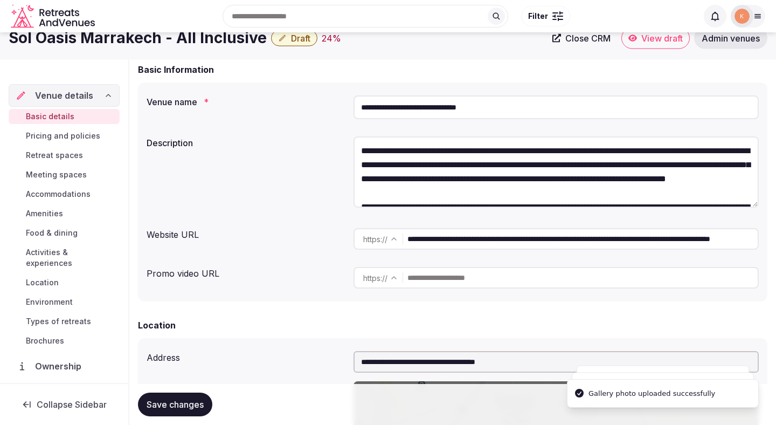
scroll to position [0, 0]
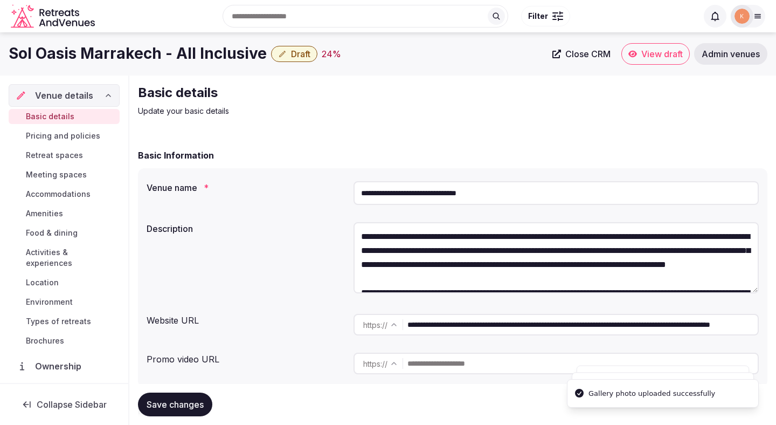
click at [521, 197] on input "**********" at bounding box center [556, 193] width 405 height 24
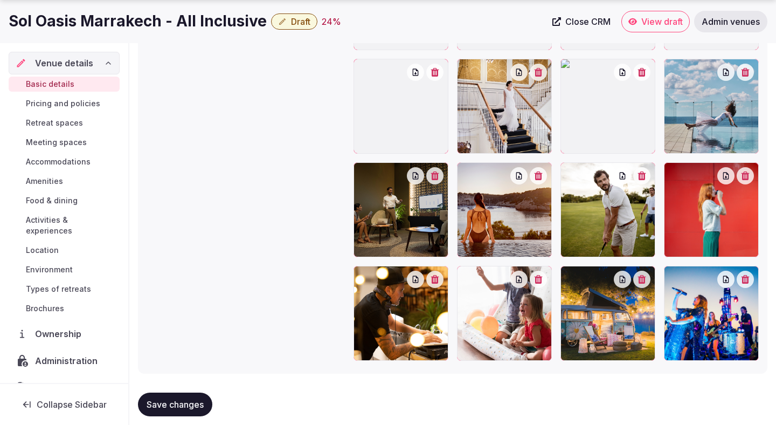
scroll to position [1466, 0]
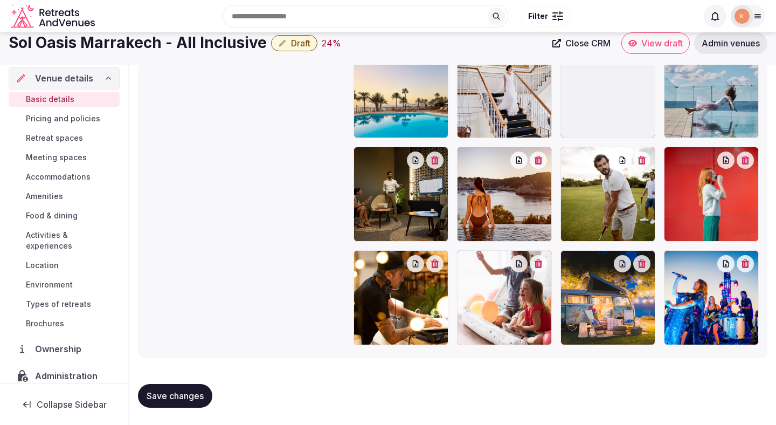
click at [181, 397] on button "Save changes" at bounding box center [175, 396] width 74 height 24
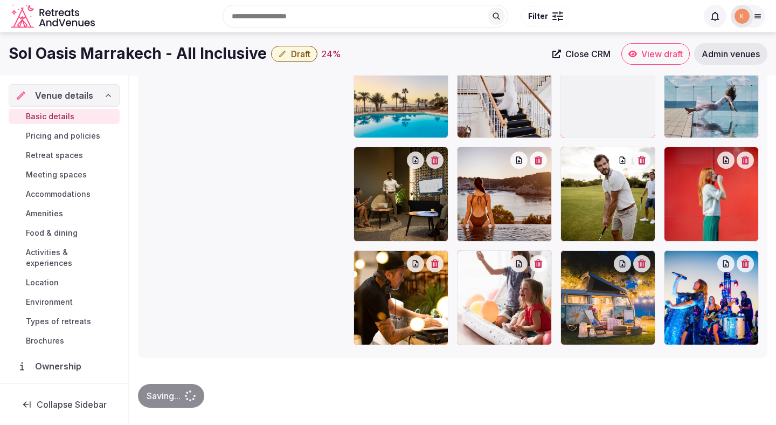
scroll to position [1302, 0]
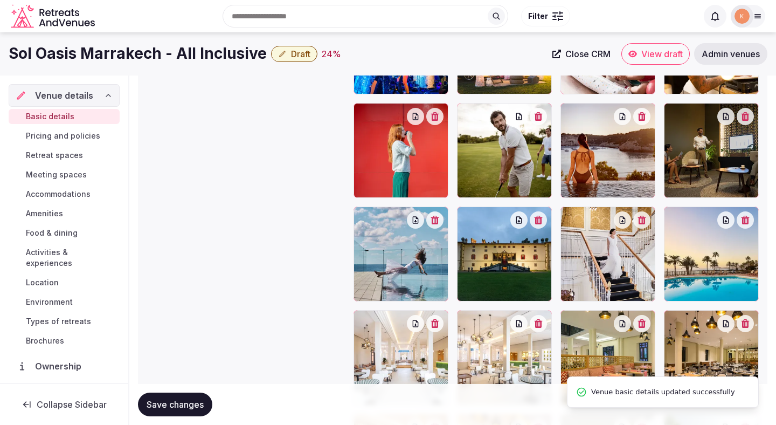
click at [180, 402] on span "Save changes" at bounding box center [175, 404] width 57 height 11
click at [180, 406] on span "Save changes" at bounding box center [175, 404] width 57 height 11
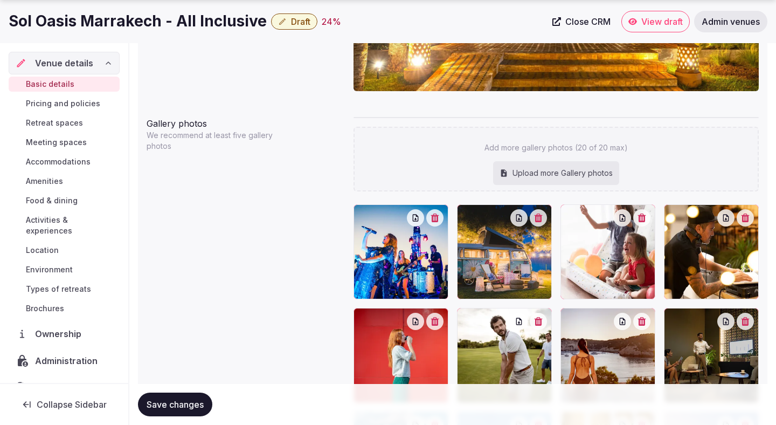
scroll to position [1095, 0]
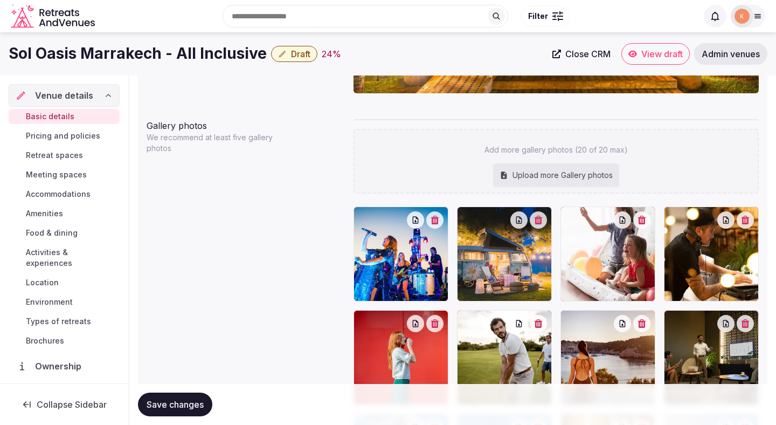
click at [181, 405] on span "Save changes" at bounding box center [175, 404] width 57 height 11
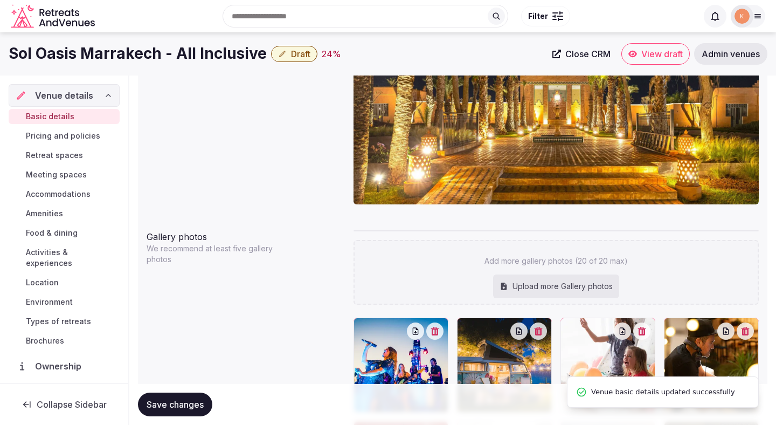
scroll to position [929, 0]
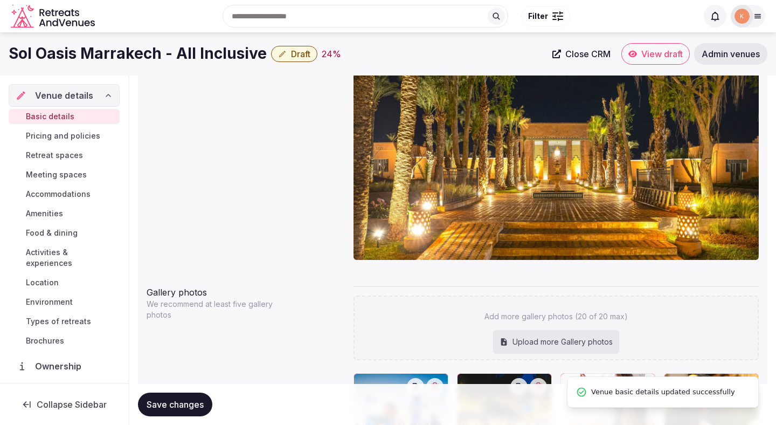
click at [475, 160] on img at bounding box center [556, 146] width 405 height 228
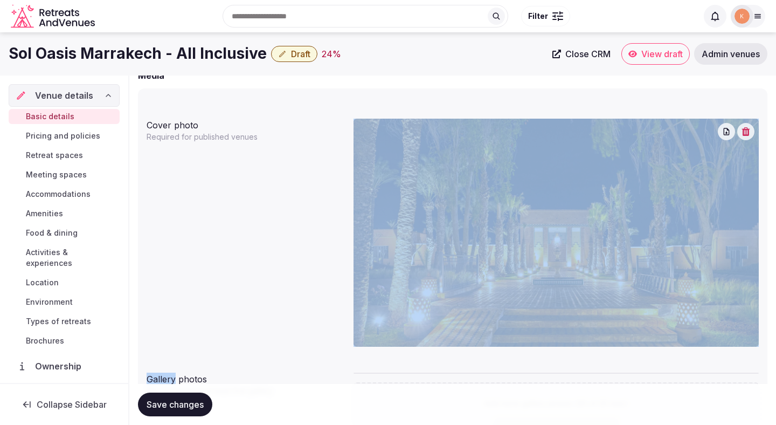
scroll to position [759, 0]
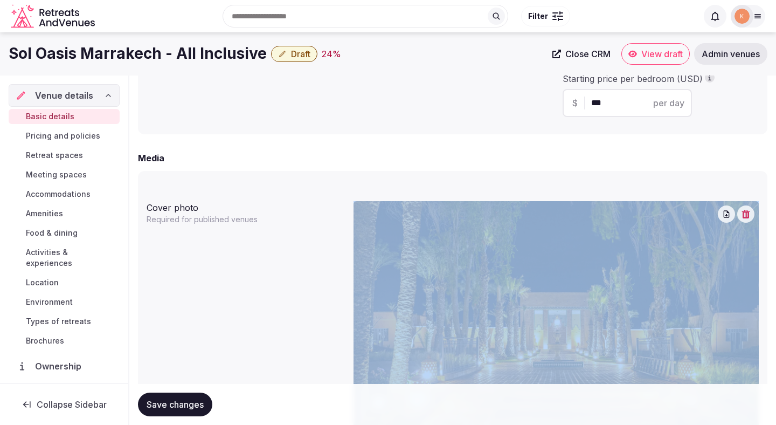
click at [743, 217] on icon "button" at bounding box center [746, 214] width 8 height 9
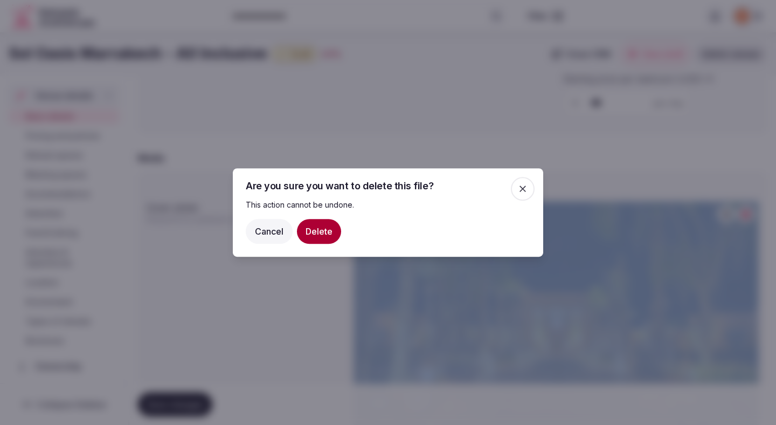
click at [329, 232] on button "Delete" at bounding box center [319, 231] width 44 height 25
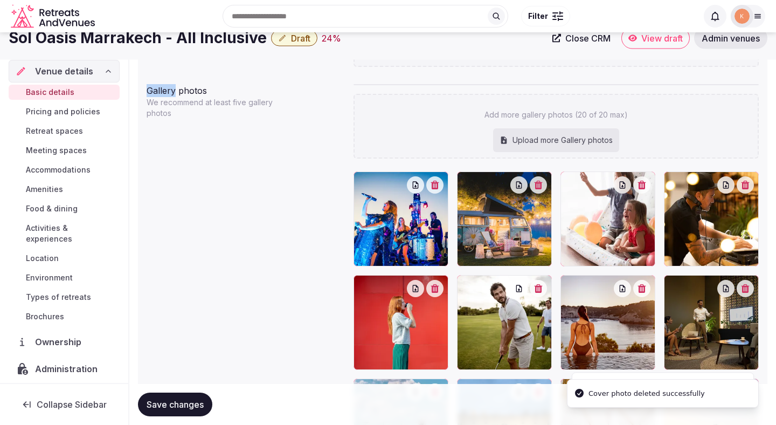
scroll to position [932, 0]
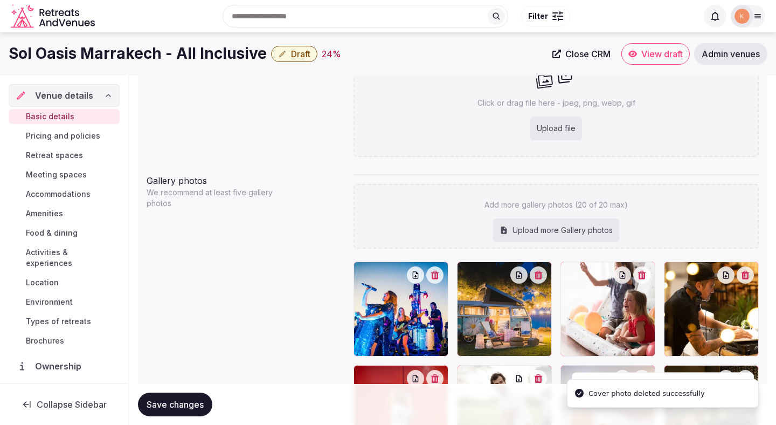
click at [543, 126] on div "Upload file" at bounding box center [556, 128] width 52 height 24
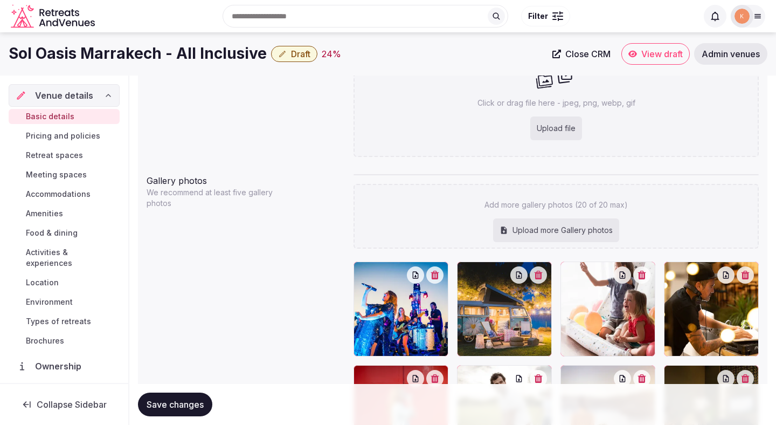
type input "**********"
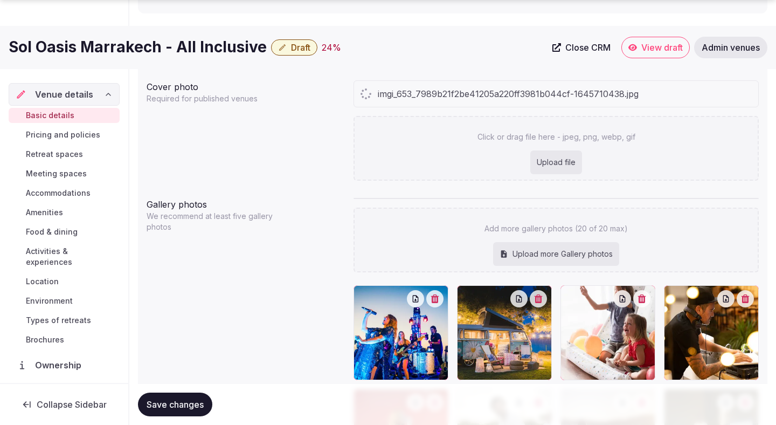
scroll to position [915, 0]
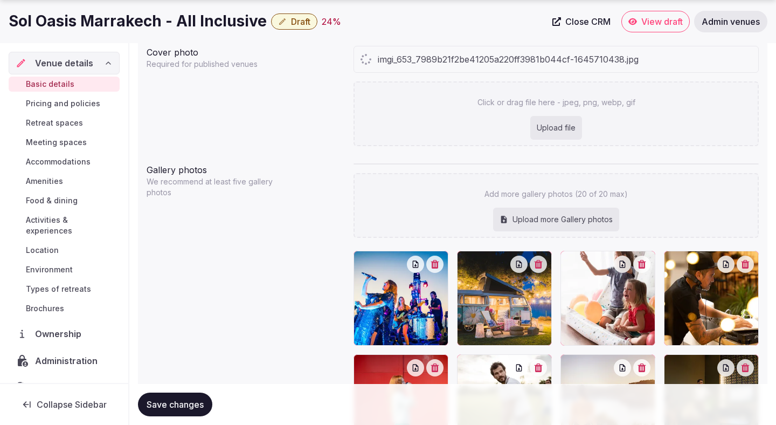
click at [538, 217] on div "Upload more Gallery photos" at bounding box center [556, 219] width 126 height 24
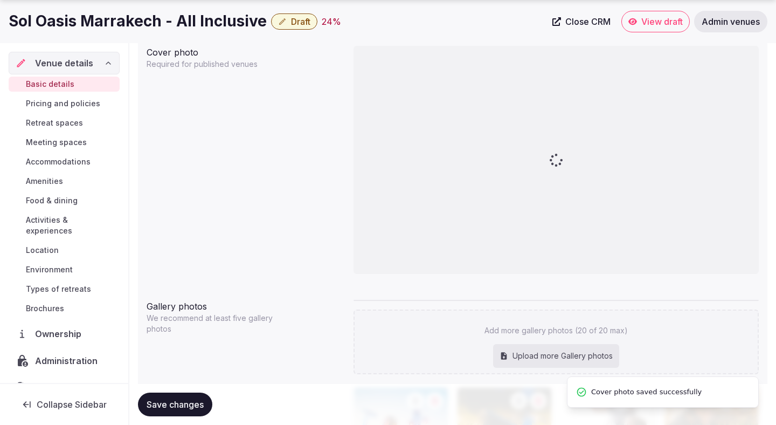
type input "**********"
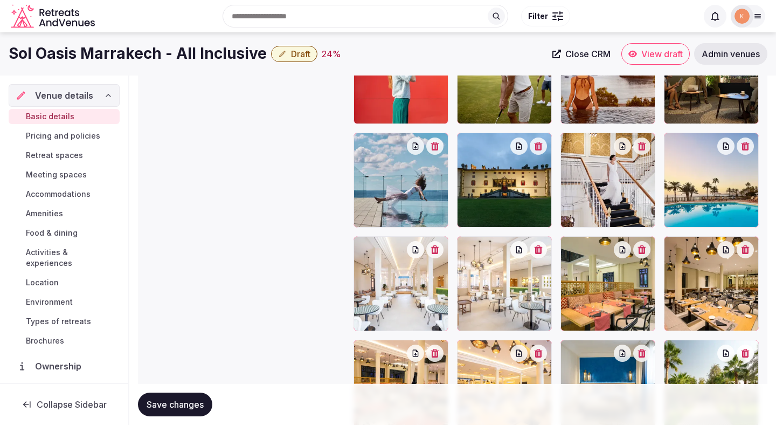
scroll to position [1337, 0]
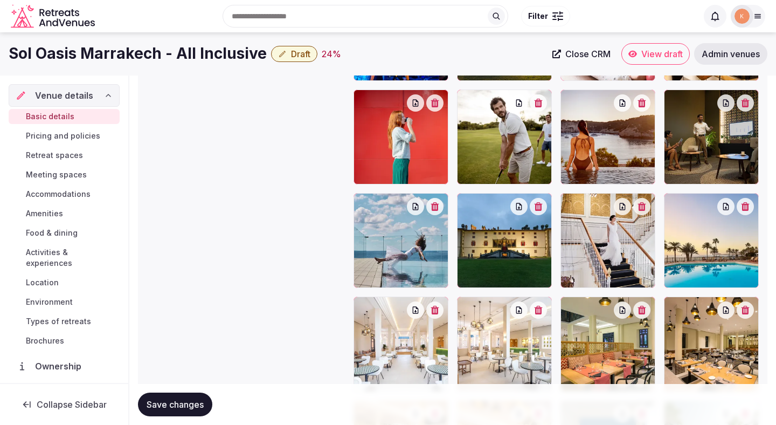
click at [534, 210] on button "button" at bounding box center [538, 206] width 17 height 17
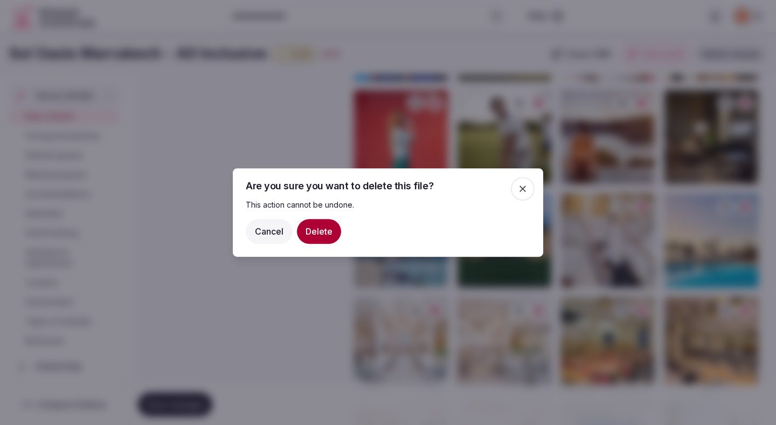
click at [320, 233] on button "Delete" at bounding box center [319, 231] width 44 height 25
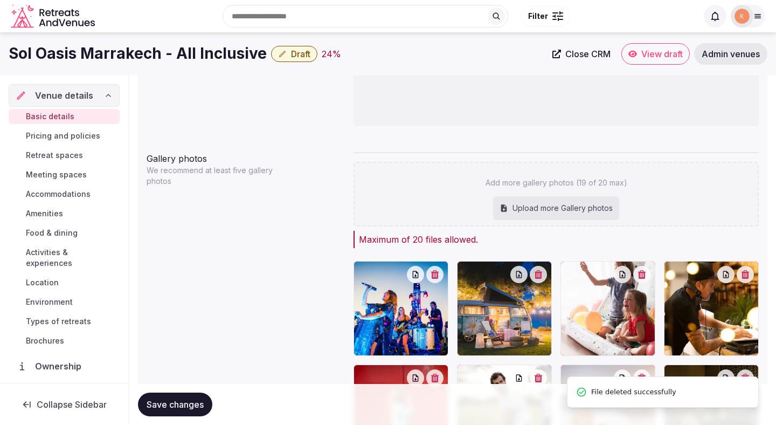
scroll to position [1059, 0]
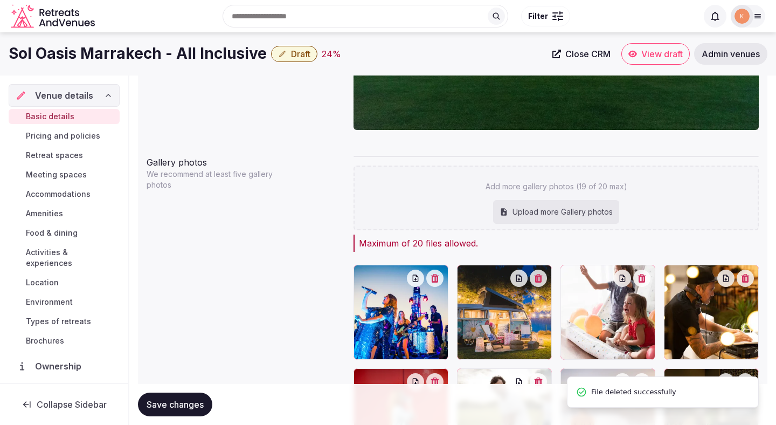
click at [554, 211] on div "Upload more Gallery photos" at bounding box center [556, 212] width 126 height 24
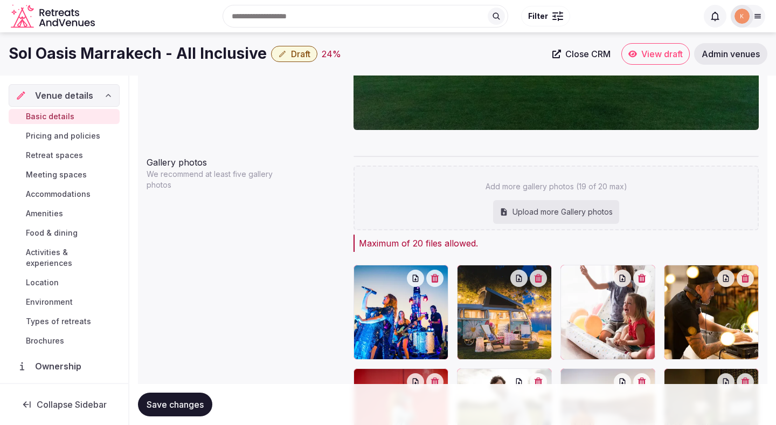
type input "**********"
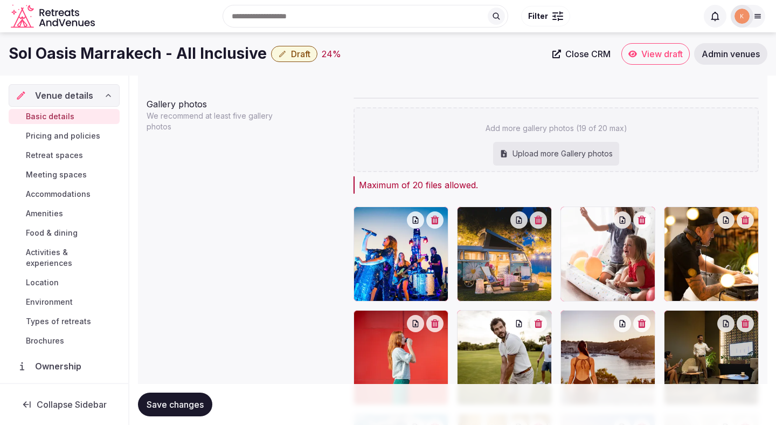
scroll to position [1113, 0]
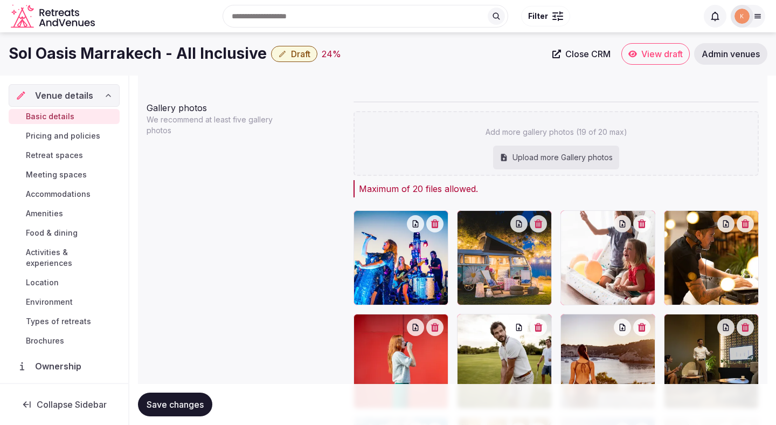
click at [193, 399] on span "Save changes" at bounding box center [175, 404] width 57 height 11
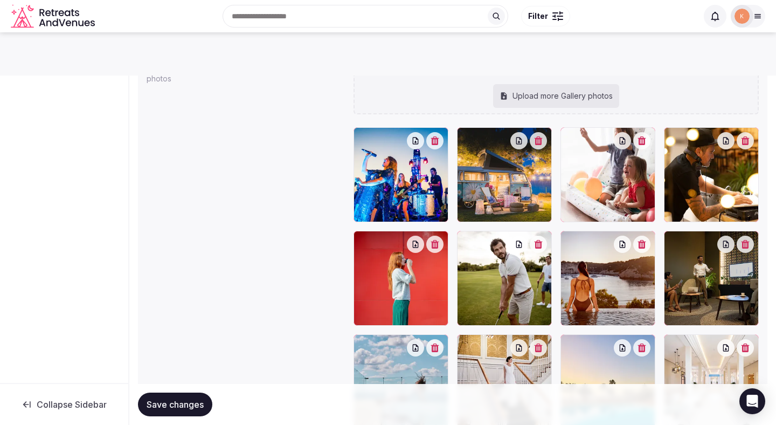
scroll to position [1142, 0]
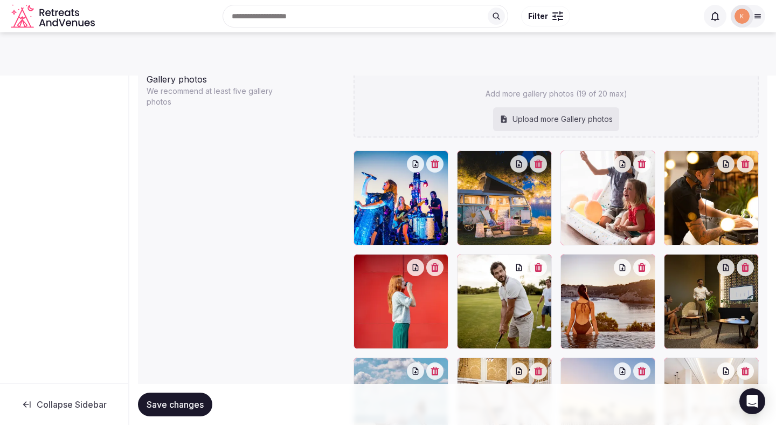
click at [543, 115] on div "Upload more Gallery photos" at bounding box center [556, 119] width 126 height 24
type input "**********"
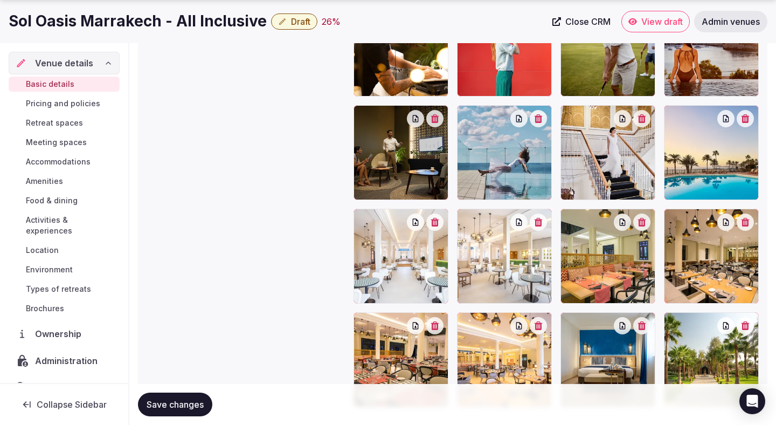
scroll to position [1406, 0]
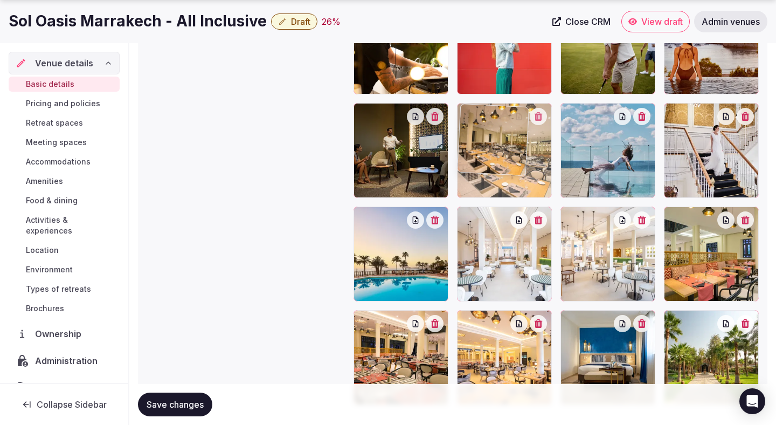
drag, startPoint x: 680, startPoint y: 246, endPoint x: 537, endPoint y: 143, distance: 175.9
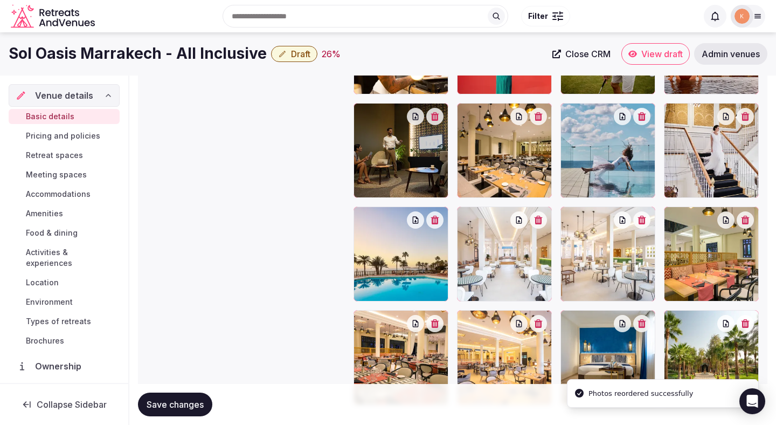
scroll to position [1305, 0]
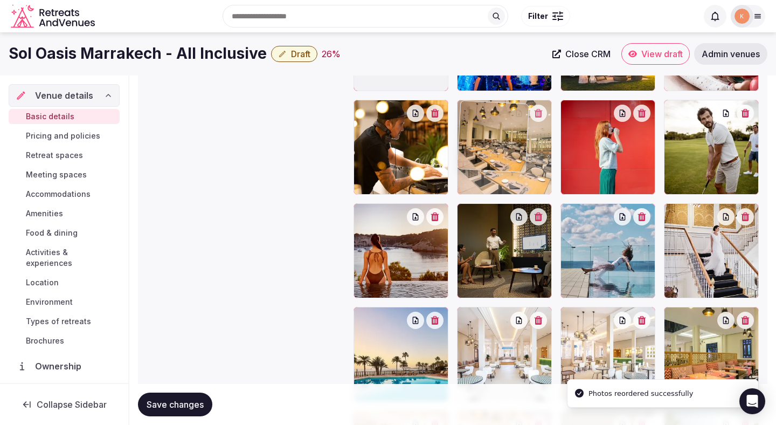
drag, startPoint x: 512, startPoint y: 231, endPoint x: 511, endPoint y: 116, distance: 114.8
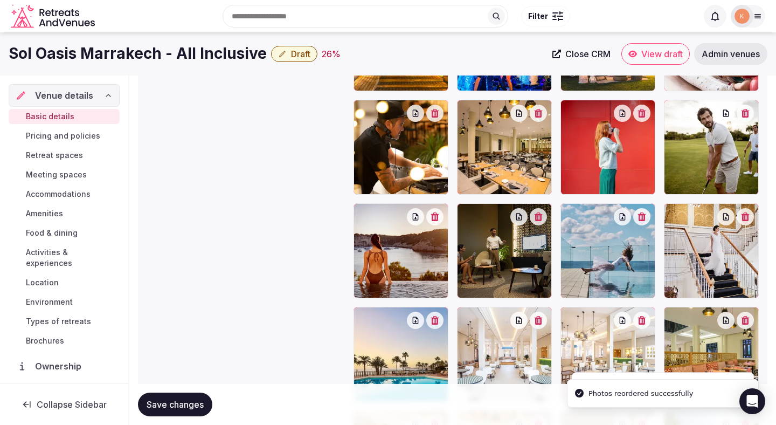
scroll to position [1189, 0]
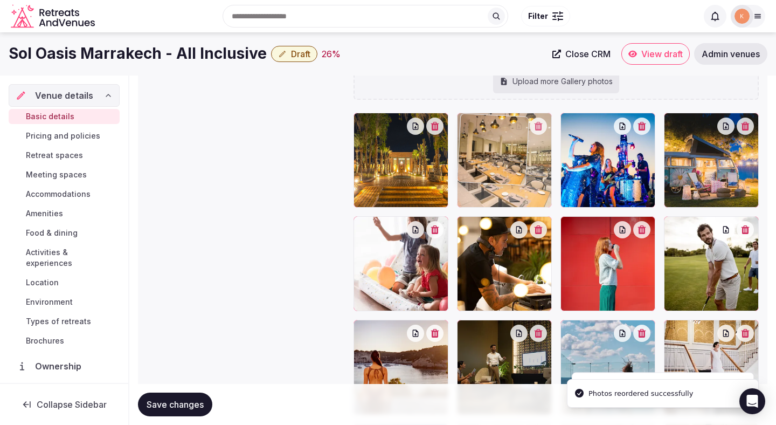
drag, startPoint x: 497, startPoint y: 237, endPoint x: 497, endPoint y: 175, distance: 62.0
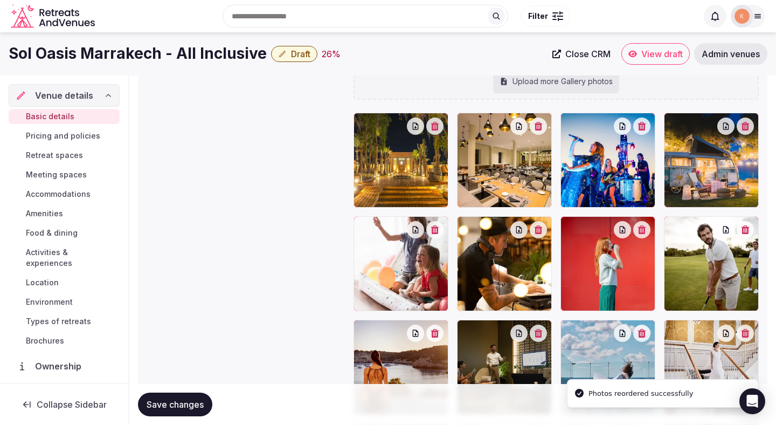
click at [192, 399] on span "Save changes" at bounding box center [175, 404] width 57 height 11
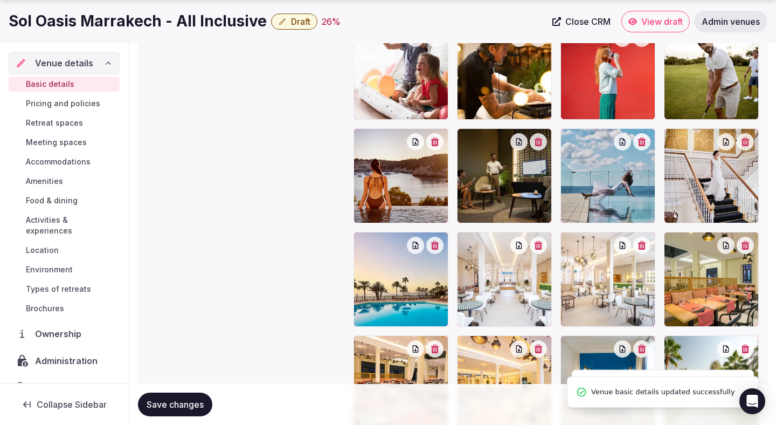
scroll to position [1361, 0]
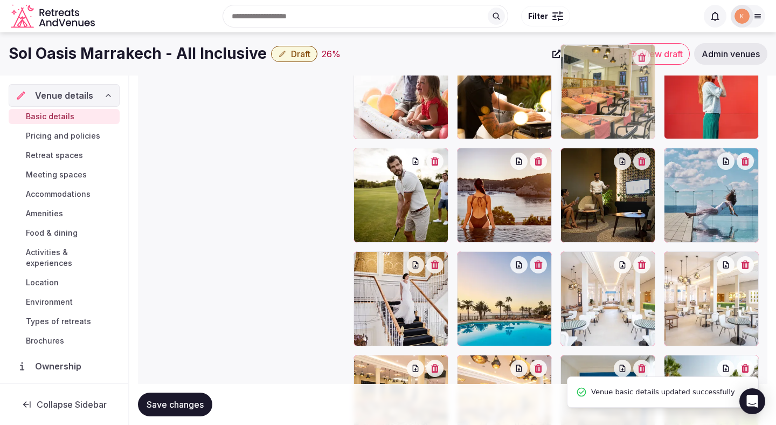
drag, startPoint x: 714, startPoint y: 281, endPoint x: 622, endPoint y: 107, distance: 196.9
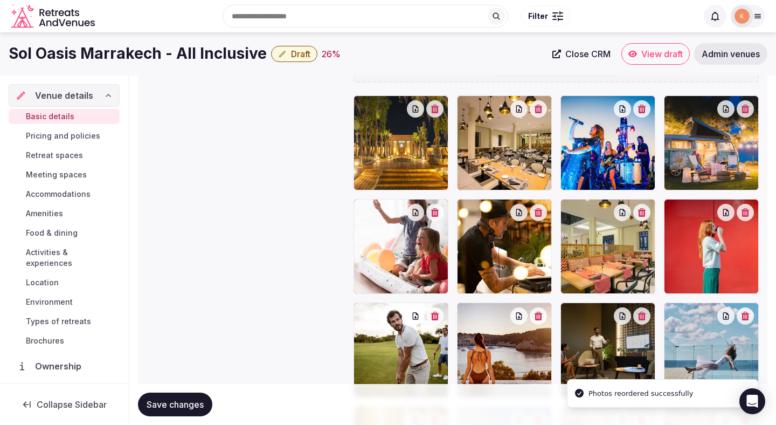
scroll to position [1198, 0]
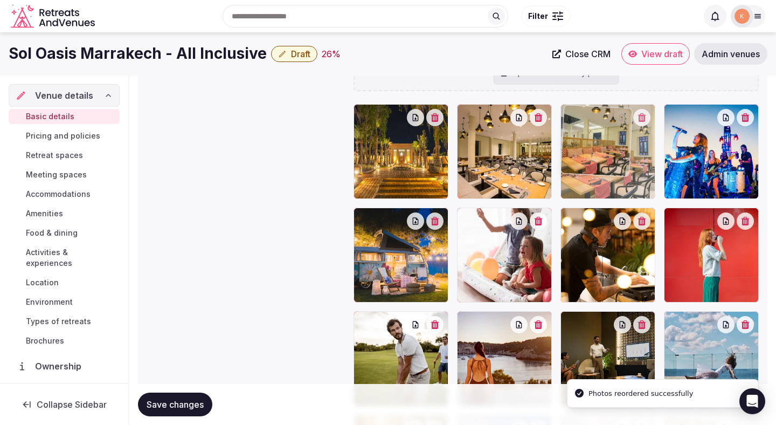
drag, startPoint x: 599, startPoint y: 237, endPoint x: 599, endPoint y: 143, distance: 93.2
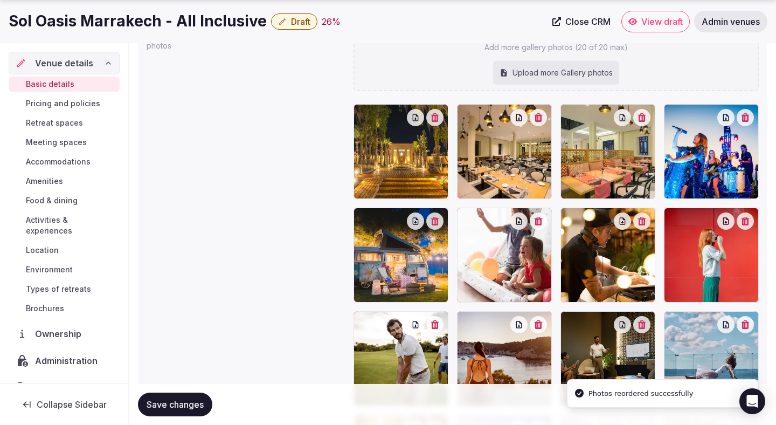
scroll to position [1229, 0]
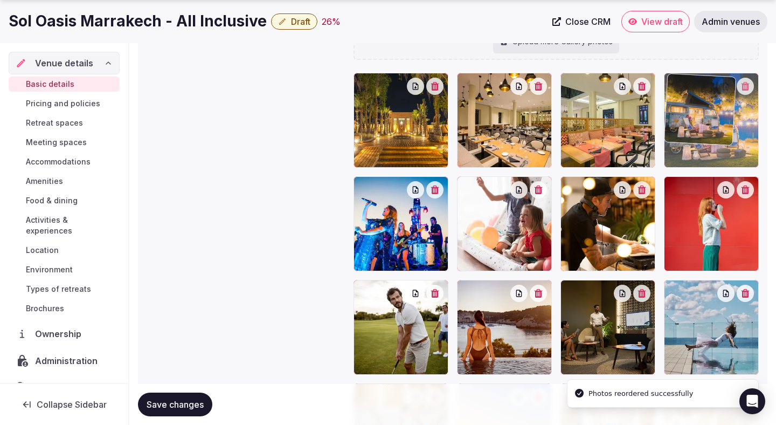
drag, startPoint x: 427, startPoint y: 242, endPoint x: 735, endPoint y: 143, distance: 323.8
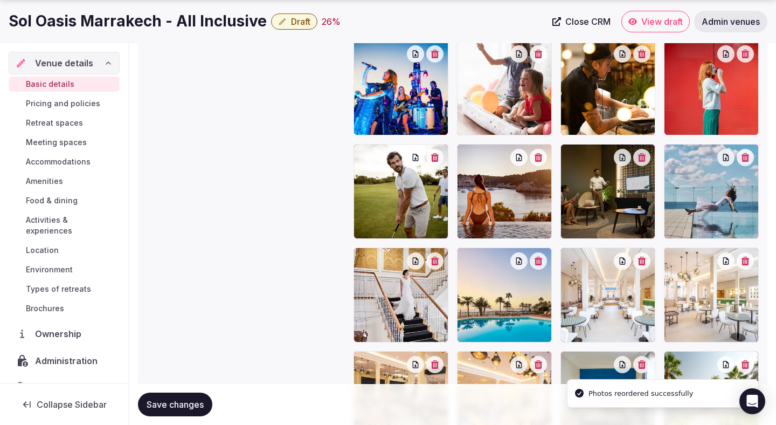
scroll to position [1371, 0]
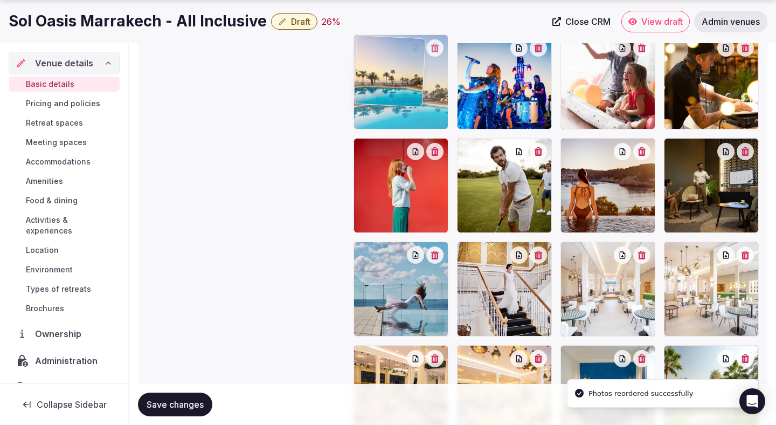
drag, startPoint x: 530, startPoint y: 287, endPoint x: 474, endPoint y: 84, distance: 210.9
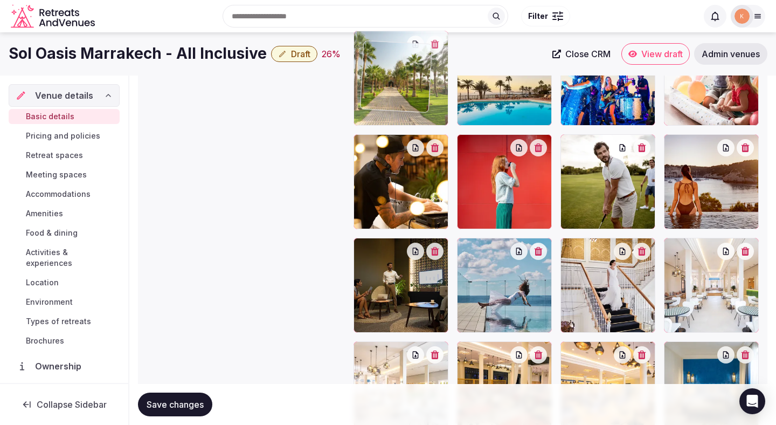
scroll to position [1362, 0]
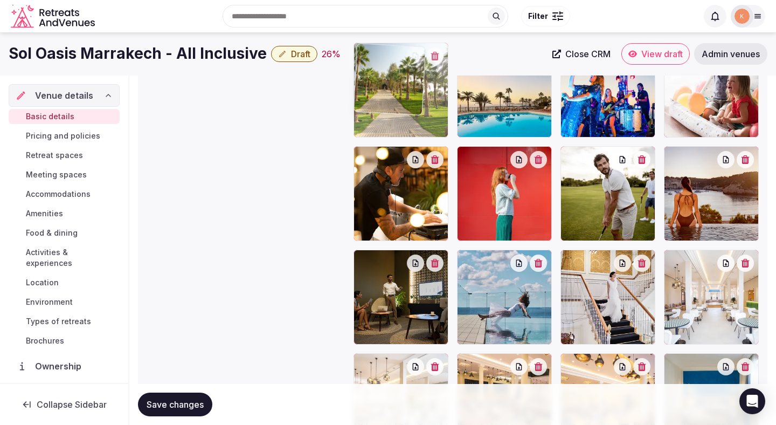
drag, startPoint x: 689, startPoint y: 314, endPoint x: 392, endPoint y: 112, distance: 359.1
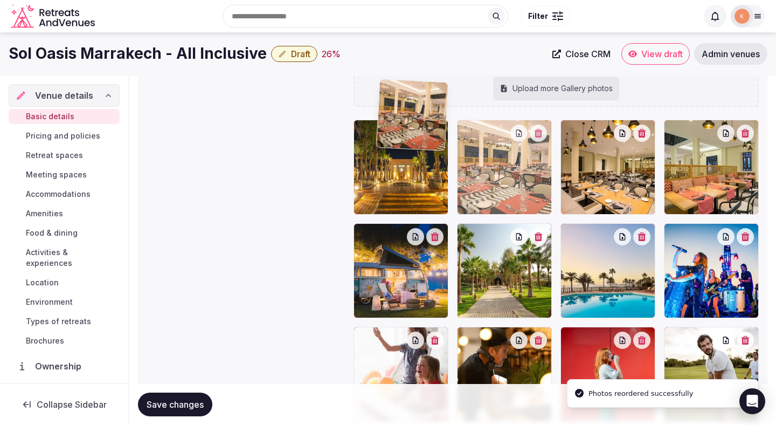
scroll to position [1180, 0]
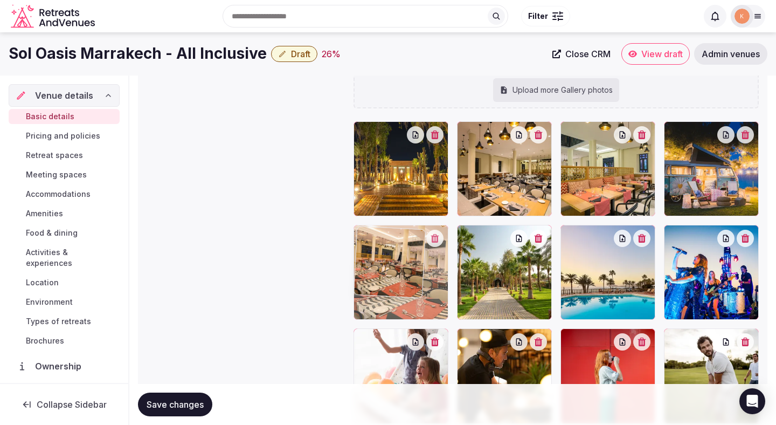
drag, startPoint x: 490, startPoint y: 283, endPoint x: 409, endPoint y: 200, distance: 116.6
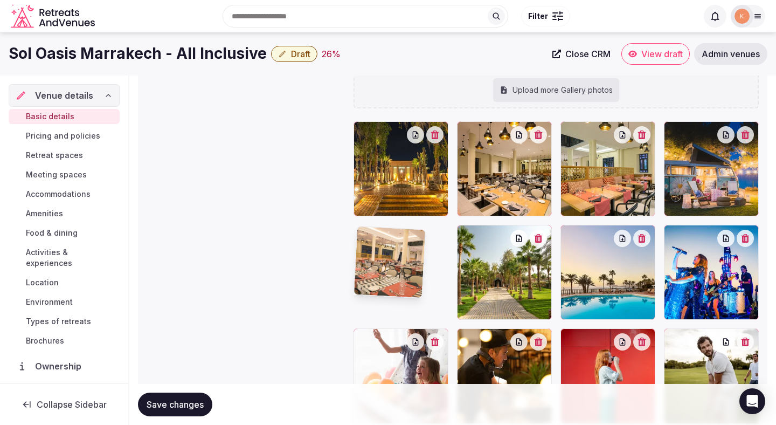
drag, startPoint x: 409, startPoint y: 200, endPoint x: 403, endPoint y: 216, distance: 17.0
click at [408, 201] on div at bounding box center [401, 168] width 95 height 95
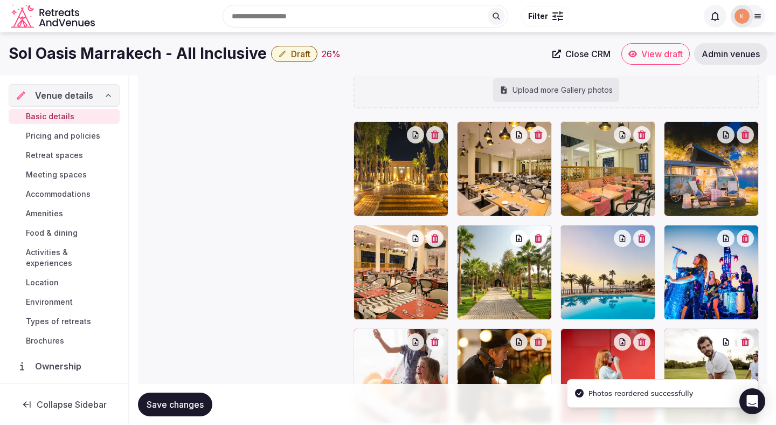
drag, startPoint x: 403, startPoint y: 216, endPoint x: 414, endPoint y: 303, distance: 88.0
click at [414, 303] on div at bounding box center [556, 375] width 405 height 509
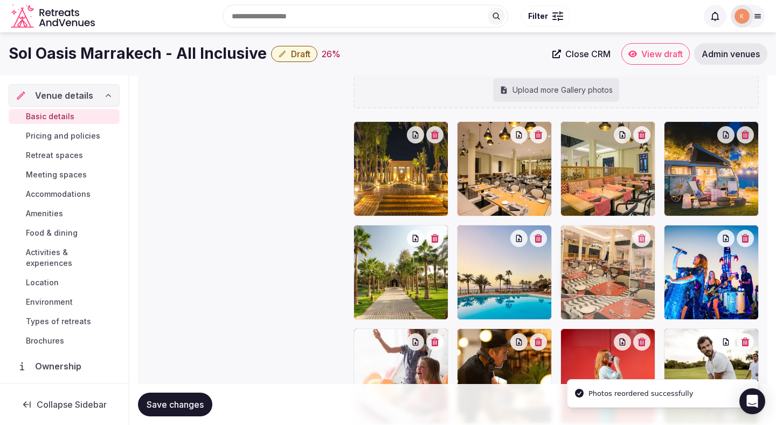
drag, startPoint x: 410, startPoint y: 293, endPoint x: 586, endPoint y: 289, distance: 176.3
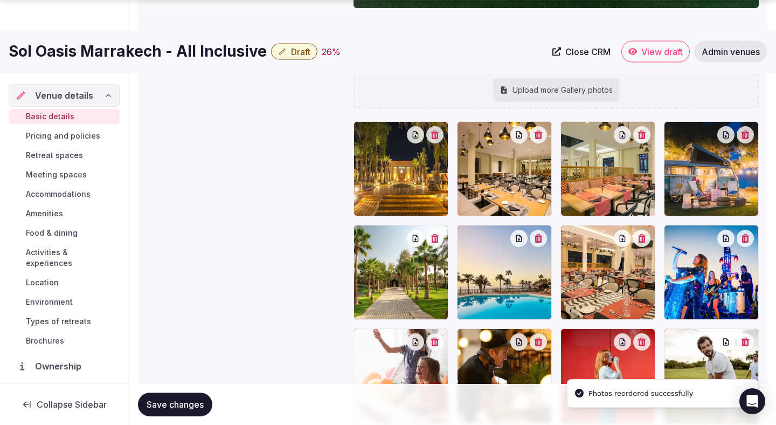
scroll to position [1466, 0]
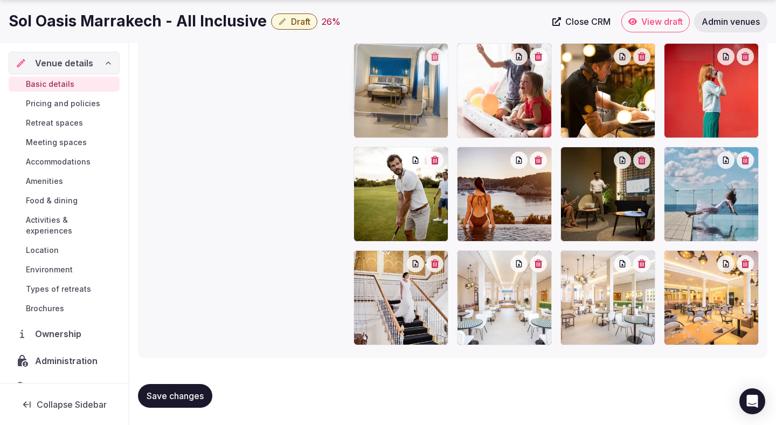
drag, startPoint x: 686, startPoint y: 298, endPoint x: 409, endPoint y: 111, distance: 333.8
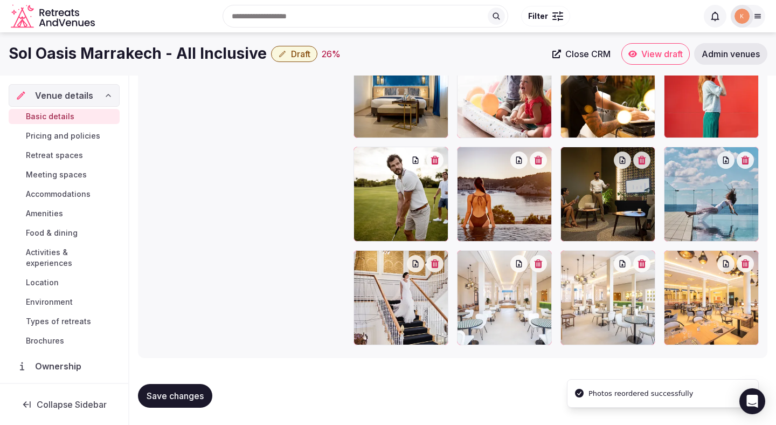
scroll to position [1307, 0]
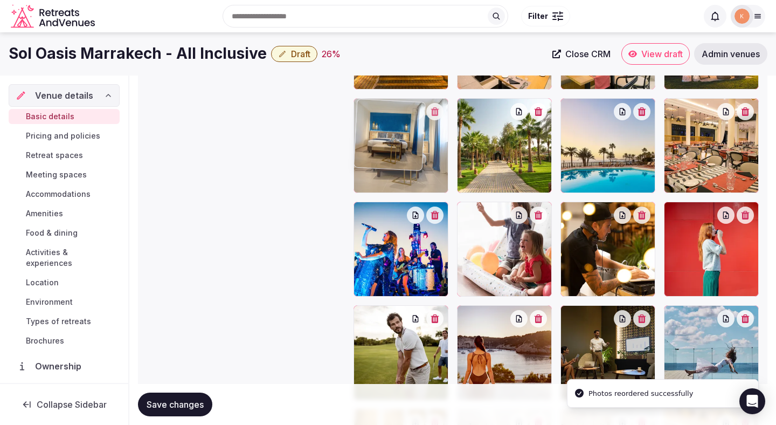
drag, startPoint x: 394, startPoint y: 243, endPoint x: 394, endPoint y: 139, distance: 104.0
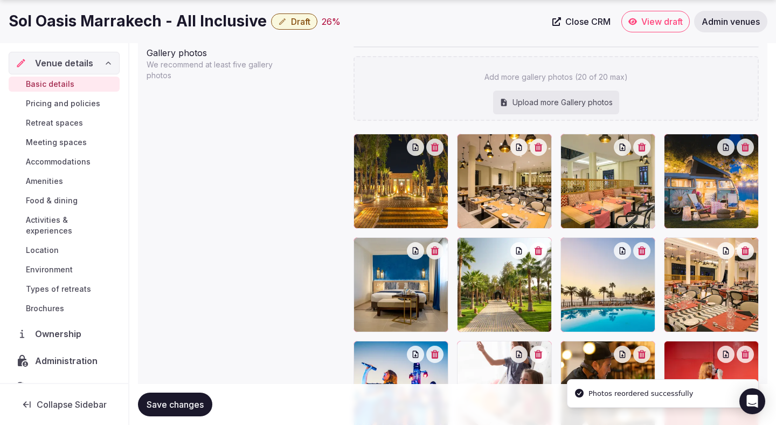
scroll to position [1172, 0]
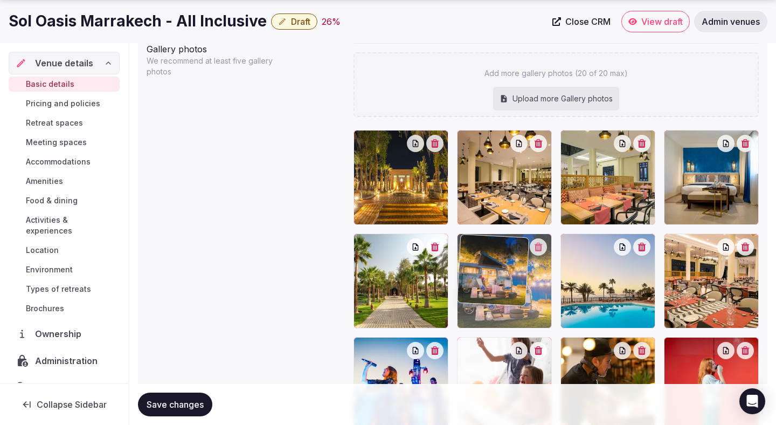
drag, startPoint x: 698, startPoint y: 171, endPoint x: 493, endPoint y: 297, distance: 241.4
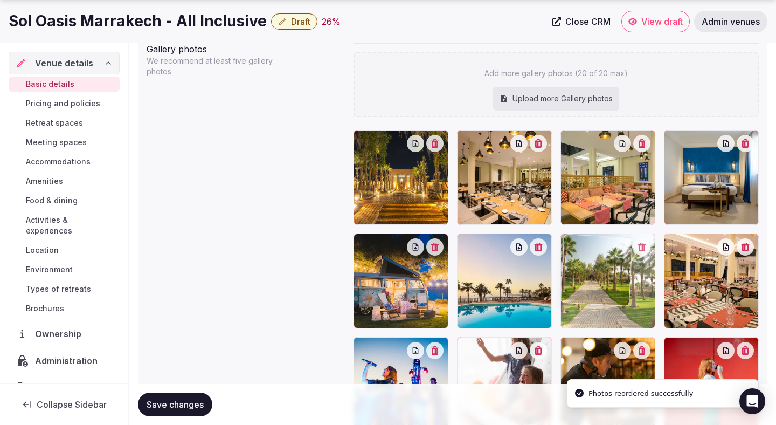
drag, startPoint x: 424, startPoint y: 292, endPoint x: 646, endPoint y: 295, distance: 221.5
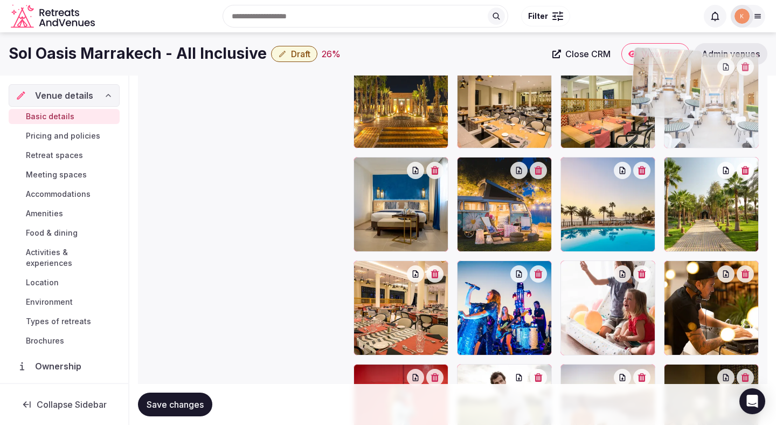
scroll to position [1248, 0]
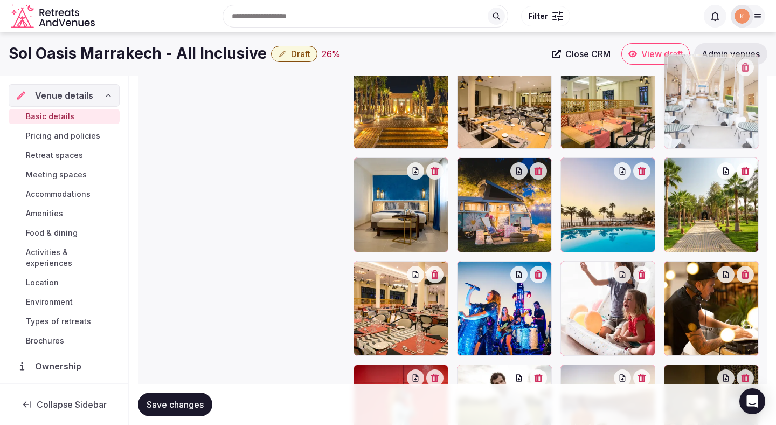
drag, startPoint x: 523, startPoint y: 307, endPoint x: 713, endPoint y: 130, distance: 259.7
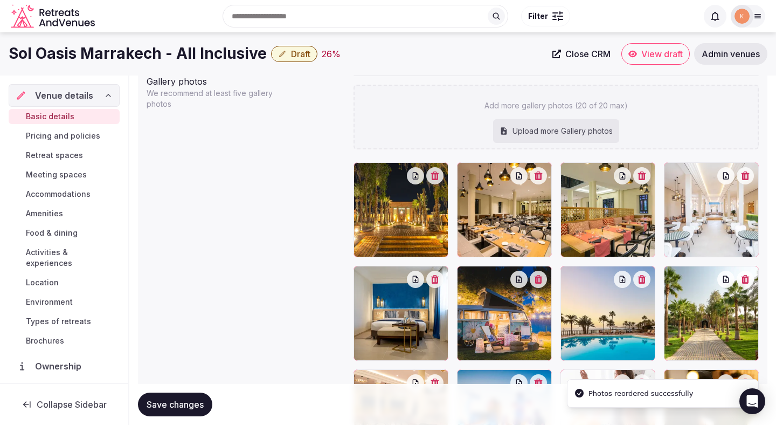
scroll to position [1139, 0]
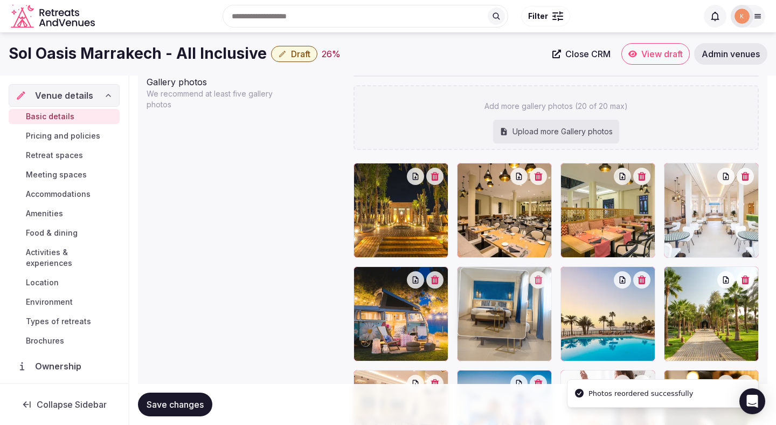
drag, startPoint x: 404, startPoint y: 324, endPoint x: 501, endPoint y: 323, distance: 97.0
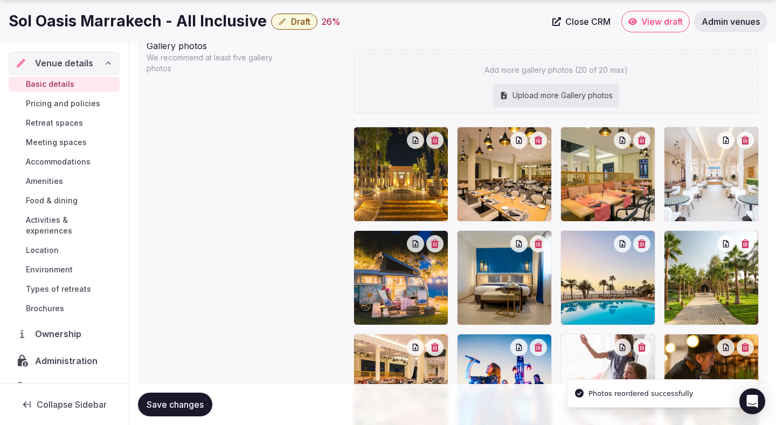
scroll to position [1292, 0]
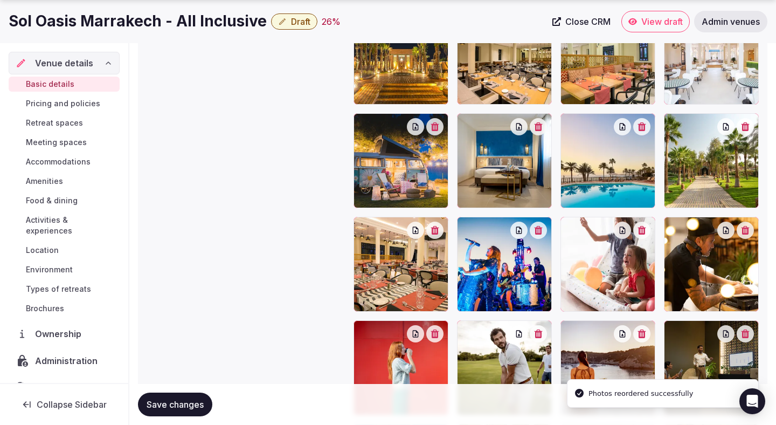
click at [193, 399] on span "Save changes" at bounding box center [175, 404] width 57 height 11
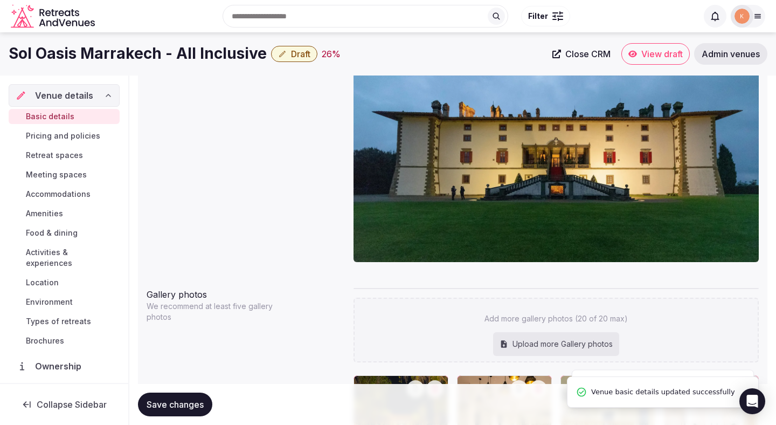
scroll to position [922, 0]
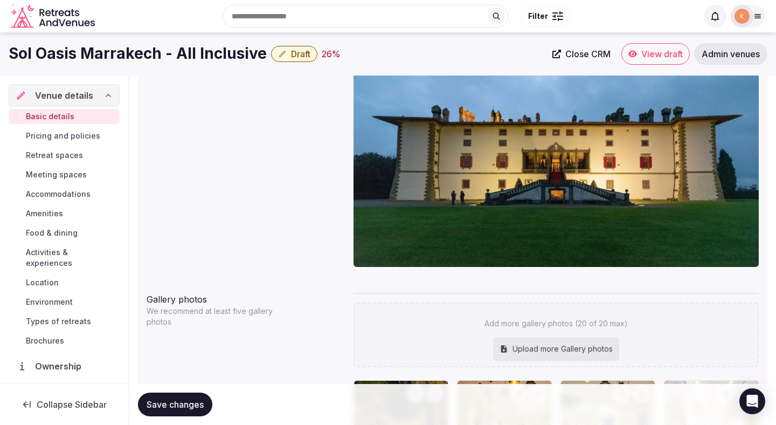
click at [291, 53] on span "Draft" at bounding box center [300, 54] width 19 height 11
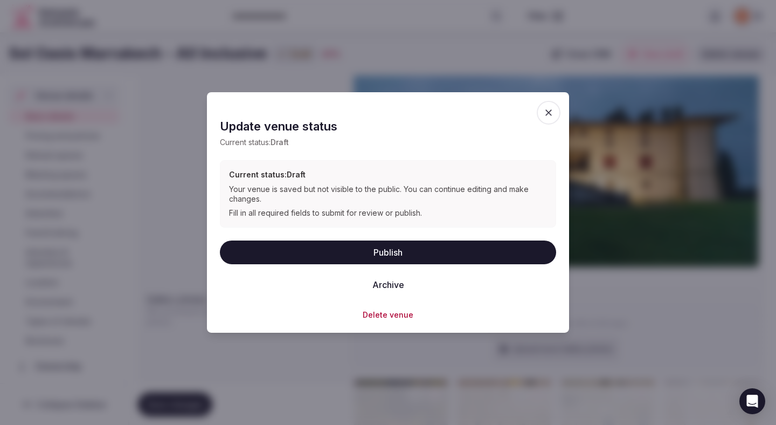
click at [361, 254] on button "Publish" at bounding box center [388, 252] width 336 height 24
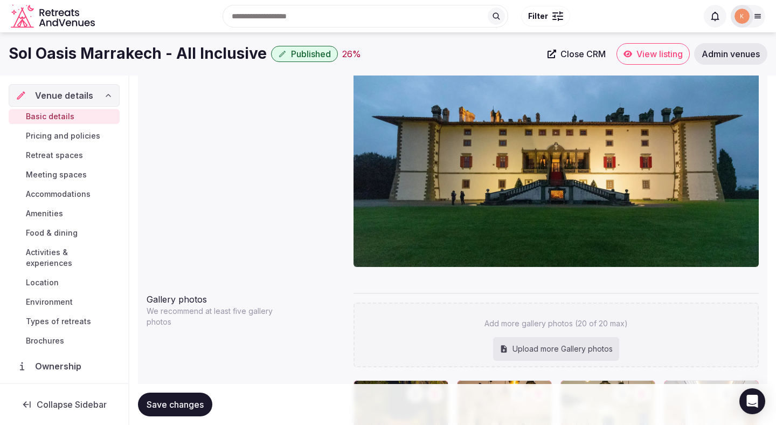
click at [192, 406] on span "Save changes" at bounding box center [175, 404] width 57 height 11
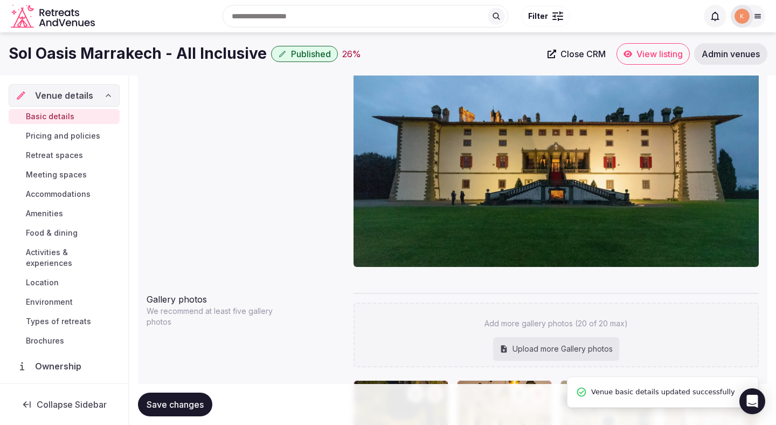
click at [64, 157] on span "Retreat spaces" at bounding box center [54, 155] width 57 height 11
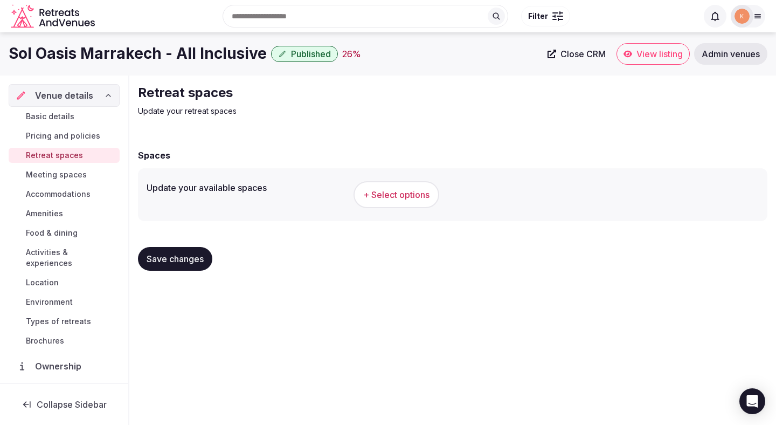
click at [395, 199] on span "+ Select options" at bounding box center [396, 195] width 66 height 12
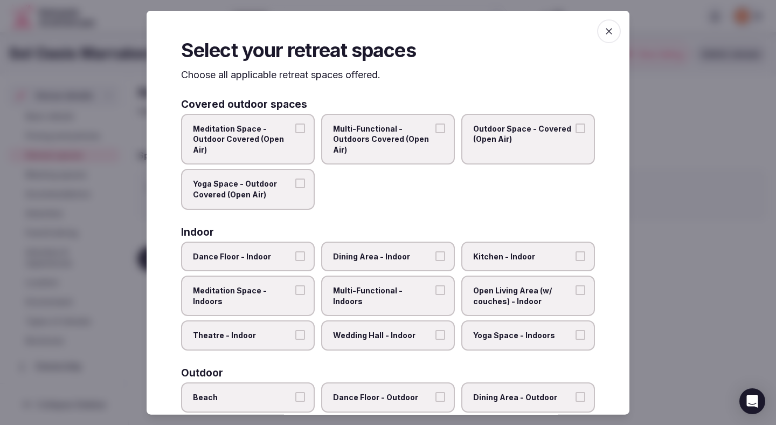
click at [286, 334] on span "Theatre - Indoor" at bounding box center [242, 335] width 99 height 11
click at [295, 334] on button "Theatre - Indoor" at bounding box center [300, 335] width 10 height 10
click at [348, 266] on label "Dining Area - Indoor" at bounding box center [388, 256] width 134 height 30
click at [435, 260] on button "Dining Area - Indoor" at bounding box center [440, 256] width 10 height 10
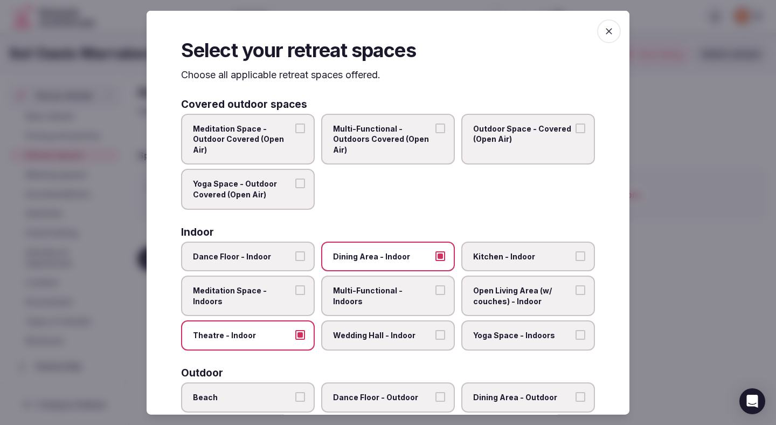
click at [348, 295] on span "Multi-Functional - Indoors" at bounding box center [382, 295] width 99 height 21
click at [435, 295] on button "Multi-Functional - Indoors" at bounding box center [440, 290] width 10 height 10
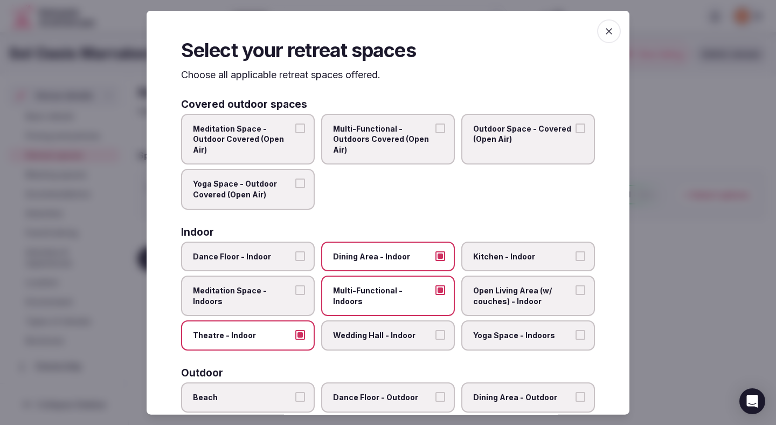
click at [349, 327] on label "Wedding Hall - Indoor" at bounding box center [388, 335] width 134 height 30
click at [435, 330] on button "Wedding Hall - Indoor" at bounding box center [440, 335] width 10 height 10
click at [471, 299] on label "Open Living Area (w/ couches) - Indoor" at bounding box center [528, 295] width 134 height 40
click at [576, 295] on button "Open Living Area (w/ couches) - Indoor" at bounding box center [581, 290] width 10 height 10
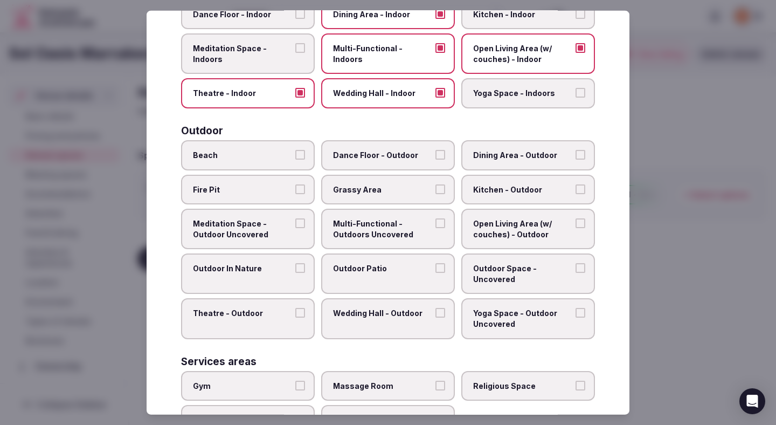
scroll to position [246, 0]
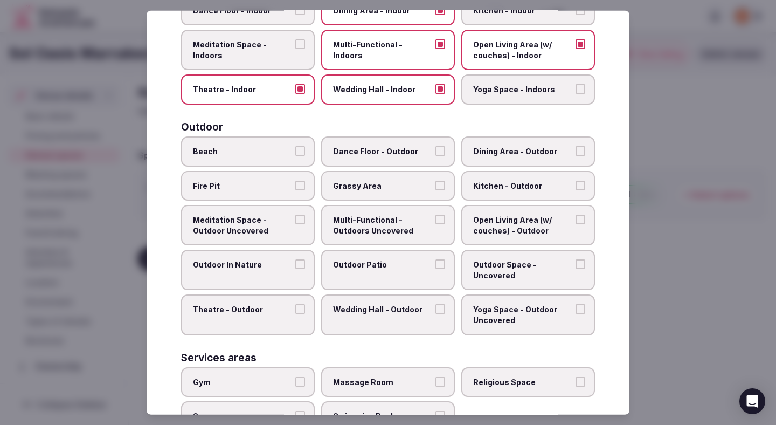
click at [486, 157] on label "Dining Area - Outdoor" at bounding box center [528, 151] width 134 height 30
click at [576, 156] on button "Dining Area - Outdoor" at bounding box center [581, 151] width 10 height 10
click at [430, 183] on span "Grassy Area" at bounding box center [382, 185] width 99 height 11
click at [435, 183] on button "Grassy Area" at bounding box center [440, 185] width 10 height 10
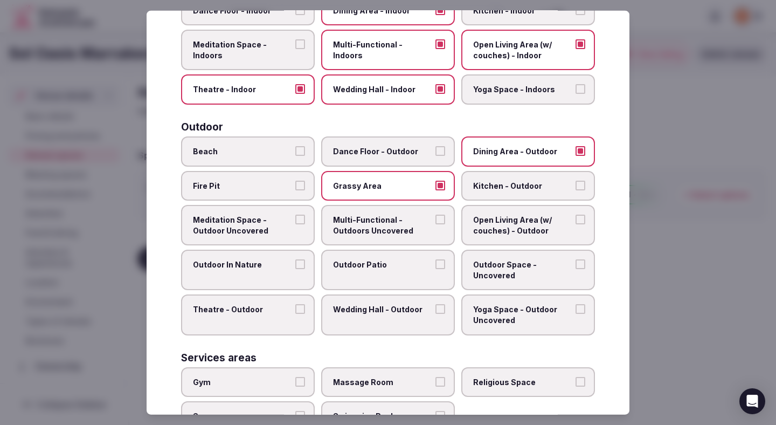
click at [426, 271] on label "Outdoor Patio" at bounding box center [388, 270] width 134 height 40
click at [435, 269] on button "Outdoor Patio" at bounding box center [440, 264] width 10 height 10
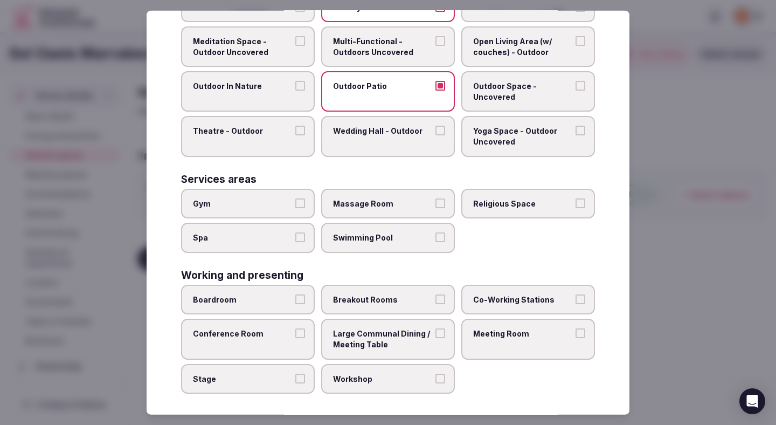
scroll to position [425, 0]
click at [417, 240] on span "Swimming Pool" at bounding box center [382, 237] width 99 height 11
click at [435, 240] on button "Swimming Pool" at bounding box center [440, 237] width 10 height 10
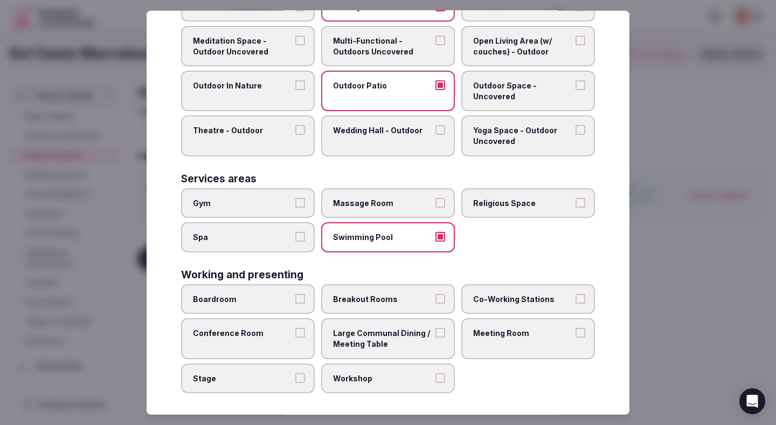
click at [300, 203] on button "Gym" at bounding box center [300, 202] width 10 height 10
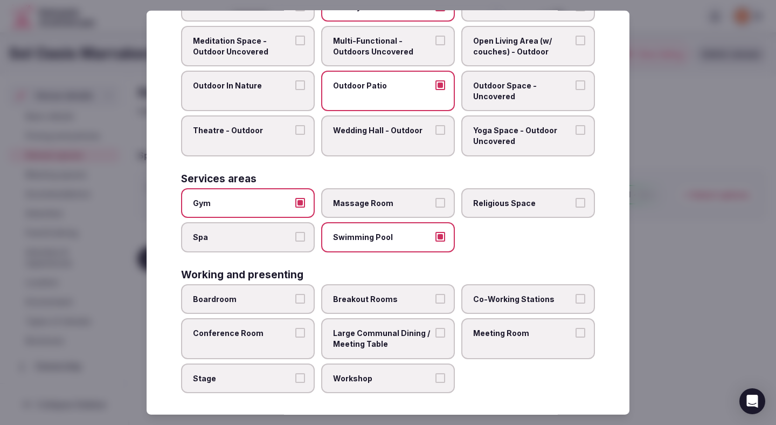
scroll to position [430, 0]
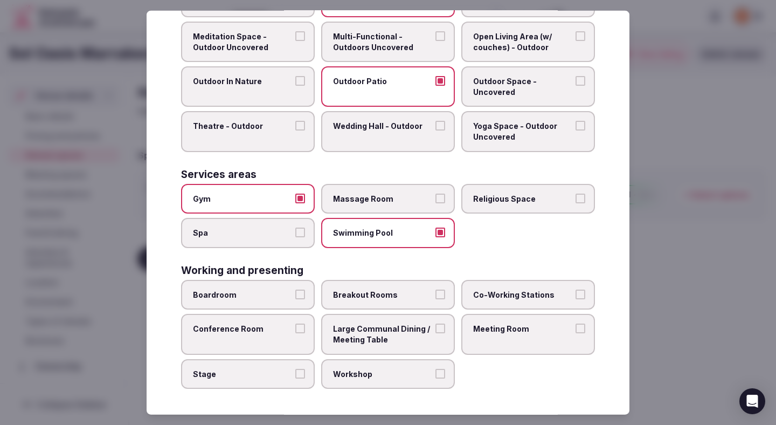
click at [283, 292] on span "Boardroom" at bounding box center [242, 294] width 99 height 11
click at [295, 292] on button "Boardroom" at bounding box center [300, 294] width 10 height 10
click at [283, 323] on span "Conference Room" at bounding box center [242, 328] width 99 height 11
click at [295, 323] on button "Conference Room" at bounding box center [300, 328] width 10 height 10
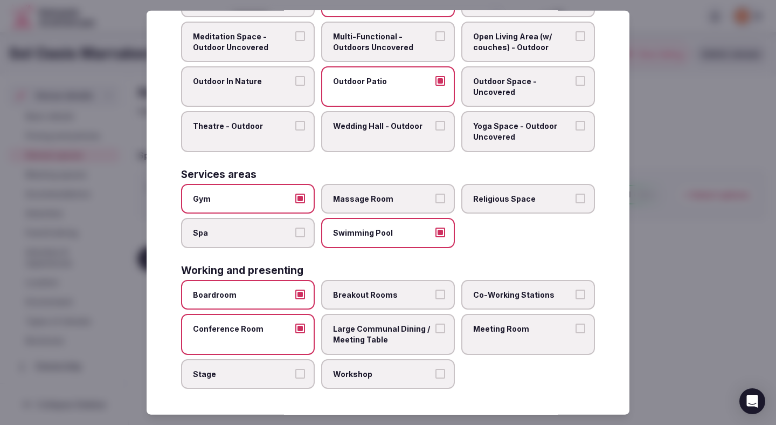
click at [368, 289] on span "Breakout Rooms" at bounding box center [382, 294] width 99 height 11
click at [435, 289] on button "Breakout Rooms" at bounding box center [440, 294] width 10 height 10
click at [378, 335] on span "Large Communal Dining / Meeting Table" at bounding box center [382, 333] width 99 height 21
click at [435, 333] on button "Large Communal Dining / Meeting Table" at bounding box center [440, 328] width 10 height 10
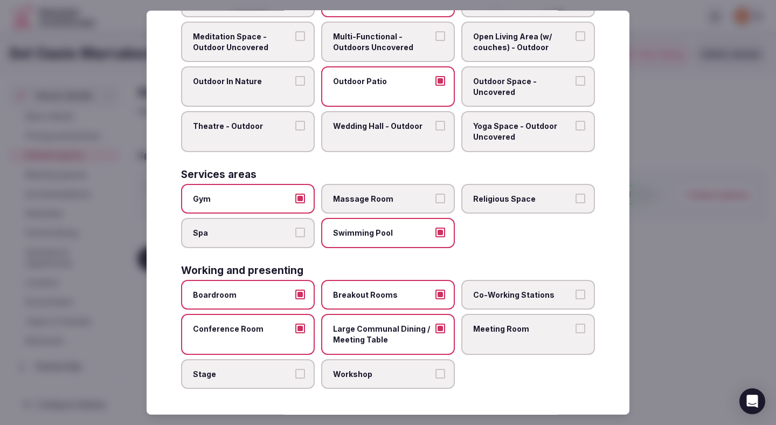
click at [493, 329] on span "Meeting Room" at bounding box center [522, 328] width 99 height 11
click at [576, 329] on button "Meeting Room" at bounding box center [581, 328] width 10 height 10
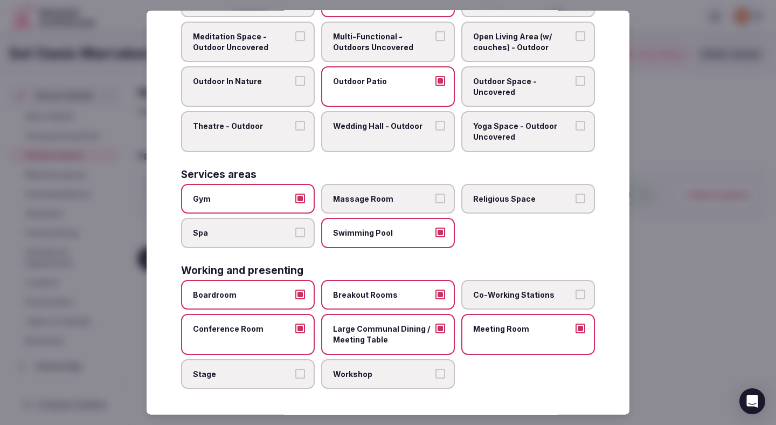
click at [492, 293] on span "Co-Working Stations" at bounding box center [522, 294] width 99 height 11
click at [576, 293] on button "Co-Working Stations" at bounding box center [581, 294] width 10 height 10
click at [407, 373] on span "Workshop" at bounding box center [382, 373] width 99 height 11
click at [435, 373] on button "Workshop" at bounding box center [440, 373] width 10 height 10
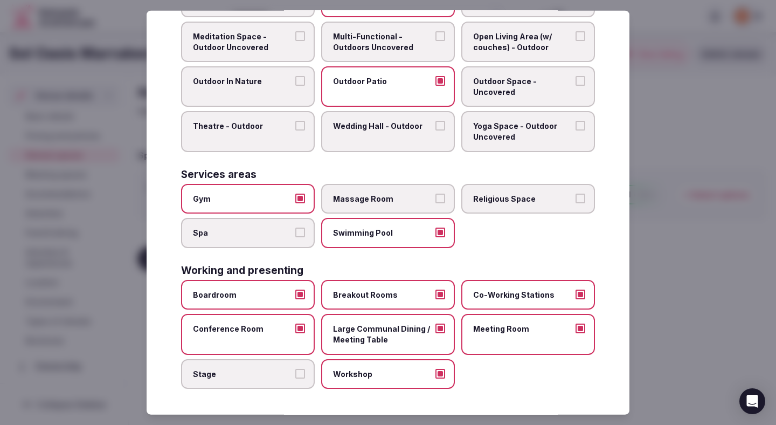
click at [705, 202] on div at bounding box center [388, 212] width 776 height 425
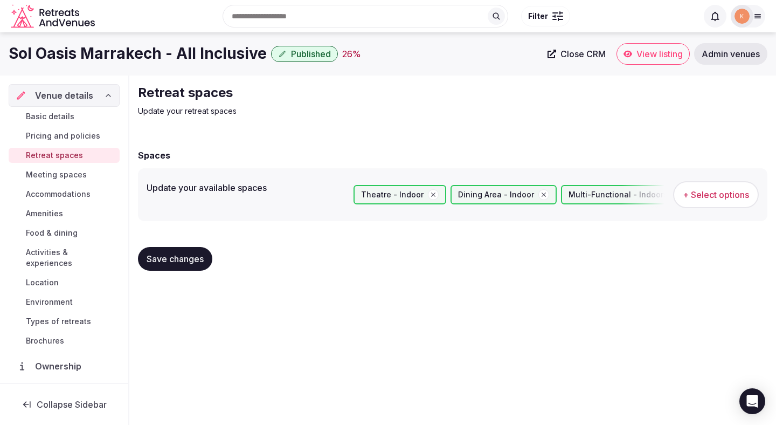
click at [190, 266] on button "Save changes" at bounding box center [175, 259] width 74 height 24
click at [167, 252] on button "Save changes" at bounding box center [175, 259] width 74 height 24
click at [77, 177] on span "Meeting spaces" at bounding box center [56, 174] width 61 height 11
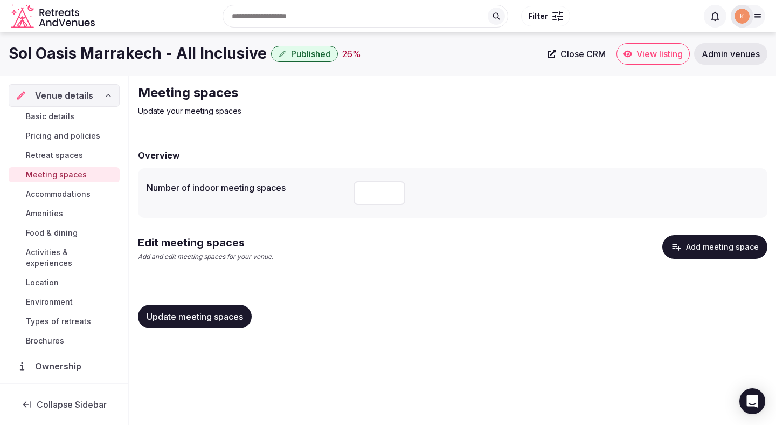
click at [729, 249] on button "Add meeting space" at bounding box center [714, 247] width 105 height 24
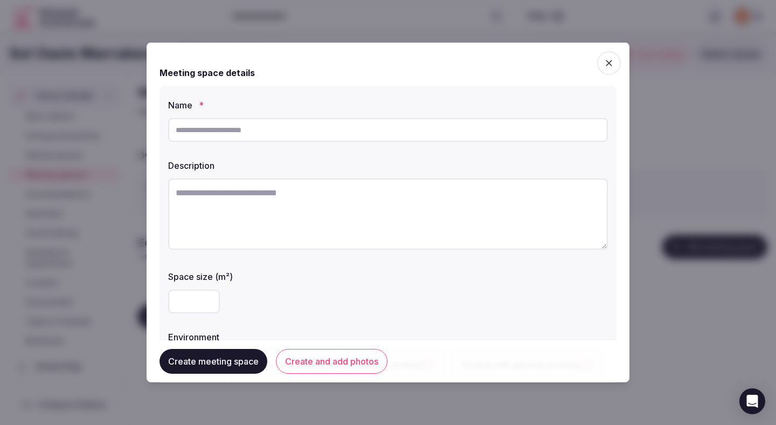
click at [353, 145] on div at bounding box center [388, 130] width 440 height 32
click at [354, 141] on input "text" at bounding box center [388, 130] width 440 height 24
type input "**********"
click at [417, 230] on textarea at bounding box center [388, 213] width 440 height 71
paste textarea "**********"
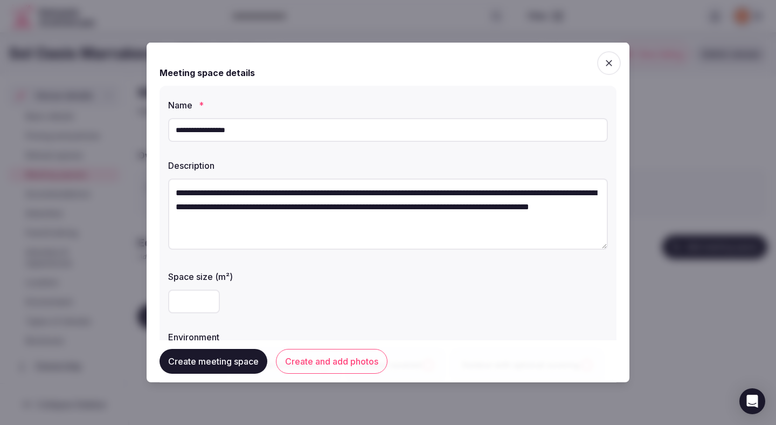
drag, startPoint x: 276, startPoint y: 222, endPoint x: 385, endPoint y: 219, distance: 108.9
click at [385, 219] on textarea "**********" at bounding box center [388, 213] width 440 height 71
drag, startPoint x: 406, startPoint y: 204, endPoint x: 434, endPoint y: 234, distance: 41.2
click at [434, 234] on textarea "**********" at bounding box center [388, 213] width 440 height 71
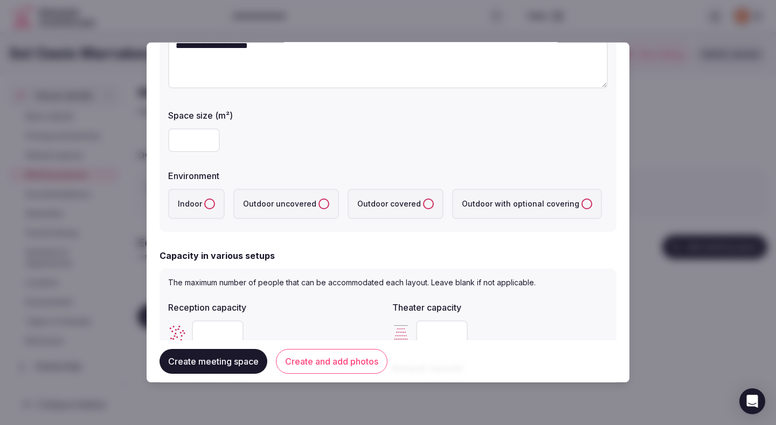
scroll to position [171, 0]
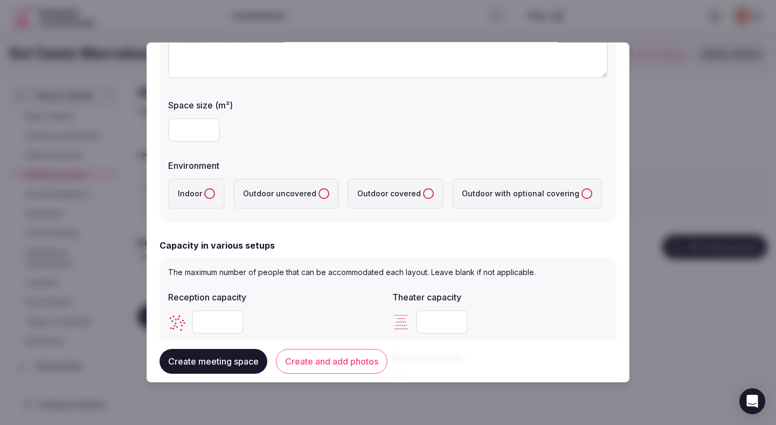
type textarea "**********"
click at [195, 188] on label "Indoor" at bounding box center [196, 193] width 57 height 30
click at [204, 188] on button "Indoor" at bounding box center [209, 193] width 11 height 11
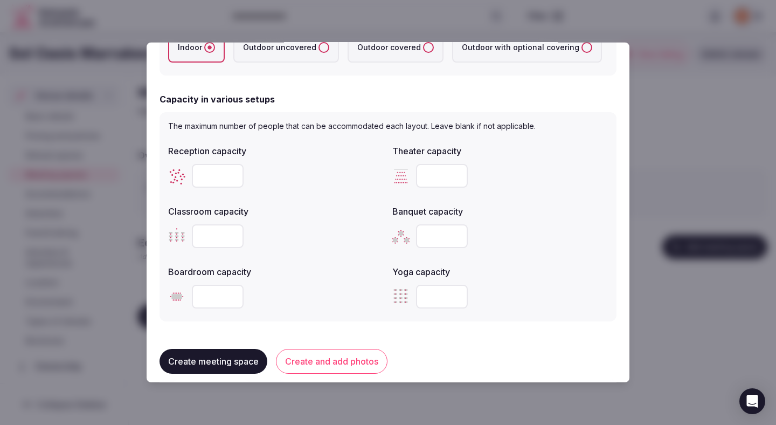
scroll to position [307, 0]
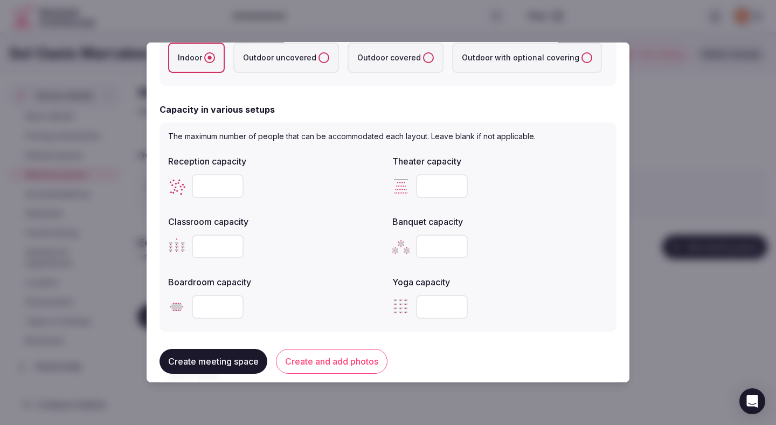
click at [218, 192] on input "number" at bounding box center [218, 186] width 52 height 24
type input "**"
click at [324, 203] on div "Reception capacity ** Theater capacity Classroom capacity Banquet capacity Boar…" at bounding box center [388, 236] width 440 height 172
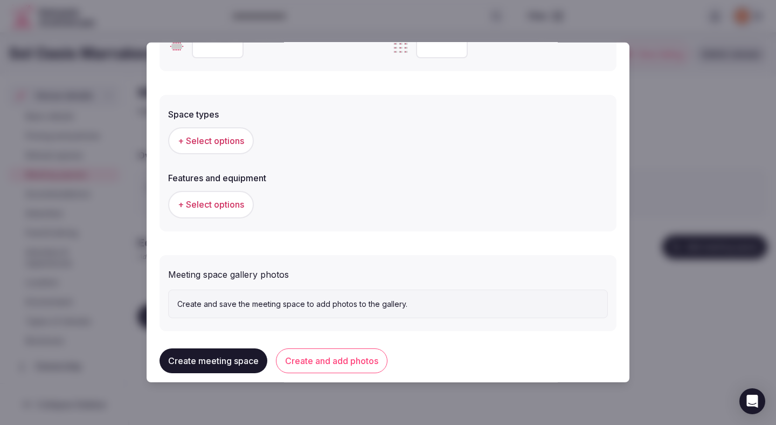
scroll to position [571, 0]
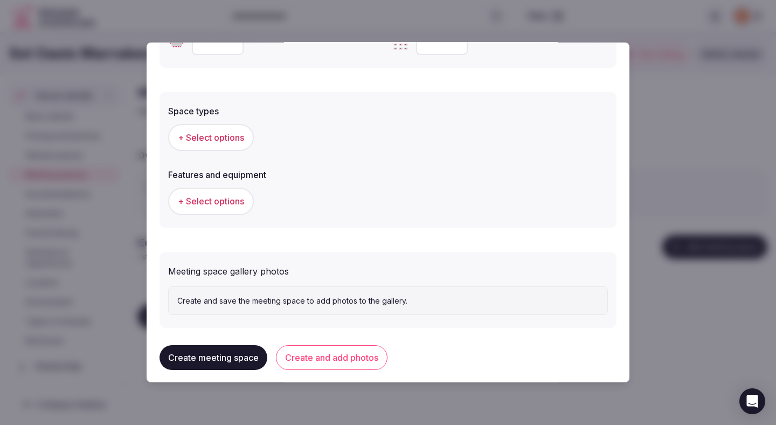
click at [229, 140] on span "+ Select options" at bounding box center [211, 138] width 66 height 12
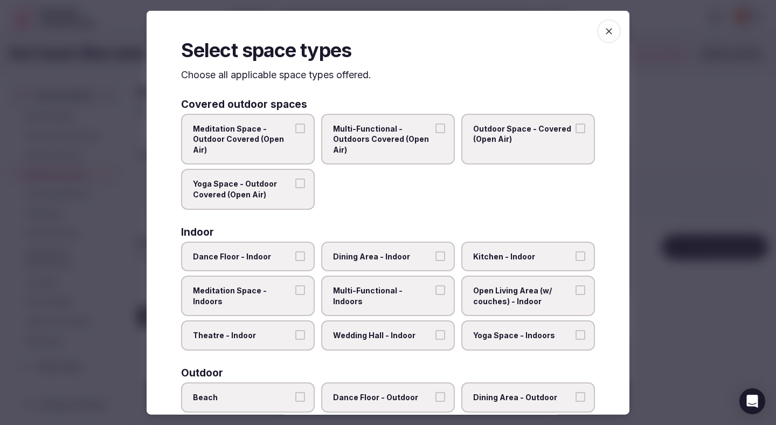
click at [391, 292] on span "Multi-Functional - Indoors" at bounding box center [382, 295] width 99 height 21
click at [435, 292] on button "Multi-Functional - Indoors" at bounding box center [440, 290] width 10 height 10
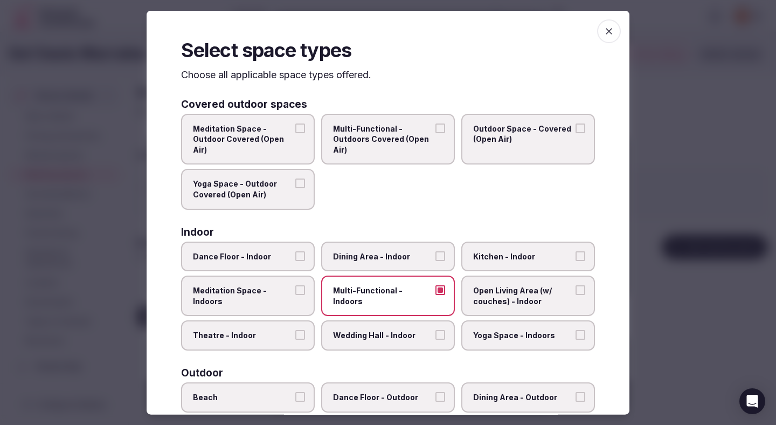
click at [494, 302] on span "Open Living Area (w/ couches) - Indoor" at bounding box center [522, 295] width 99 height 21
click at [576, 295] on button "Open Living Area (w/ couches) - Indoor" at bounding box center [581, 290] width 10 height 10
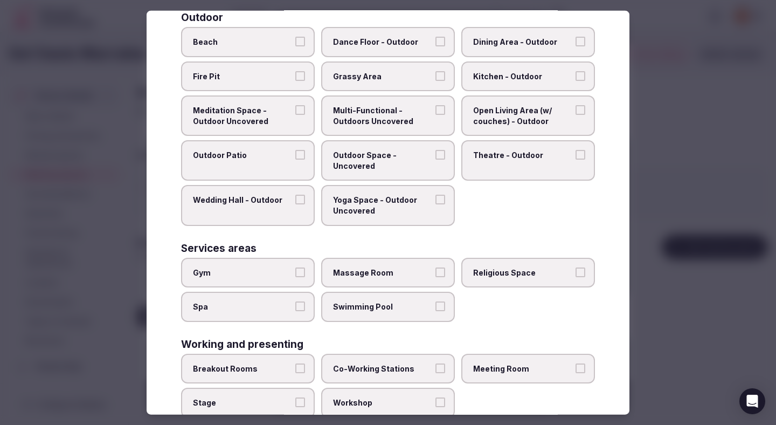
scroll to position [384, 0]
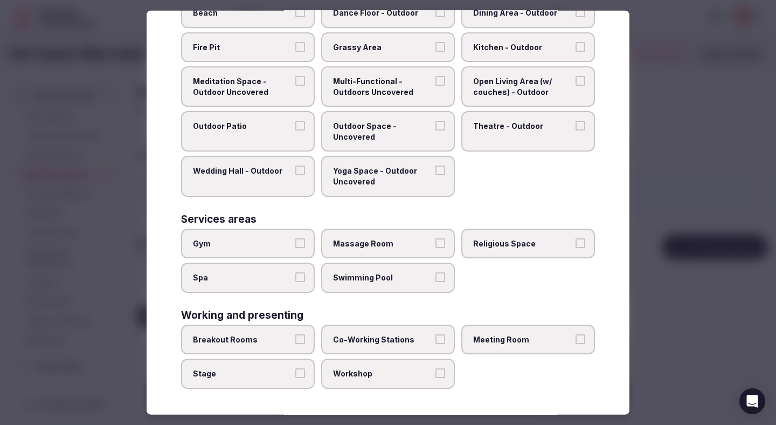
click at [393, 335] on span "Co-Working Stations" at bounding box center [382, 339] width 99 height 11
click at [435, 335] on button "Co-Working Stations" at bounding box center [440, 339] width 10 height 10
click at [388, 366] on label "Workshop" at bounding box center [388, 373] width 134 height 30
click at [435, 368] on button "Workshop" at bounding box center [440, 373] width 10 height 10
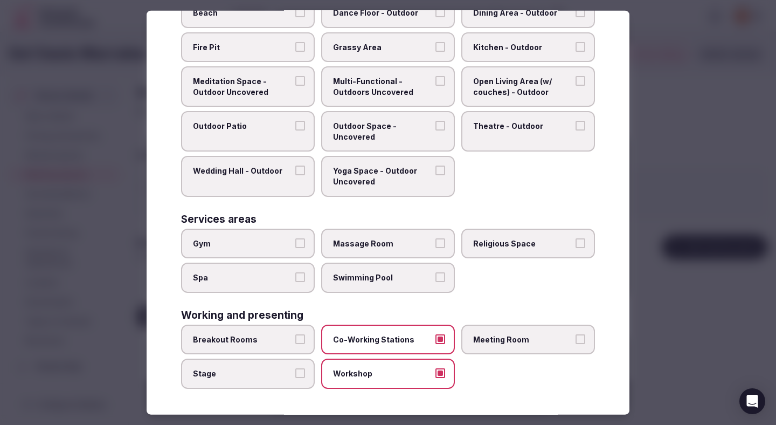
click at [290, 342] on span "Breakout Rooms" at bounding box center [242, 339] width 99 height 11
click at [295, 342] on button "Breakout Rooms" at bounding box center [300, 339] width 10 height 10
click at [669, 218] on div at bounding box center [388, 212] width 776 height 425
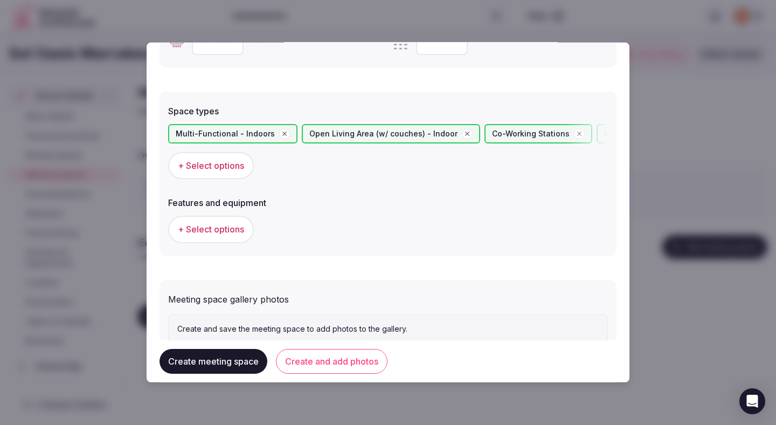
scroll to position [608, 0]
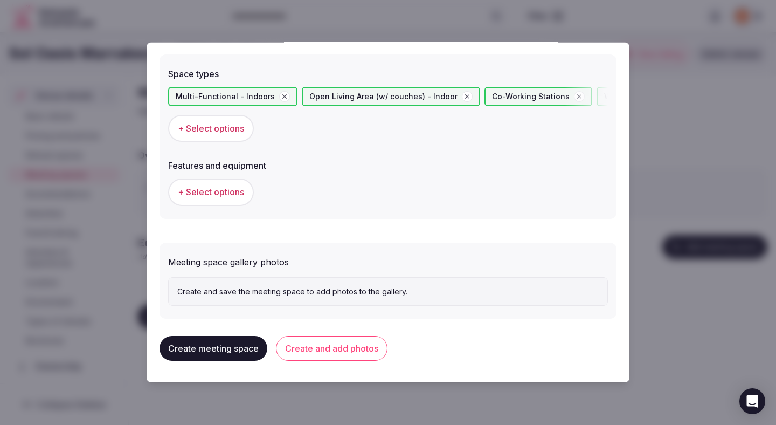
click at [353, 350] on button "Create and add photos" at bounding box center [332, 348] width 112 height 25
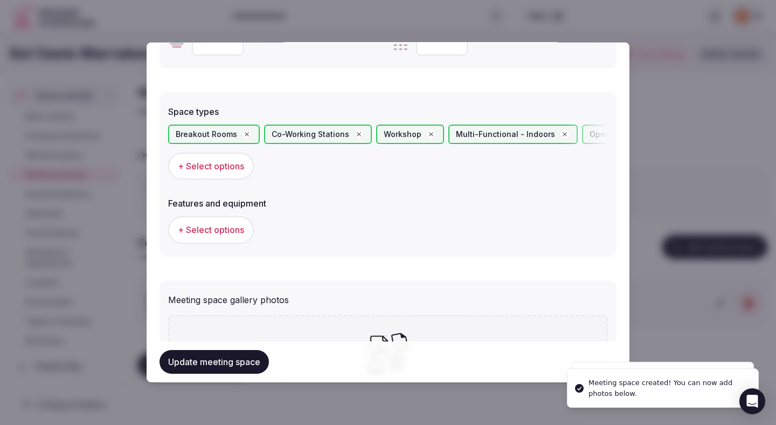
scroll to position [573, 0]
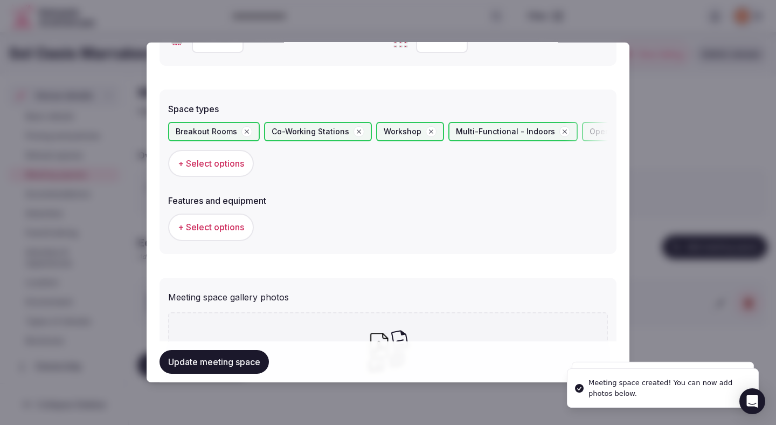
click at [233, 224] on span "+ Select options" at bounding box center [211, 227] width 66 height 12
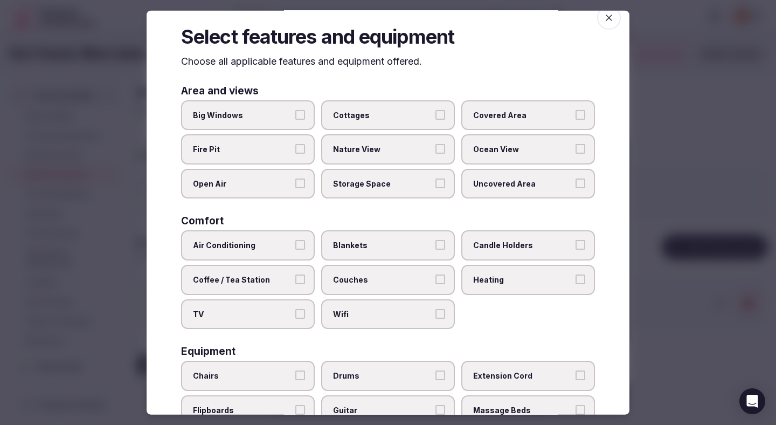
scroll to position [16, 0]
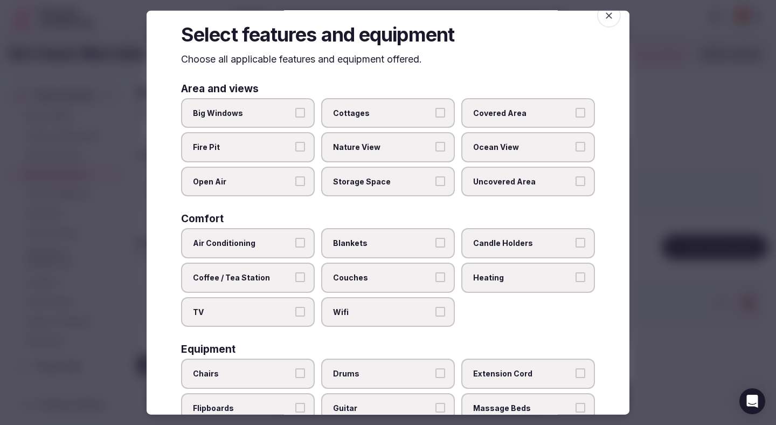
click at [283, 239] on span "Air Conditioning" at bounding box center [242, 243] width 99 height 11
click at [295, 239] on button "Air Conditioning" at bounding box center [300, 243] width 10 height 10
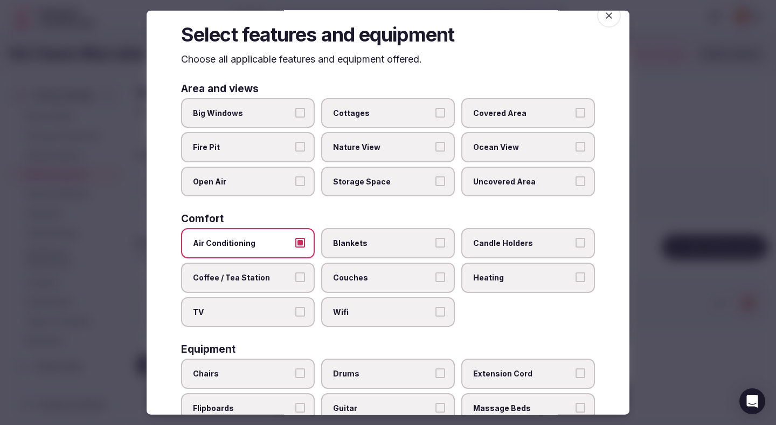
click at [357, 271] on label "Couches" at bounding box center [388, 277] width 134 height 30
click at [435, 272] on button "Couches" at bounding box center [440, 277] width 10 height 10
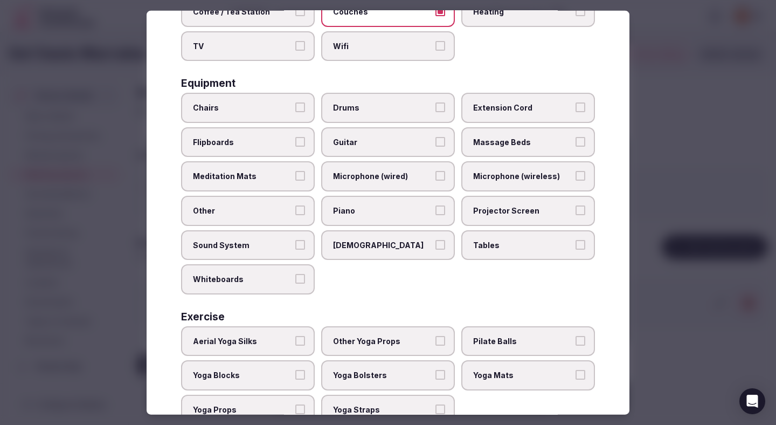
scroll to position [260, 0]
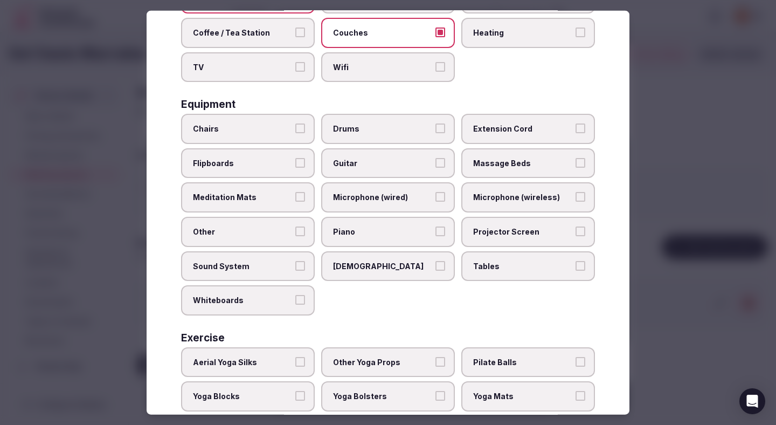
click at [493, 269] on span "Tables" at bounding box center [522, 265] width 99 height 11
click at [576, 269] on button "Tables" at bounding box center [581, 265] width 10 height 10
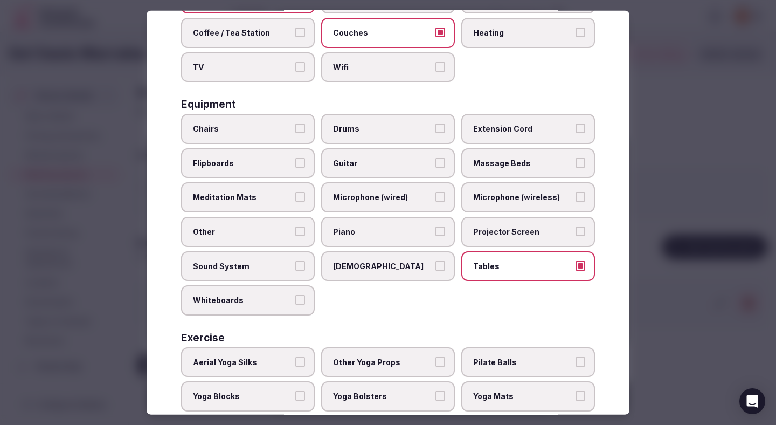
click at [285, 126] on span "Chairs" at bounding box center [242, 128] width 99 height 11
click at [295, 126] on button "Chairs" at bounding box center [300, 128] width 10 height 10
click at [371, 71] on span "Wifi" at bounding box center [382, 66] width 99 height 11
click at [435, 71] on button "Wifi" at bounding box center [440, 66] width 10 height 10
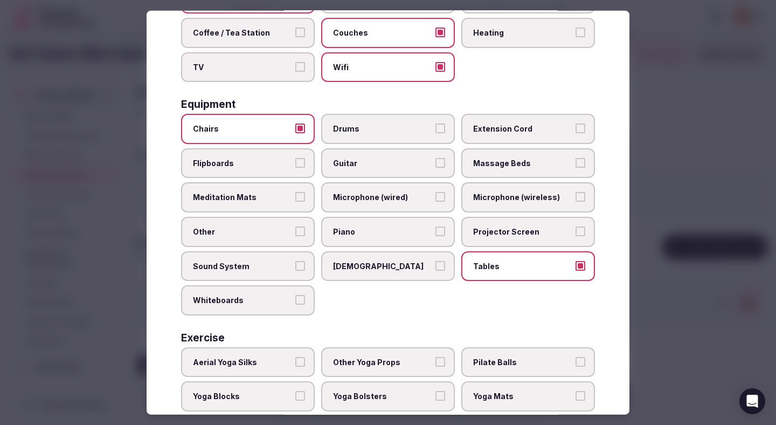
click at [704, 129] on div at bounding box center [388, 212] width 776 height 425
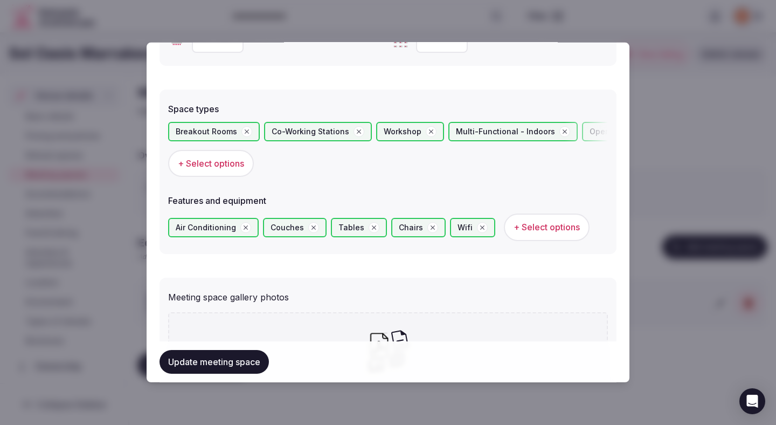
scroll to position [707, 0]
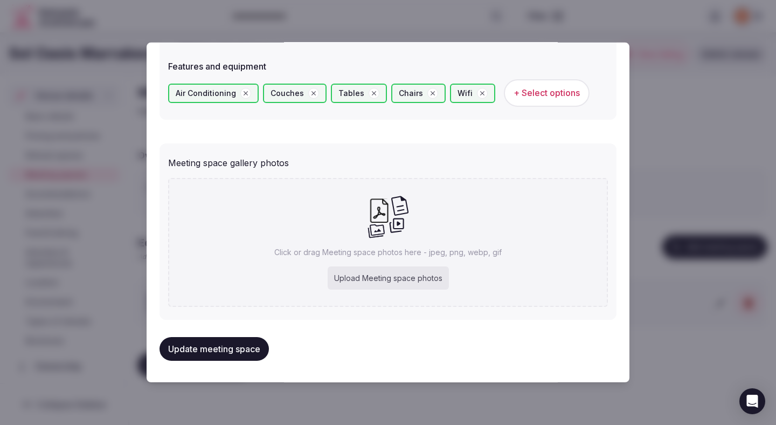
click at [408, 275] on div "Upload Meeting space photos" at bounding box center [388, 278] width 121 height 24
type input "**********"
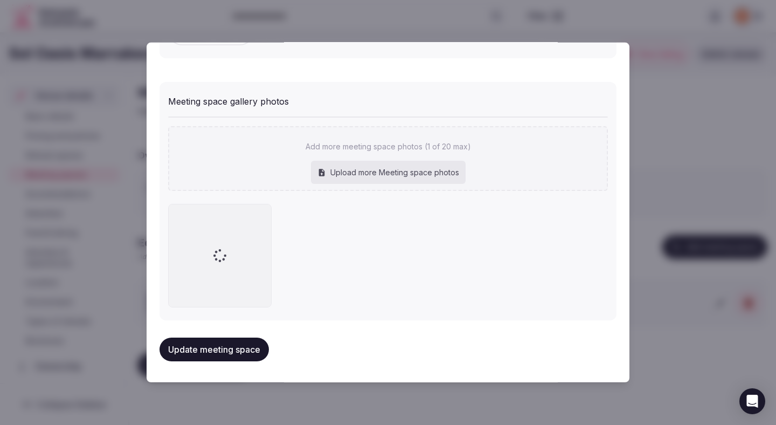
scroll to position [769, 0]
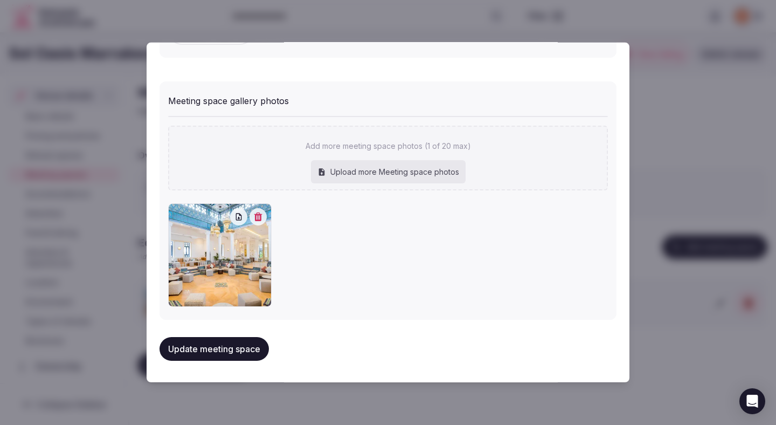
click at [259, 349] on button "Update meeting space" at bounding box center [214, 349] width 109 height 24
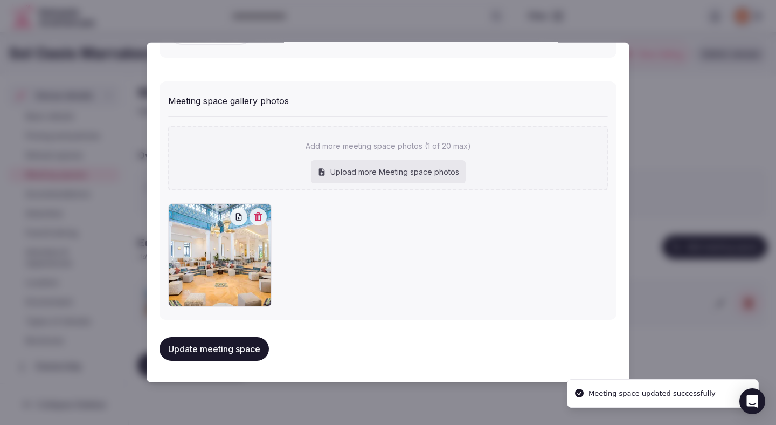
click at [259, 349] on button "Update meeting space" at bounding box center [214, 349] width 109 height 24
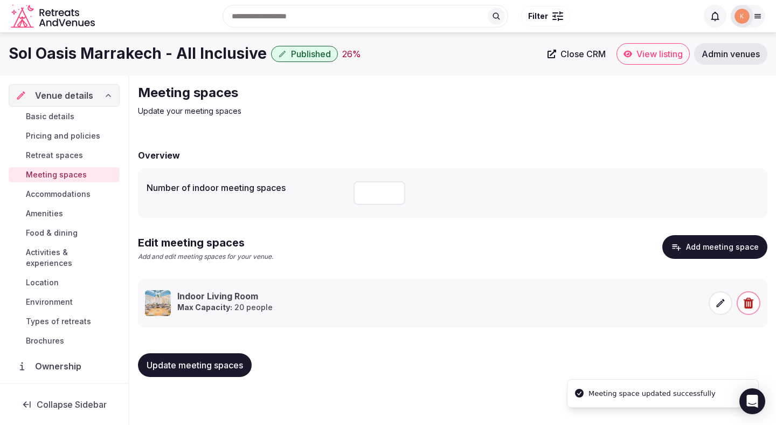
click at [225, 365] on span "Update meeting spaces" at bounding box center [195, 364] width 96 height 11
click at [86, 196] on span "Accommodations" at bounding box center [58, 194] width 65 height 11
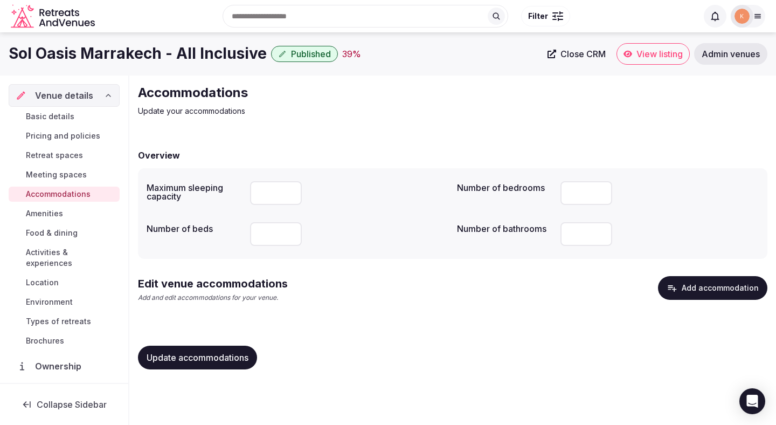
click at [714, 280] on button "Add accommodation" at bounding box center [712, 288] width 109 height 24
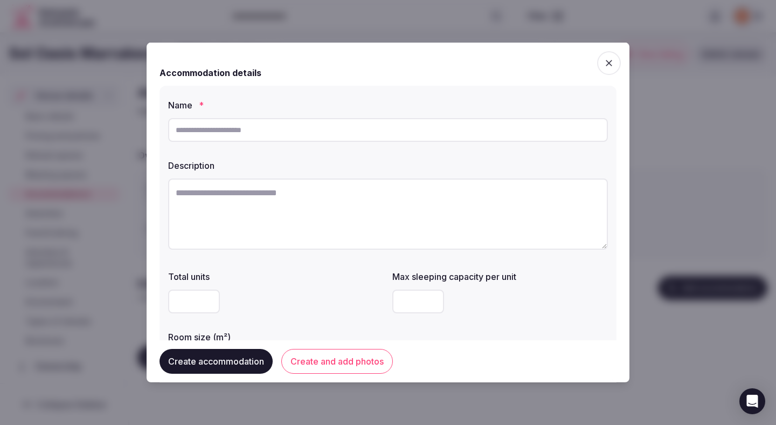
click at [369, 130] on input "text" at bounding box center [388, 130] width 440 height 24
type input "********"
click at [279, 206] on textarea at bounding box center [388, 213] width 440 height 71
paste textarea "**********"
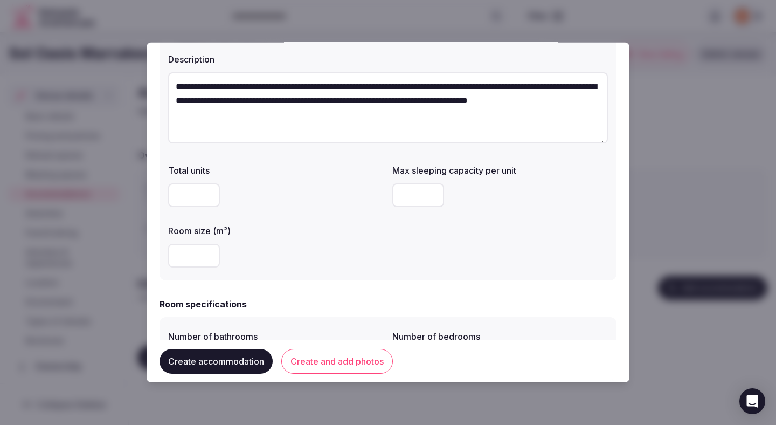
scroll to position [105, 0]
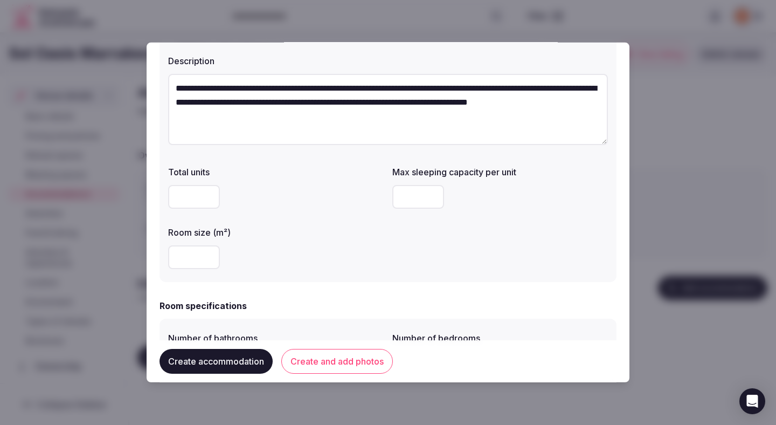
type textarea "**********"
click at [415, 199] on input "number" at bounding box center [418, 197] width 52 height 24
type input "*"
click at [515, 244] on div "Total units Max sleeping capacity per unit * Room size (m²)" at bounding box center [388, 217] width 440 height 112
click at [330, 258] on div at bounding box center [276, 257] width 216 height 24
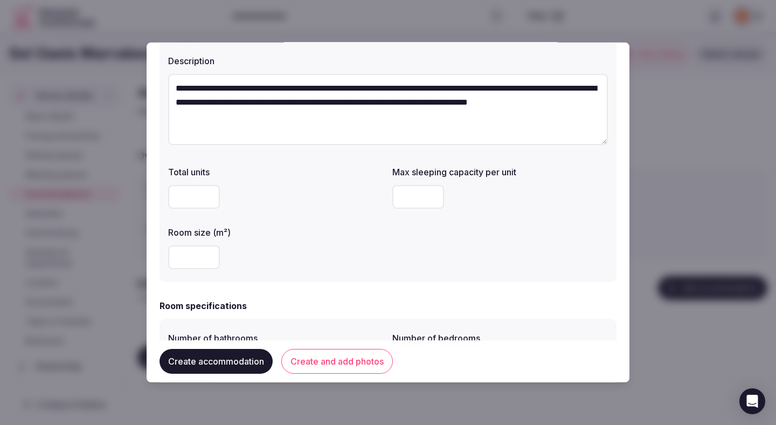
click at [191, 262] on input "number" at bounding box center [194, 257] width 52 height 24
click at [316, 246] on div at bounding box center [276, 257] width 216 height 24
type input "**"
click at [323, 247] on div "**" at bounding box center [276, 257] width 216 height 24
click at [328, 247] on div "**" at bounding box center [276, 257] width 216 height 24
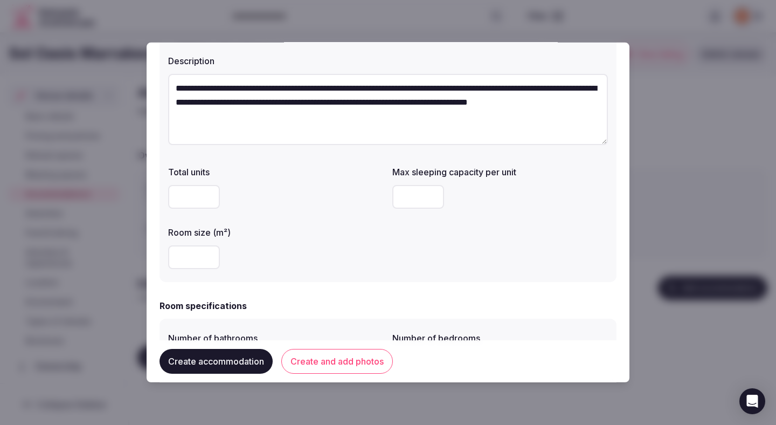
click at [338, 250] on div "**" at bounding box center [276, 257] width 216 height 24
click at [333, 250] on div "**" at bounding box center [276, 257] width 216 height 24
click at [285, 258] on div "**" at bounding box center [276, 257] width 216 height 24
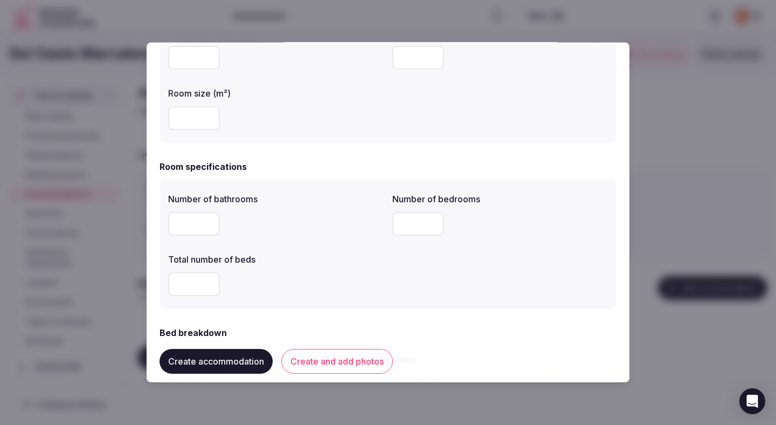
scroll to position [253, 0]
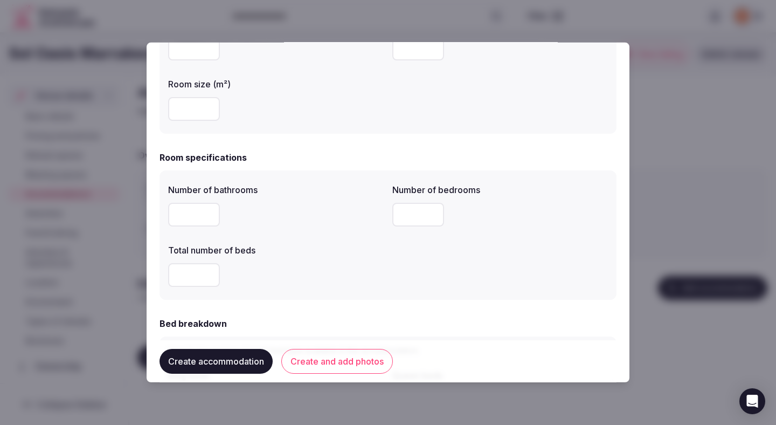
click at [199, 218] on input "number" at bounding box center [194, 215] width 52 height 24
click at [186, 218] on input "number" at bounding box center [194, 215] width 52 height 24
type input "*"
click at [314, 211] on div "*" at bounding box center [276, 215] width 216 height 24
click at [418, 219] on input "number" at bounding box center [418, 215] width 52 height 24
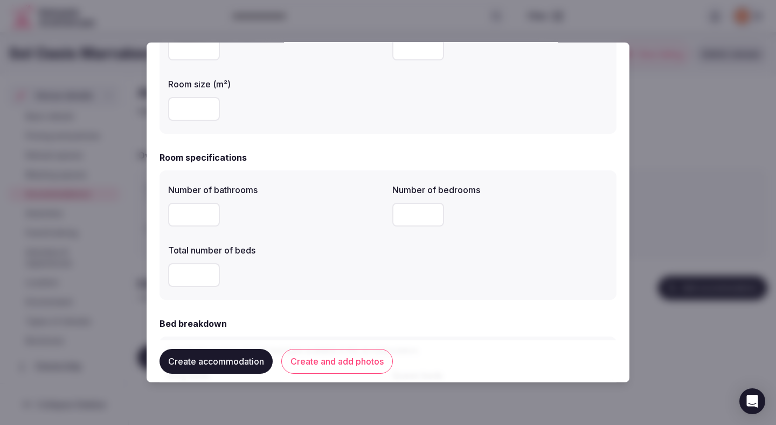
type input "*"
click at [350, 259] on div at bounding box center [276, 275] width 216 height 32
type input "*"
click at [327, 277] on div "*" at bounding box center [276, 275] width 216 height 24
click at [330, 277] on div "*" at bounding box center [276, 275] width 216 height 24
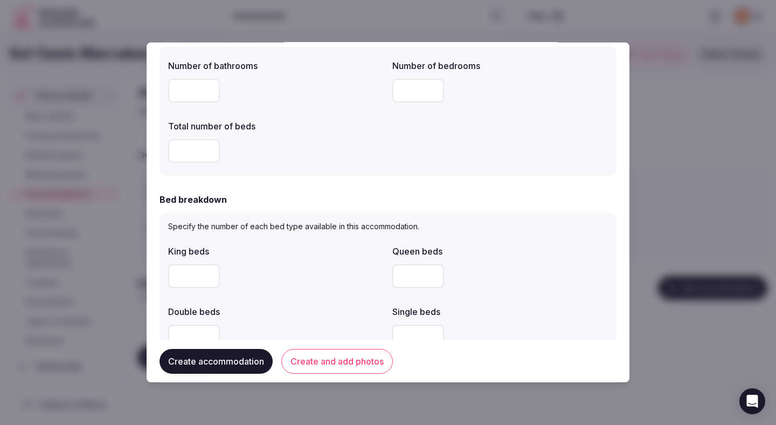
scroll to position [380, 0]
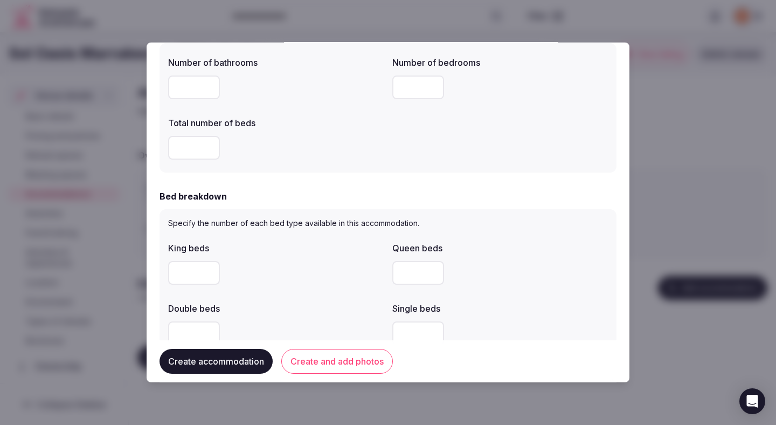
click at [358, 142] on div "*" at bounding box center [276, 148] width 216 height 24
click at [309, 290] on div "King beds Queen beds Double beds Single beds Twin beds" at bounding box center [388, 323] width 440 height 172
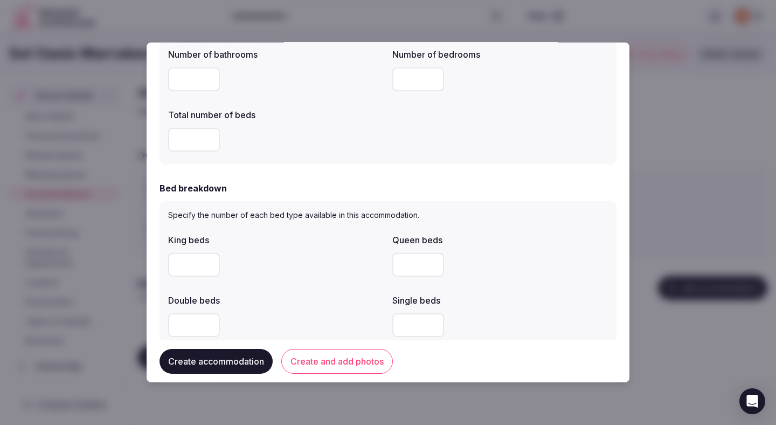
click at [191, 328] on input "number" at bounding box center [194, 325] width 52 height 24
type input "*"
click at [289, 302] on label "Double beds" at bounding box center [276, 300] width 216 height 9
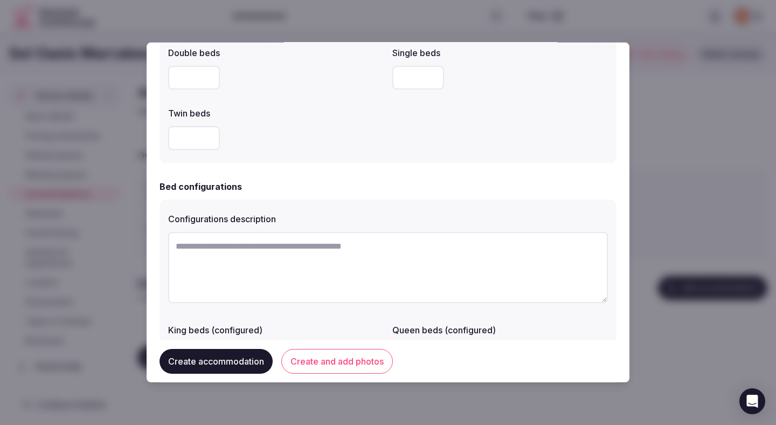
scroll to position [636, 0]
click at [400, 174] on form "**********" at bounding box center [388, 34] width 457 height 1229
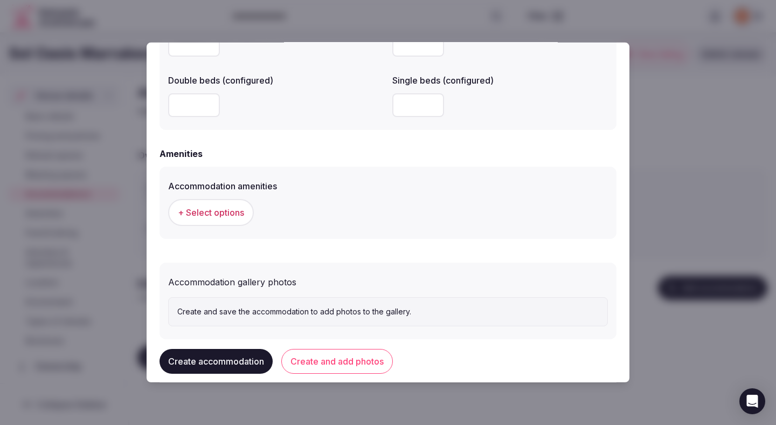
scroll to position [951, 0]
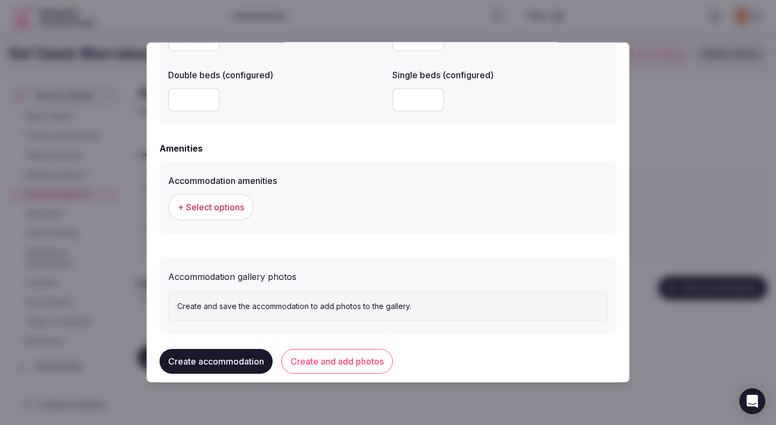
click at [215, 207] on span "+ Select options" at bounding box center [211, 207] width 66 height 12
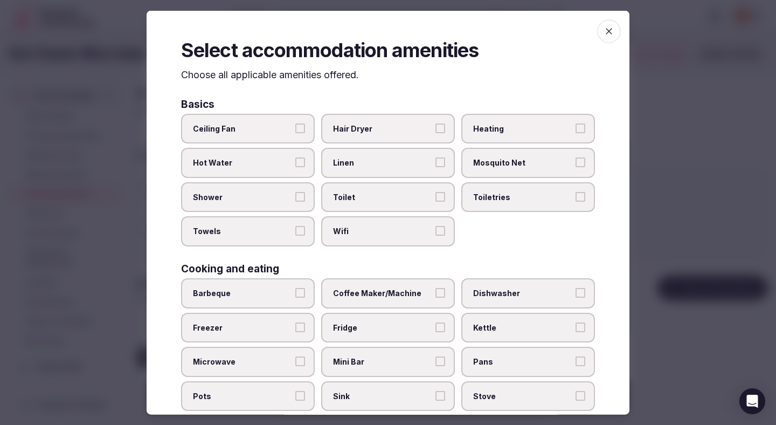
click at [290, 130] on span "Ceiling Fan" at bounding box center [242, 128] width 99 height 11
click at [295, 130] on button "Ceiling Fan" at bounding box center [300, 128] width 10 height 10
click at [289, 159] on span "Hot Water" at bounding box center [242, 162] width 99 height 11
click at [295, 159] on button "Hot Water" at bounding box center [300, 162] width 10 height 10
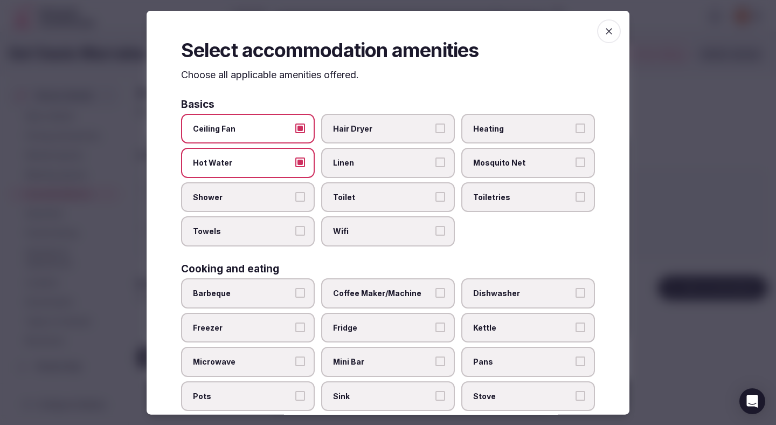
click at [289, 188] on label "Shower" at bounding box center [248, 197] width 134 height 30
click at [295, 191] on button "Shower" at bounding box center [300, 196] width 10 height 10
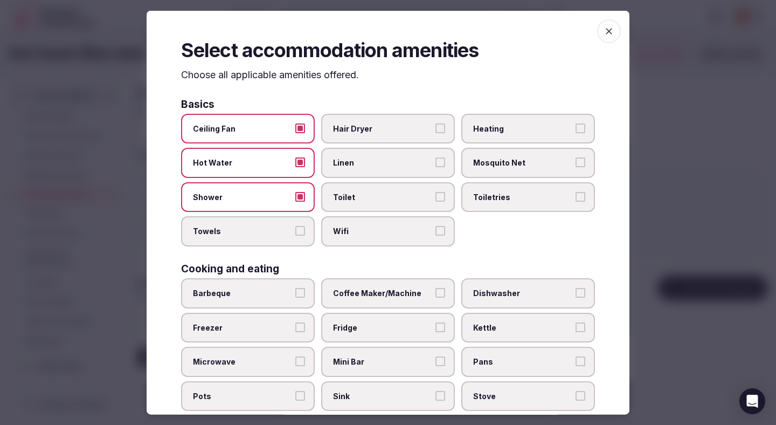
click at [283, 230] on span "Towels" at bounding box center [242, 231] width 99 height 11
click at [295, 230] on button "Towels" at bounding box center [300, 231] width 10 height 10
click at [357, 221] on label "Wifi" at bounding box center [388, 231] width 134 height 30
click at [435, 226] on button "Wifi" at bounding box center [440, 231] width 10 height 10
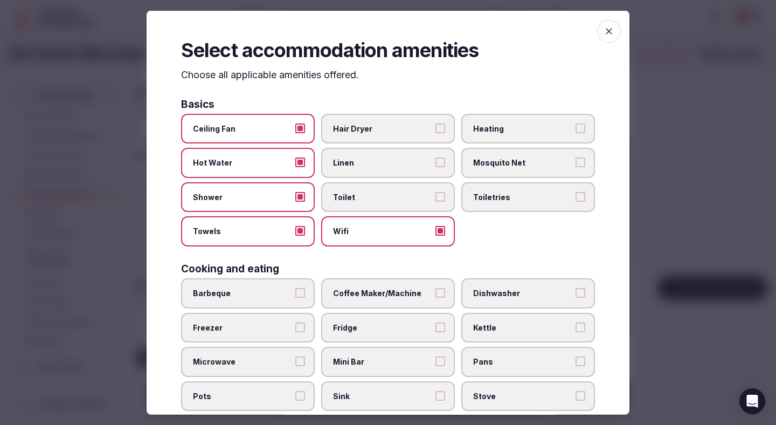
click at [357, 190] on label "Toilet" at bounding box center [388, 197] width 134 height 30
click at [435, 191] on button "Toilet" at bounding box center [440, 196] width 10 height 10
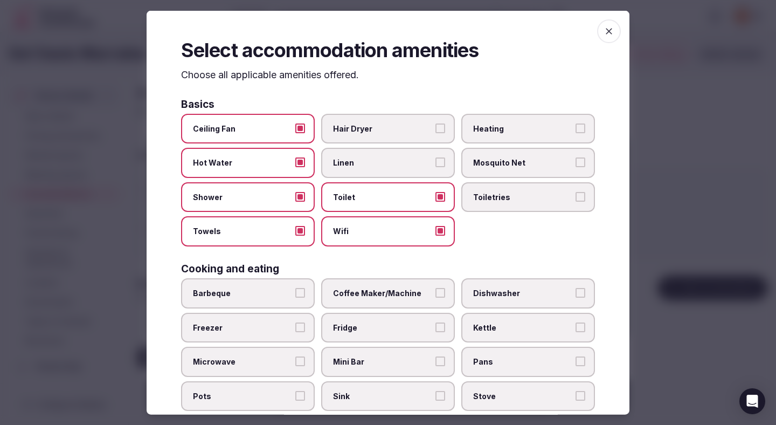
click at [356, 163] on span "Linen" at bounding box center [382, 162] width 99 height 11
click at [435, 163] on button "Linen" at bounding box center [440, 162] width 10 height 10
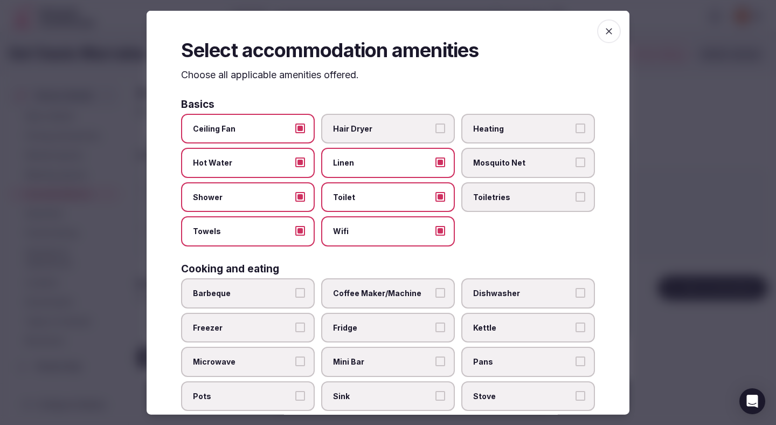
click at [356, 137] on label "Hair Dryer" at bounding box center [388, 128] width 134 height 30
click at [435, 133] on button "Hair Dryer" at bounding box center [440, 128] width 10 height 10
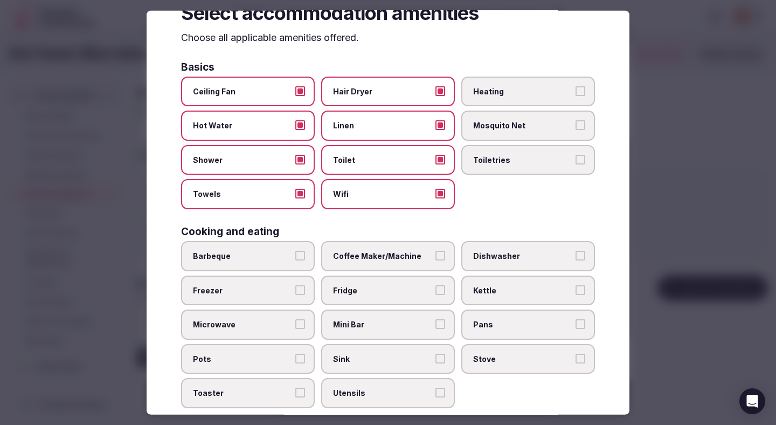
scroll to position [100, 0]
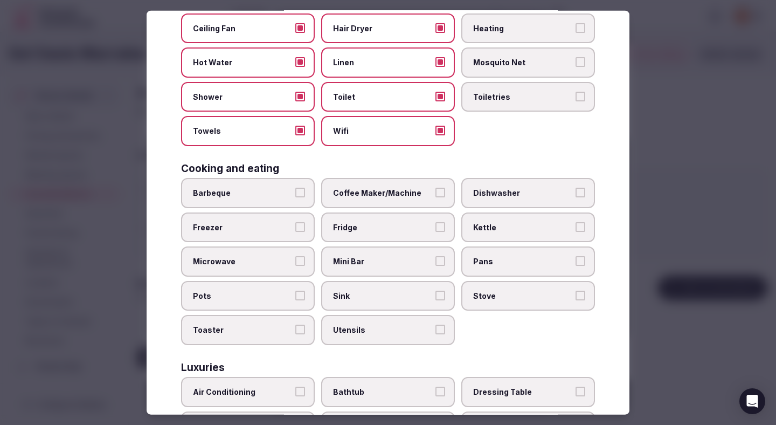
click at [385, 198] on label "Coffee Maker/Machine" at bounding box center [388, 193] width 134 height 30
click at [435, 197] on button "Coffee Maker/Machine" at bounding box center [440, 193] width 10 height 10
click at [371, 225] on span "Fridge" at bounding box center [382, 227] width 99 height 11
click at [435, 225] on button "Fridge" at bounding box center [440, 227] width 10 height 10
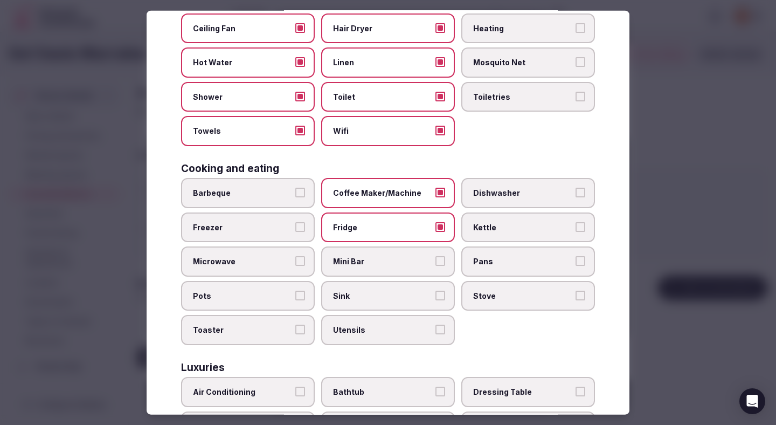
click at [365, 262] on span "Mini Bar" at bounding box center [382, 261] width 99 height 11
click at [435, 262] on button "Mini Bar" at bounding box center [440, 261] width 10 height 10
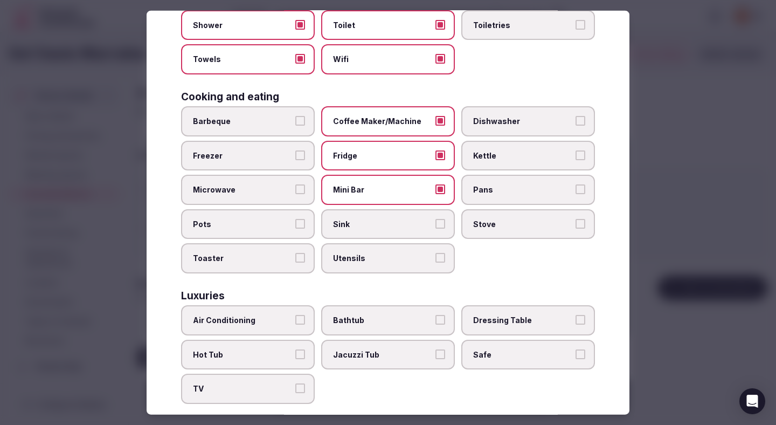
scroll to position [182, 0]
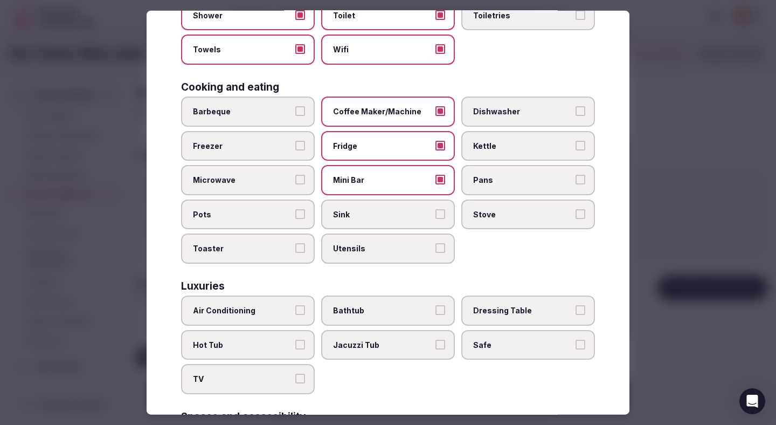
click at [234, 316] on label "Air Conditioning" at bounding box center [248, 310] width 134 height 30
click at [295, 315] on button "Air Conditioning" at bounding box center [300, 310] width 10 height 10
click at [231, 380] on span "TV" at bounding box center [242, 378] width 99 height 11
click at [295, 380] on button "TV" at bounding box center [300, 378] width 10 height 10
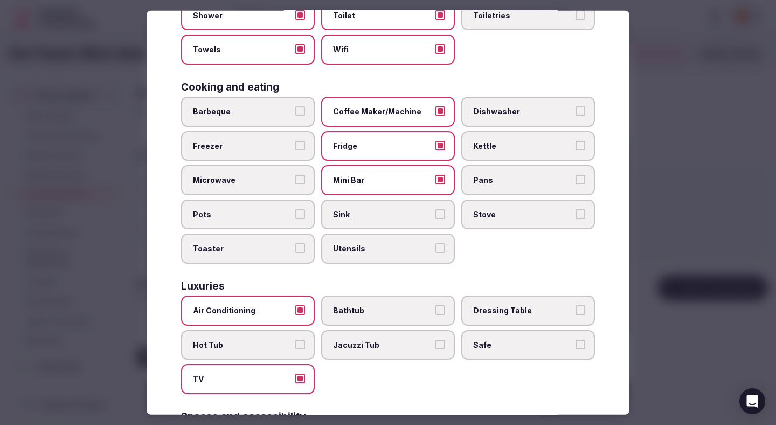
click at [485, 343] on span "Safe" at bounding box center [522, 344] width 99 height 11
click at [576, 343] on button "Safe" at bounding box center [581, 344] width 10 height 10
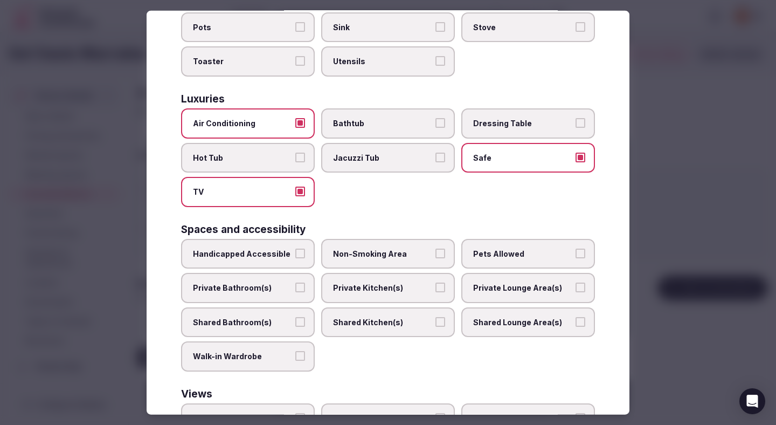
scroll to position [411, 0]
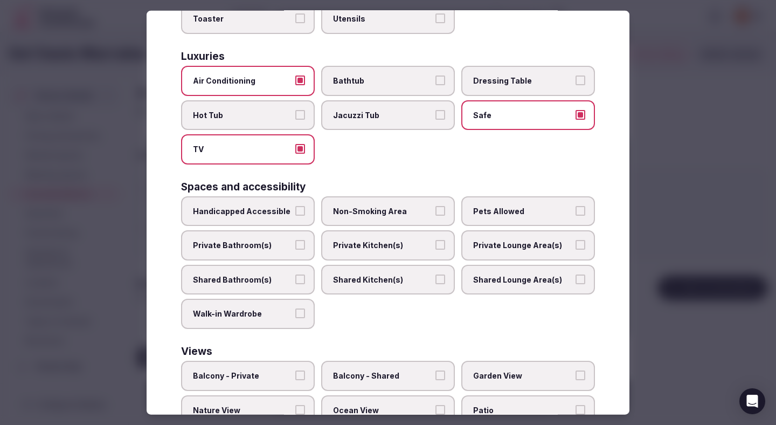
click at [268, 227] on div "Handicapped Accessible Non-Smoking Area Pets Allowed Private Bathroom(s) Privat…" at bounding box center [388, 262] width 414 height 133
click at [269, 240] on span "Private Bathroom(s)" at bounding box center [242, 245] width 99 height 11
click at [295, 240] on button "Private Bathroom(s)" at bounding box center [300, 245] width 10 height 10
click at [366, 206] on span "Non-Smoking Area" at bounding box center [382, 210] width 99 height 11
click at [435, 206] on button "Non-Smoking Area" at bounding box center [440, 210] width 10 height 10
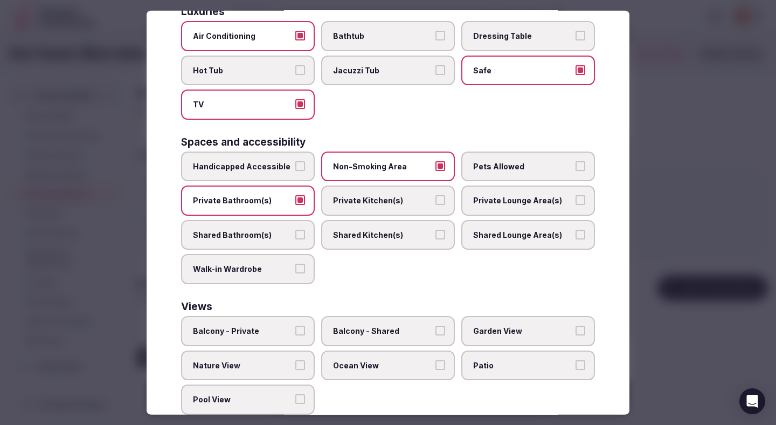
scroll to position [482, 0]
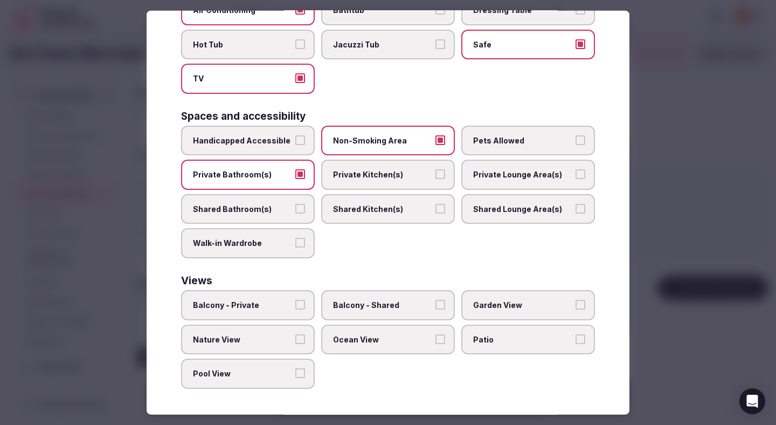
click at [671, 162] on div at bounding box center [388, 212] width 776 height 425
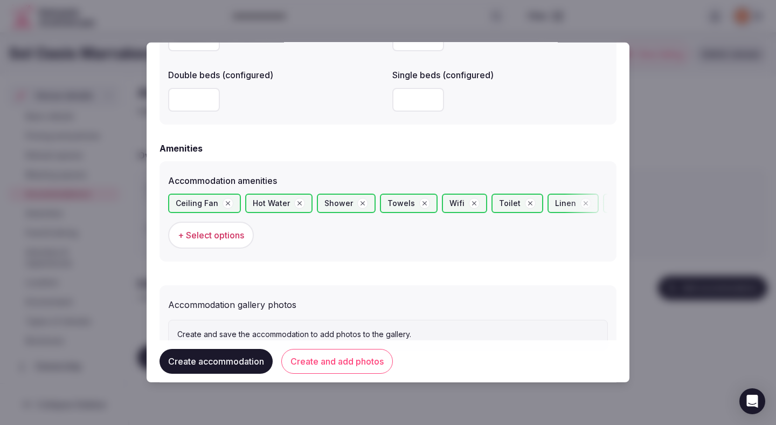
scroll to position [994, 0]
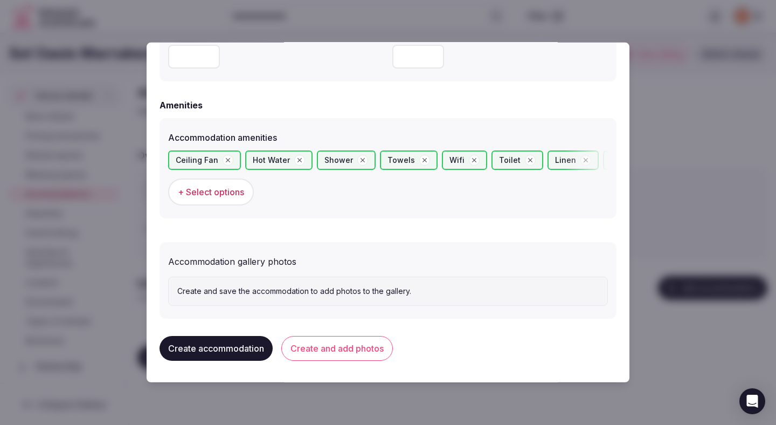
click at [354, 347] on button "Create and add photos" at bounding box center [337, 348] width 112 height 25
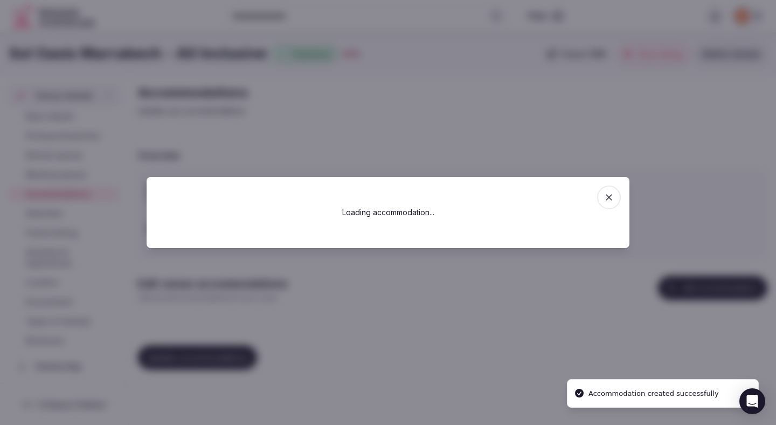
scroll to position [0, 0]
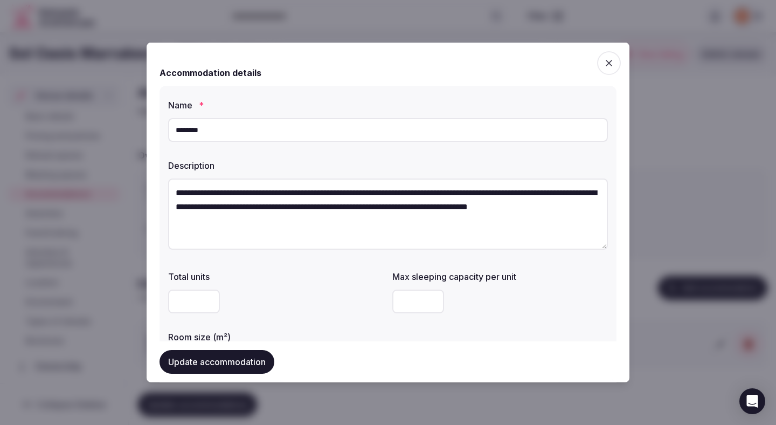
click at [389, 309] on div "Total units Max sleeping capacity per unit * Room size (m²) **" at bounding box center [388, 322] width 440 height 112
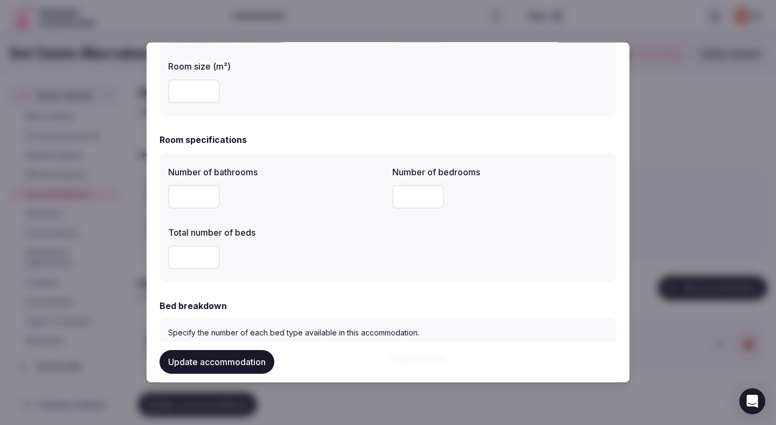
scroll to position [272, 0]
click at [195, 362] on button "Update accommodation" at bounding box center [217, 362] width 115 height 24
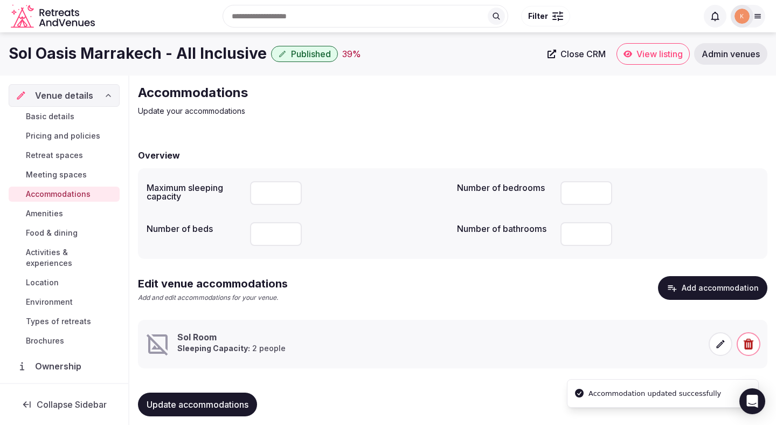
scroll to position [10, 0]
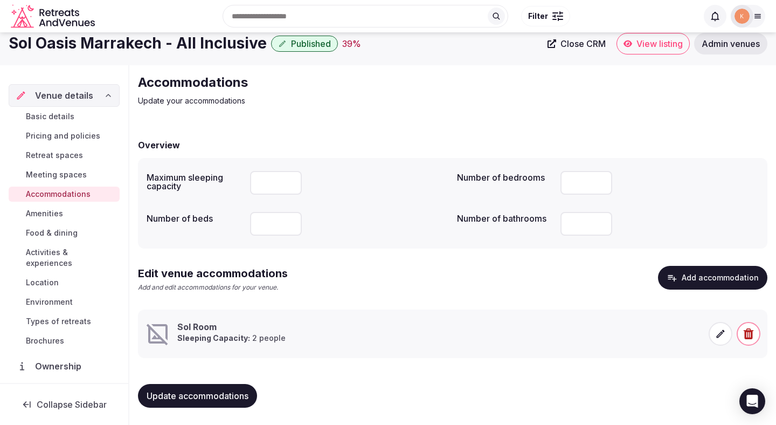
click at [711, 335] on span at bounding box center [721, 334] width 24 height 24
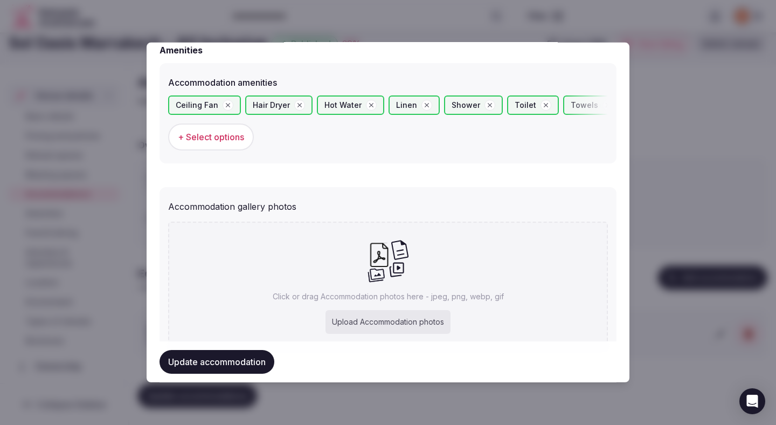
scroll to position [1093, 0]
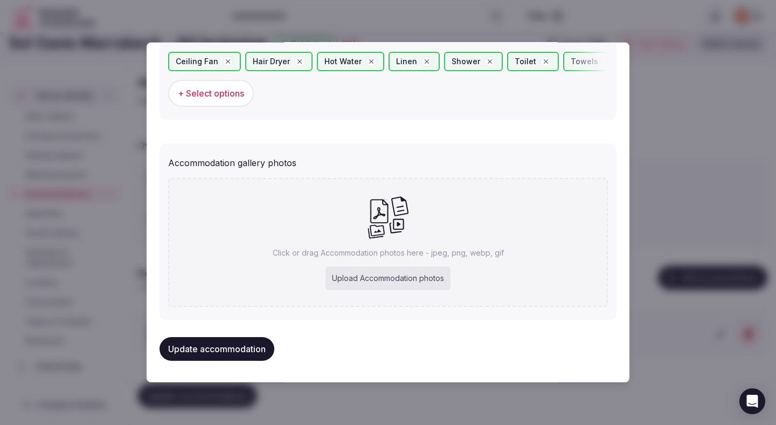
click at [416, 274] on div "Upload Accommodation photos" at bounding box center [388, 278] width 125 height 24
type input "**********"
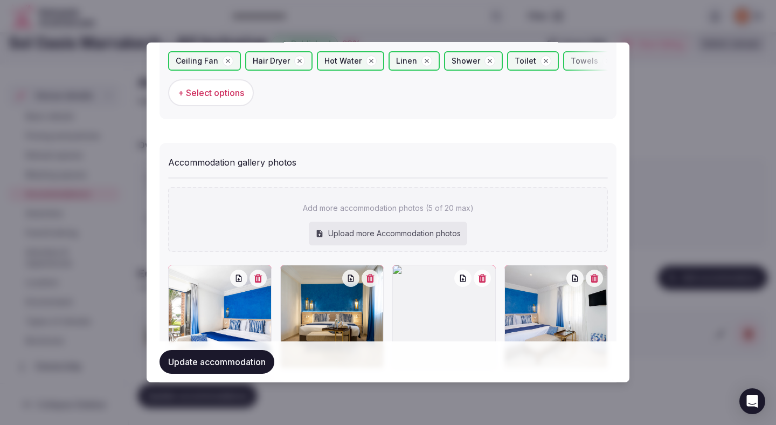
click at [481, 275] on icon "button" at bounding box center [483, 278] width 8 height 9
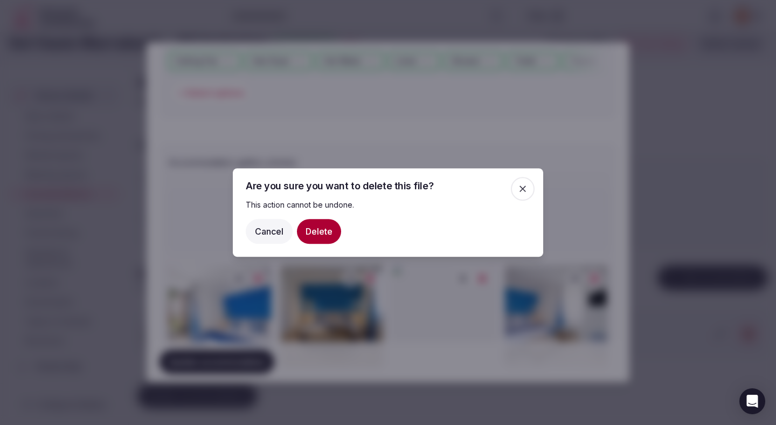
click at [319, 228] on button "Delete" at bounding box center [319, 231] width 44 height 25
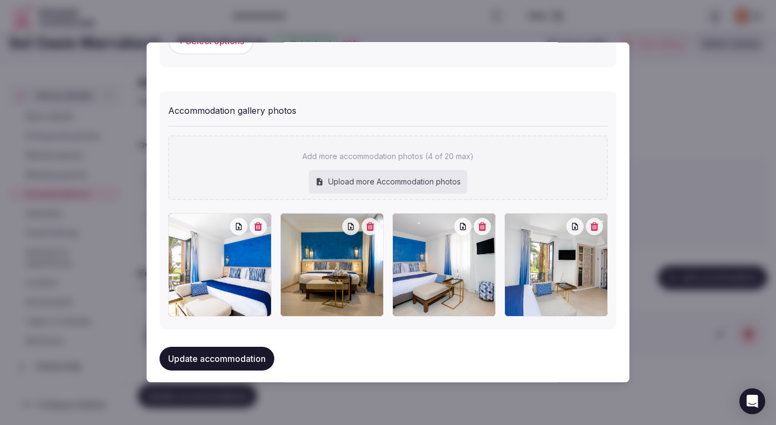
scroll to position [1147, 0]
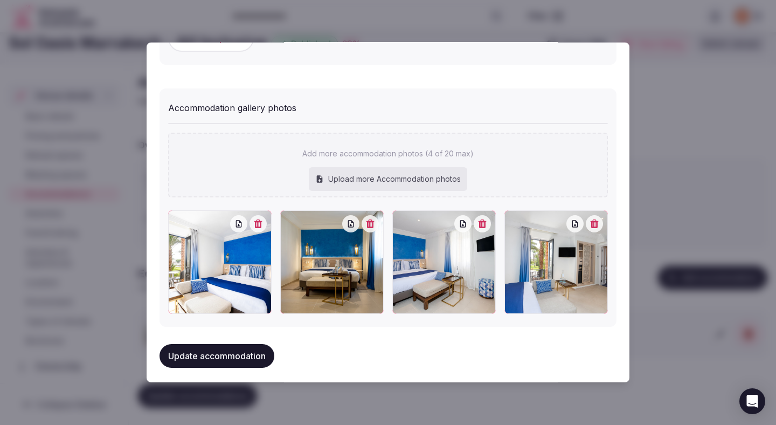
drag, startPoint x: 256, startPoint y: 357, endPoint x: 279, endPoint y: 259, distance: 100.7
click at [279, 260] on div "**********" at bounding box center [388, 213] width 483 height 340
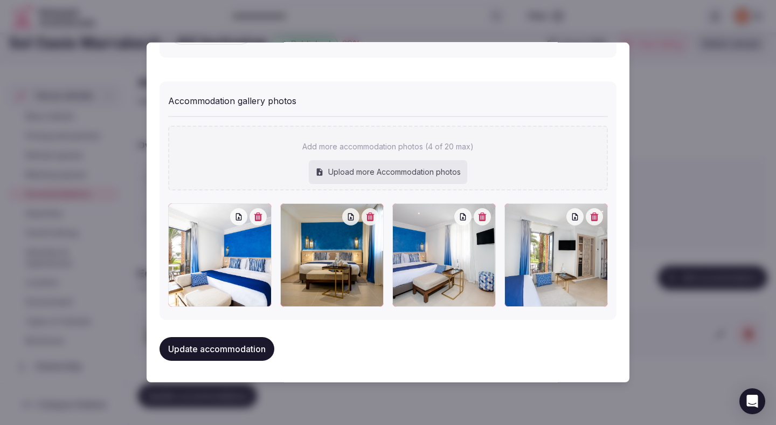
click at [229, 348] on button "Update accommodation" at bounding box center [217, 349] width 115 height 24
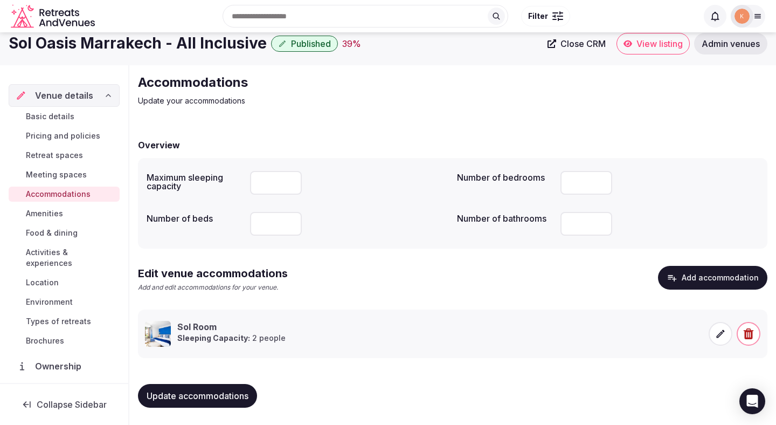
click at [220, 391] on span "Update accommodations" at bounding box center [198, 395] width 102 height 11
click at [217, 391] on span "Update accommodations" at bounding box center [198, 395] width 102 height 11
click at [55, 212] on span "Amenities" at bounding box center [44, 213] width 37 height 11
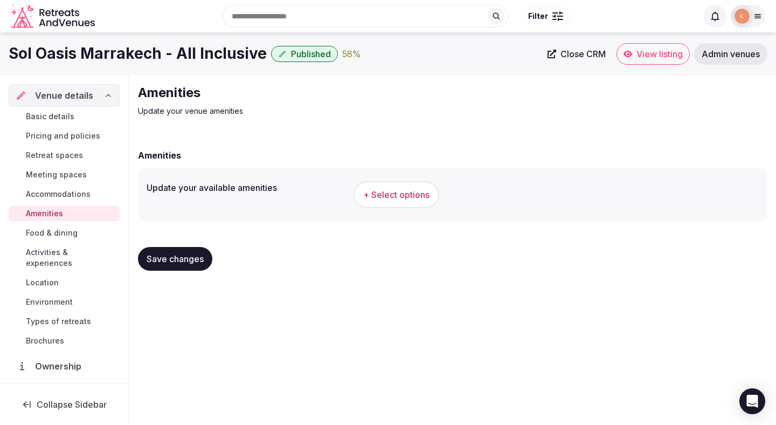
click at [414, 193] on span "+ Select options" at bounding box center [396, 195] width 66 height 12
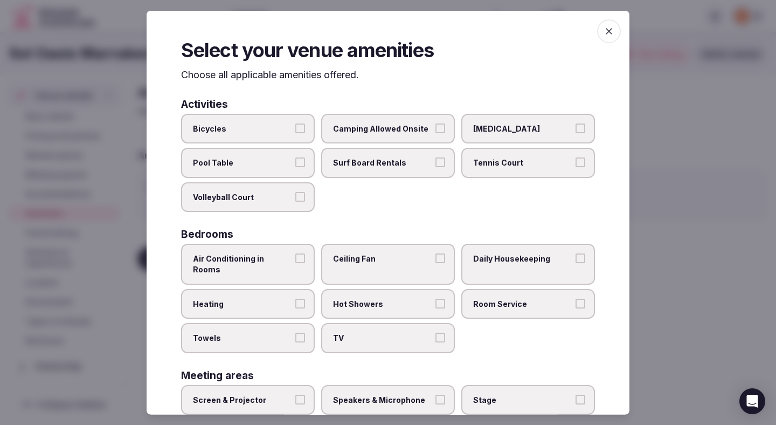
click at [279, 248] on label "Air Conditioning in Rooms" at bounding box center [248, 264] width 134 height 40
click at [295, 253] on button "Air Conditioning in Rooms" at bounding box center [300, 258] width 10 height 10
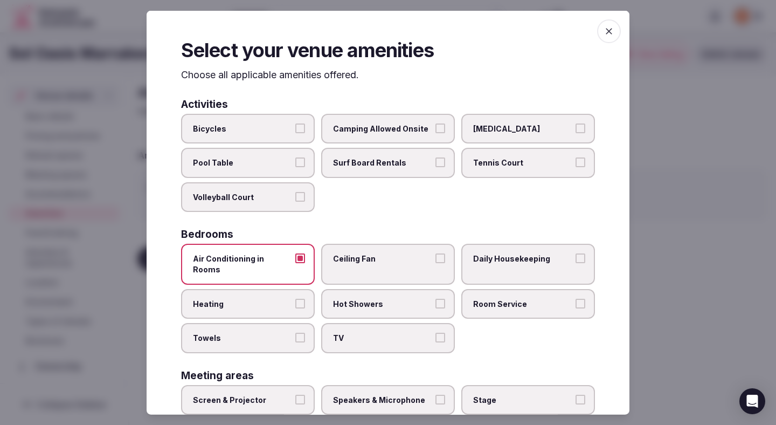
click at [265, 288] on label "Heating" at bounding box center [248, 303] width 134 height 30
click at [295, 298] on button "Heating" at bounding box center [300, 303] width 10 height 10
click at [262, 333] on span "Towels" at bounding box center [242, 338] width 99 height 11
click at [295, 333] on button "Towels" at bounding box center [300, 338] width 10 height 10
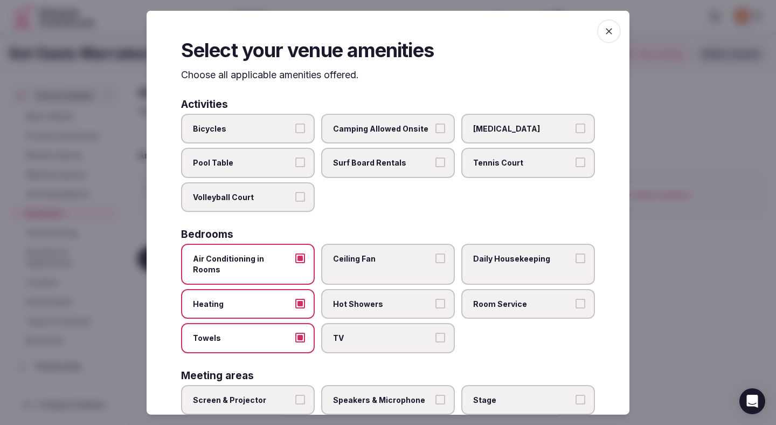
click at [359, 323] on label "TV" at bounding box center [388, 338] width 134 height 30
click at [435, 333] on button "TV" at bounding box center [440, 338] width 10 height 10
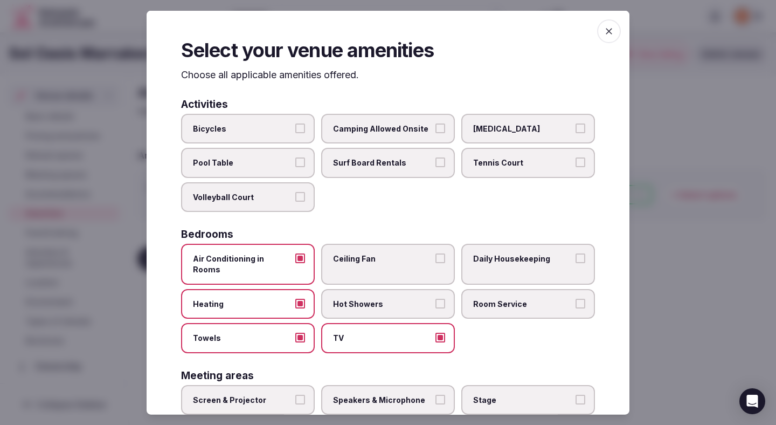
click at [384, 245] on label "Ceiling Fan" at bounding box center [388, 264] width 134 height 40
click at [435, 253] on button "Ceiling Fan" at bounding box center [440, 258] width 10 height 10
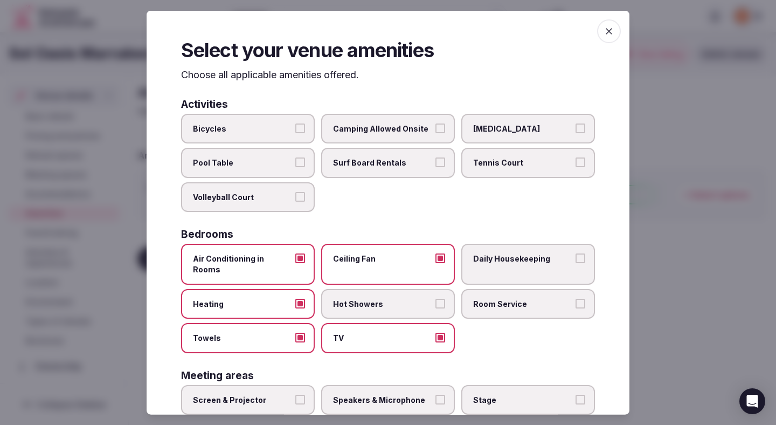
click at [512, 259] on span "Daily Housekeeping" at bounding box center [522, 258] width 99 height 11
click at [576, 259] on button "Daily Housekeeping" at bounding box center [581, 258] width 10 height 10
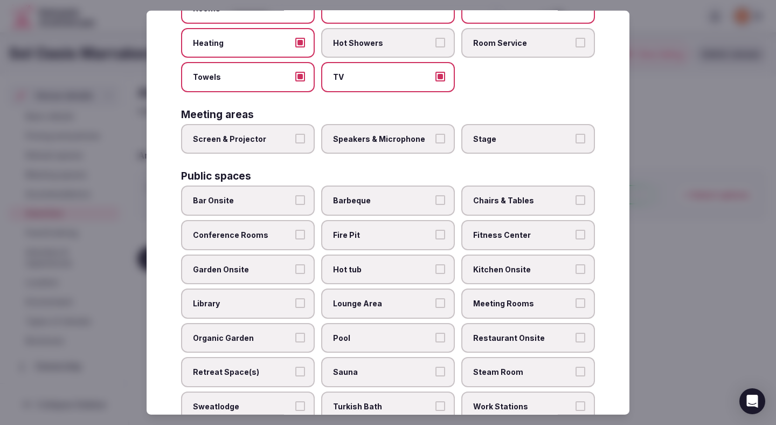
scroll to position [267, 0]
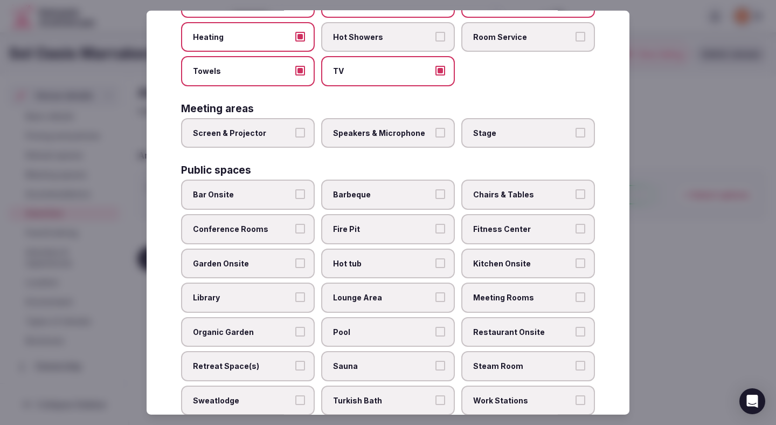
click at [262, 224] on span "Conference Rooms" at bounding box center [242, 229] width 99 height 11
click at [295, 224] on button "Conference Rooms" at bounding box center [300, 229] width 10 height 10
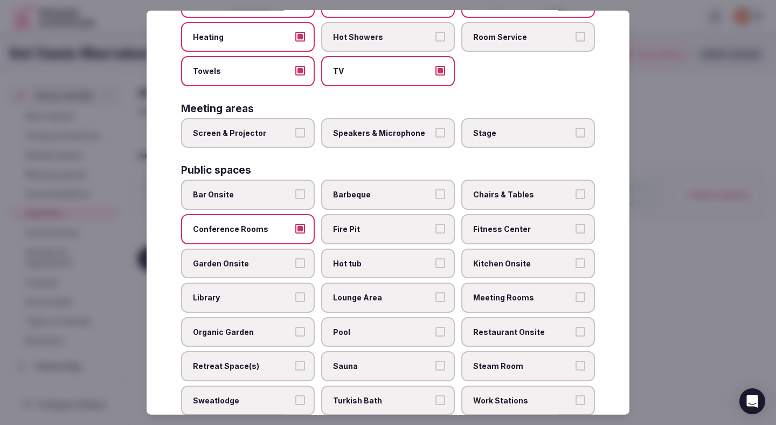
click at [485, 189] on span "Chairs & Tables" at bounding box center [522, 194] width 99 height 11
click at [576, 189] on button "Chairs & Tables" at bounding box center [581, 194] width 10 height 10
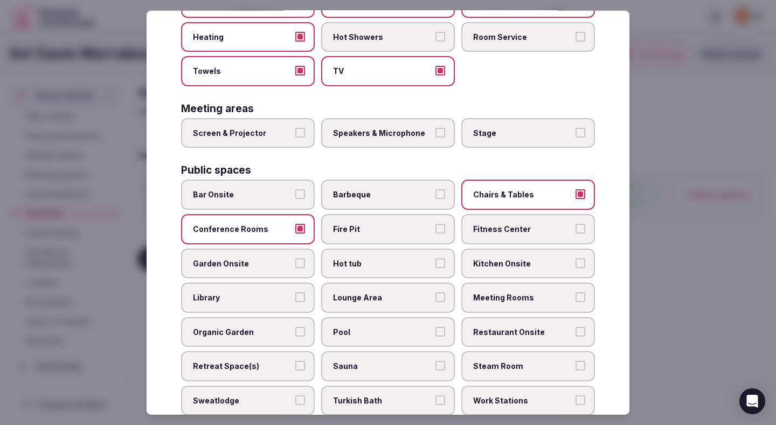
click at [507, 214] on label "Fitness Center" at bounding box center [528, 229] width 134 height 30
click at [576, 224] on button "Fitness Center" at bounding box center [581, 229] width 10 height 10
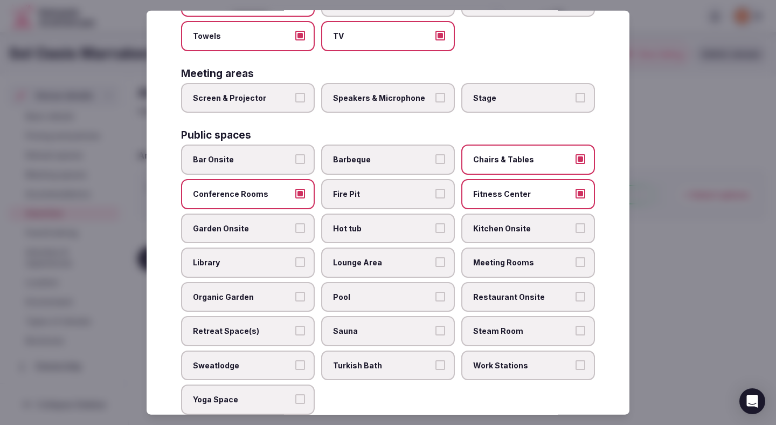
scroll to position [306, 0]
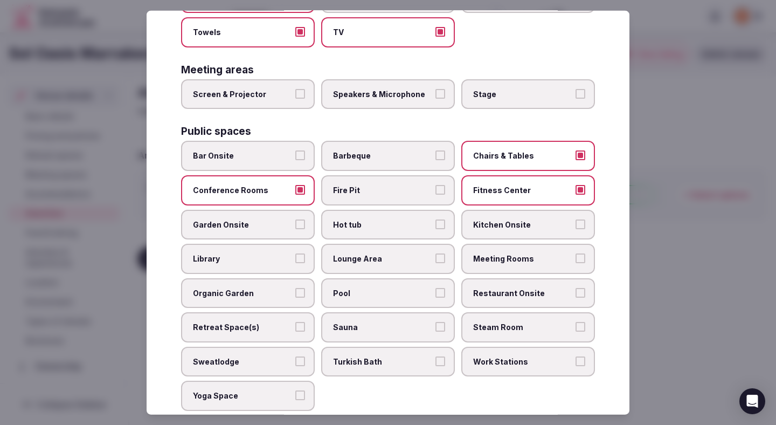
click at [373, 253] on span "Lounge Area" at bounding box center [382, 258] width 99 height 11
click at [435, 253] on button "Lounge Area" at bounding box center [440, 258] width 10 height 10
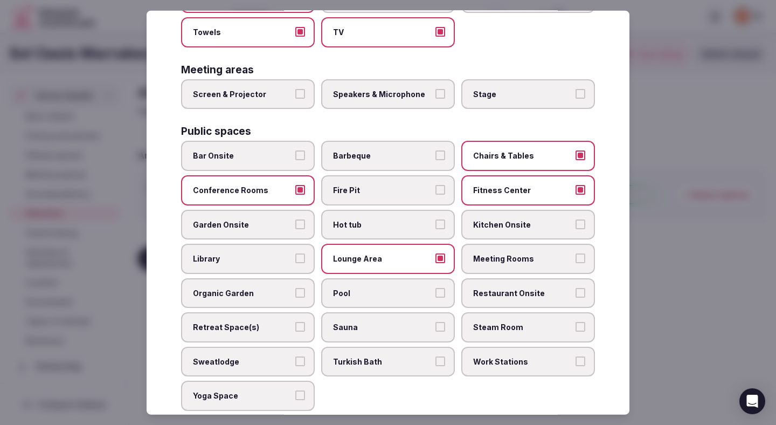
click at [378, 287] on span "Pool" at bounding box center [382, 292] width 99 height 11
click at [435, 287] on button "Pool" at bounding box center [440, 292] width 10 height 10
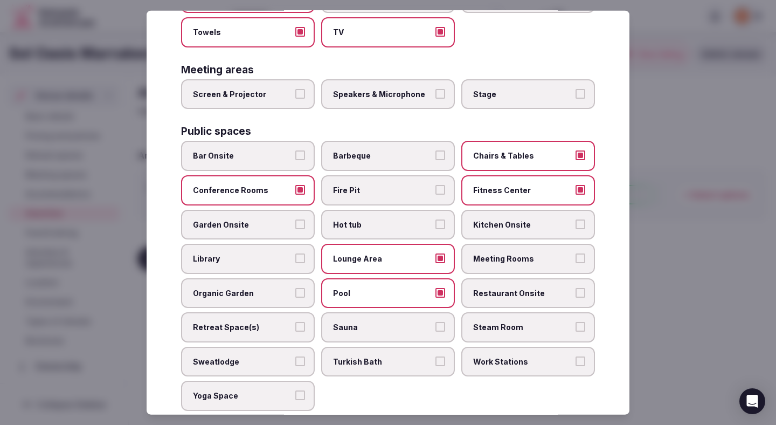
click at [497, 296] on label "Restaurant Onsite" at bounding box center [528, 293] width 134 height 30
click at [576, 296] on button "Restaurant Onsite" at bounding box center [581, 292] width 10 height 10
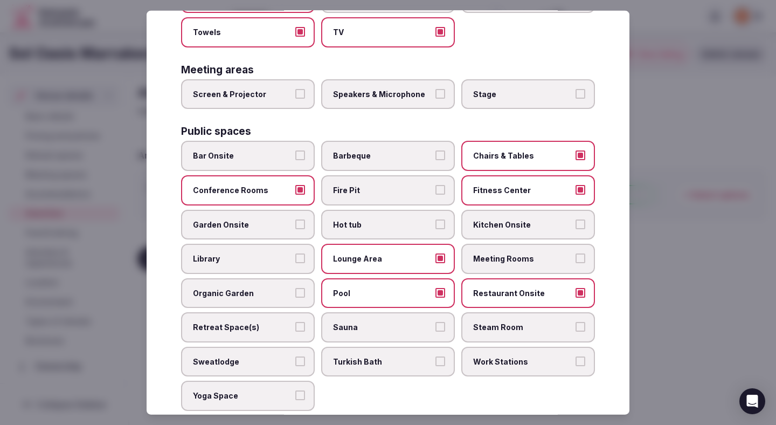
click at [499, 253] on span "Meeting Rooms" at bounding box center [522, 258] width 99 height 11
click at [576, 253] on button "Meeting Rooms" at bounding box center [581, 258] width 10 height 10
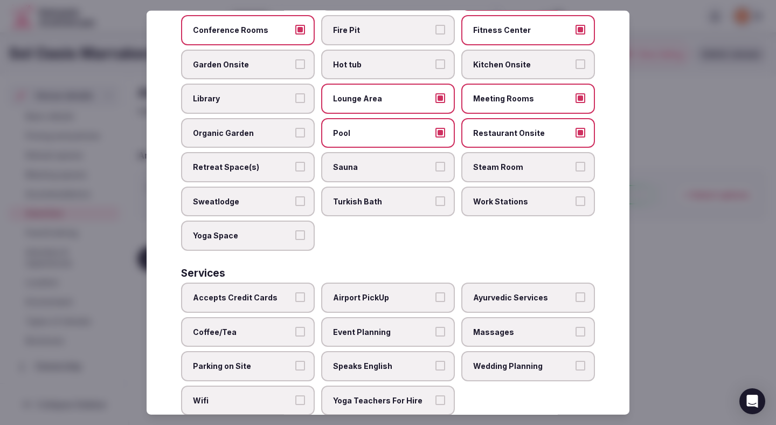
scroll to position [482, 0]
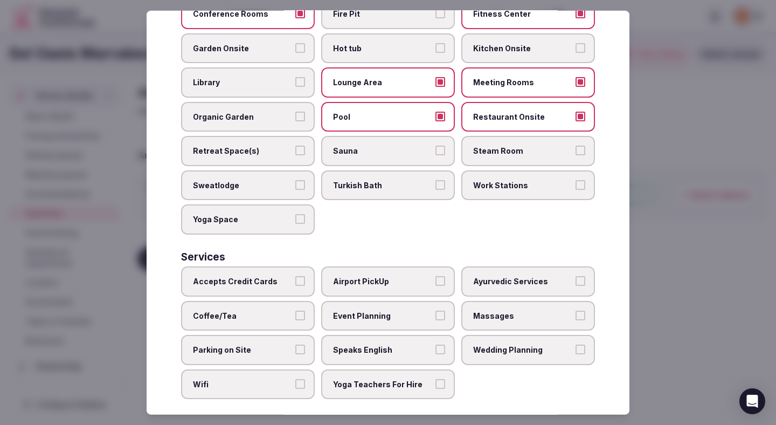
click at [291, 276] on span "Accepts Credit Cards" at bounding box center [242, 281] width 99 height 11
click at [295, 276] on button "Accepts Credit Cards" at bounding box center [300, 281] width 10 height 10
click at [286, 300] on label "Coffee/Tea" at bounding box center [248, 315] width 134 height 30
click at [295, 310] on button "Coffee/Tea" at bounding box center [300, 315] width 10 height 10
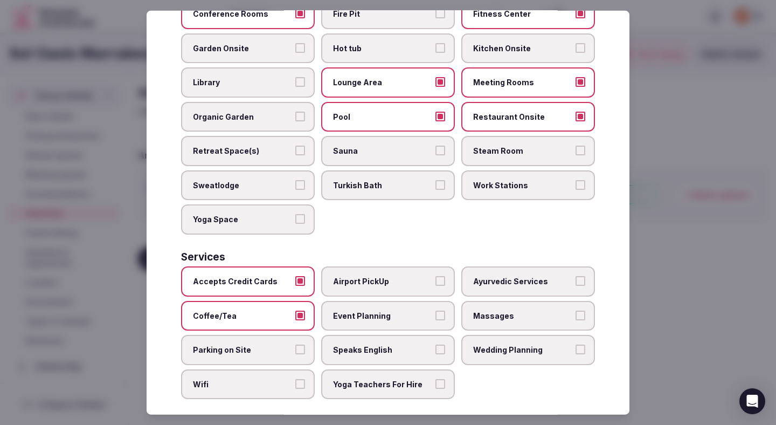
click at [273, 335] on label "Parking on Site" at bounding box center [248, 350] width 134 height 30
click at [295, 344] on button "Parking on Site" at bounding box center [300, 349] width 10 height 10
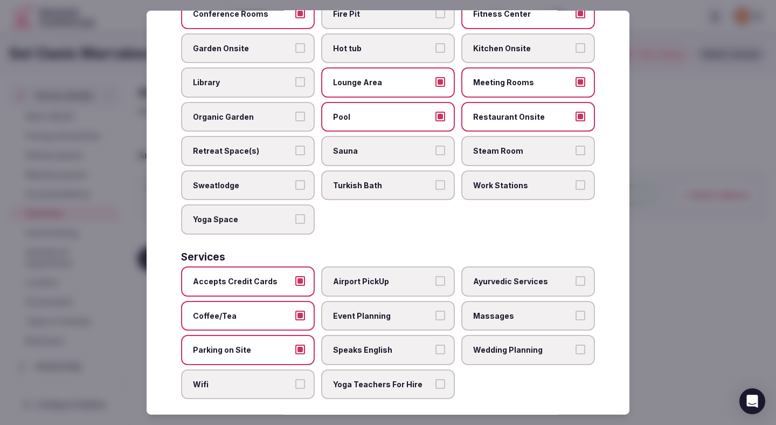
click at [267, 379] on span "Wifi" at bounding box center [242, 384] width 99 height 11
click at [295, 379] on button "Wifi" at bounding box center [300, 384] width 10 height 10
click at [394, 344] on span "Speaks English" at bounding box center [382, 349] width 99 height 11
click at [435, 344] on button "Speaks English" at bounding box center [440, 349] width 10 height 10
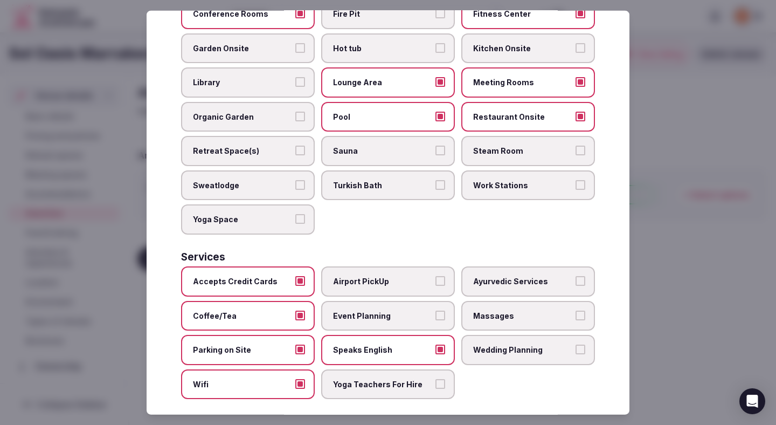
click at [399, 310] on label "Event Planning" at bounding box center [388, 315] width 134 height 30
click at [435, 310] on button "Event Planning" at bounding box center [440, 315] width 10 height 10
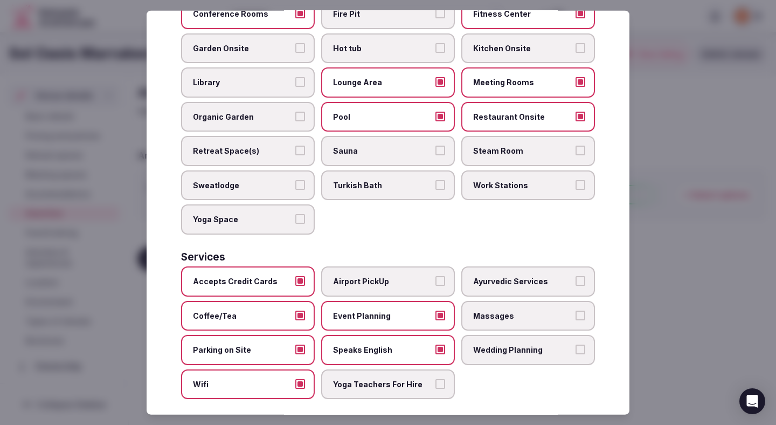
click at [686, 241] on div at bounding box center [388, 212] width 776 height 425
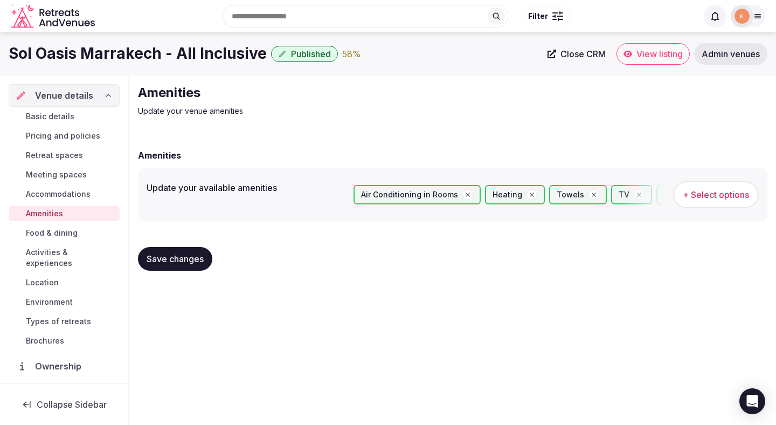
click at [200, 261] on span "Save changes" at bounding box center [175, 258] width 57 height 11
click at [168, 258] on span "Save changes" at bounding box center [175, 258] width 57 height 11
click at [73, 236] on span "Food & dining" at bounding box center [52, 232] width 52 height 11
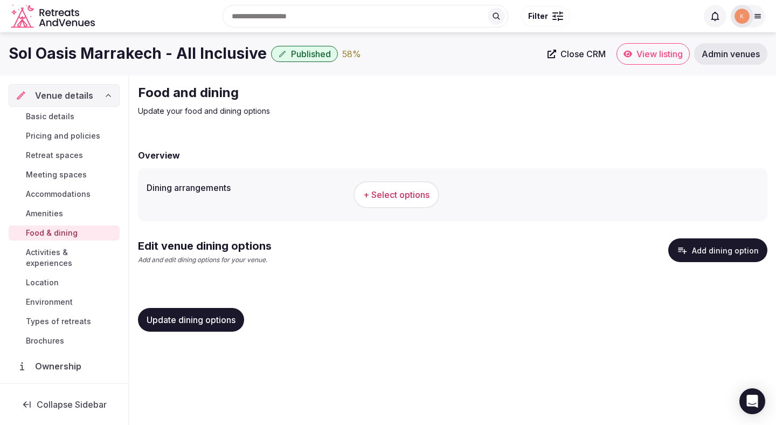
click at [398, 198] on span "+ Select options" at bounding box center [396, 195] width 66 height 12
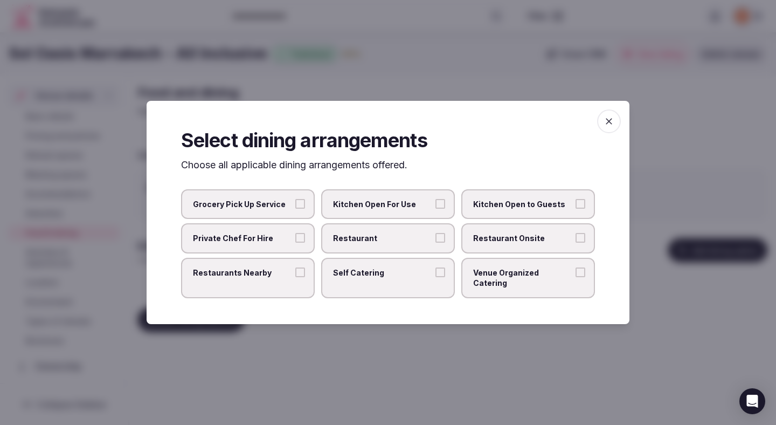
click at [443, 234] on label "Restaurant" at bounding box center [388, 238] width 134 height 30
click at [443, 234] on button "Restaurant" at bounding box center [440, 238] width 10 height 10
click at [506, 237] on label "Restaurant Onsite" at bounding box center [528, 238] width 134 height 30
click at [576, 237] on button "Restaurant Onsite" at bounding box center [581, 238] width 10 height 10
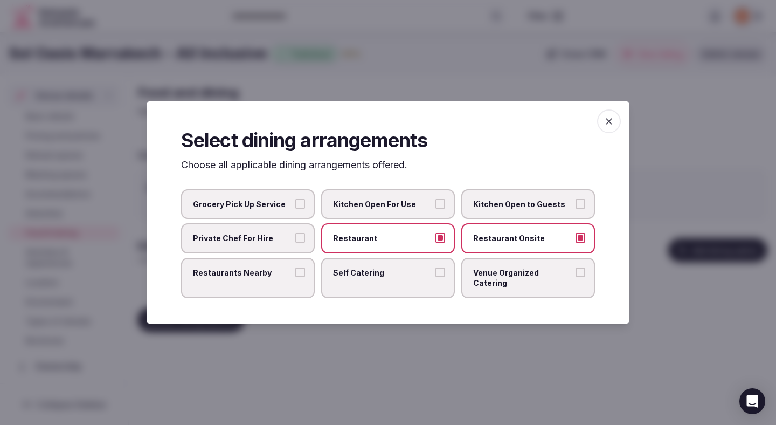
click at [345, 387] on div at bounding box center [388, 212] width 776 height 425
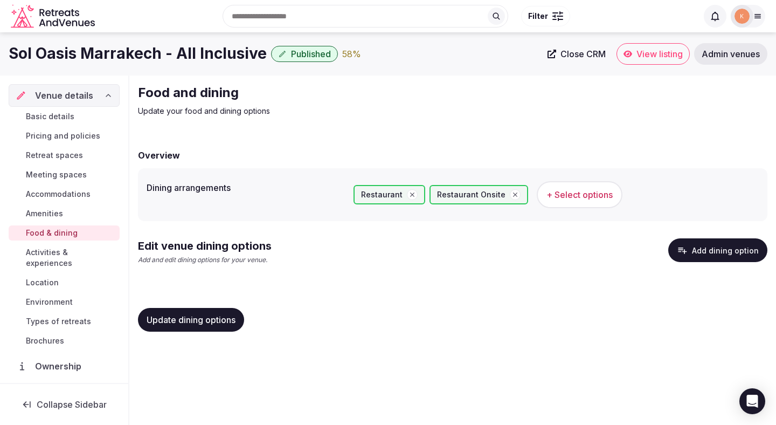
click at [219, 318] on span "Update dining options" at bounding box center [191, 319] width 89 height 11
click at [733, 251] on button "Add dining option" at bounding box center [717, 250] width 99 height 24
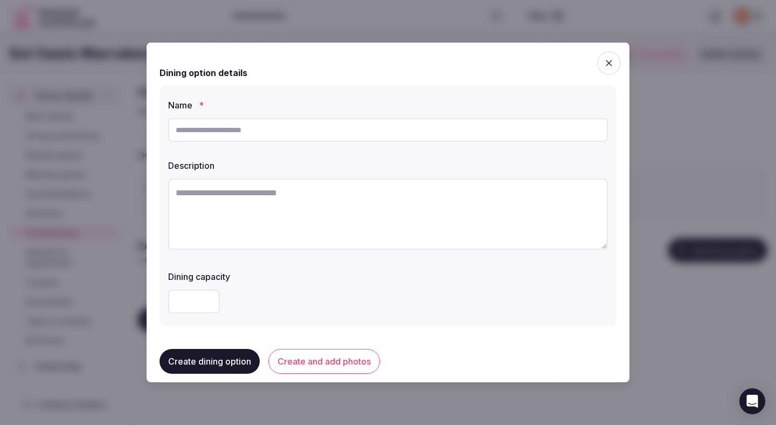
click at [307, 221] on textarea at bounding box center [388, 213] width 440 height 71
paste textarea "**********"
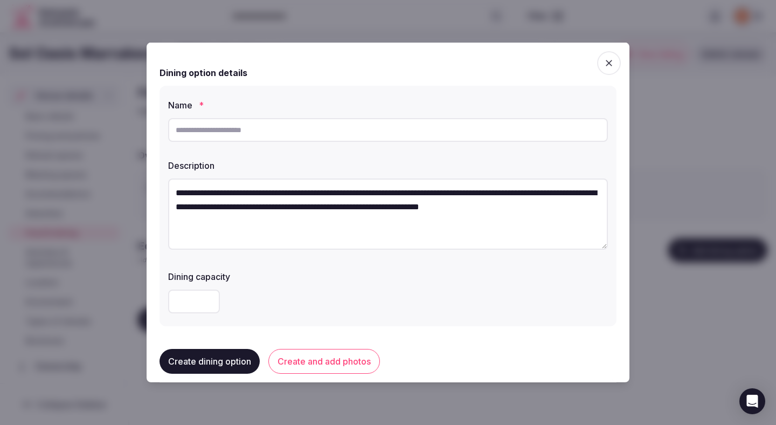
type textarea "**********"
click at [298, 134] on input "text" at bounding box center [388, 130] width 440 height 24
click at [306, 127] on input "*****" at bounding box center [388, 130] width 440 height 24
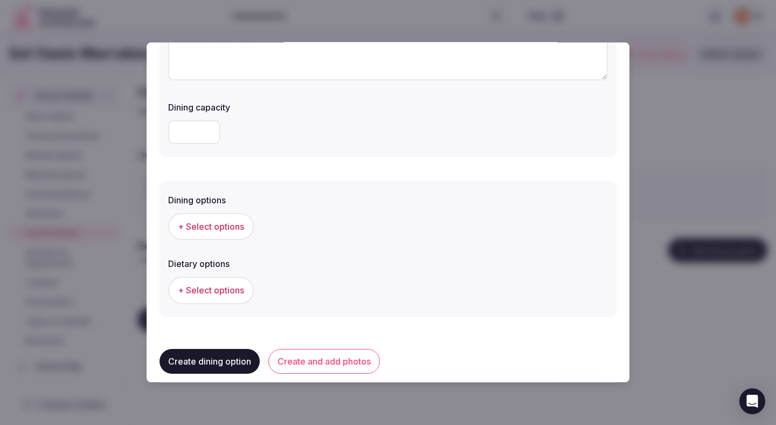
scroll to position [224, 0]
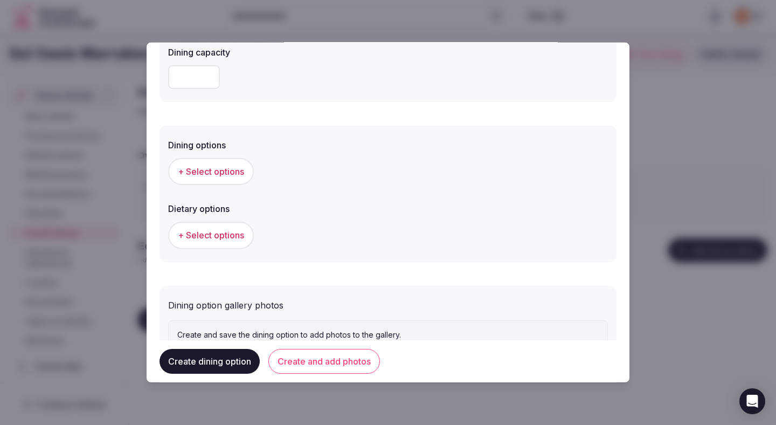
type input "**********"
click at [224, 169] on span "+ Select options" at bounding box center [211, 171] width 66 height 12
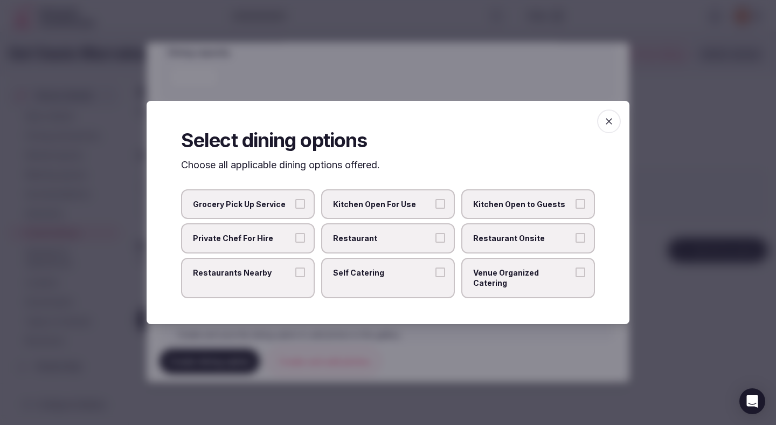
click at [396, 244] on span "Restaurant" at bounding box center [382, 238] width 99 height 11
click at [435, 243] on button "Restaurant" at bounding box center [440, 238] width 10 height 10
click at [496, 233] on label "Restaurant Onsite" at bounding box center [528, 238] width 134 height 30
click at [576, 233] on button "Restaurant Onsite" at bounding box center [581, 238] width 10 height 10
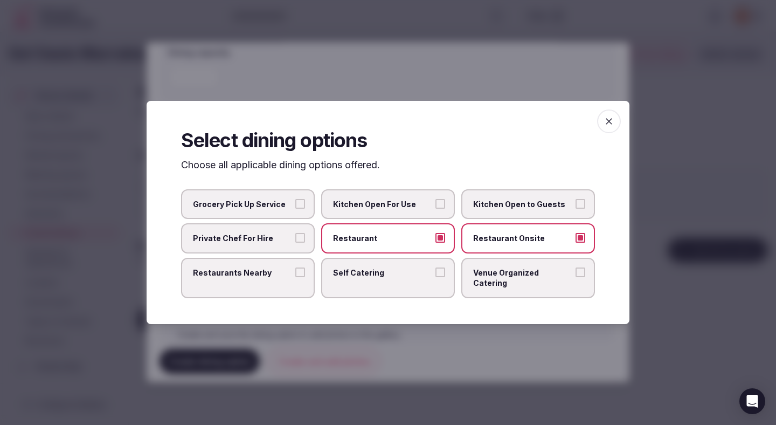
click at [381, 352] on div at bounding box center [388, 212] width 776 height 425
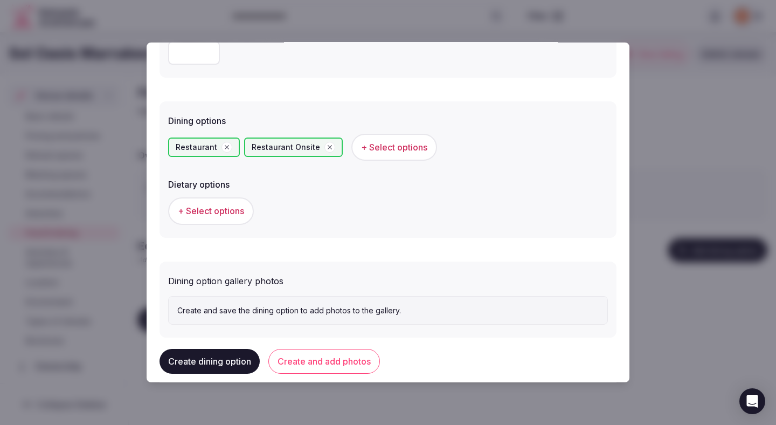
scroll to position [267, 0]
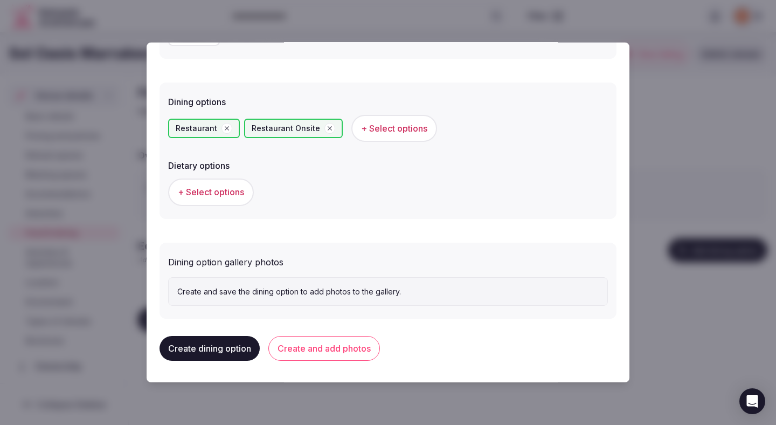
click at [355, 351] on button "Create and add photos" at bounding box center [324, 348] width 112 height 25
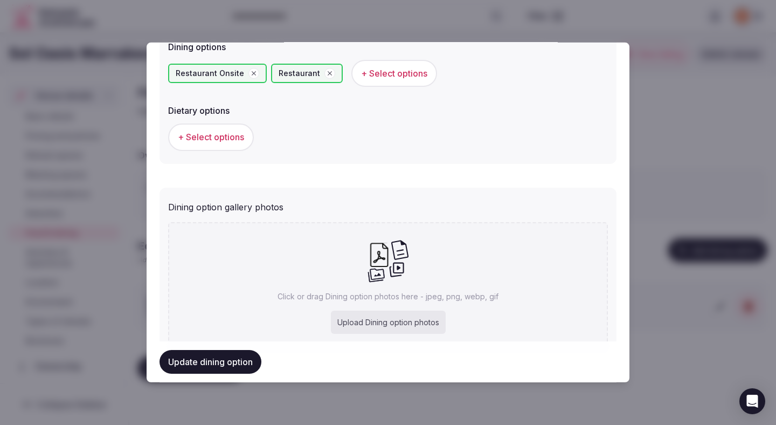
scroll to position [366, 0]
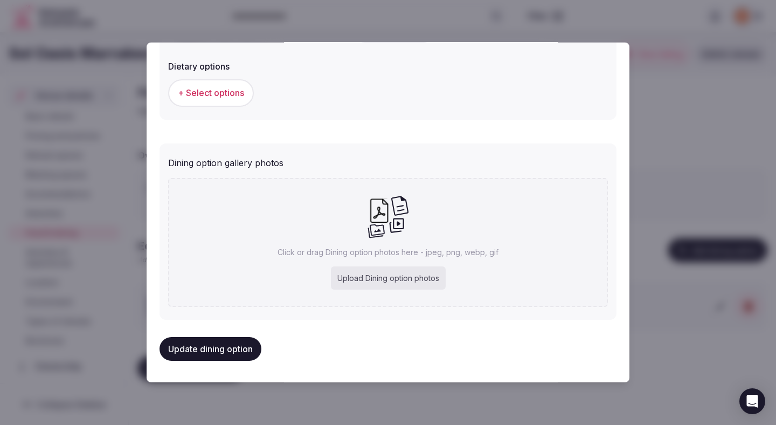
click at [215, 350] on button "Update dining option" at bounding box center [211, 349] width 102 height 24
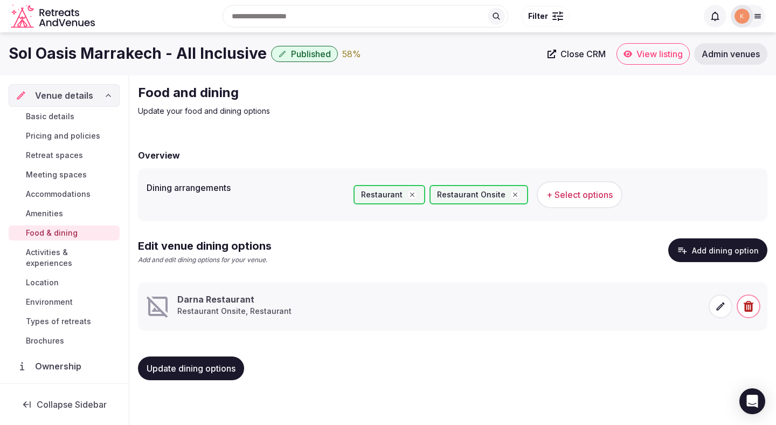
click at [719, 306] on icon at bounding box center [720, 306] width 11 height 11
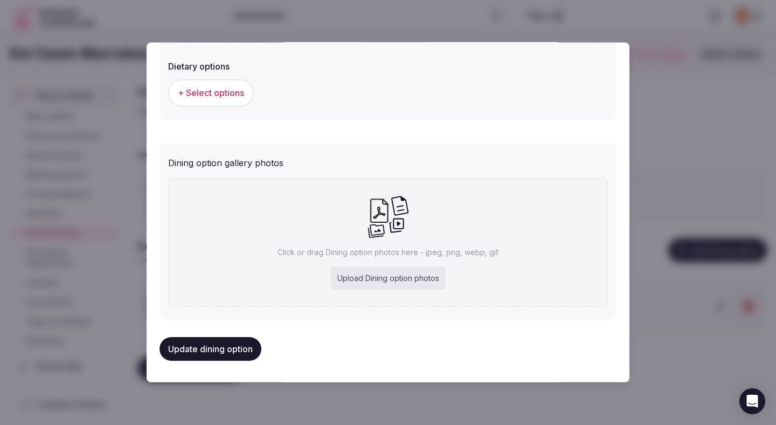
click at [413, 274] on div "Upload Dining option photos" at bounding box center [388, 278] width 115 height 24
type input "**********"
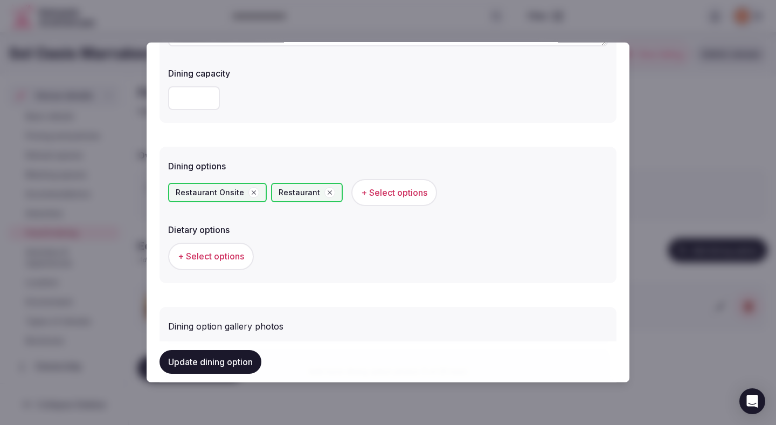
scroll to position [226, 0]
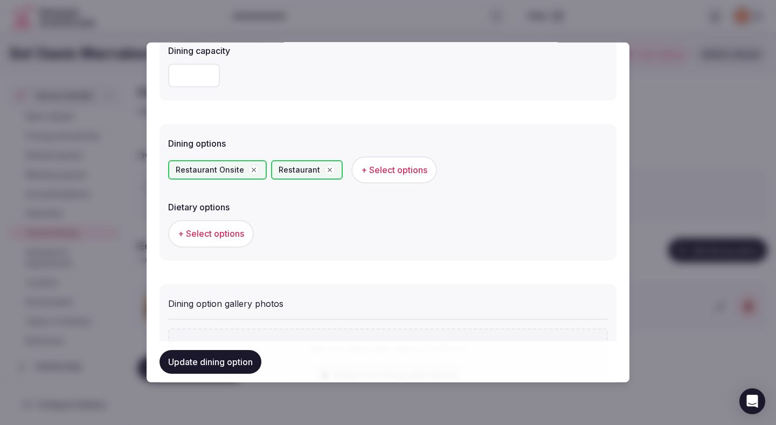
click at [235, 231] on span "+ Select options" at bounding box center [211, 233] width 66 height 12
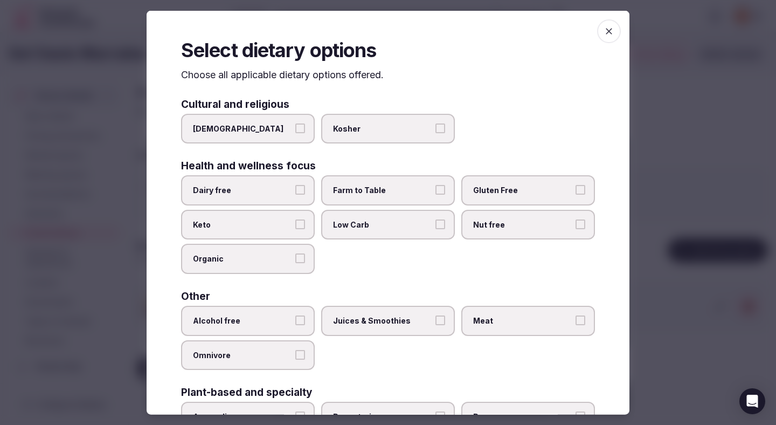
click at [292, 179] on label "Dairy free" at bounding box center [248, 190] width 134 height 30
click at [295, 185] on button "Dairy free" at bounding box center [300, 190] width 10 height 10
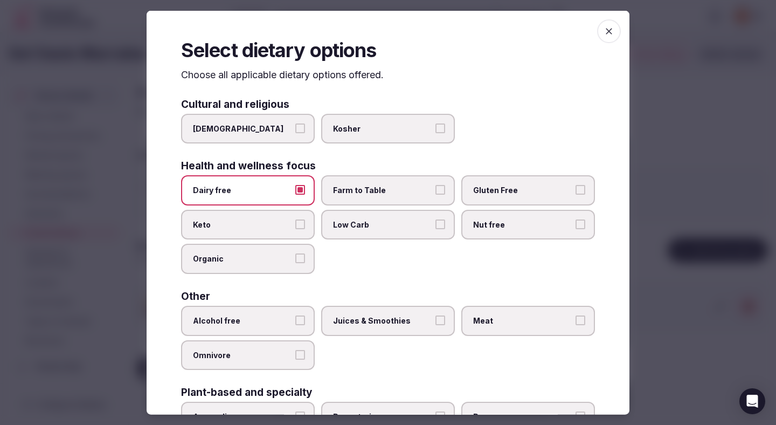
click at [359, 187] on span "Farm to Table" at bounding box center [382, 190] width 99 height 11
click at [435, 187] on button "Farm to Table" at bounding box center [440, 190] width 10 height 10
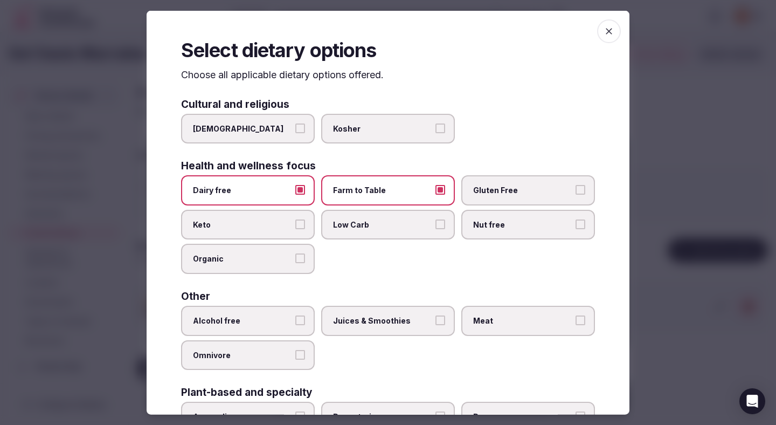
click at [478, 194] on span "Gluten Free" at bounding box center [522, 190] width 99 height 11
click at [576, 194] on button "Gluten Free" at bounding box center [581, 190] width 10 height 10
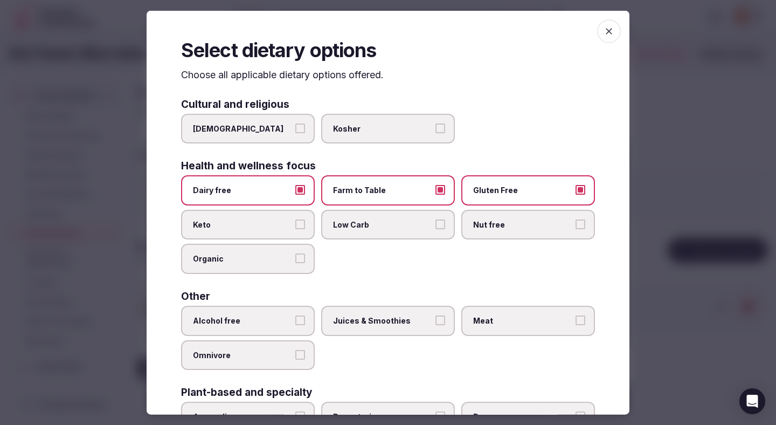
click at [251, 314] on label "Alcohol free" at bounding box center [248, 321] width 134 height 30
click at [295, 315] on button "Alcohol free" at bounding box center [300, 320] width 10 height 10
click at [369, 318] on span "Juices & Smoothies" at bounding box center [382, 320] width 99 height 11
click at [435, 318] on button "Juices & Smoothies" at bounding box center [440, 320] width 10 height 10
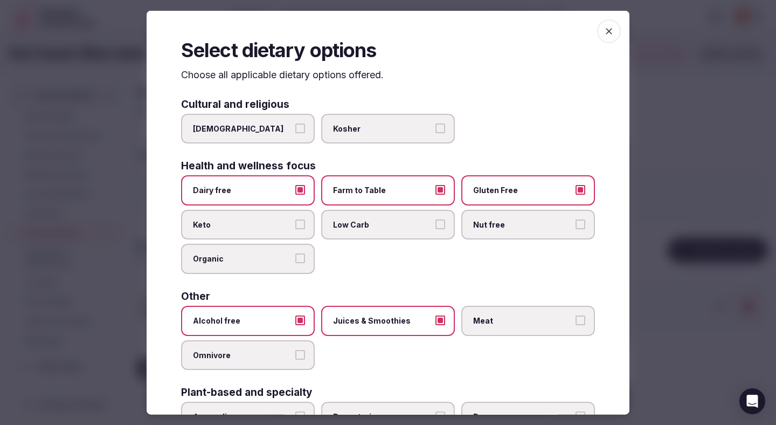
click at [535, 314] on label "Meat" at bounding box center [528, 321] width 134 height 30
click at [576, 315] on button "Meat" at bounding box center [581, 320] width 10 height 10
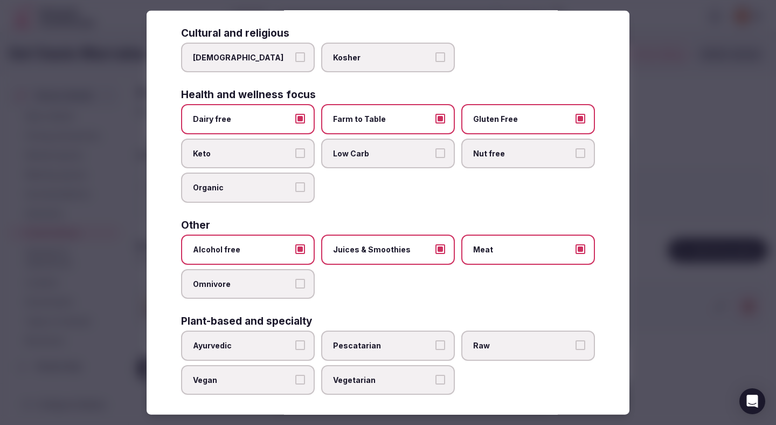
scroll to position [78, 0]
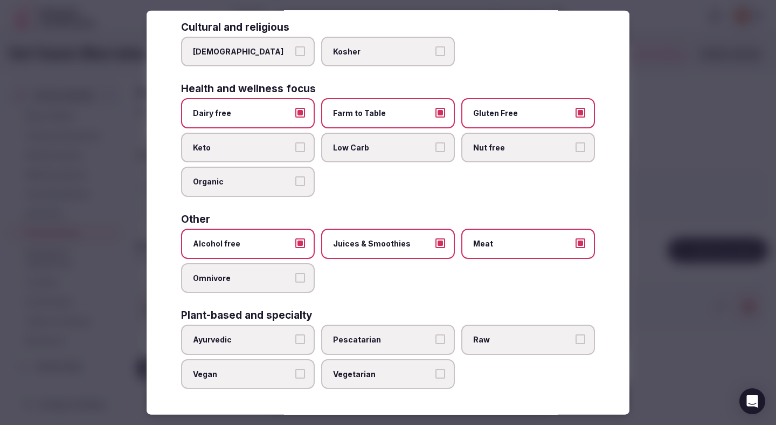
click at [684, 243] on div at bounding box center [388, 212] width 776 height 425
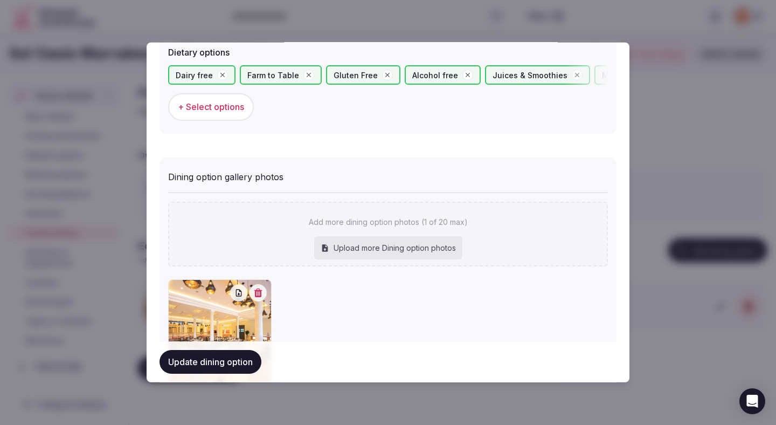
scroll to position [456, 0]
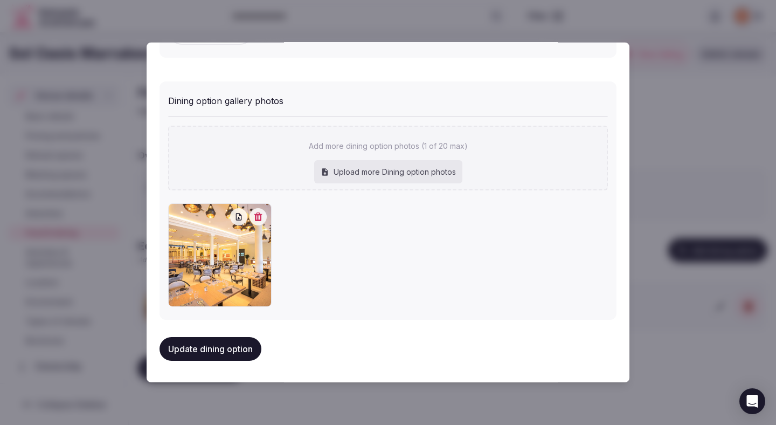
click at [241, 352] on button "Update dining option" at bounding box center [211, 349] width 102 height 24
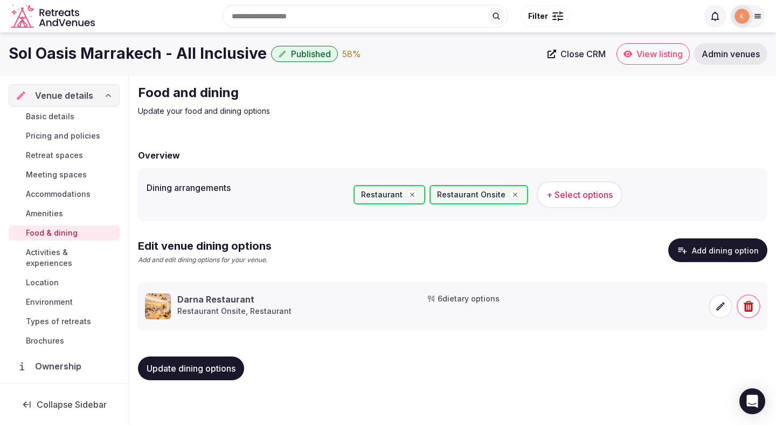
click at [192, 376] on button "Update dining options" at bounding box center [191, 368] width 106 height 24
click at [110, 253] on span "Activities & experiences" at bounding box center [70, 258] width 89 height 22
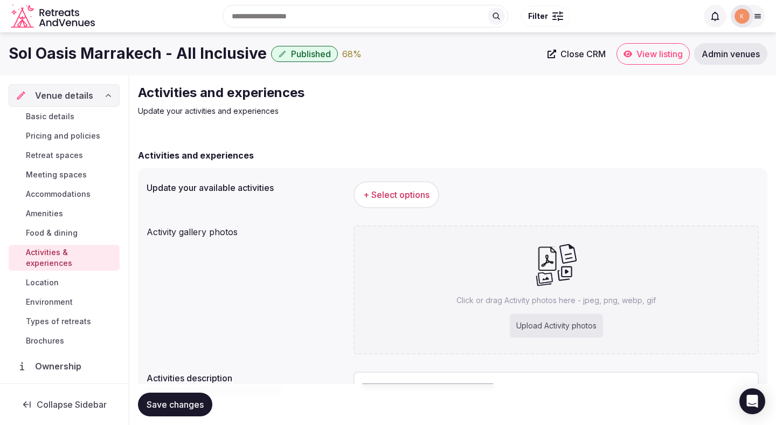
click at [411, 193] on span "+ Select options" at bounding box center [396, 195] width 66 height 12
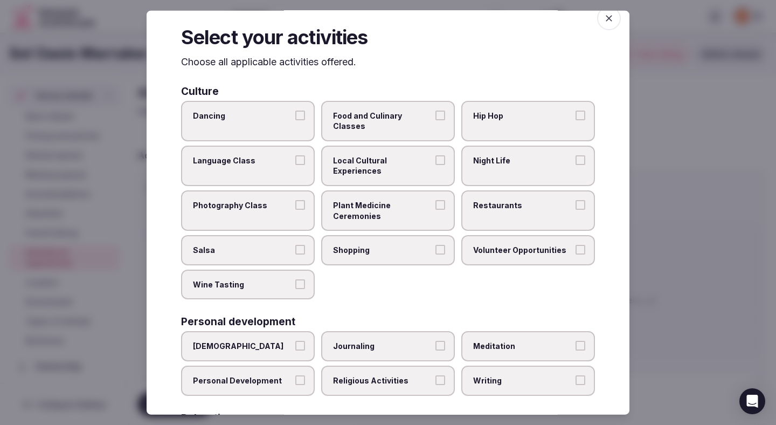
scroll to position [15, 0]
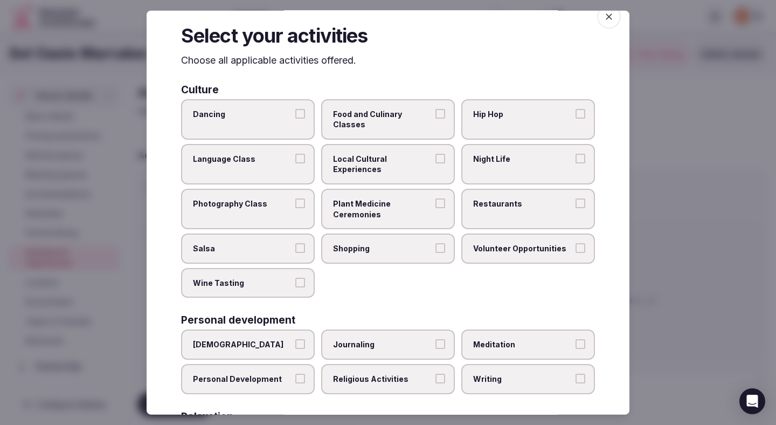
click at [405, 153] on span "Local Cultural Experiences" at bounding box center [382, 163] width 99 height 21
click at [435, 153] on button "Local Cultural Experiences" at bounding box center [440, 158] width 10 height 10
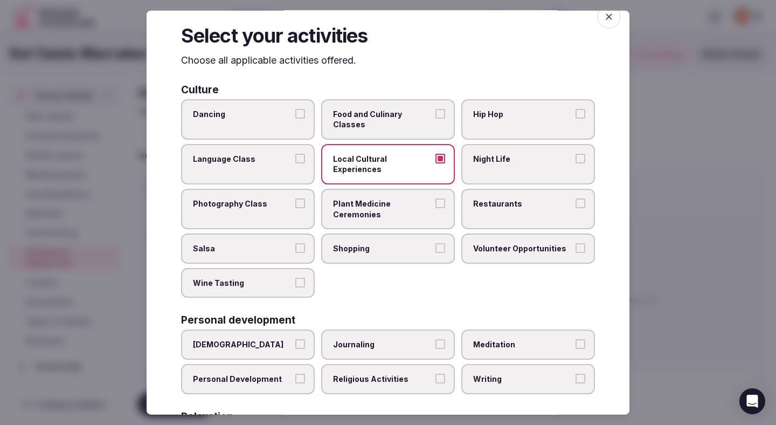
scroll to position [19, 0]
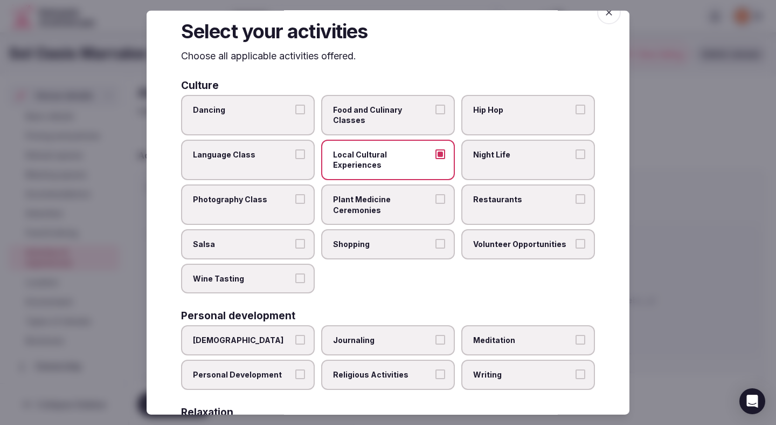
click at [418, 101] on label "Food and Culinary Classes" at bounding box center [388, 114] width 134 height 40
click at [435, 104] on button "Food and Culinary Classes" at bounding box center [440, 109] width 10 height 10
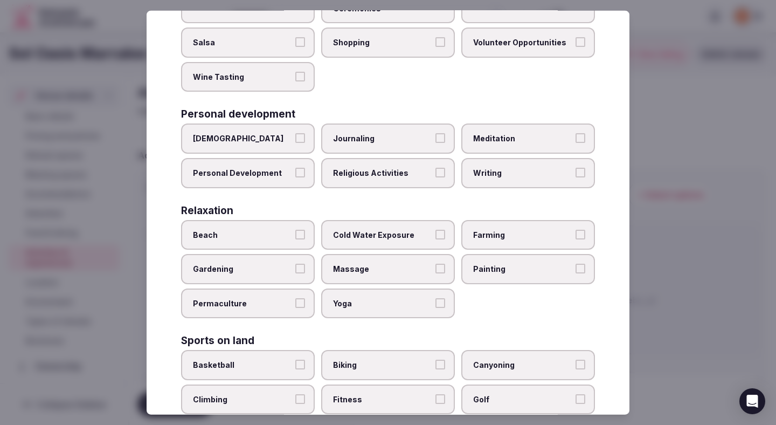
scroll to position [267, 0]
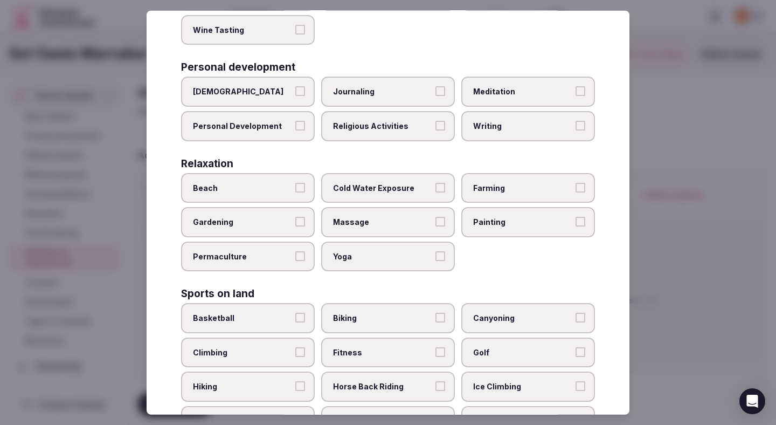
click at [350, 313] on span "Biking" at bounding box center [382, 318] width 99 height 11
click at [435, 313] on button "Biking" at bounding box center [440, 318] width 10 height 10
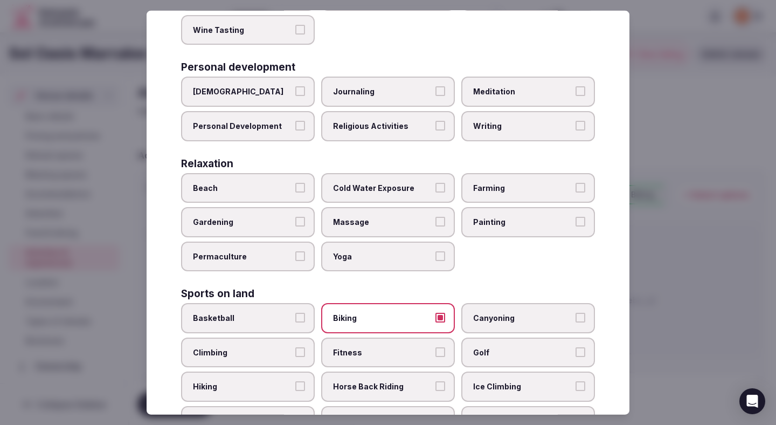
click at [351, 347] on span "Fitness" at bounding box center [382, 352] width 99 height 11
click at [435, 347] on button "Fitness" at bounding box center [440, 352] width 10 height 10
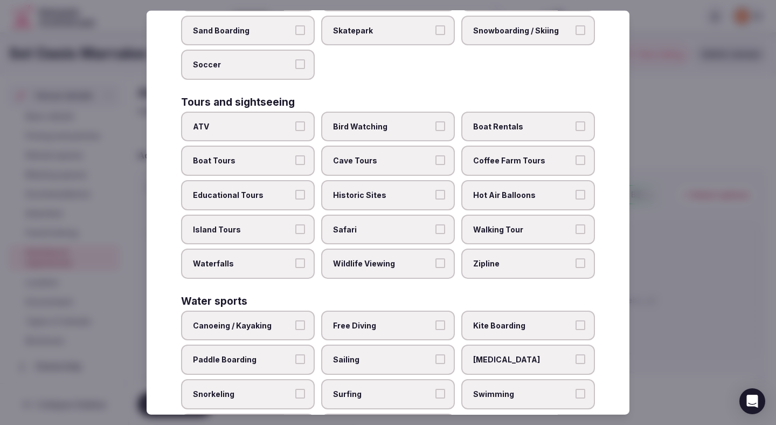
scroll to position [701, 0]
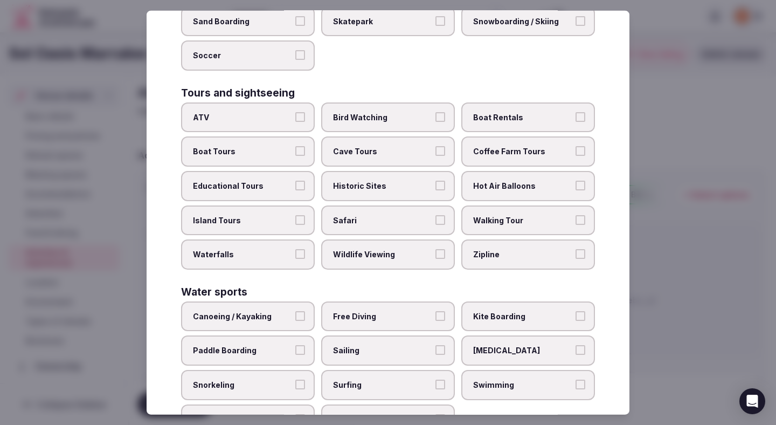
click at [492, 205] on label "Walking Tour" at bounding box center [528, 220] width 134 height 30
click at [576, 215] on button "Walking Tour" at bounding box center [581, 220] width 10 height 10
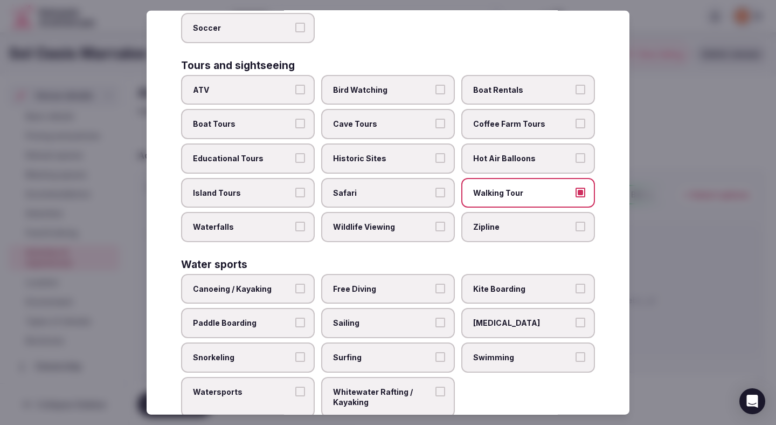
scroll to position [736, 0]
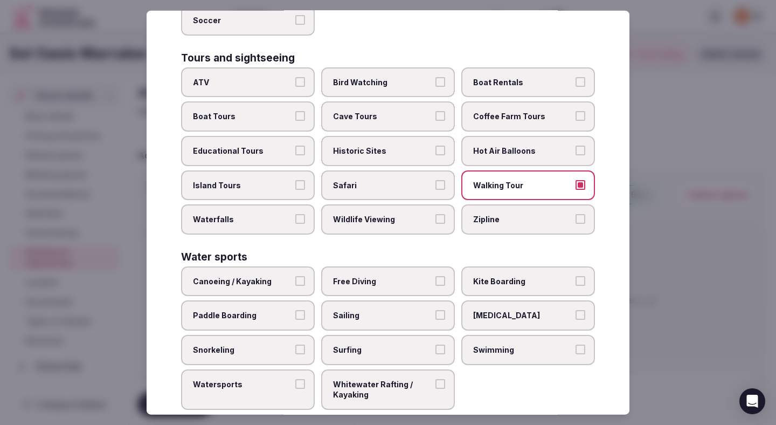
click at [482, 344] on span "Swimming" at bounding box center [522, 349] width 99 height 11
click at [576, 344] on button "Swimming" at bounding box center [581, 349] width 10 height 10
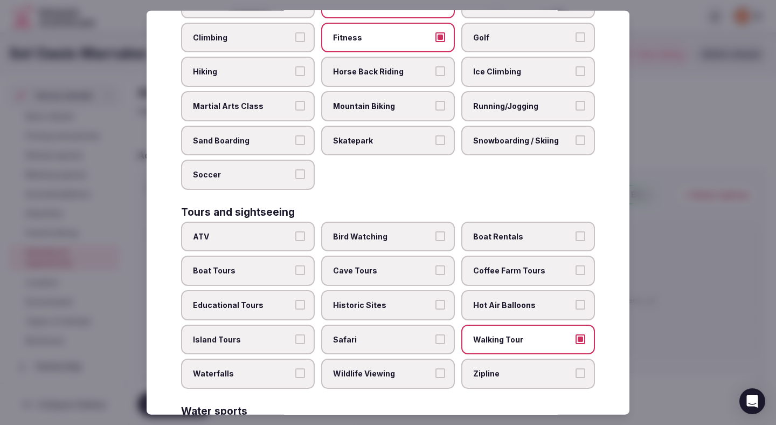
scroll to position [579, 0]
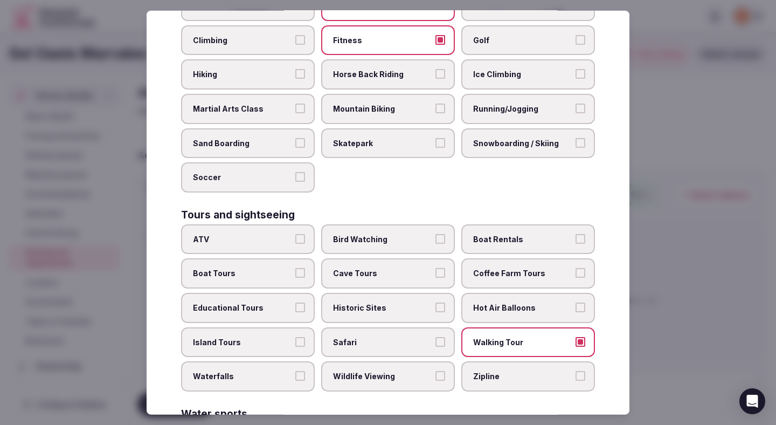
click at [669, 139] on div at bounding box center [388, 212] width 776 height 425
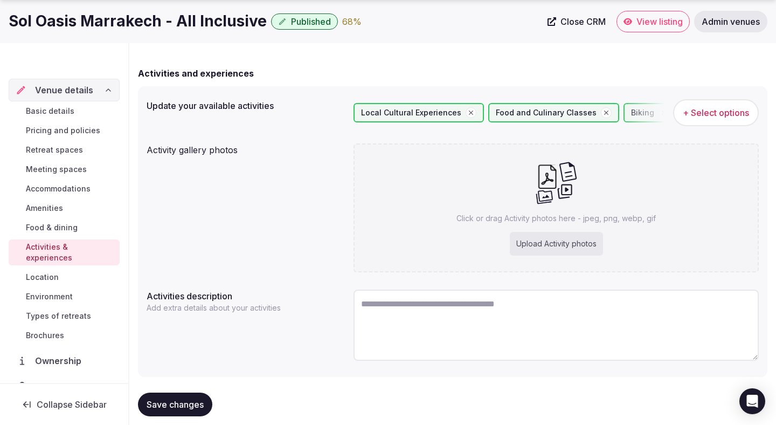
scroll to position [101, 0]
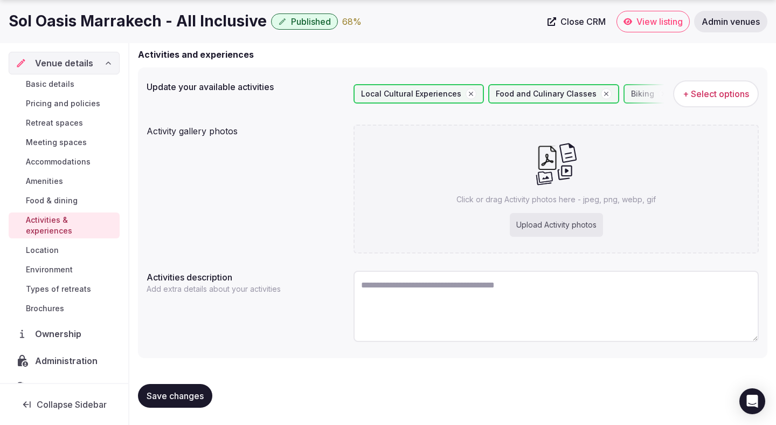
click at [179, 392] on span "Save changes" at bounding box center [175, 395] width 57 height 11
click at [383, 300] on textarea at bounding box center [556, 306] width 405 height 71
paste textarea "**********"
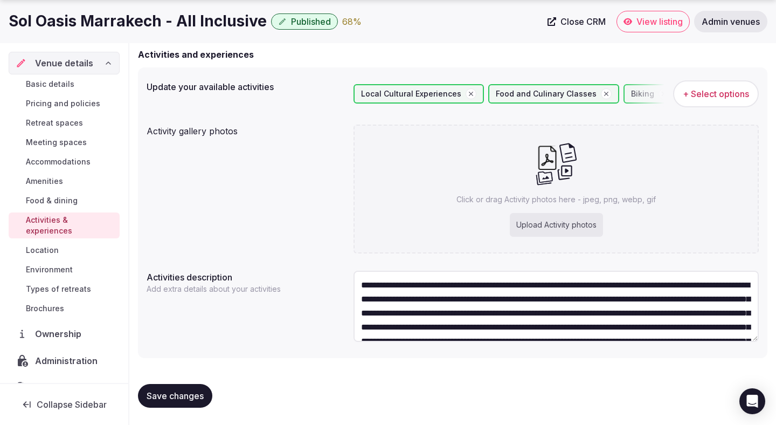
scroll to position [75, 0]
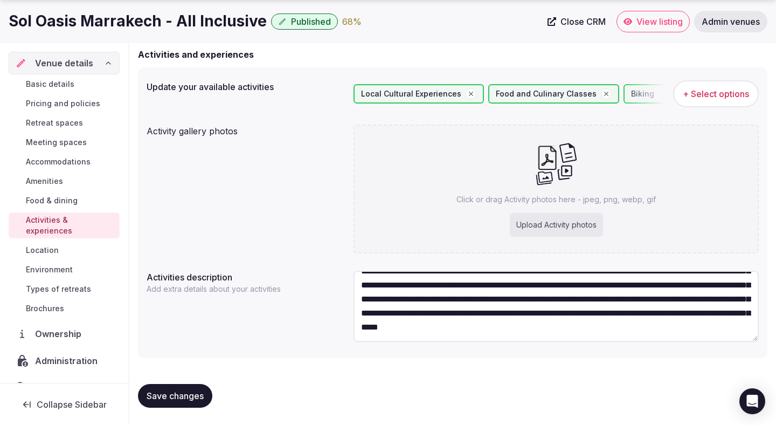
type textarea "**********"
click at [186, 399] on span "Save changes" at bounding box center [175, 395] width 57 height 11
click at [53, 245] on span "Location" at bounding box center [42, 250] width 33 height 11
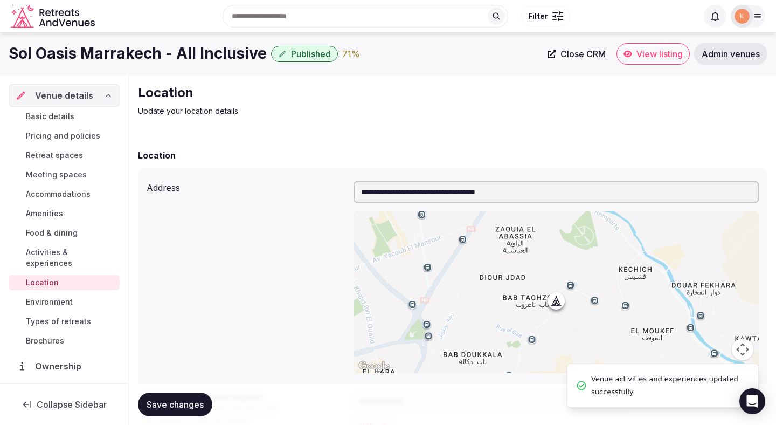
scroll to position [229, 0]
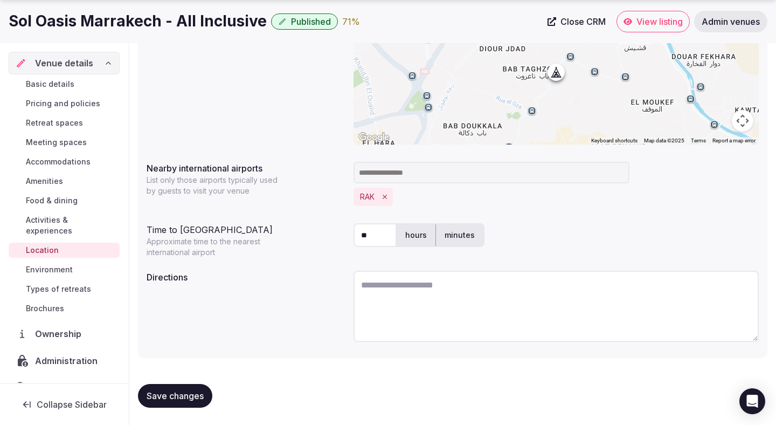
click at [409, 313] on textarea at bounding box center [556, 306] width 405 height 71
paste textarea "**********"
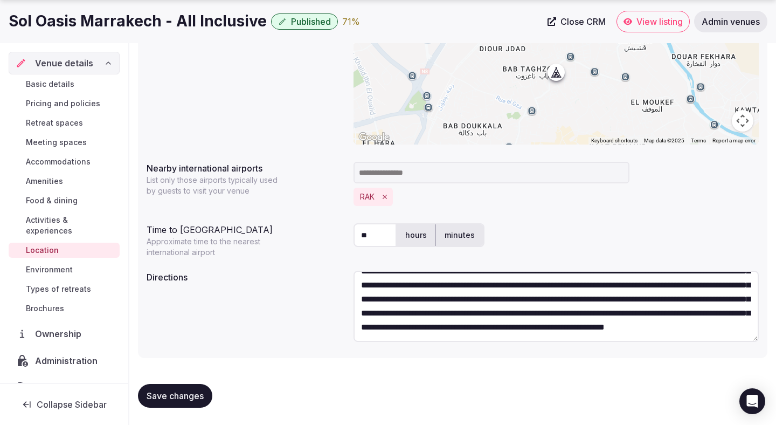
scroll to position [0, 0]
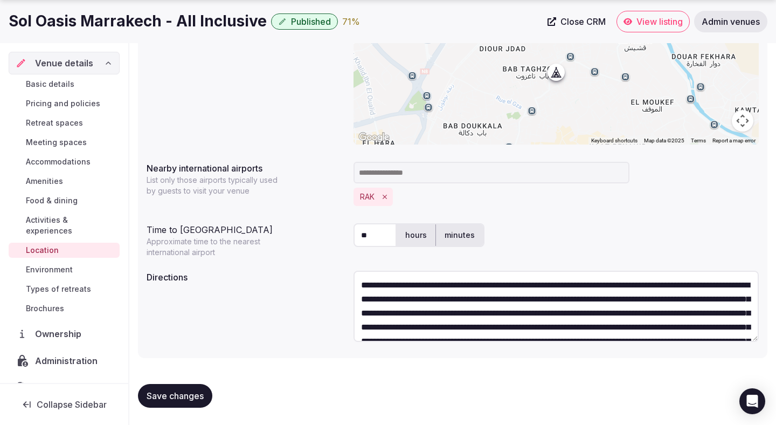
type textarea "**********"
click at [184, 393] on span "Save changes" at bounding box center [175, 395] width 57 height 11
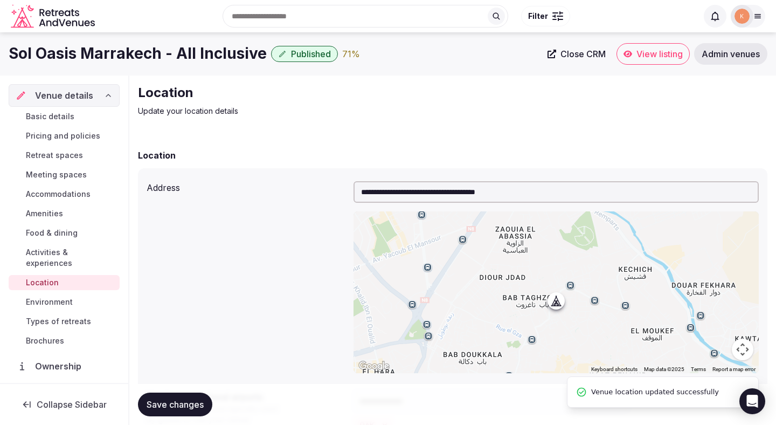
click at [49, 296] on span "Environment" at bounding box center [49, 301] width 47 height 11
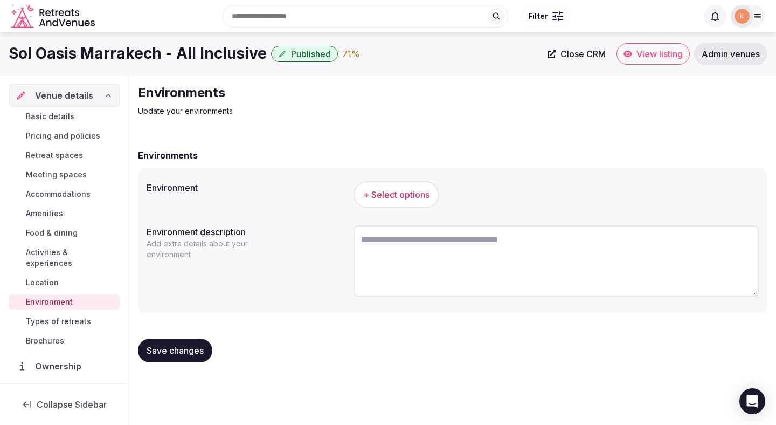
click at [404, 193] on span "+ Select options" at bounding box center [396, 195] width 66 height 12
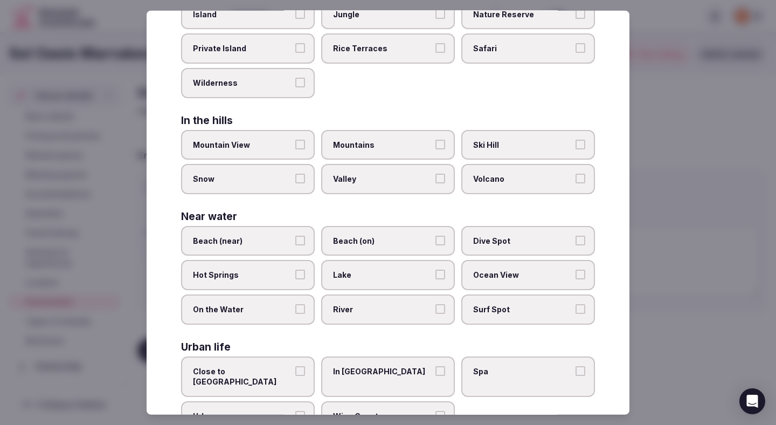
scroll to position [215, 0]
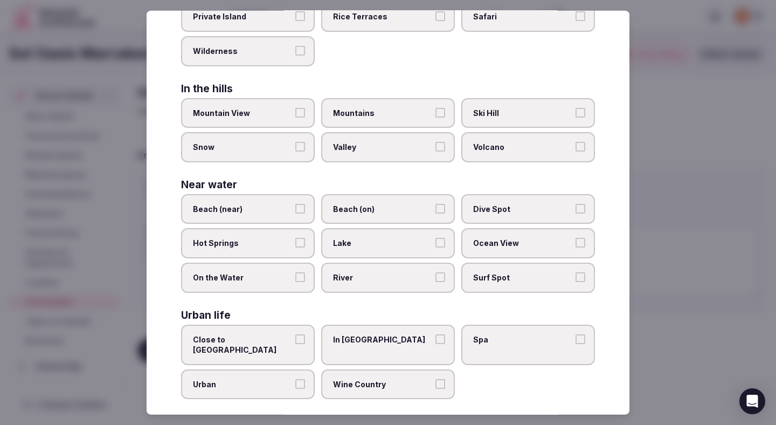
click at [336, 338] on span "In City Center" at bounding box center [382, 339] width 99 height 11
click at [435, 338] on button "In City Center" at bounding box center [440, 339] width 10 height 10
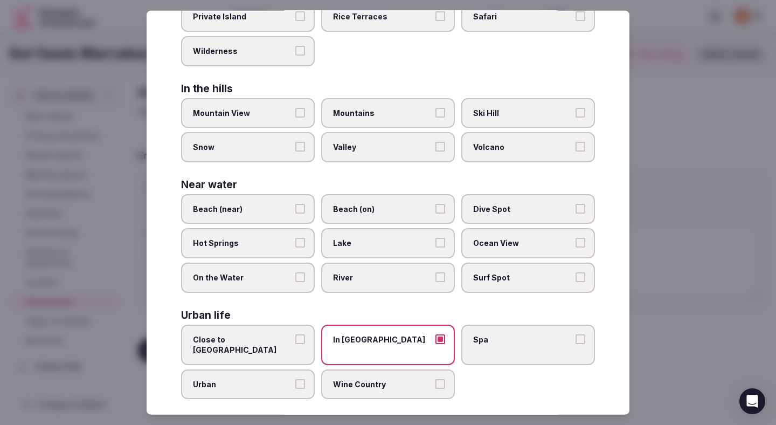
click at [684, 246] on div at bounding box center [388, 212] width 776 height 425
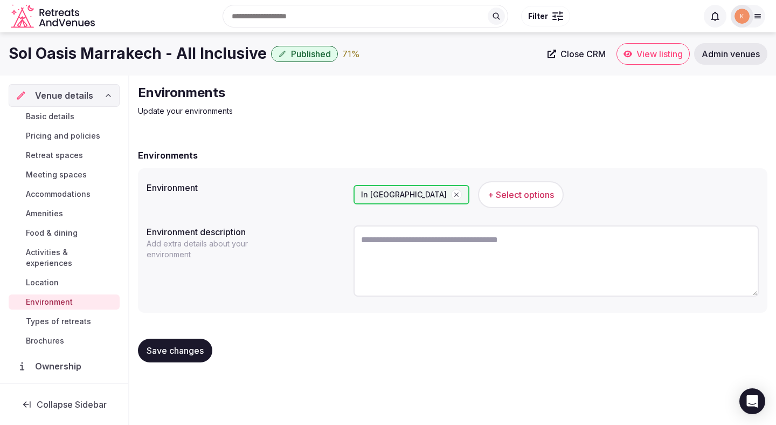
click at [428, 276] on textarea at bounding box center [556, 260] width 405 height 71
paste textarea "**********"
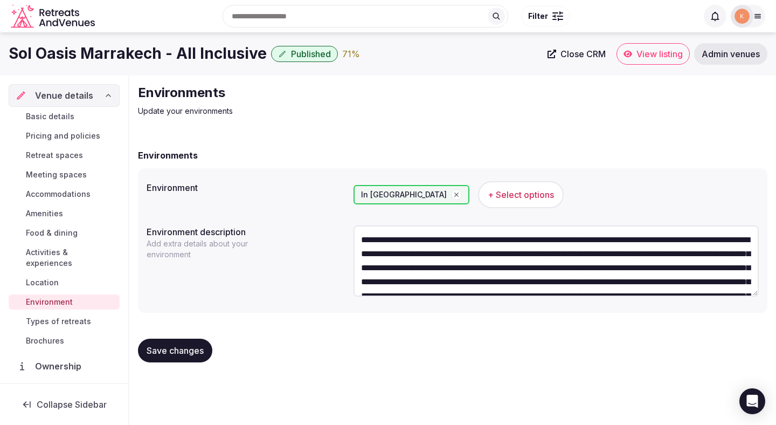
scroll to position [61, 0]
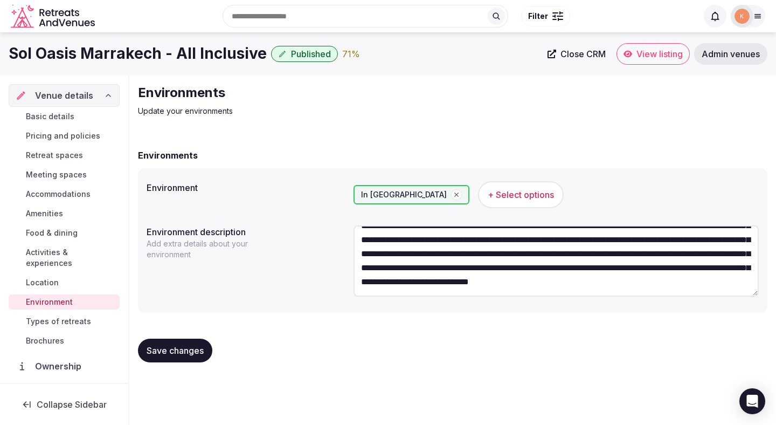
type textarea "**********"
click at [488, 191] on span "+ Select options" at bounding box center [521, 195] width 66 height 12
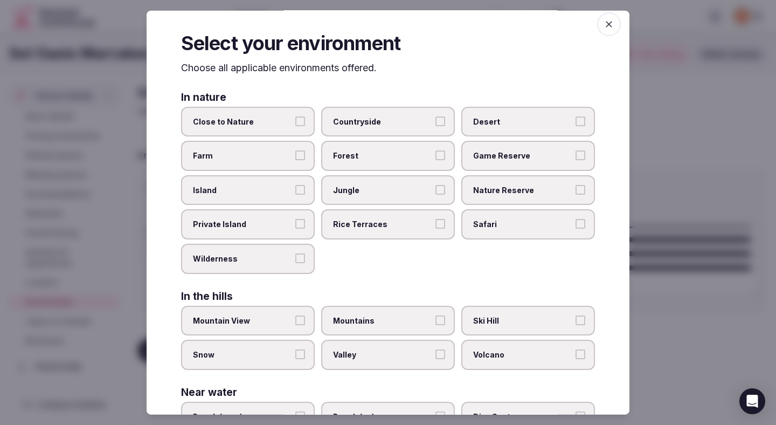
scroll to position [8, 0]
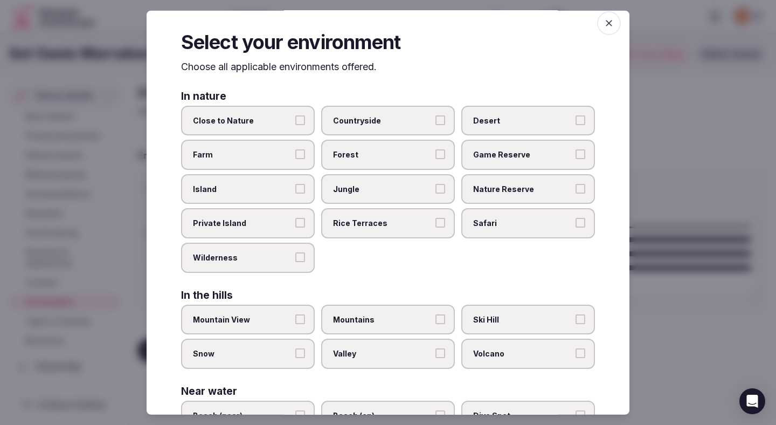
click at [490, 112] on label "Desert" at bounding box center [528, 120] width 134 height 30
click at [576, 115] on button "Desert" at bounding box center [581, 120] width 10 height 10
click at [405, 147] on label "Forest" at bounding box center [388, 155] width 134 height 30
click at [435, 149] on button "Forest" at bounding box center [440, 154] width 10 height 10
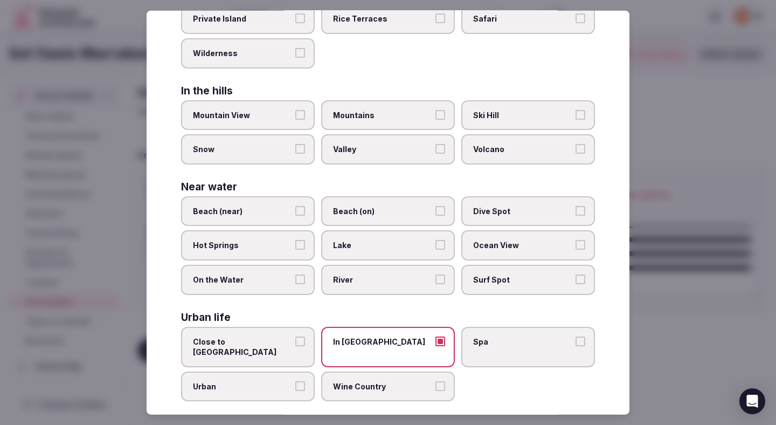
scroll to position [215, 0]
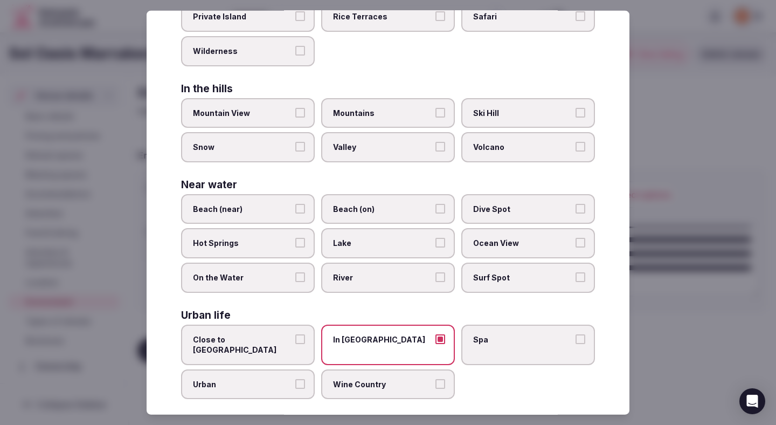
click at [707, 229] on div at bounding box center [388, 212] width 776 height 425
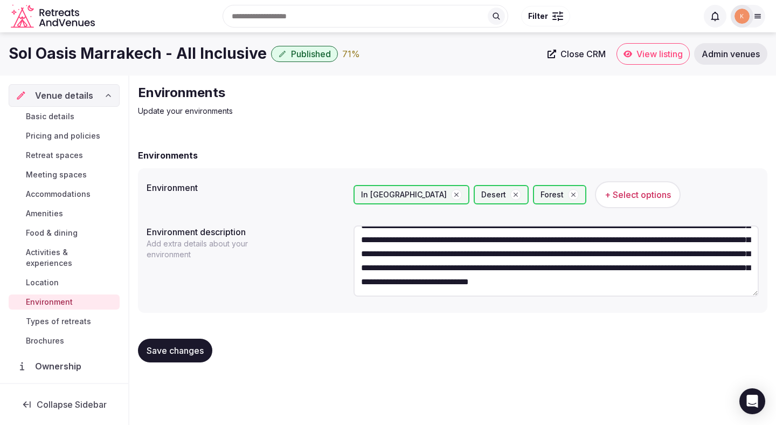
click at [176, 354] on span "Save changes" at bounding box center [175, 350] width 57 height 11
click at [56, 316] on span "Types of retreats" at bounding box center [58, 321] width 65 height 11
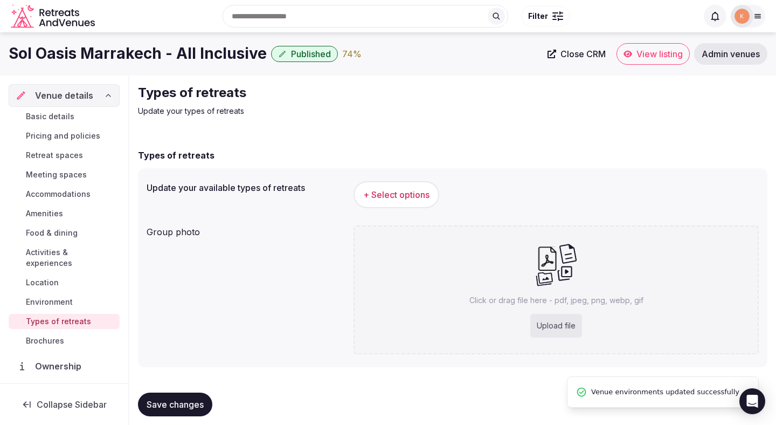
click at [380, 190] on span "+ Select options" at bounding box center [396, 195] width 66 height 12
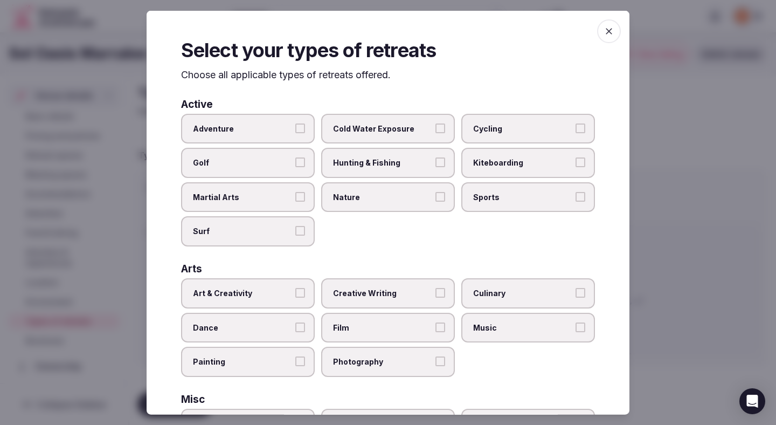
click at [273, 169] on label "Golf" at bounding box center [248, 163] width 134 height 30
click at [295, 167] on button "Golf" at bounding box center [300, 162] width 10 height 10
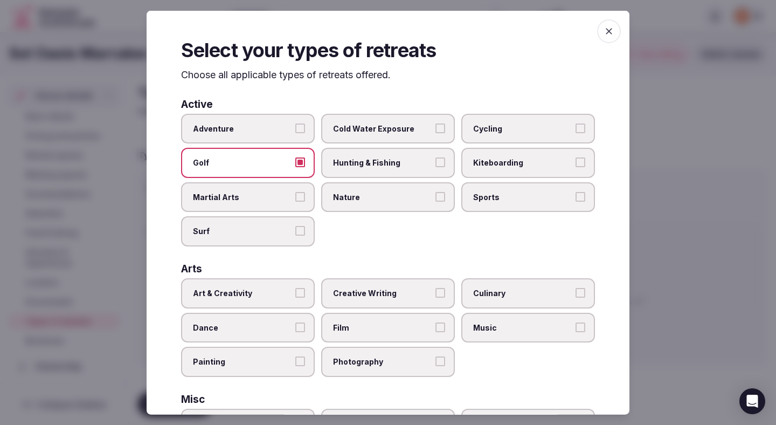
click at [285, 157] on label "Golf" at bounding box center [248, 163] width 134 height 30
click at [295, 157] on button "Golf" at bounding box center [300, 162] width 10 height 10
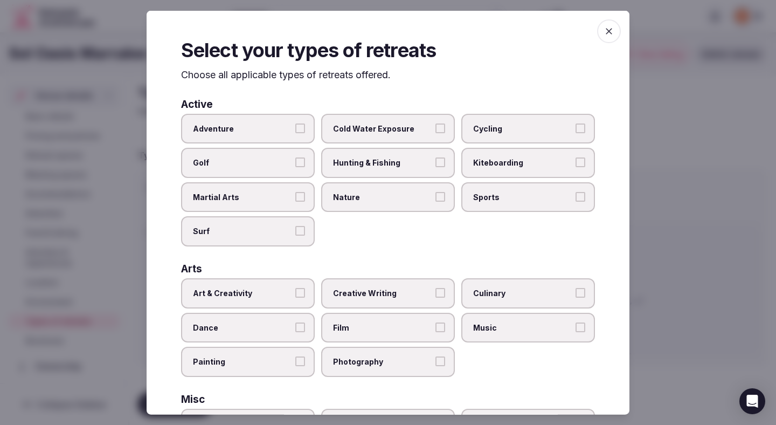
click at [349, 193] on span "Nature" at bounding box center [382, 196] width 99 height 11
click at [435, 193] on button "Nature" at bounding box center [440, 196] width 10 height 10
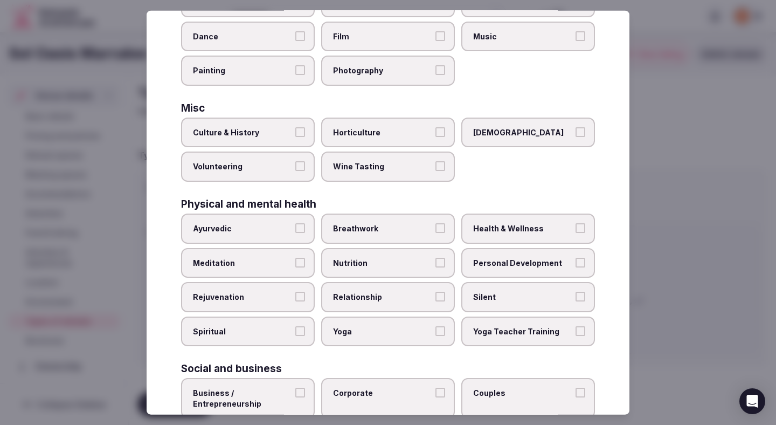
scroll to position [294, 0]
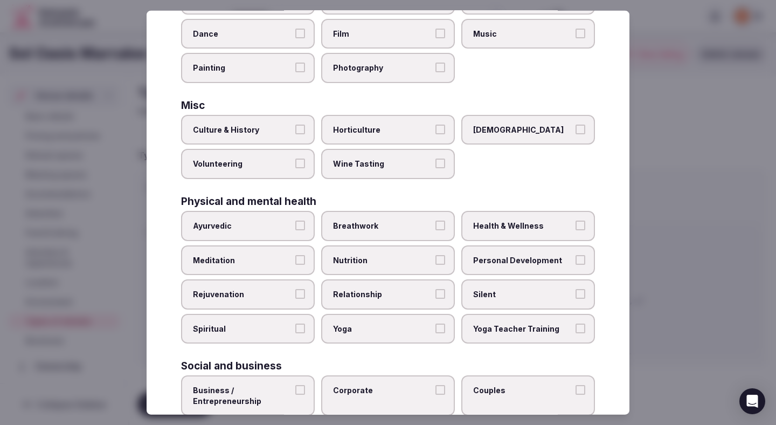
click at [510, 230] on span "Health & Wellness" at bounding box center [522, 225] width 99 height 11
click at [576, 230] on button "Health & Wellness" at bounding box center [581, 225] width 10 height 10
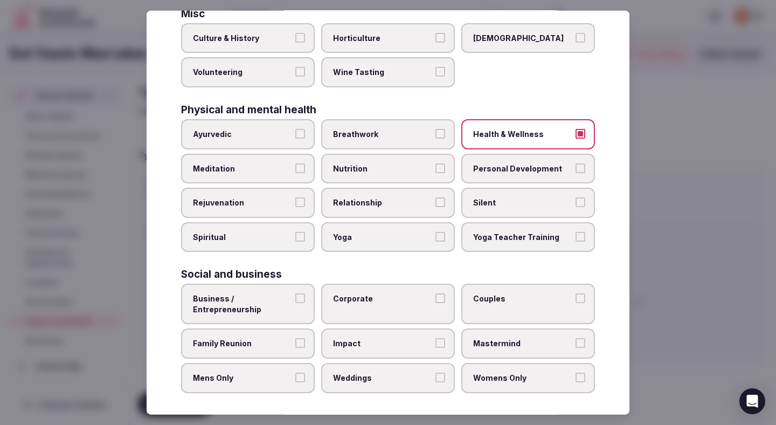
scroll to position [390, 0]
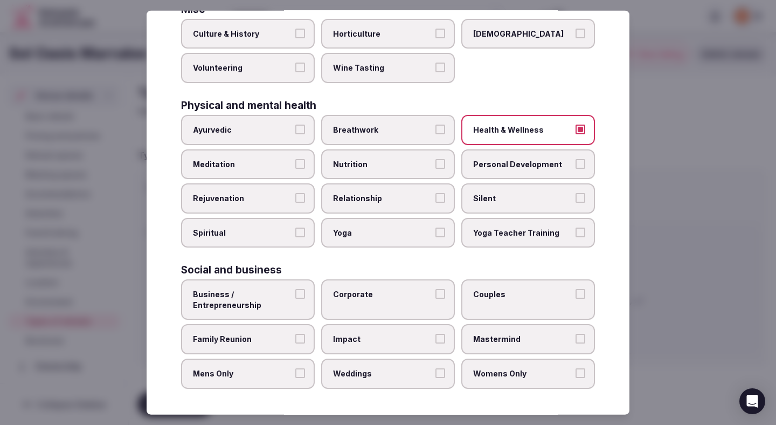
click at [390, 298] on span "Corporate" at bounding box center [382, 294] width 99 height 11
click at [435, 298] on button "Corporate" at bounding box center [440, 294] width 10 height 10
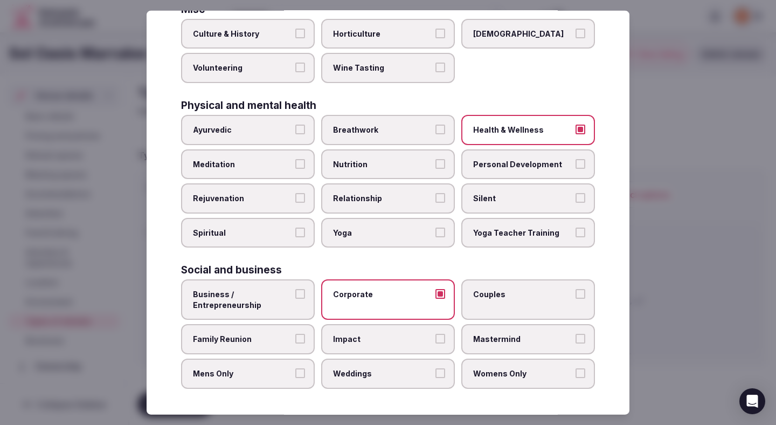
click at [259, 334] on span "Family Reunion" at bounding box center [242, 339] width 99 height 11
click at [295, 334] on button "Family Reunion" at bounding box center [300, 339] width 10 height 10
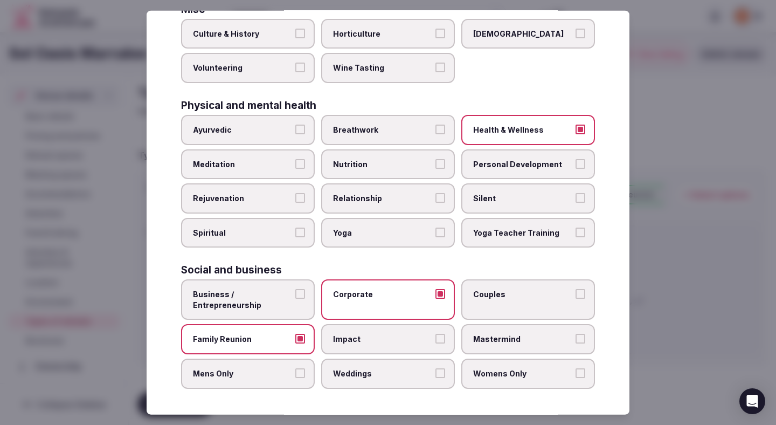
click at [267, 287] on label "Business / Entrepreneurship" at bounding box center [248, 299] width 134 height 40
click at [295, 289] on button "Business / Entrepreneurship" at bounding box center [300, 294] width 10 height 10
click at [468, 302] on label "Couples" at bounding box center [528, 299] width 134 height 40
click at [576, 299] on button "Couples" at bounding box center [581, 294] width 10 height 10
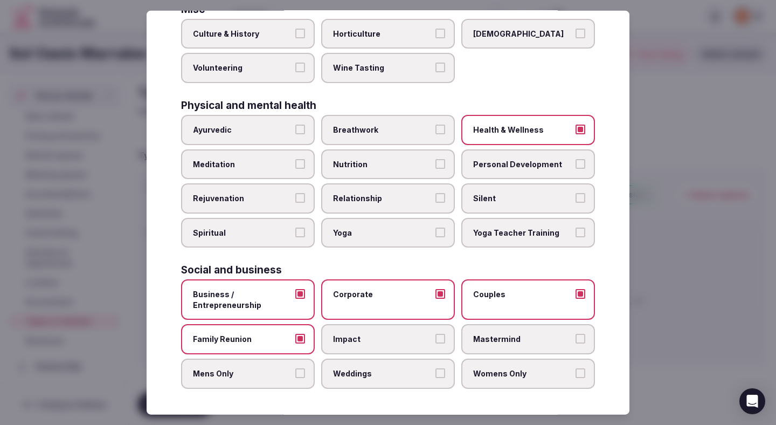
click at [471, 377] on label "Womens Only" at bounding box center [528, 373] width 134 height 30
click at [576, 377] on button "Womens Only" at bounding box center [581, 373] width 10 height 10
click at [414, 381] on label "Weddings" at bounding box center [388, 373] width 134 height 30
click at [435, 378] on button "Weddings" at bounding box center [440, 373] width 10 height 10
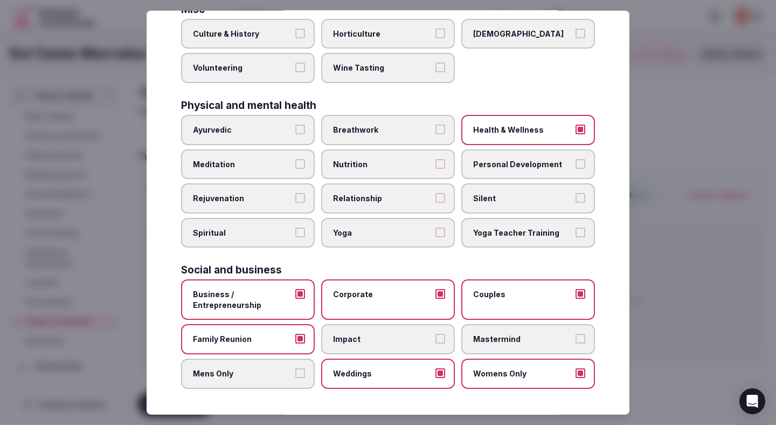
click at [211, 385] on label "Mens Only" at bounding box center [248, 373] width 134 height 30
click at [295, 378] on button "Mens Only" at bounding box center [300, 373] width 10 height 10
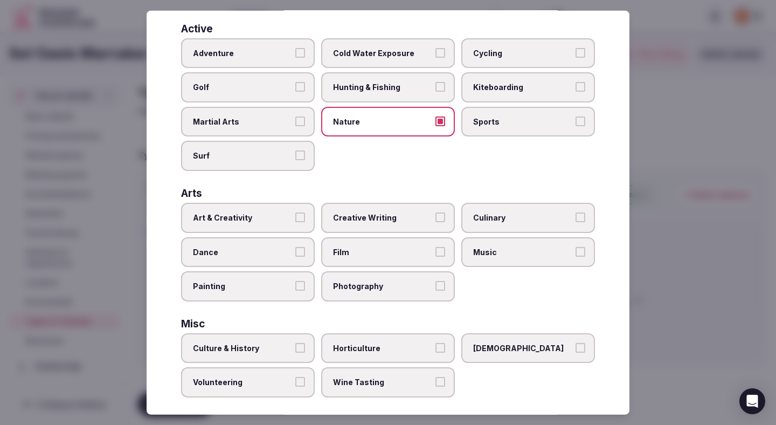
scroll to position [0, 0]
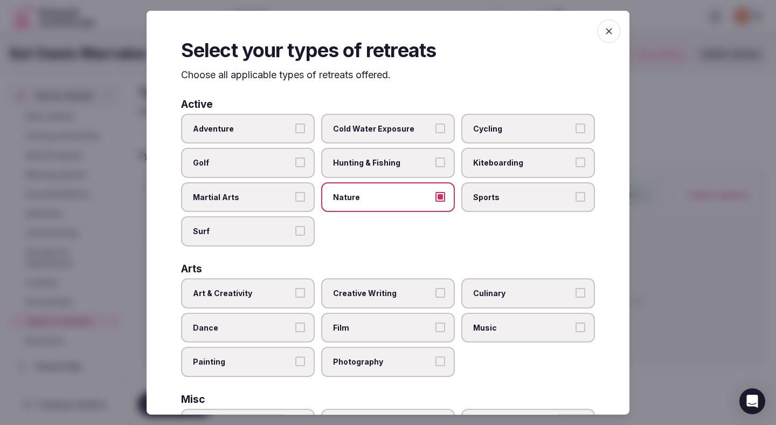
click at [682, 157] on div at bounding box center [388, 212] width 776 height 425
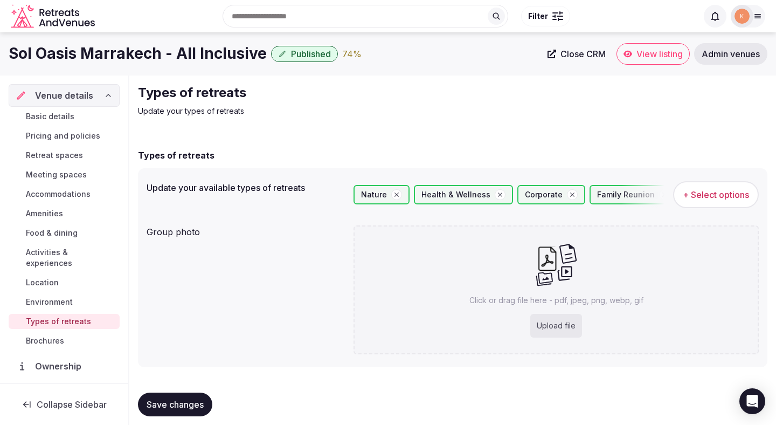
scroll to position [9, 0]
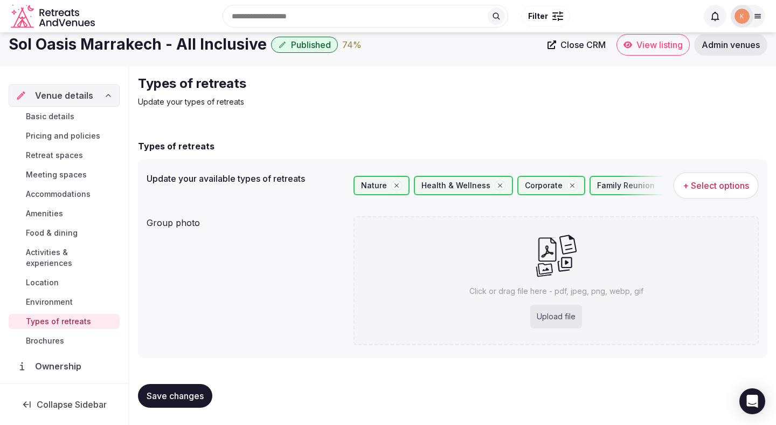
click at [188, 391] on span "Save changes" at bounding box center [175, 395] width 57 height 11
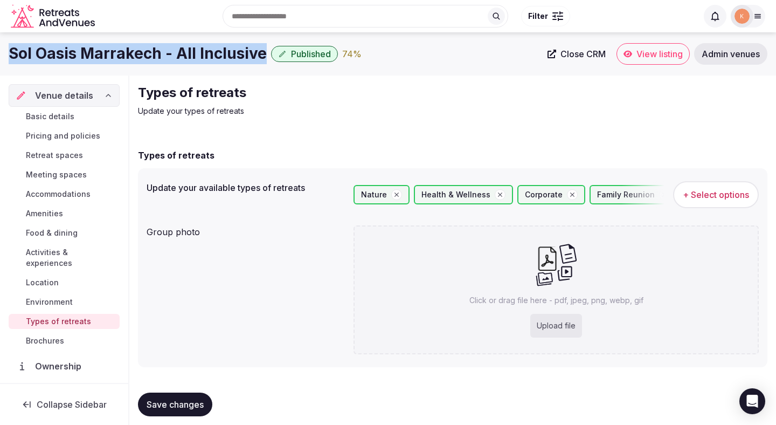
drag, startPoint x: 262, startPoint y: 57, endPoint x: 10, endPoint y: 50, distance: 252.9
click at [10, 50] on h1 "Sol Oasis Marrakech - All Inclusive" at bounding box center [138, 53] width 258 height 21
copy h1 "Sol Oasis Marrakech - All Inclusive"
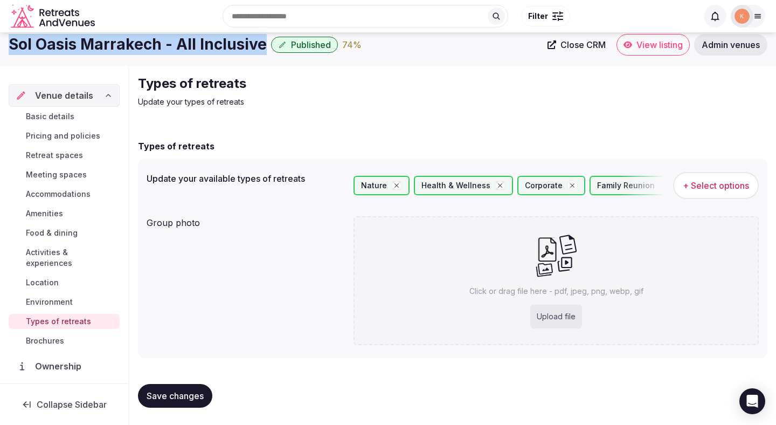
scroll to position [9, 0]
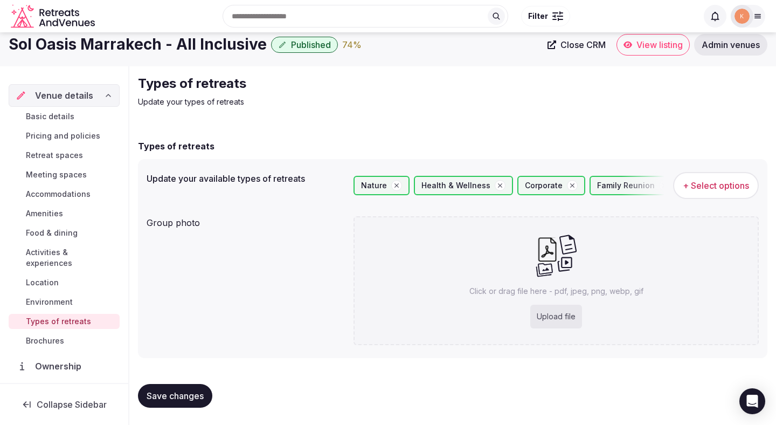
click at [549, 314] on div "Upload file" at bounding box center [556, 317] width 52 height 24
type input "**********"
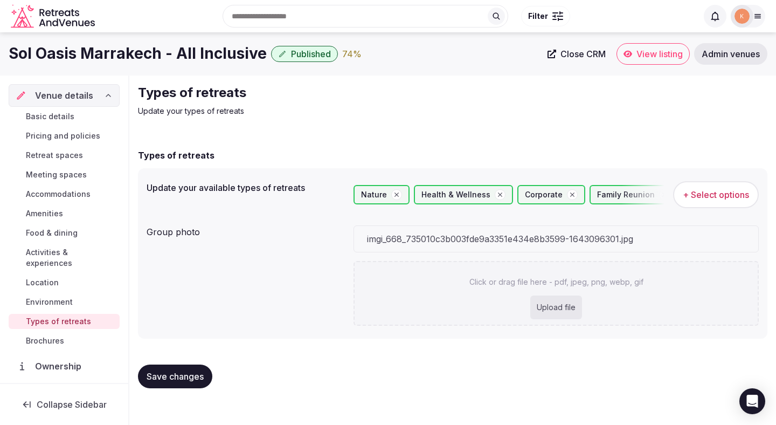
scroll to position [0, 0]
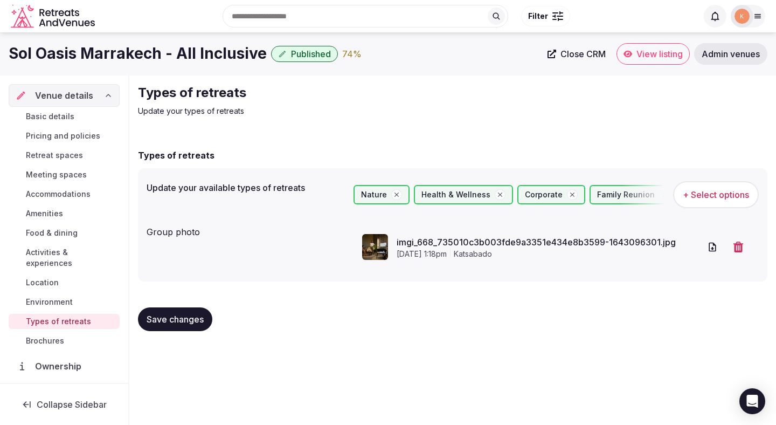
click at [190, 317] on span "Save changes" at bounding box center [175, 319] width 57 height 11
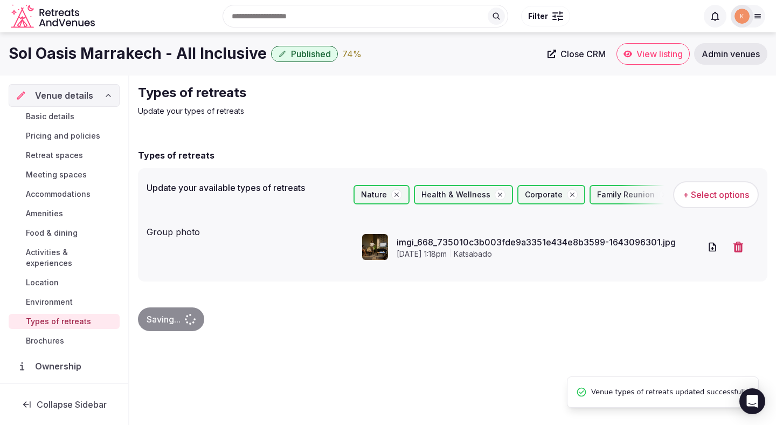
click at [190, 317] on div "Saving..." at bounding box center [171, 319] width 66 height 24
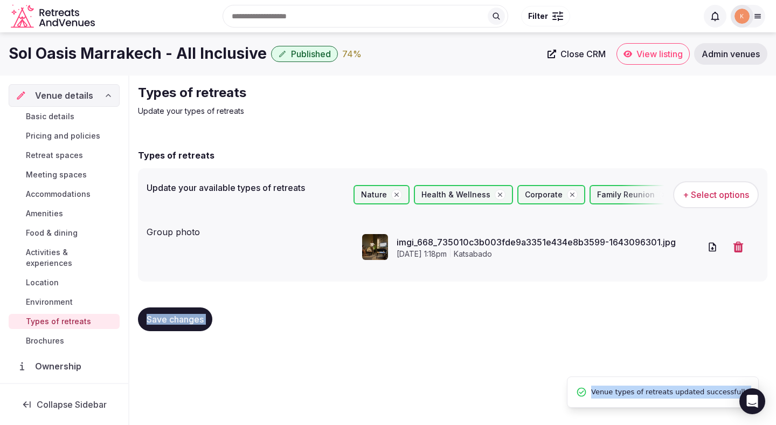
click at [59, 255] on span "Activities & experiences" at bounding box center [70, 258] width 89 height 22
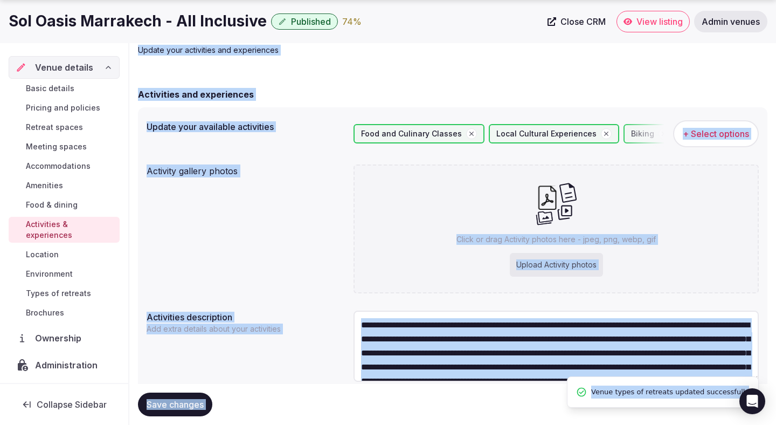
scroll to position [101, 0]
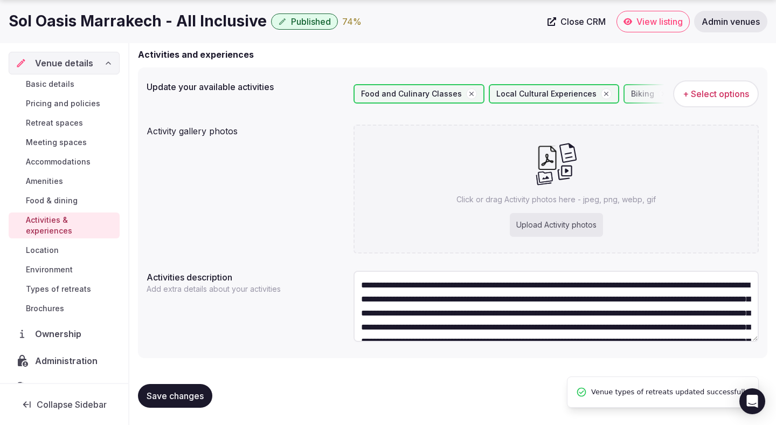
click at [575, 222] on div "Upload Activity photos" at bounding box center [556, 225] width 93 height 24
type input "**********"
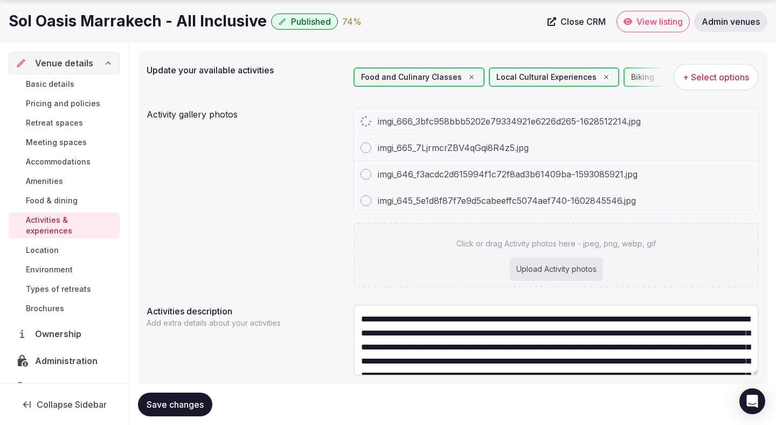
scroll to position [128, 0]
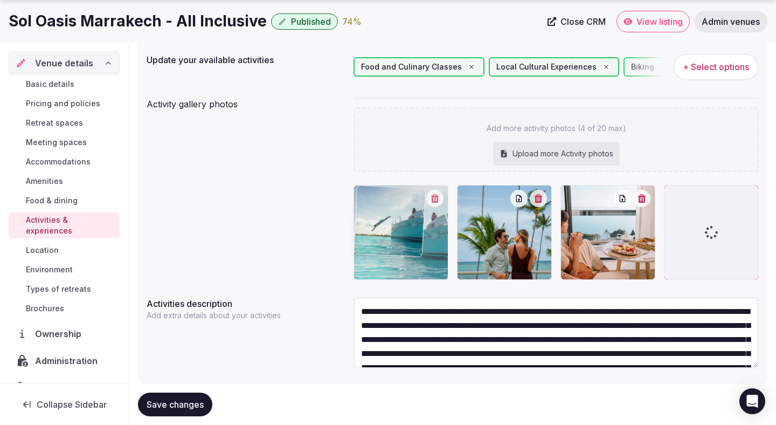
drag, startPoint x: 431, startPoint y: 250, endPoint x: 389, endPoint y: 247, distance: 42.2
click at [389, 247] on body "Search Popular Destinations Toscana, Italy Riviera Maya, Mexico Indonesia, Bali…" at bounding box center [388, 161] width 776 height 579
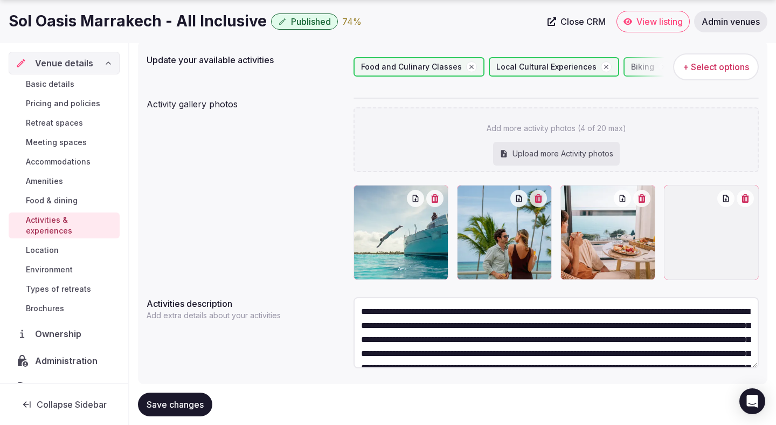
scroll to position [155, 0]
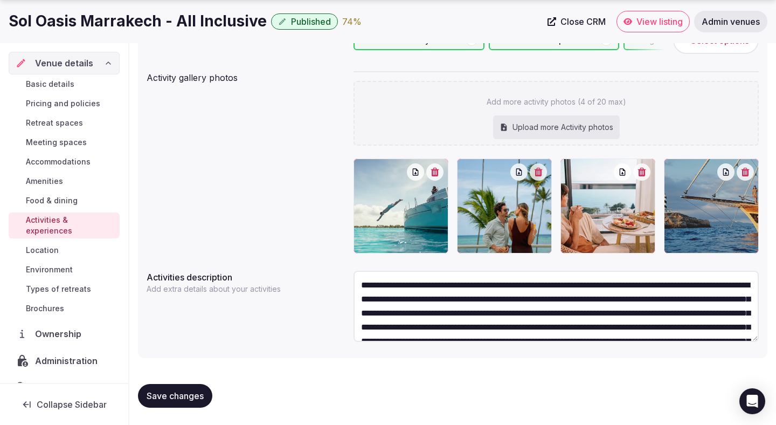
click at [188, 394] on span "Save changes" at bounding box center [175, 395] width 57 height 11
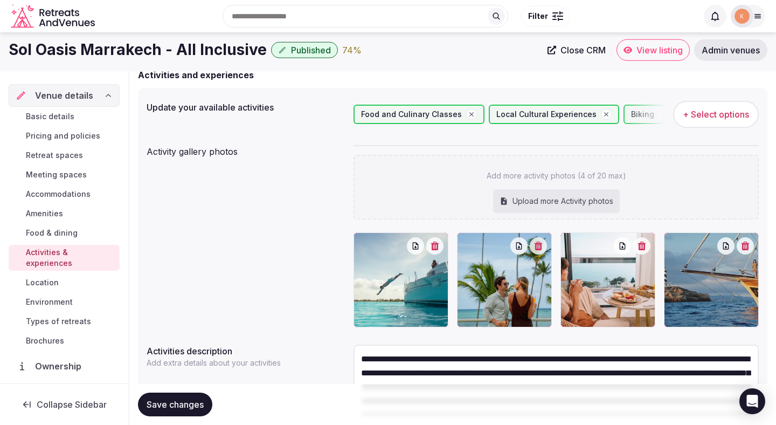
scroll to position [0, 0]
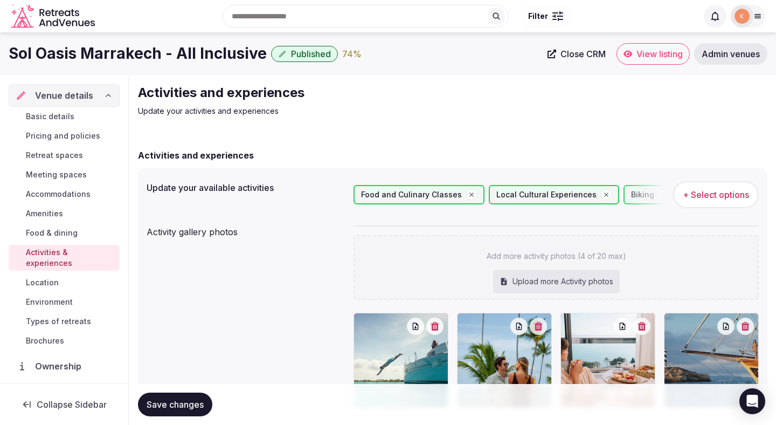
click at [72, 100] on span "Venue details" at bounding box center [64, 95] width 58 height 13
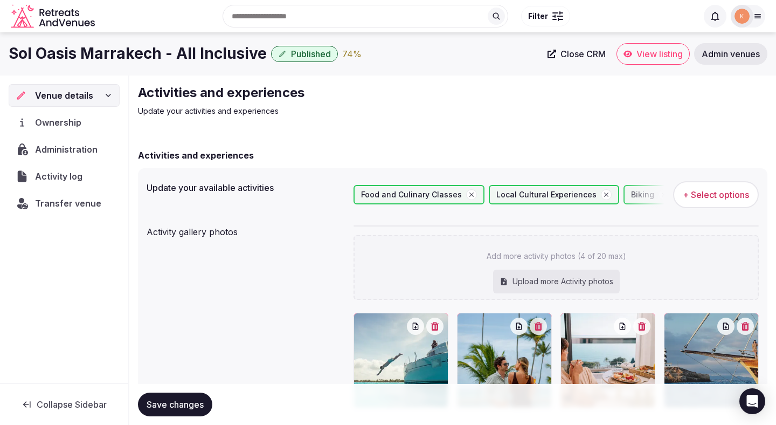
click at [67, 102] on div "Venue details" at bounding box center [64, 95] width 111 height 23
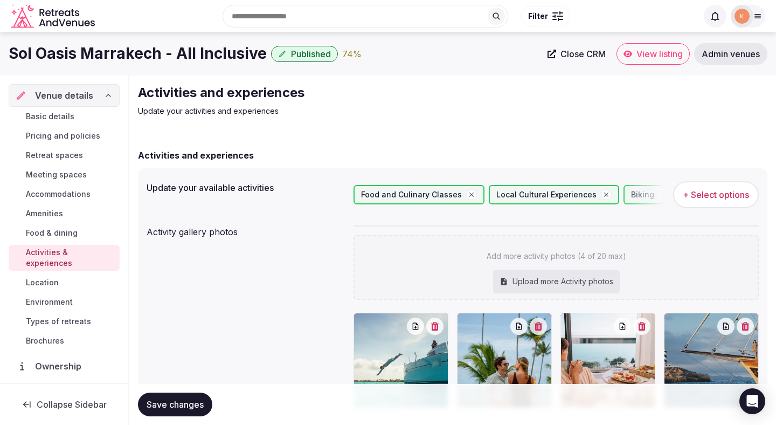
click at [61, 115] on span "Basic details" at bounding box center [50, 116] width 49 height 11
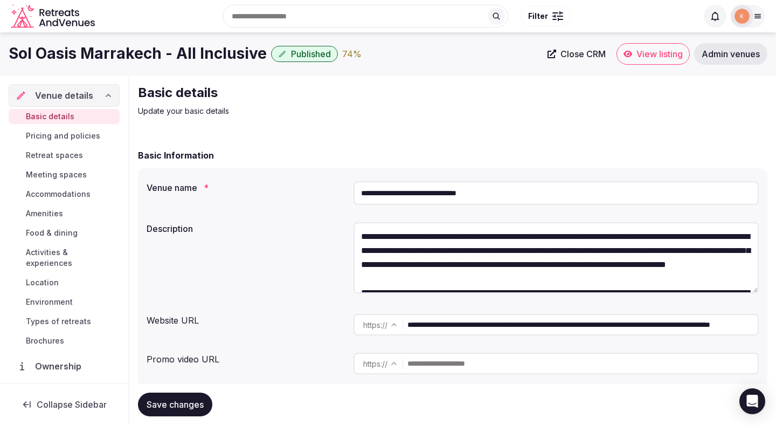
click at [639, 57] on span "View listing" at bounding box center [660, 54] width 46 height 11
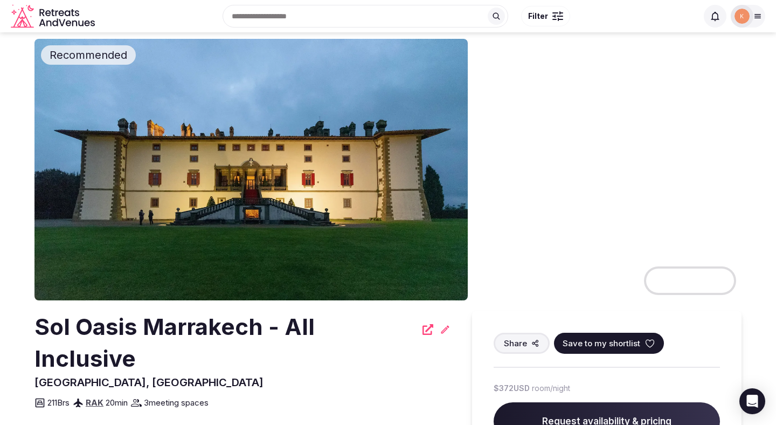
scroll to position [13, 0]
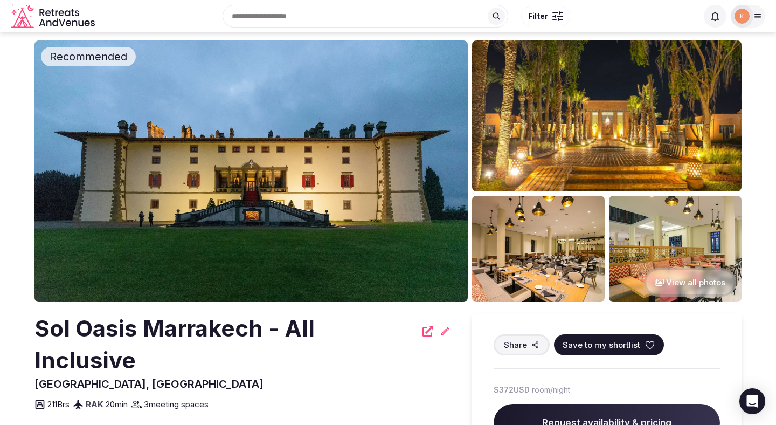
click at [192, 226] on img at bounding box center [250, 170] width 433 height 261
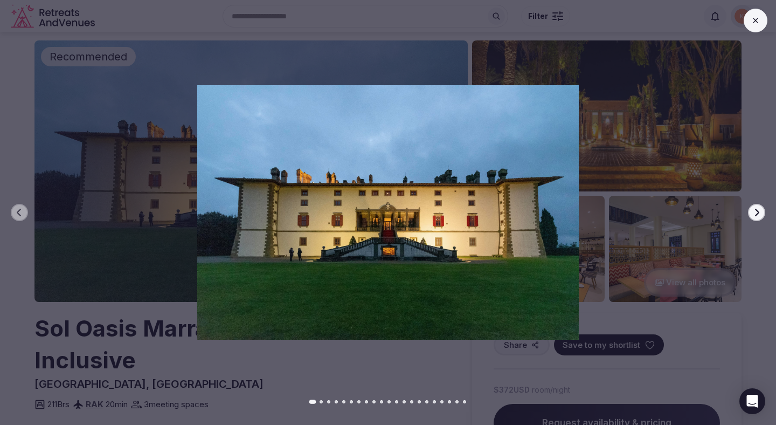
click at [187, 231] on img at bounding box center [387, 212] width 543 height 255
click at [229, 368] on div "Previous slide Next slide" at bounding box center [388, 212] width 776 height 425
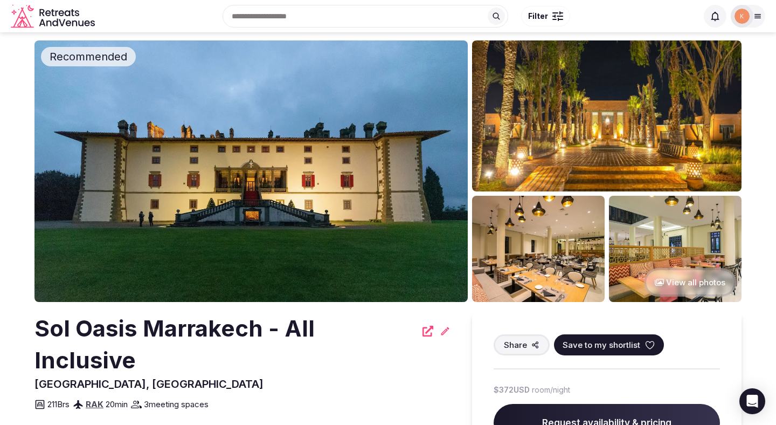
click at [359, 189] on img at bounding box center [250, 170] width 433 height 261
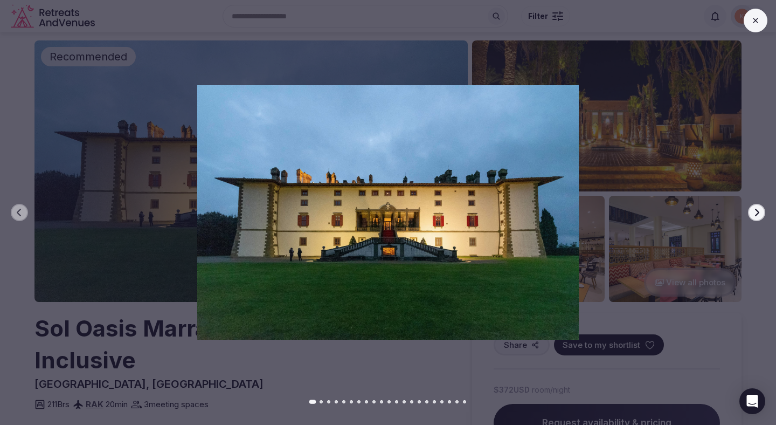
click at [353, 51] on div "Previous slide Next slide" at bounding box center [388, 212] width 776 height 425
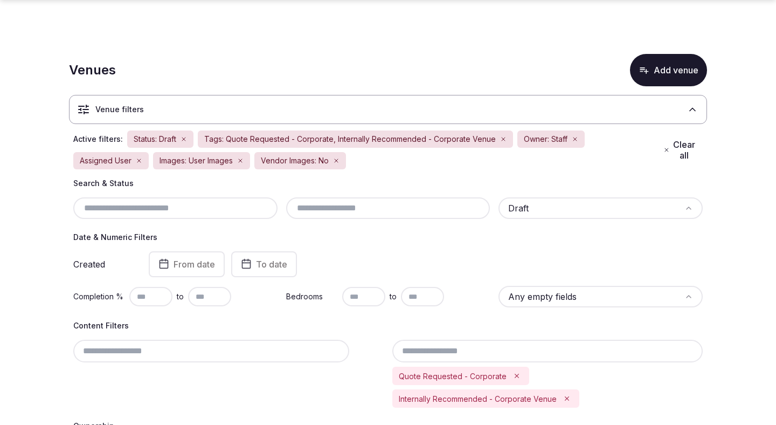
scroll to position [914, 0]
